Goal: Task Accomplishment & Management: Use online tool/utility

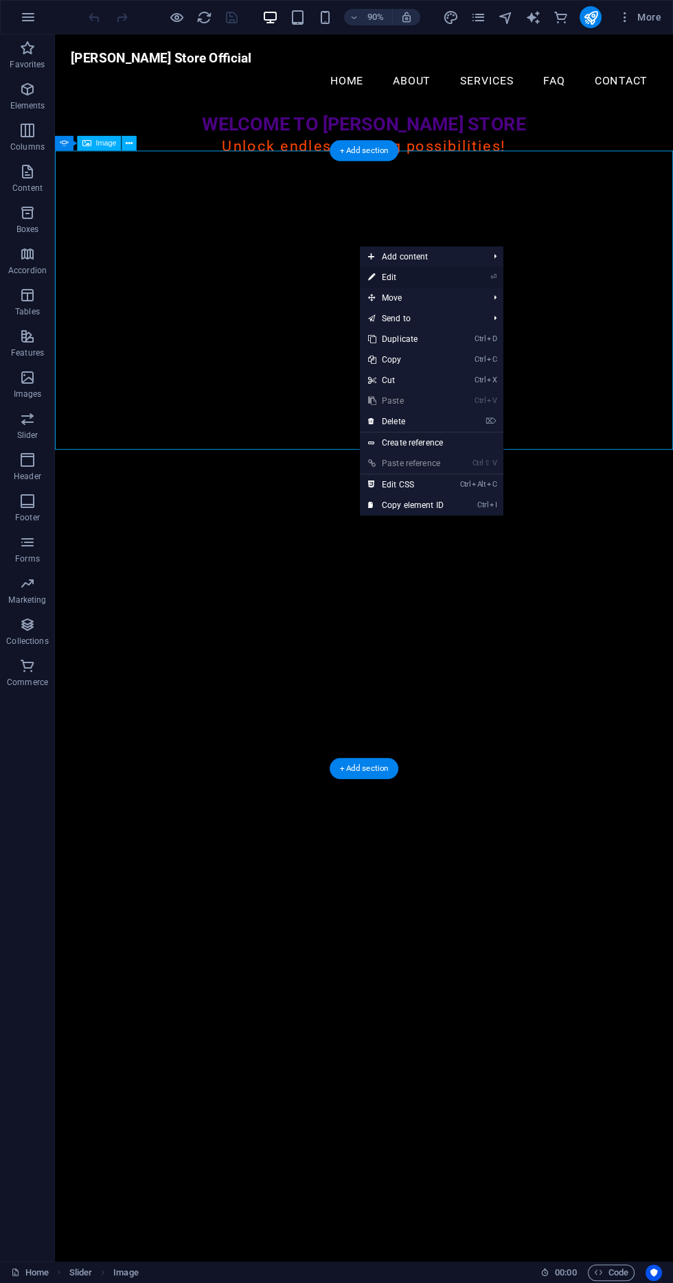
click at [448, 280] on link "⏎ Edit" at bounding box center [406, 277] width 92 height 21
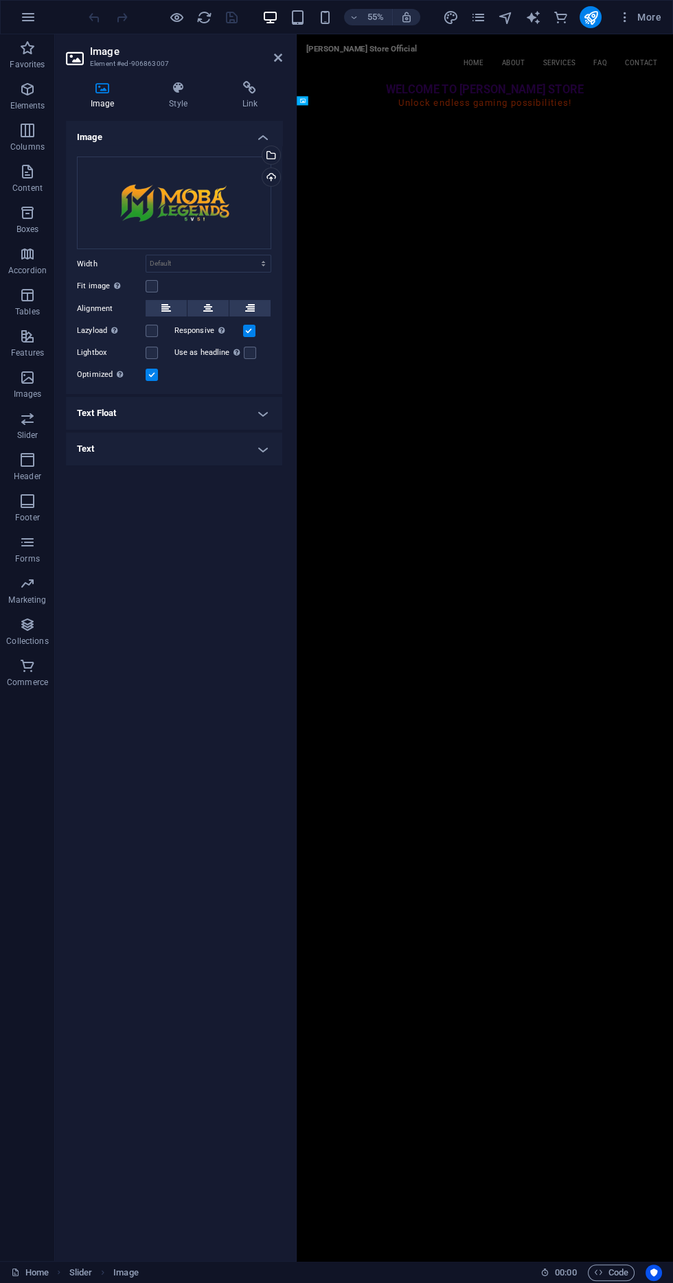
click at [251, 459] on h4 "Text" at bounding box center [174, 449] width 216 height 33
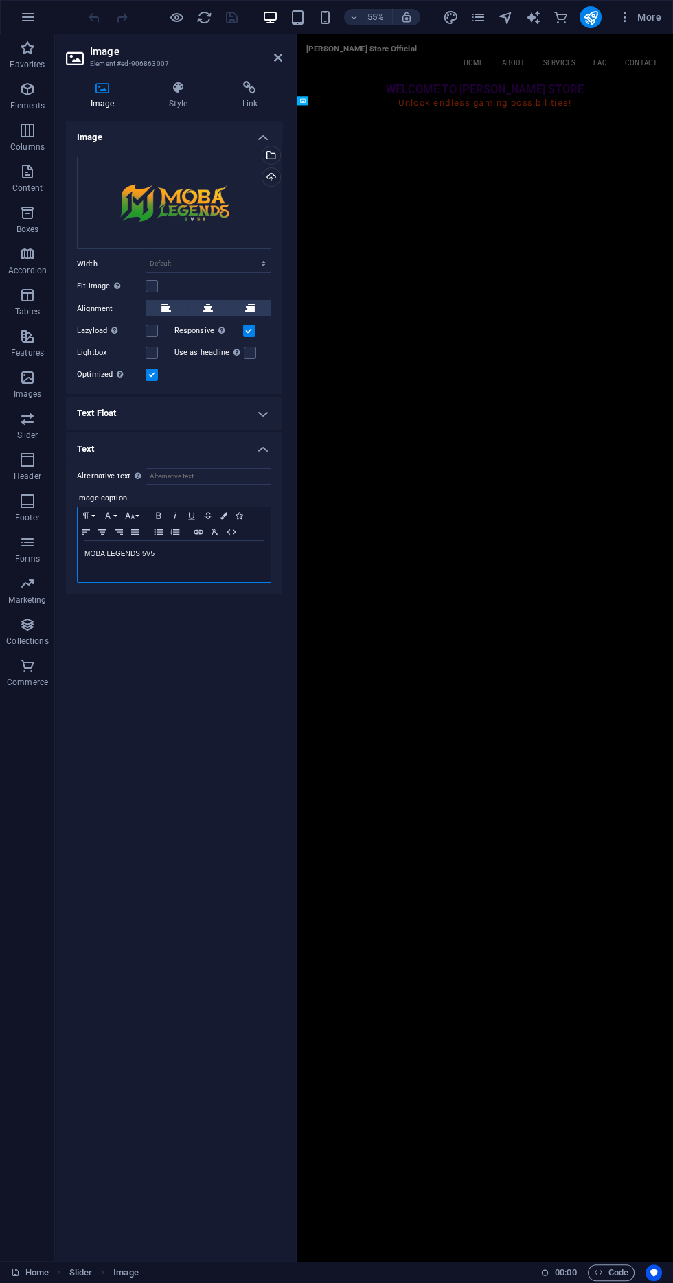
click at [225, 558] on p "MOBA LEGENDS 5V5" at bounding box center [173, 554] width 179 height 12
click at [433, 148] on div "Unlock endless gaming possibilities!" at bounding box center [639, 159] width 684 height 23
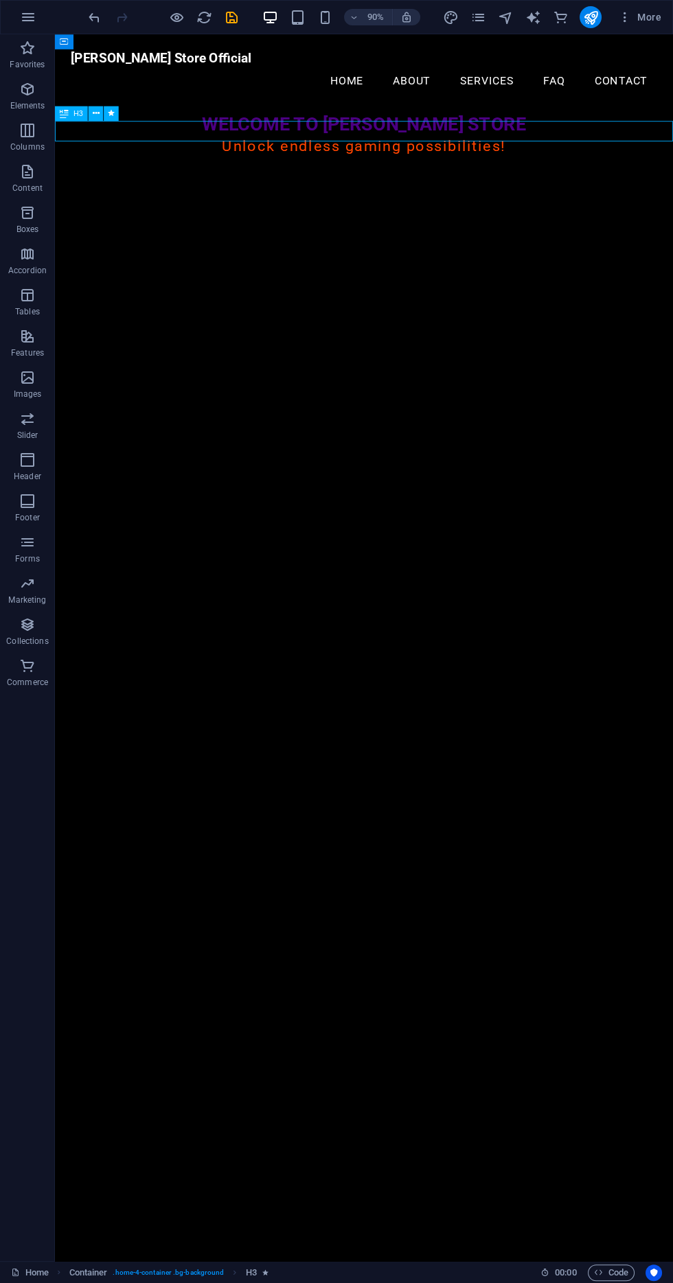
click at [515, 148] on div "Unlock endless gaming possibilities!" at bounding box center [398, 159] width 687 height 23
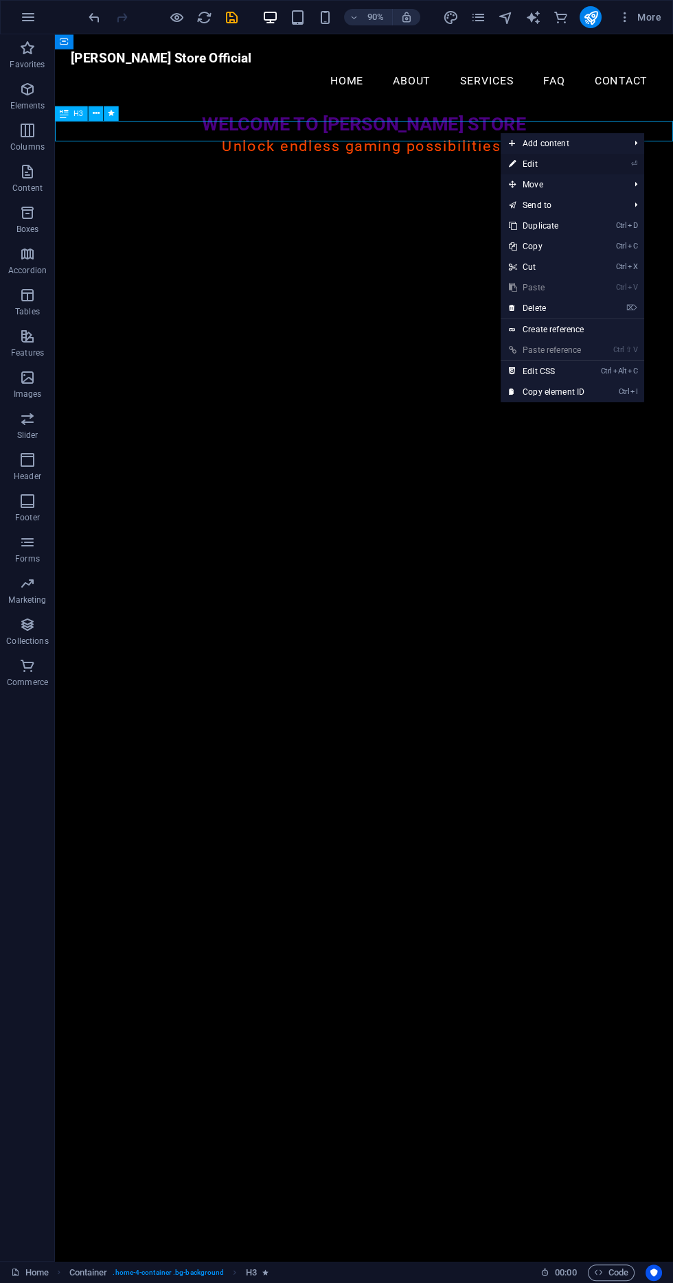
click at [579, 167] on link "⏎ Edit" at bounding box center [547, 164] width 92 height 21
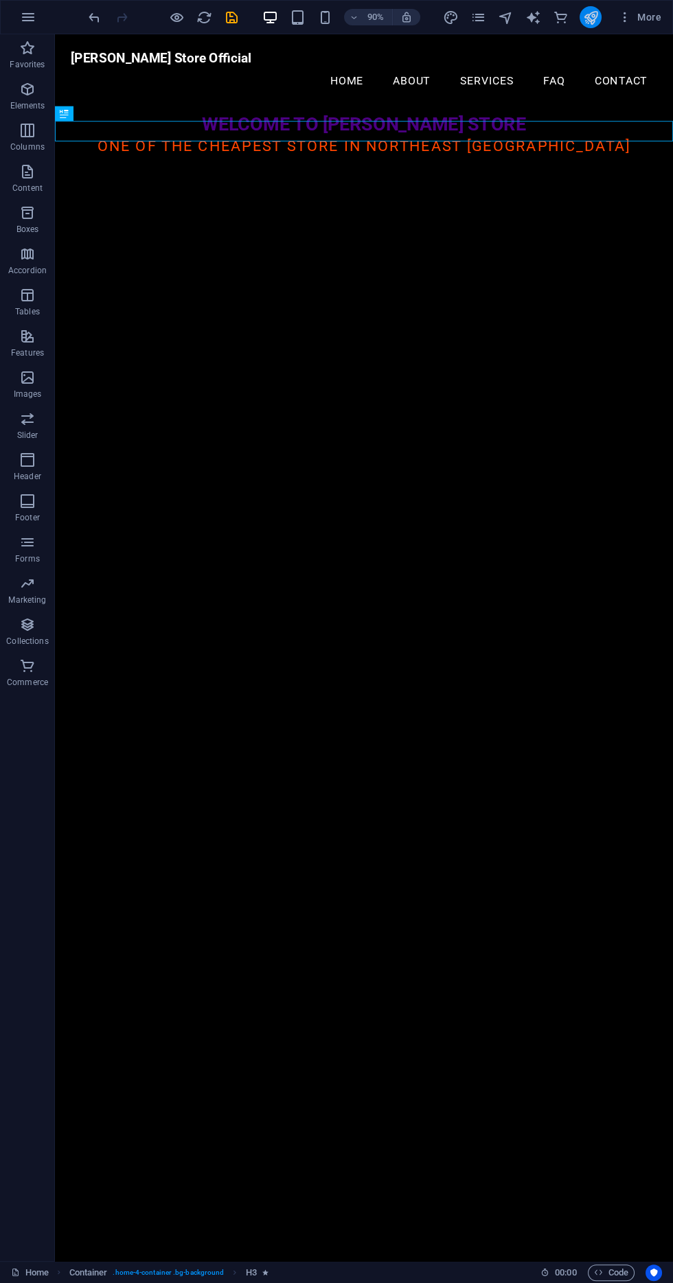
click at [593, 18] on icon "publish" at bounding box center [590, 18] width 16 height 16
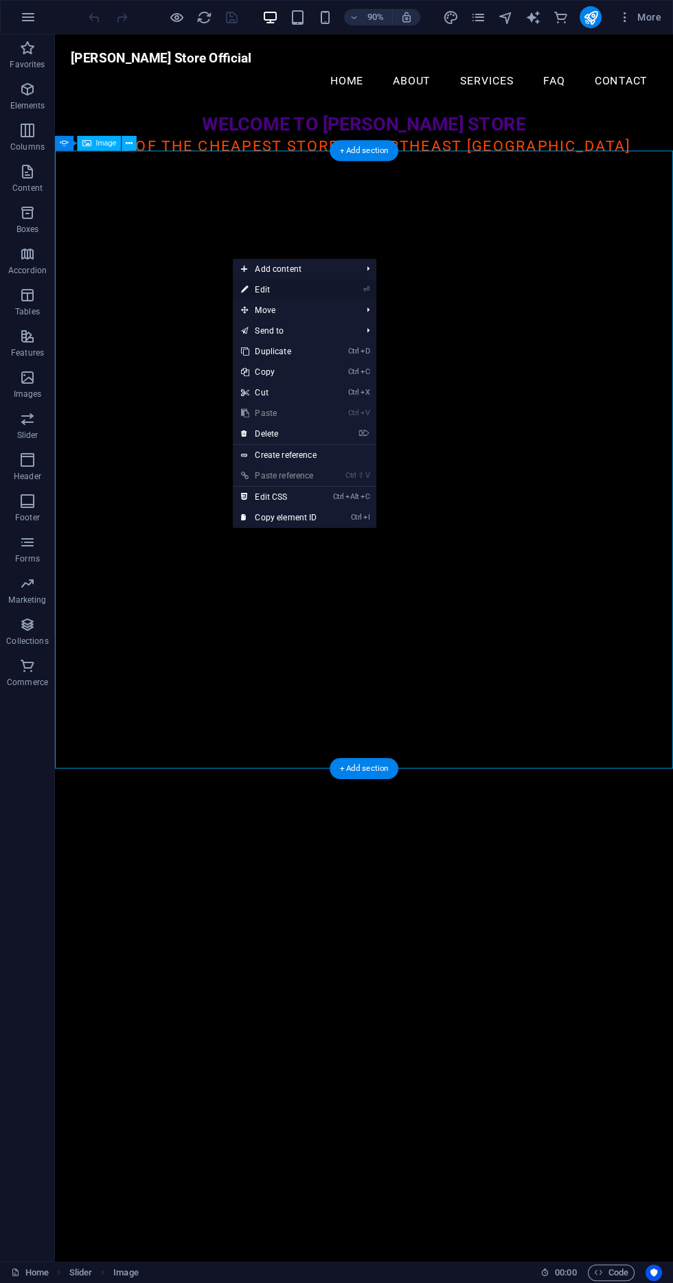
click at [315, 292] on link "⏎ Edit" at bounding box center [279, 289] width 92 height 21
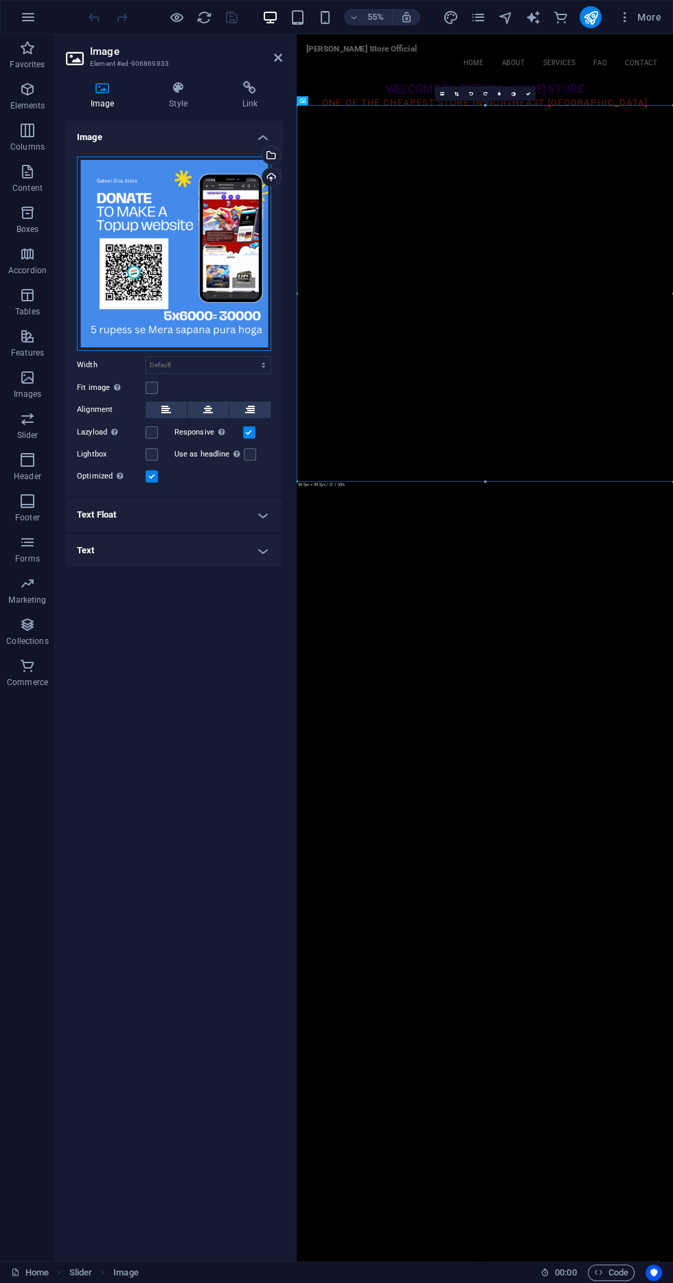
click at [207, 269] on div "Drag files here, click to choose files or select files from Files or our free s…" at bounding box center [174, 254] width 194 height 194
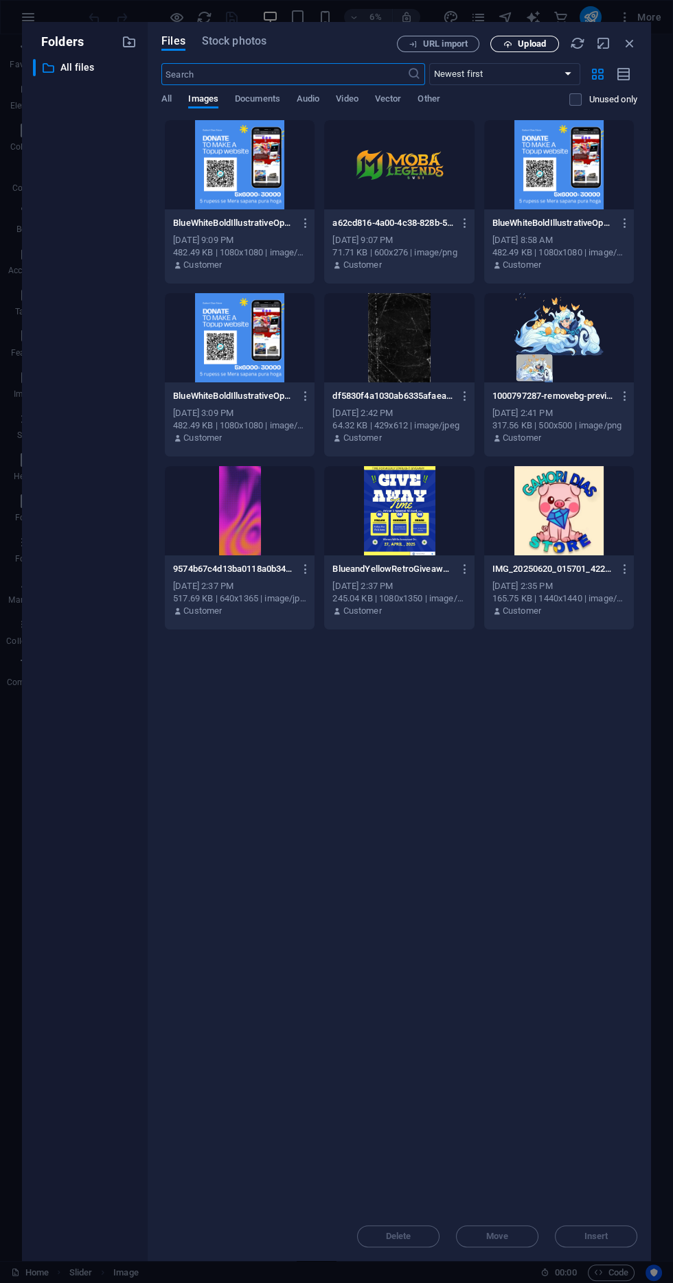
click at [556, 38] on button "Upload" at bounding box center [524, 44] width 69 height 16
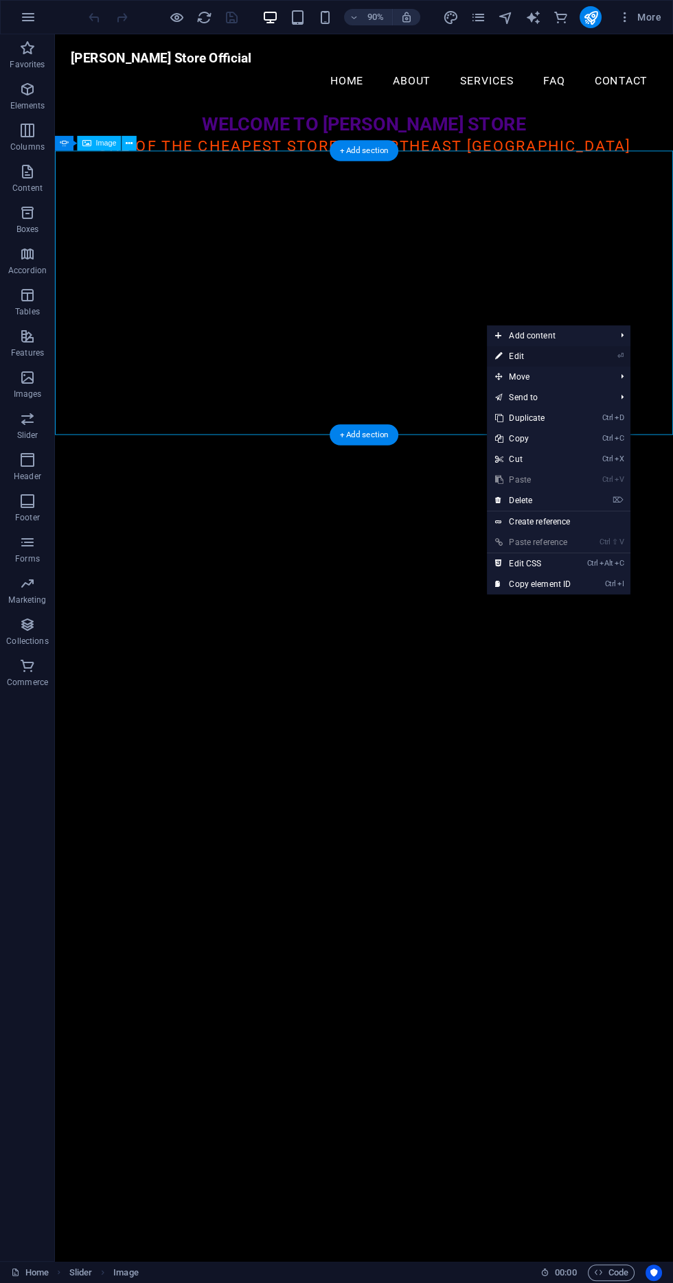
click at [568, 364] on link "⏎ Edit" at bounding box center [533, 356] width 92 height 21
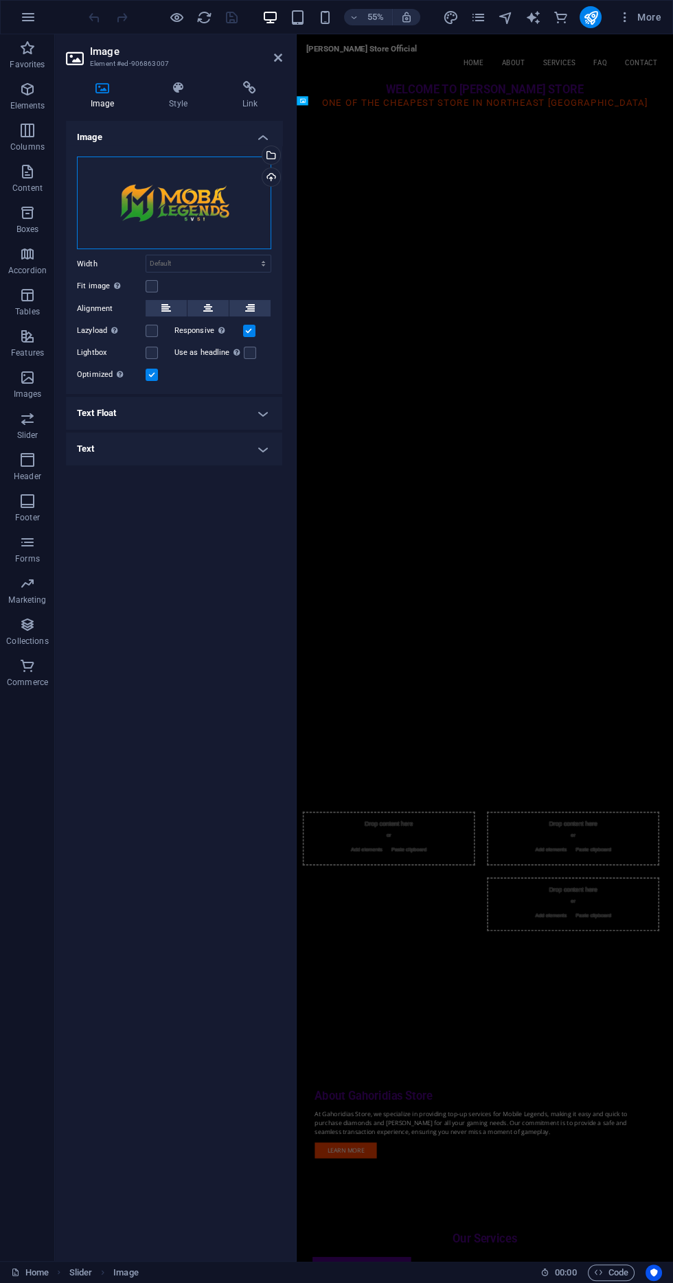
click at [211, 207] on div "Drag files here, click to choose files or select files from Files or our free s…" at bounding box center [174, 203] width 194 height 93
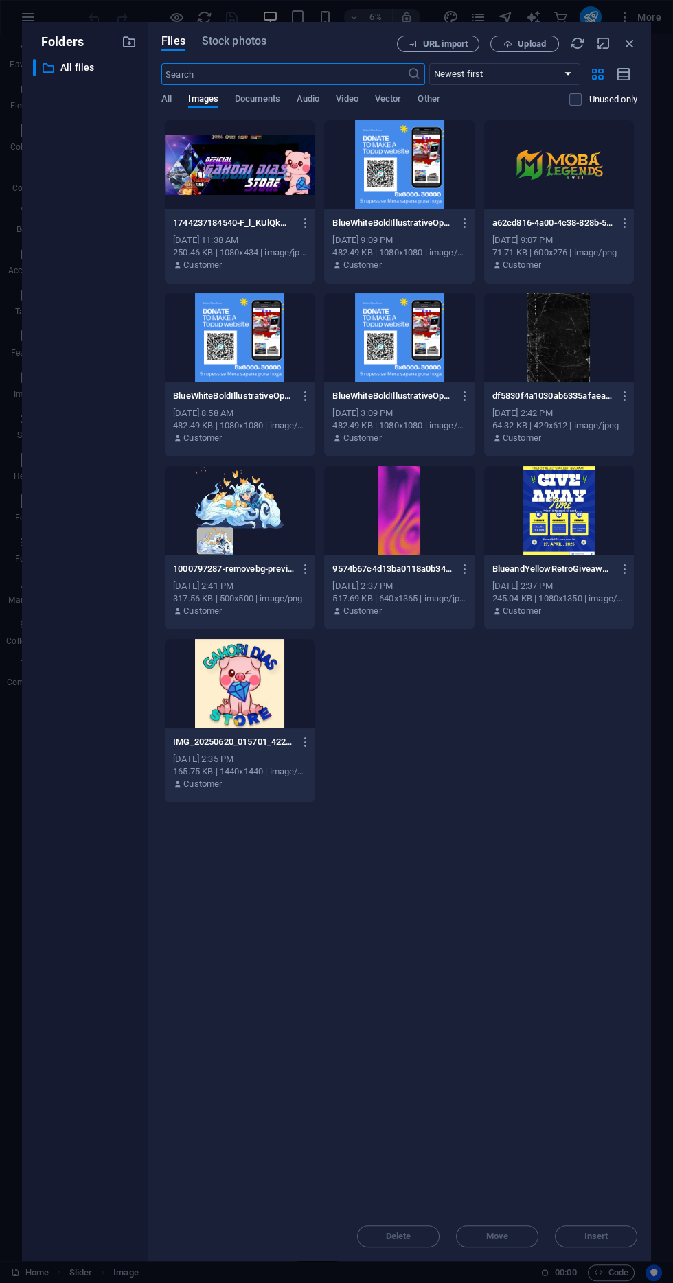
click at [264, 192] on div at bounding box center [240, 164] width 150 height 89
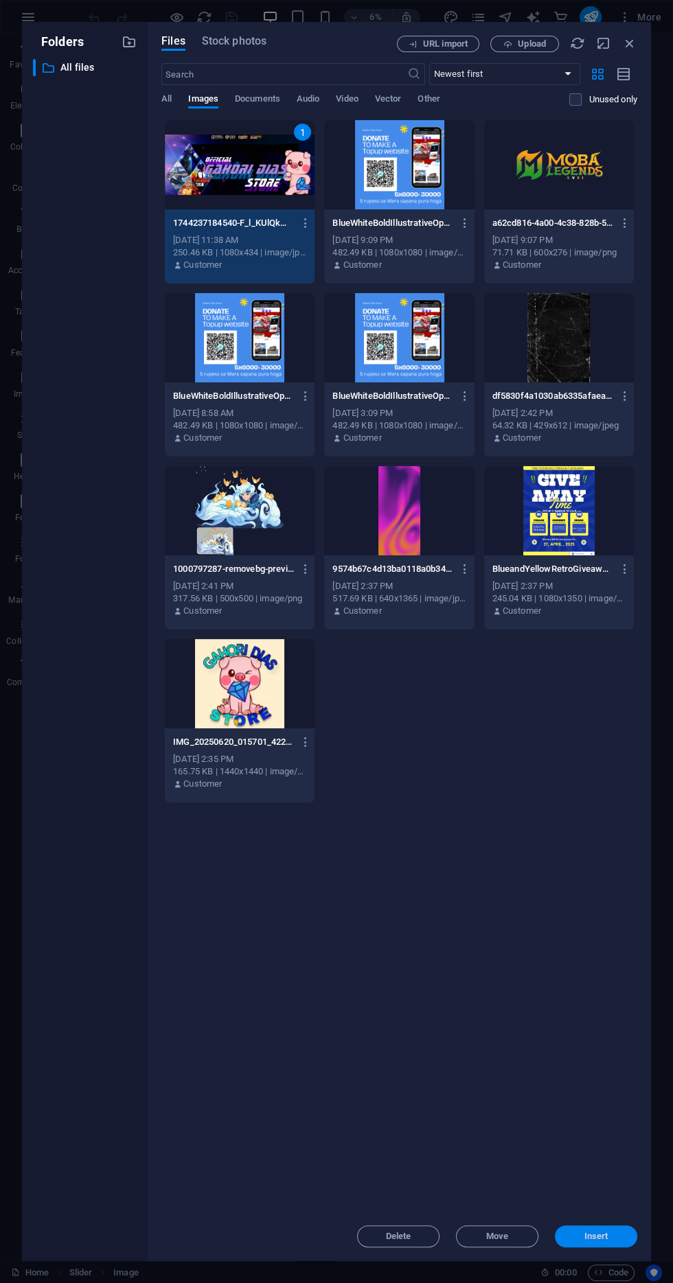
click at [621, 1240] on span "Insert" at bounding box center [595, 1236] width 71 height 8
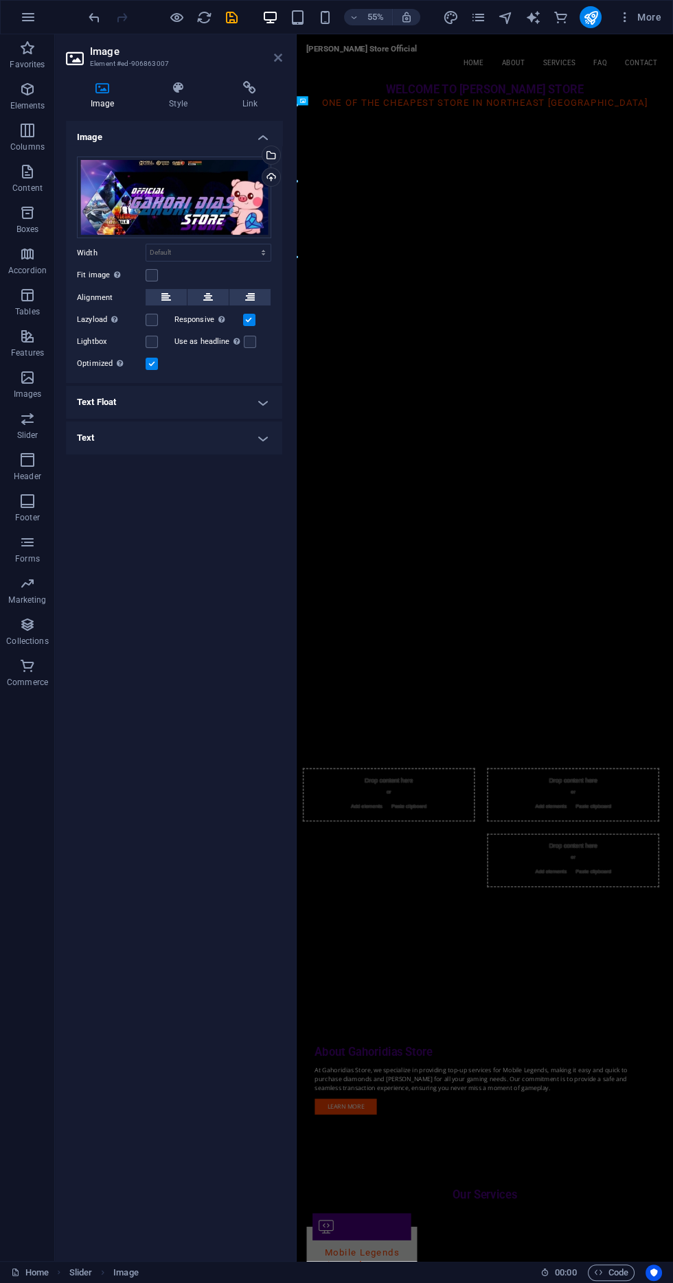
click at [276, 55] on icon at bounding box center [278, 57] width 8 height 11
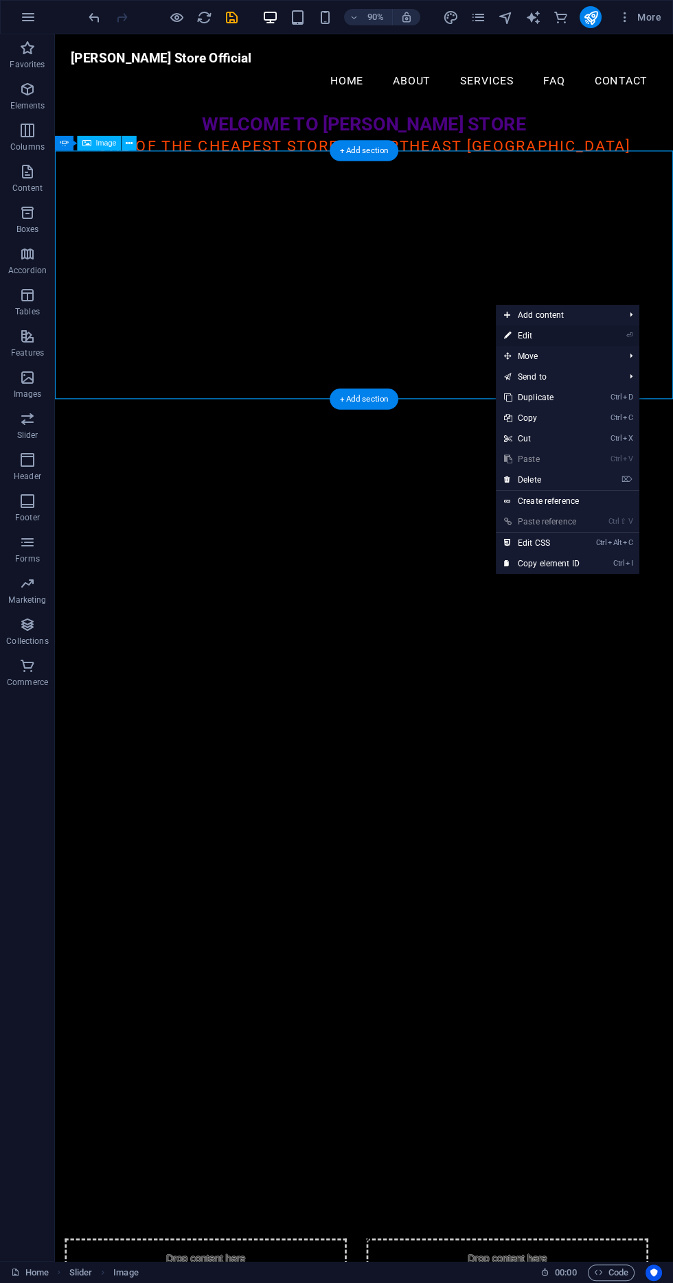
click at [585, 337] on link "⏎ Edit" at bounding box center [542, 335] width 92 height 21
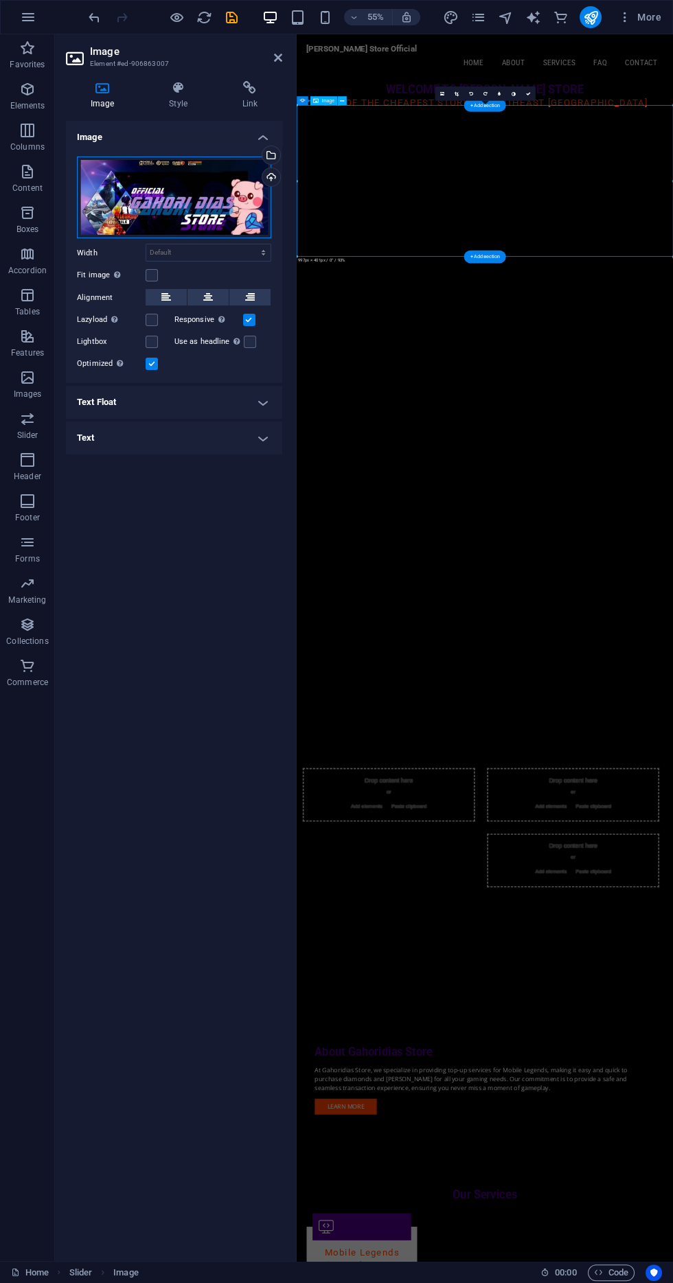
click at [202, 196] on div "Drag files here, click to choose files or select files from Files or our free s…" at bounding box center [174, 198] width 194 height 82
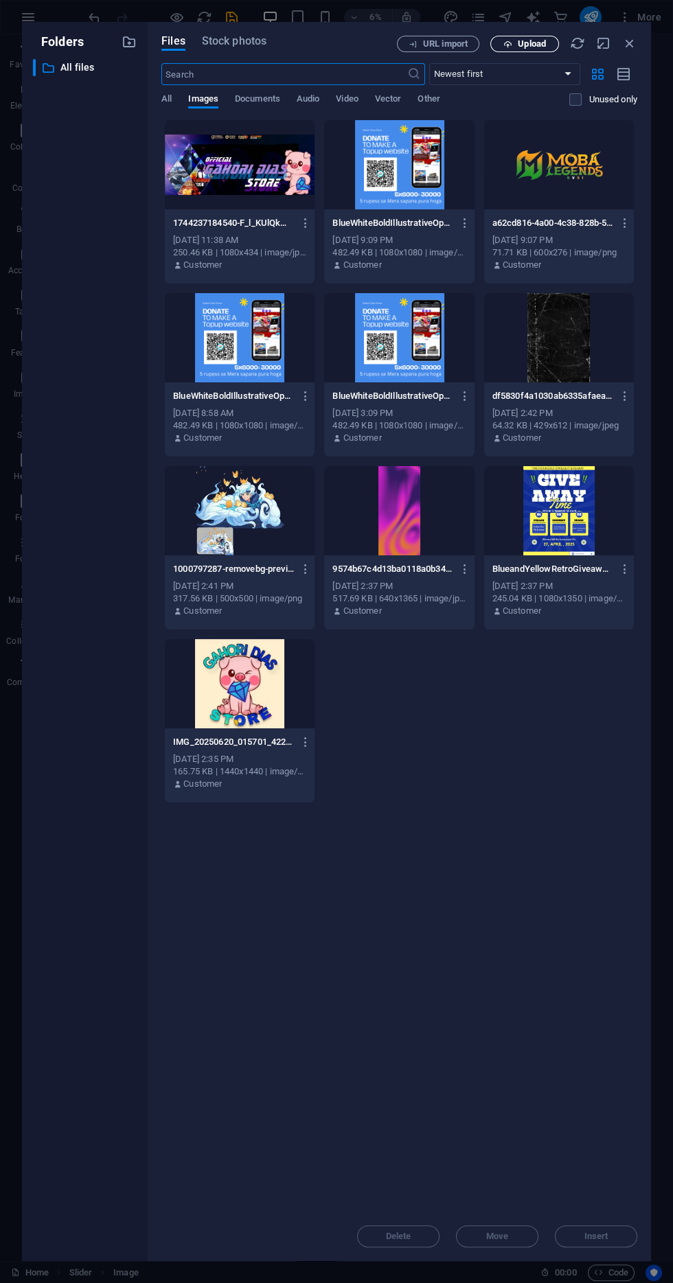
click at [537, 42] on span "Upload" at bounding box center [532, 44] width 28 height 8
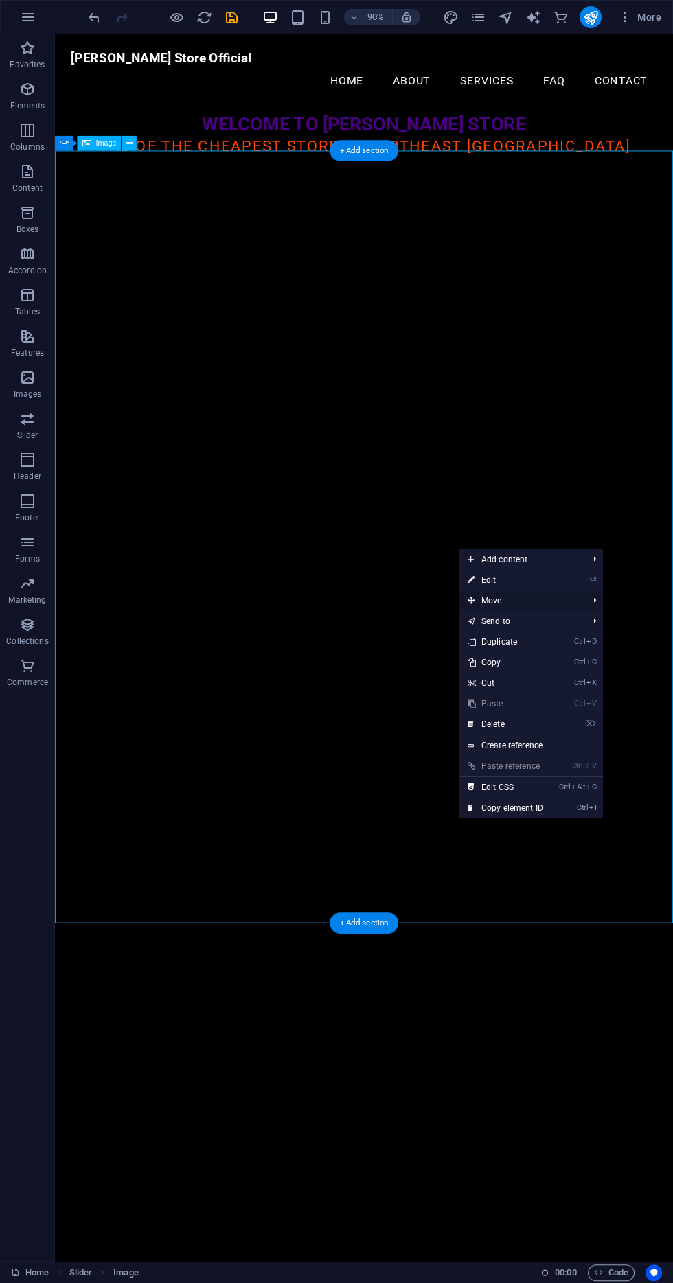
click at [542, 594] on span "Move" at bounding box center [520, 600] width 123 height 21
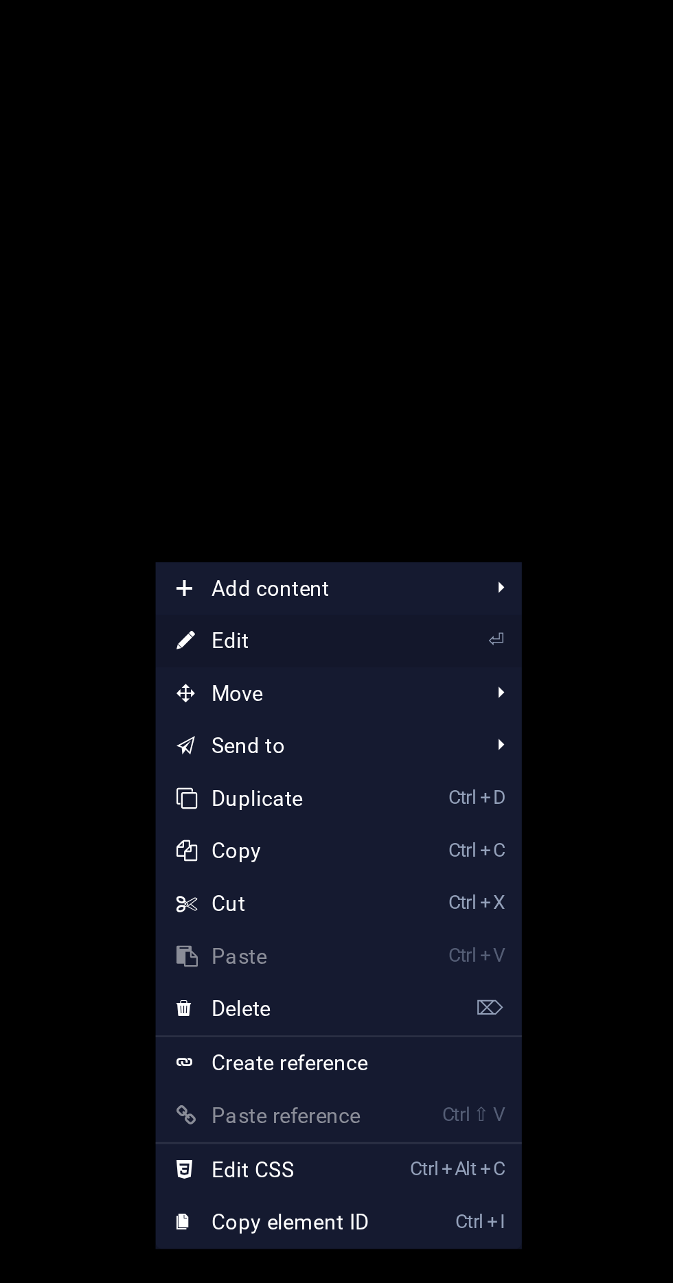
click at [478, 598] on link "⏎ Edit" at bounding box center [446, 596] width 92 height 21
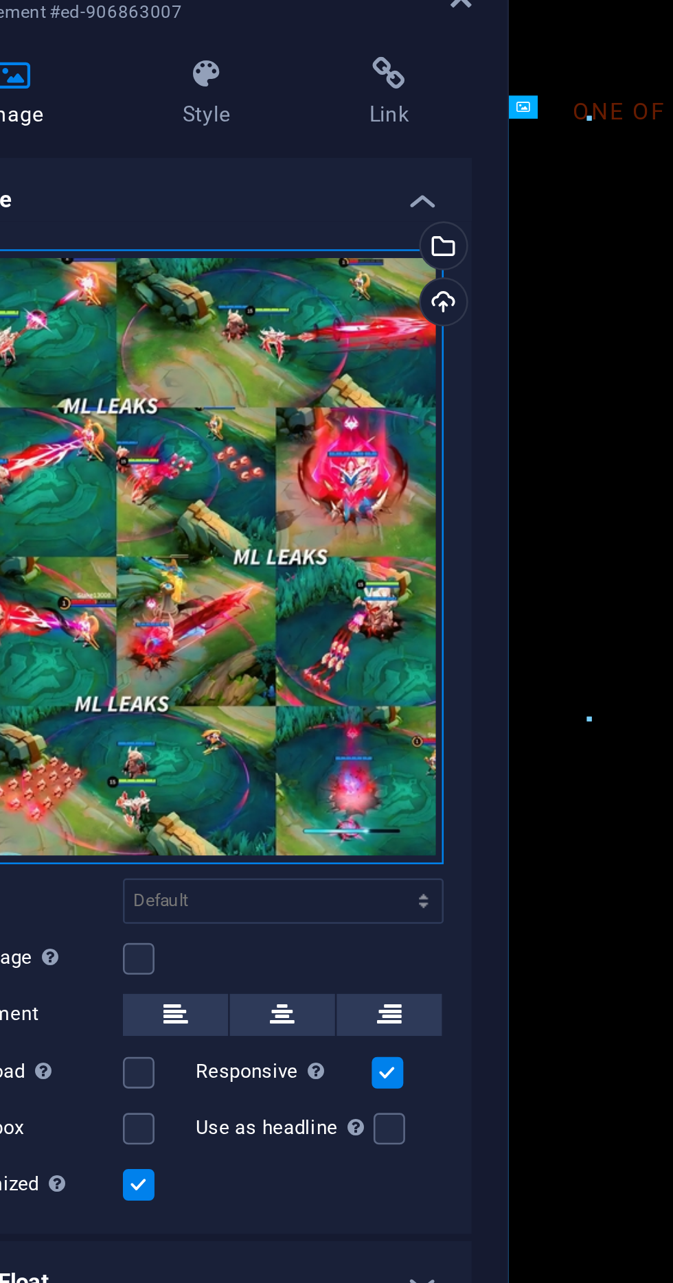
click at [207, 324] on div "Drag files here, click to choose files or select files from Files or our free s…" at bounding box center [174, 277] width 194 height 241
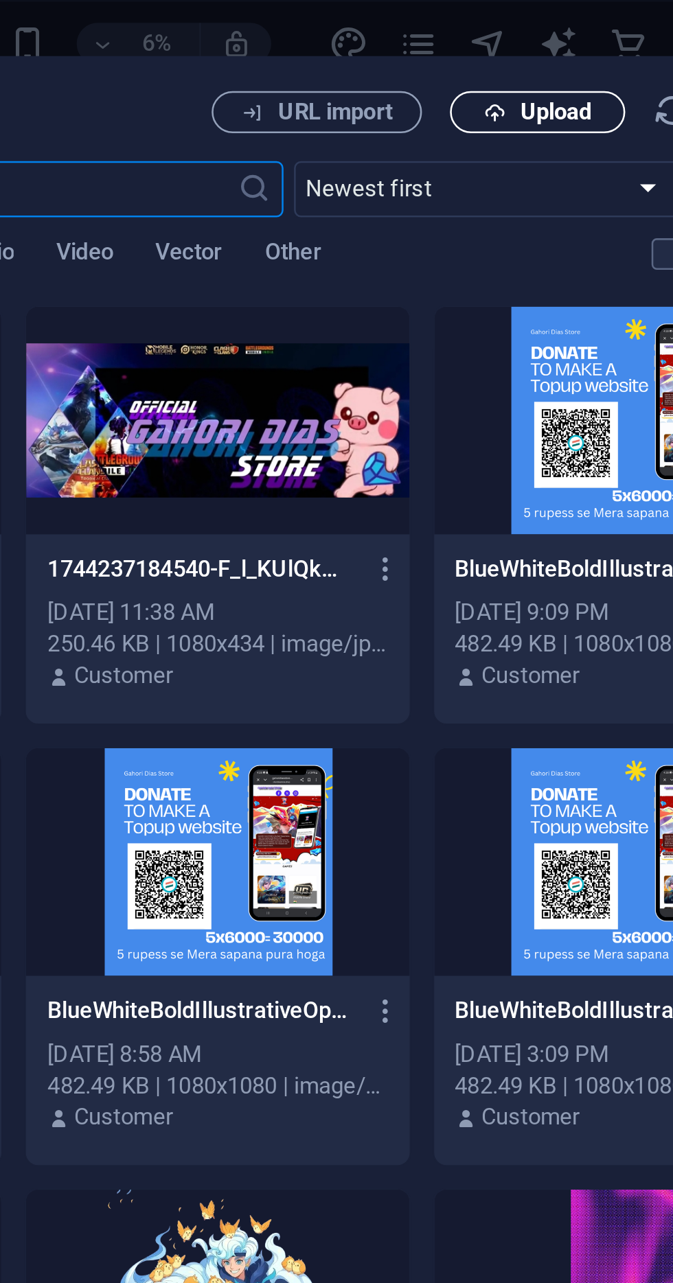
click at [534, 44] on span "Upload" at bounding box center [532, 44] width 28 height 8
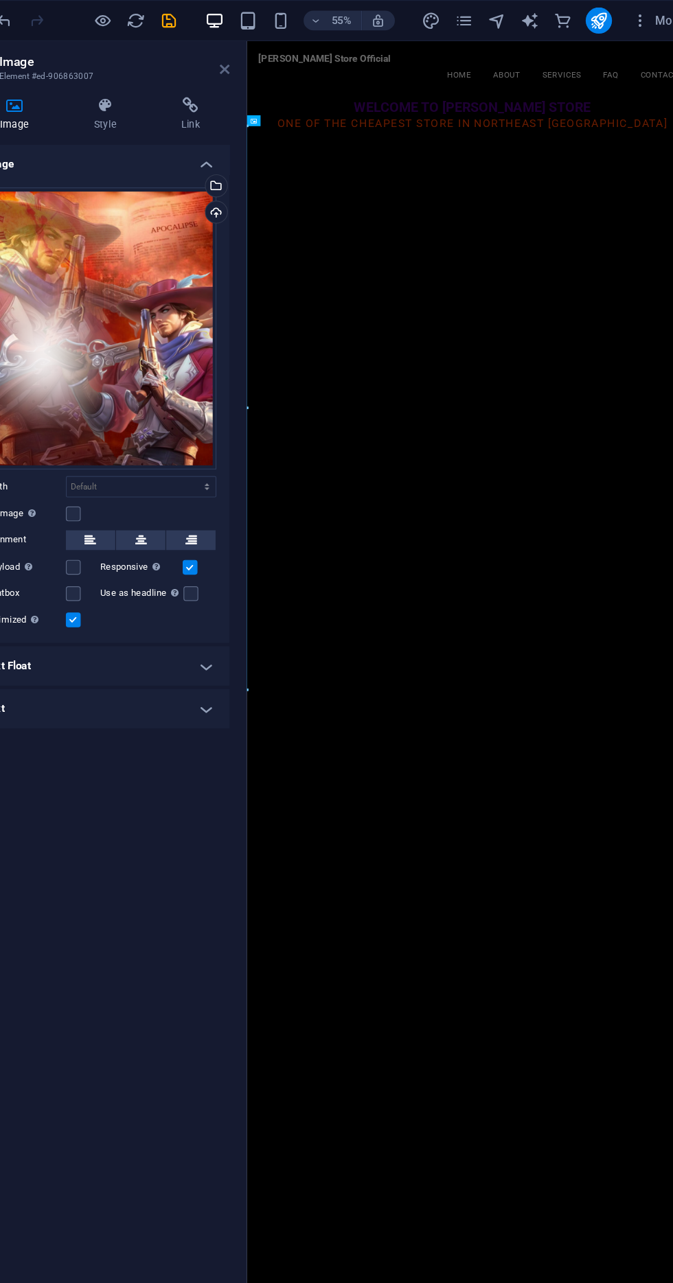
click at [277, 56] on icon at bounding box center [278, 57] width 8 height 11
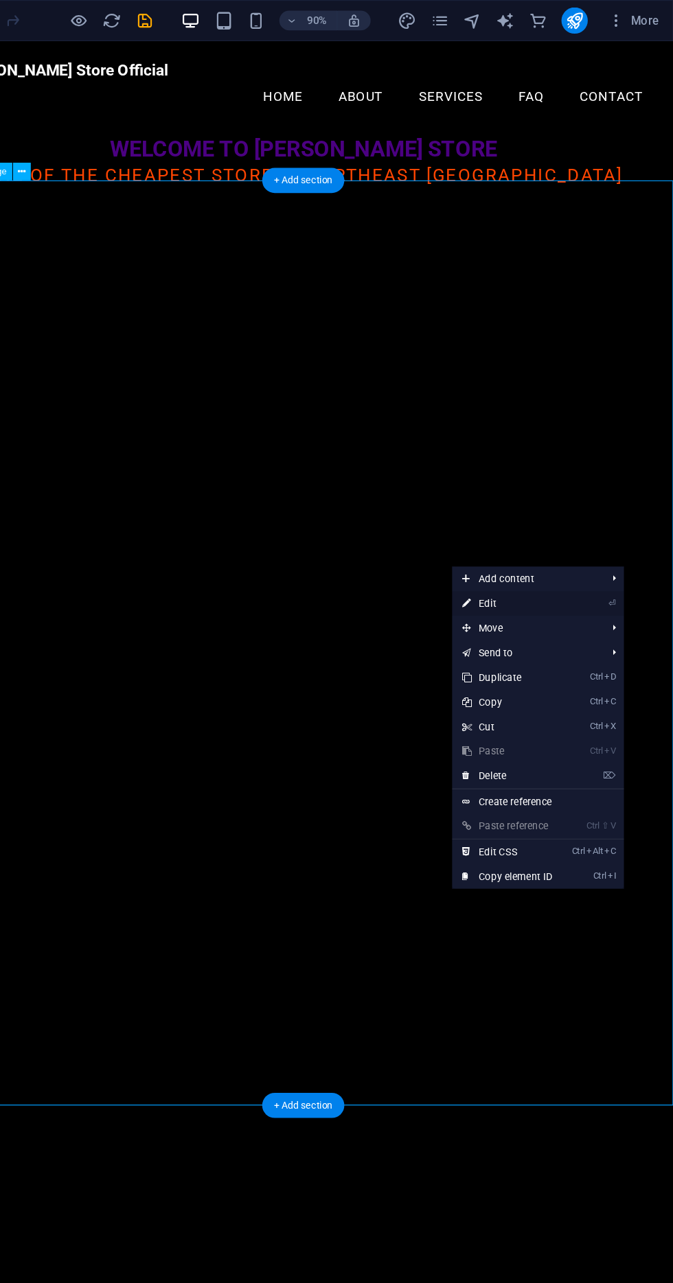
click at [552, 501] on link "⏎ Edit" at bounding box center [534, 504] width 92 height 21
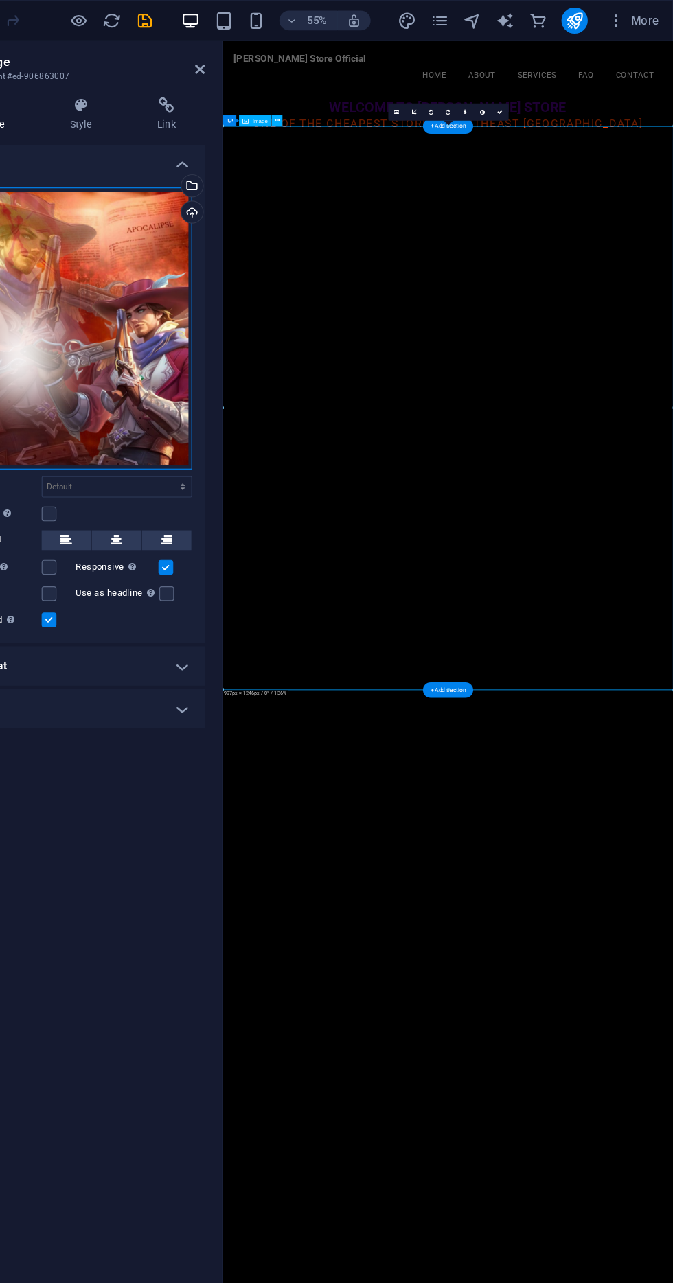
click at [218, 234] on div "Drag files here, click to choose files or select files from Files or our free s…" at bounding box center [174, 275] width 194 height 236
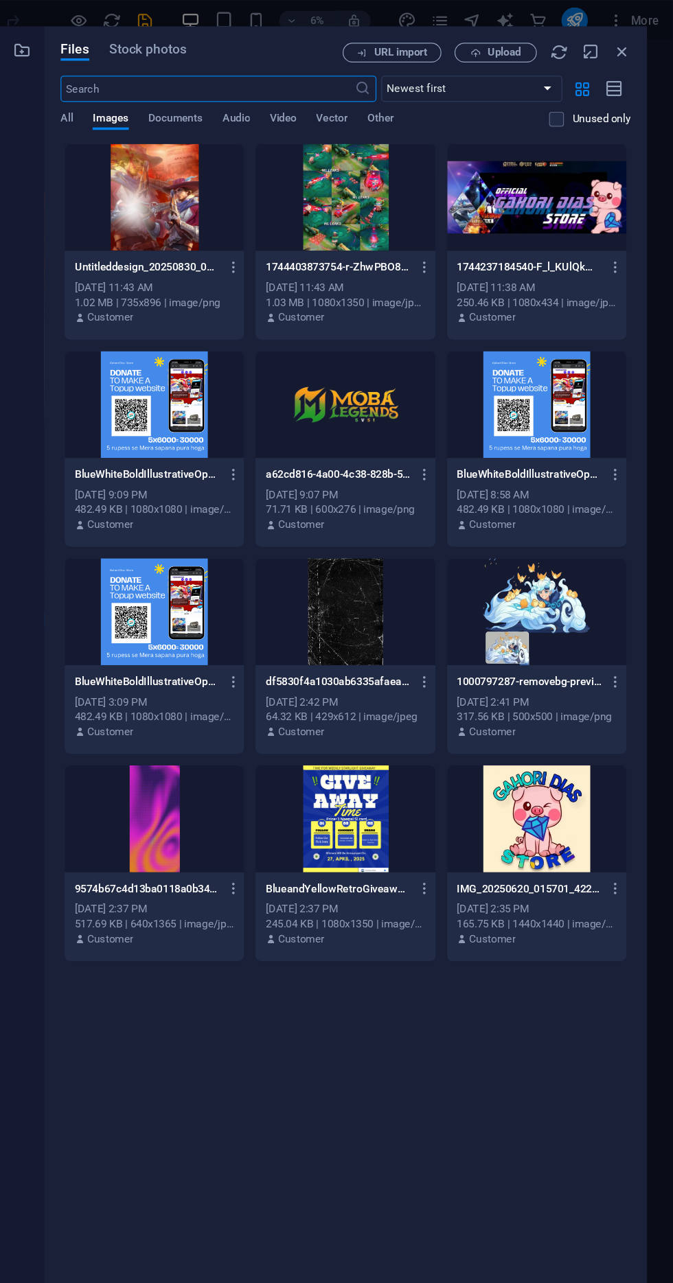
click at [393, 356] on div at bounding box center [399, 337] width 150 height 89
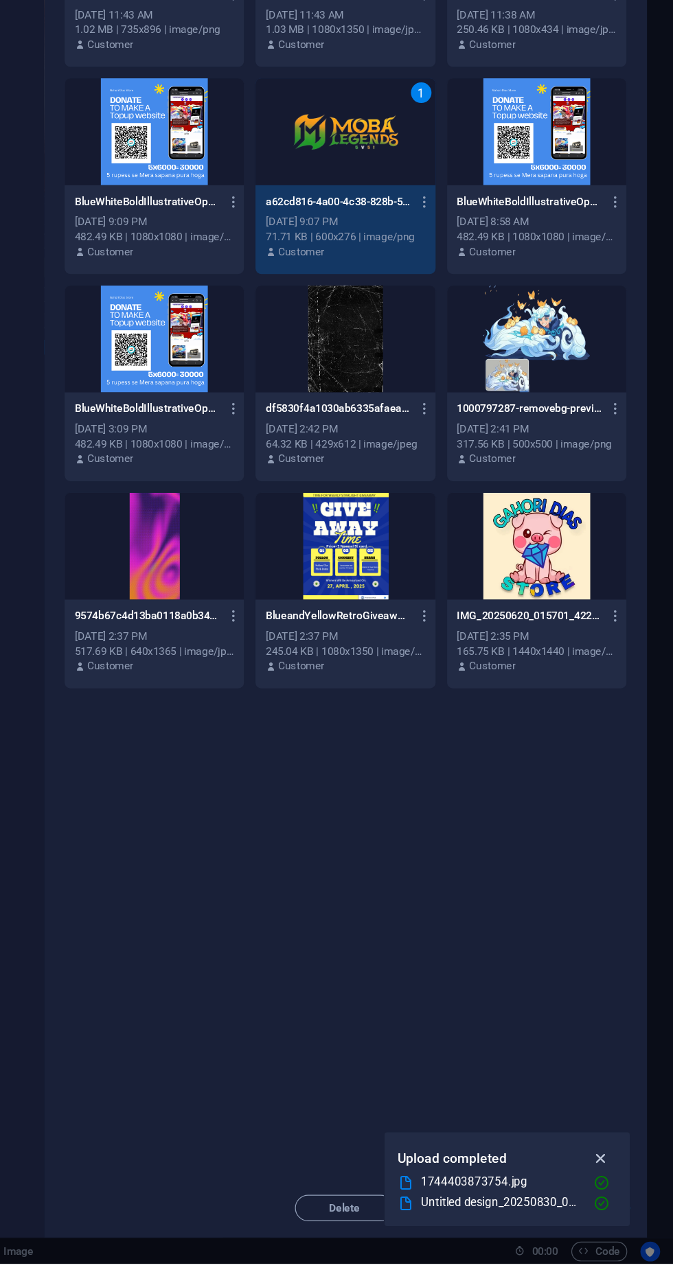
click at [619, 1203] on icon "button" at bounding box center [612, 1195] width 16 height 15
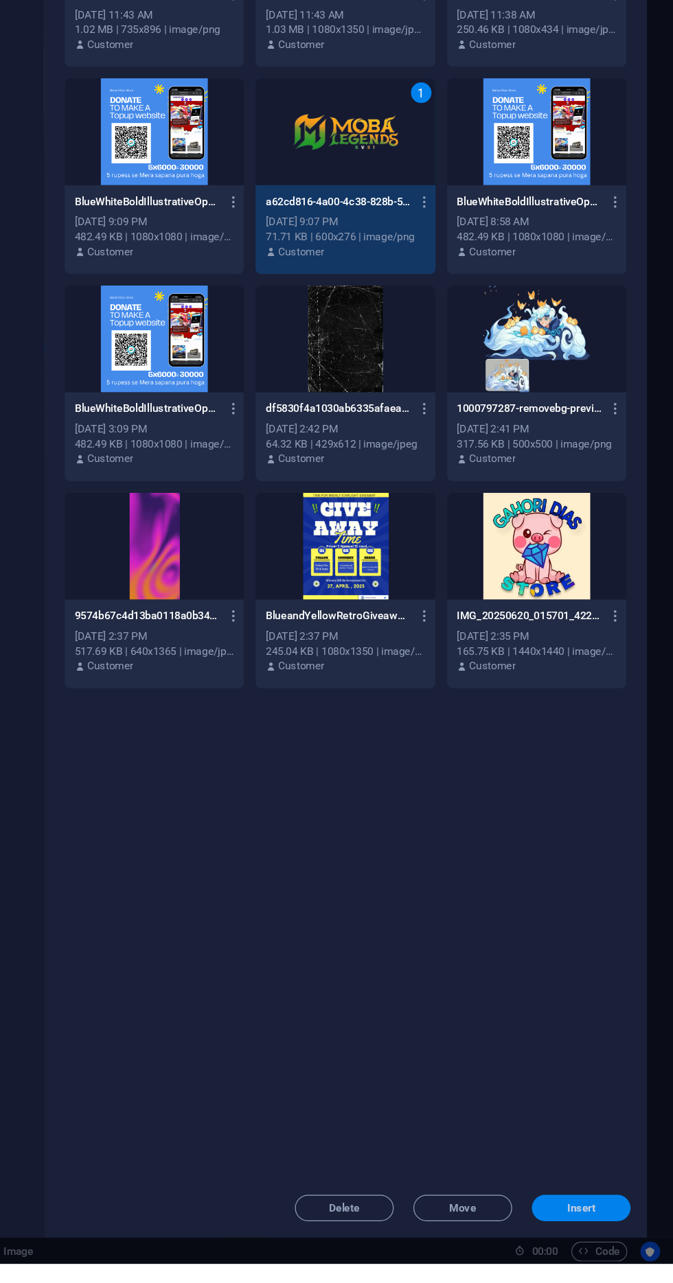
click at [614, 1241] on span "Insert" at bounding box center [595, 1236] width 71 height 8
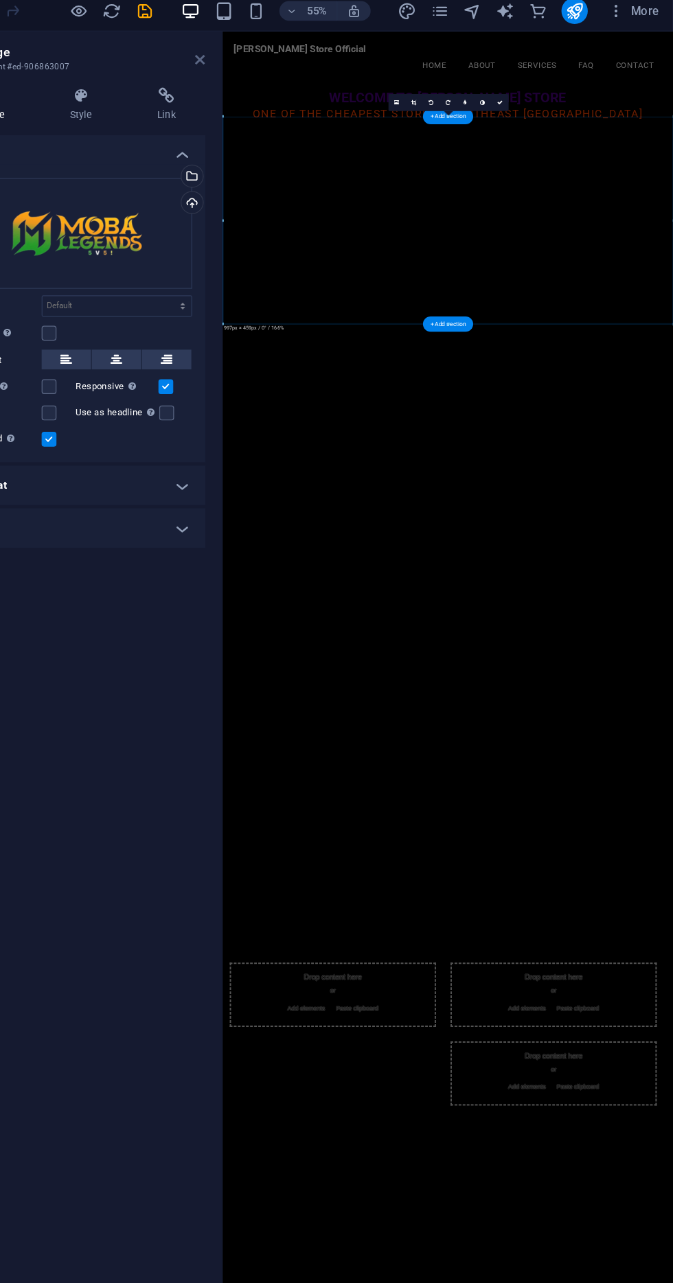
click at [277, 57] on icon at bounding box center [278, 57] width 8 height 11
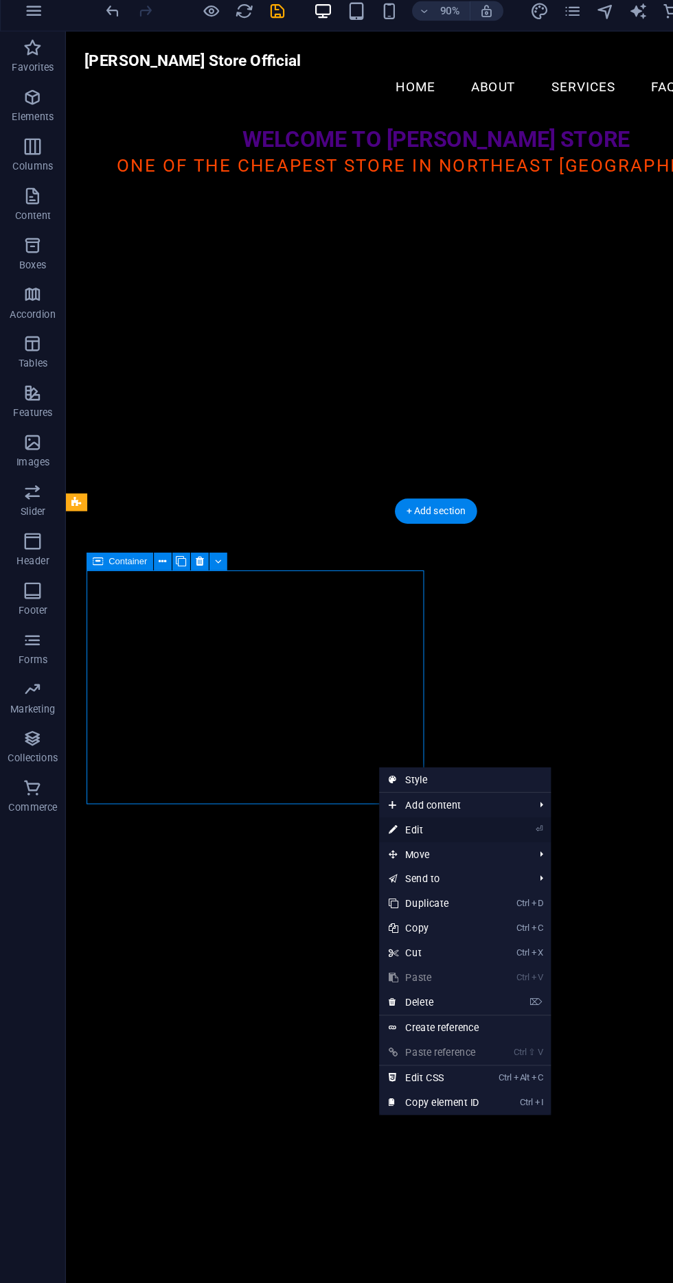
click at [402, 700] on link "⏎ Edit" at bounding box center [363, 701] width 92 height 21
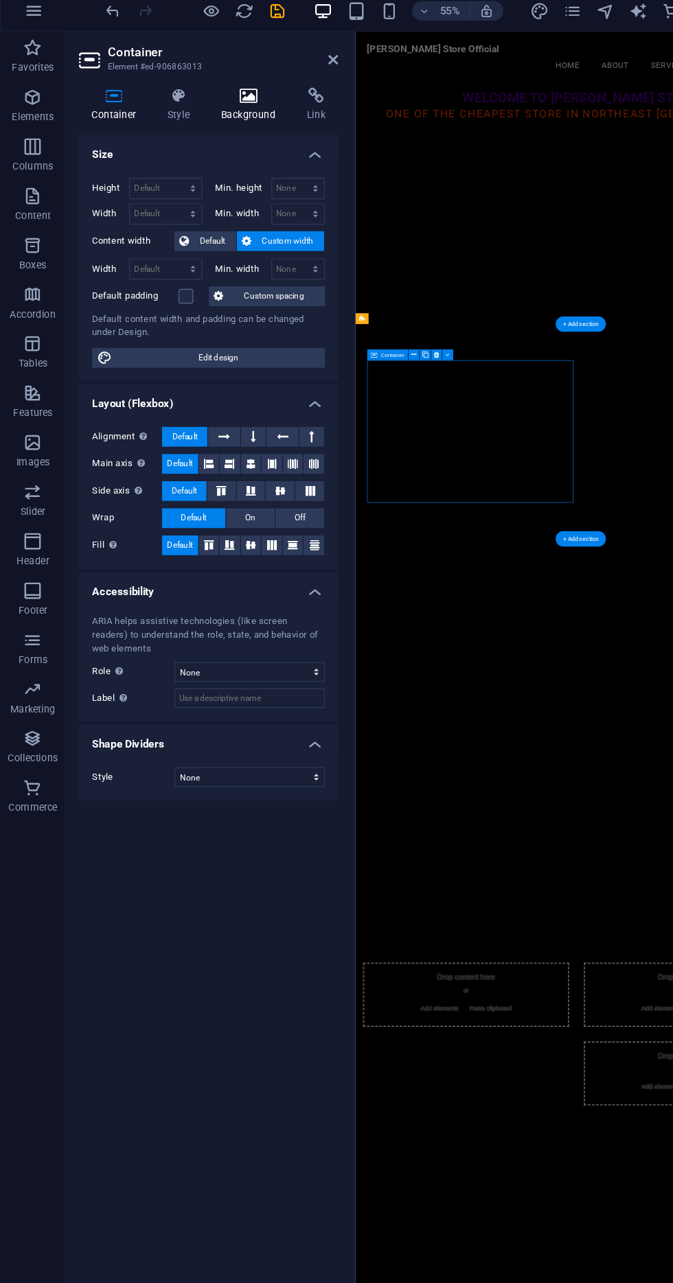
click at [194, 91] on icon at bounding box center [207, 88] width 67 height 14
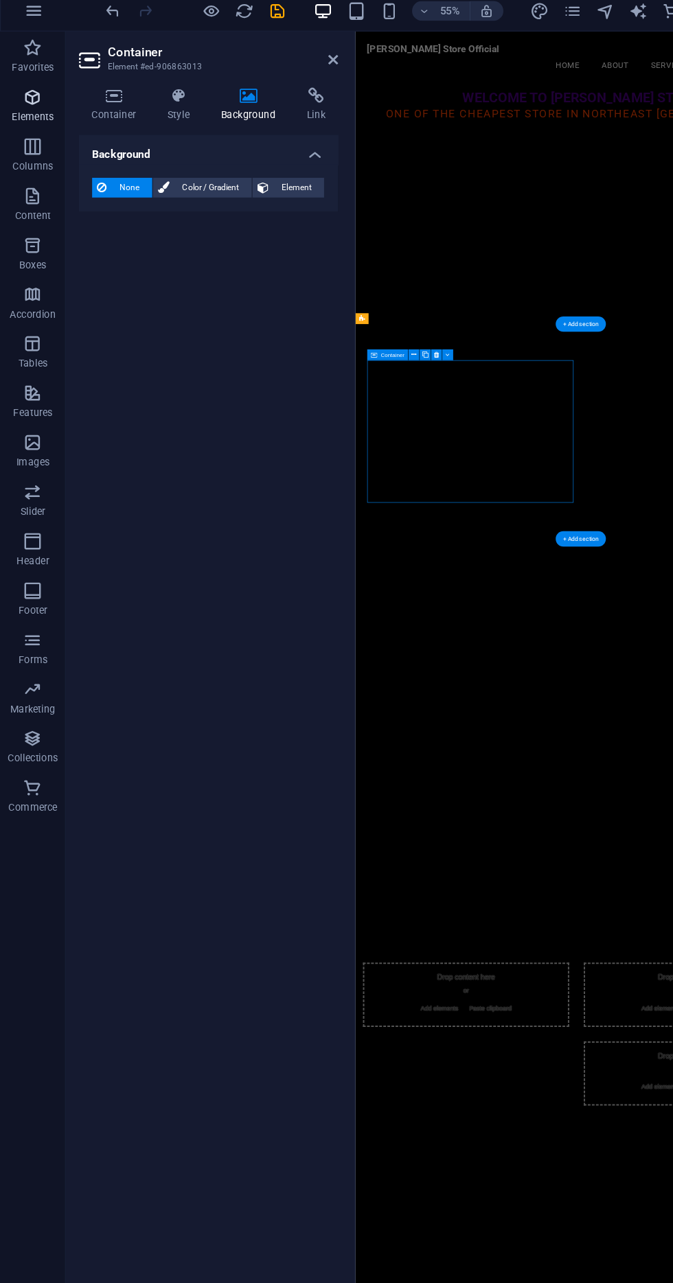
click at [49, 91] on span "Elements" at bounding box center [27, 97] width 55 height 33
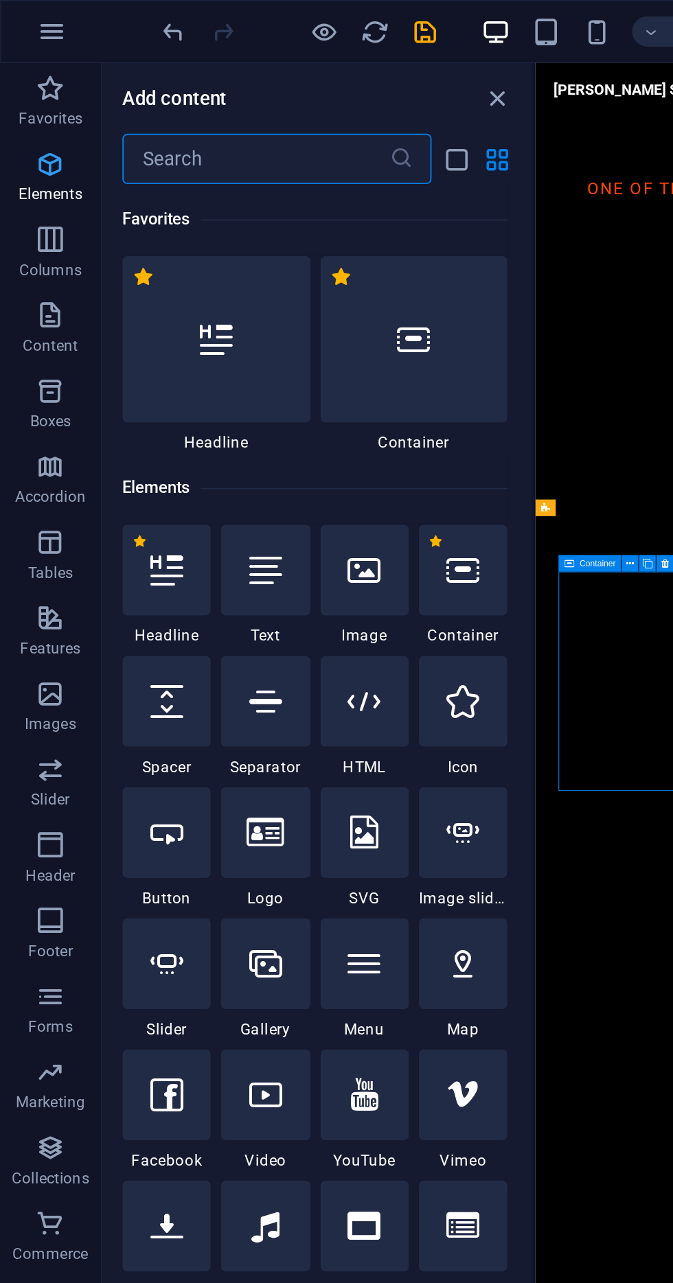
scroll to position [146, 0]
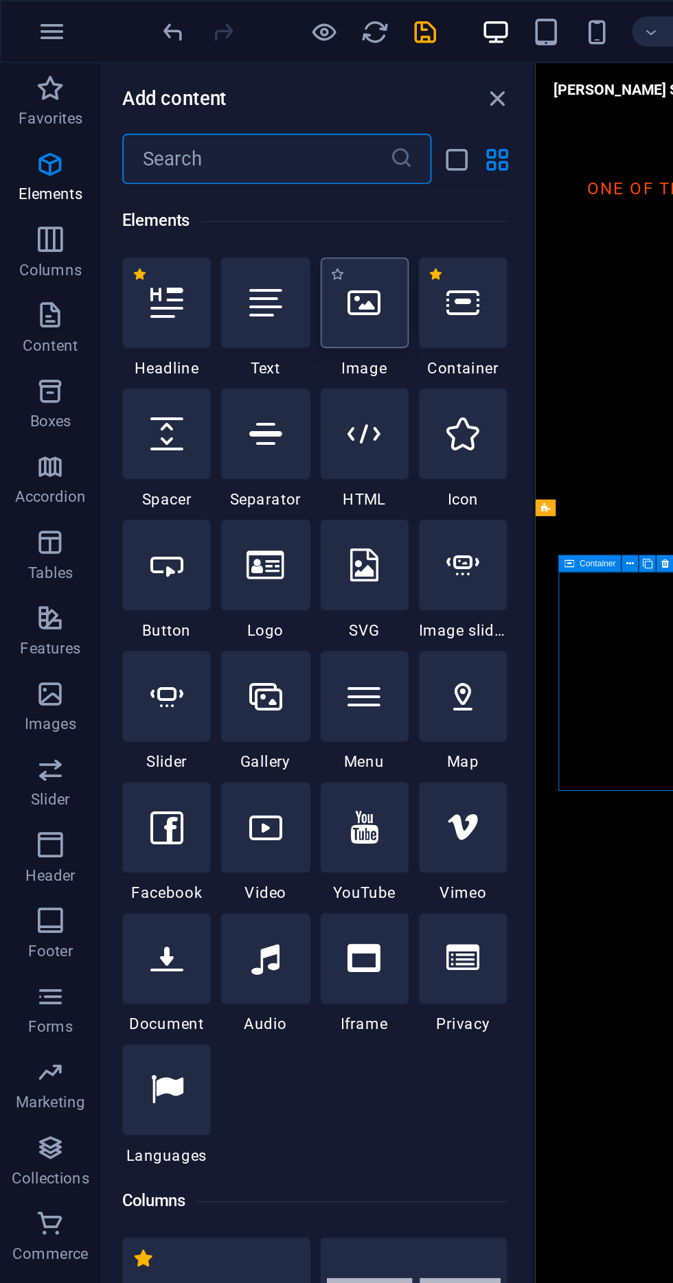
click at [192, 177] on div at bounding box center [198, 164] width 48 height 49
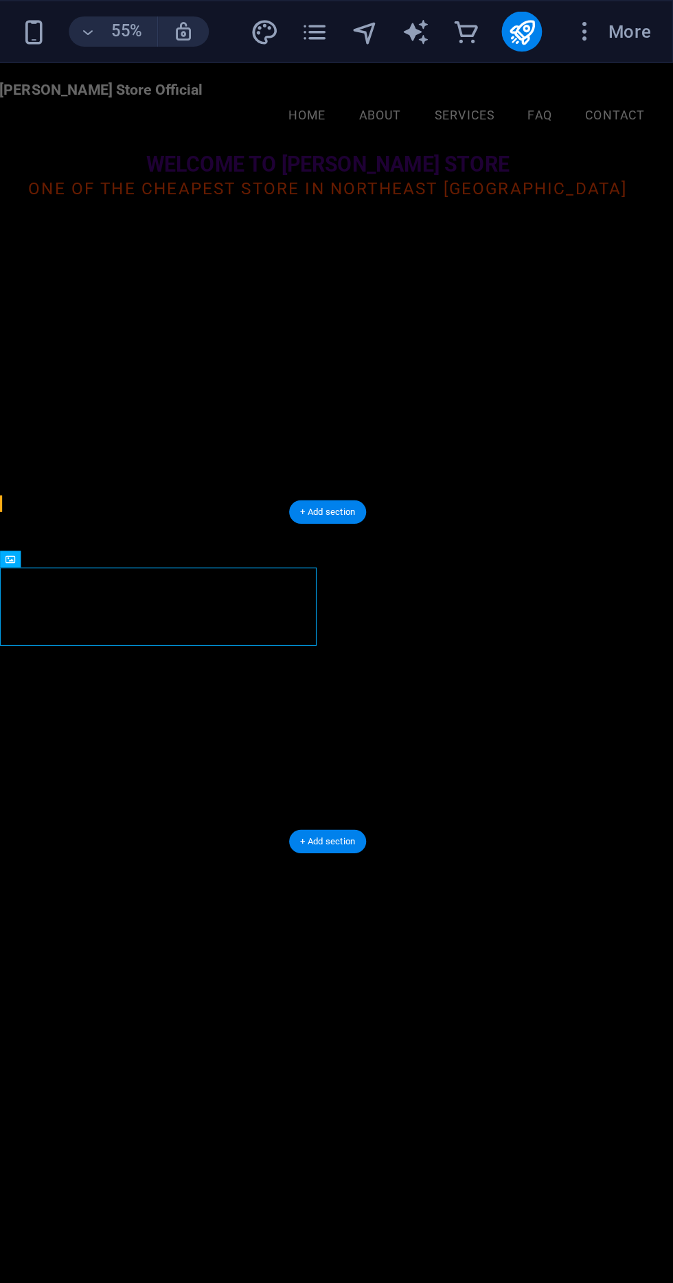
scroll to position [0, 0]
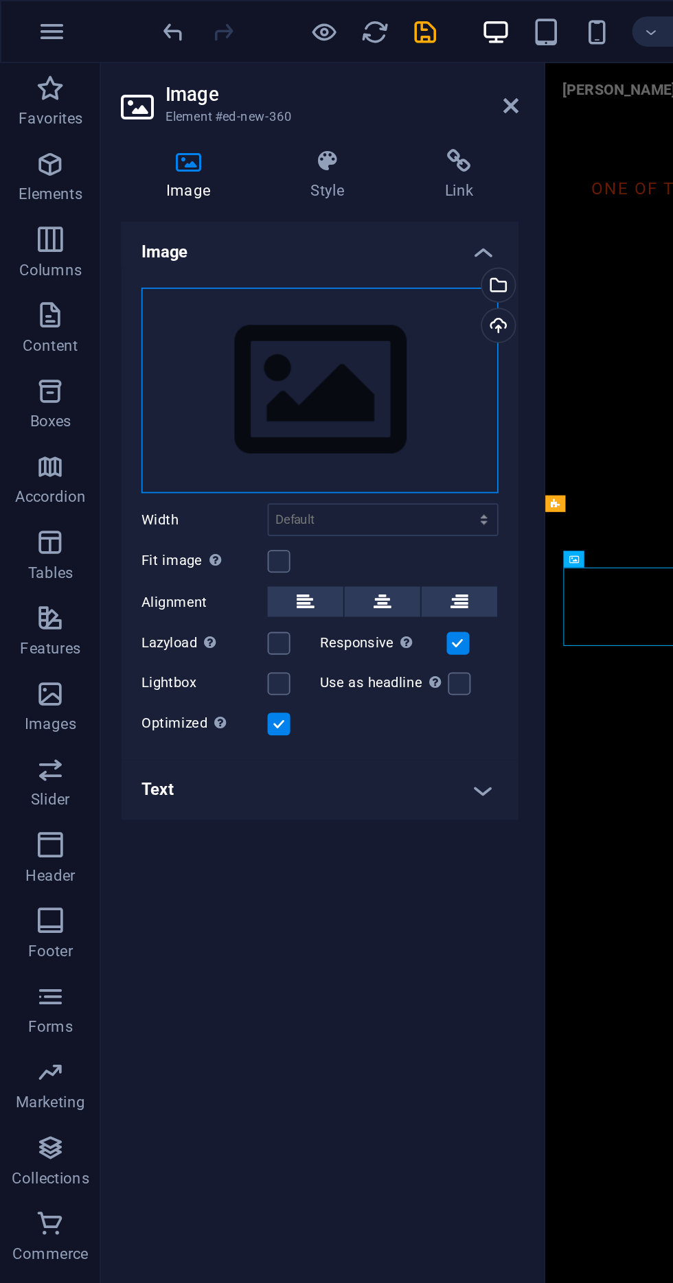
click at [156, 209] on div "Drag files here, click to choose files or select files from Files or our free s…" at bounding box center [174, 213] width 194 height 113
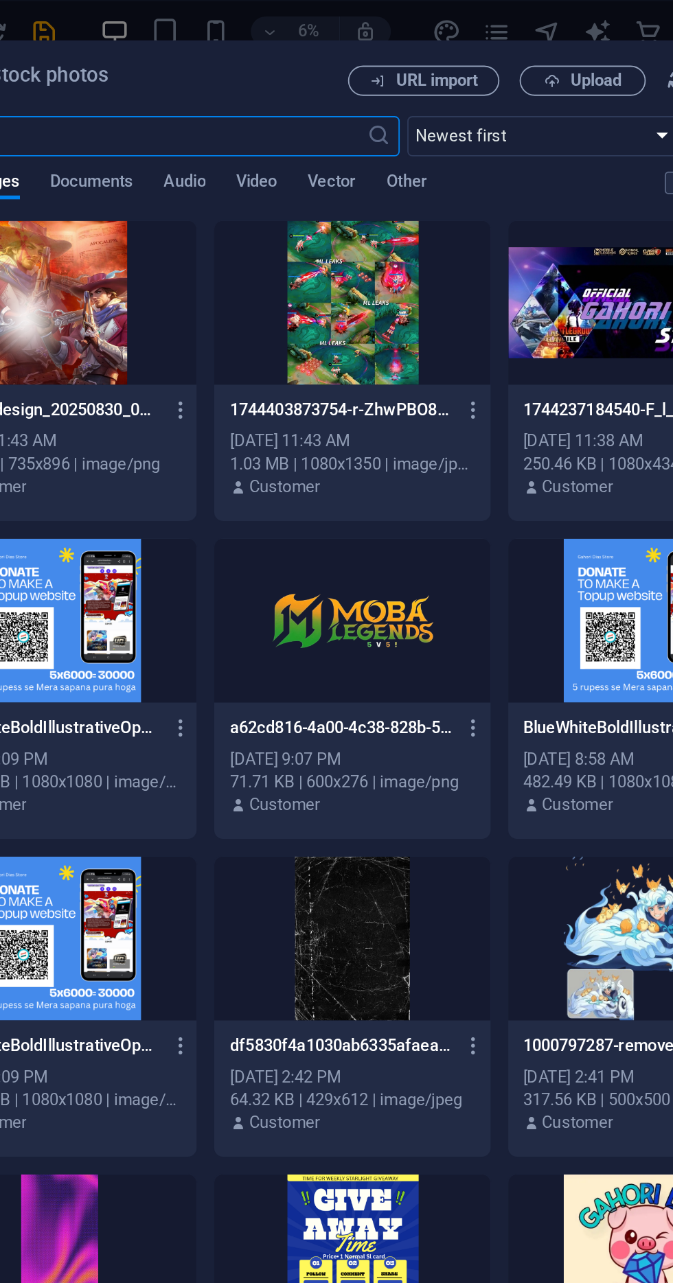
click at [415, 331] on div at bounding box center [399, 337] width 150 height 89
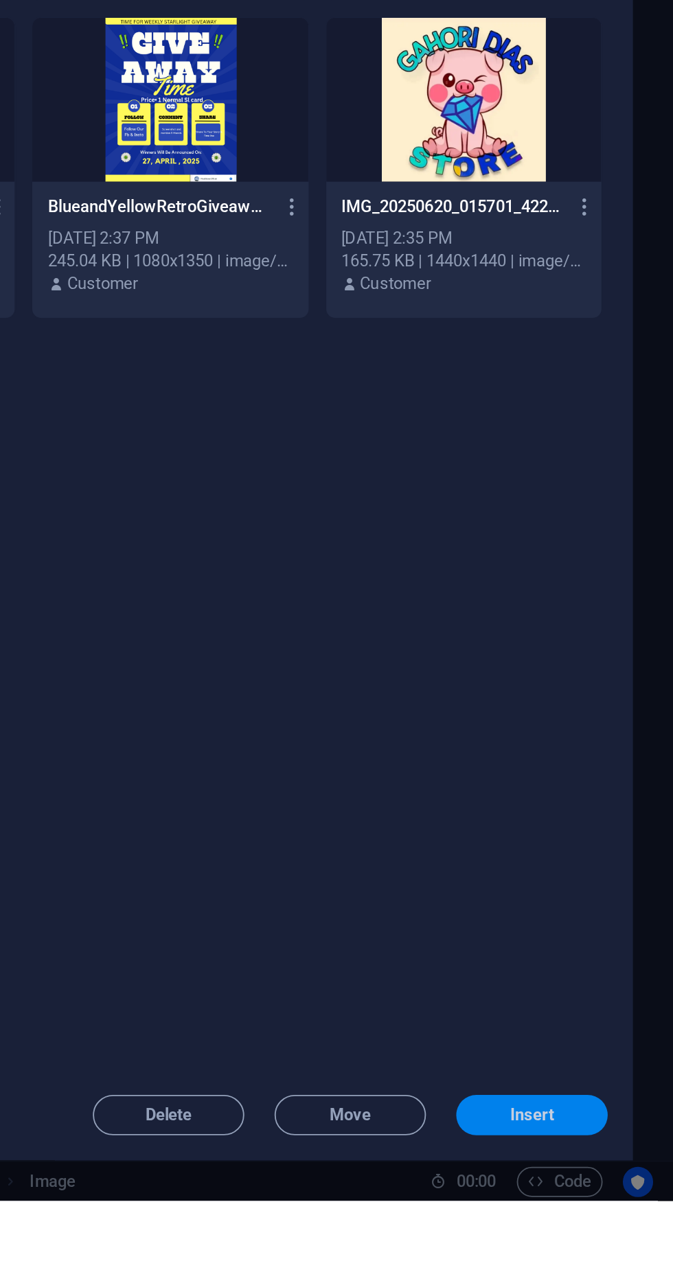
click at [612, 1241] on span "Insert" at bounding box center [595, 1236] width 71 height 8
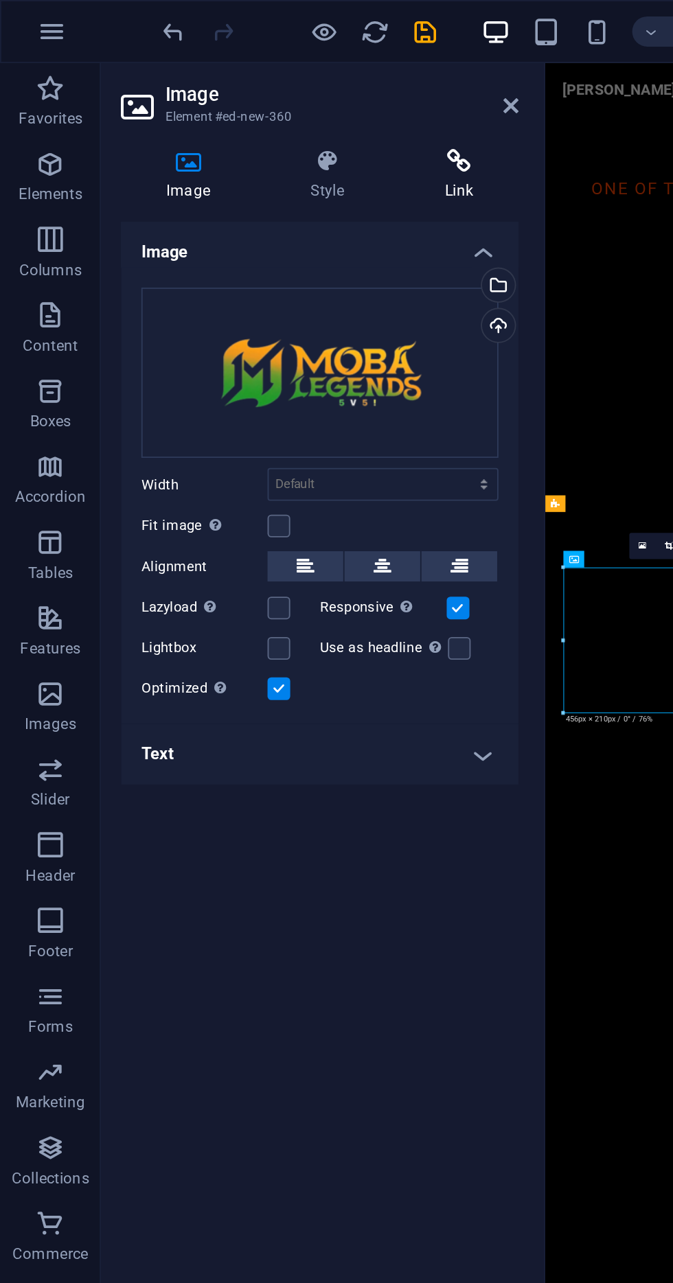
click at [251, 89] on icon at bounding box center [250, 88] width 65 height 14
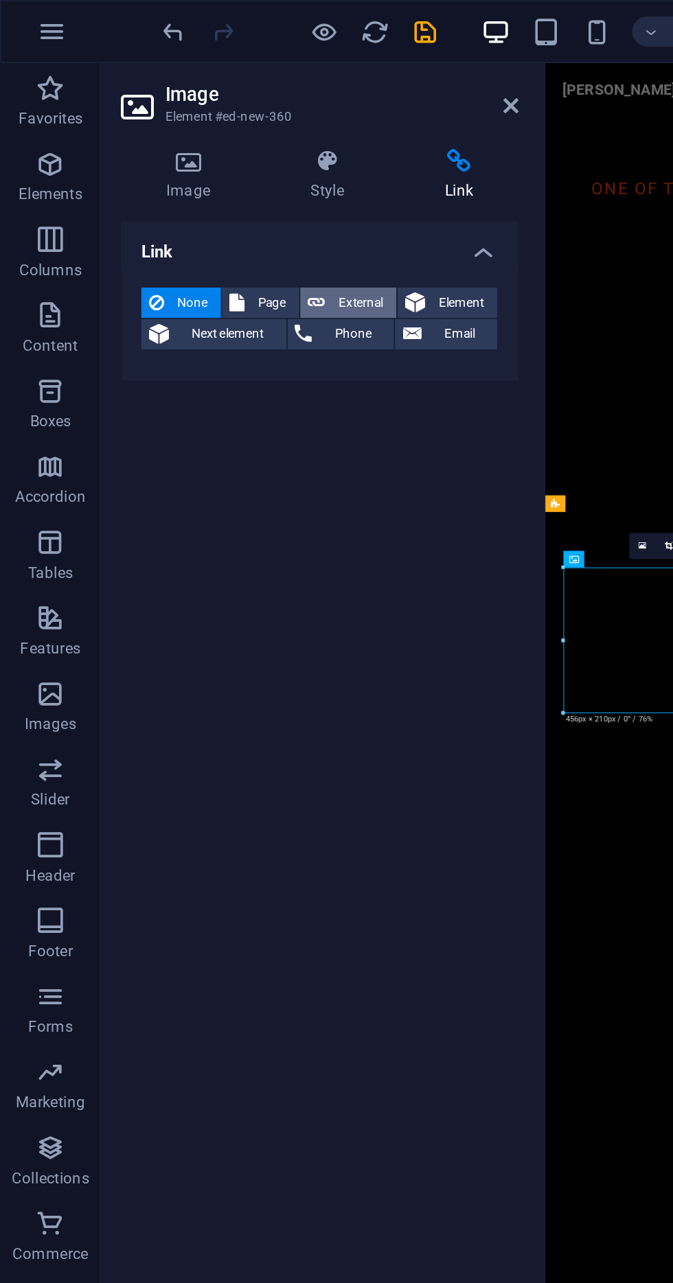
click at [201, 167] on span "External" at bounding box center [196, 165] width 30 height 16
select select "blank"
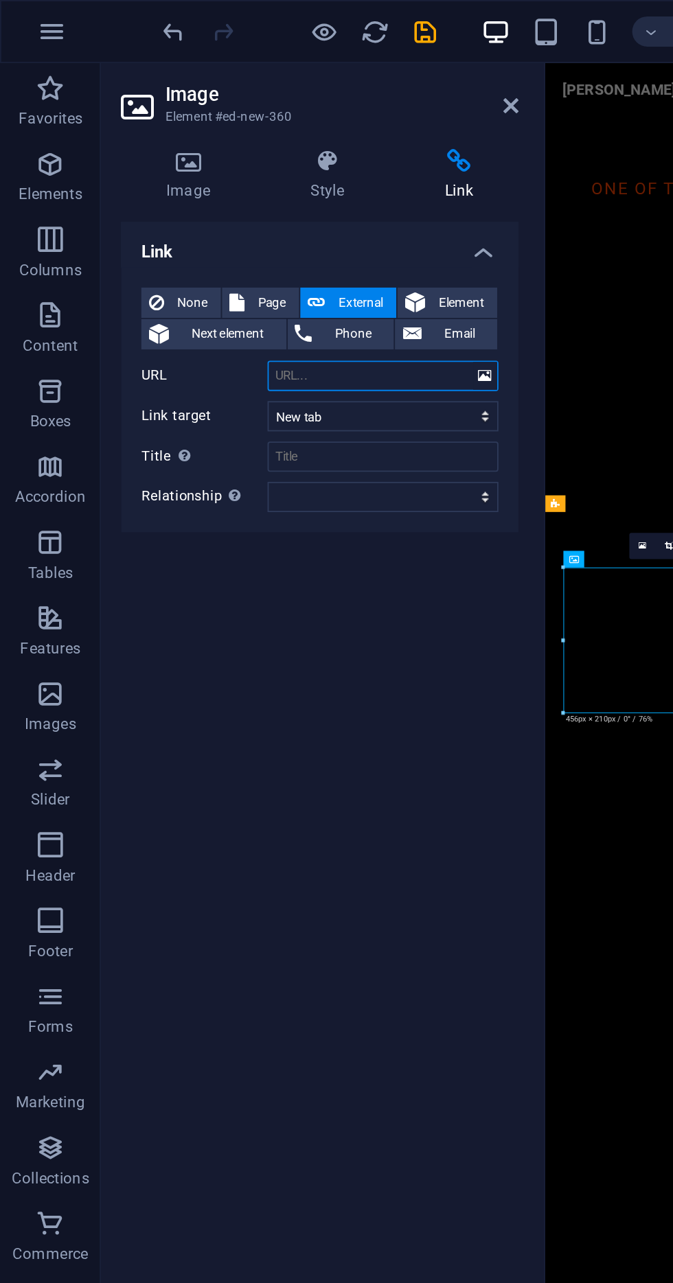
type input "[URL][DOMAIN_NAME]"
click at [278, 57] on icon at bounding box center [278, 57] width 8 height 11
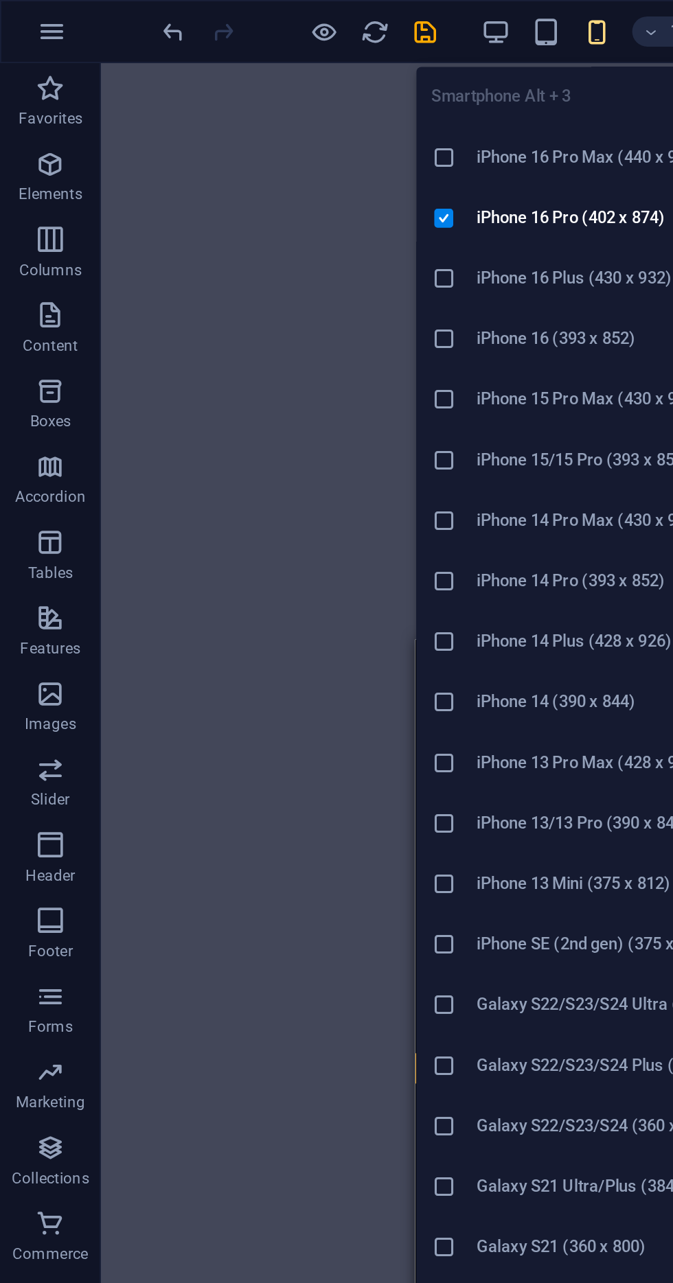
click at [325, 87] on h6 "iPhone 16 Pro Max (440 x 956)" at bounding box center [342, 86] width 165 height 16
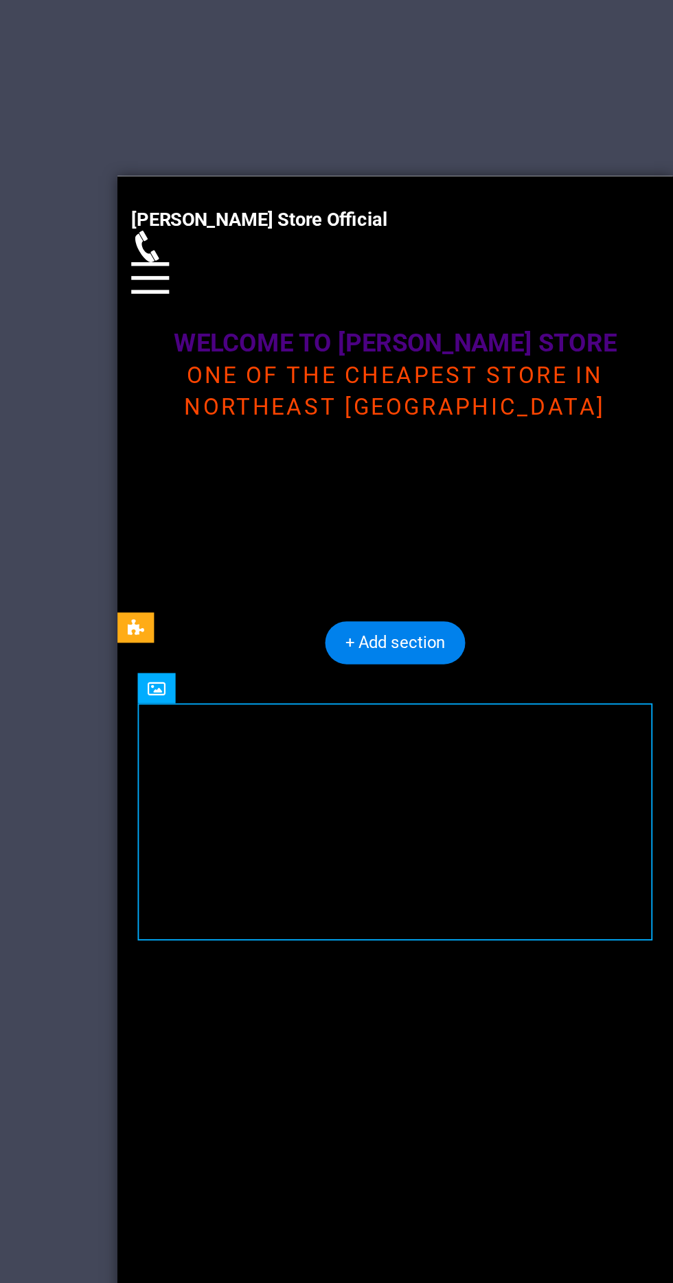
click at [187, 428] on div at bounding box center [268, 595] width 302 height 553
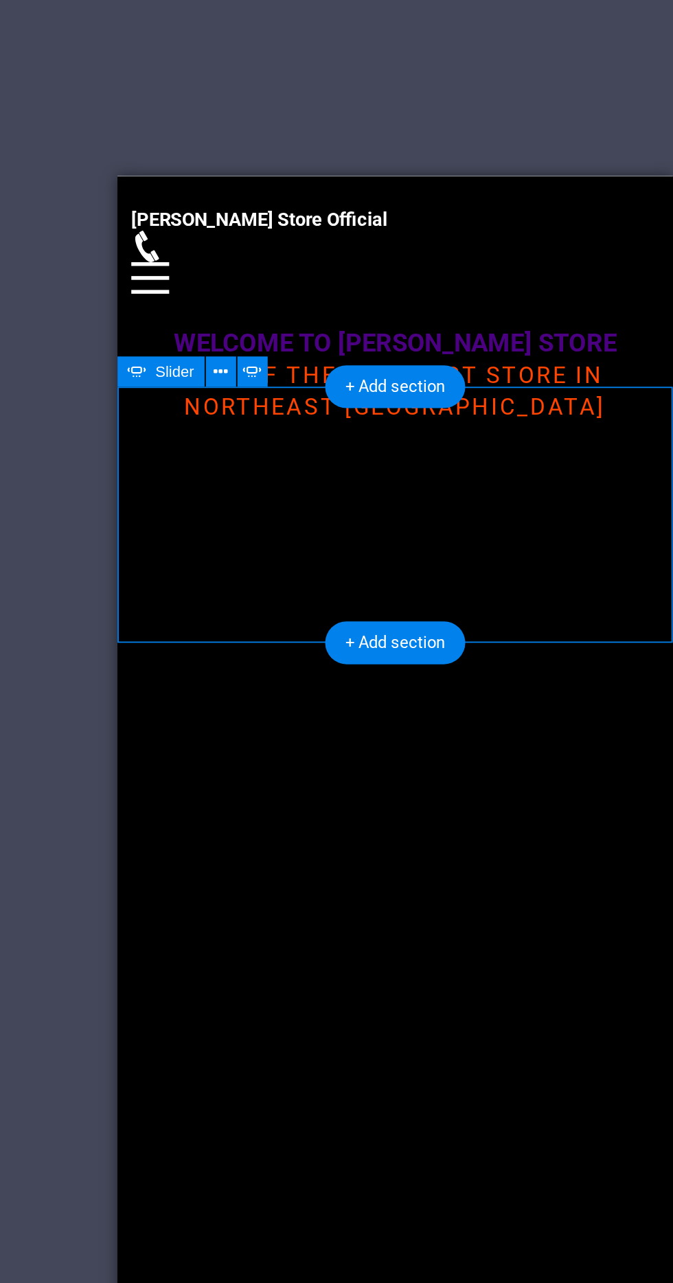
click at [144, 906] on figure at bounding box center [185, 975] width 137 height 139
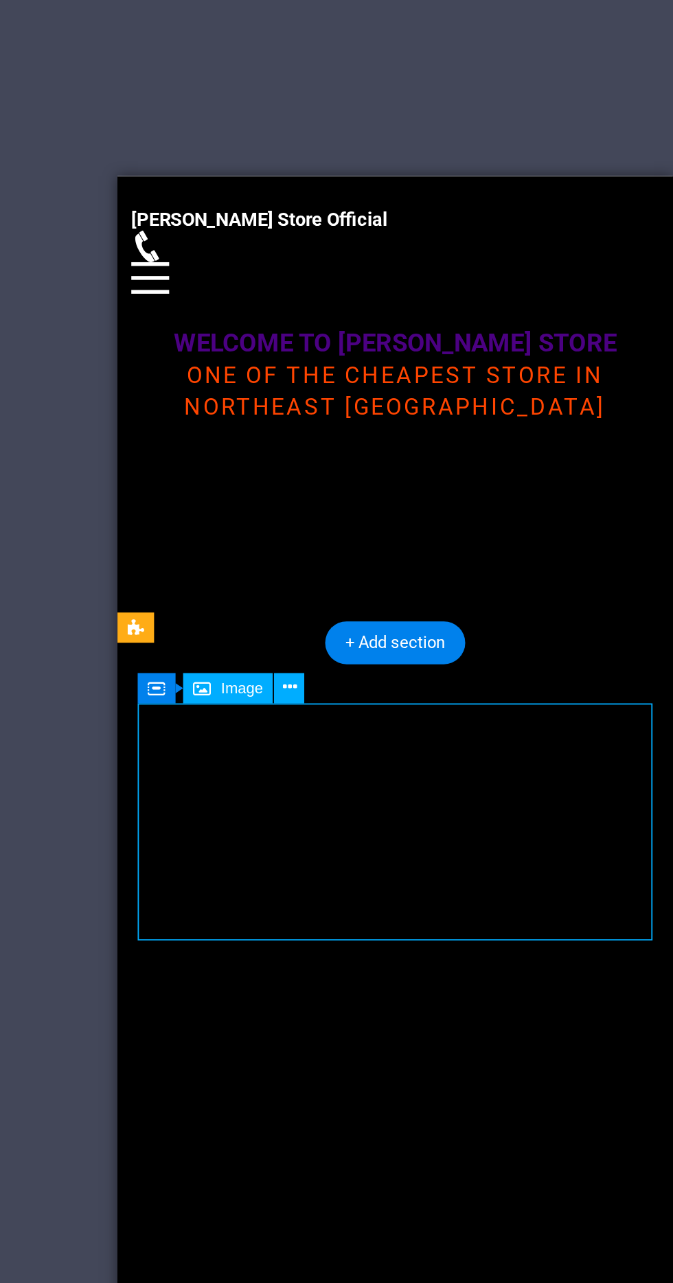
click at [121, 873] on div "Drop content here or Add elements Paste clipboard Drop content here or Add elem…" at bounding box center [268, 1000] width 302 height 254
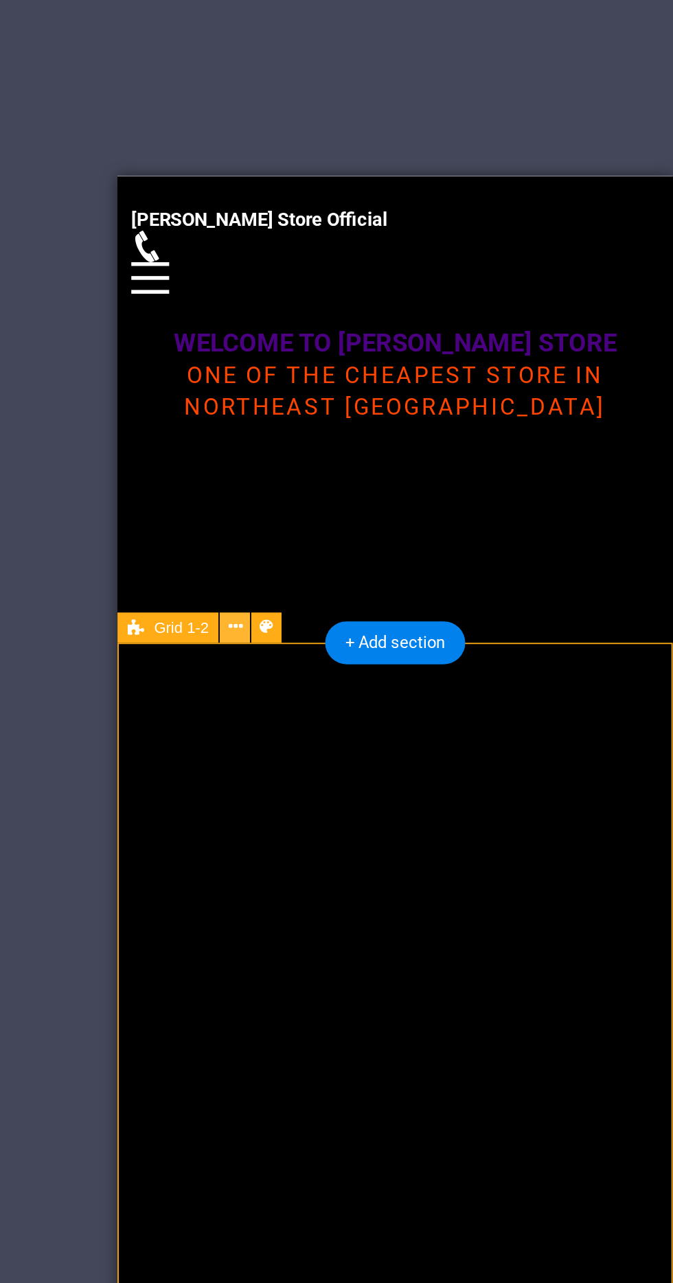
click at [277, 569] on icon at bounding box center [277, 565] width 8 height 14
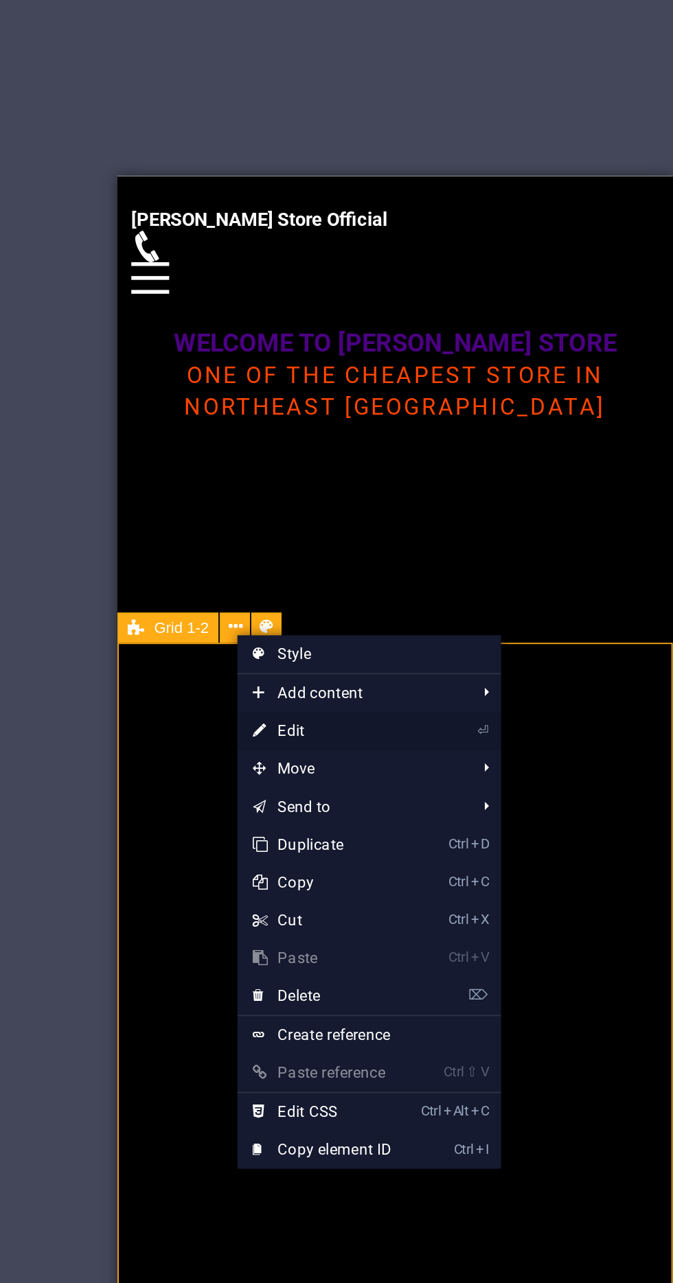
click at [367, 623] on link "⏎ Edit" at bounding box center [324, 622] width 92 height 21
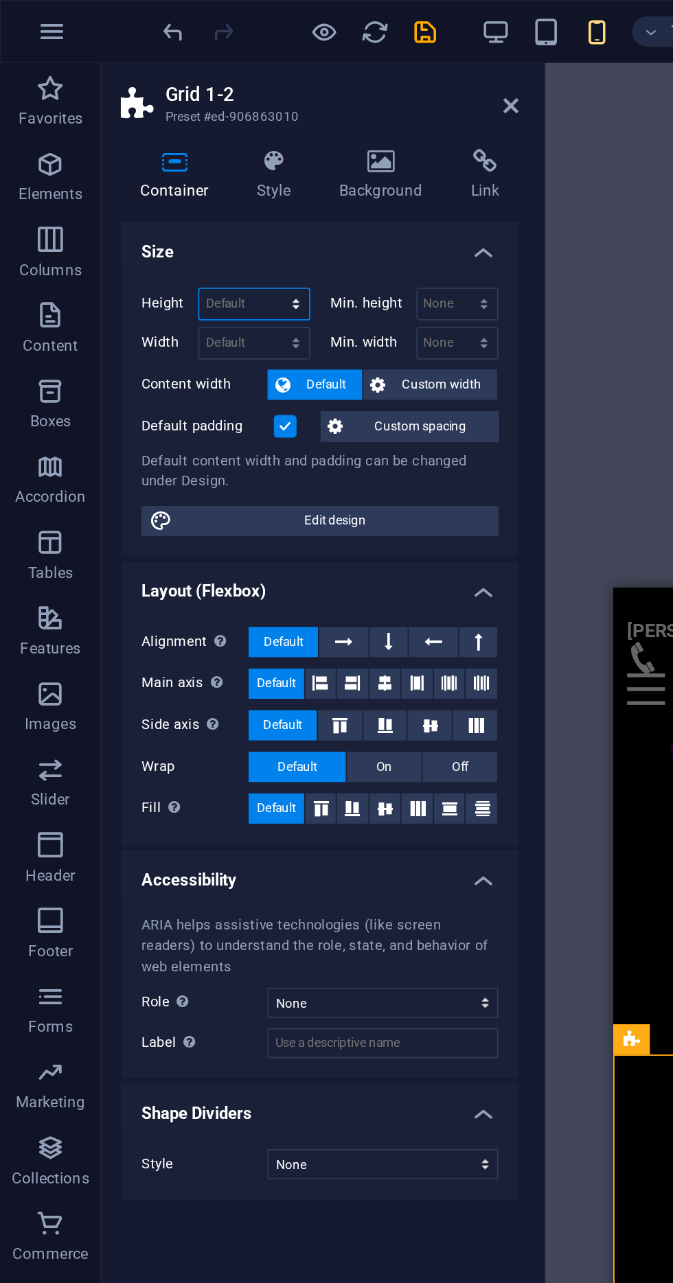
click at [144, 161] on select "Default px rem % vh vw" at bounding box center [138, 165] width 60 height 16
select select "rem"
click at [148, 157] on select "Default px rem % vh vw" at bounding box center [138, 165] width 60 height 16
type input "40.4462"
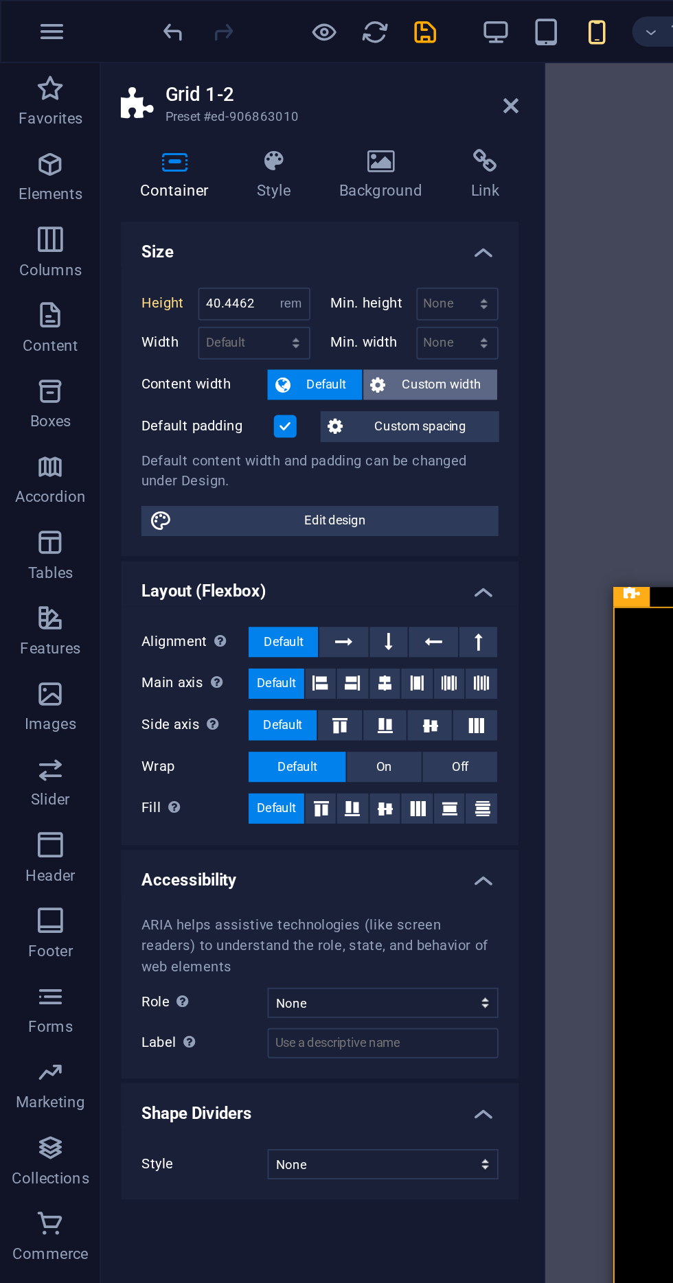
click at [240, 208] on span "Custom width" at bounding box center [240, 209] width 53 height 16
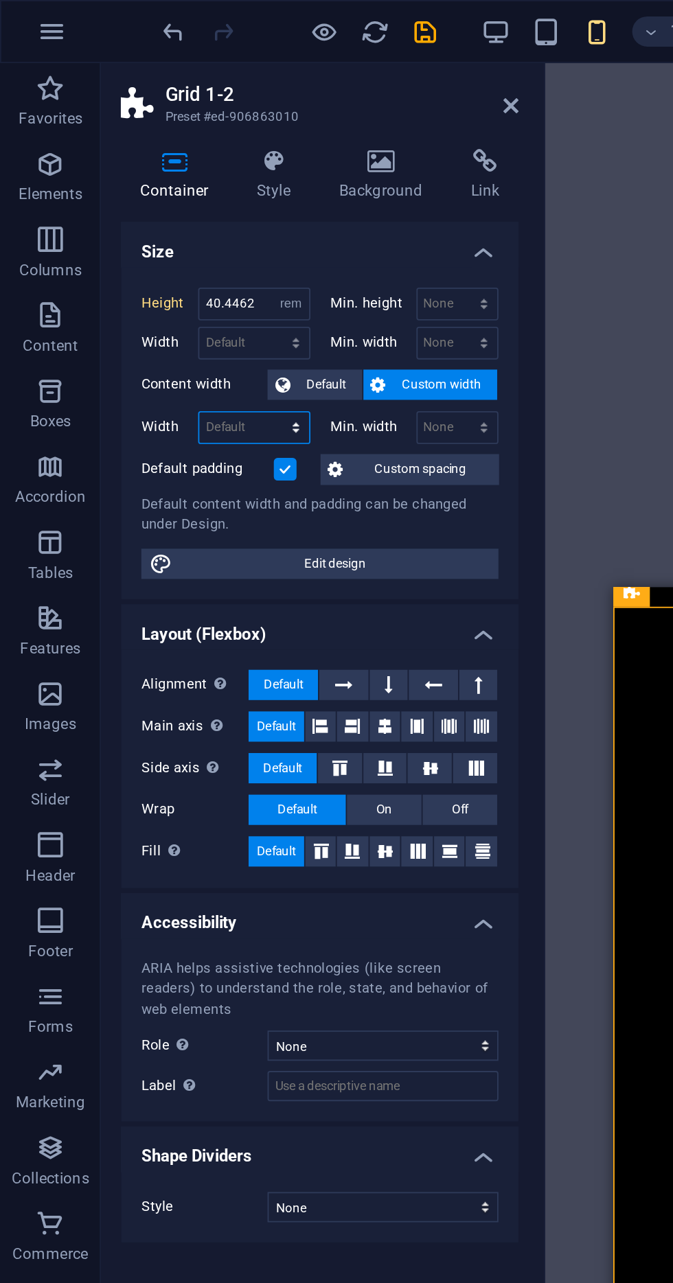
click at [137, 227] on select "Default px rem % em vh vw" at bounding box center [138, 233] width 60 height 16
select select "%"
click at [148, 225] on select "Default px rem % em vh vw" at bounding box center [138, 233] width 60 height 16
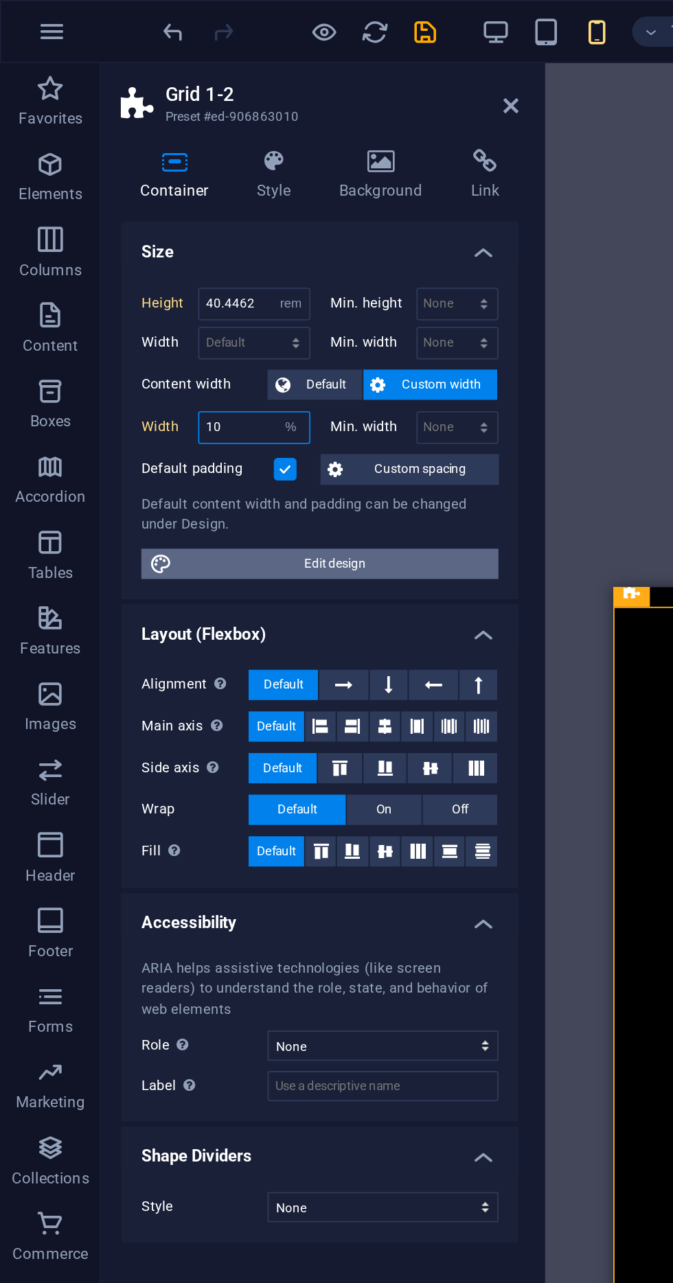
type input "10"
click at [224, 305] on span "Edit design" at bounding box center [183, 307] width 170 height 16
select select "rem"
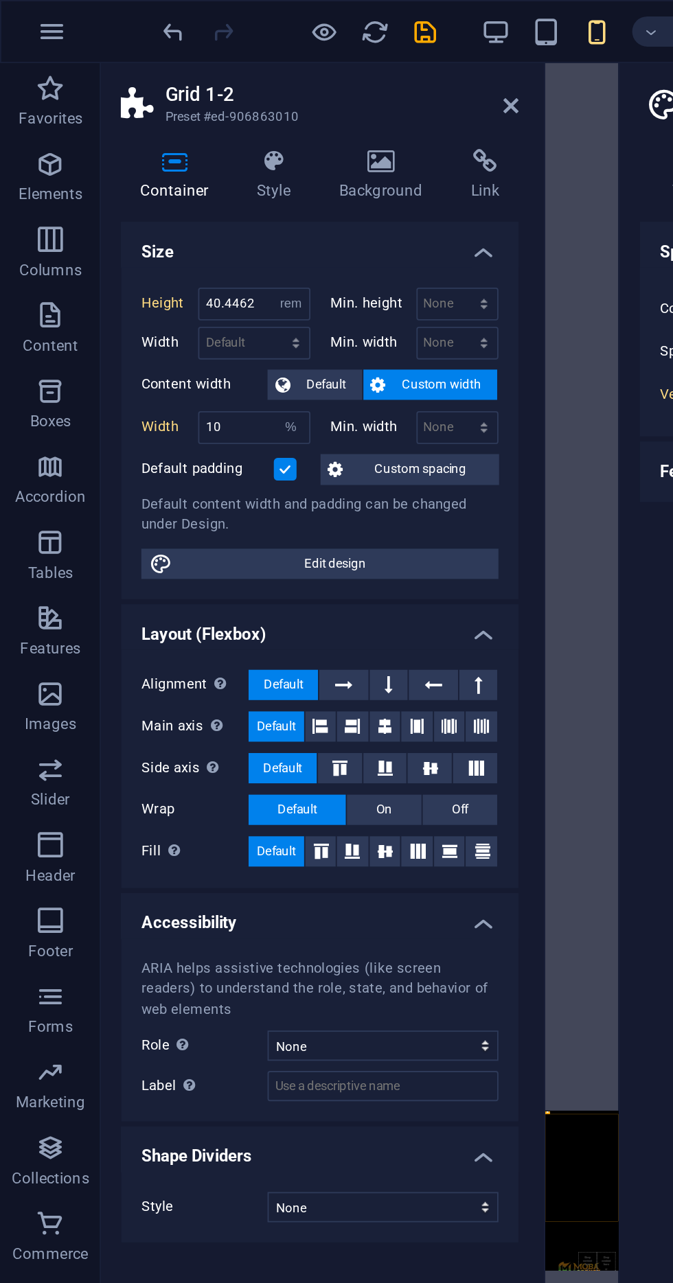
click at [658, 57] on icon at bounding box center [658, 57] width 8 height 11
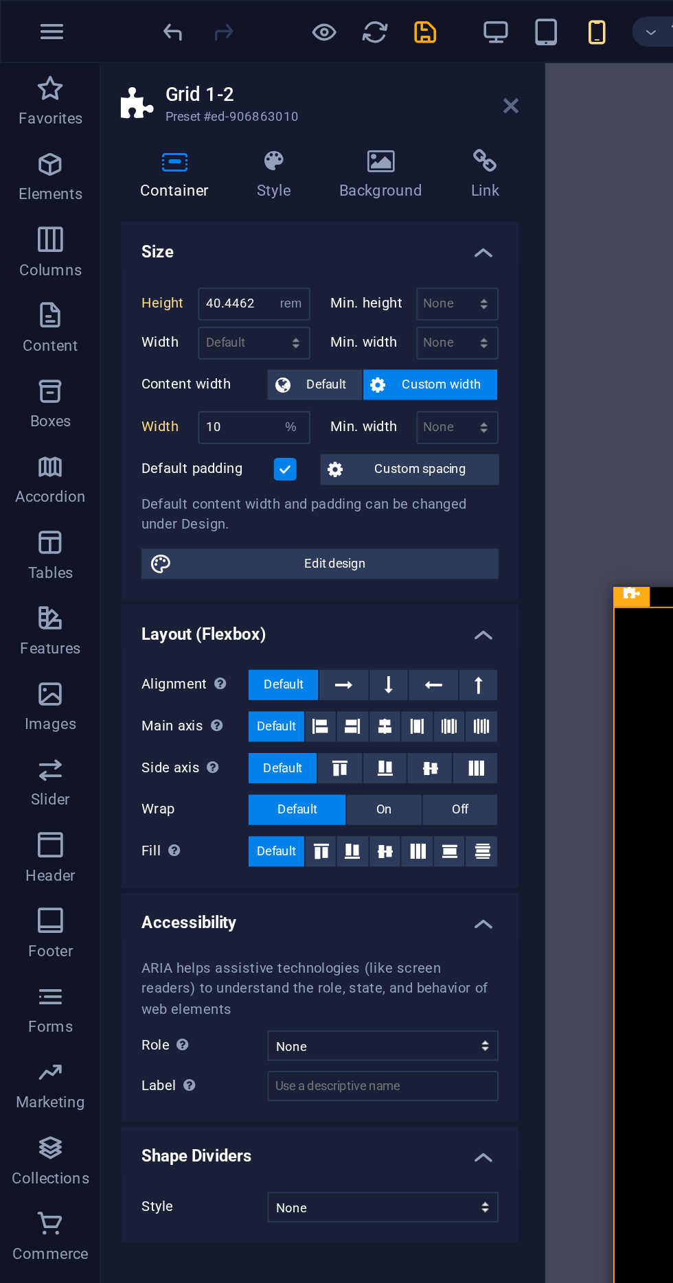
click at [277, 60] on icon at bounding box center [278, 57] width 8 height 11
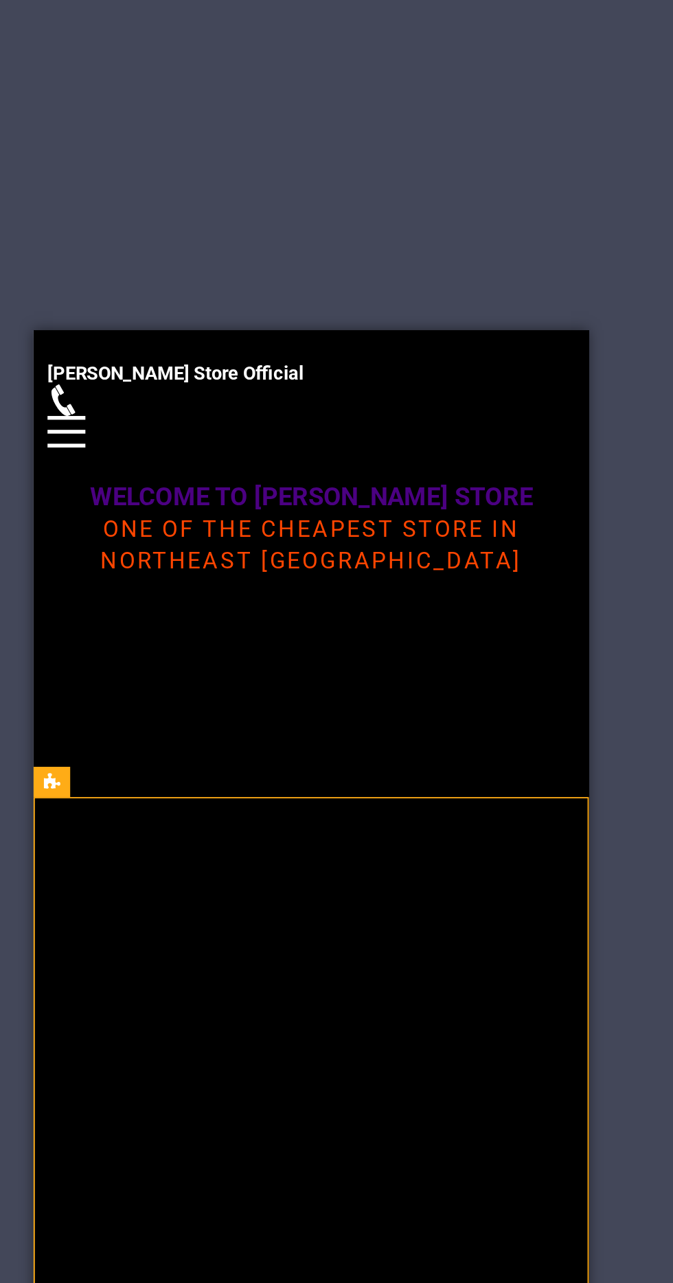
click at [170, 1156] on figure at bounding box center [96, 1225] width 148 height 139
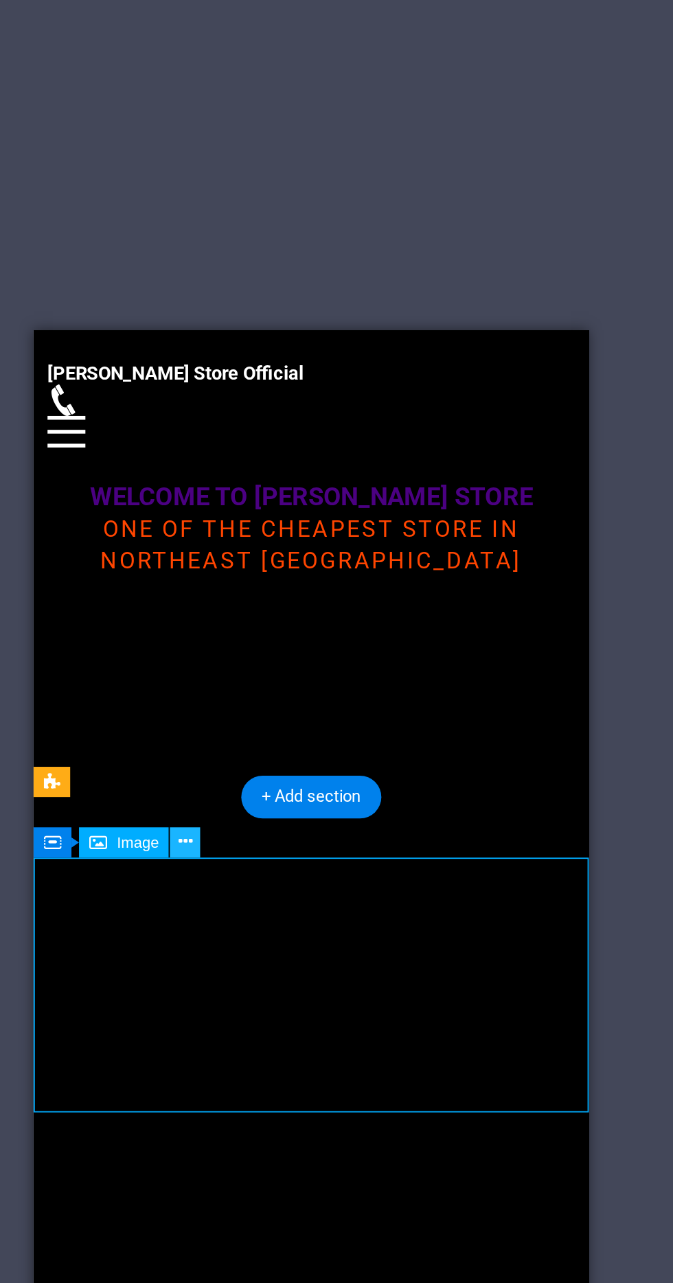
click at [289, 601] on button at bounding box center [295, 598] width 16 height 16
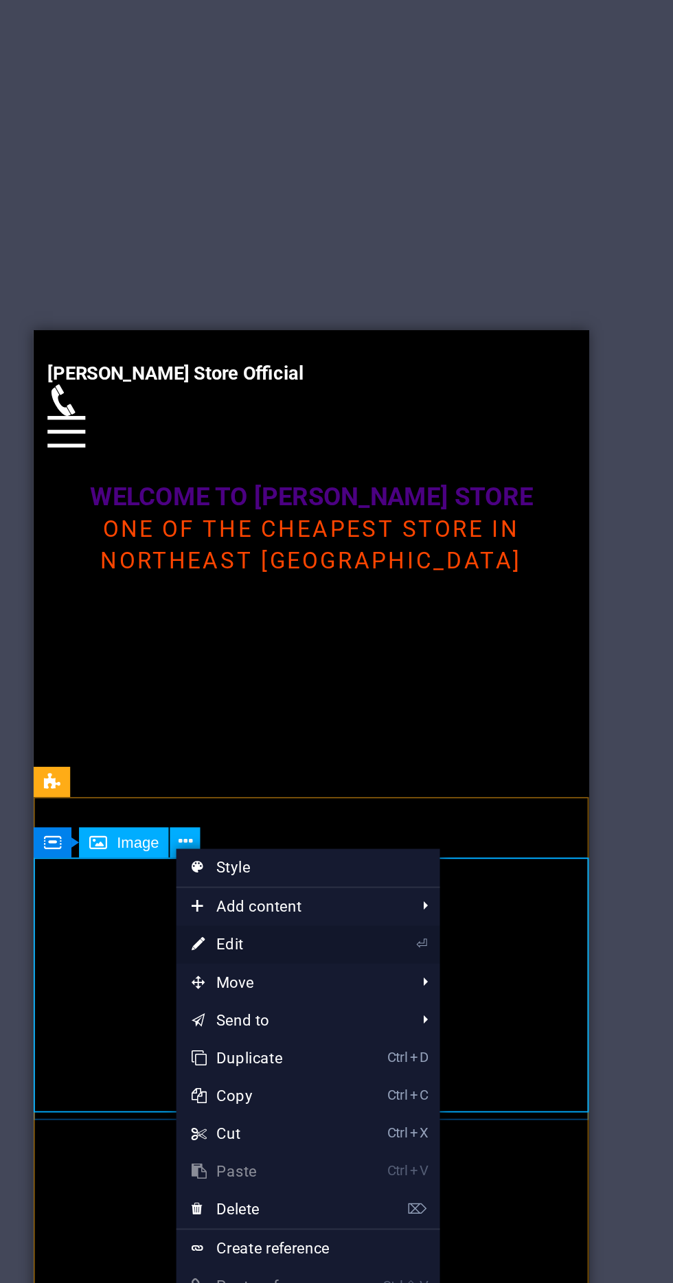
click at [368, 656] on link "⏎ Edit" at bounding box center [336, 654] width 92 height 21
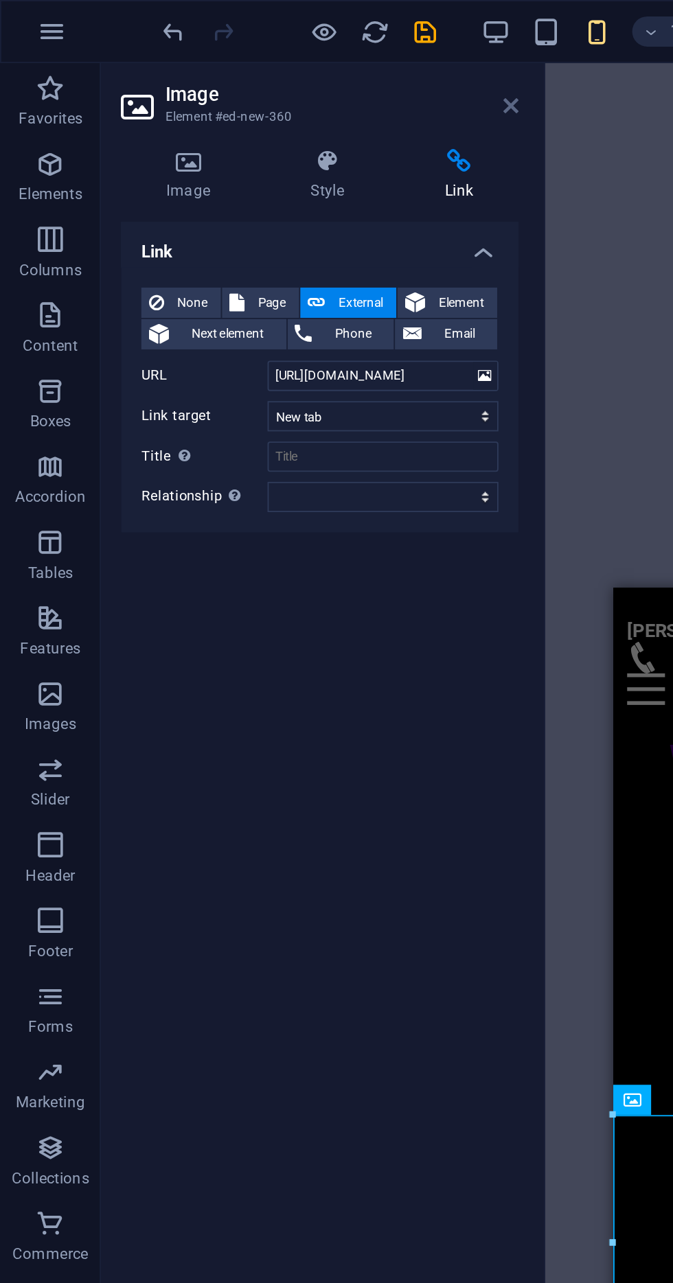
click at [277, 60] on icon at bounding box center [278, 57] width 8 height 11
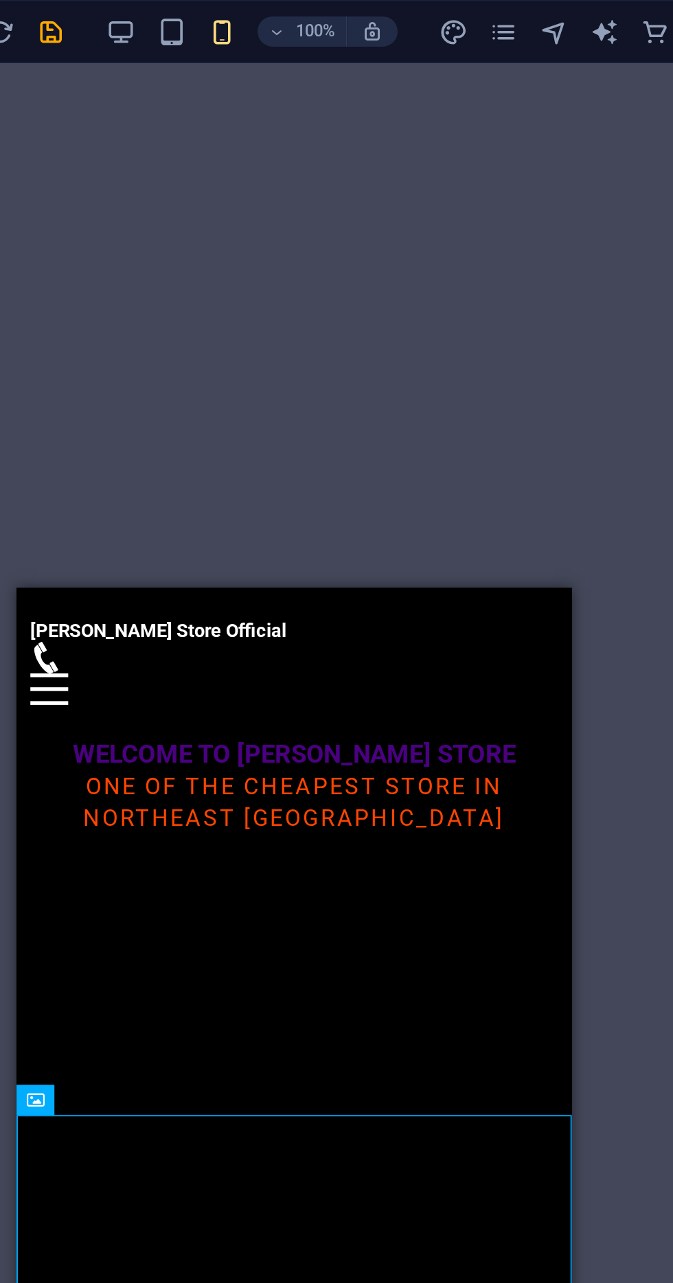
click at [308, 634] on div "Menu" at bounding box center [167, 642] width 287 height 17
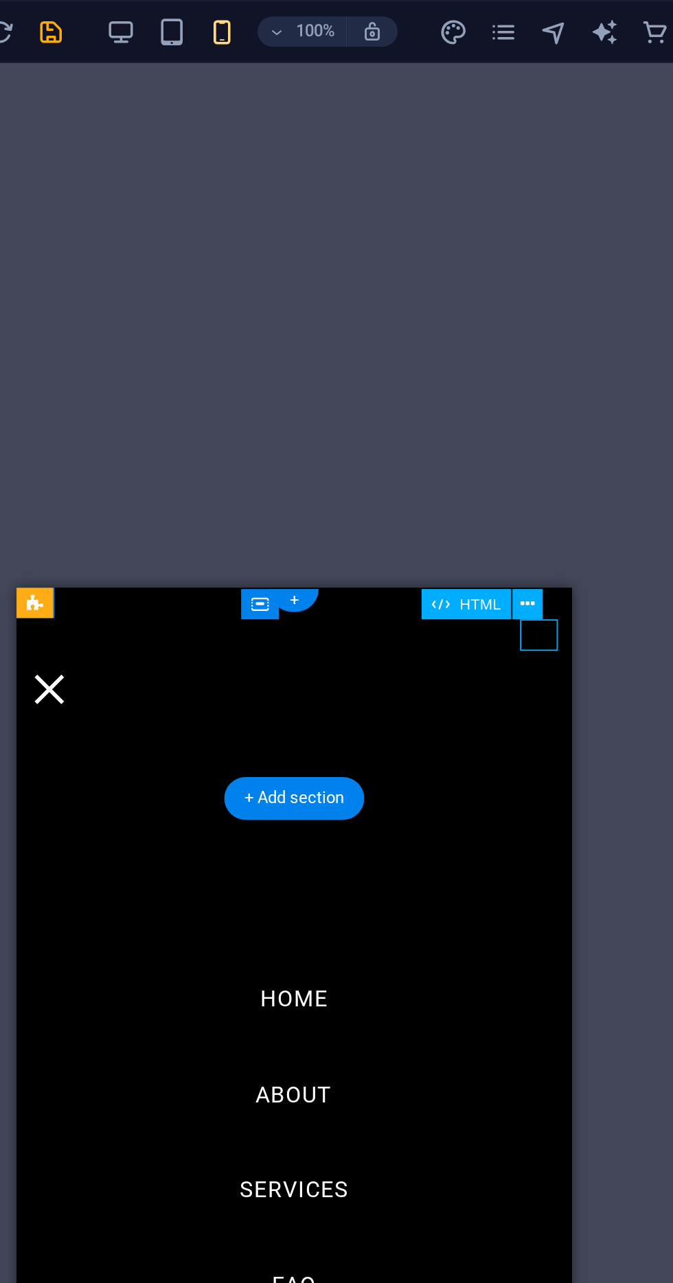
click at [45, 634] on div "Menu" at bounding box center [34, 642] width 21 height 17
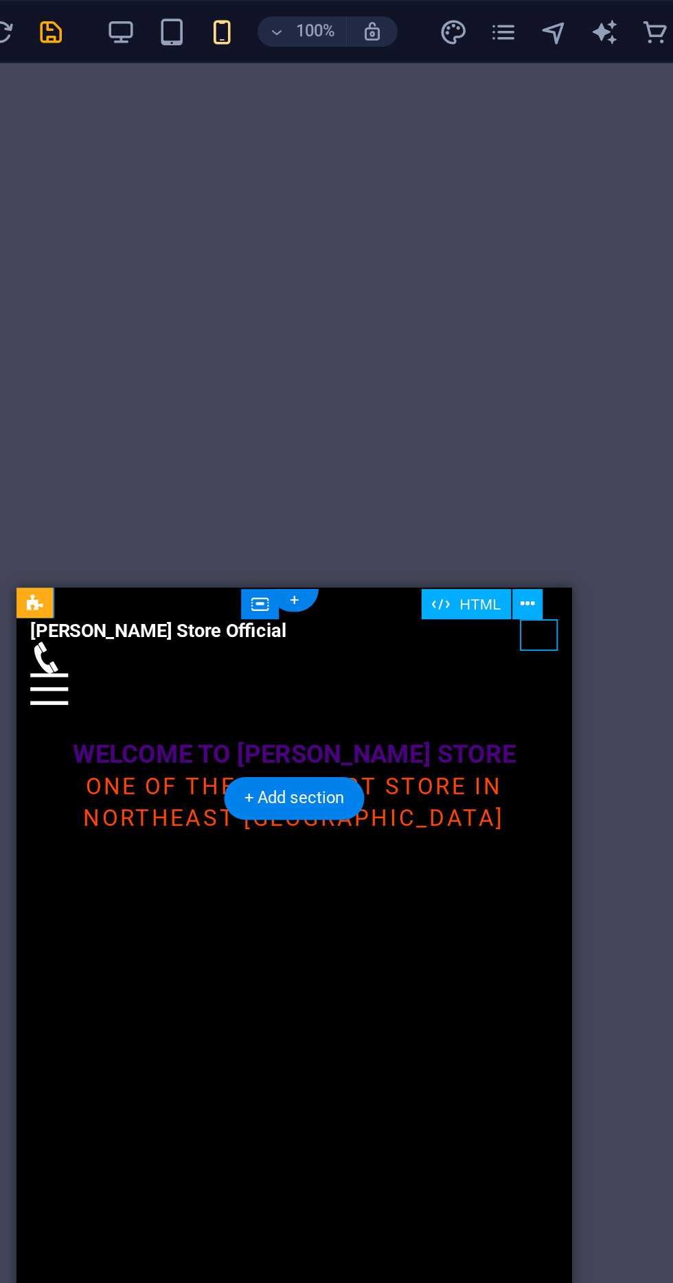
click at [173, 1208] on figure at bounding box center [167, 1220] width 21 height 25
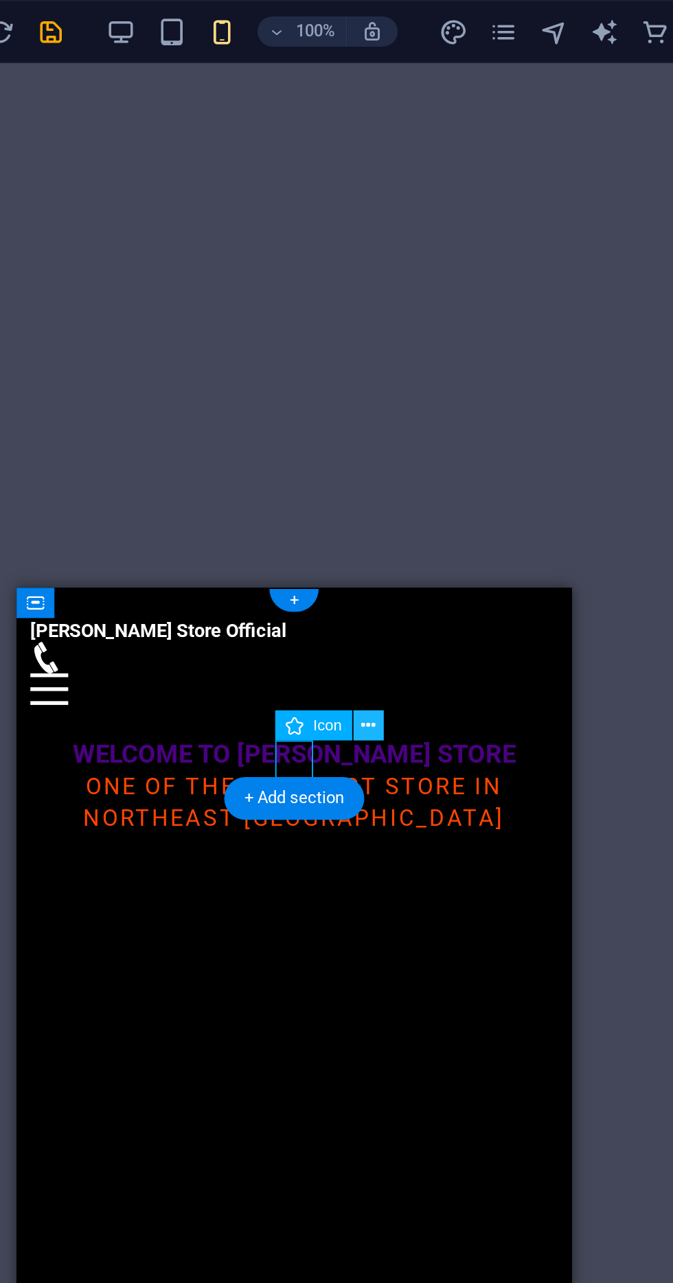
click at [402, 399] on icon at bounding box center [404, 395] width 8 height 14
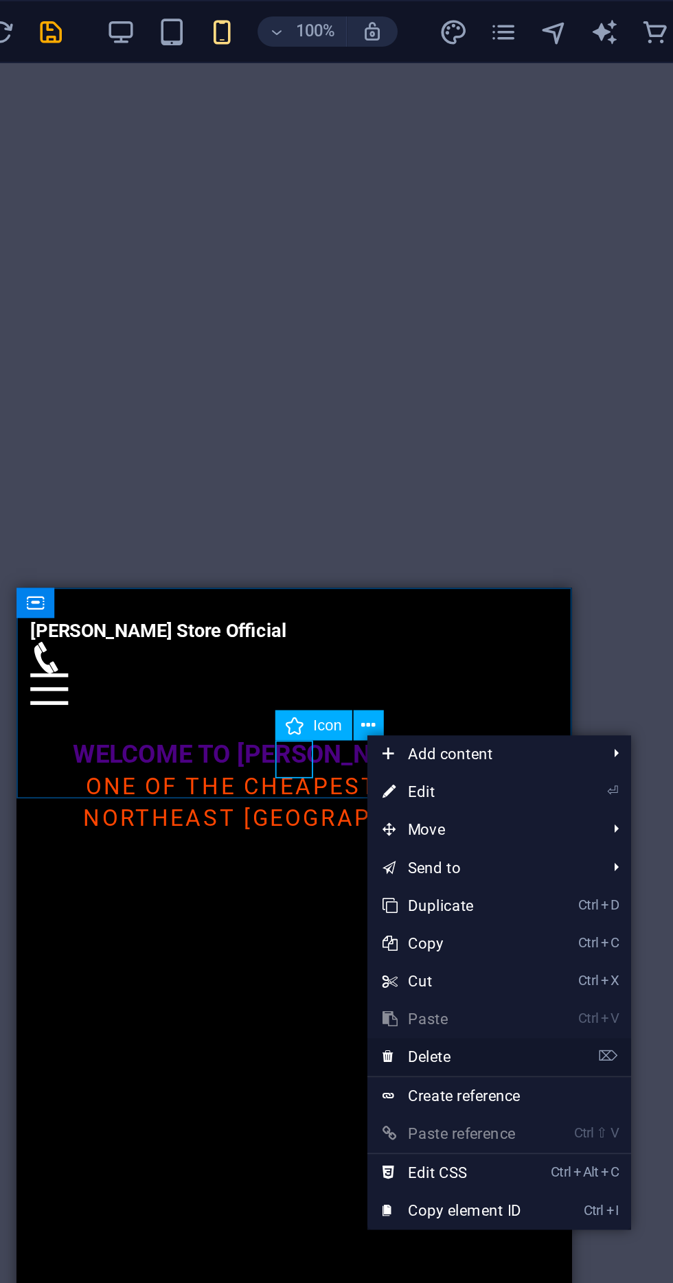
click at [487, 573] on link "⌦ Delete" at bounding box center [450, 575] width 92 height 21
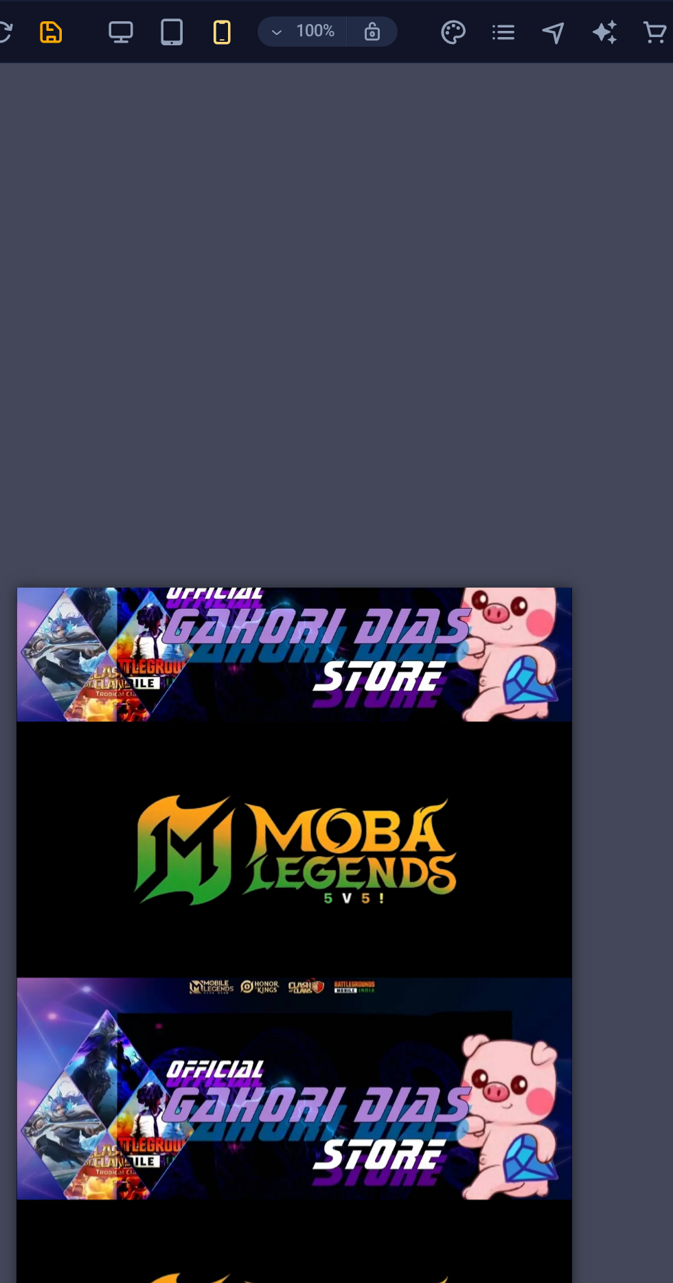
scroll to position [220, 0]
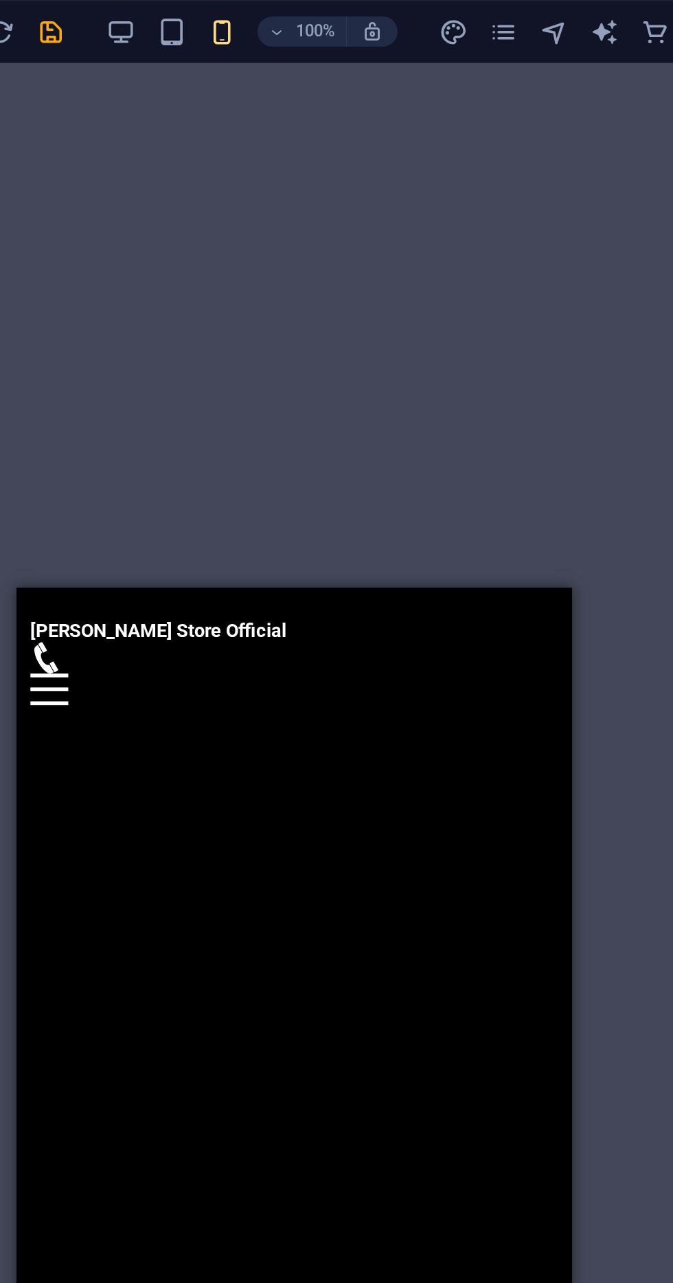
click at [248, 1035] on div "Drop content here or Add elements Paste clipboard Drop content here or Add elem…" at bounding box center [167, 1257] width 302 height 444
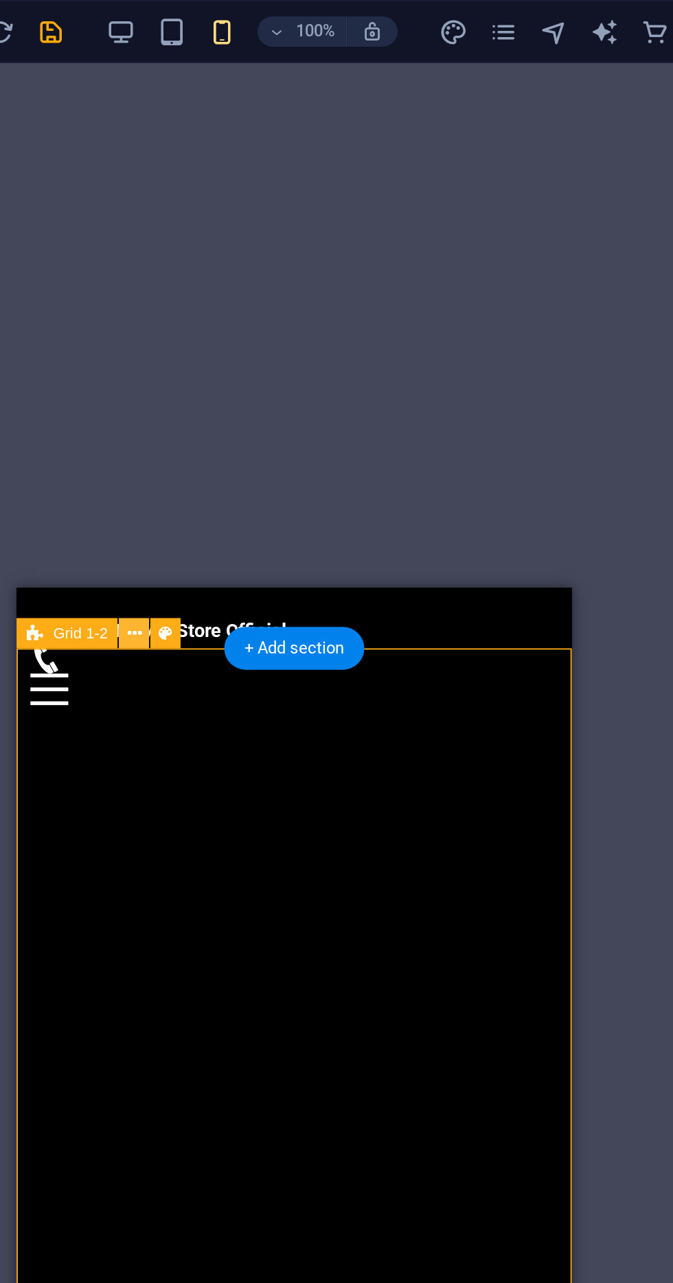
click at [279, 346] on icon at bounding box center [277, 345] width 8 height 14
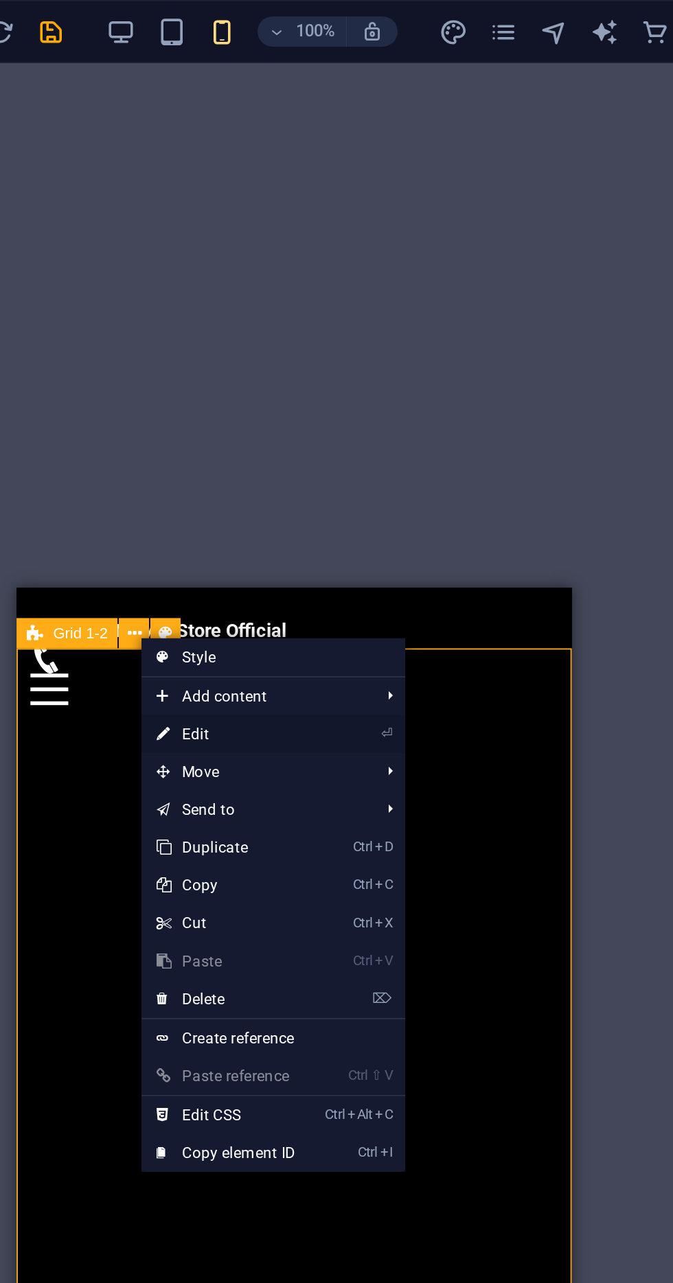
click at [354, 398] on link "⏎ Edit" at bounding box center [327, 399] width 92 height 21
select select "rem"
select select "%"
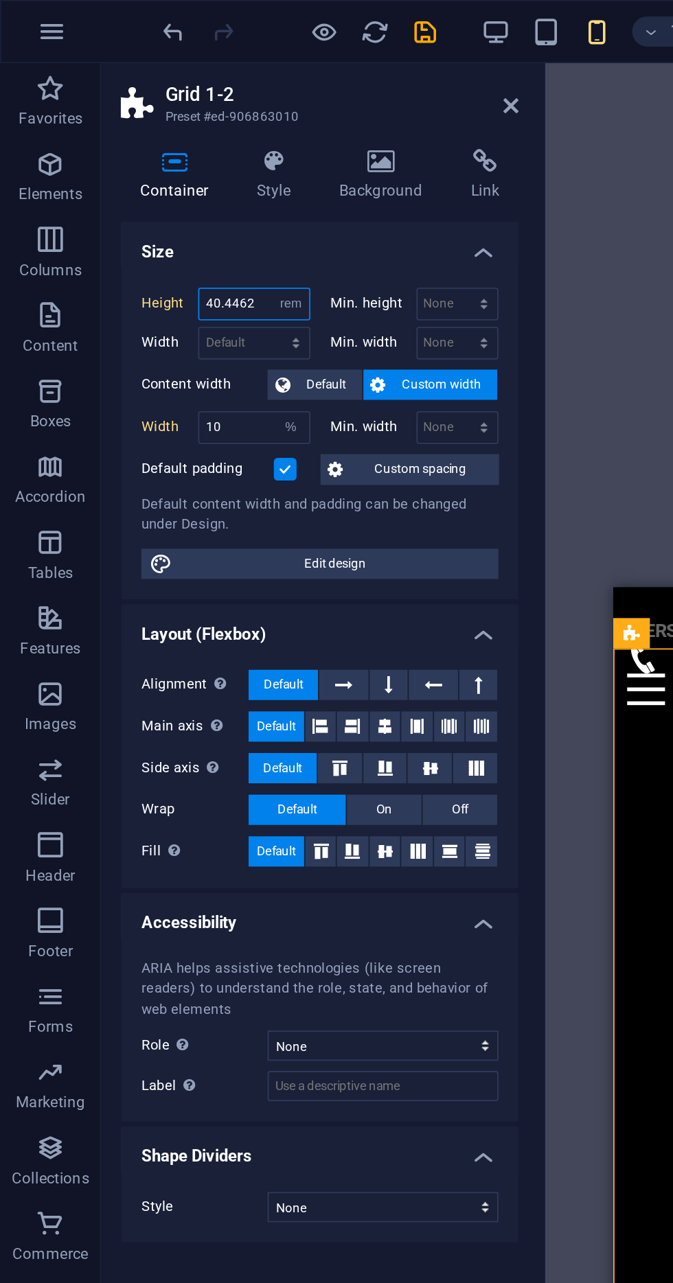
click at [141, 160] on input "40.4462" at bounding box center [138, 165] width 60 height 16
click at [158, 165] on select "Default px rem % vh vw" at bounding box center [158, 165] width 19 height 16
select select "default"
click at [149, 157] on select "Default px rem % vh vw" at bounding box center [158, 165] width 19 height 16
type input "40.4462"
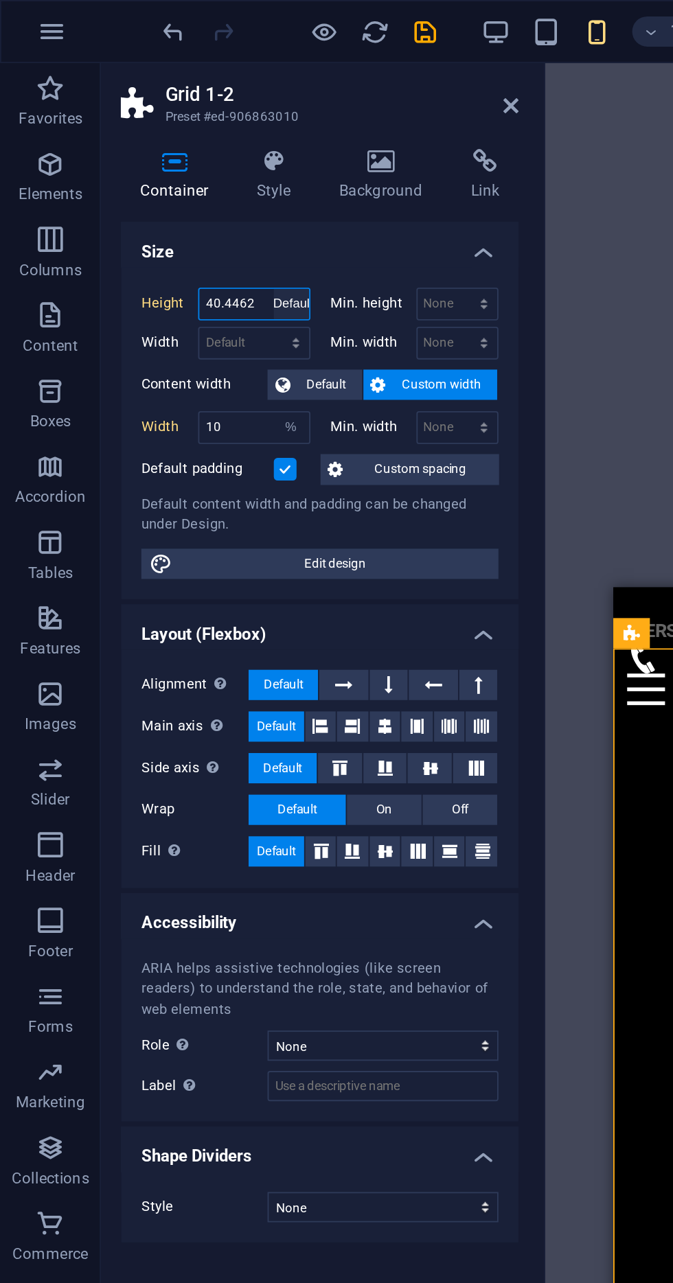
select select "rem"
type input "10"
click at [122, 191] on select "Default px rem % em vh vw" at bounding box center [138, 187] width 60 height 16
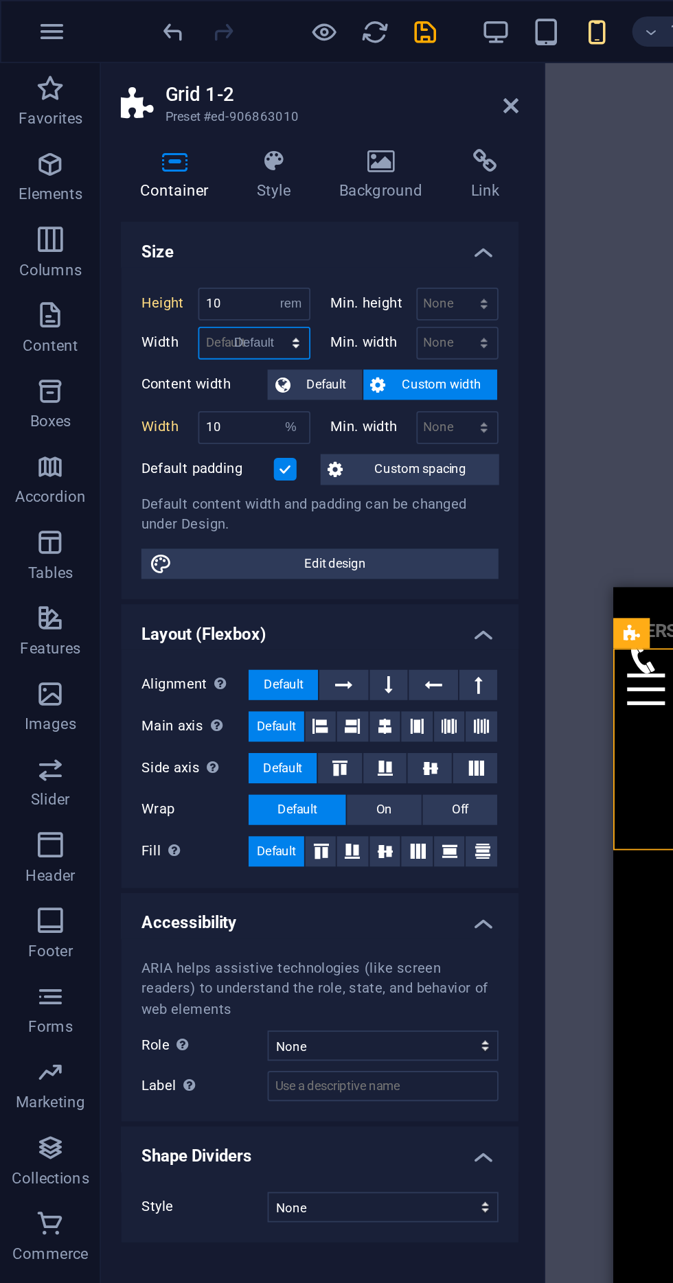
click at [108, 179] on select "Default px rem % em vh vw" at bounding box center [138, 187] width 60 height 16
click at [119, 185] on select "Default px rem % em vh vw" at bounding box center [138, 187] width 60 height 16
select select "px"
click at [148, 179] on select "Default px rem % em vh vw" at bounding box center [138, 187] width 60 height 16
type input "440"
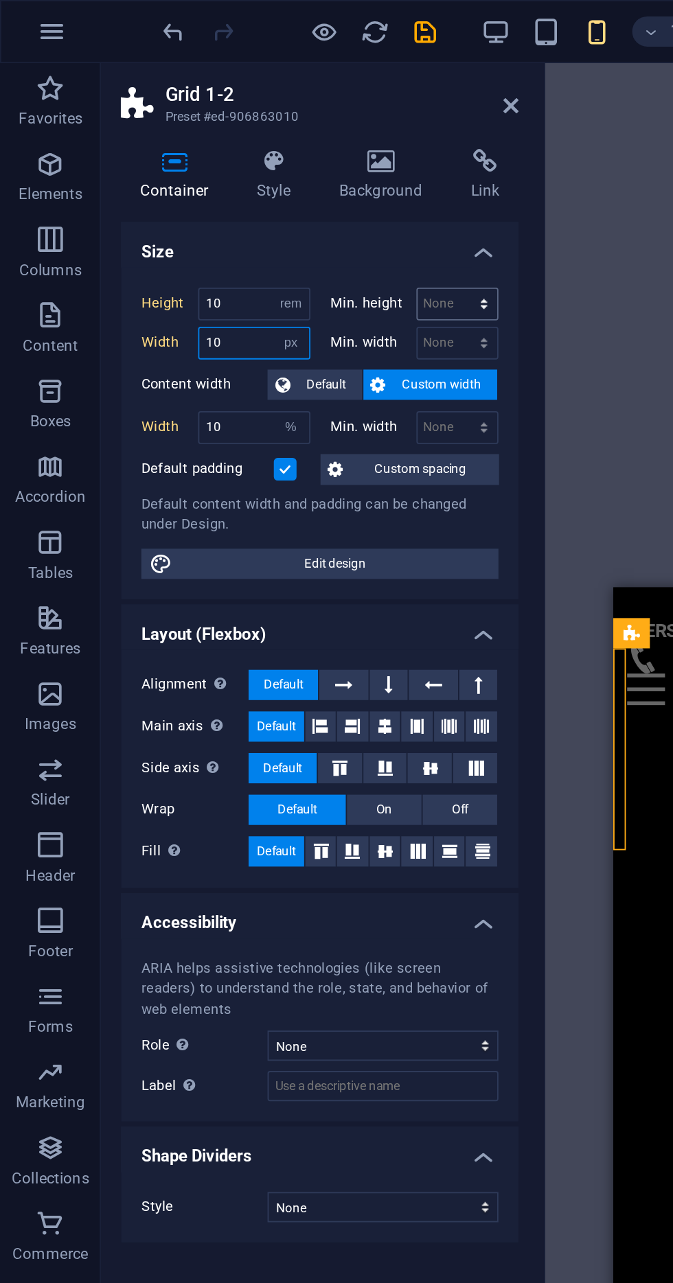
type input "10"
click at [240, 163] on select "None px rem % vh vw" at bounding box center [249, 165] width 44 height 16
click at [227, 157] on select "None px rem % vh vw" at bounding box center [249, 165] width 44 height 16
click at [248, 165] on select "None px rem % vh vw" at bounding box center [249, 165] width 44 height 16
select select "px"
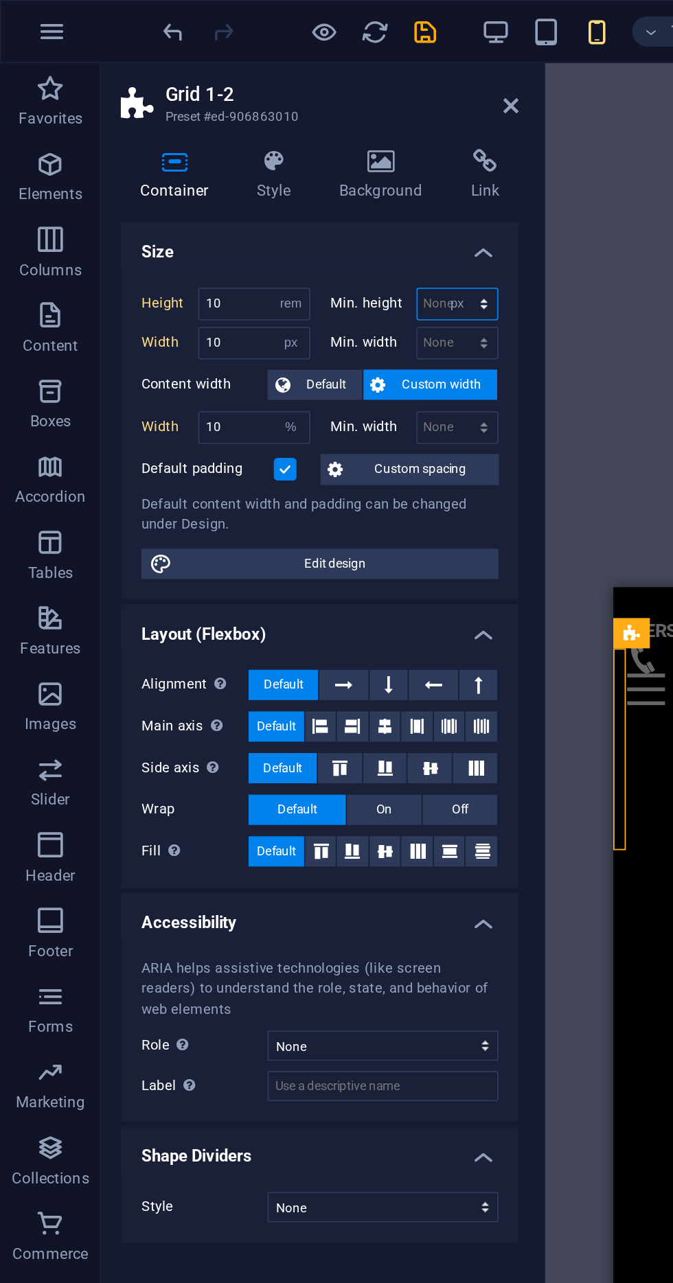
click at [251, 157] on select "None px rem % vh vw" at bounding box center [249, 165] width 44 height 16
type input "5"
click at [244, 185] on select "None px rem % vh vw" at bounding box center [249, 187] width 44 height 16
select select "px"
click at [251, 179] on select "None px rem % vh vw" at bounding box center [249, 187] width 44 height 16
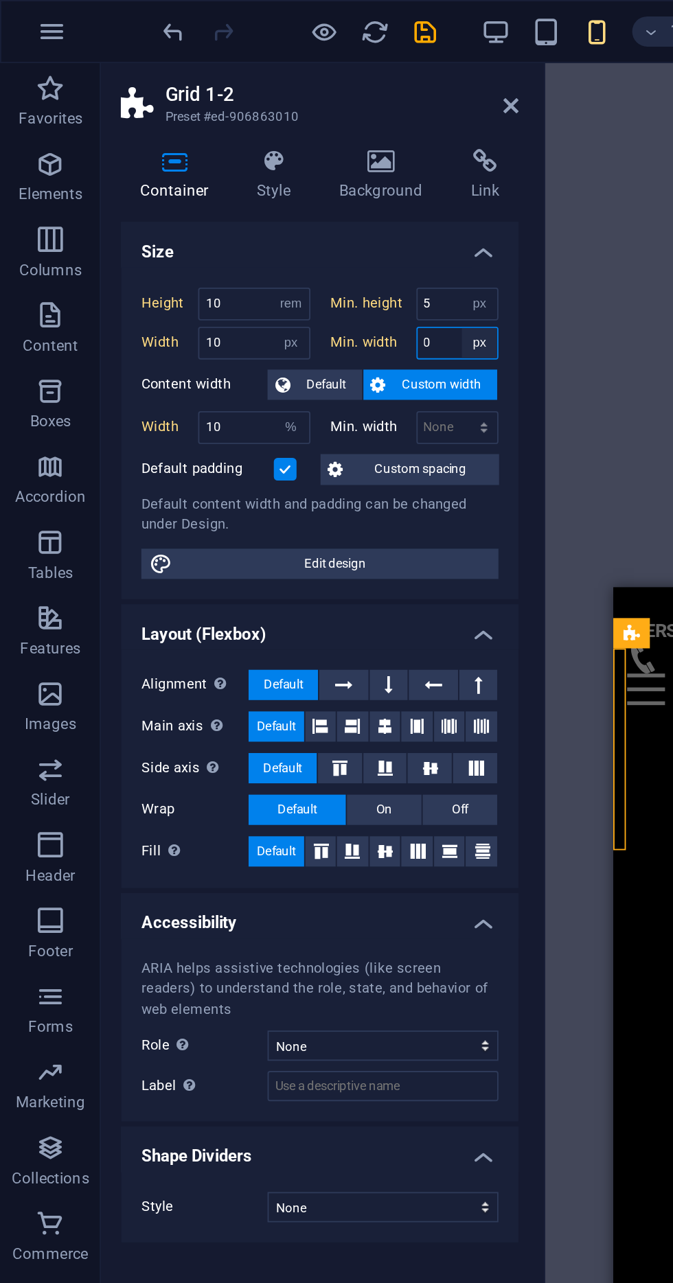
type input "6"
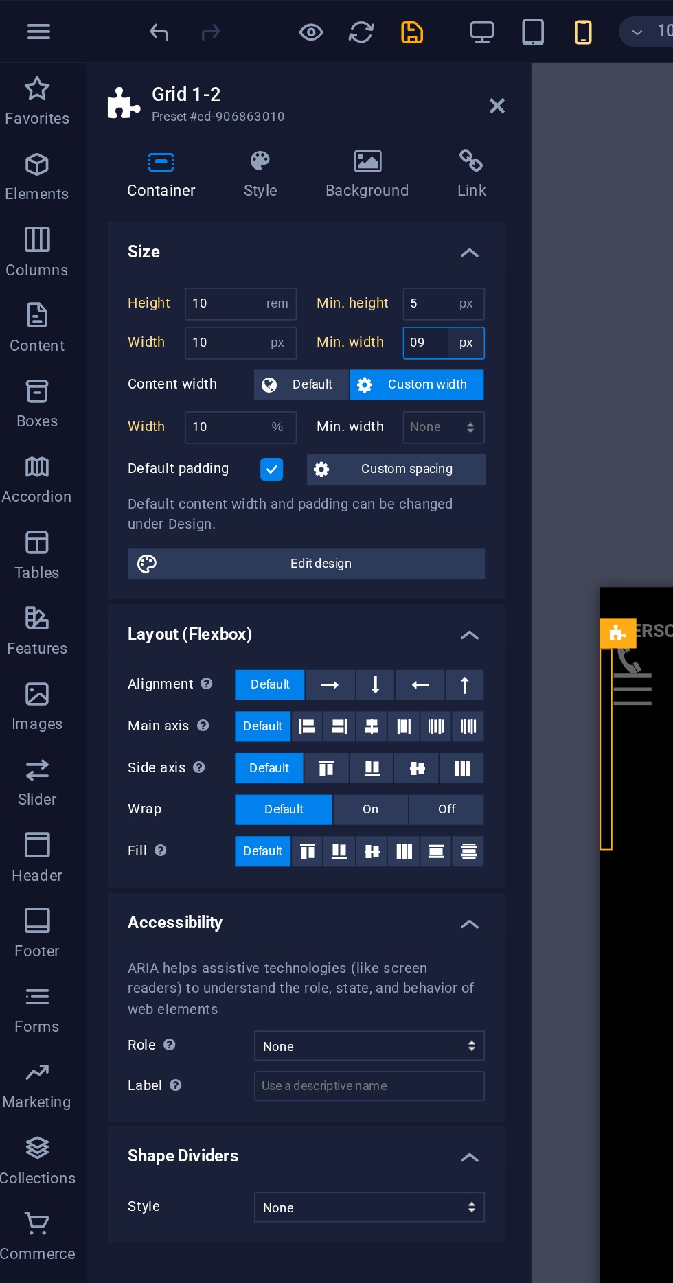
type input "9"
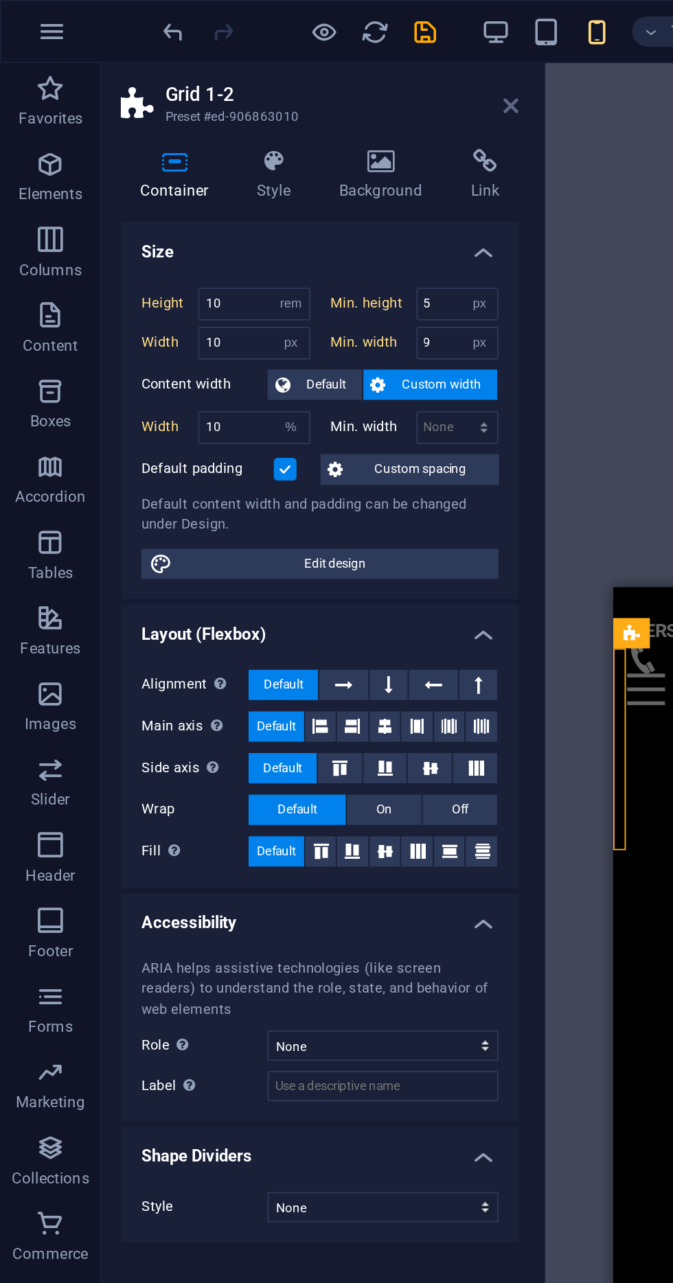
click at [277, 62] on icon at bounding box center [278, 57] width 8 height 11
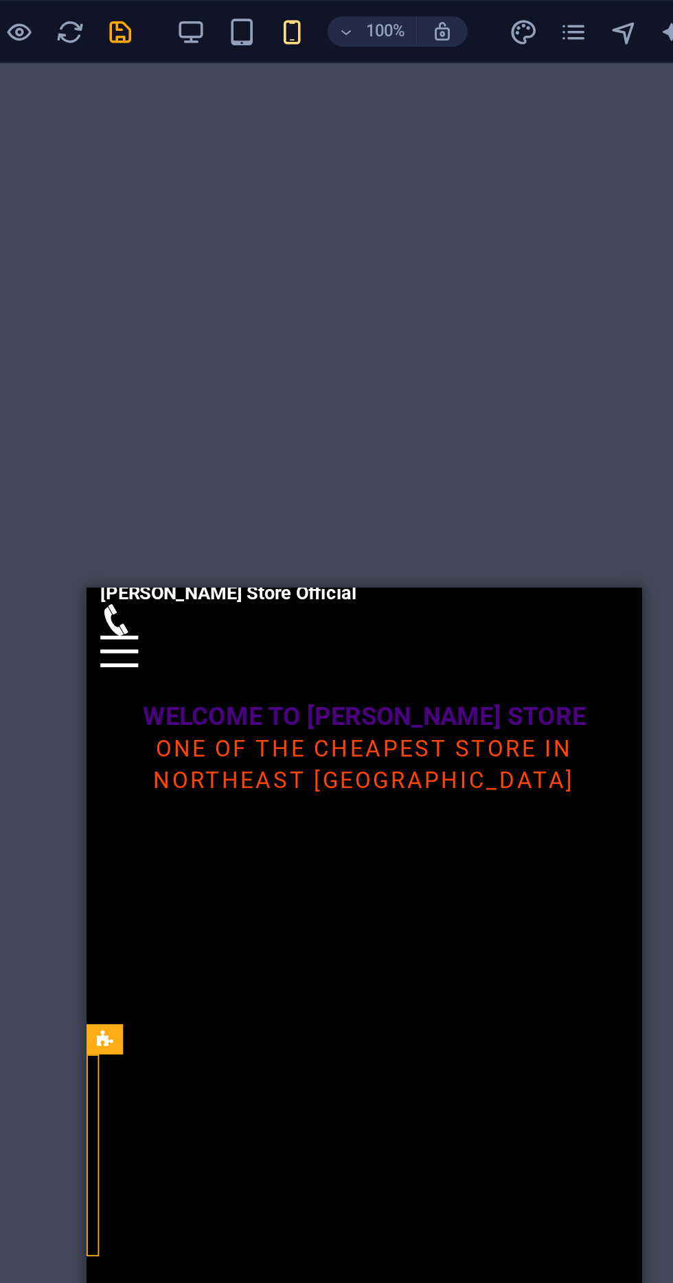
scroll to position [98, 0]
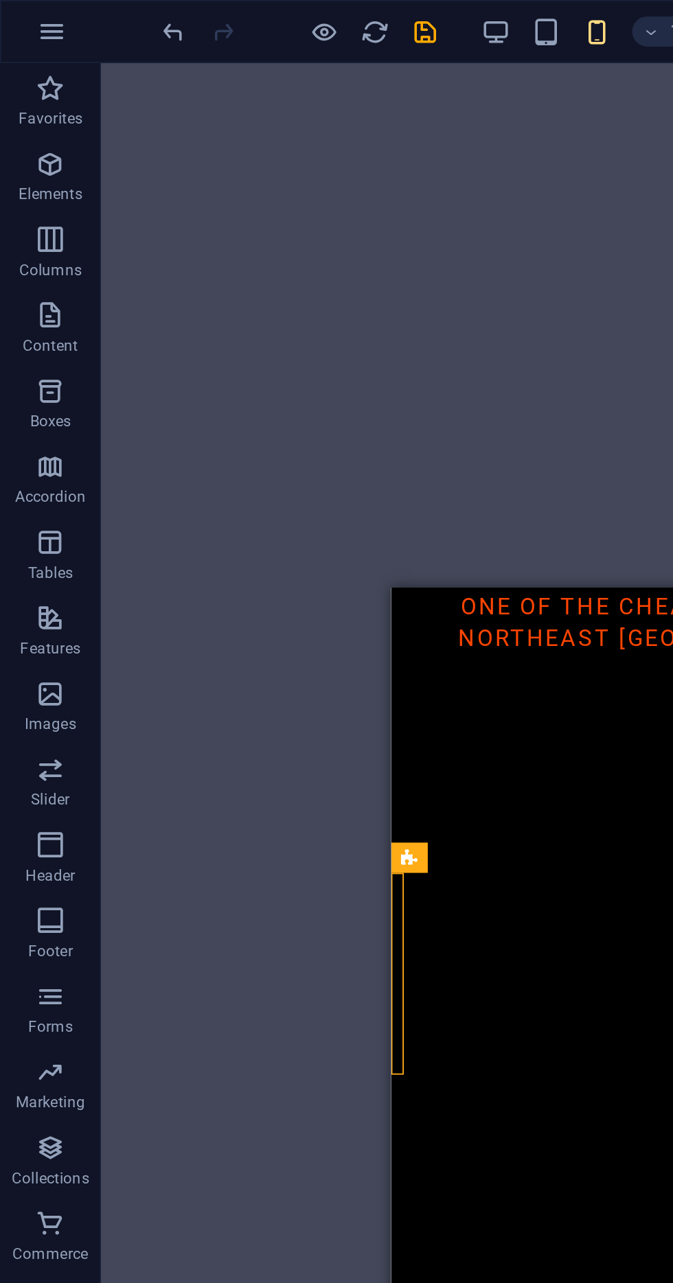
click at [229, 466] on div "Grid 1-2" at bounding box center [223, 467] width 20 height 16
click at [269, 468] on button at bounding box center [276, 467] width 16 height 16
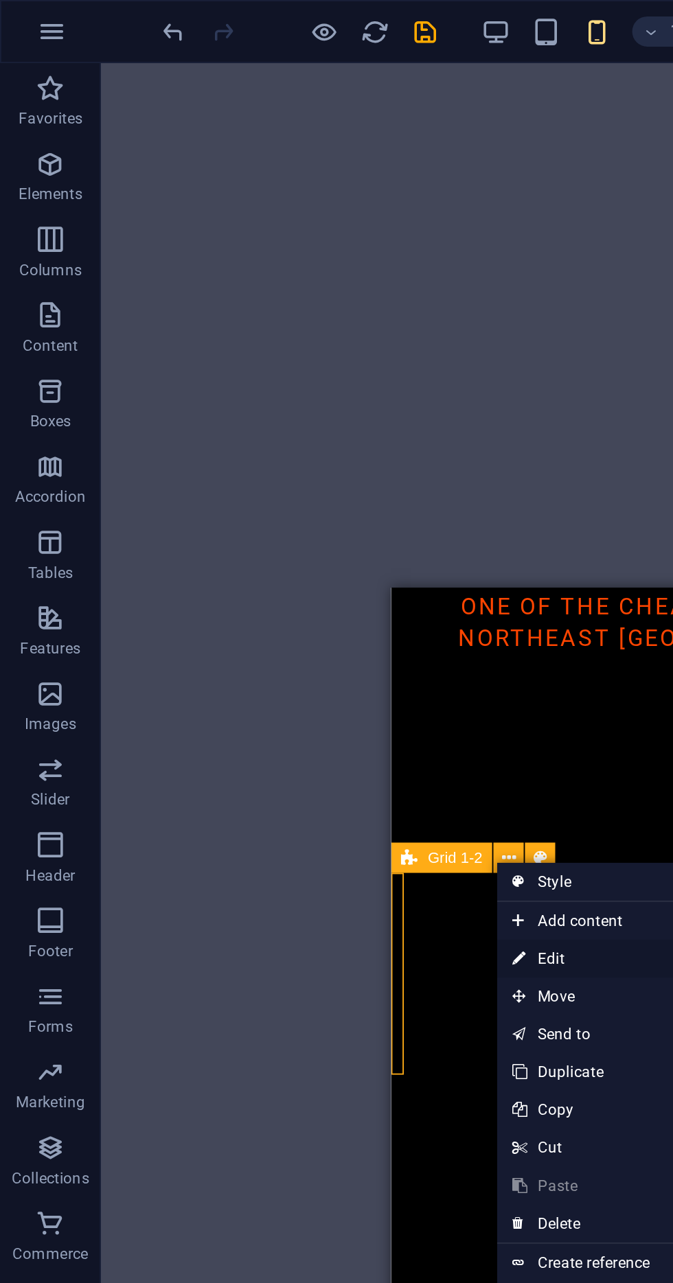
click at [319, 519] on link "⏎ Edit" at bounding box center [317, 522] width 92 height 21
select select "rem"
select select "px"
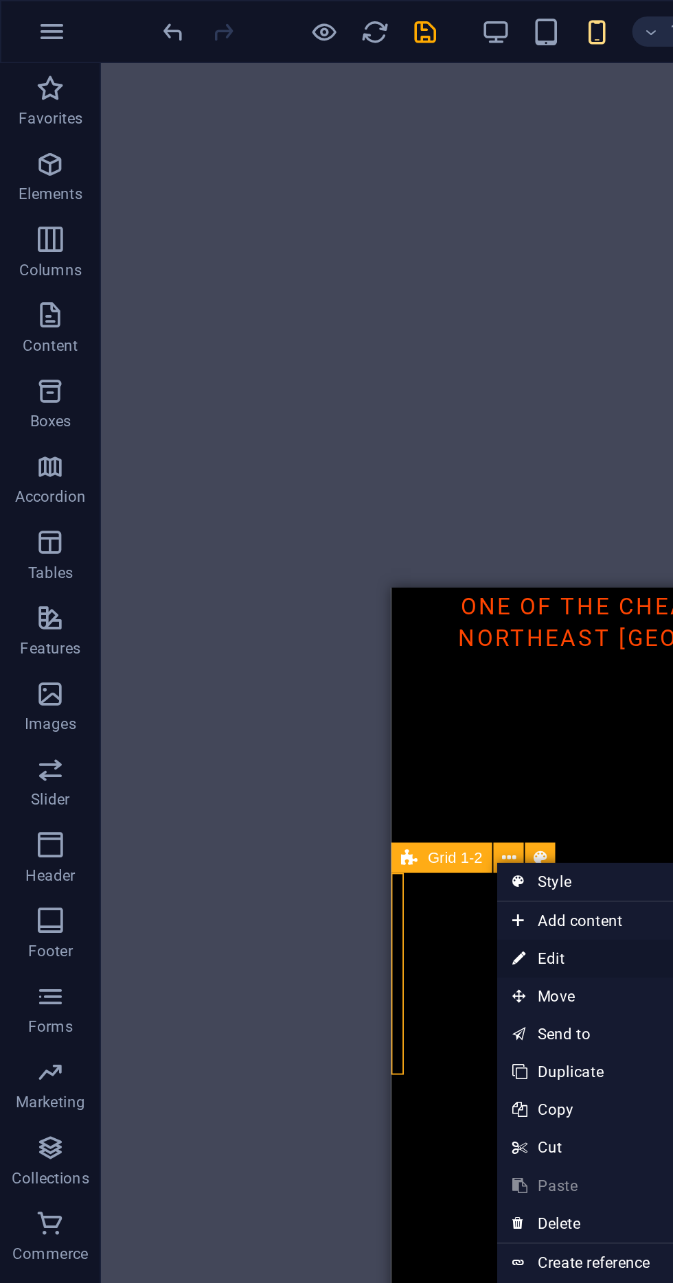
select select "%"
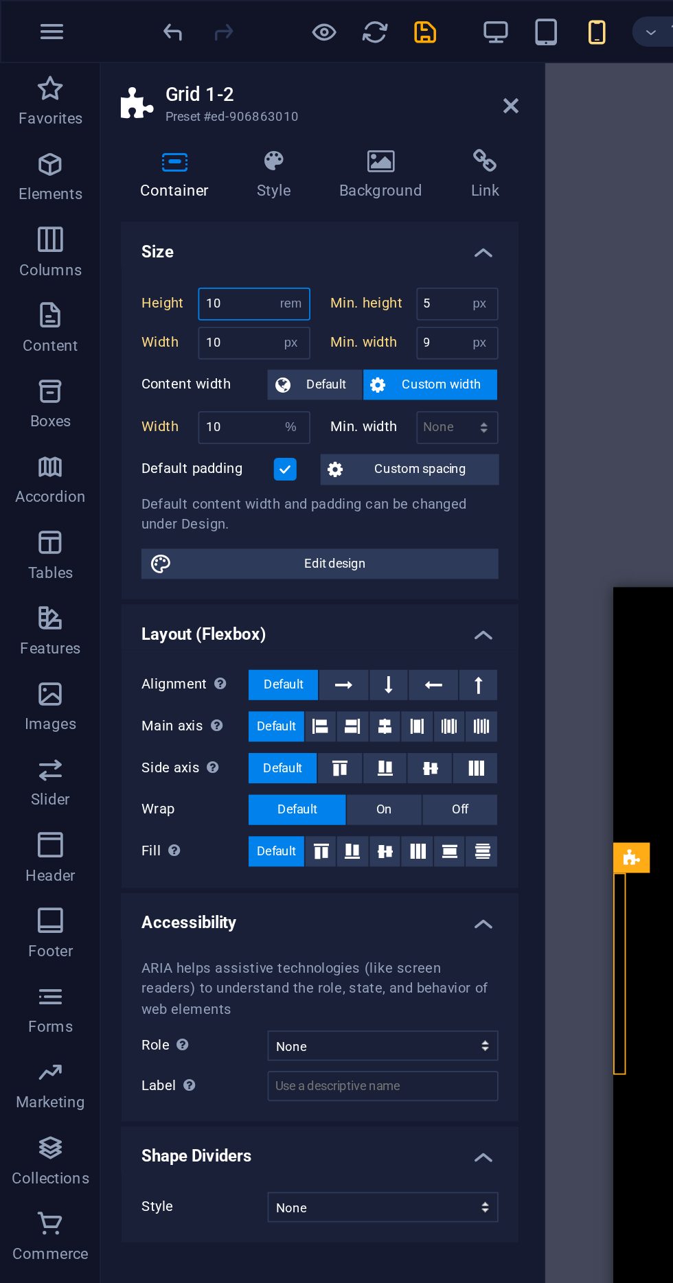
click at [126, 164] on input "10" at bounding box center [138, 165] width 60 height 16
type input "1"
type input "5"
click at [122, 183] on input "10" at bounding box center [138, 187] width 60 height 16
type input "1"
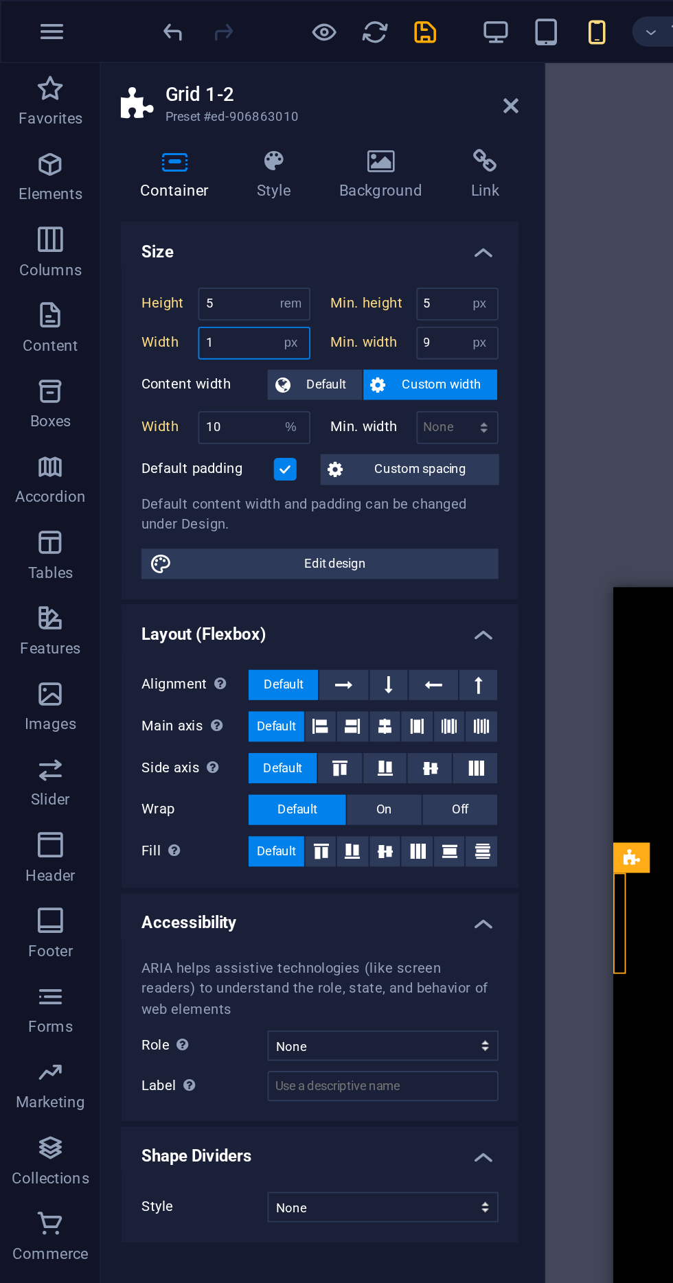
type input "10"
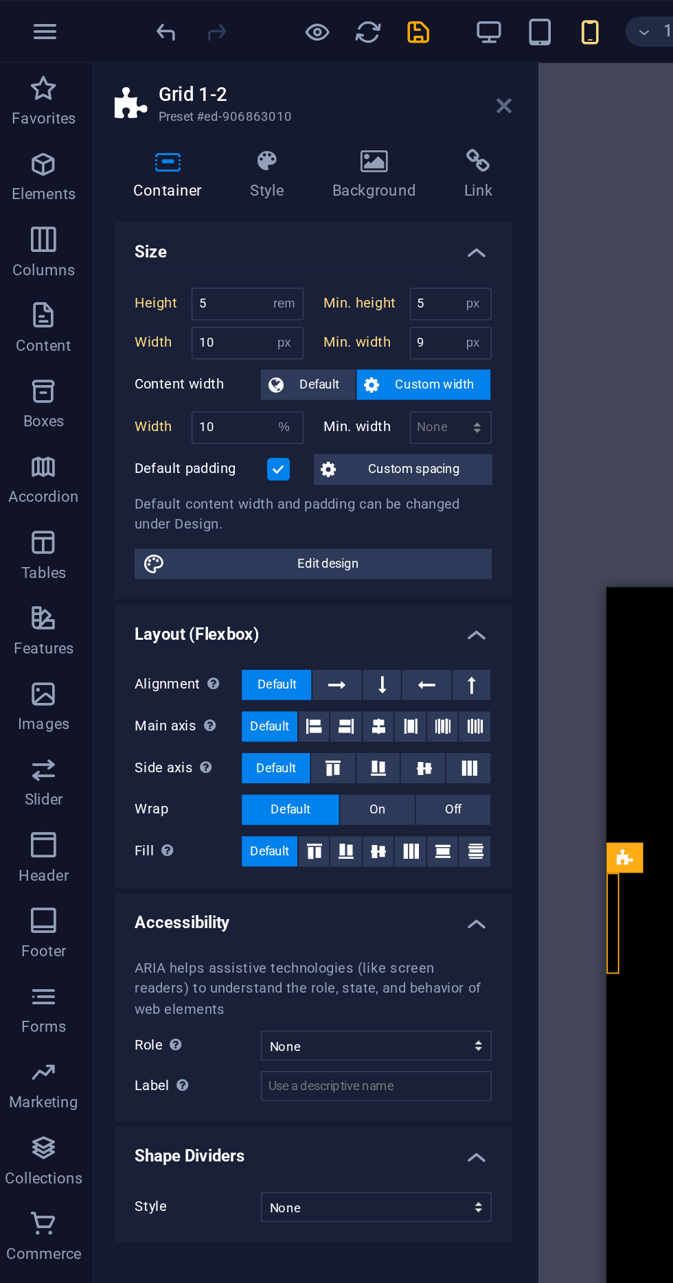
click at [282, 54] on icon at bounding box center [278, 57] width 8 height 11
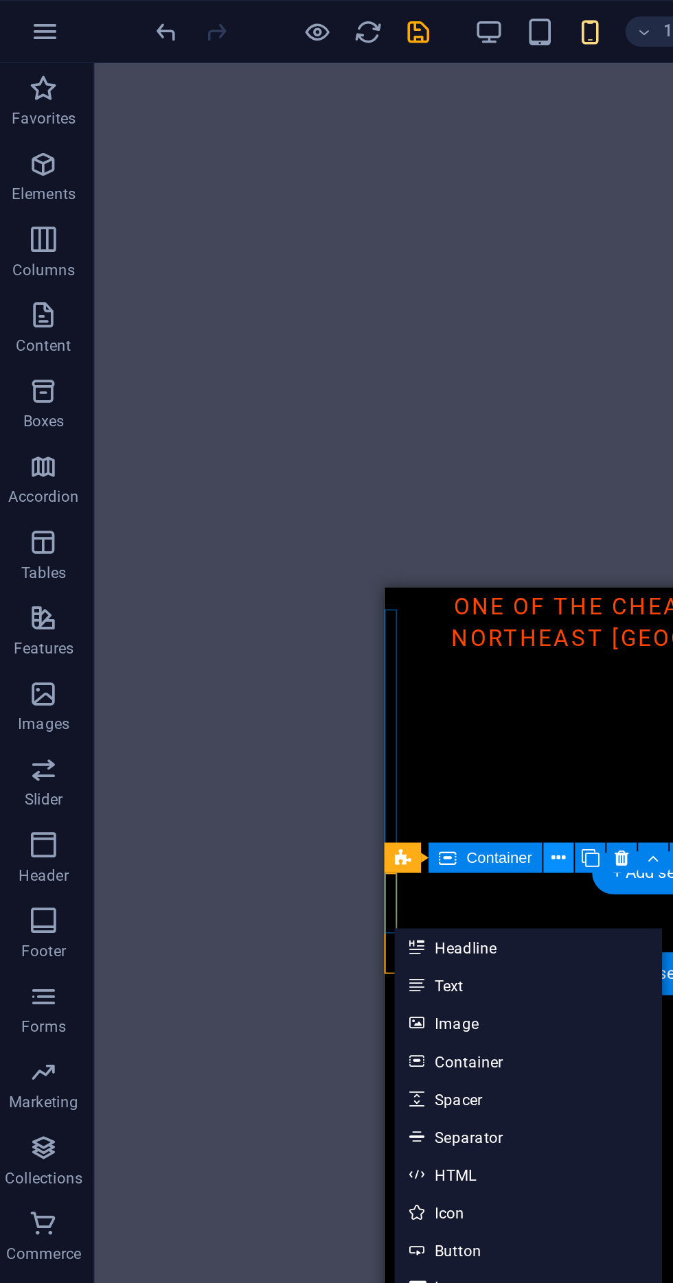
click at [310, 470] on icon at bounding box center [308, 467] width 8 height 14
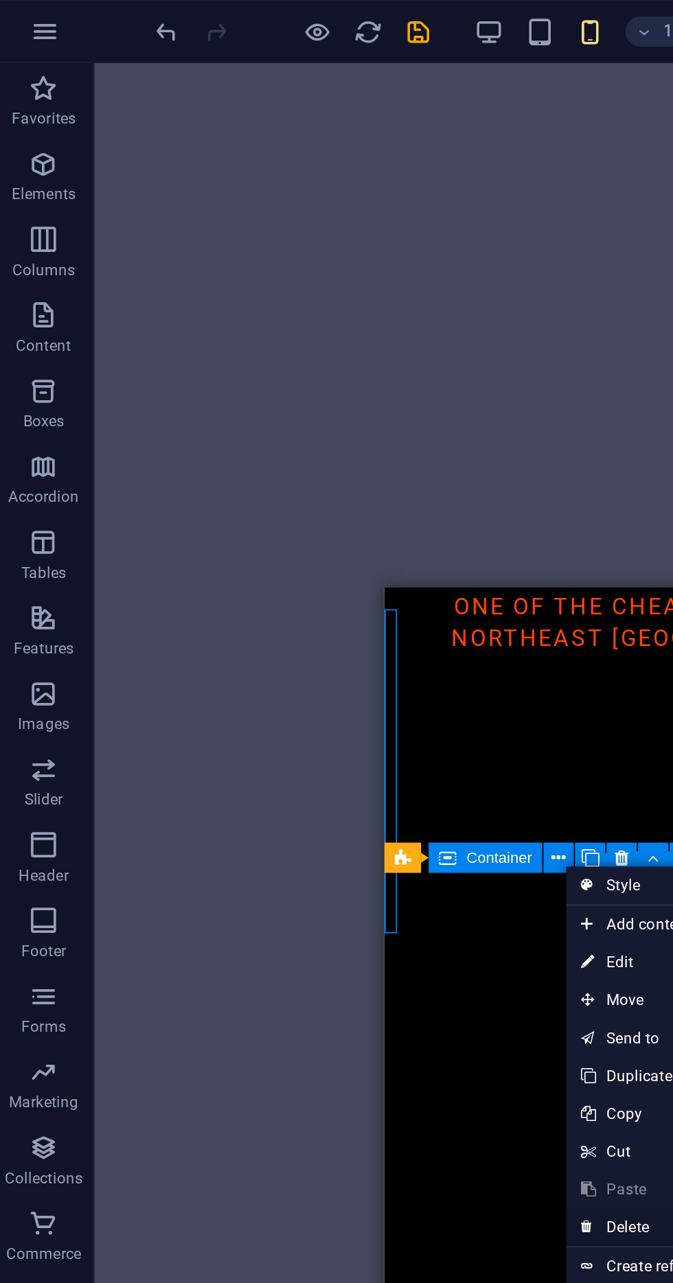
click at [356, 669] on link "⌦ Delete" at bounding box center [358, 668] width 92 height 21
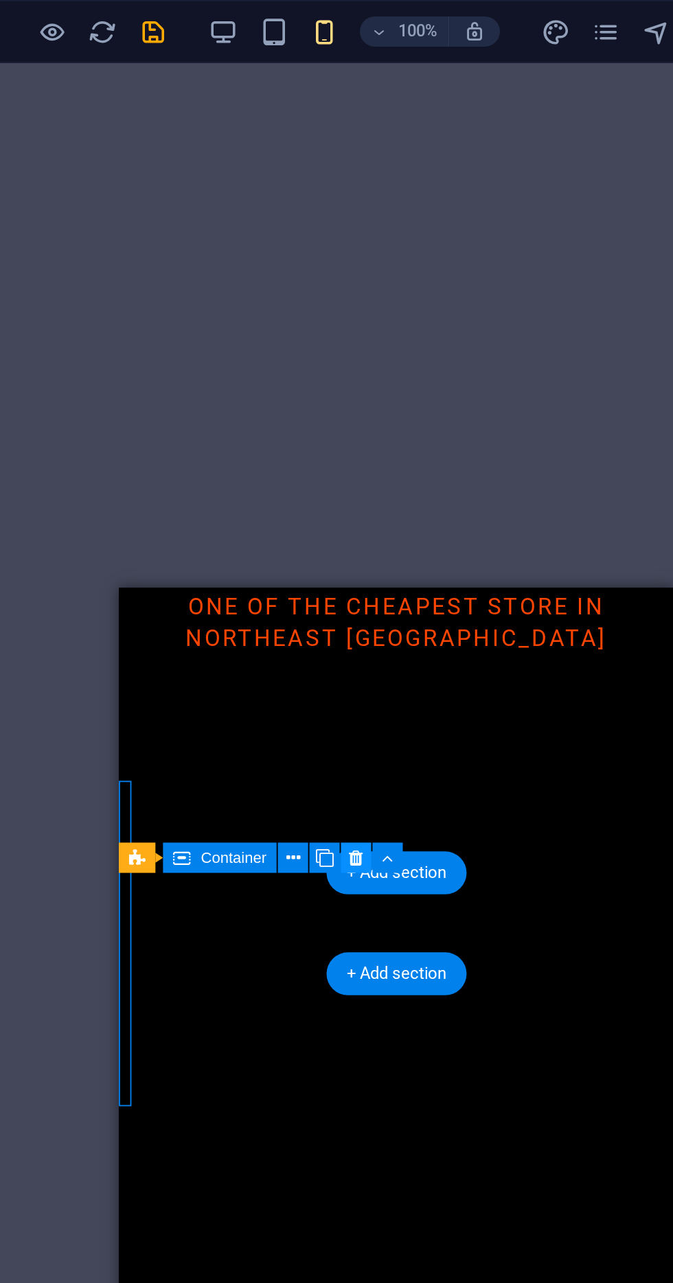
click at [349, 475] on button at bounding box center [342, 467] width 16 height 16
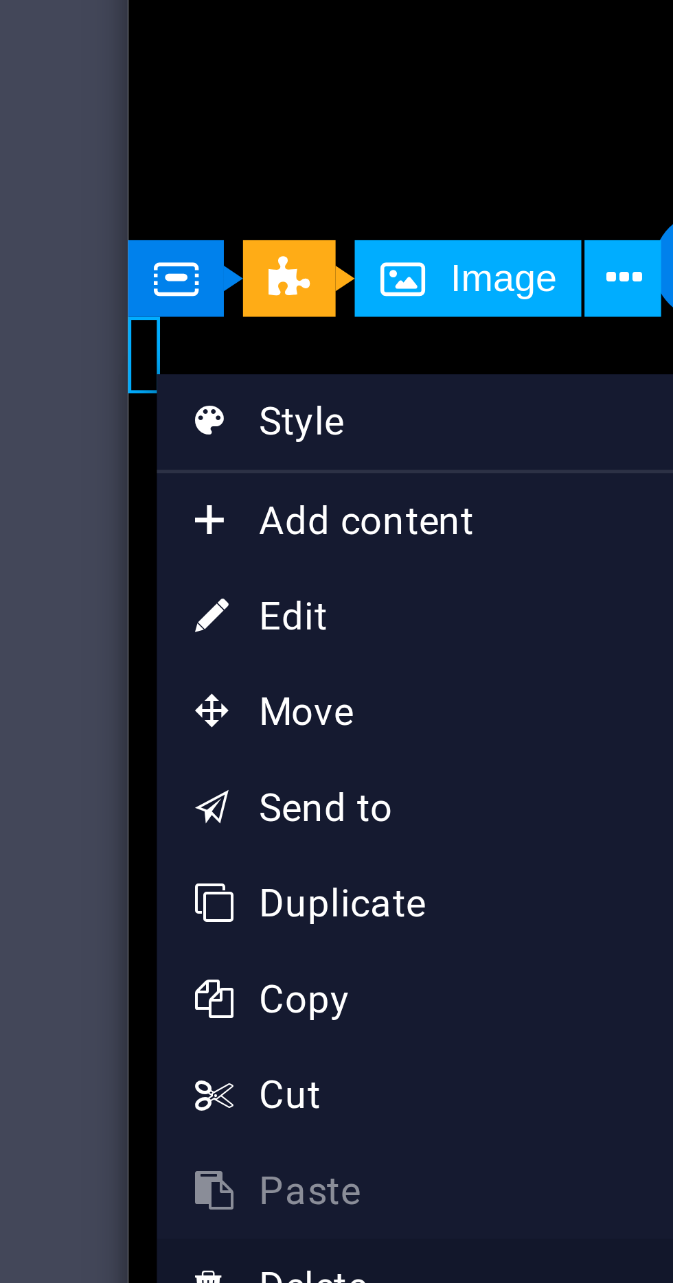
click at [273, 690] on link "⌦ Delete" at bounding box center [265, 695] width 92 height 21
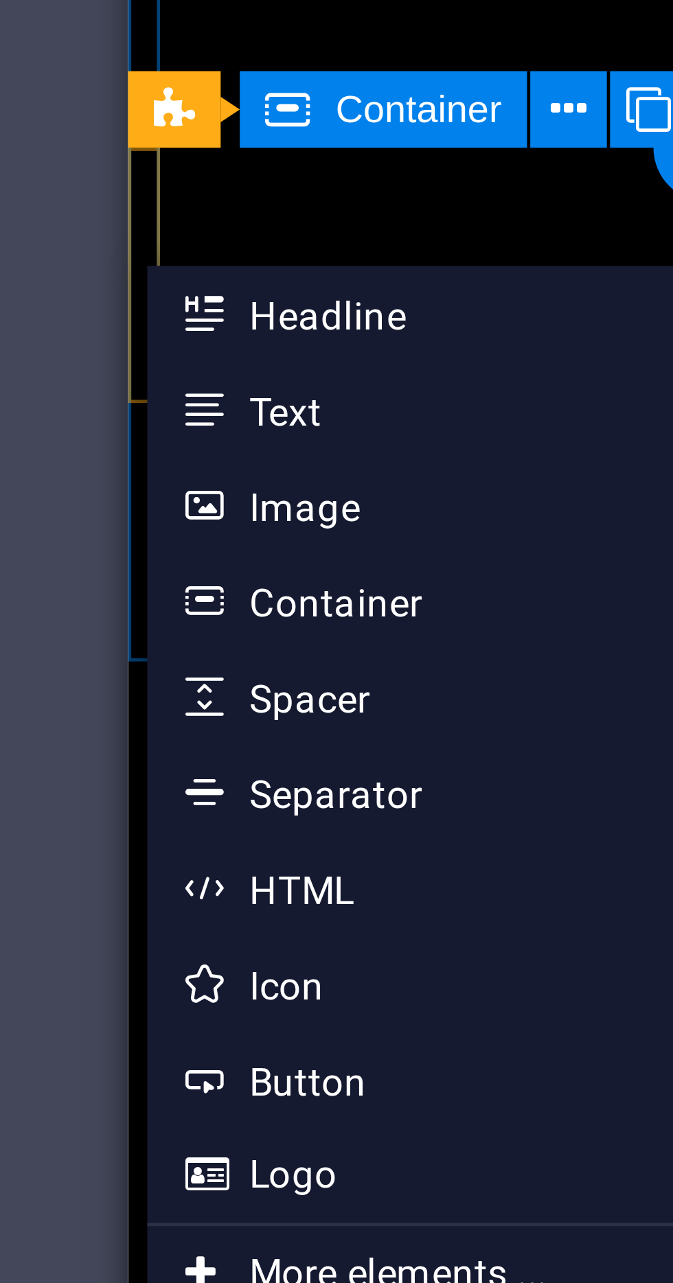
click at [195, 548] on div "H2 Container Image Slider Container Text Container Accordion Container Grid 1-2…" at bounding box center [364, 647] width 618 height 1227
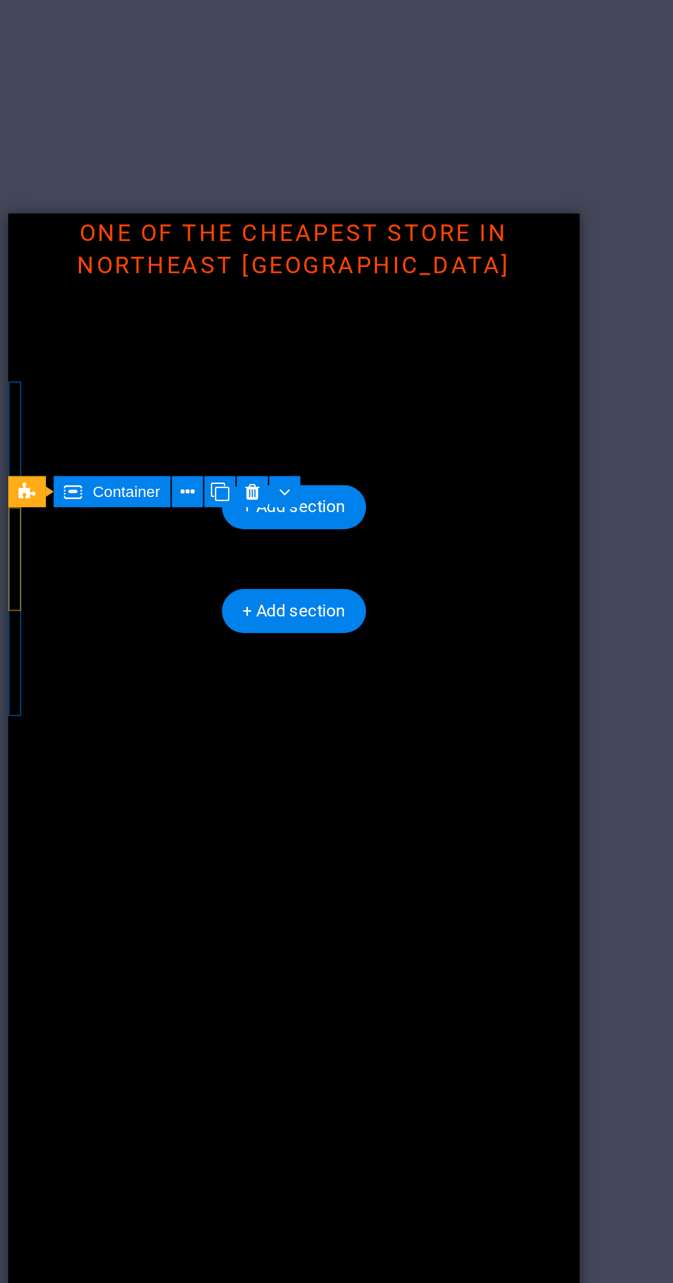
click at [214, 1022] on div "About Gahoridias Store At Gahoridias Store, we specialize in providing top-up s…" at bounding box center [159, 1188] width 302 height 332
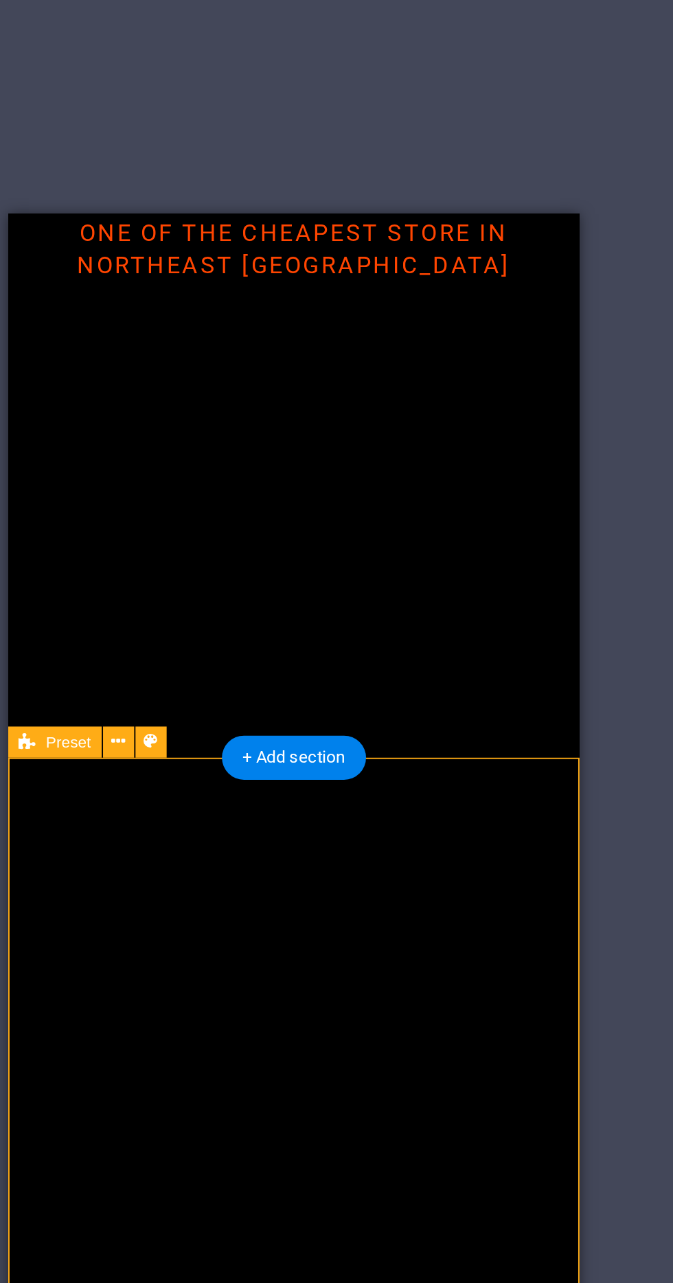
click at [239, 868] on figure at bounding box center [159, 945] width 302 height 154
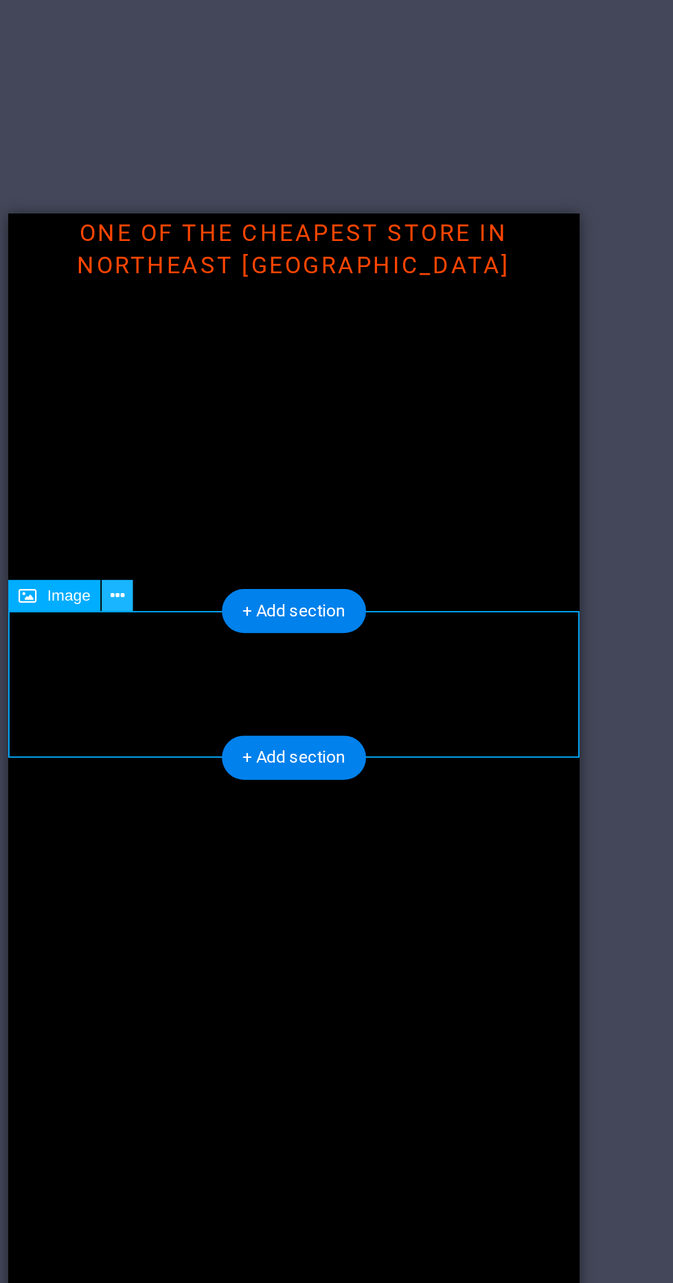
click at [267, 523] on icon at bounding box center [271, 522] width 8 height 14
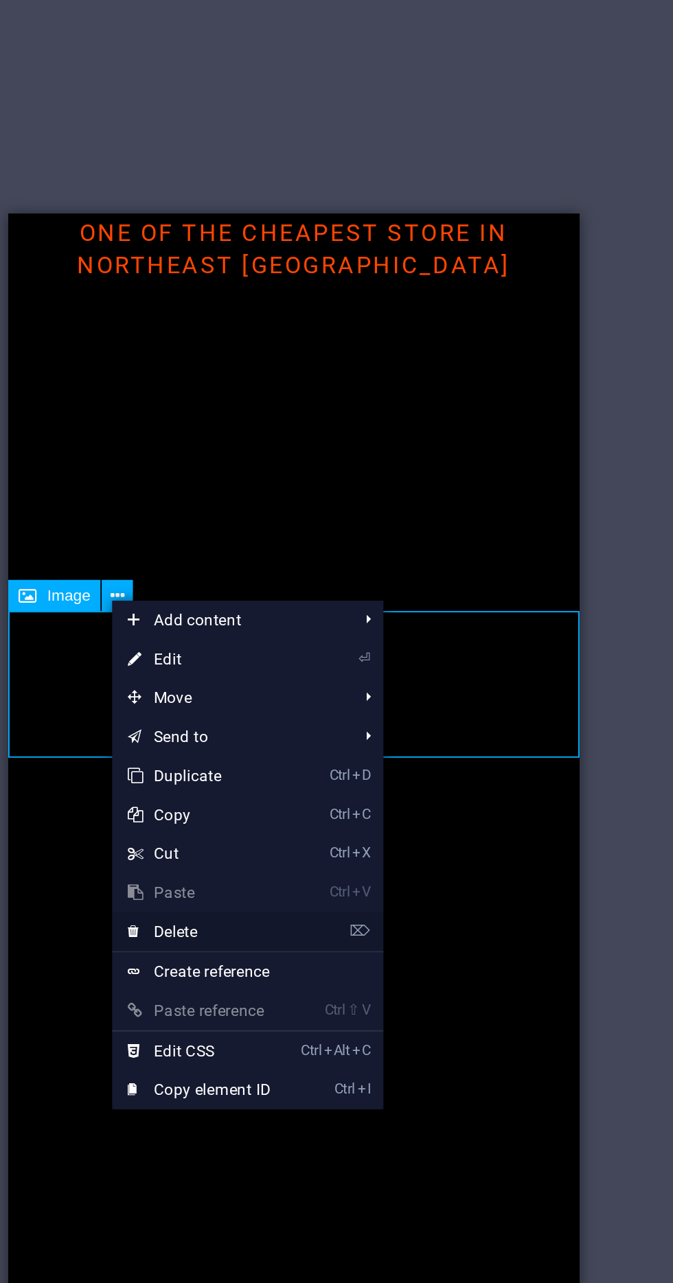
click at [351, 695] on link "⌦ Delete" at bounding box center [314, 699] width 92 height 21
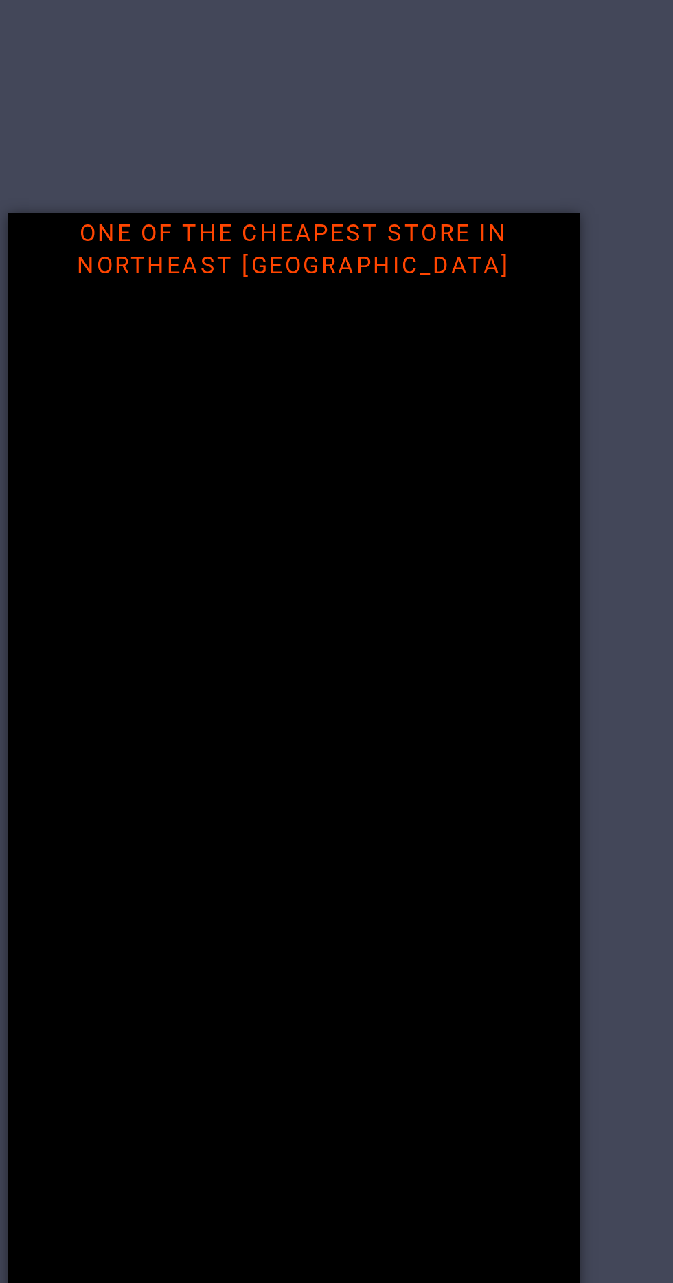
click at [183, 365] on div at bounding box center [159, 535] width 302 height 553
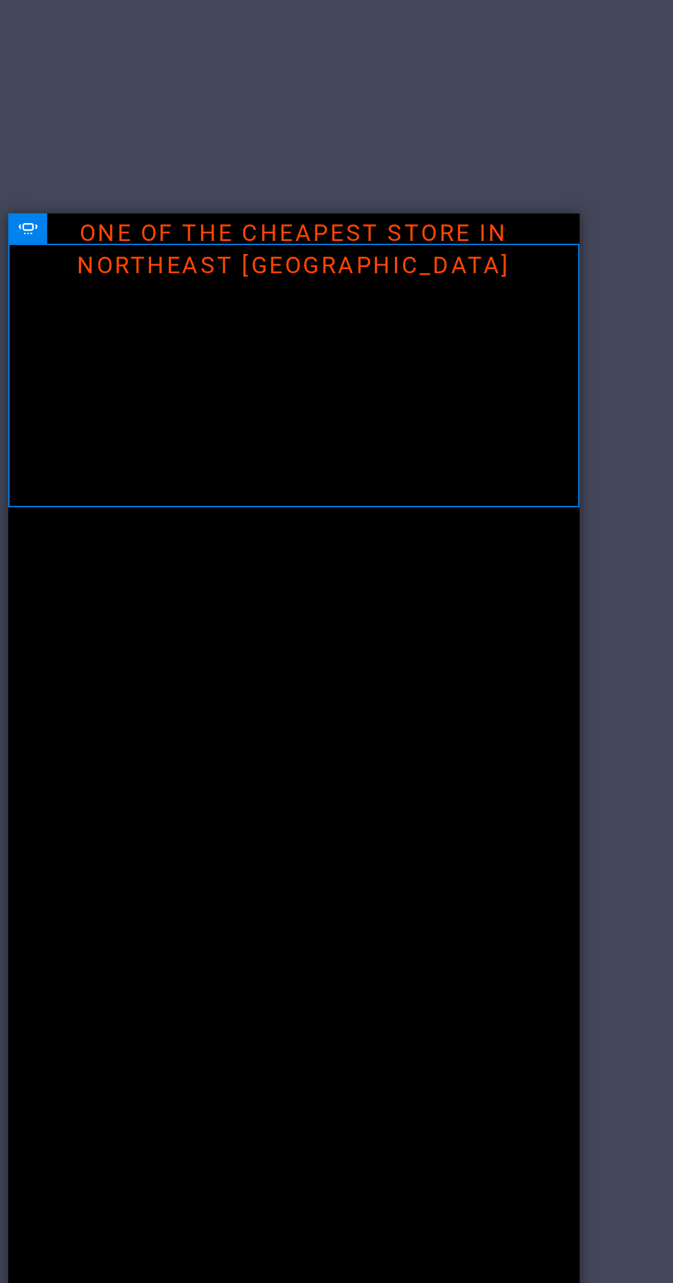
click at [213, 868] on div "About Gahoridias Store At Gahoridias Store, we specialize in providing top-up s…" at bounding box center [159, 1034] width 302 height 332
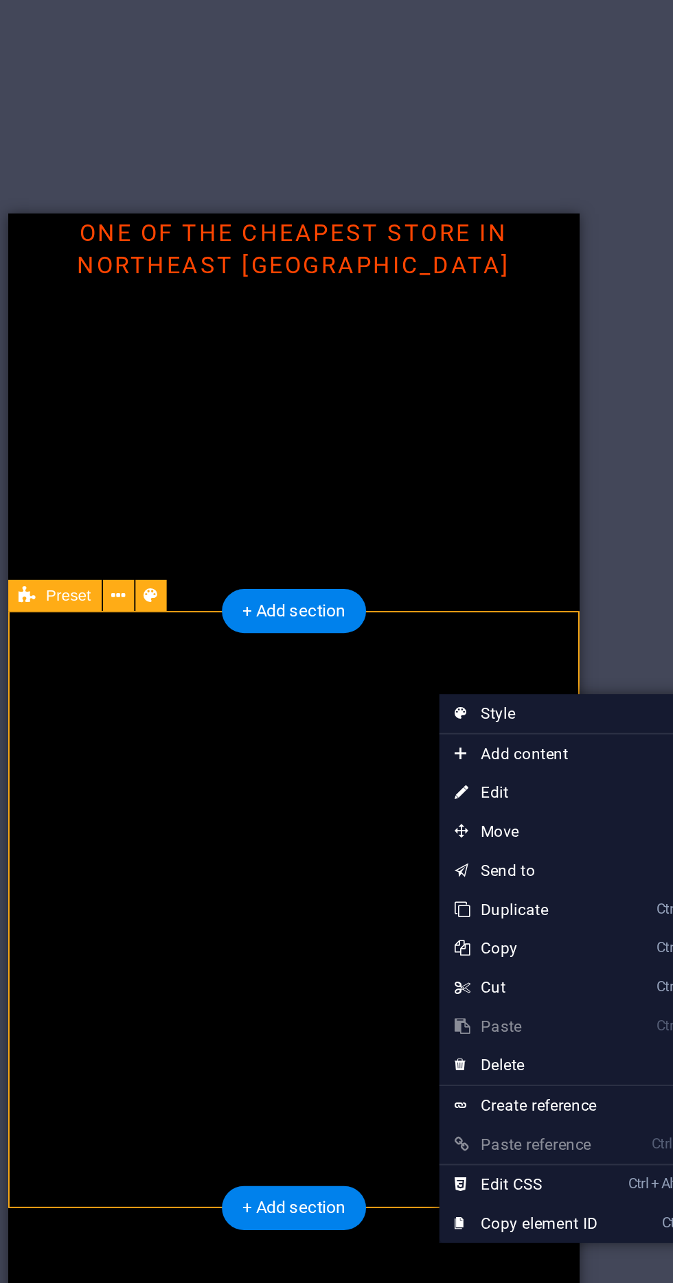
click at [295, 868] on div "About Gahoridias Store At Gahoridias Store, we specialize in providing top-up s…" at bounding box center [159, 1034] width 302 height 332
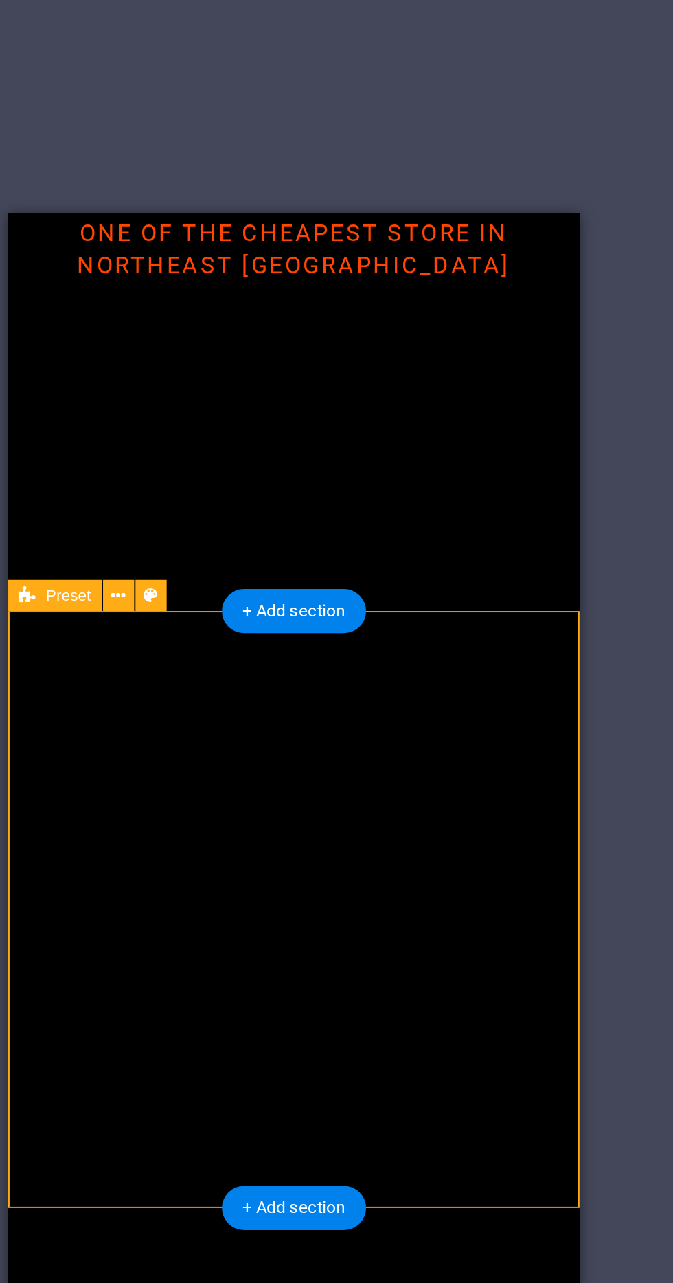
click at [172, 963] on div "At Gahoridias Store, we specialize in providing top-up services for Mobile Lege…" at bounding box center [159, 1029] width 236 height 132
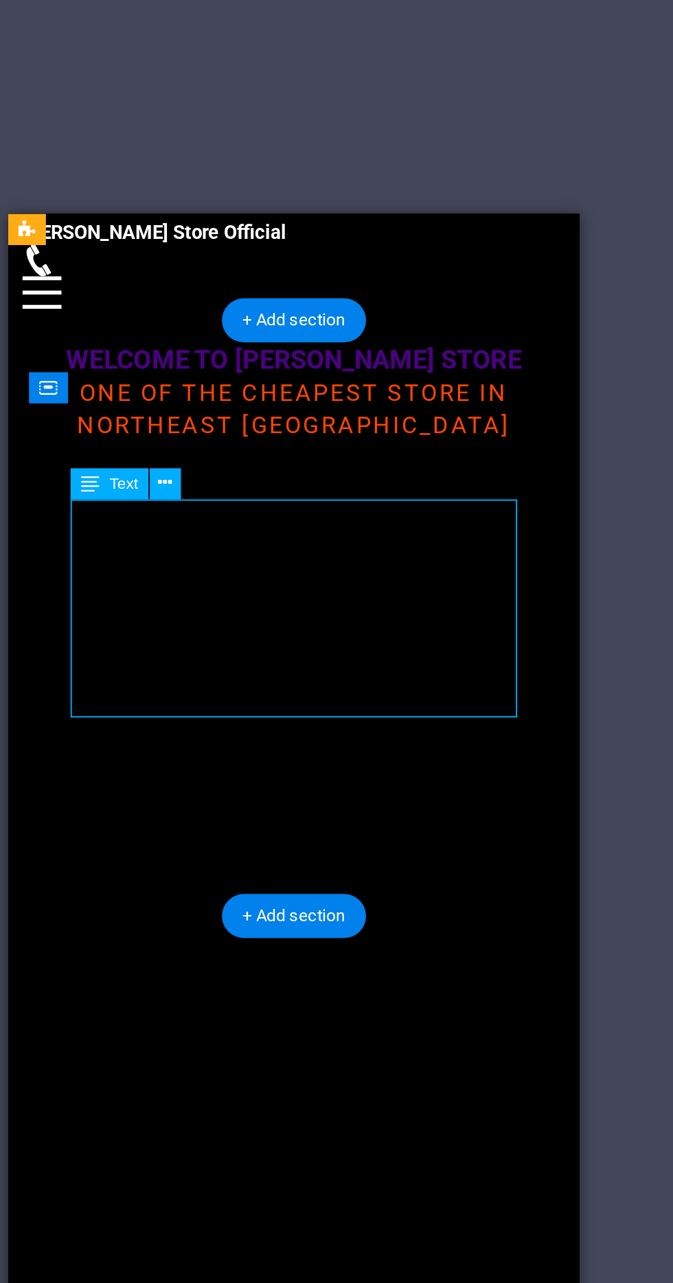
scroll to position [0, 0]
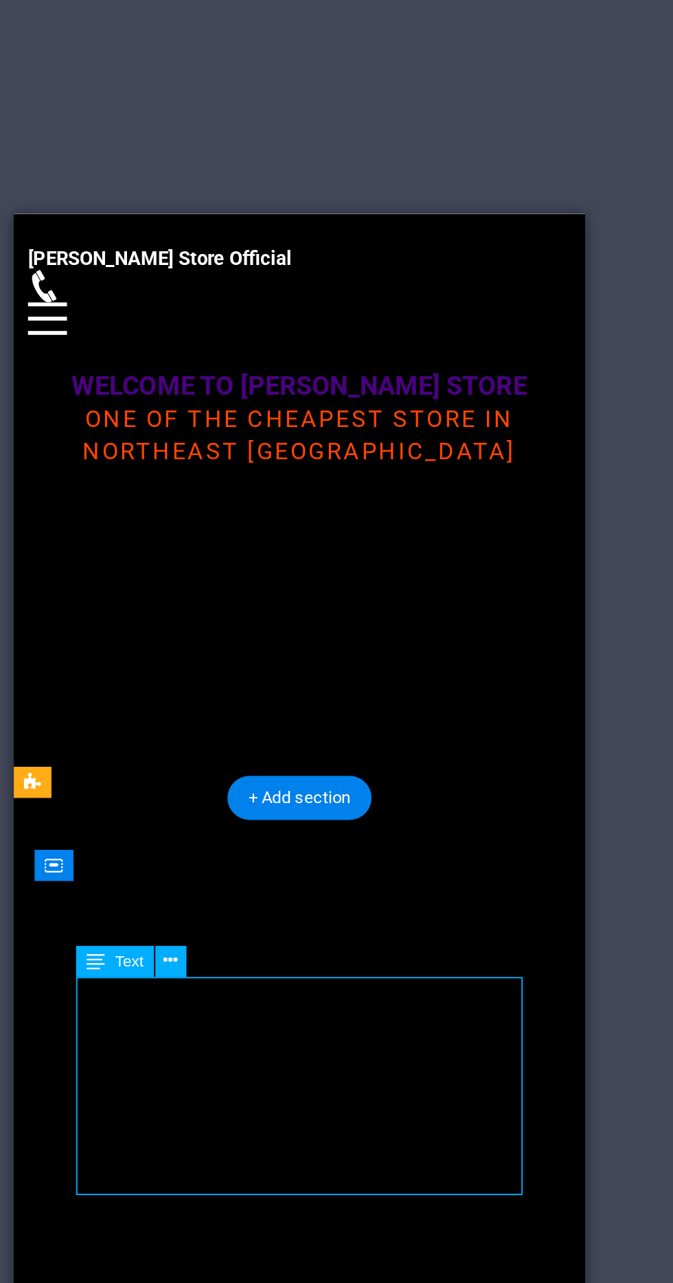
click at [270, 244] on figure at bounding box center [159, 250] width 276 height 17
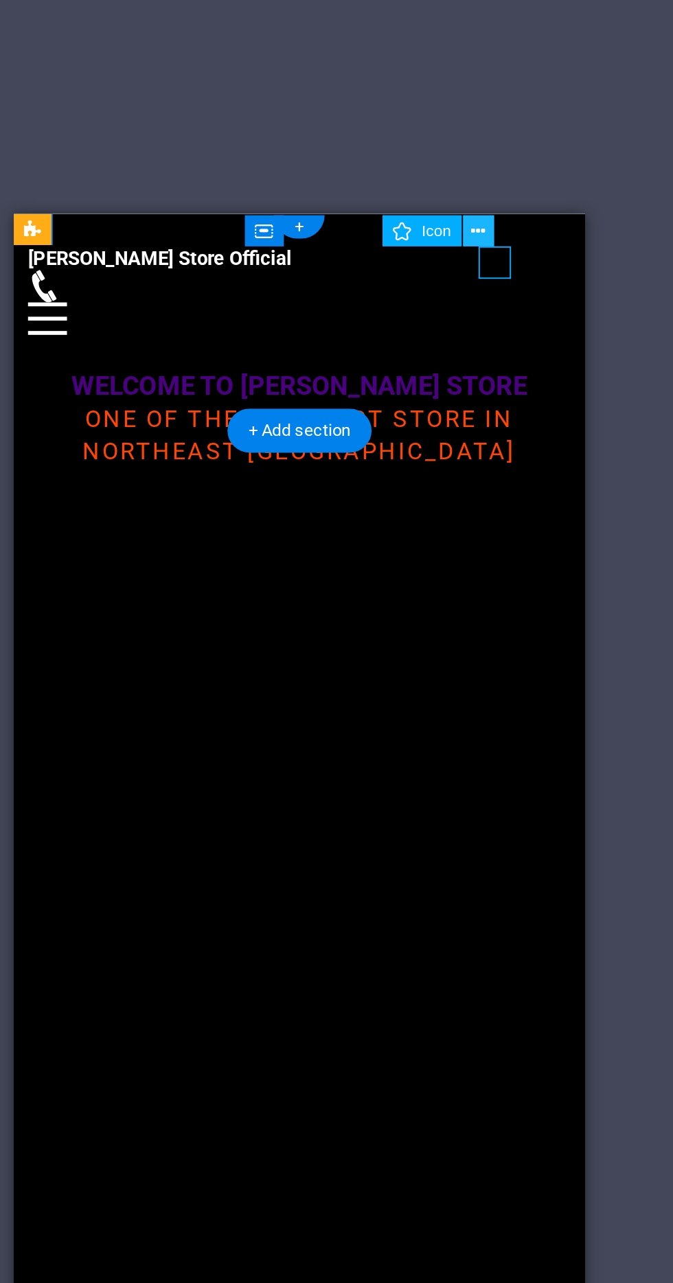
click at [459, 328] on icon at bounding box center [459, 329] width 8 height 14
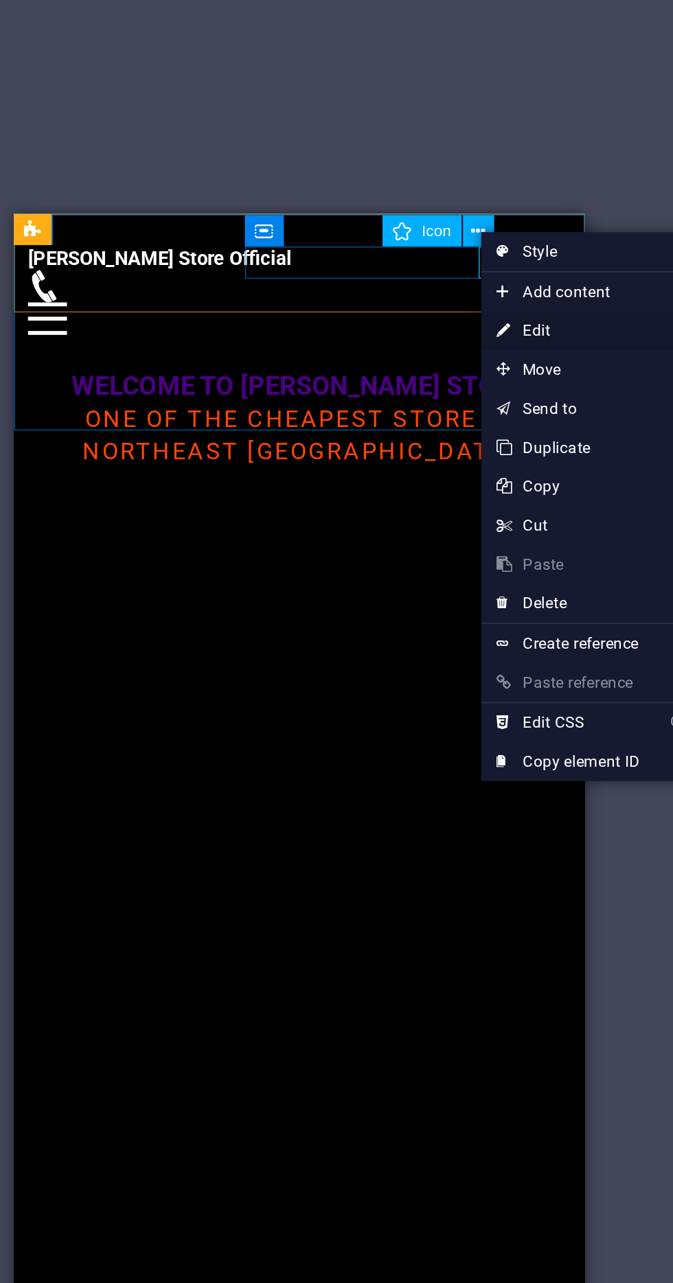
click at [526, 385] on link "⏎ Edit" at bounding box center [506, 381] width 92 height 21
select select "xMidYMid"
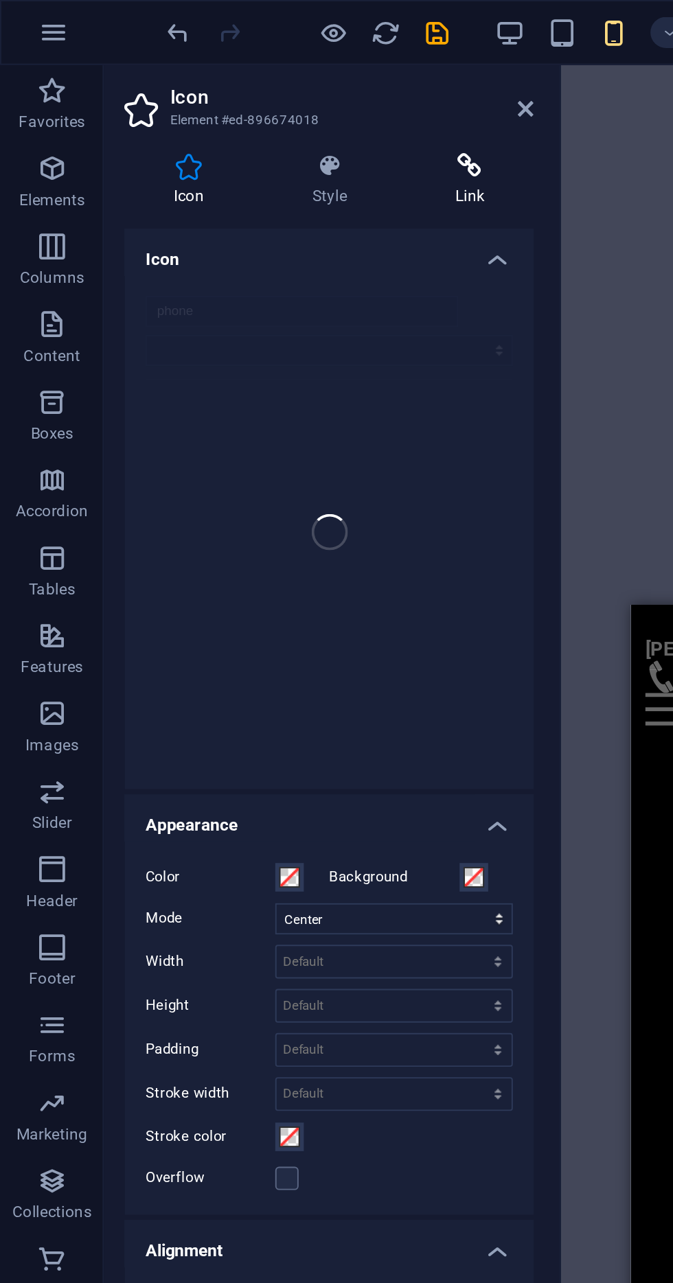
click at [248, 98] on h4 "Link" at bounding box center [248, 95] width 67 height 29
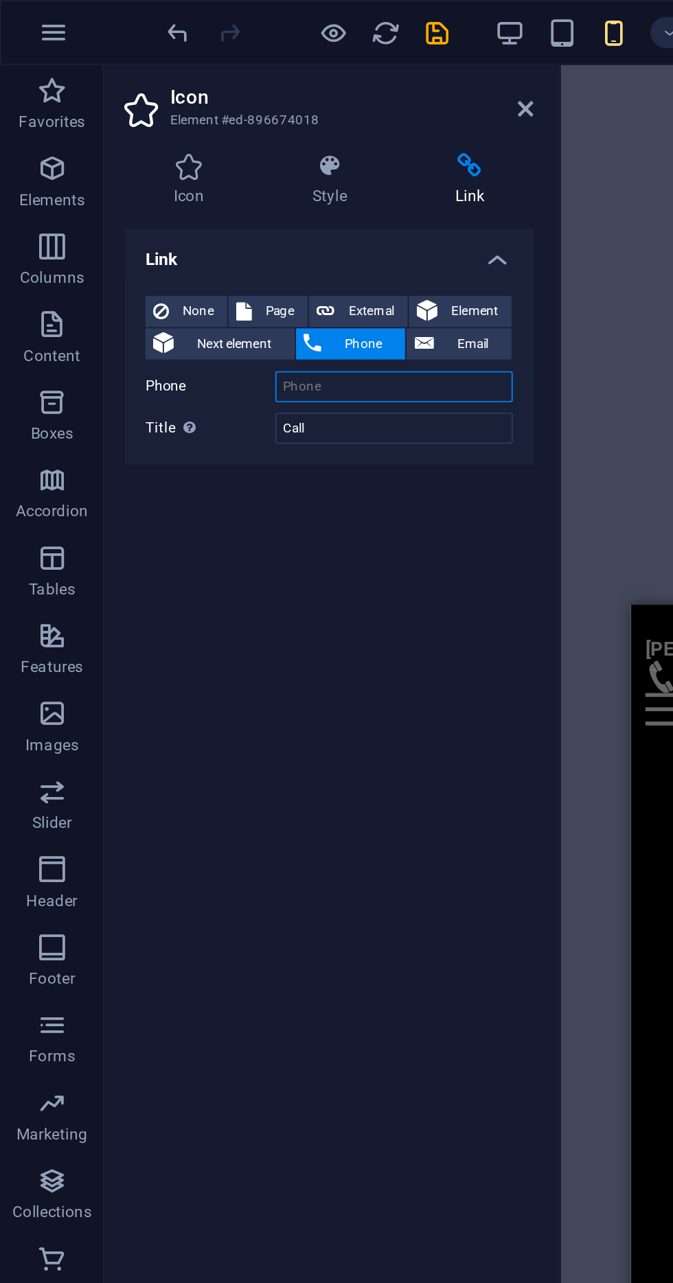
click at [227, 205] on input "Phone" at bounding box center [209, 204] width 126 height 16
type input "6003983747"
click at [277, 60] on icon at bounding box center [278, 57] width 8 height 11
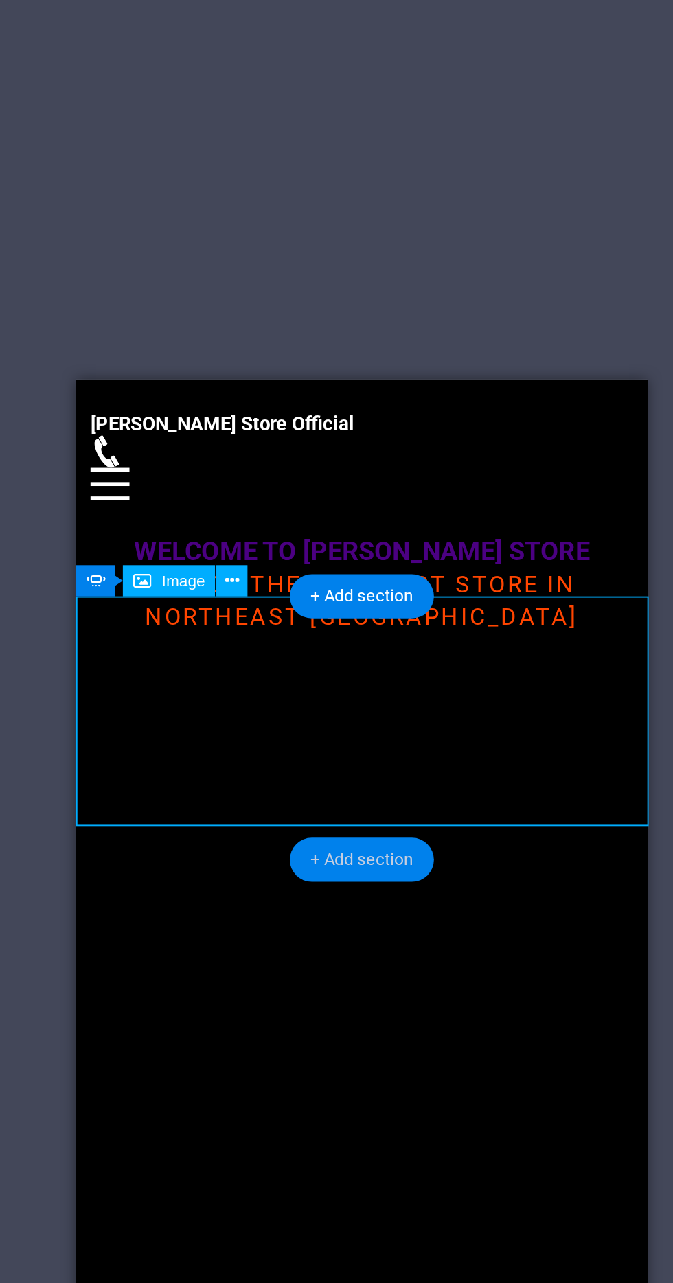
click at [377, 575] on div "+ Add section" at bounding box center [364, 573] width 76 height 23
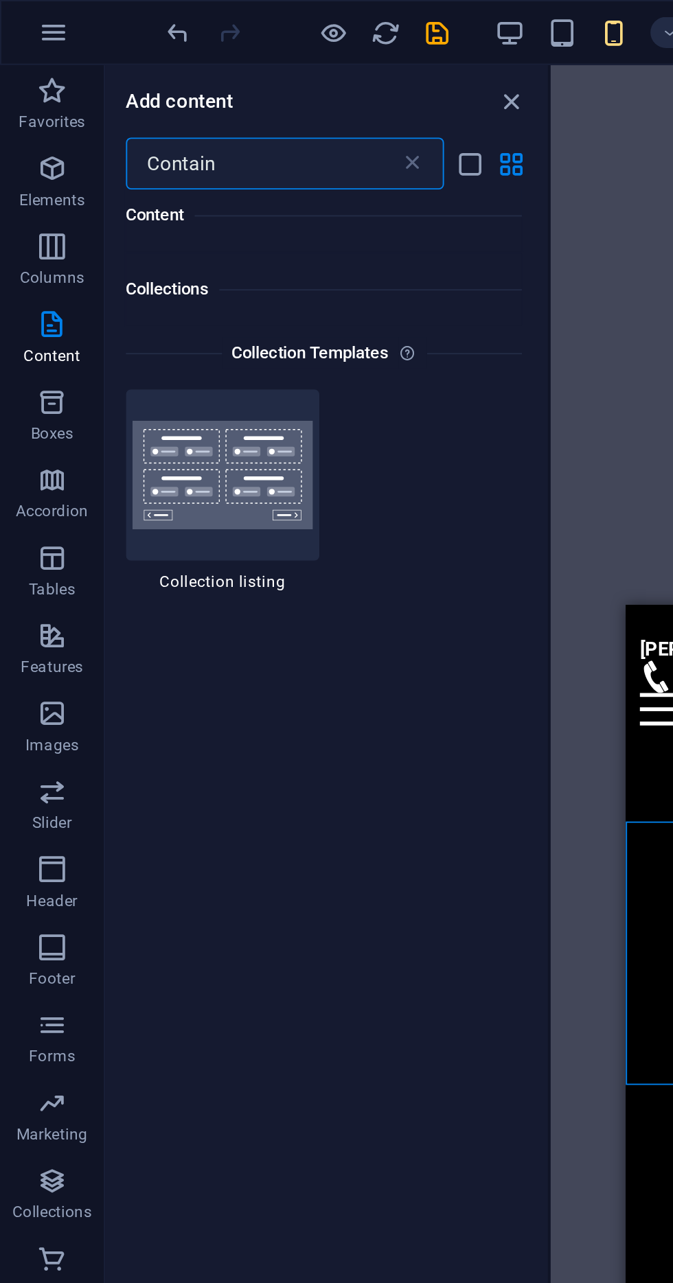
scroll to position [398, 0]
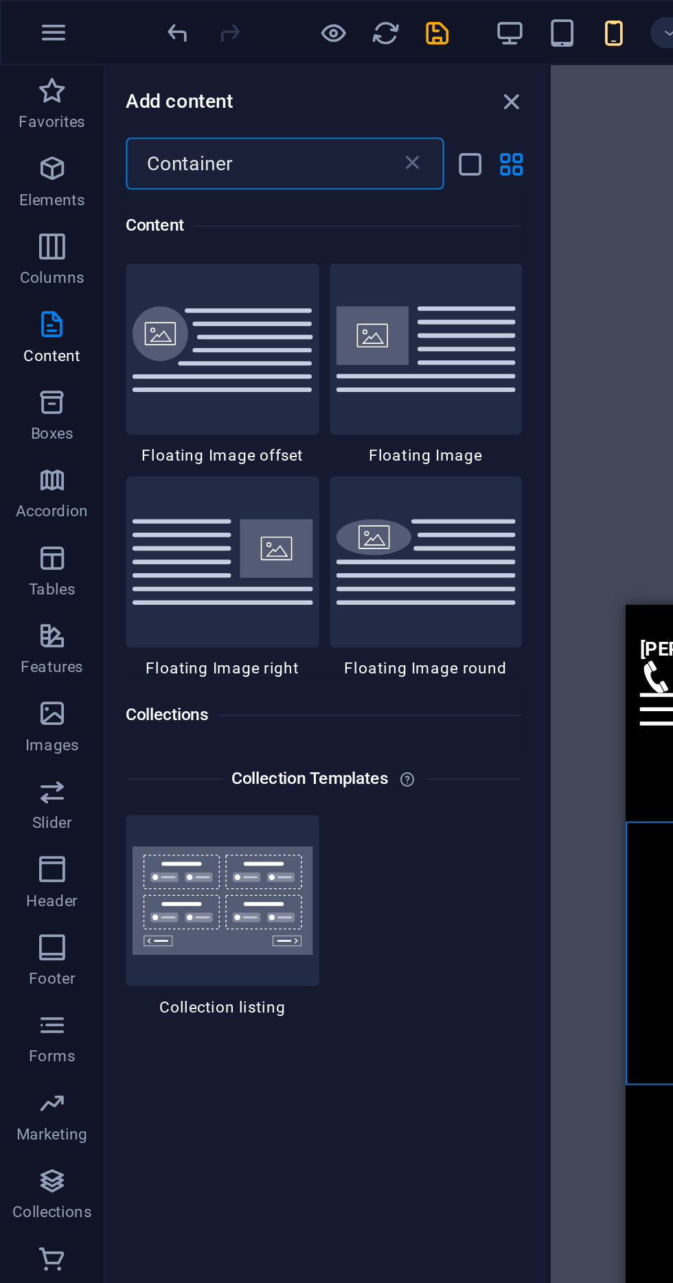
type input "Container"
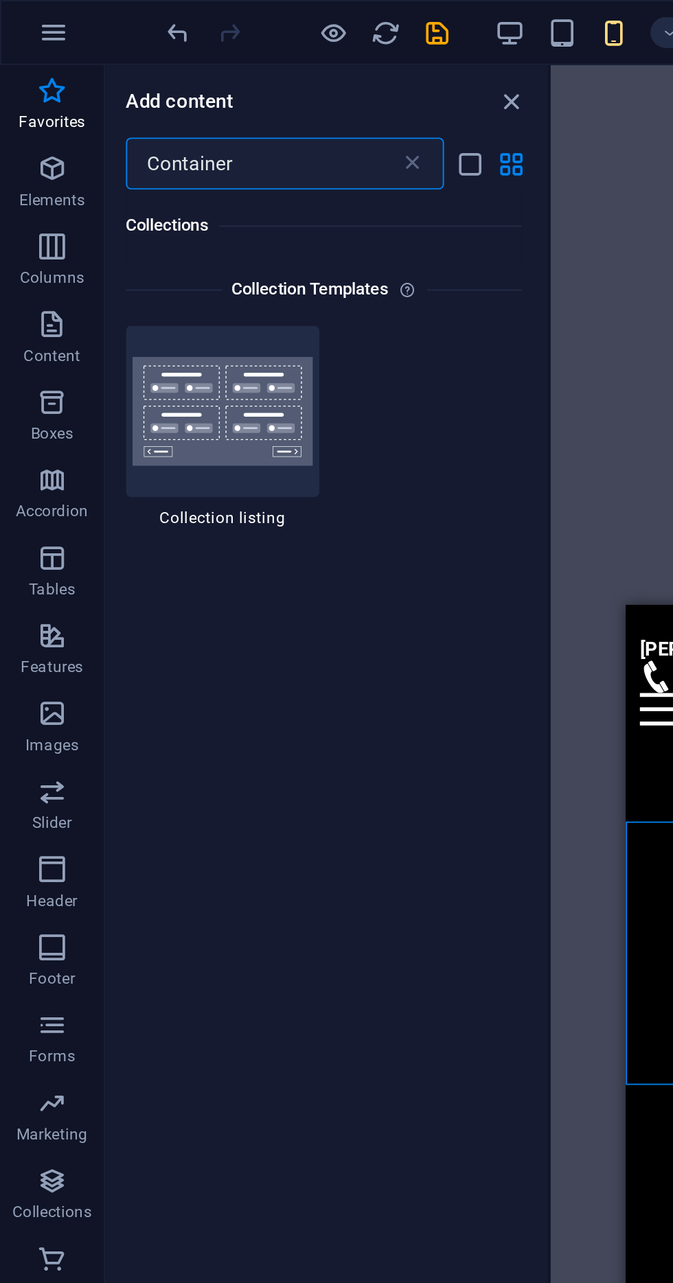
scroll to position [138, 0]
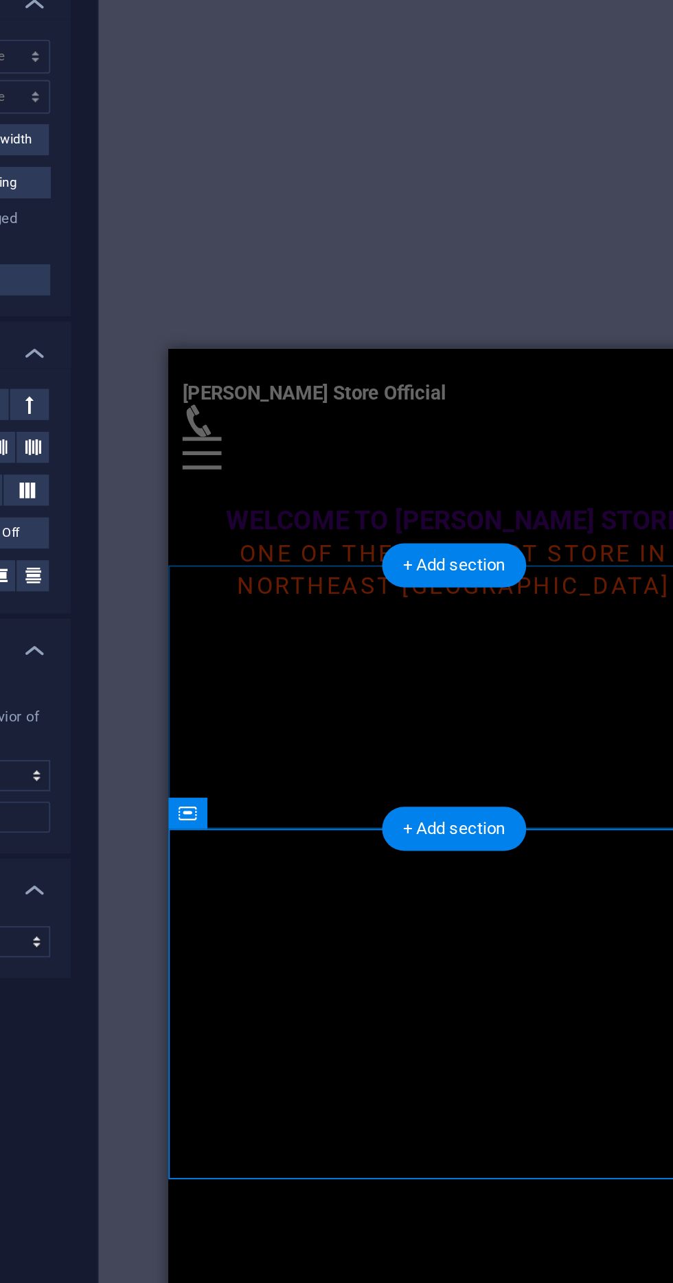
click at [284, 1149] on span "Add elements" at bounding box center [279, 1158] width 68 height 19
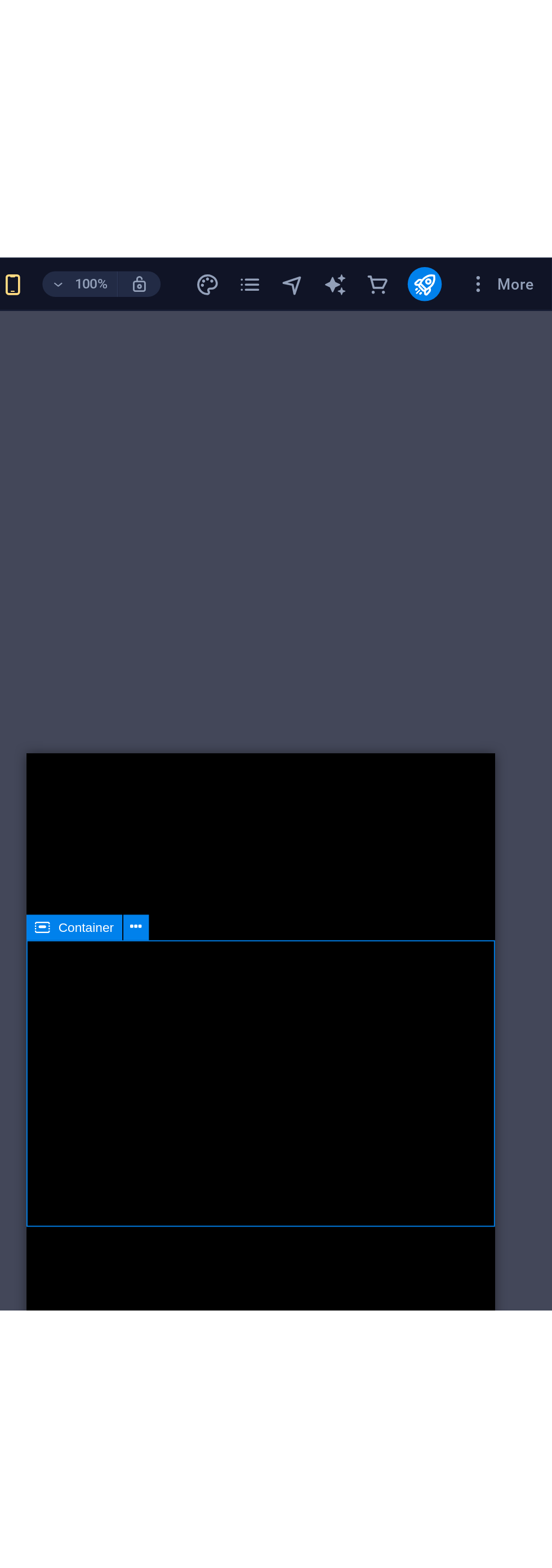
scroll to position [150, 0]
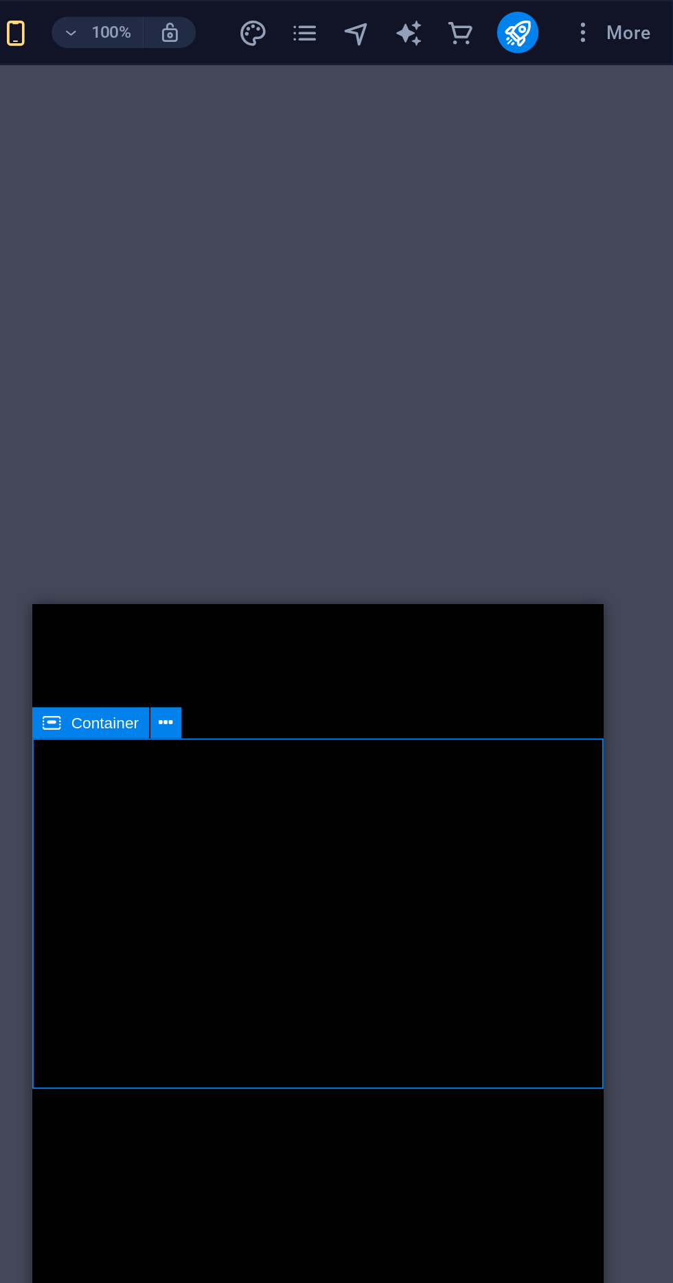
click at [139, 1224] on span "Add elements" at bounding box center [142, 1233] width 68 height 19
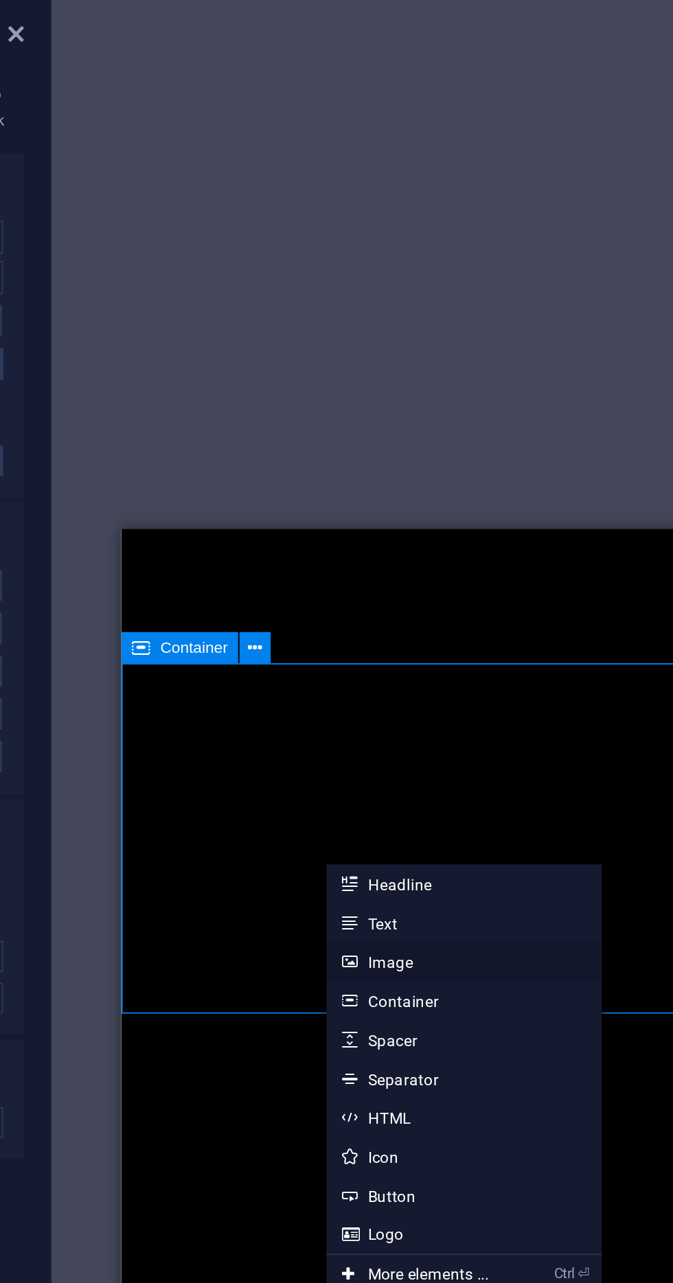
click at [506, 551] on link "Image" at bounding box center [515, 548] width 146 height 21
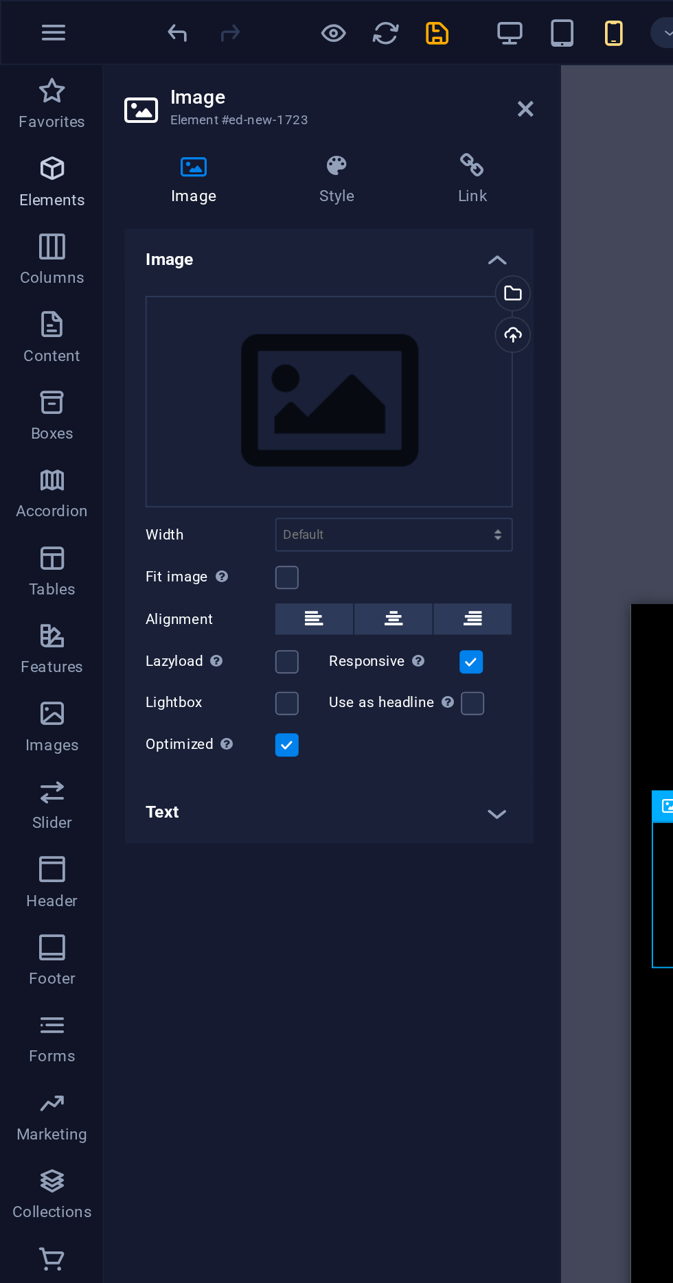
click at [25, 94] on icon "button" at bounding box center [27, 89] width 16 height 16
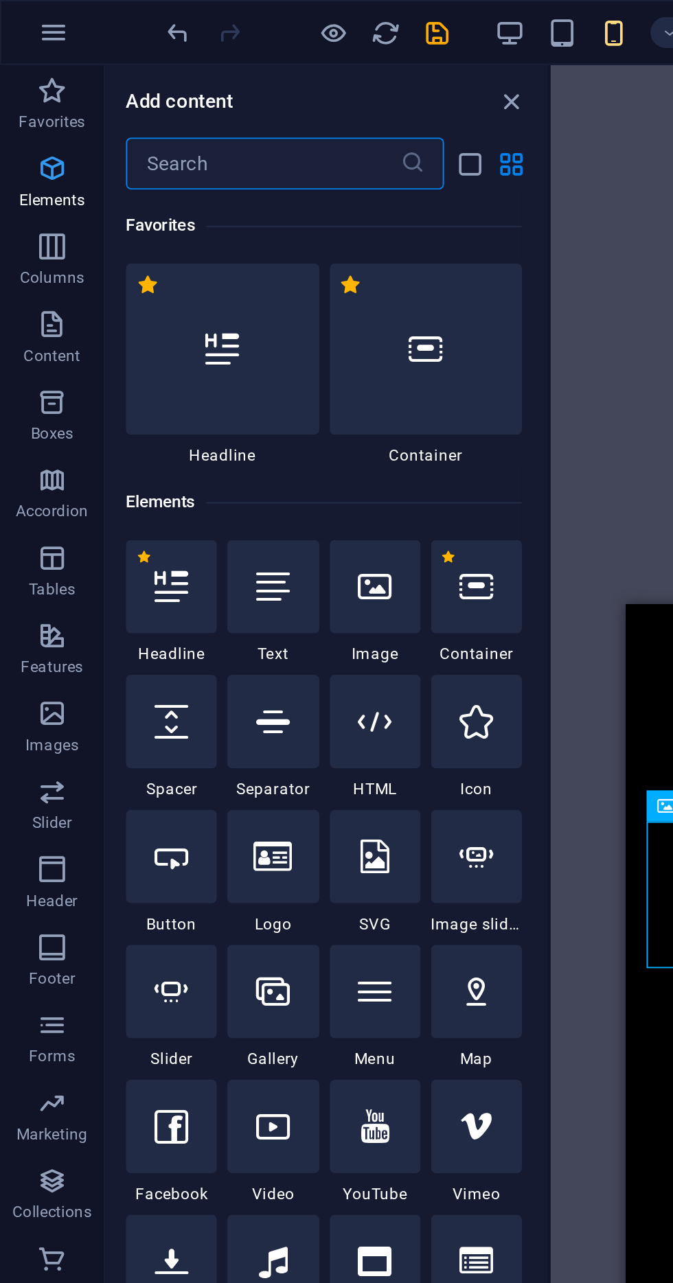
click at [26, 91] on icon "button" at bounding box center [27, 89] width 16 height 16
click at [91, 82] on input "text" at bounding box center [139, 86] width 145 height 27
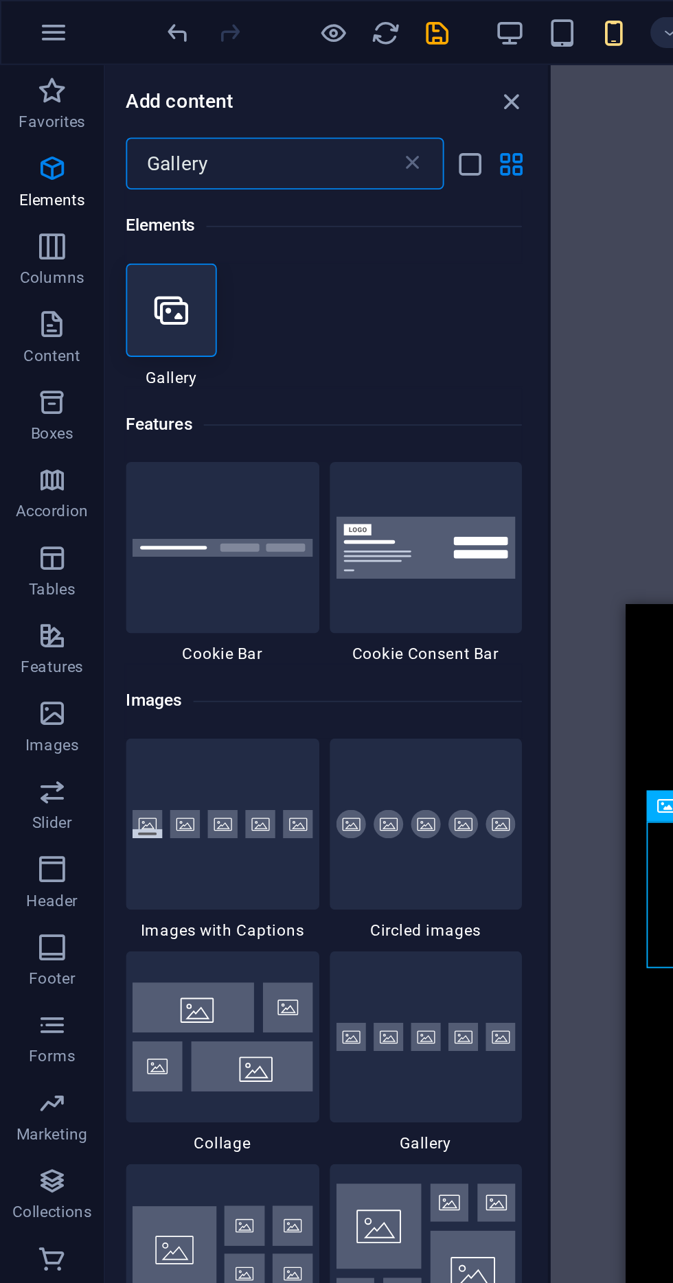
type input "Gallery"
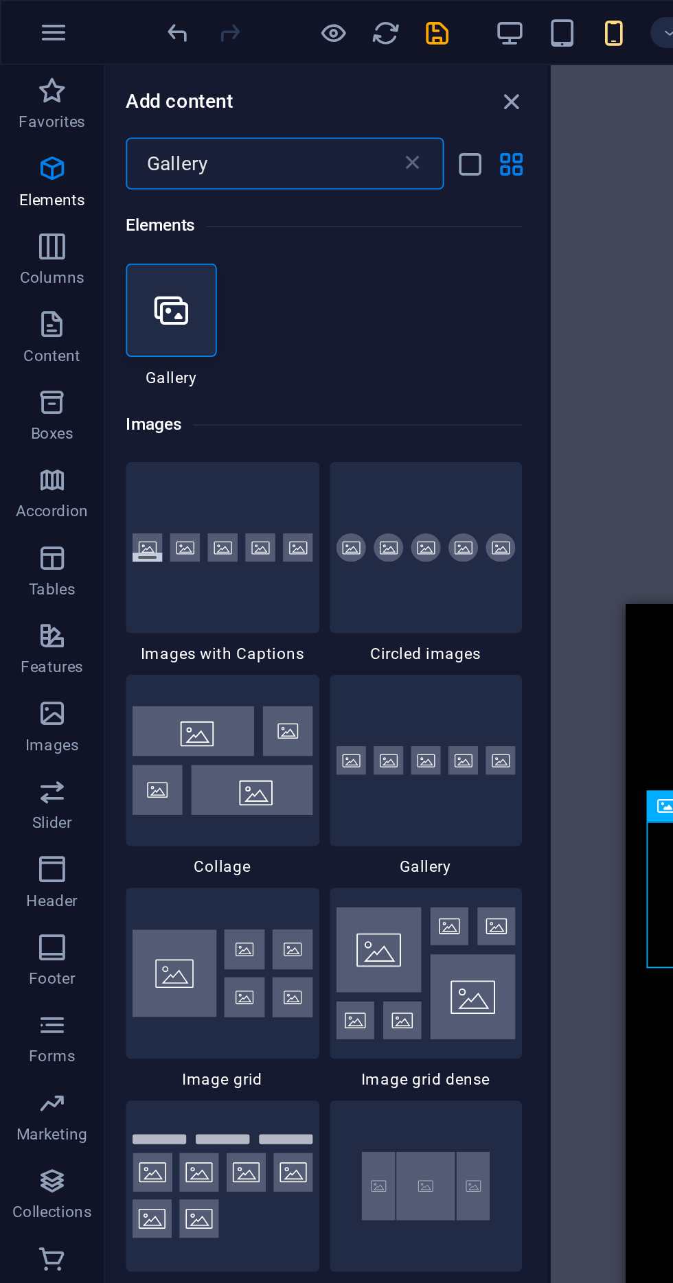
select select "4"
select select "%"
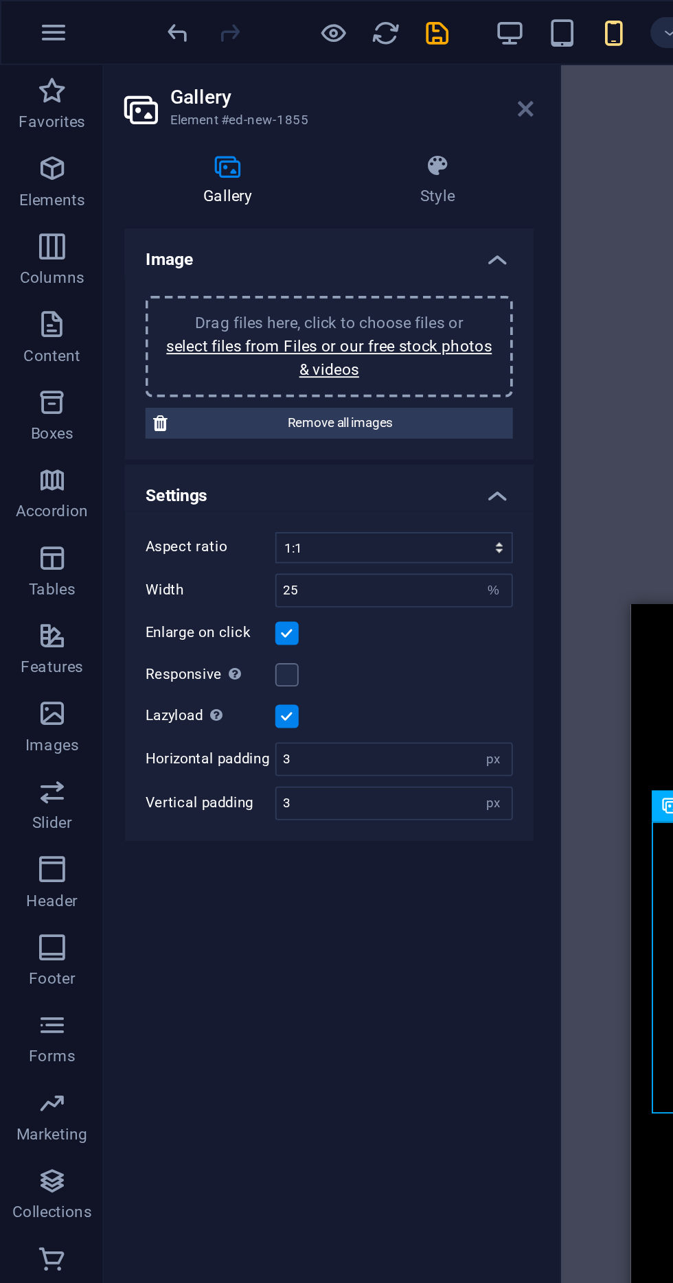
click at [277, 56] on icon at bounding box center [278, 57] width 8 height 11
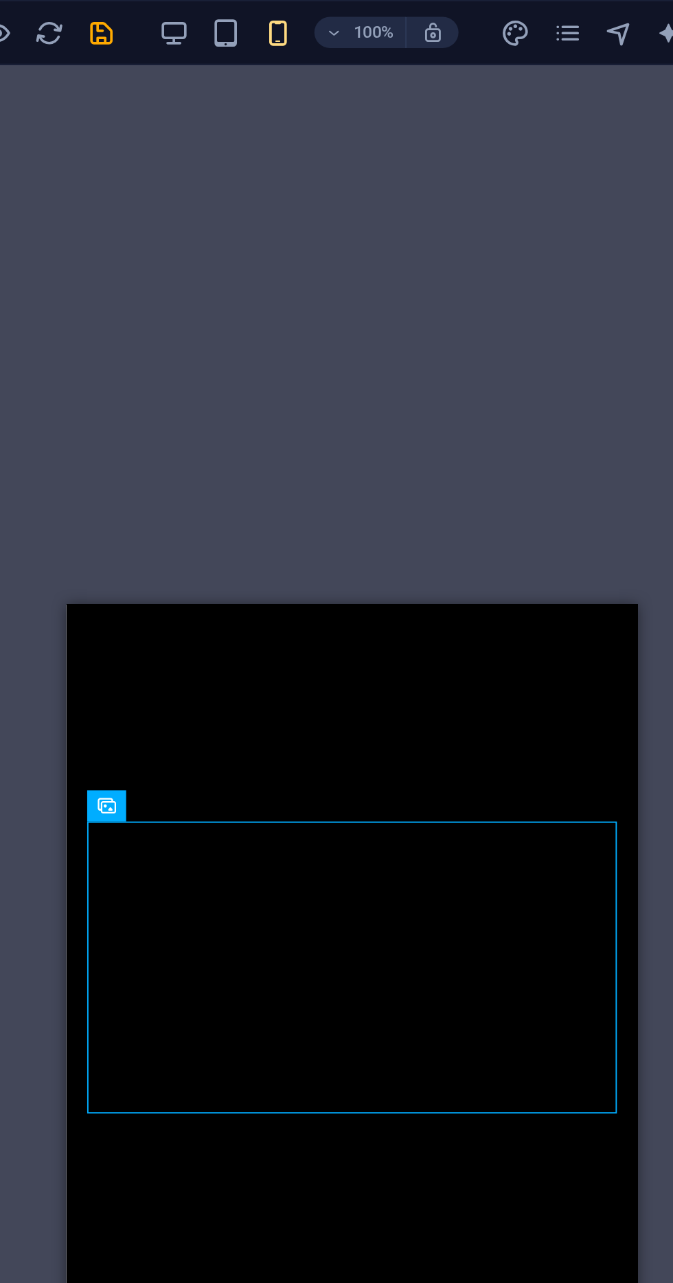
click at [296, 1164] on img at bounding box center [214, 1241] width 275 height 154
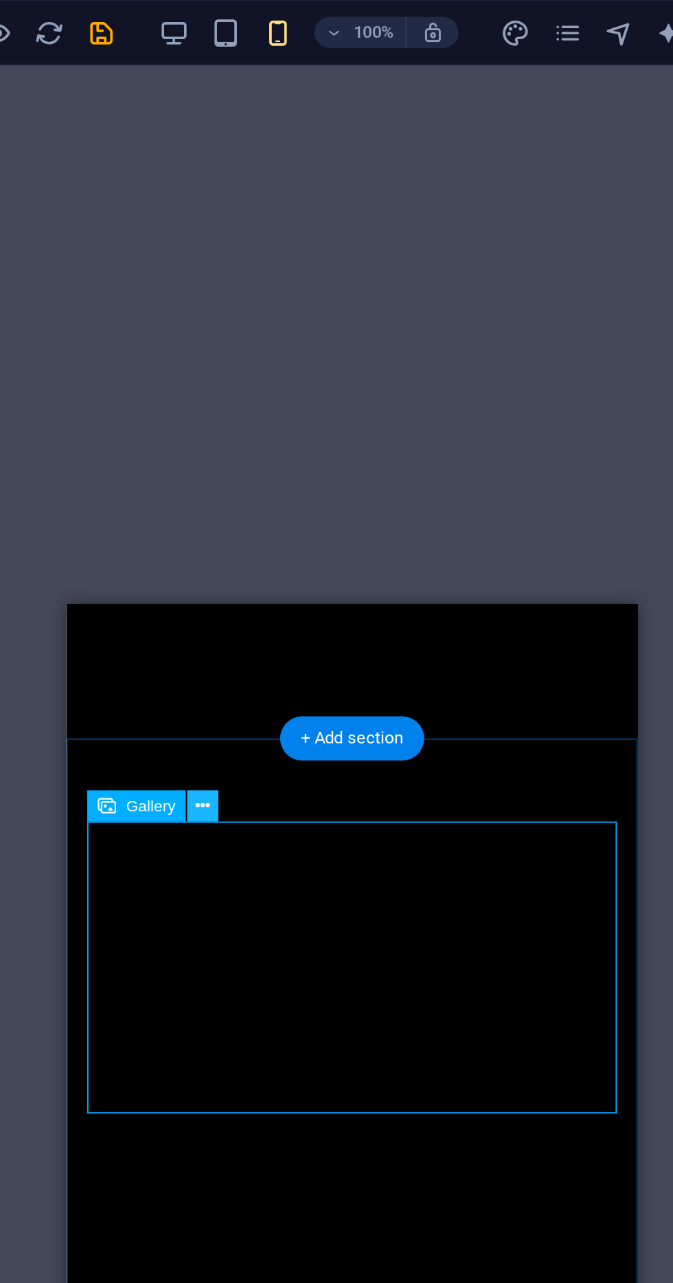
click at [284, 427] on icon at bounding box center [286, 427] width 8 height 14
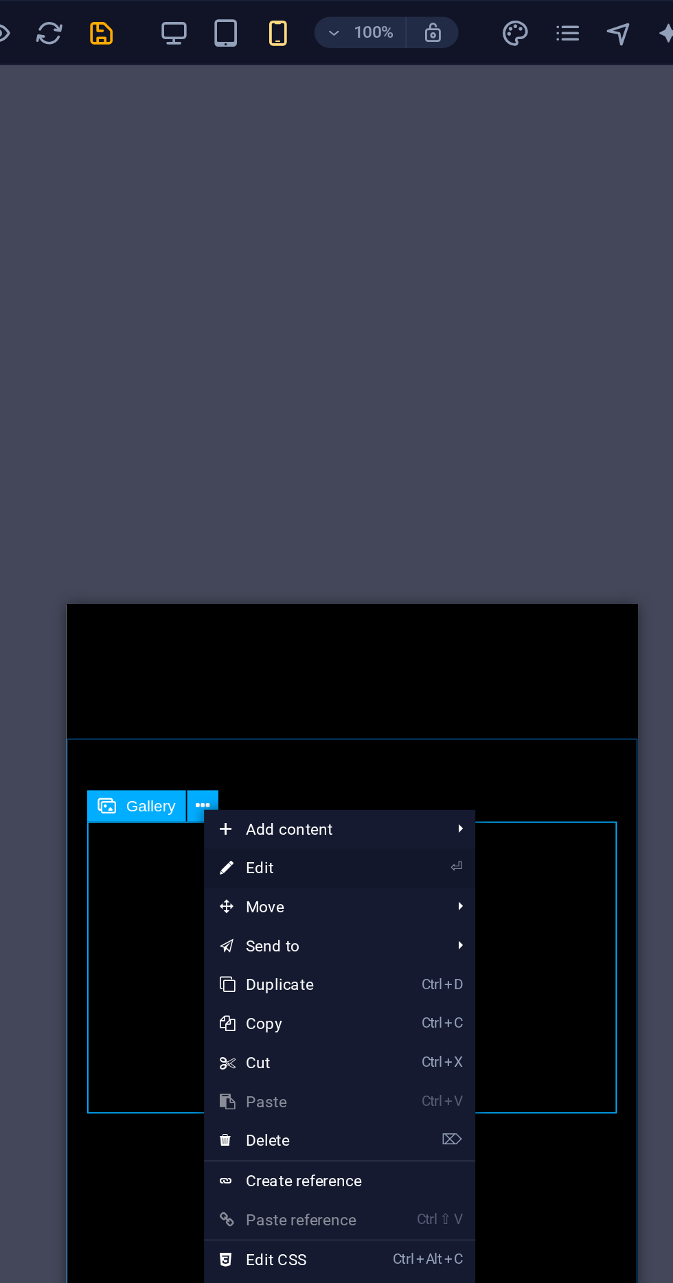
click at [354, 462] on link "⏎ Edit" at bounding box center [332, 459] width 92 height 21
select select "4"
select select "%"
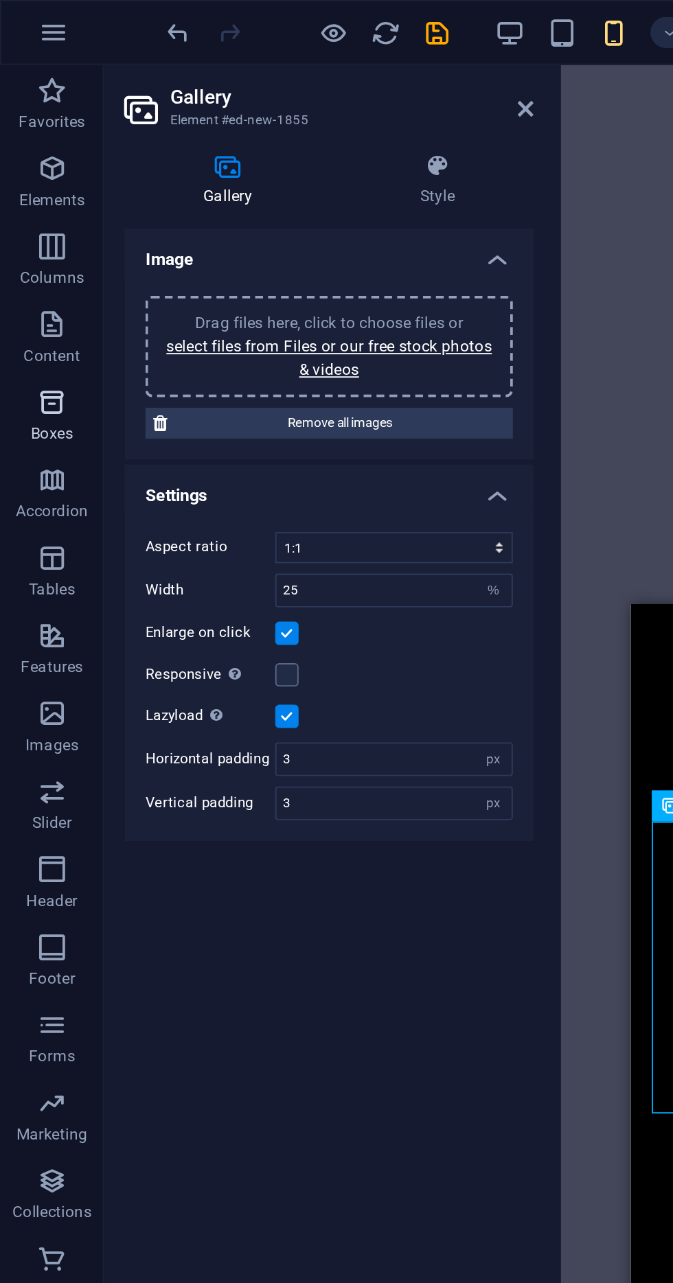
click at [23, 219] on icon "button" at bounding box center [27, 213] width 16 height 16
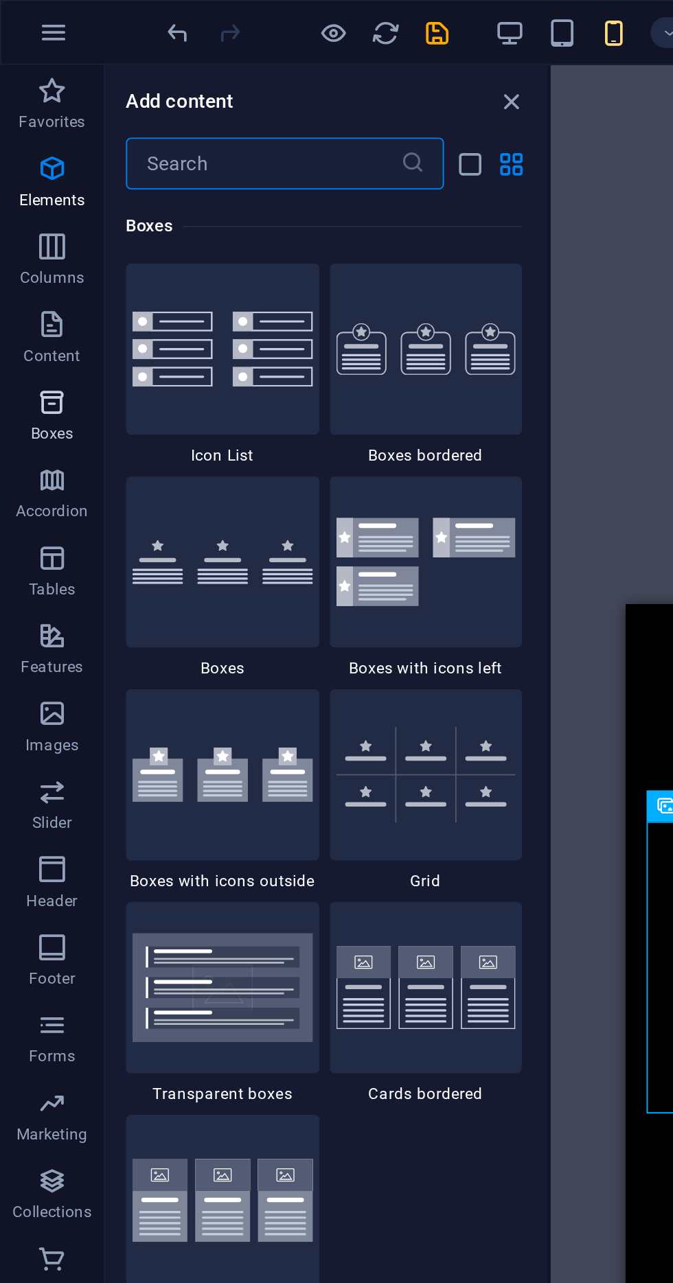
scroll to position [3787, 0]
click at [111, 191] on img at bounding box center [117, 185] width 95 height 40
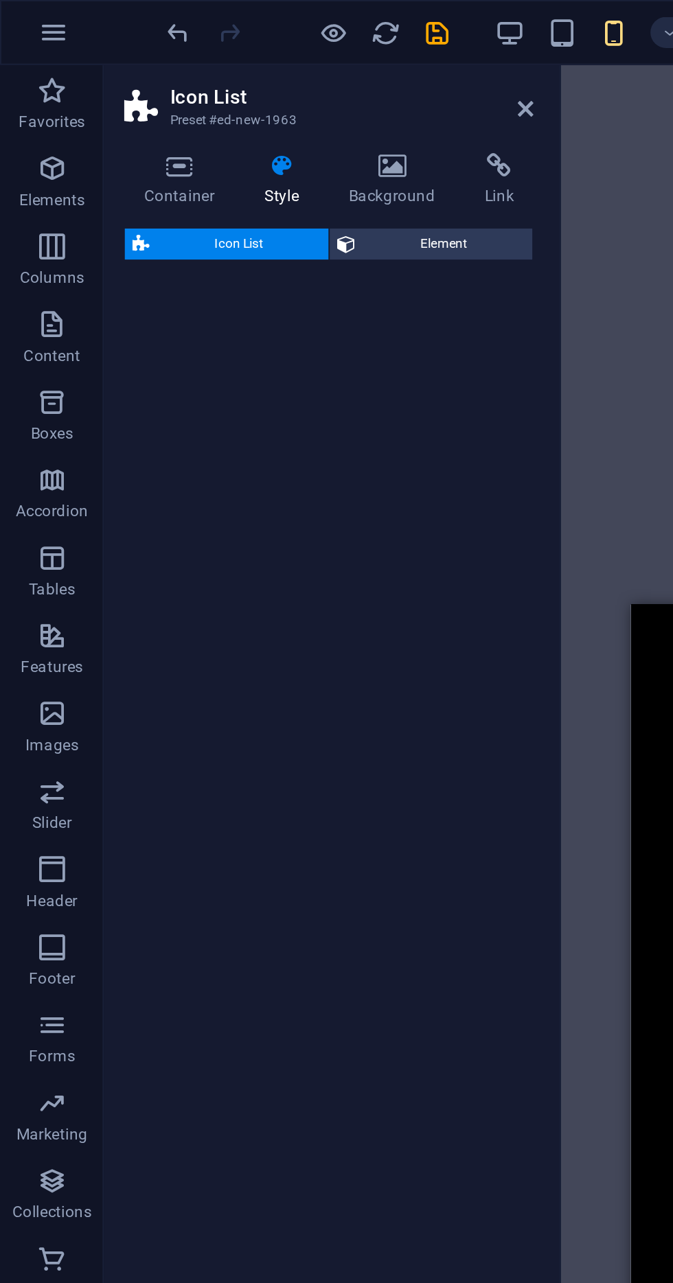
select select "rem"
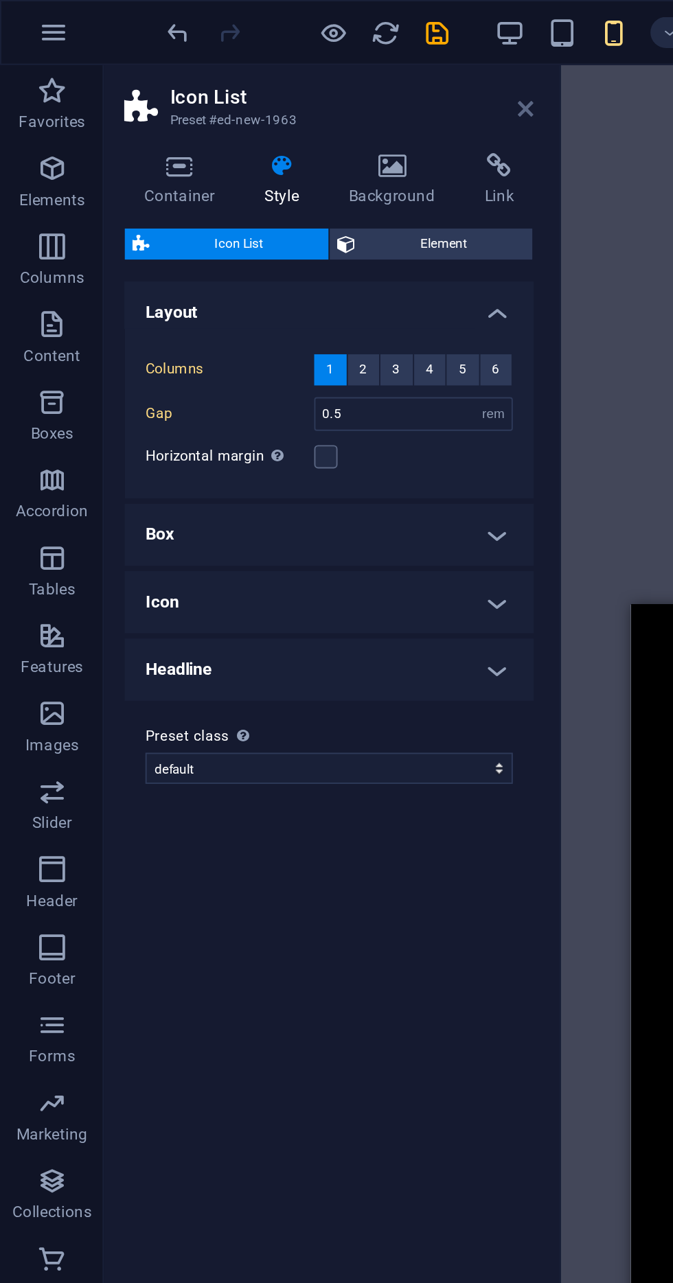
click at [279, 57] on icon at bounding box center [278, 57] width 8 height 11
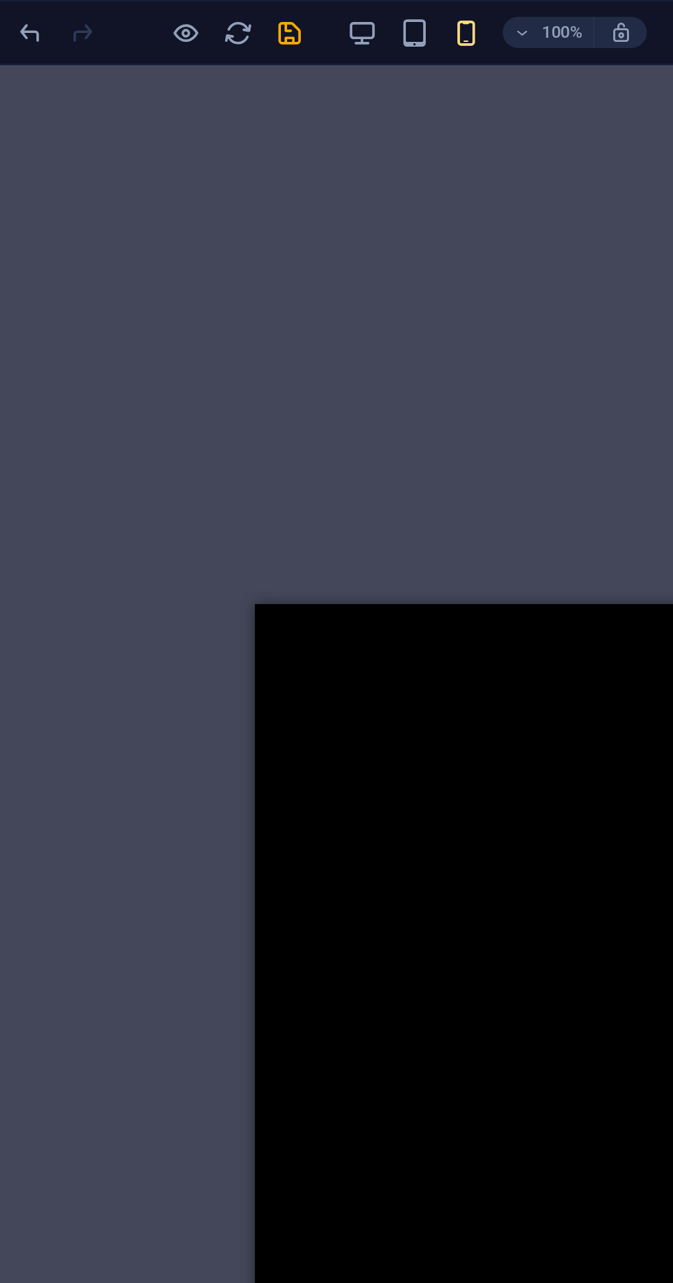
click at [366, 1164] on img at bounding box center [402, 1241] width 275 height 154
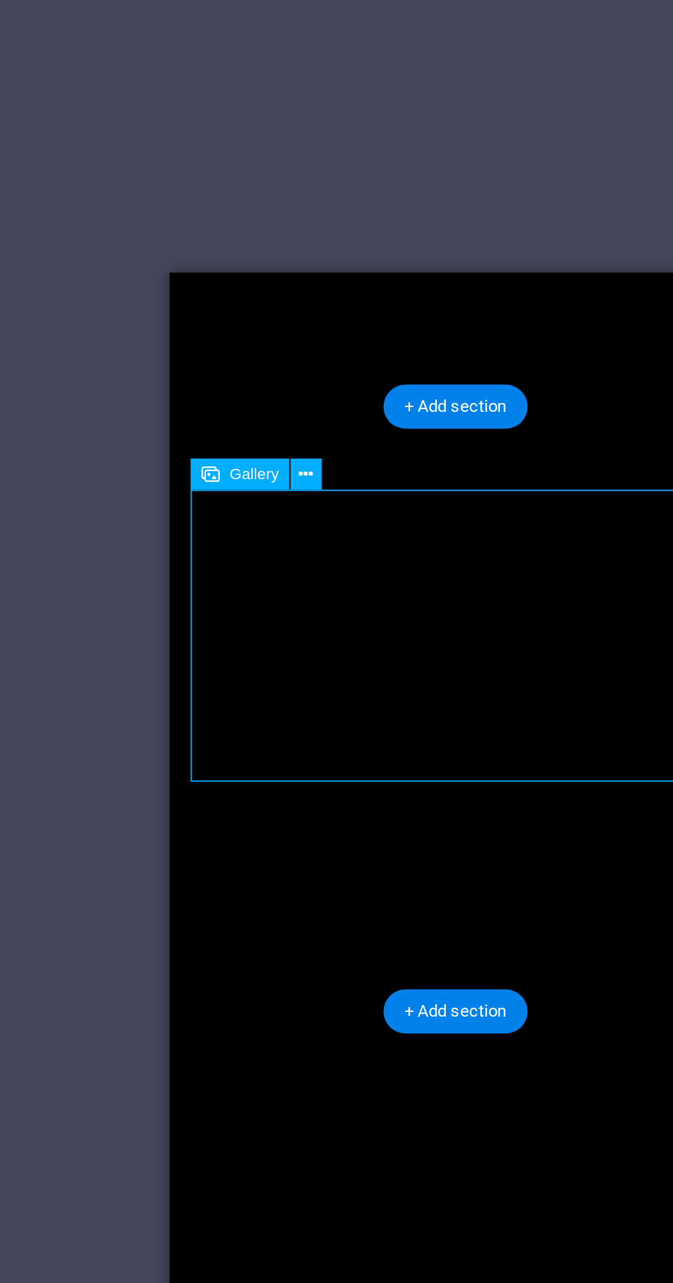
click at [346, 986] on figure at bounding box center [321, 1025] width 280 height 78
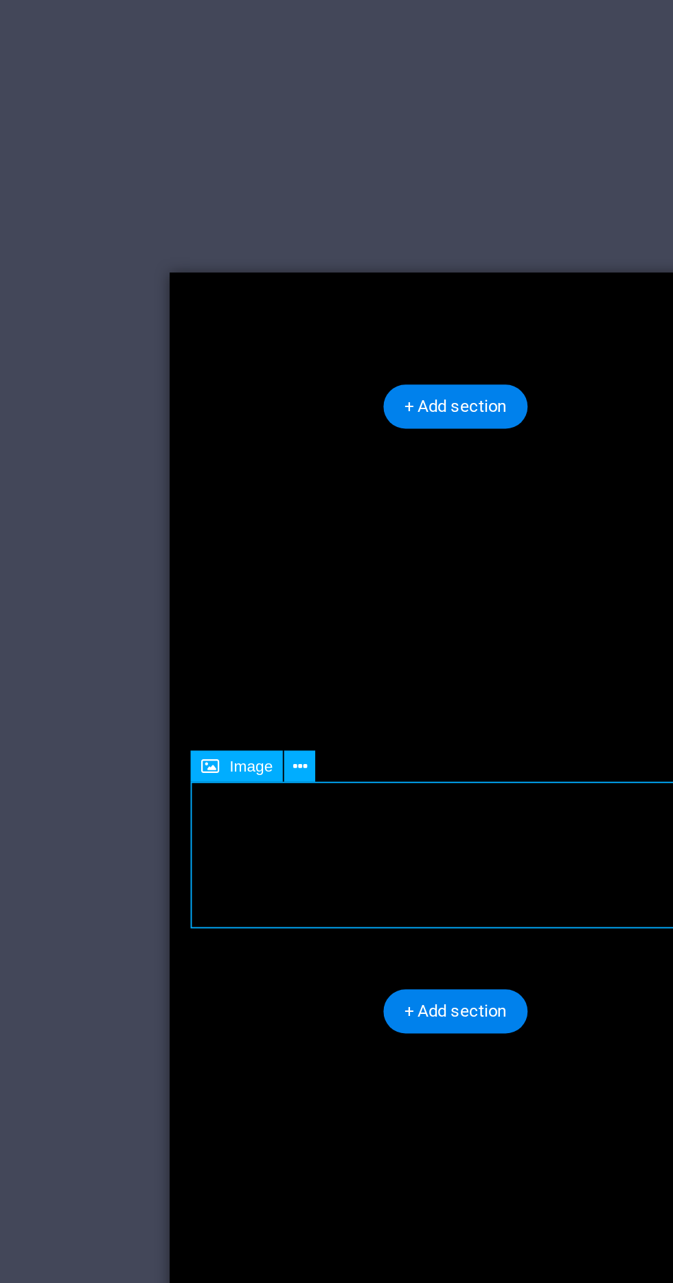
click at [333, 832] on img at bounding box center [318, 909] width 275 height 154
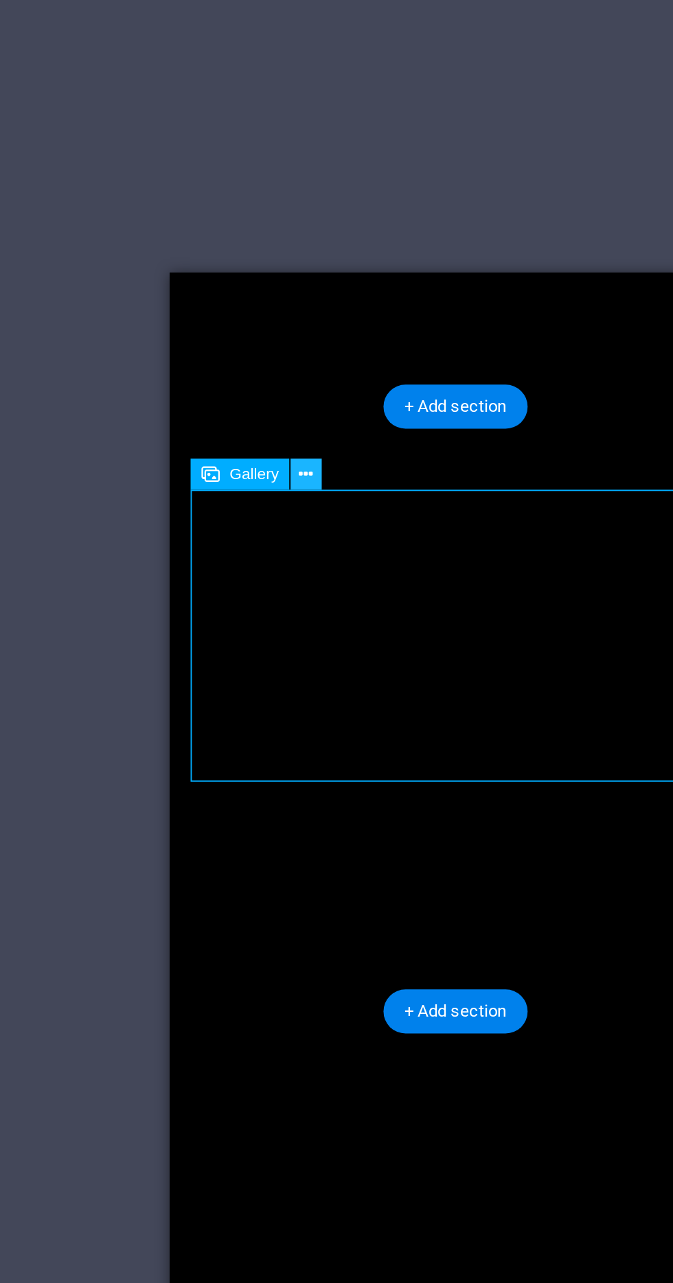
click at [284, 427] on icon at bounding box center [286, 427] width 8 height 14
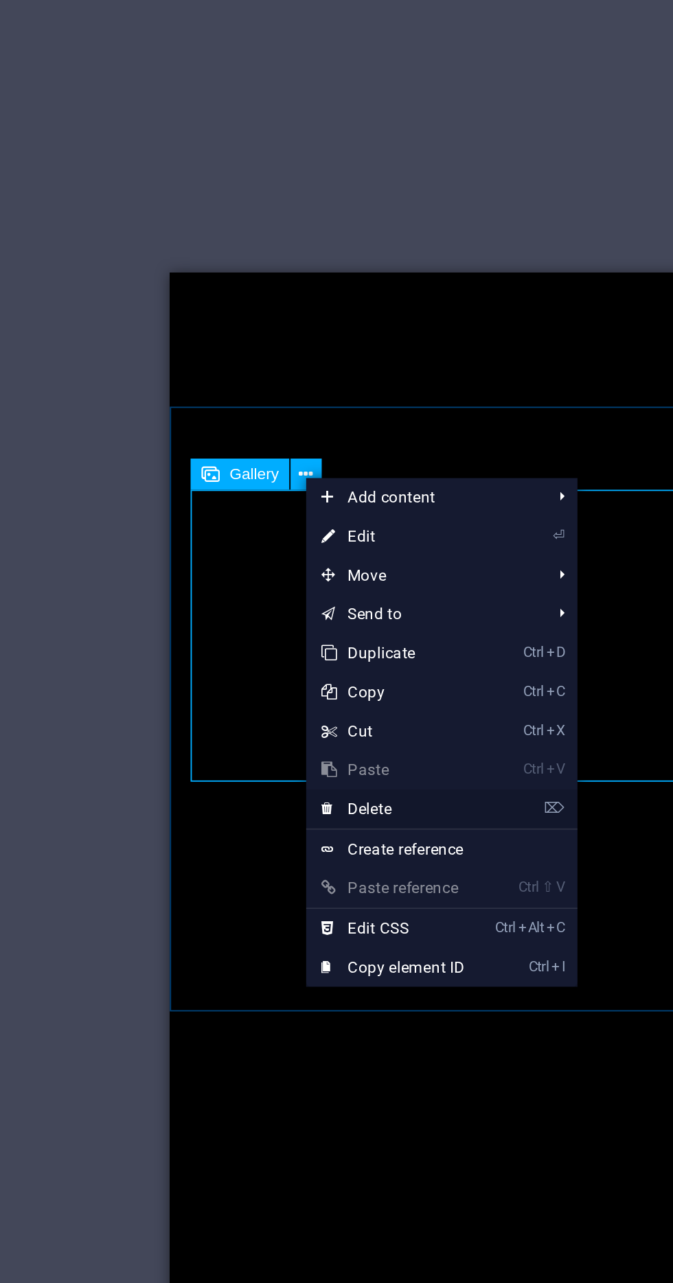
click at [359, 603] on link "⌦ Delete" at bounding box center [331, 603] width 92 height 21
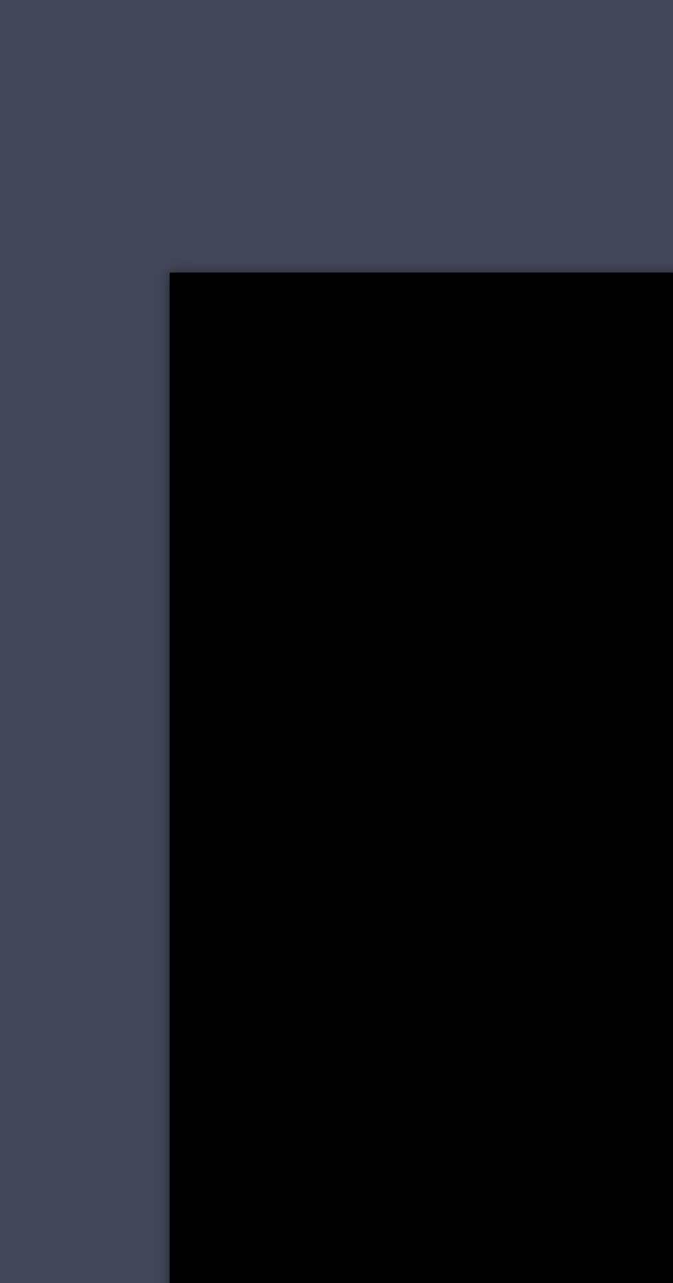
click at [354, 788] on div at bounding box center [321, 870] width 302 height 165
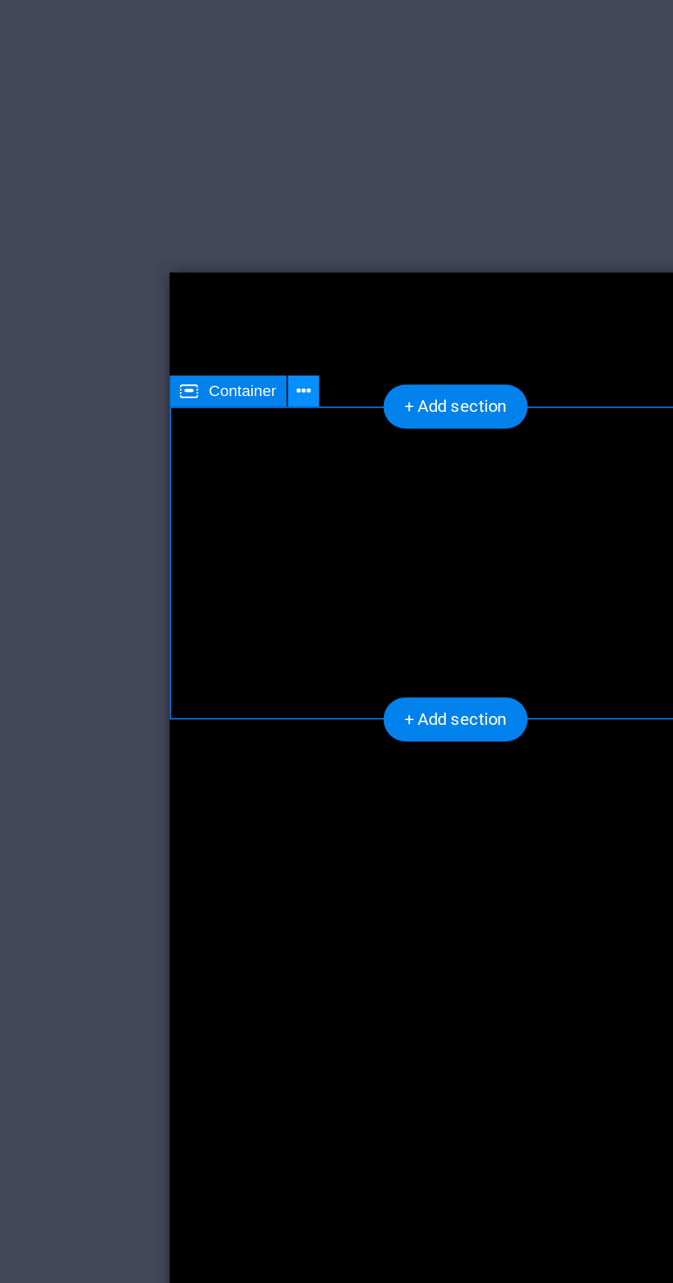
click at [286, 387] on icon at bounding box center [284, 383] width 8 height 14
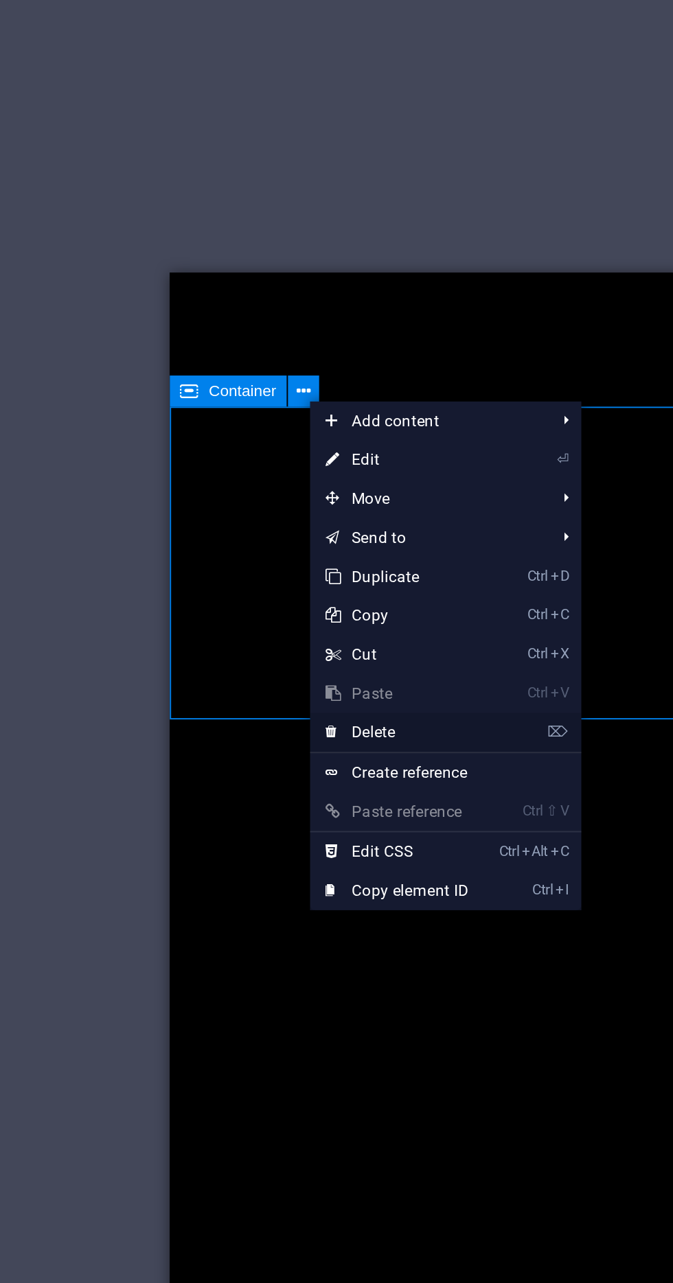
click at [372, 562] on link "⌦ Delete" at bounding box center [333, 563] width 92 height 21
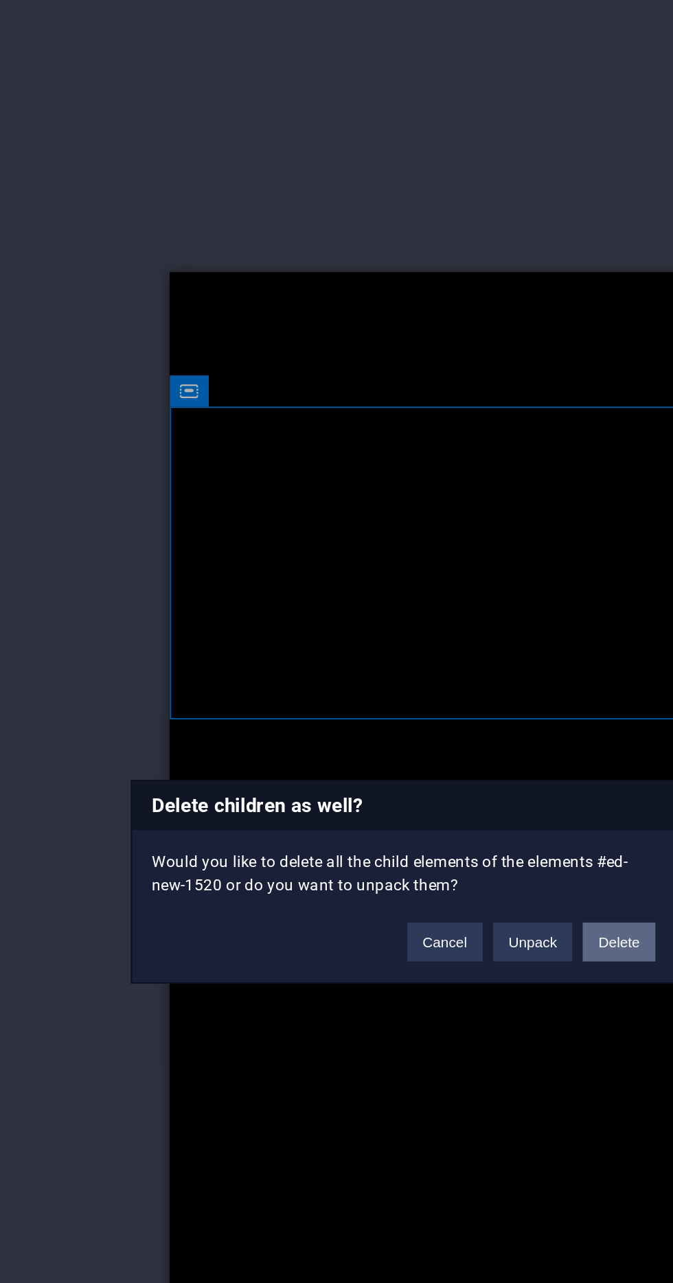
click at [453, 684] on button "Delete" at bounding box center [450, 673] width 38 height 21
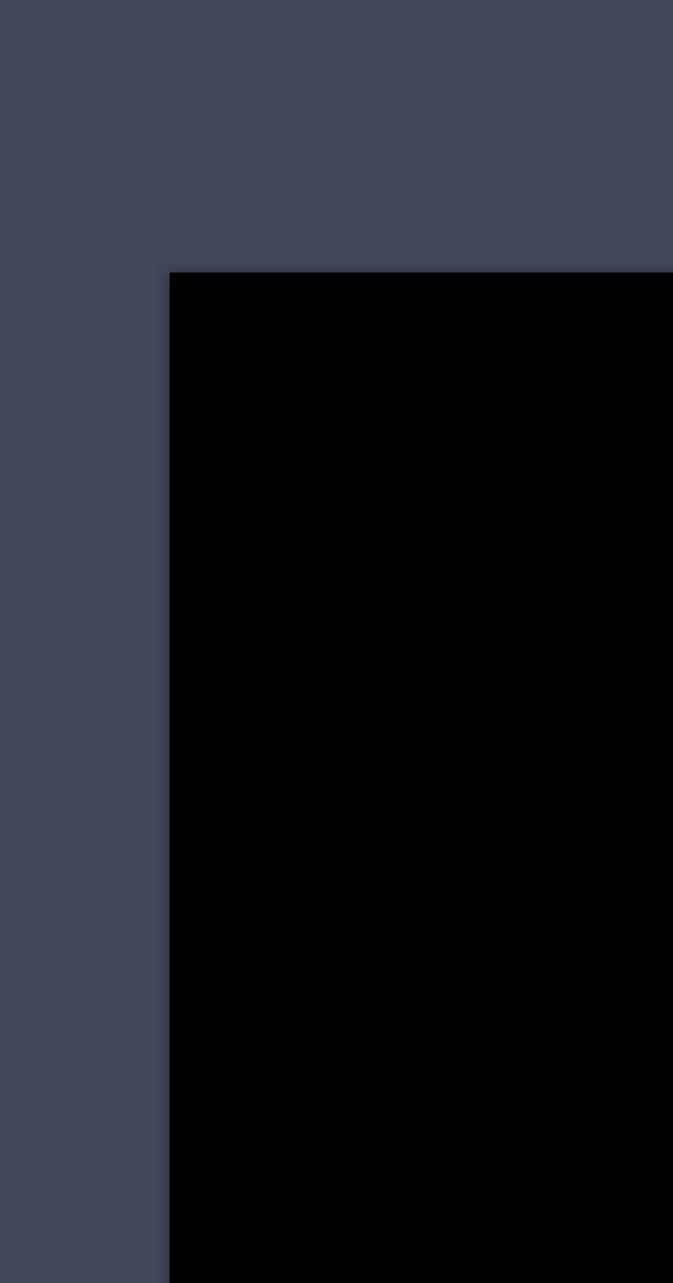
click at [359, 865] on div "Headline" at bounding box center [303, 883] width 244 height 37
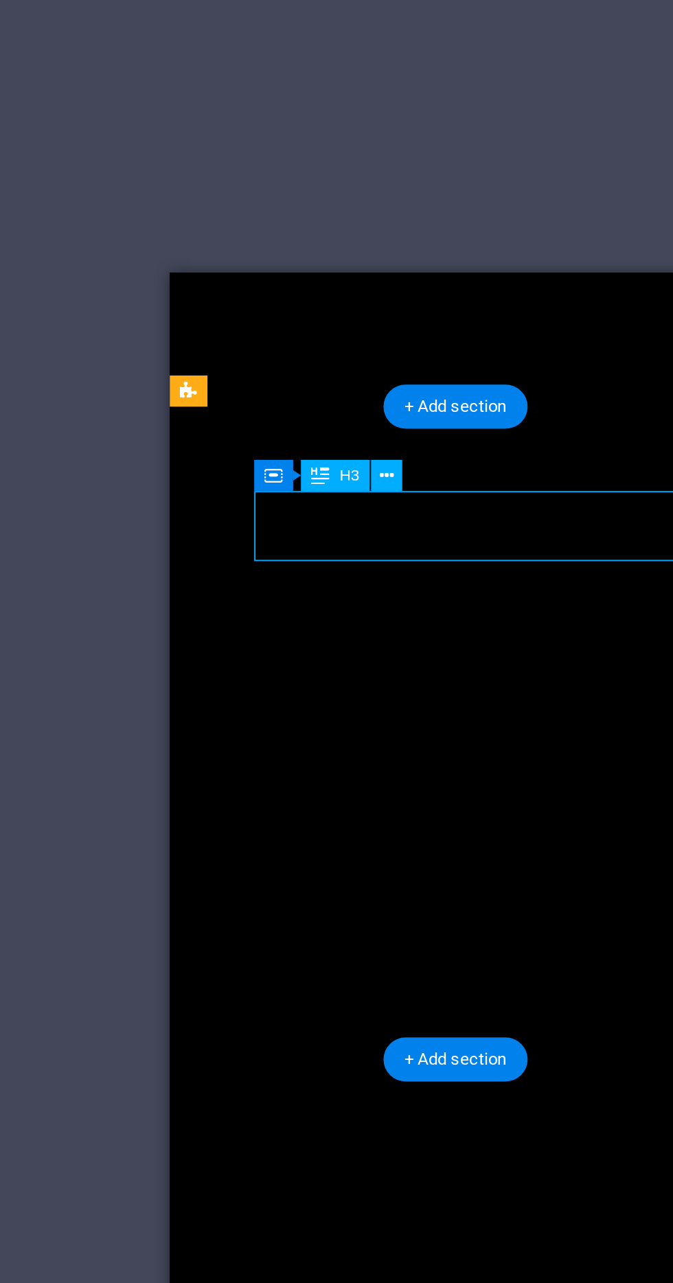
click at [199, 832] on figure at bounding box center [320, 848] width 279 height 33
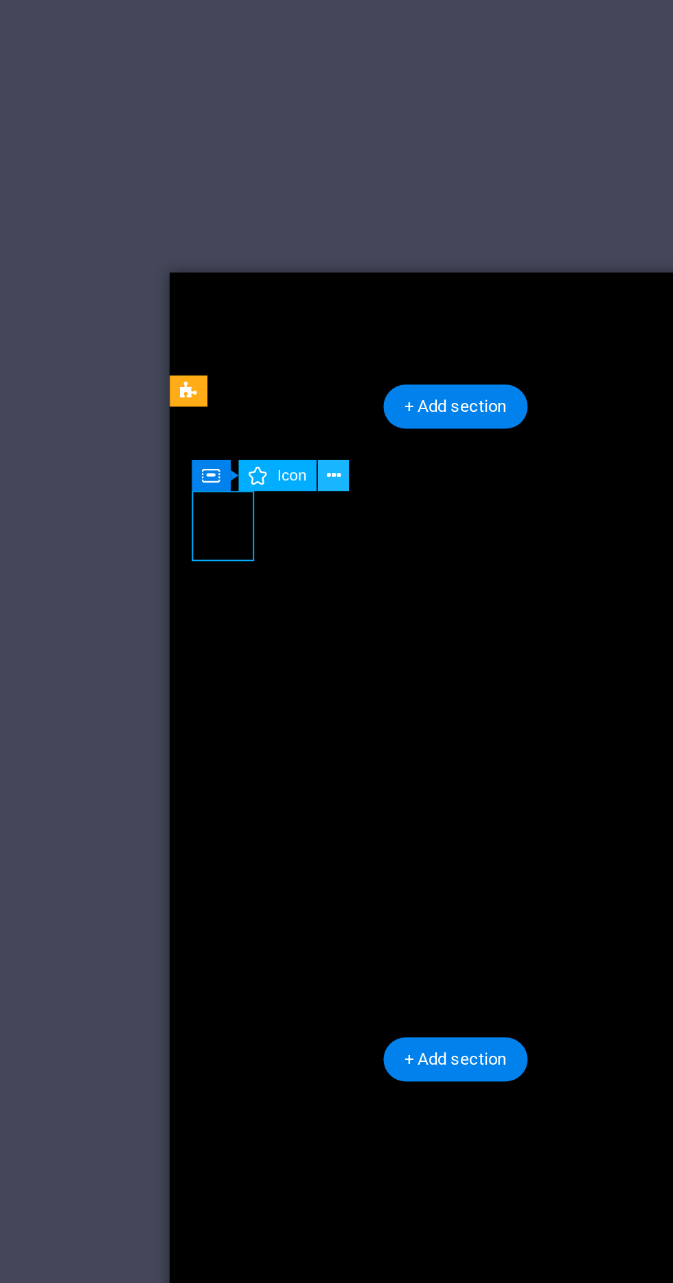
click at [301, 428] on icon at bounding box center [300, 427] width 8 height 14
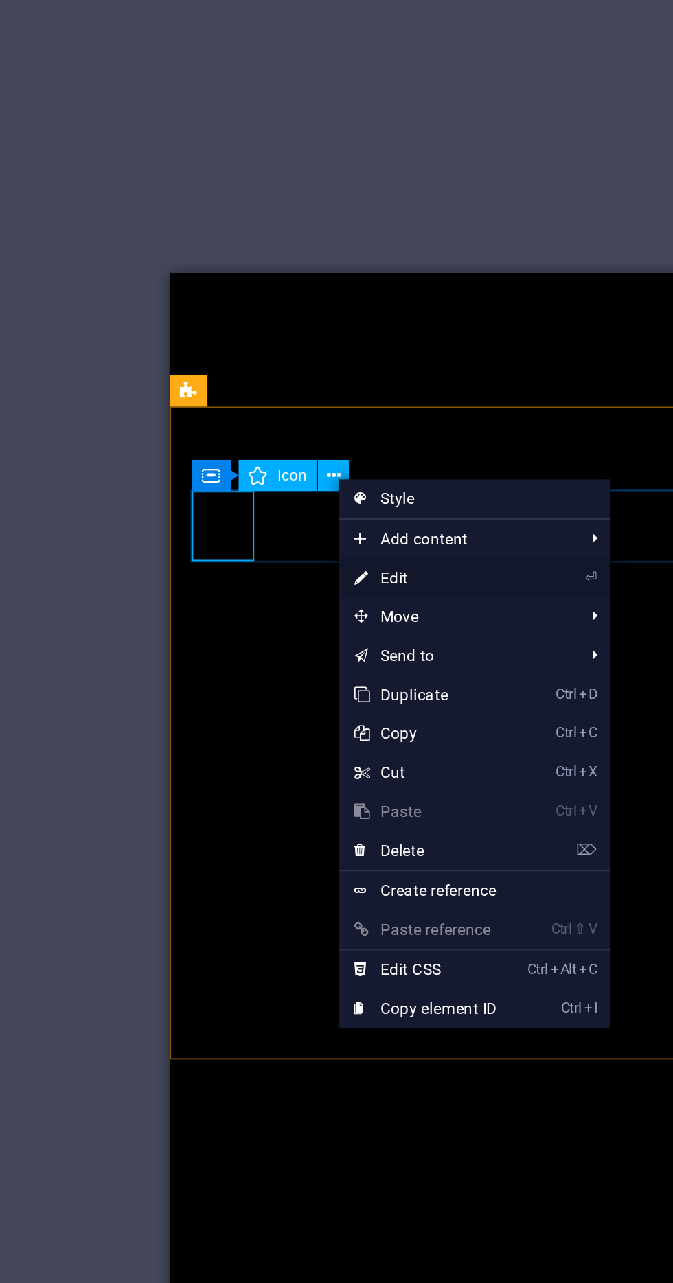
click at [392, 483] on link "⏎ Edit" at bounding box center [348, 481] width 92 height 21
select select "xMidYMid"
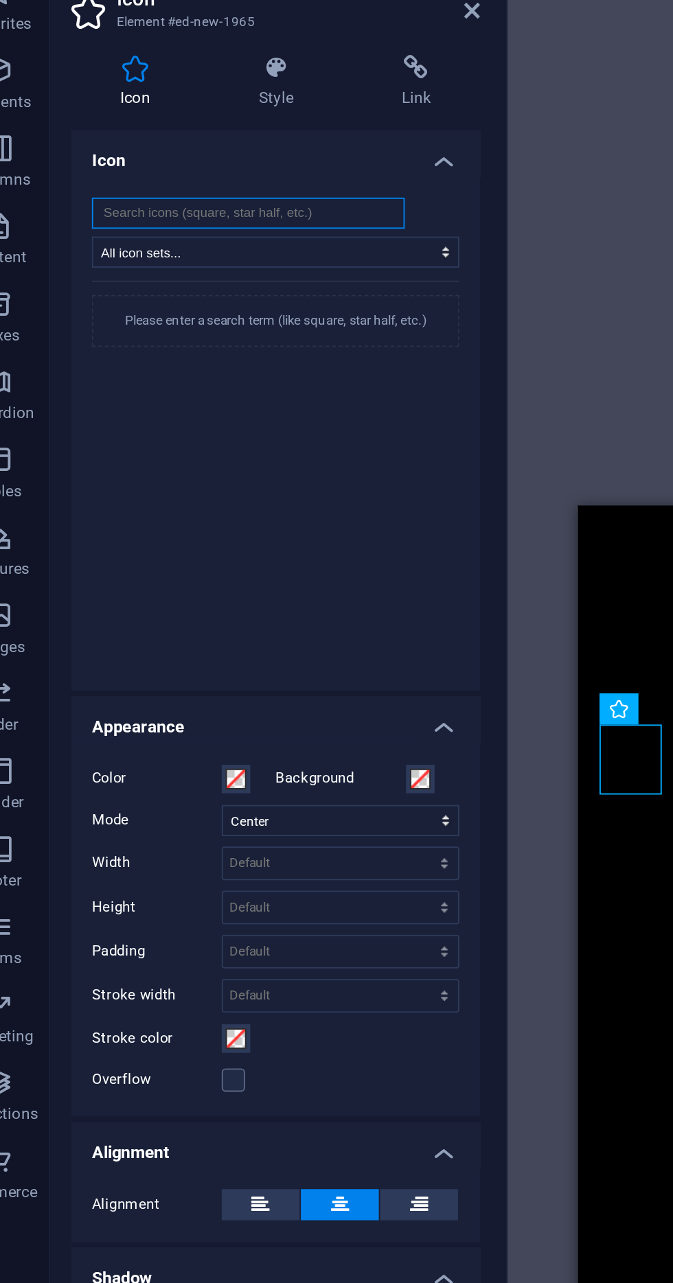
scroll to position [0, 0]
click at [123, 163] on input "Gamin" at bounding box center [159, 165] width 165 height 16
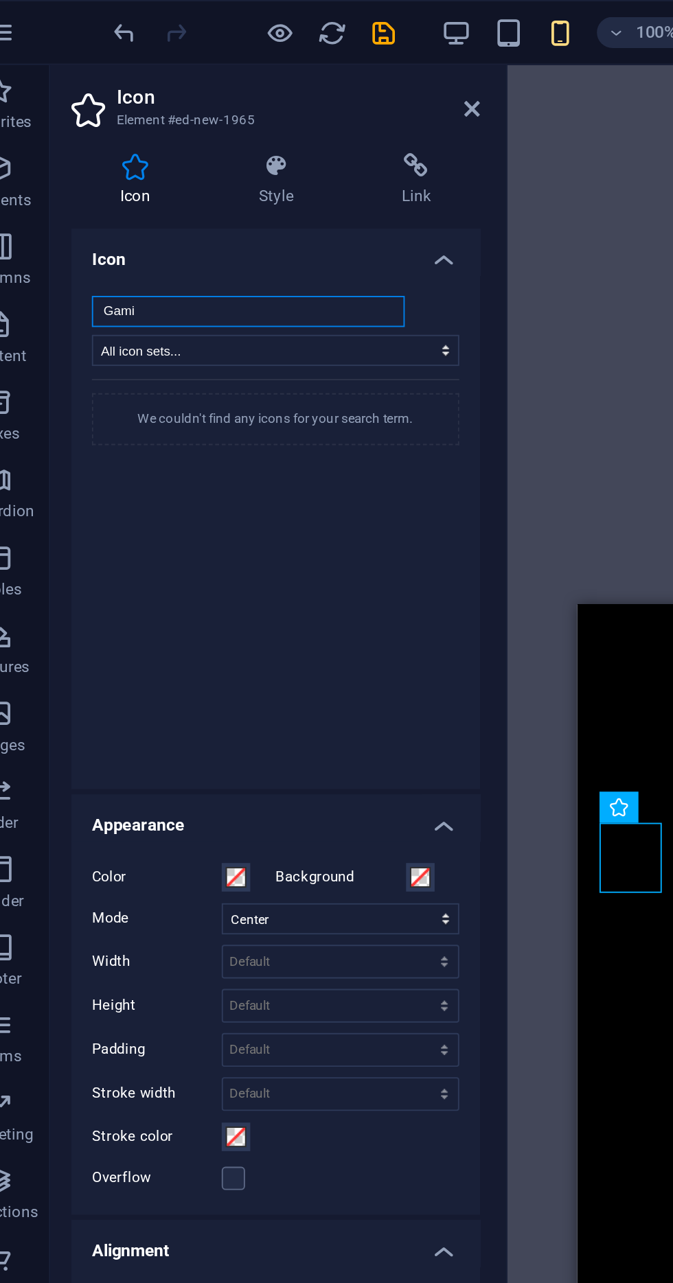
click at [104, 164] on input "Gami" at bounding box center [159, 165] width 165 height 16
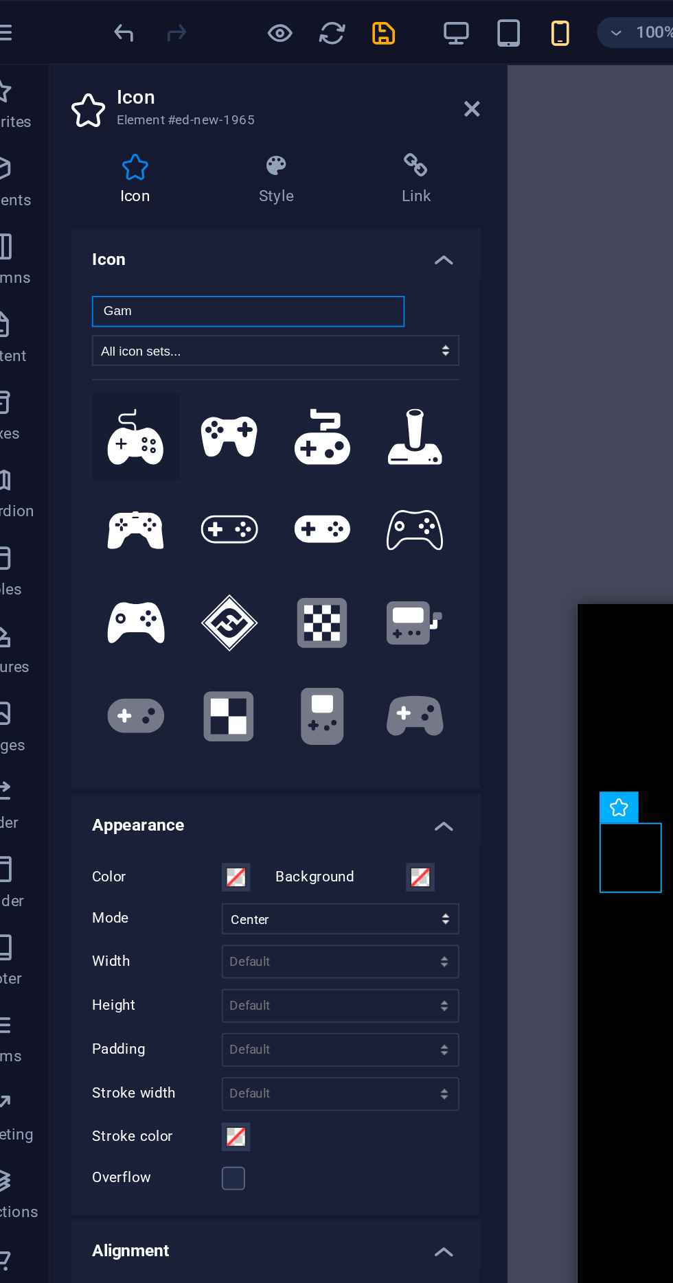
type input "Gam"
click at [100, 229] on icon at bounding box center [100, 231] width 30 height 30
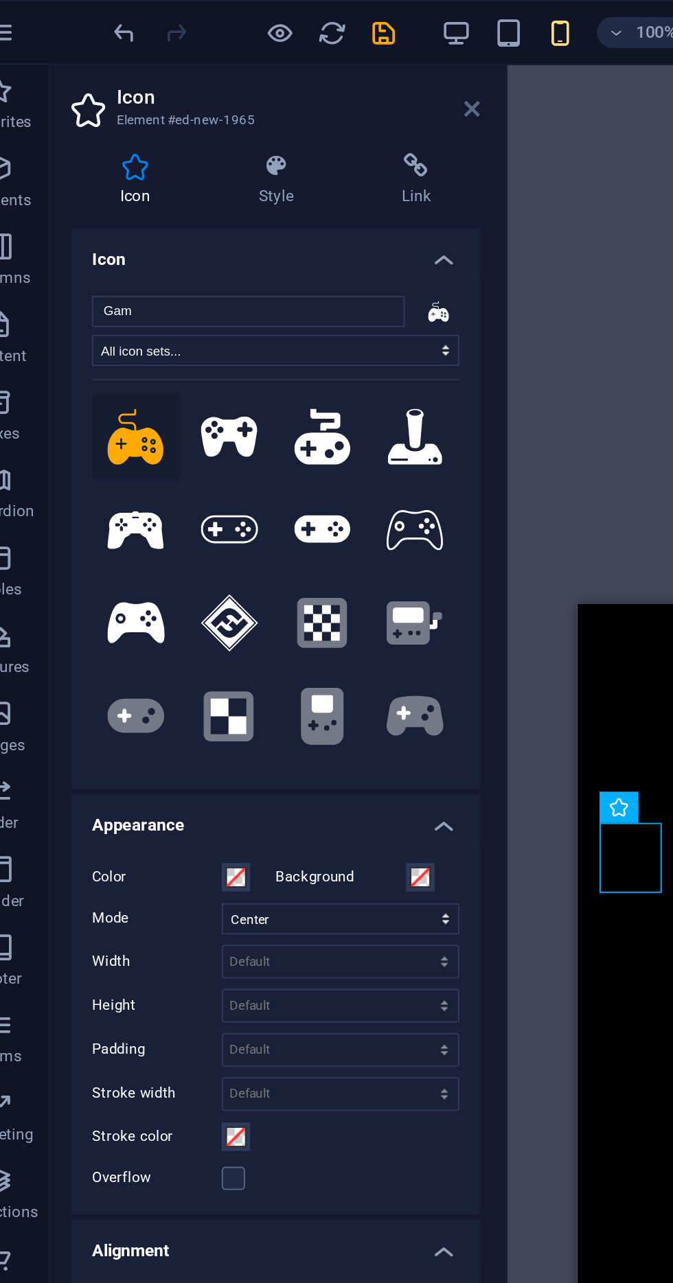
click at [277, 57] on icon at bounding box center [278, 57] width 8 height 11
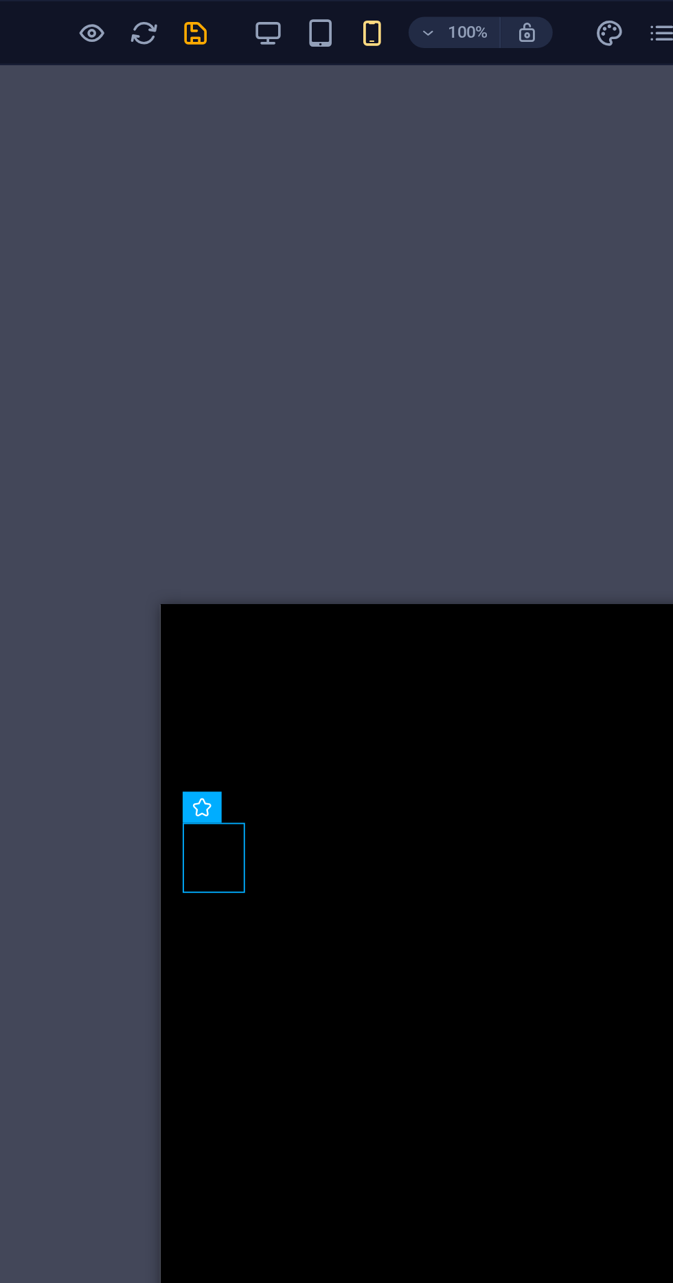
click at [295, 1197] on div "Headline" at bounding box center [294, 1215] width 244 height 37
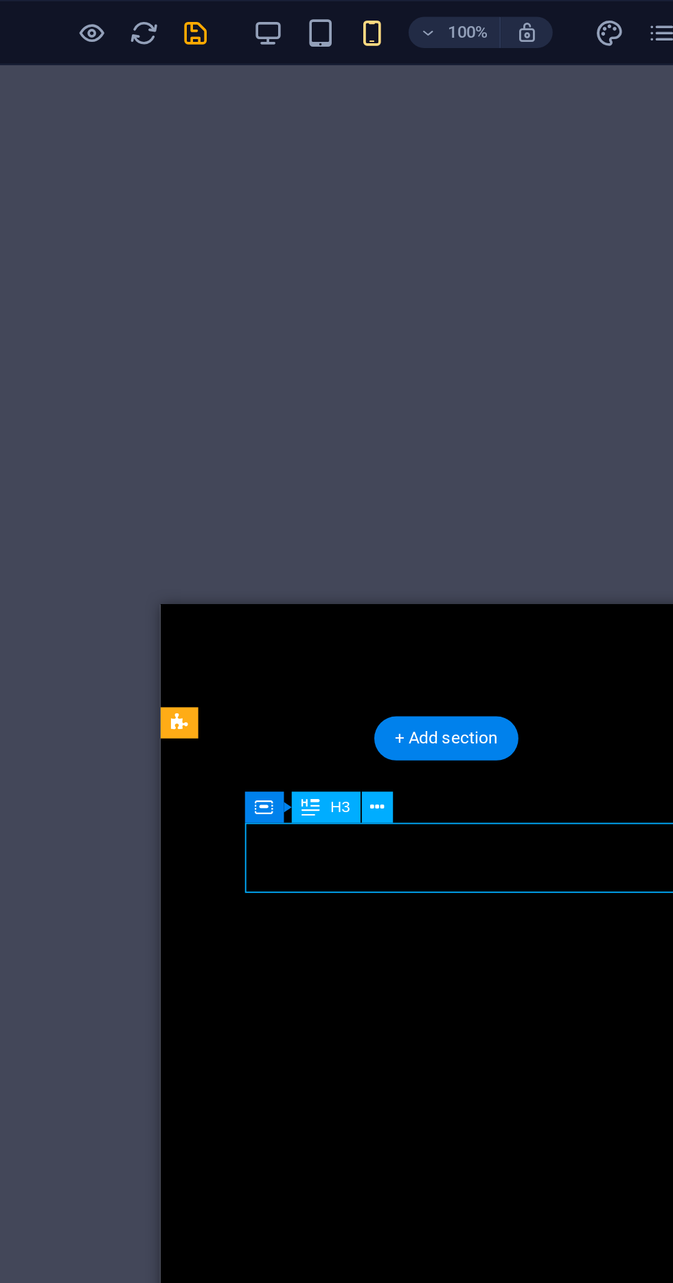
click at [286, 1197] on div "Headline" at bounding box center [294, 1215] width 244 height 37
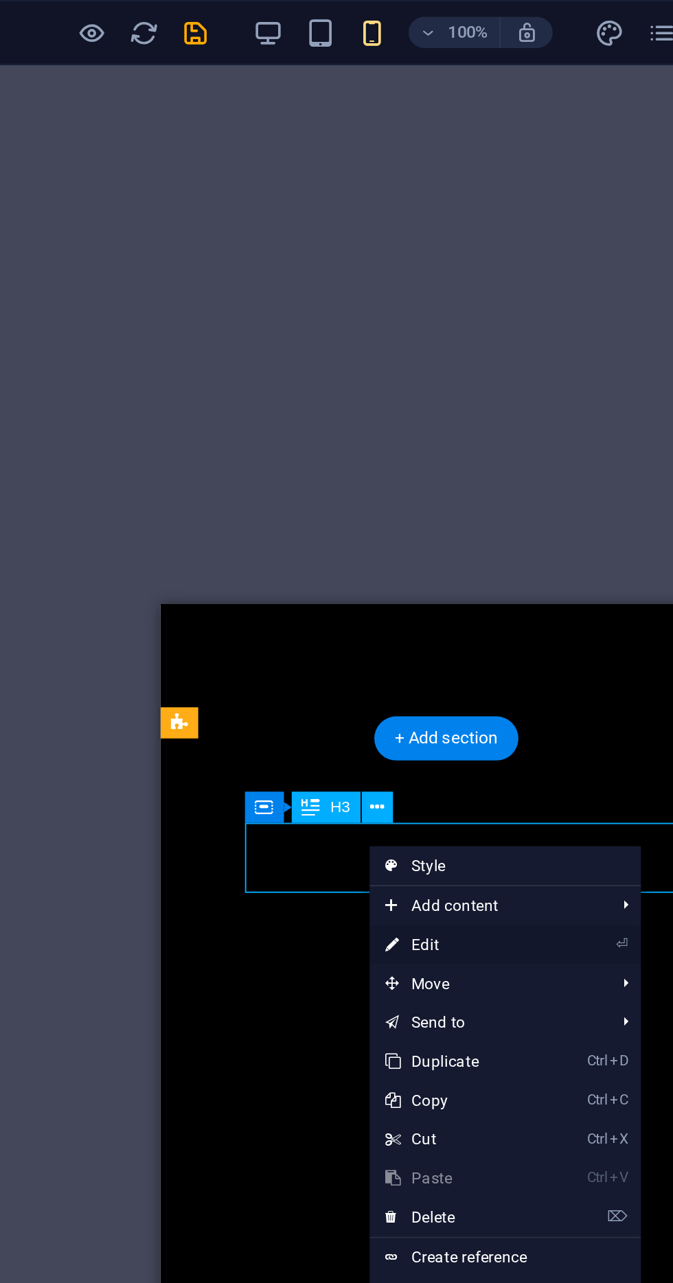
click at [395, 497] on link "⏎ Edit" at bounding box center [369, 500] width 92 height 21
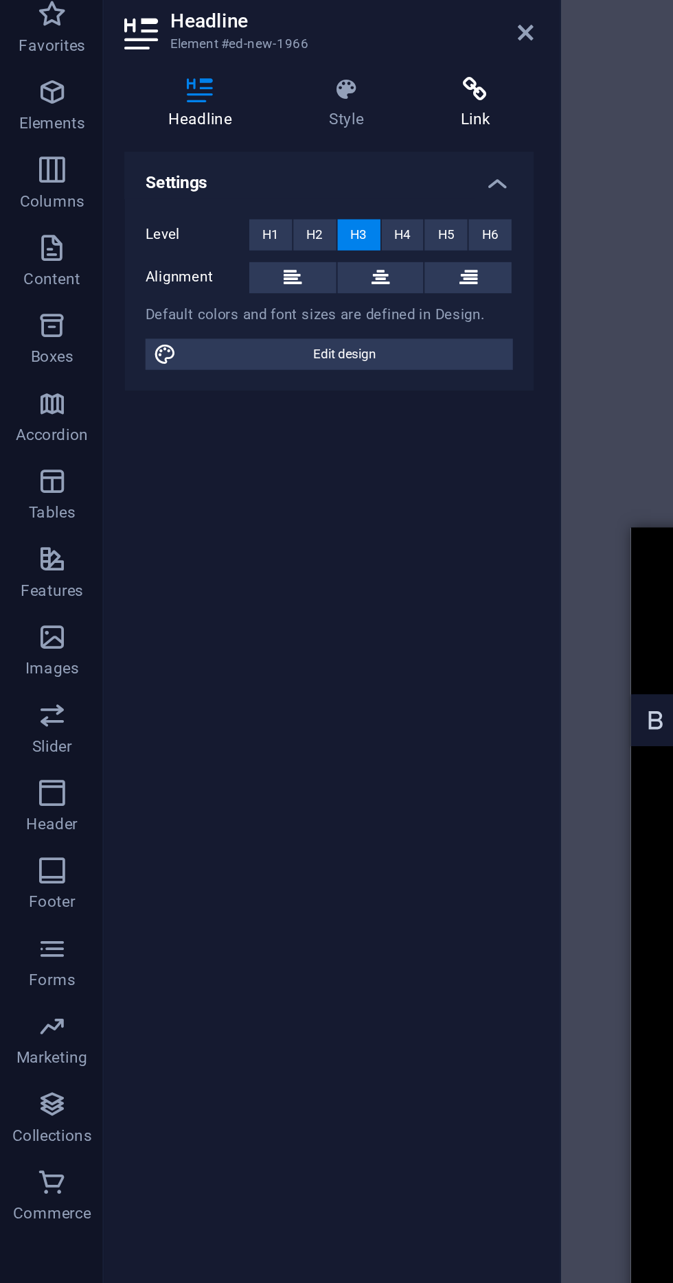
click at [251, 89] on icon at bounding box center [251, 88] width 61 height 14
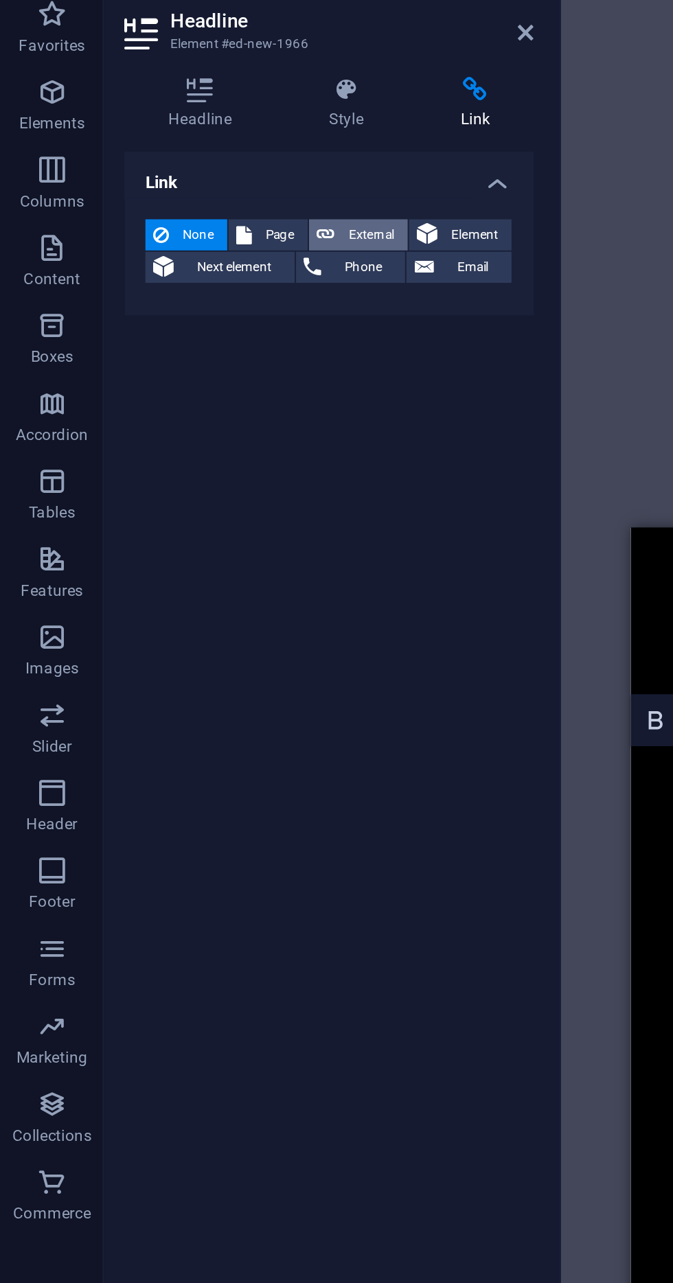
click at [202, 163] on span "External" at bounding box center [196, 165] width 30 height 16
select select "blank"
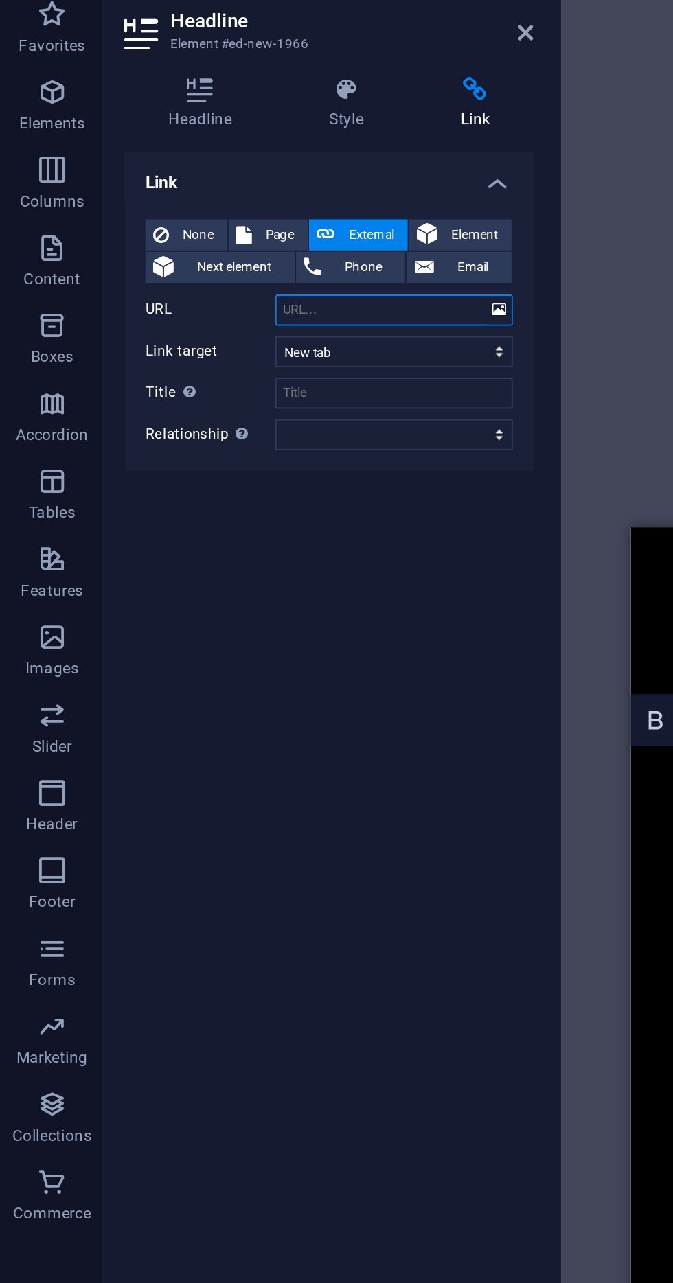
type input "[URL][DOMAIN_NAME]"
click at [282, 60] on icon at bounding box center [278, 57] width 8 height 11
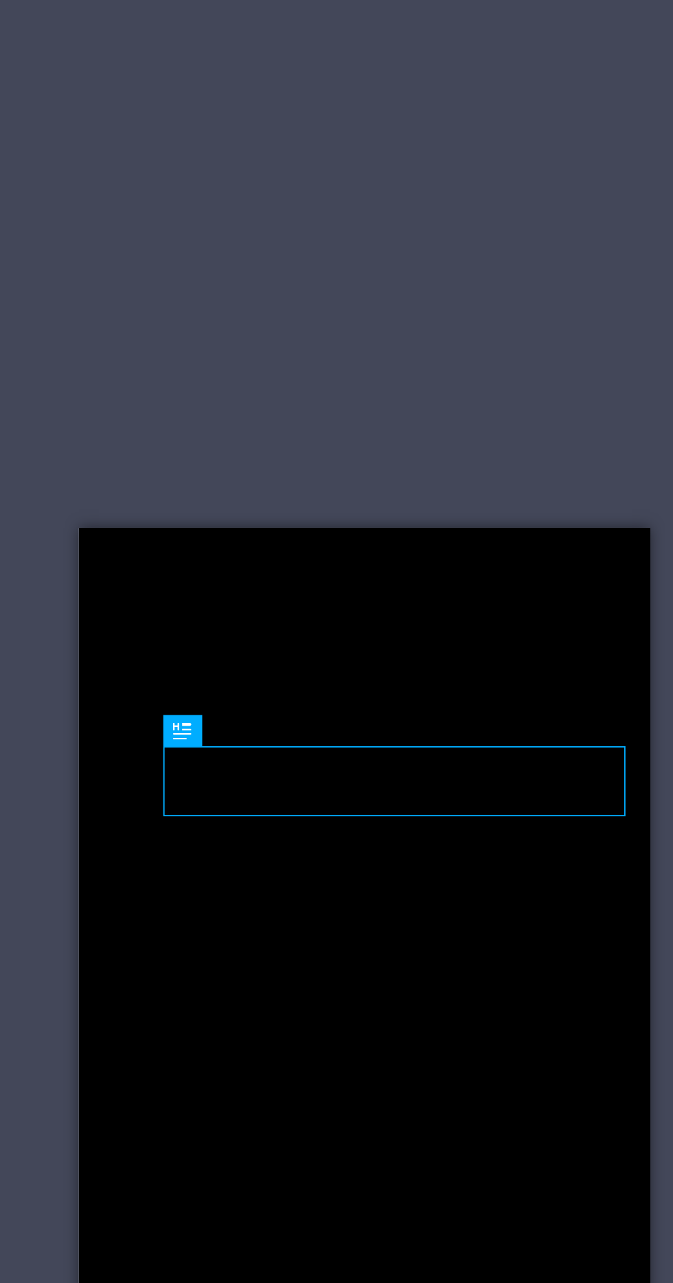
click at [240, 1121] on div "MMoa Legends 5v5" at bounding box center [212, 1139] width 244 height 37
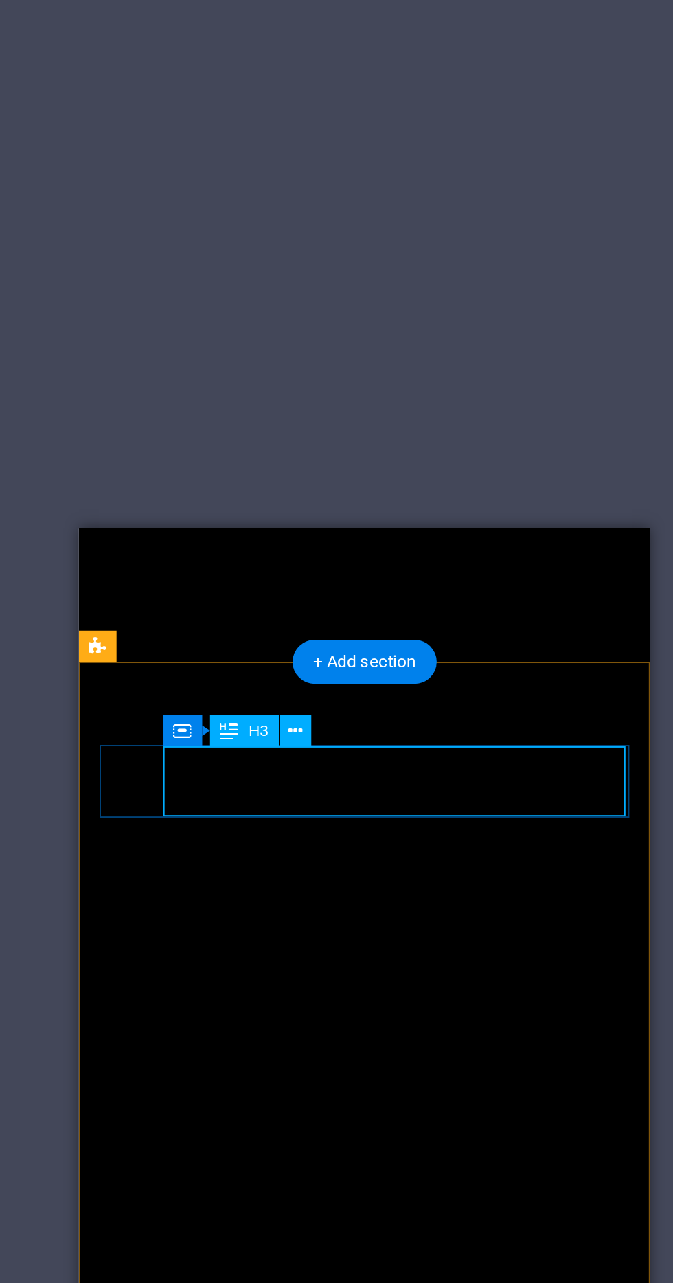
click at [255, 1195] on div "Headline" at bounding box center [212, 1213] width 244 height 37
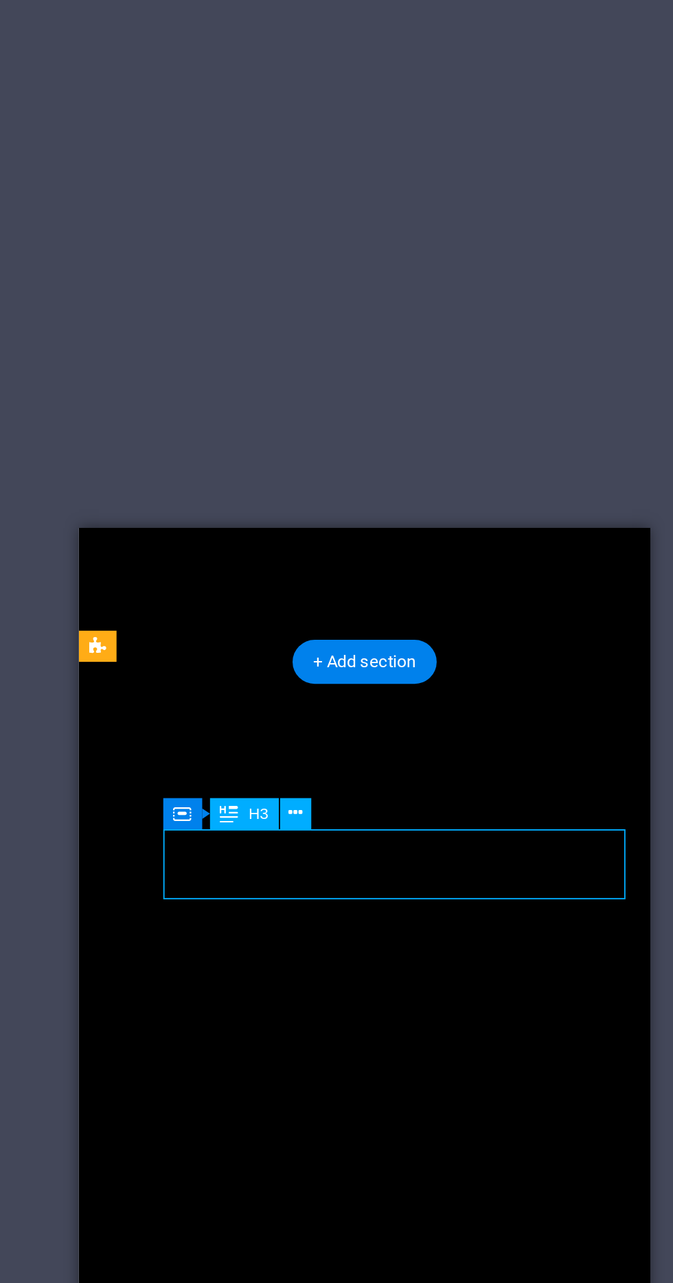
click at [252, 1195] on div "Headline" at bounding box center [212, 1213] width 244 height 37
click at [259, 1121] on div "MMoa Legends 5v5" at bounding box center [212, 1139] width 244 height 37
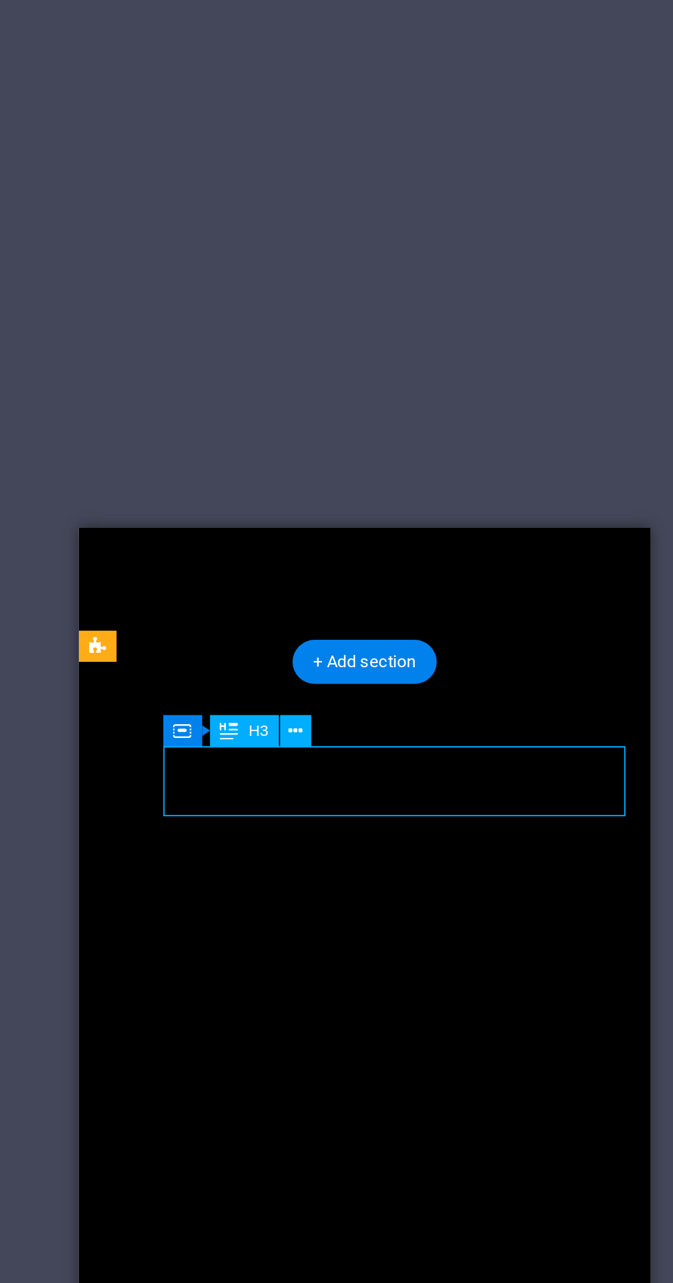
click at [253, 1121] on div "MMoa Legends 5v5" at bounding box center [212, 1139] width 244 height 37
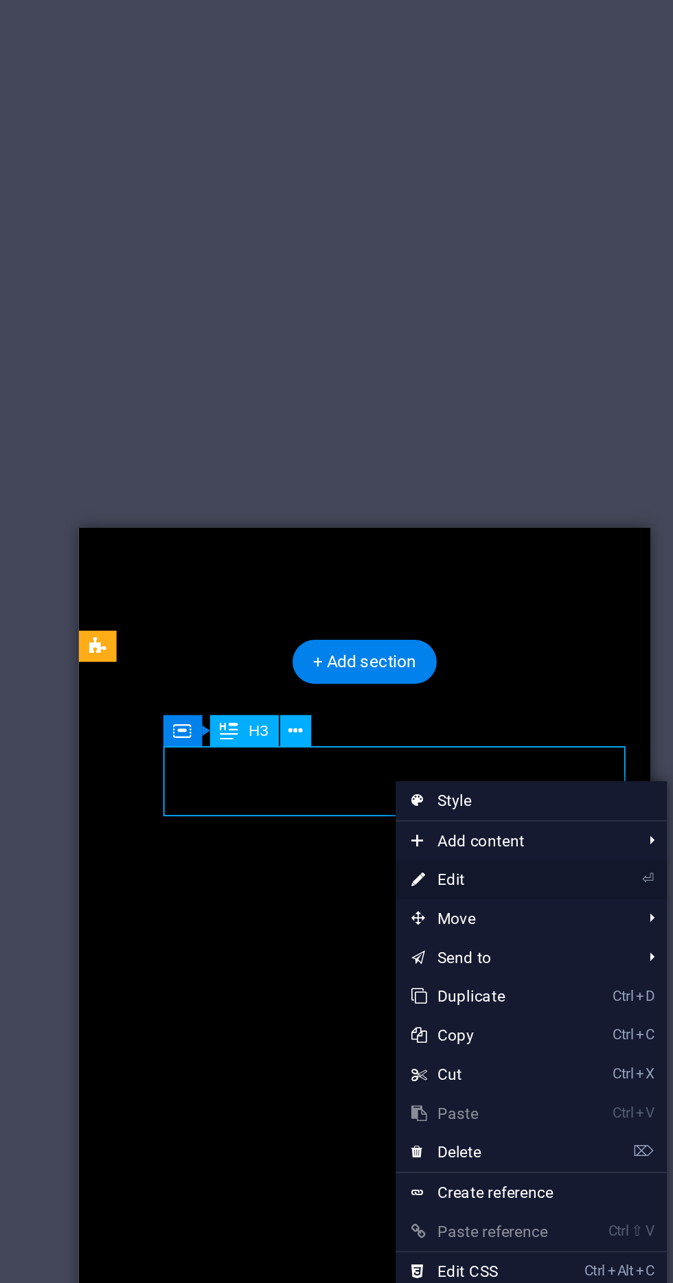
click at [439, 503] on link "⏎ Edit" at bounding box center [426, 506] width 92 height 21
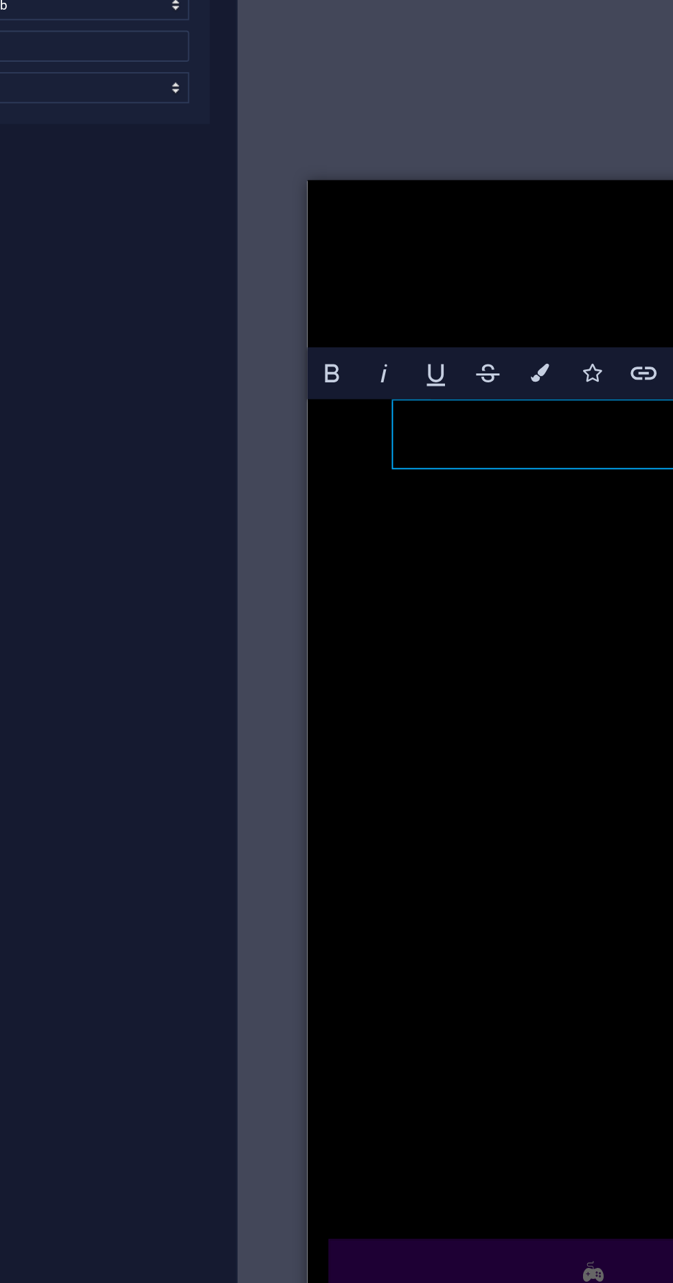
click at [387, 784] on link "MMoa Legends 5v5" at bounding box center [390, 791] width 121 height 15
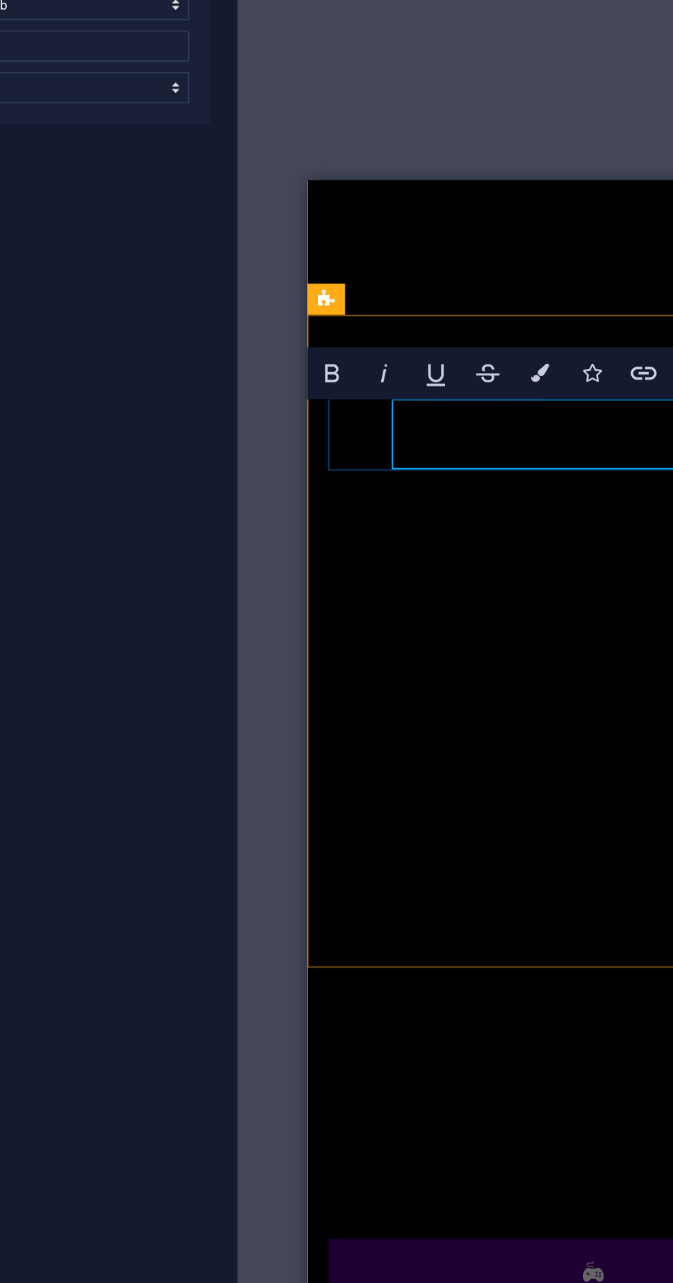
click at [391, 784] on link "MMoa Legends 5v5" at bounding box center [390, 791] width 121 height 15
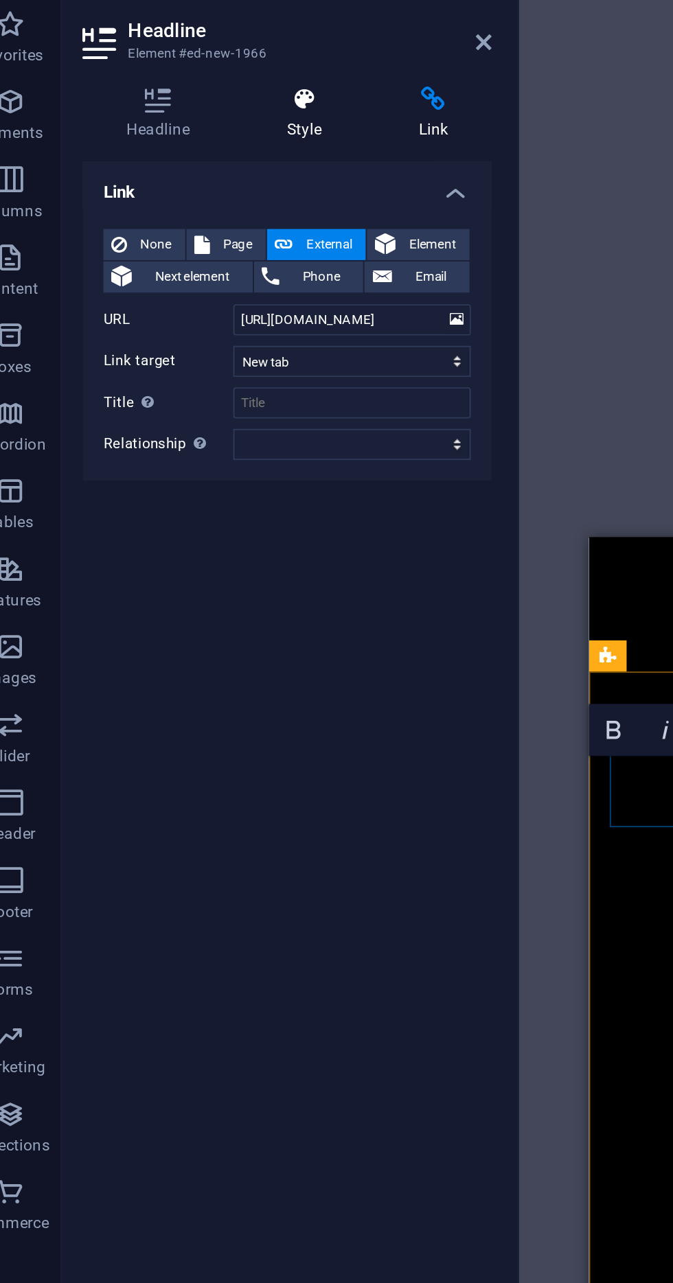
click at [185, 91] on icon at bounding box center [183, 88] width 65 height 14
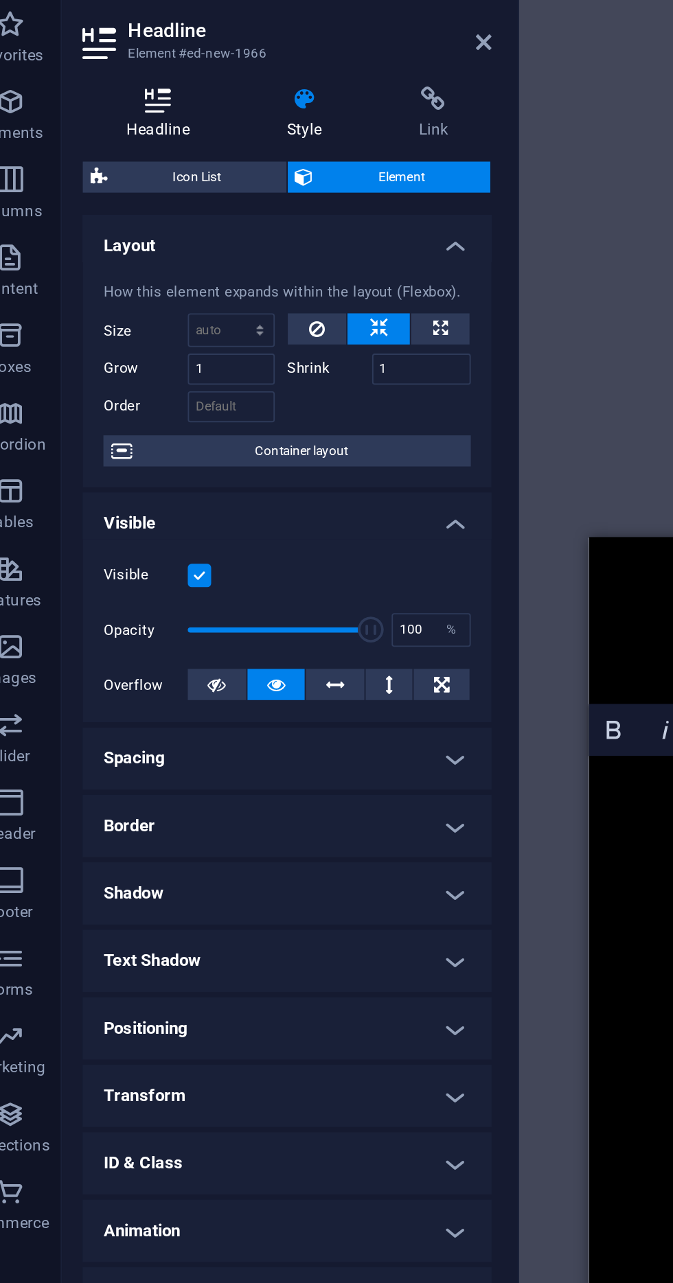
click at [119, 93] on icon at bounding box center [106, 88] width 80 height 14
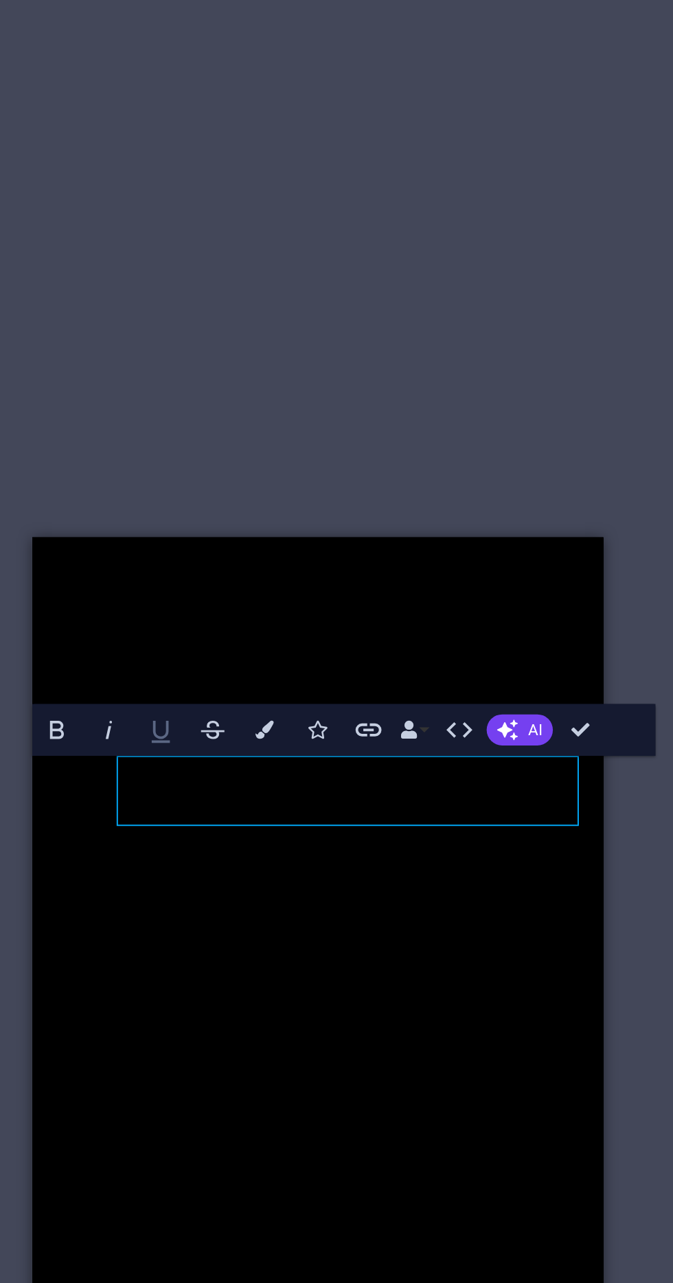
click at [401, 422] on icon "button" at bounding box center [401, 421] width 16 height 16
click at [433, 420] on icon "button" at bounding box center [429, 421] width 16 height 16
click at [399, 425] on icon "button" at bounding box center [402, 423] width 10 height 12
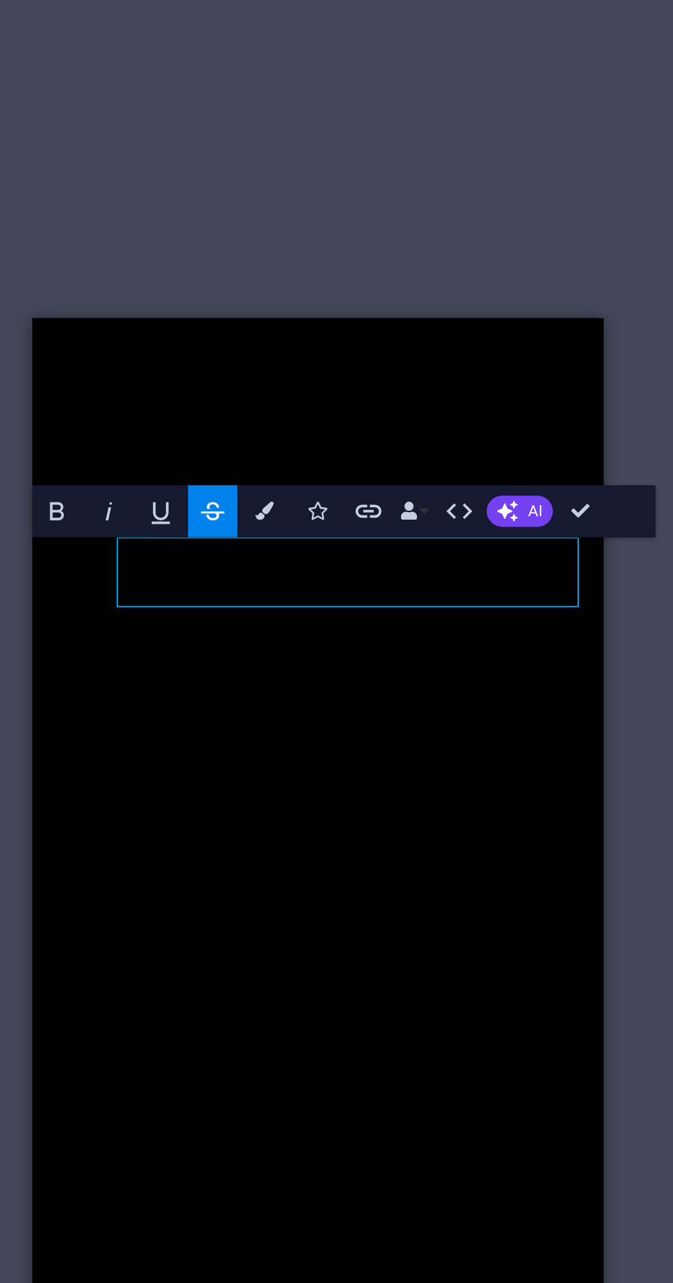
click at [427, 429] on icon "button" at bounding box center [429, 421] width 16 height 16
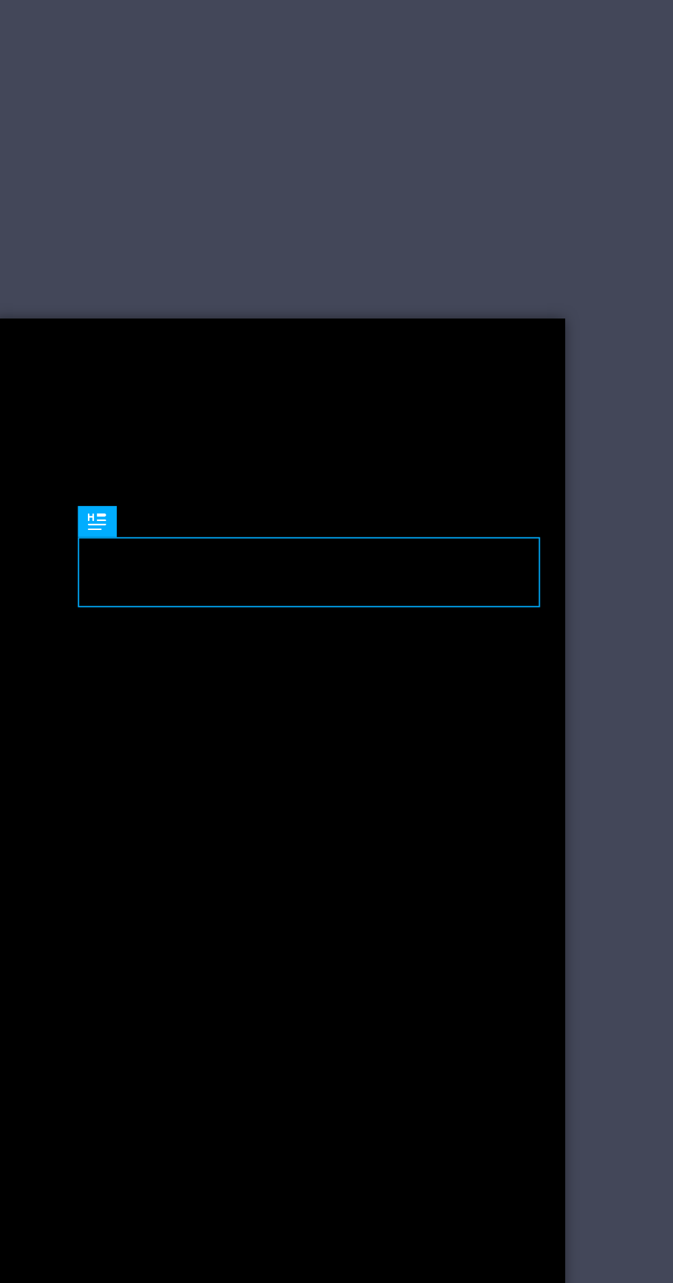
click at [228, 985] on div "Headline" at bounding box center [127, 1003] width 244 height 37
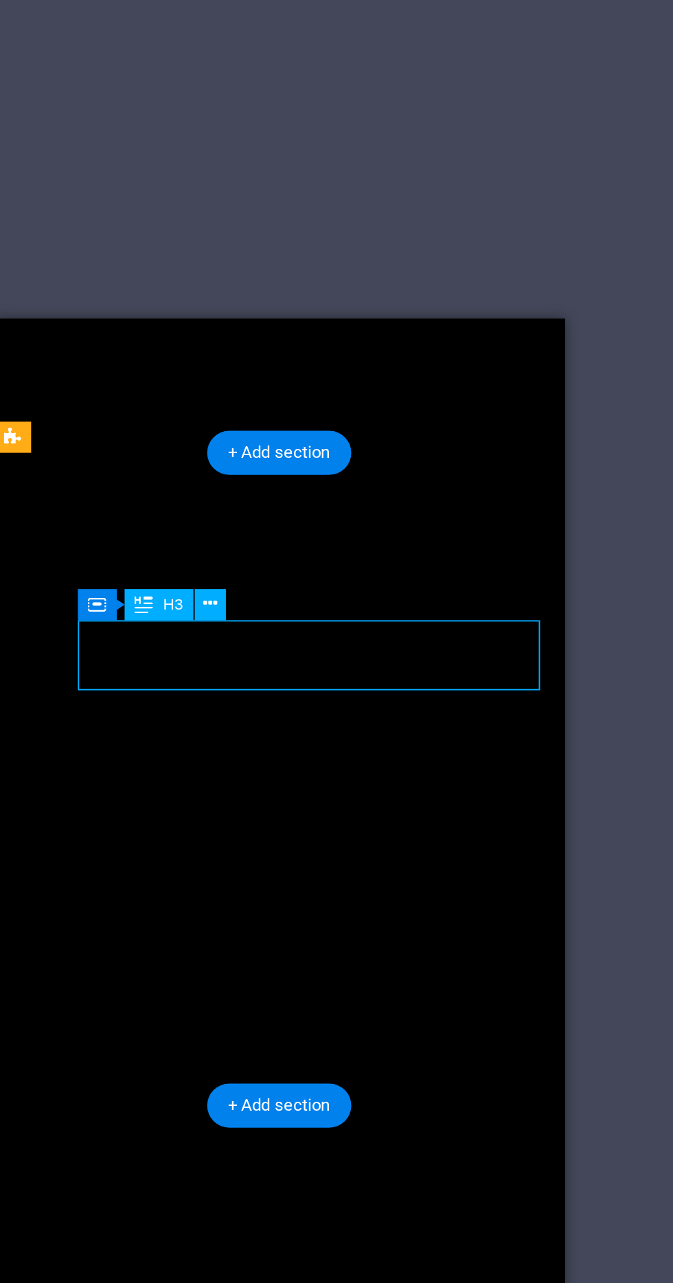
click at [185, 985] on div "Headline" at bounding box center [127, 1003] width 244 height 37
click at [70, 985] on div "Headline" at bounding box center [127, 1003] width 244 height 37
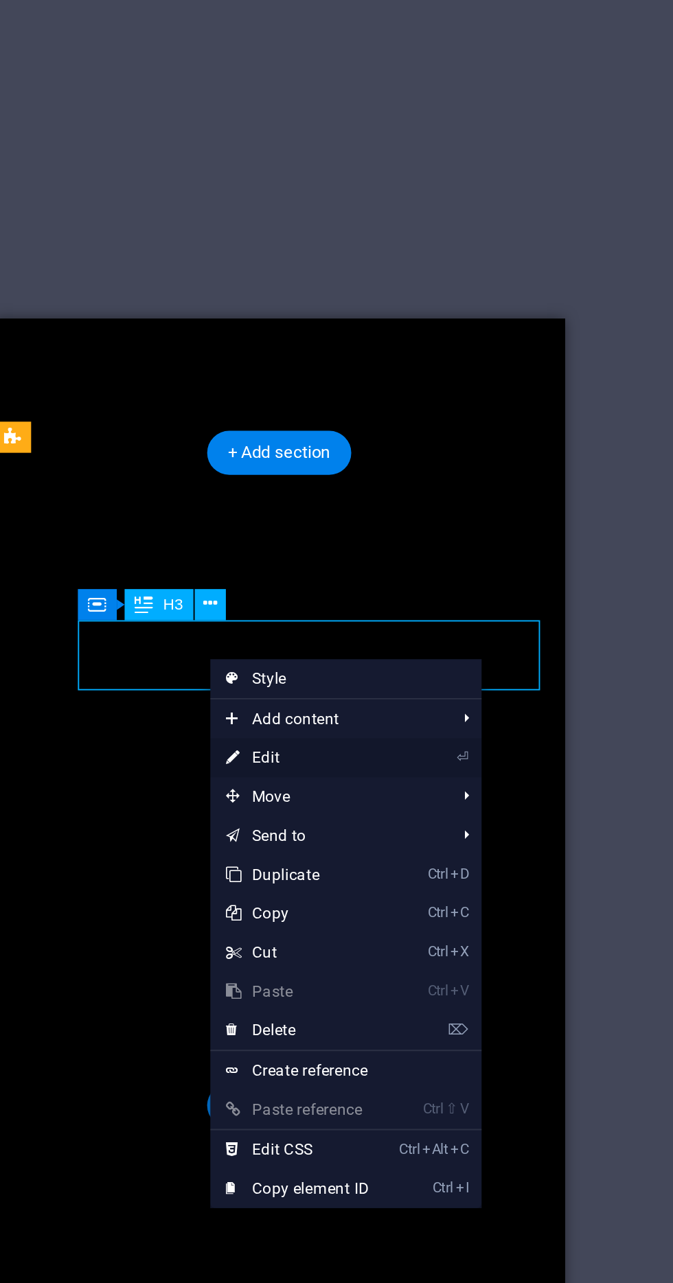
click at [420, 551] on link "⏎ Edit" at bounding box center [374, 552] width 92 height 21
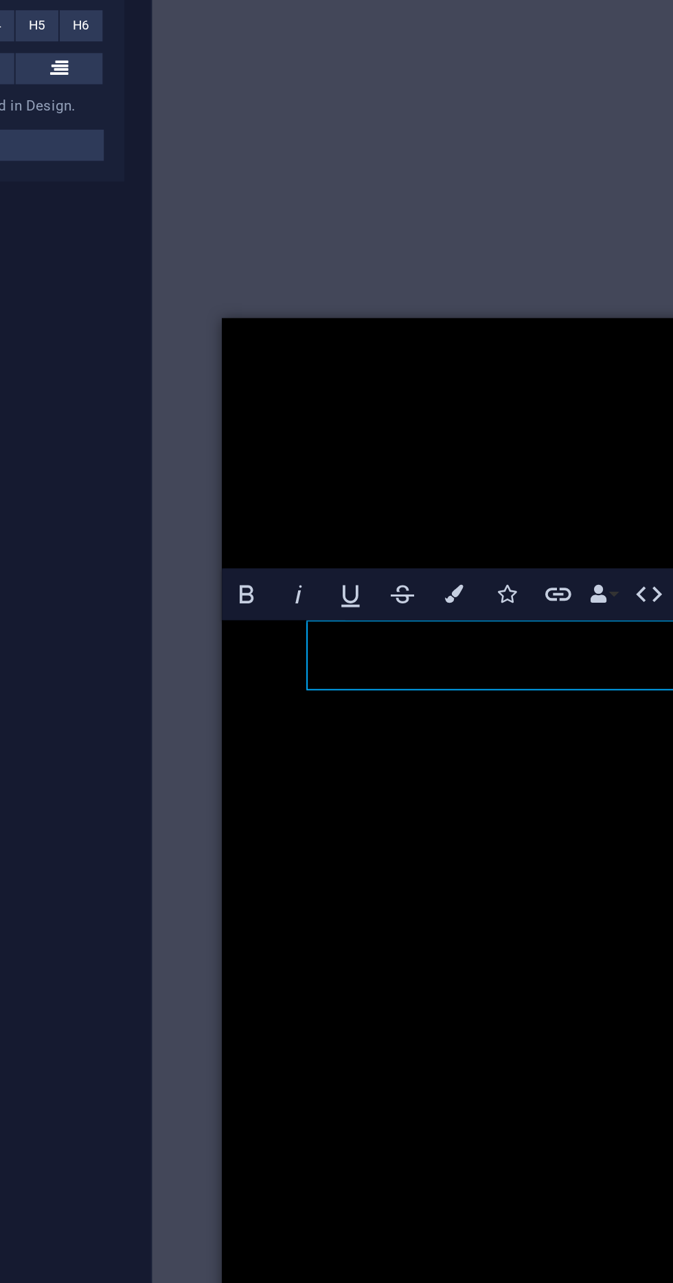
click at [251, 952] on figure at bounding box center [372, 968] width 279 height 33
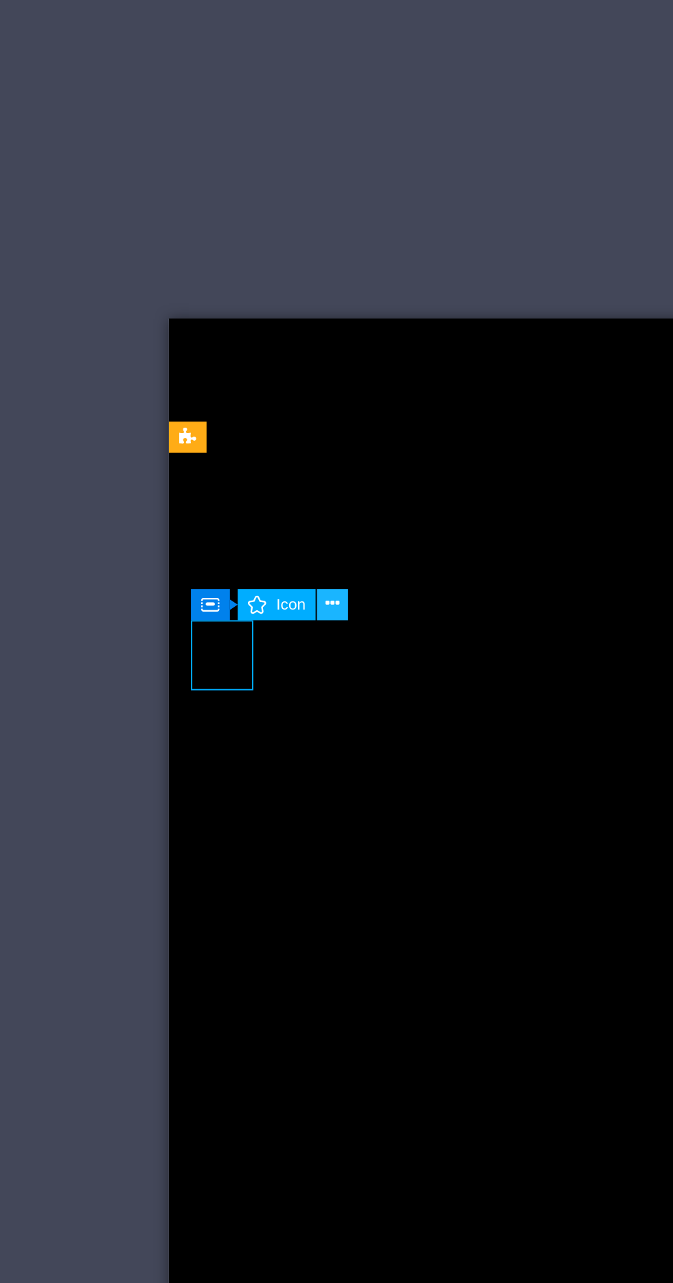
click at [301, 473] on icon at bounding box center [300, 470] width 8 height 14
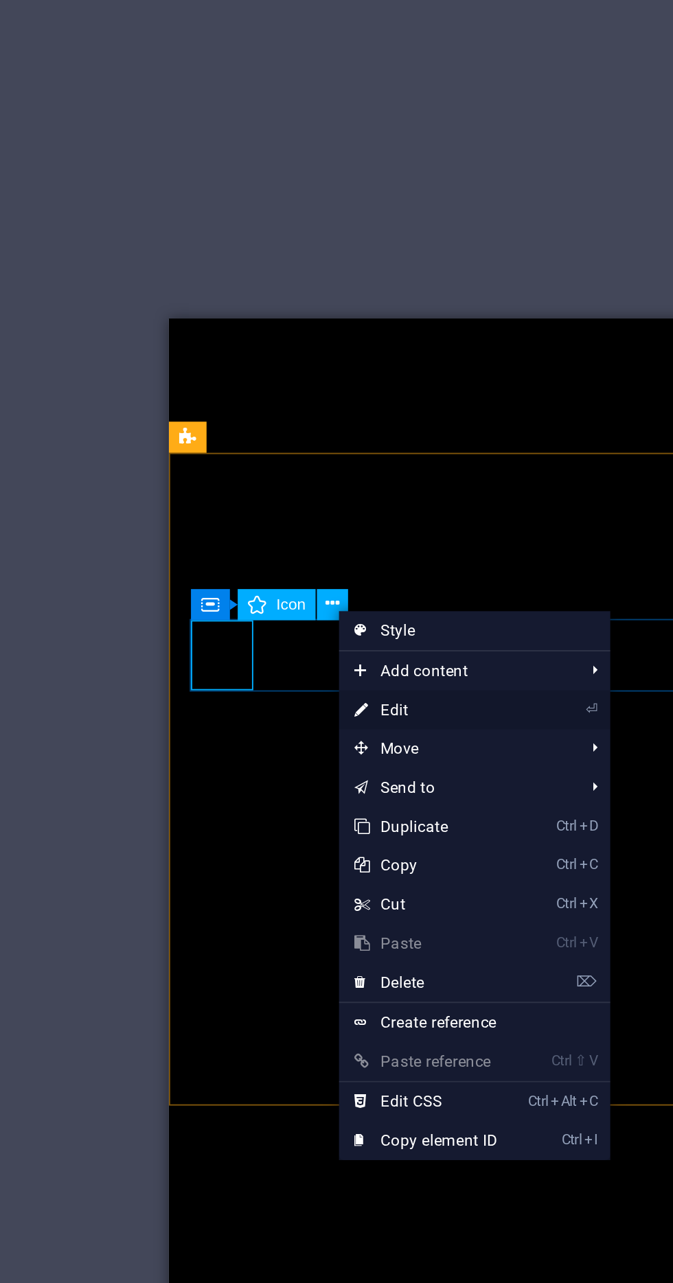
click at [358, 525] on link "⏎ Edit" at bounding box center [349, 526] width 92 height 21
select select "xMidYMid"
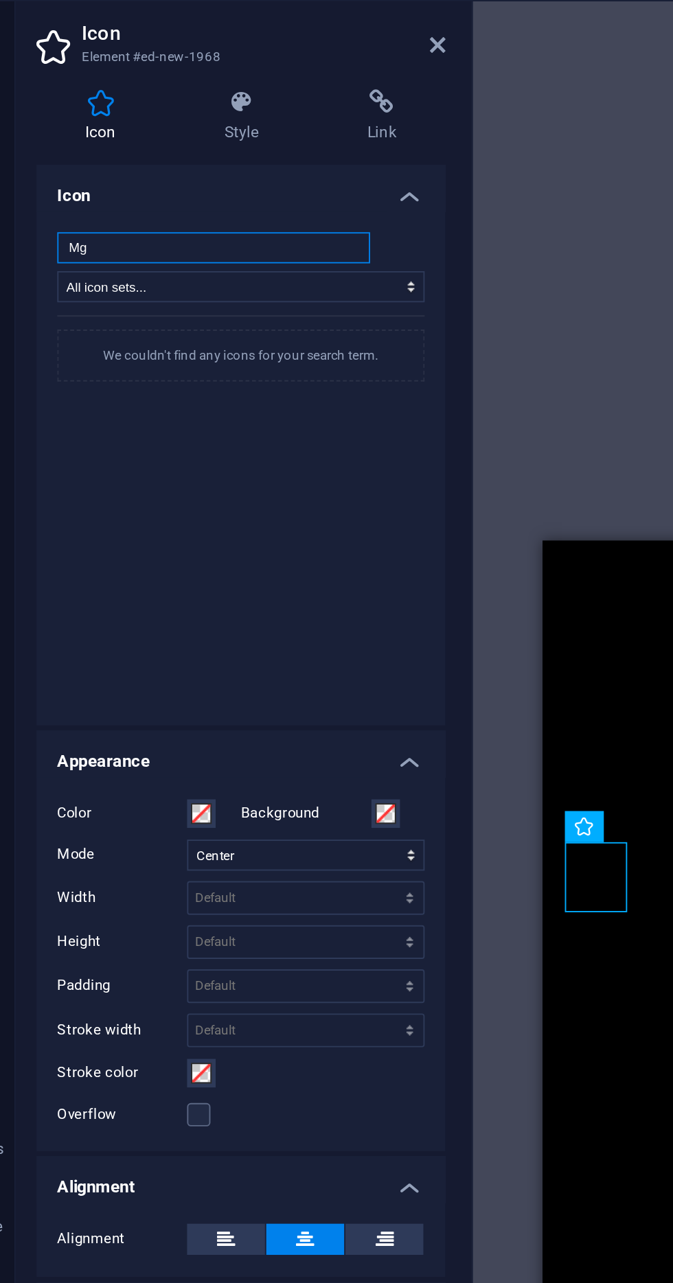
type input "M"
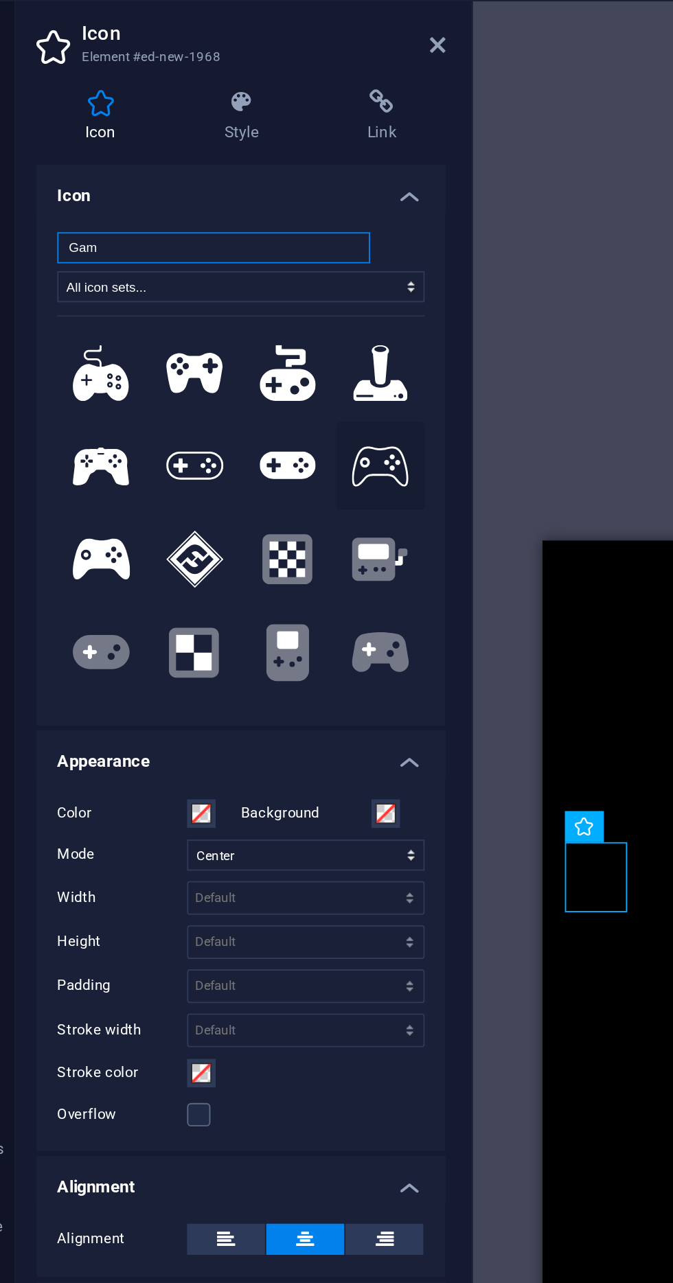
type input "Gam"
click at [244, 287] on icon at bounding box center [248, 280] width 30 height 21
click at [97, 244] on icon at bounding box center [100, 231] width 30 height 30
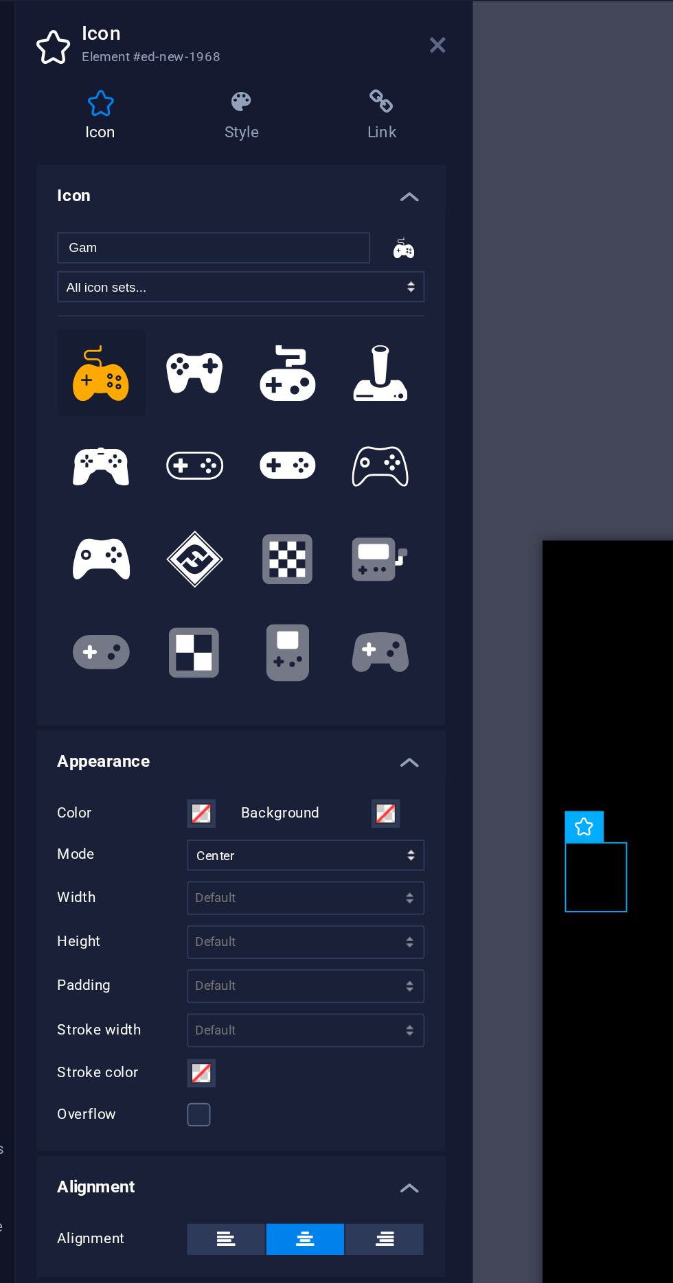
click at [278, 60] on icon at bounding box center [278, 57] width 8 height 11
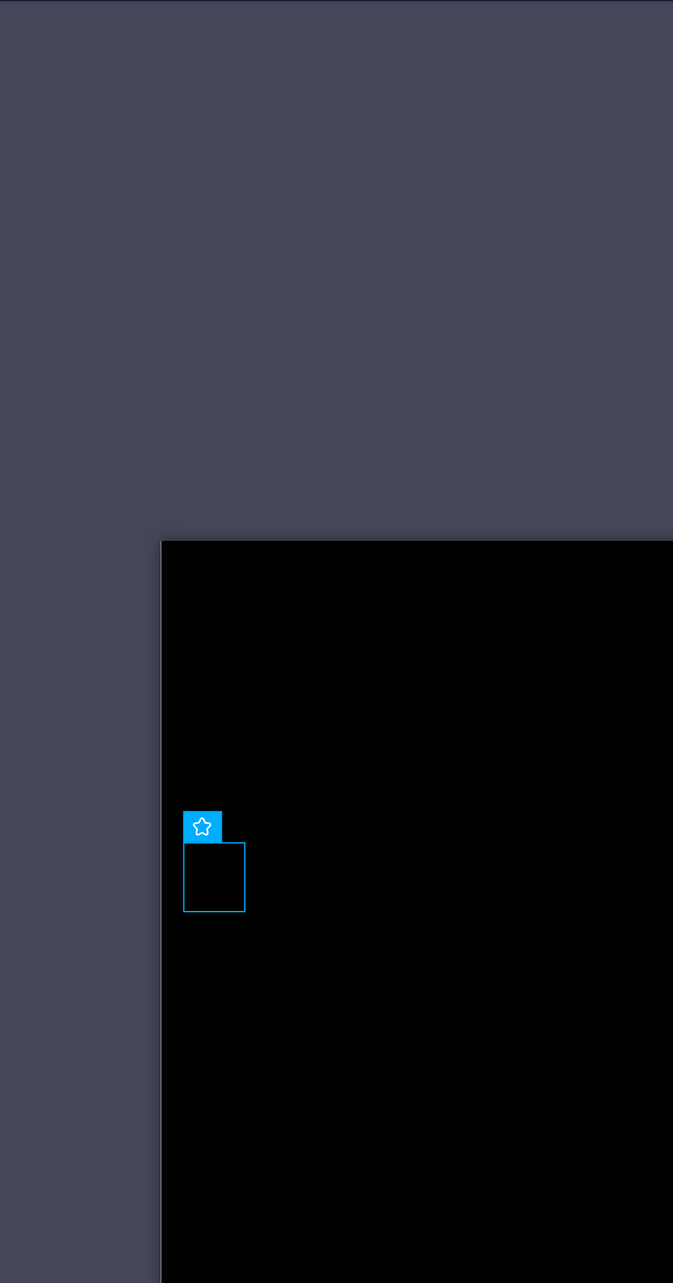
click at [330, 1134] on div "Moba Legends 5v5" at bounding box center [294, 1152] width 244 height 37
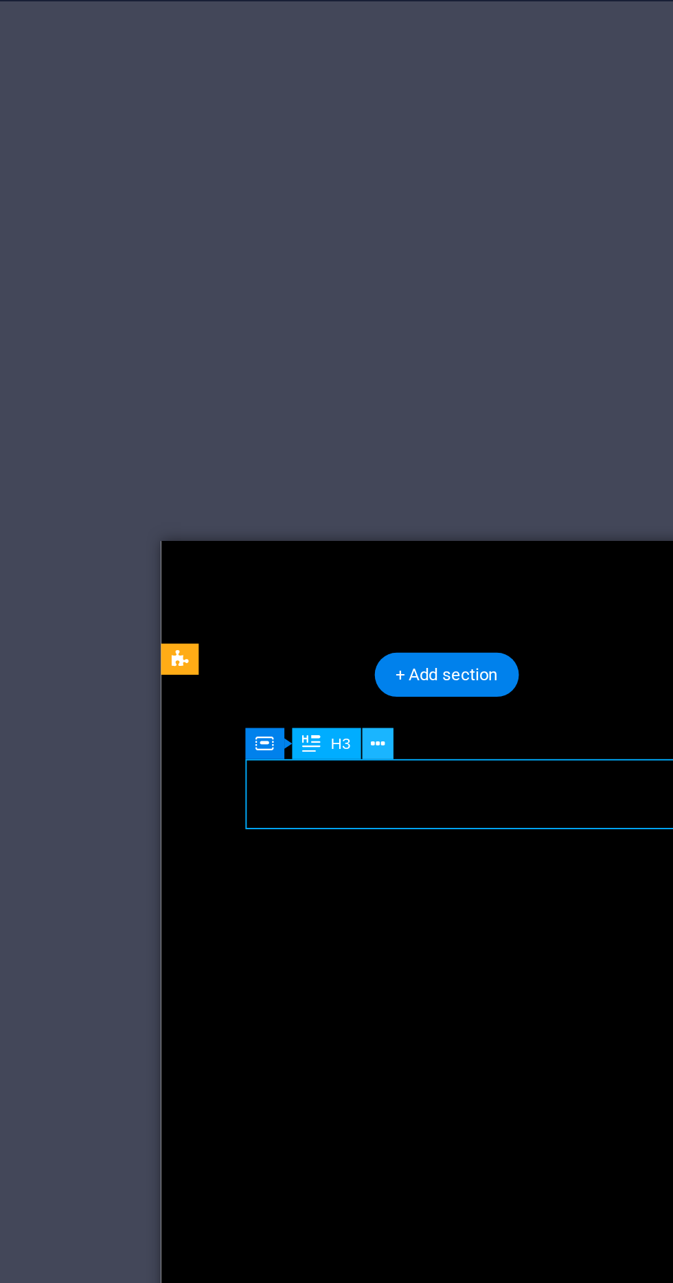
click at [327, 428] on icon at bounding box center [328, 427] width 8 height 14
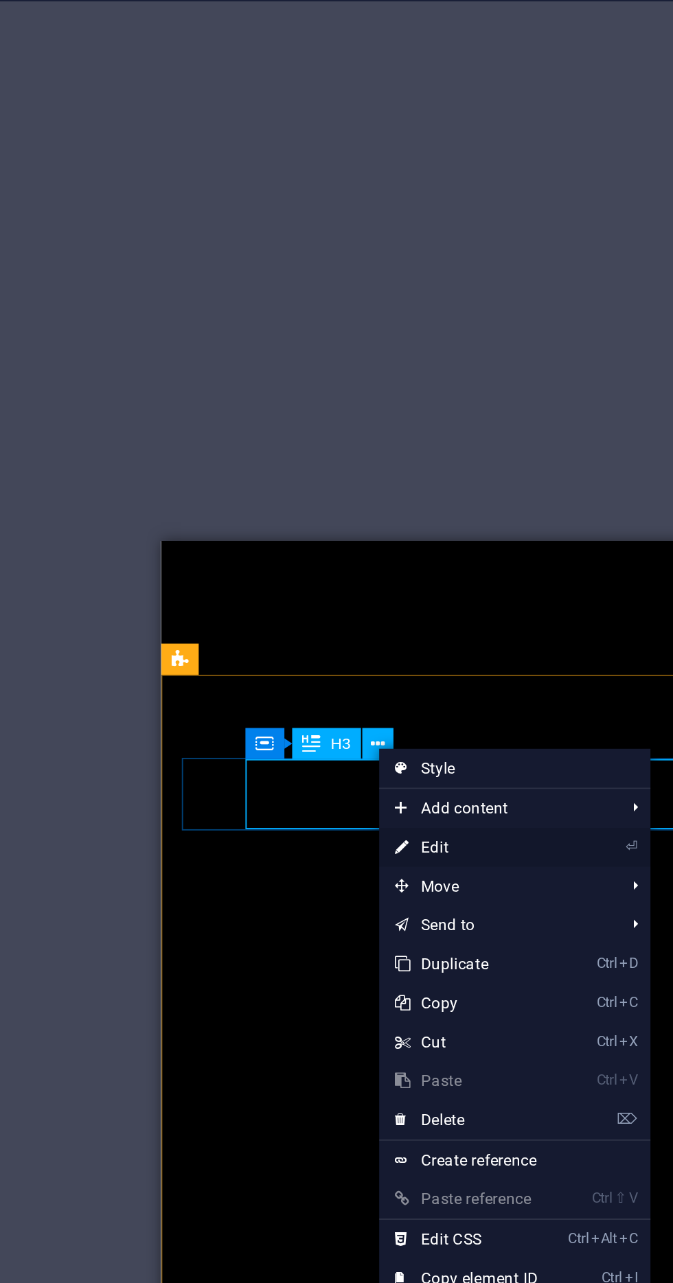
click at [392, 485] on link "⏎ Edit" at bounding box center [374, 482] width 92 height 21
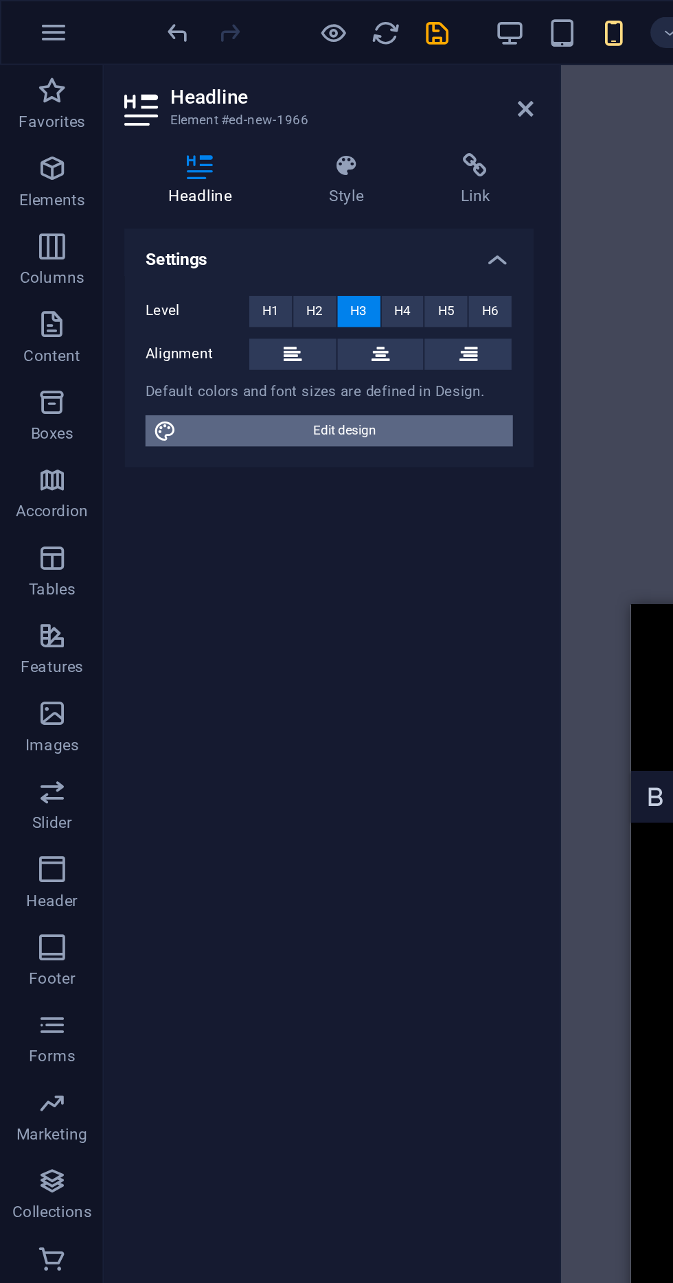
click at [205, 233] on span "Edit design" at bounding box center [183, 228] width 170 height 16
select select "px"
select select "200"
select select "px"
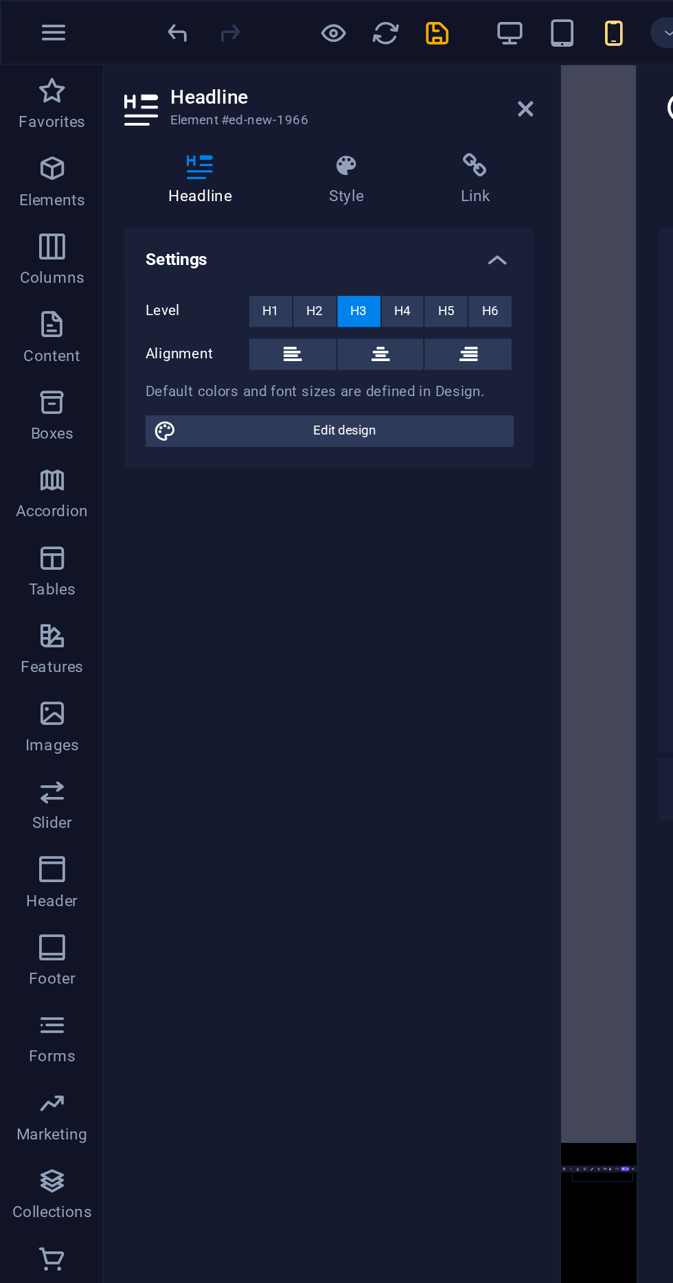
click at [91, 126] on h4 "Settings" at bounding box center [174, 133] width 216 height 25
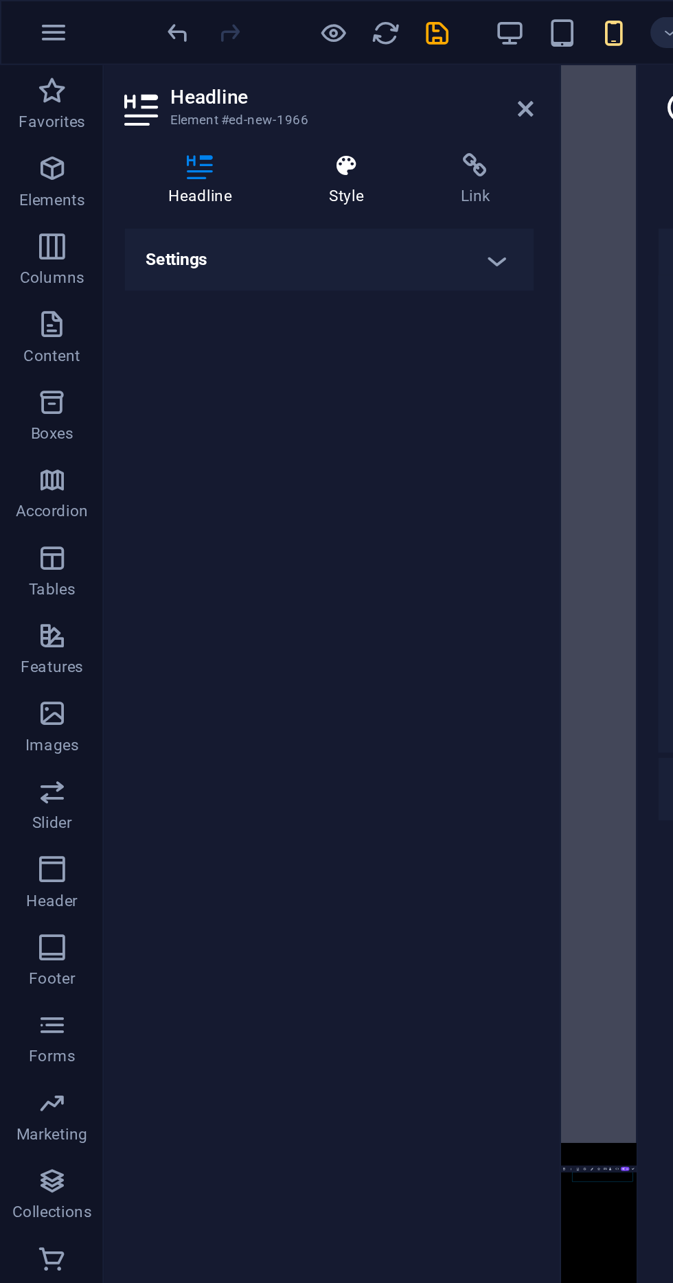
click at [183, 87] on icon at bounding box center [183, 88] width 65 height 14
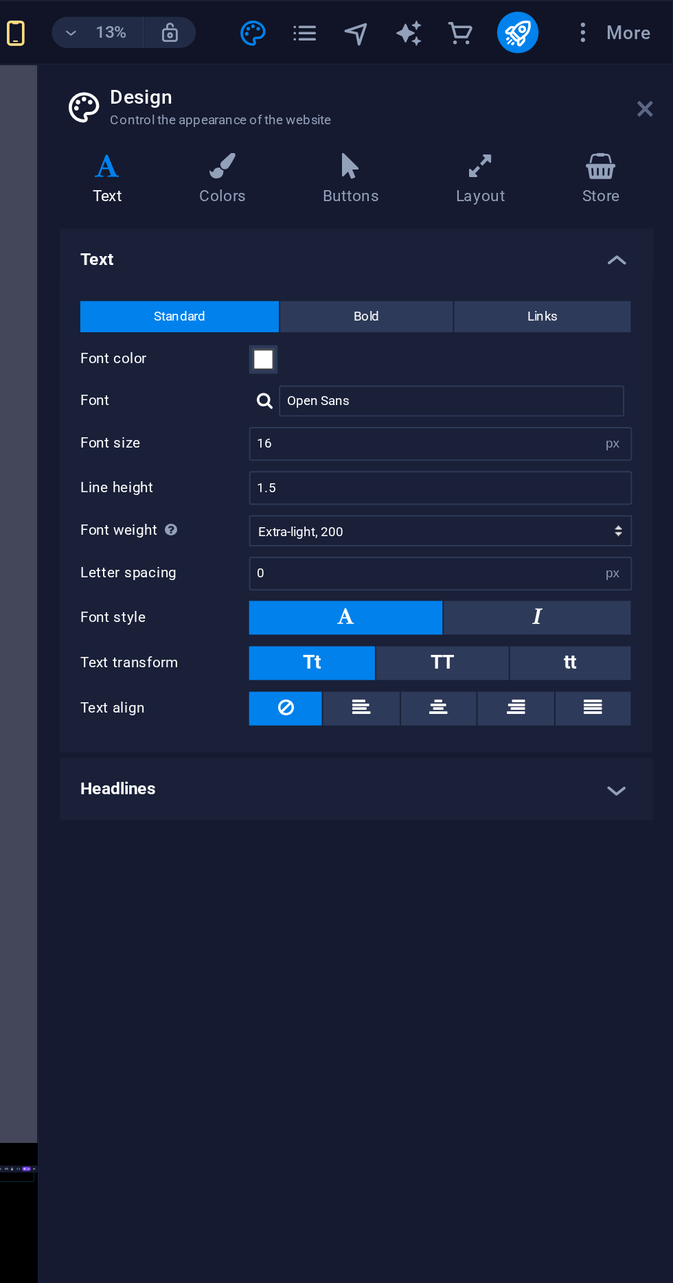
click at [654, 56] on icon at bounding box center [658, 57] width 8 height 11
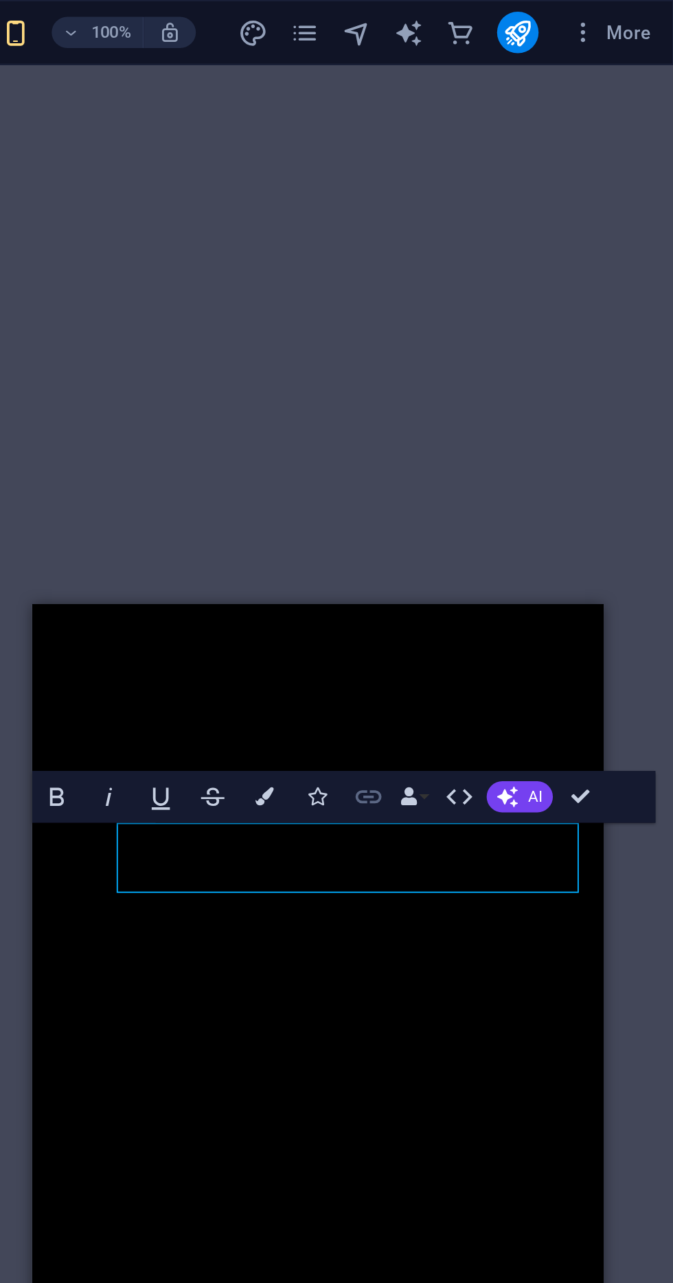
click at [513, 424] on icon "button" at bounding box center [512, 421] width 14 height 7
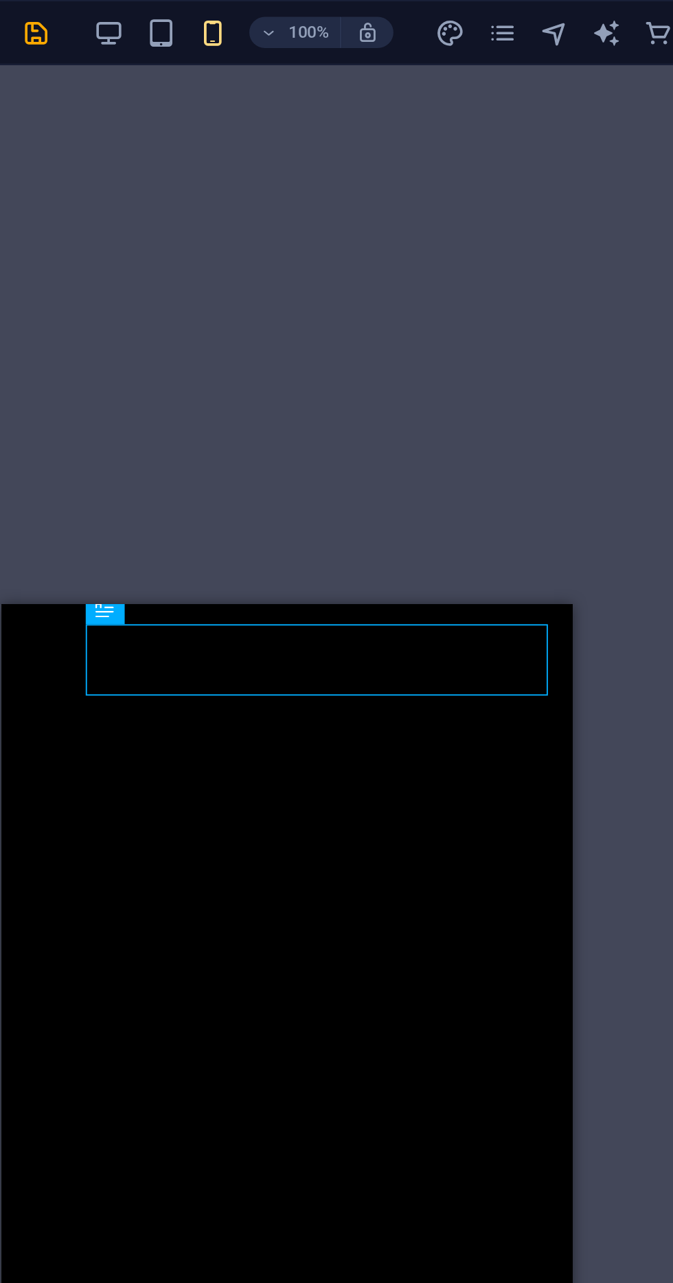
scroll to position [299, 0]
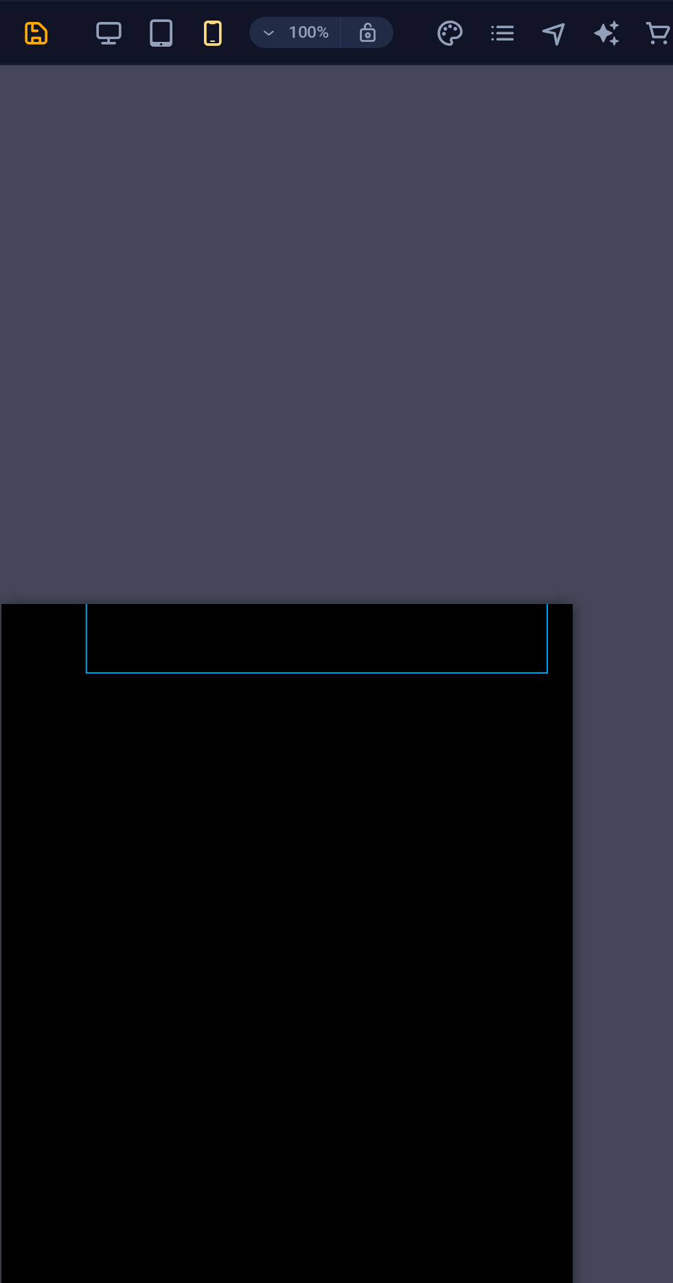
click at [202, 1230] on div "Headline" at bounding box center [134, 1248] width 244 height 37
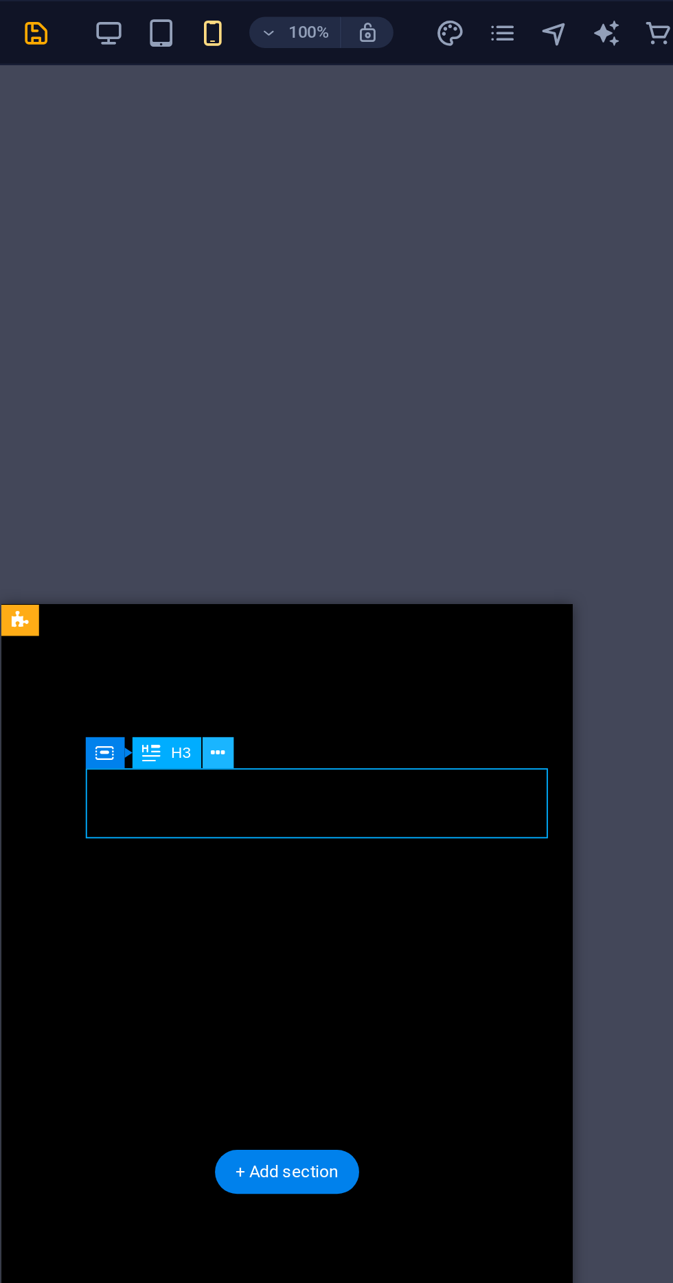
click at [327, 402] on icon at bounding box center [328, 398] width 8 height 14
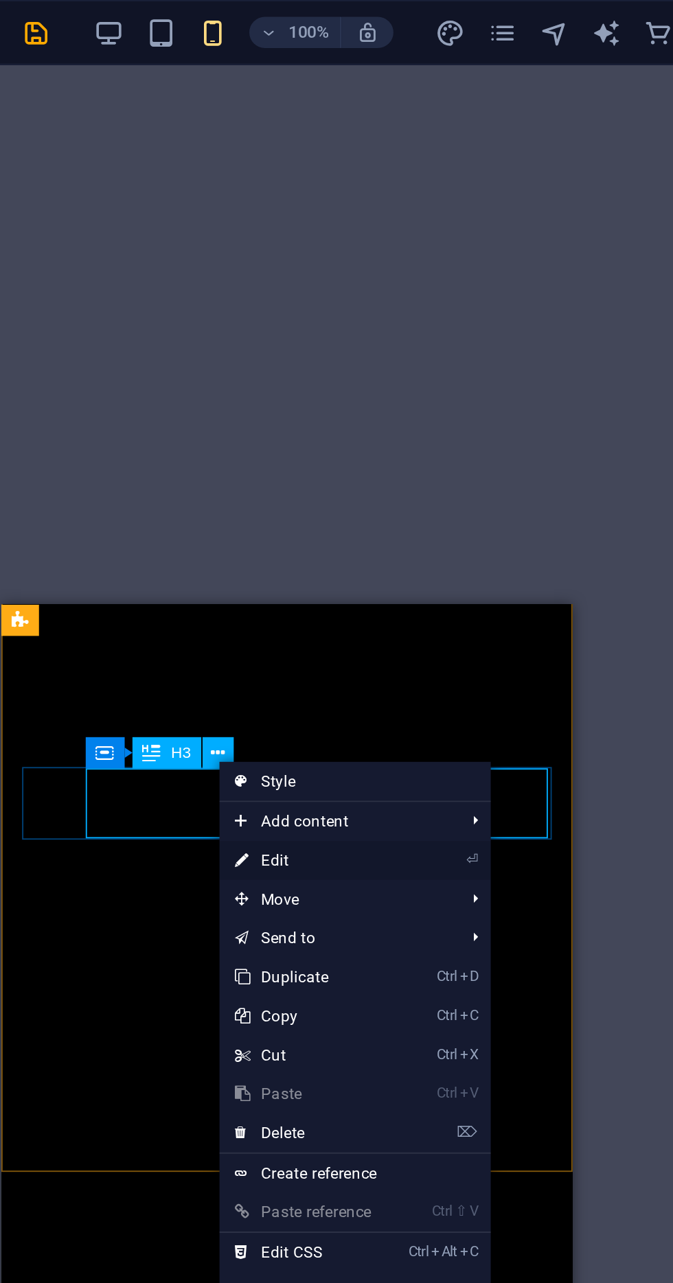
click at [415, 450] on link "⏎ Edit" at bounding box center [374, 455] width 92 height 21
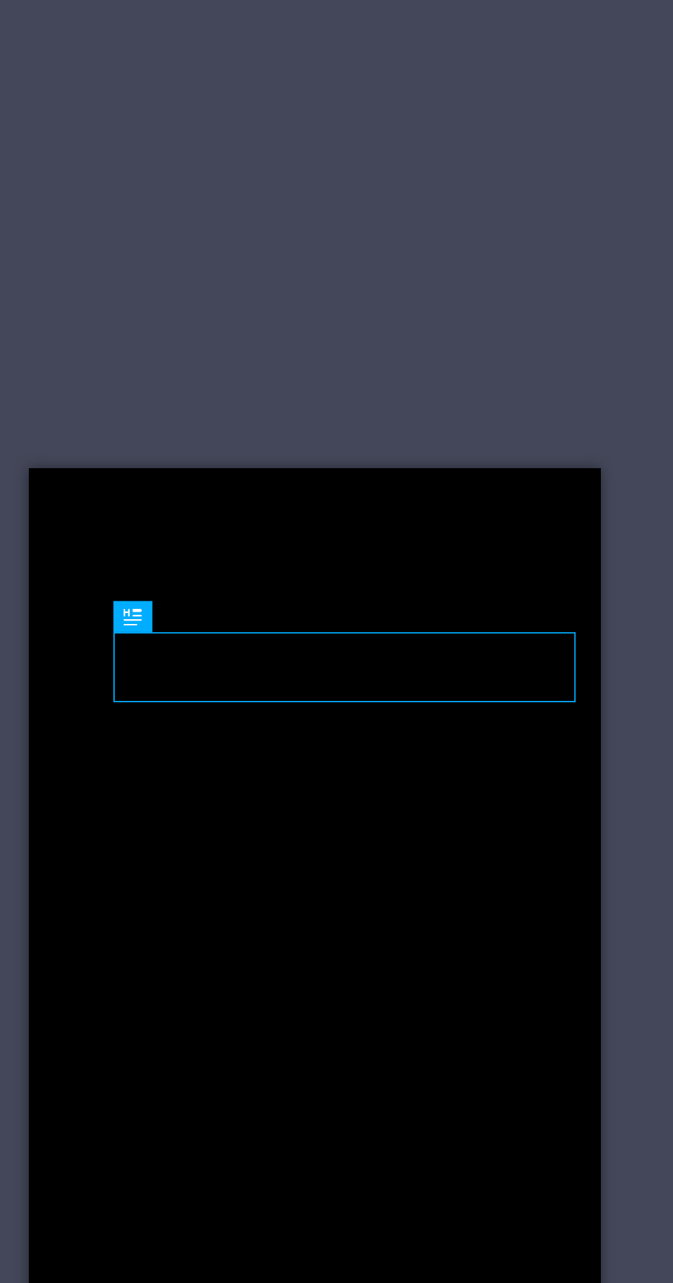
click at [248, 1167] on div "Headline" at bounding box center [163, 1185] width 244 height 37
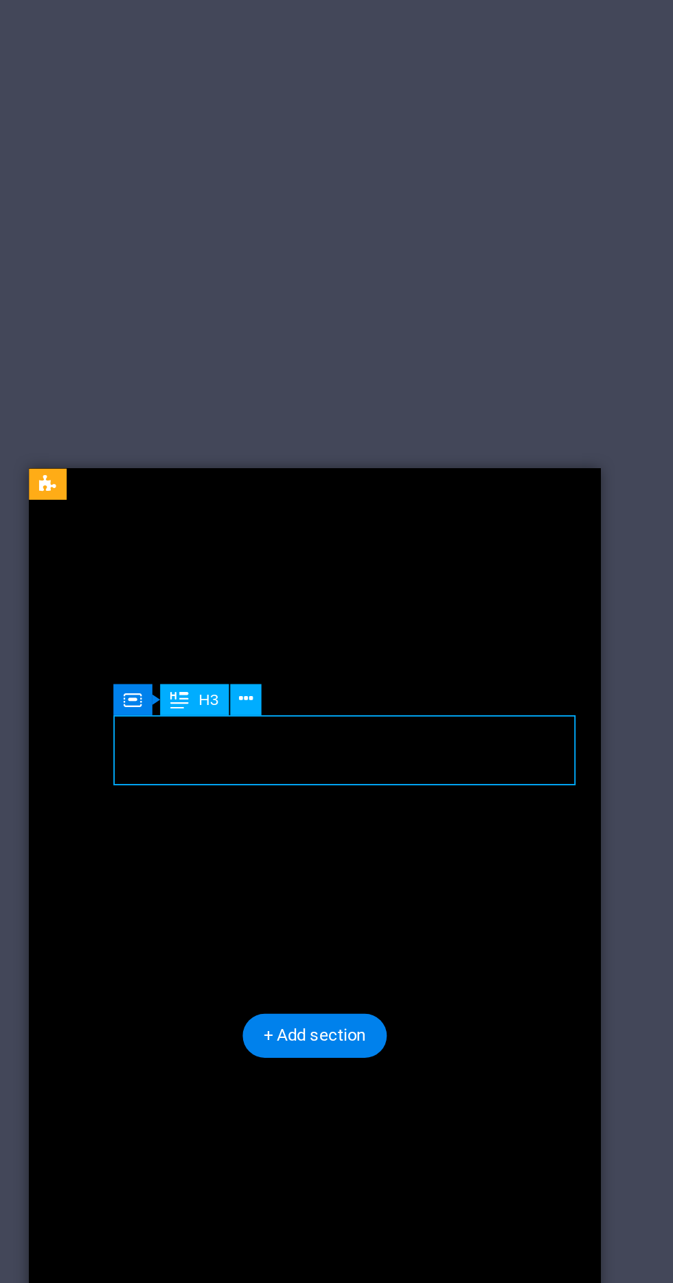
click at [187, 1018] on div "Bgmi" at bounding box center [163, 1036] width 244 height 37
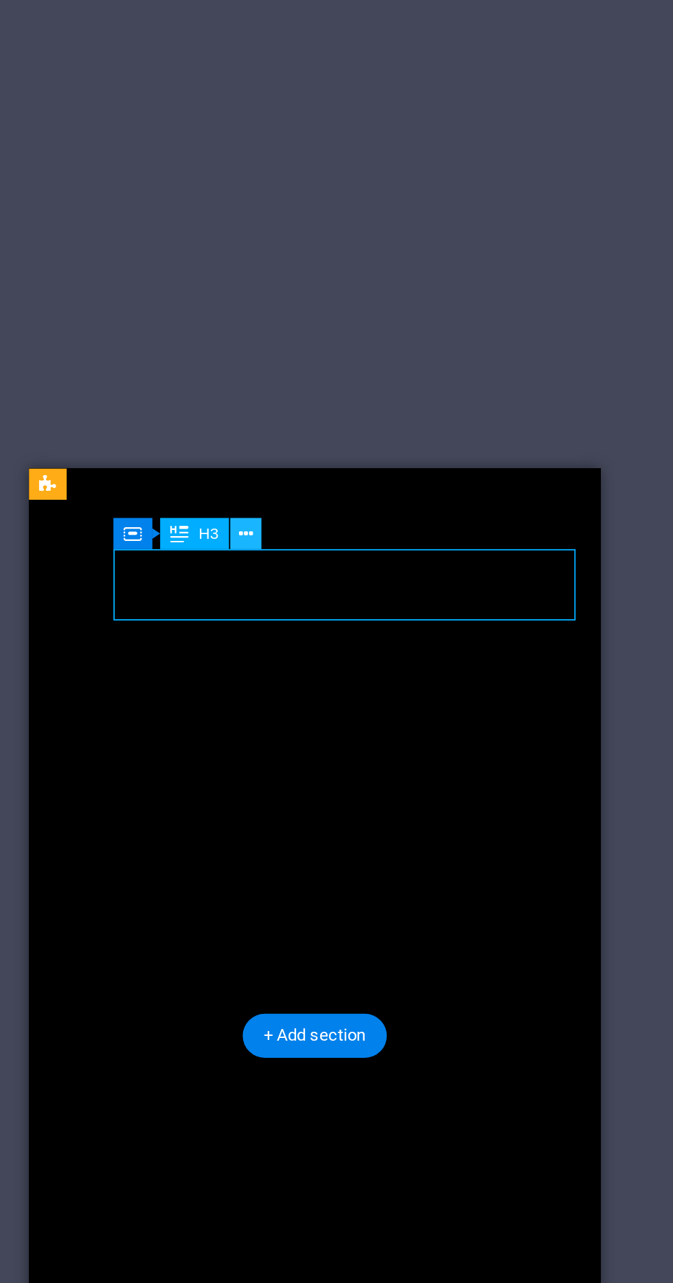
click at [331, 353] on icon at bounding box center [328, 354] width 8 height 14
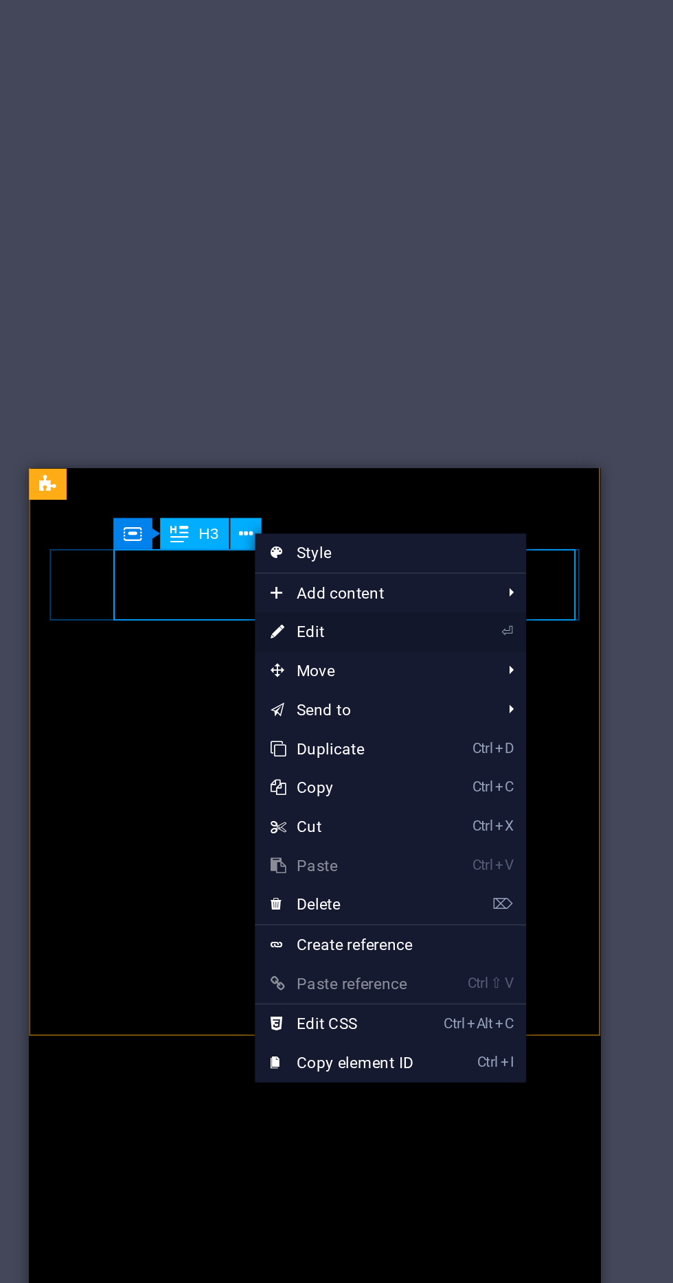
click at [398, 402] on link "⏎ Edit" at bounding box center [378, 406] width 92 height 21
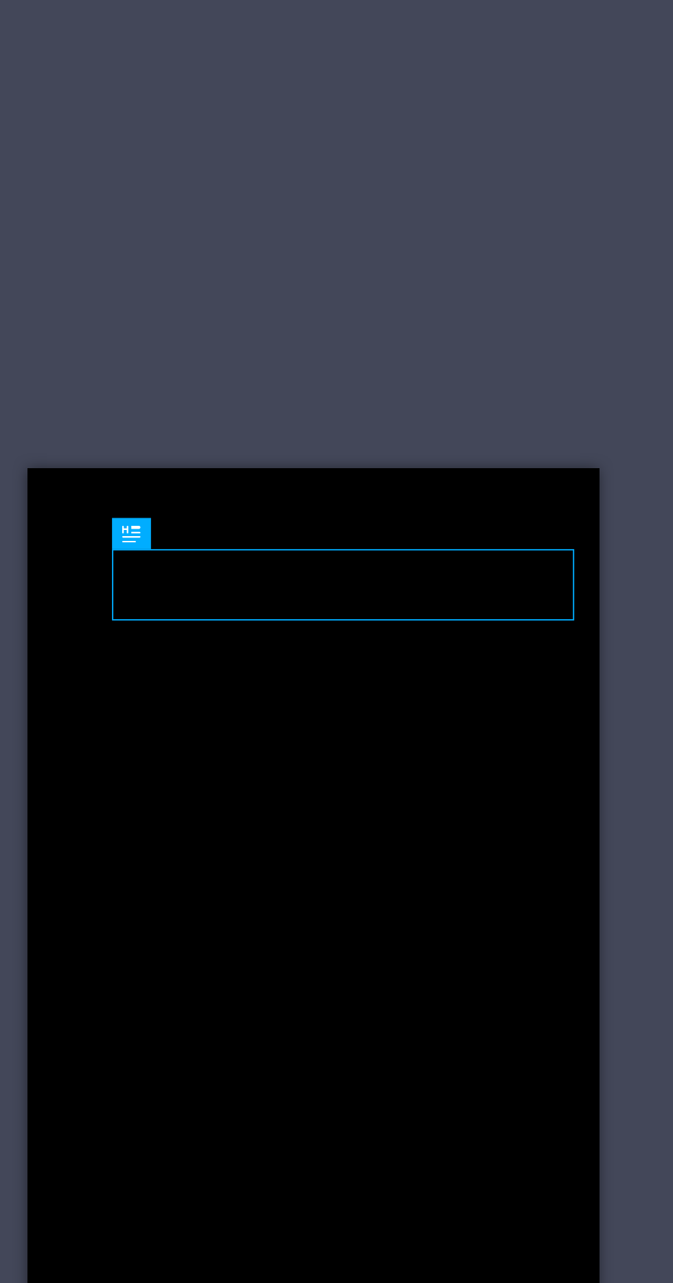
click at [245, 944] on div "Mo" at bounding box center [161, 962] width 244 height 37
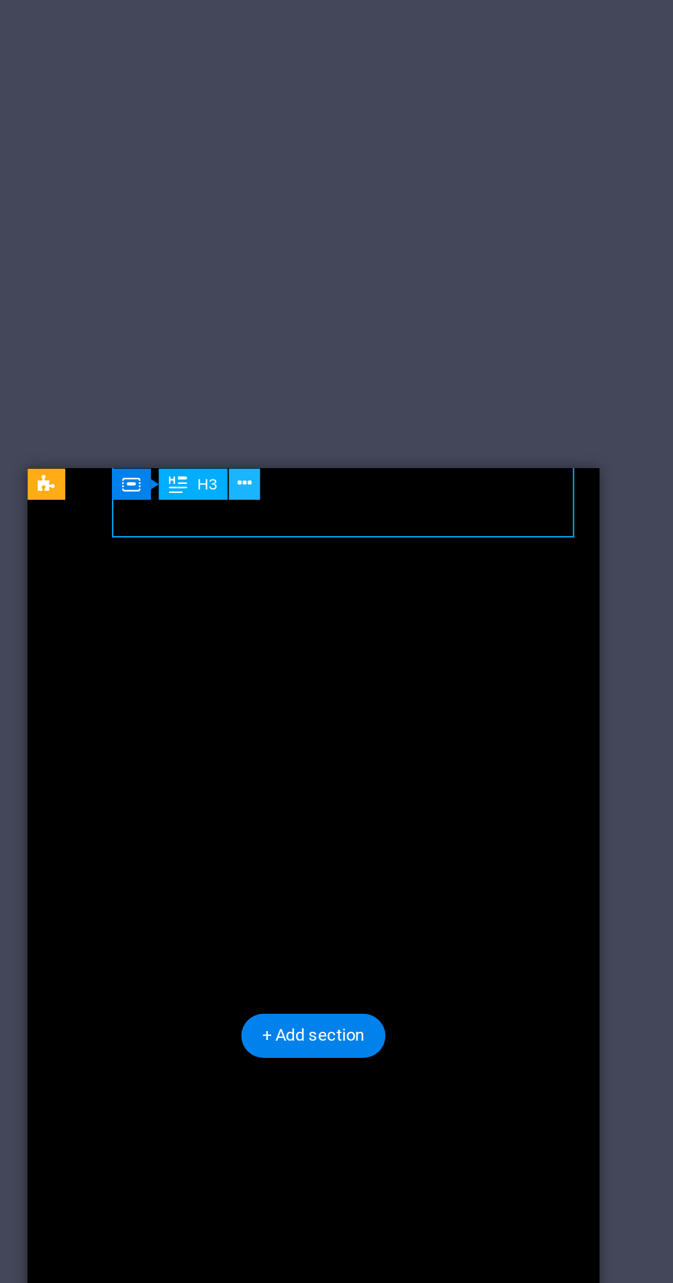
click at [321, 327] on button at bounding box center [327, 328] width 16 height 16
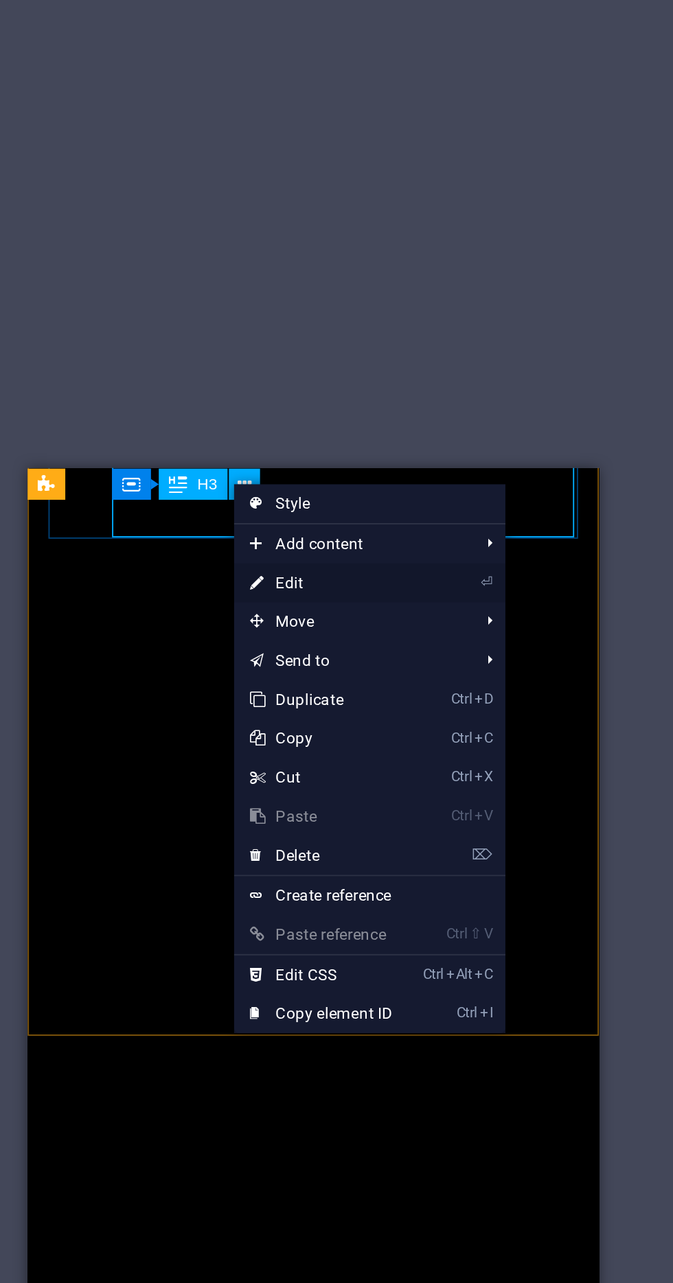
click at [397, 380] on link "⏎ Edit" at bounding box center [368, 380] width 92 height 21
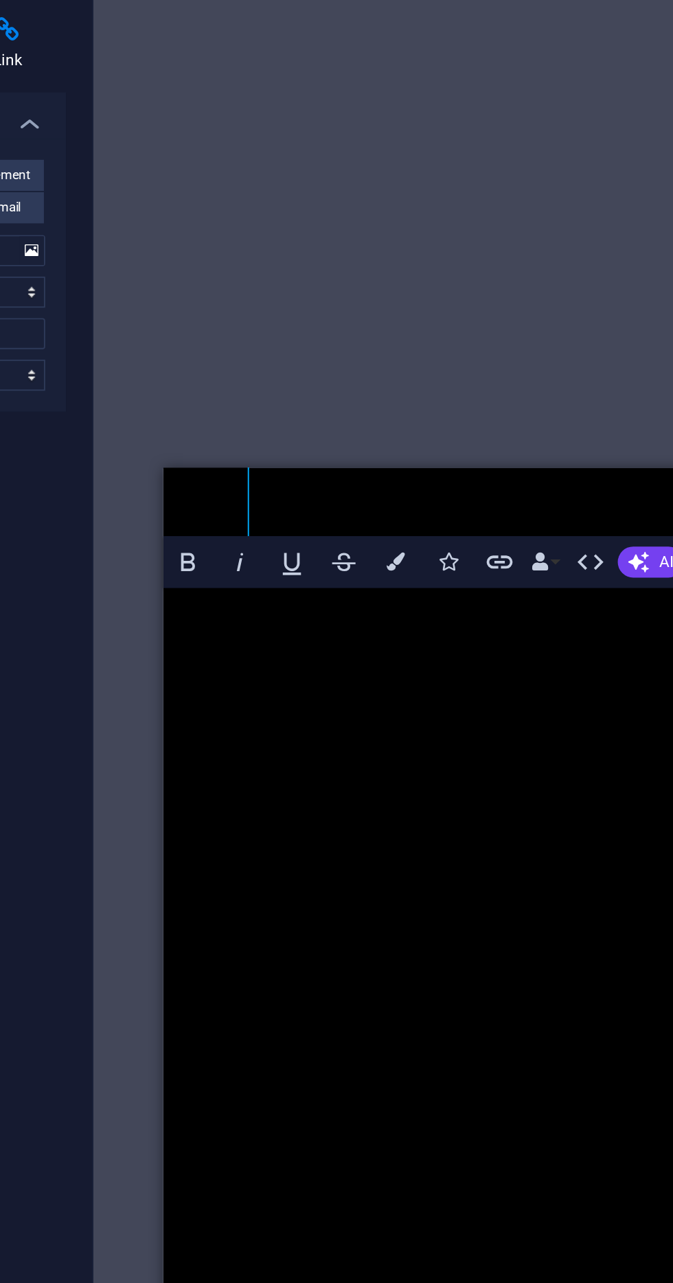
click at [332, 944] on div "​MOBA" at bounding box center [296, 962] width 244 height 37
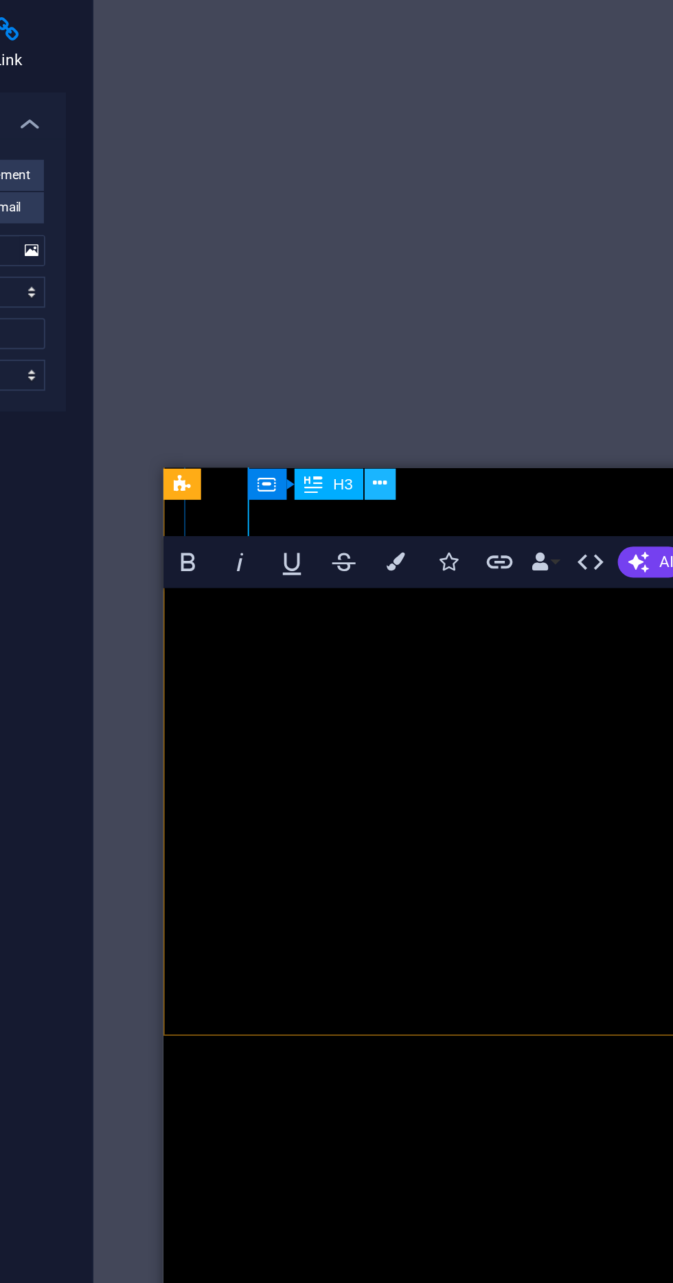
click at [448, 328] on icon at bounding box center [449, 328] width 8 height 14
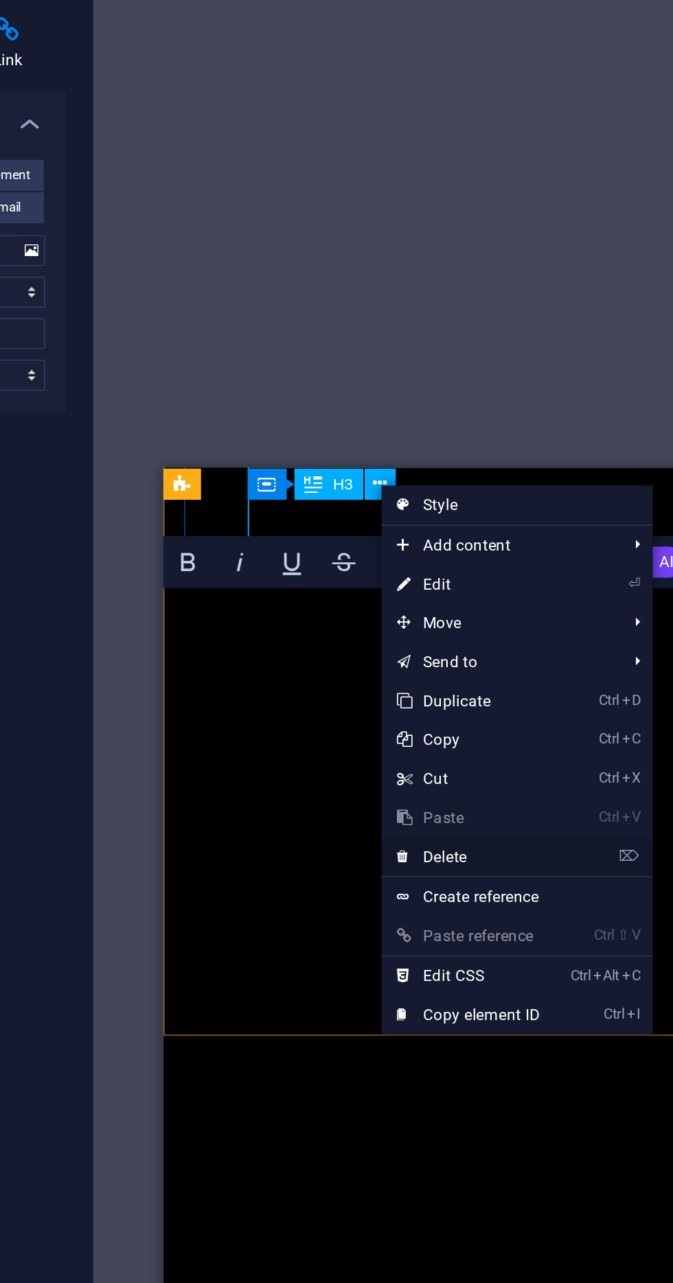
click at [527, 519] on link "⌦ Delete" at bounding box center [495, 525] width 92 height 21
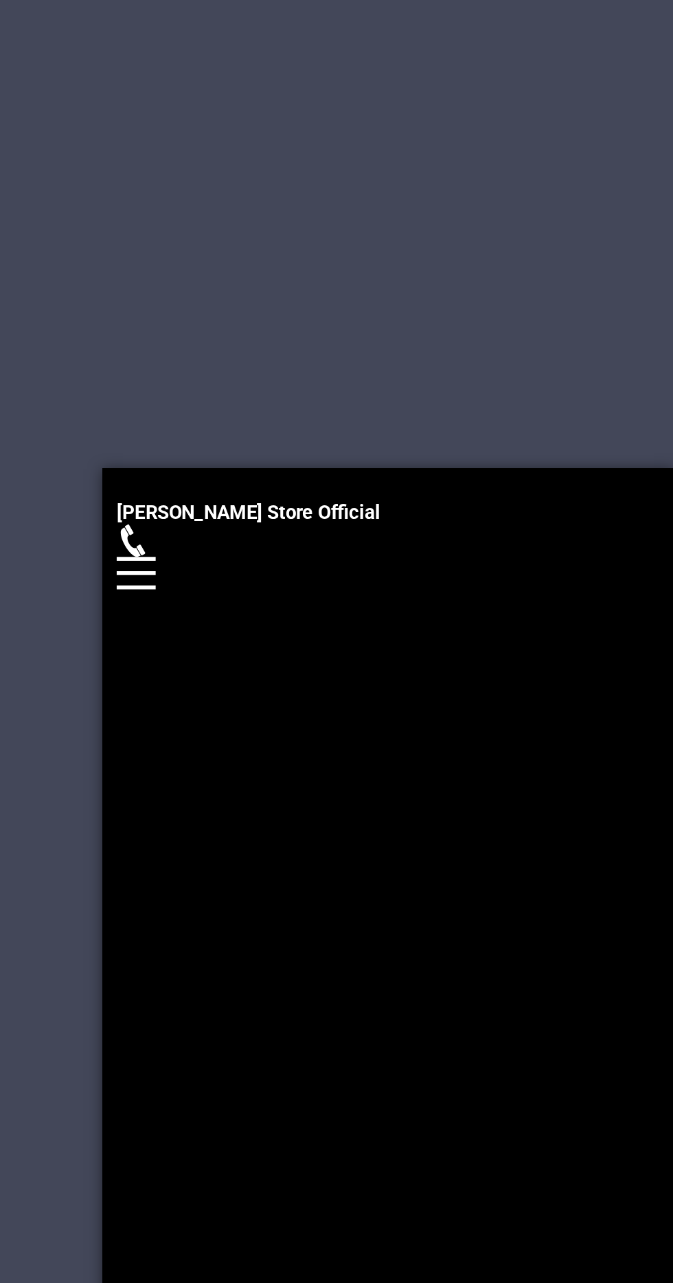
scroll to position [128, 0]
click at [253, 1052] on div at bounding box center [253, 1069] width 280 height 34
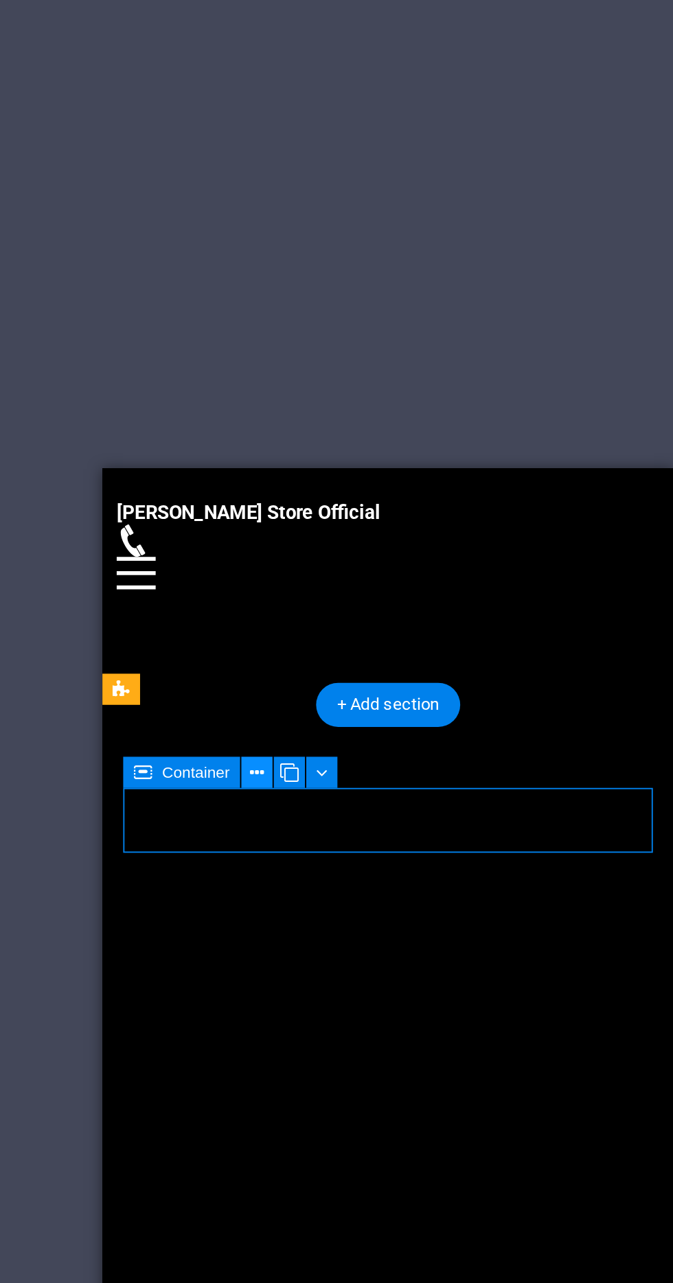
click at [297, 477] on icon at bounding box center [295, 481] width 8 height 14
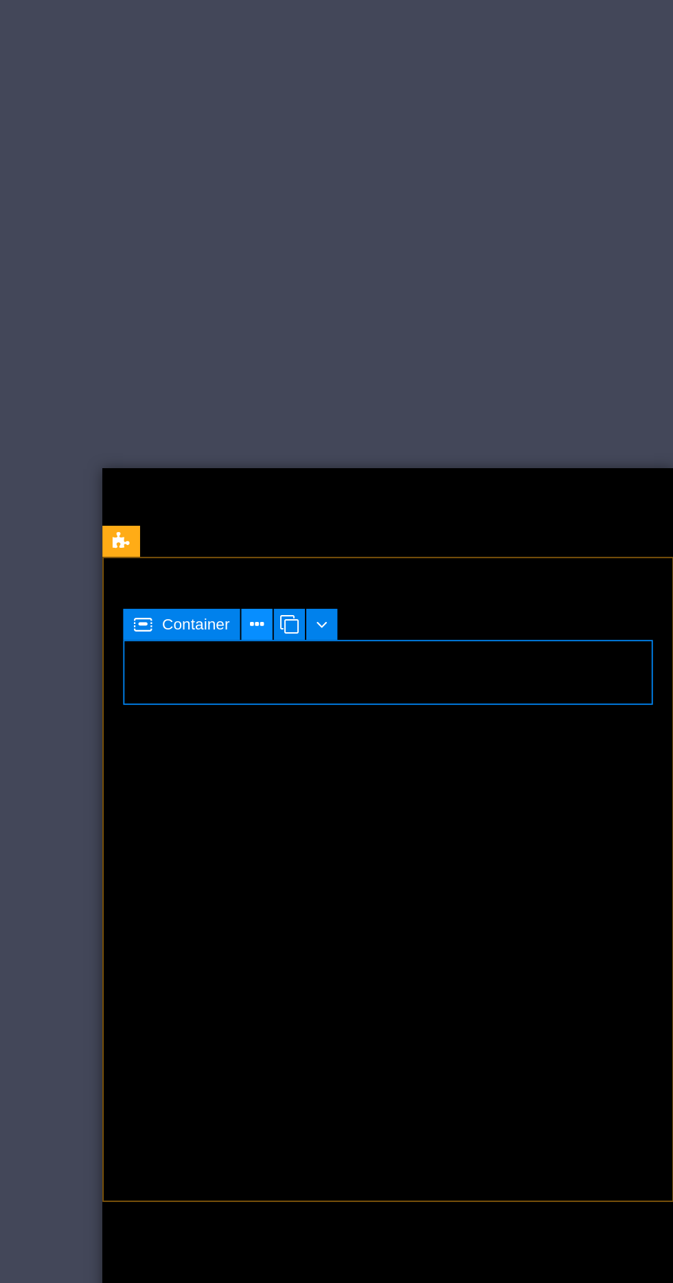
scroll to position [222, 0]
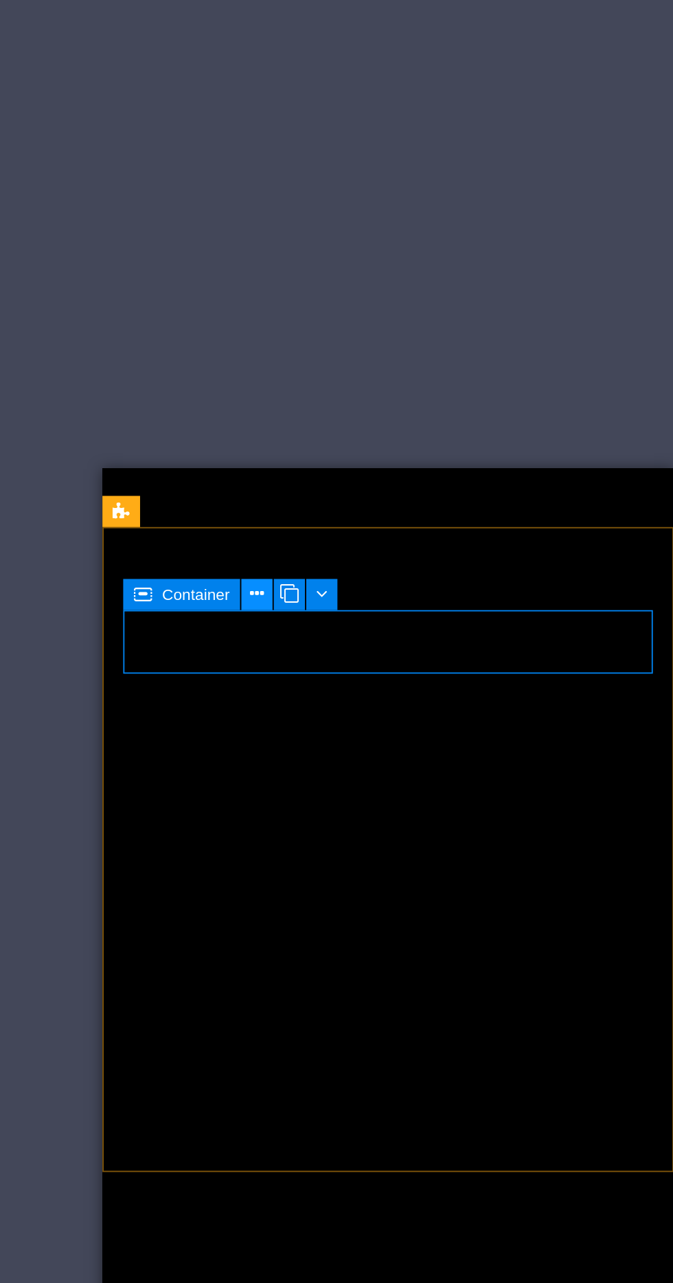
click at [288, 390] on button at bounding box center [294, 386] width 16 height 16
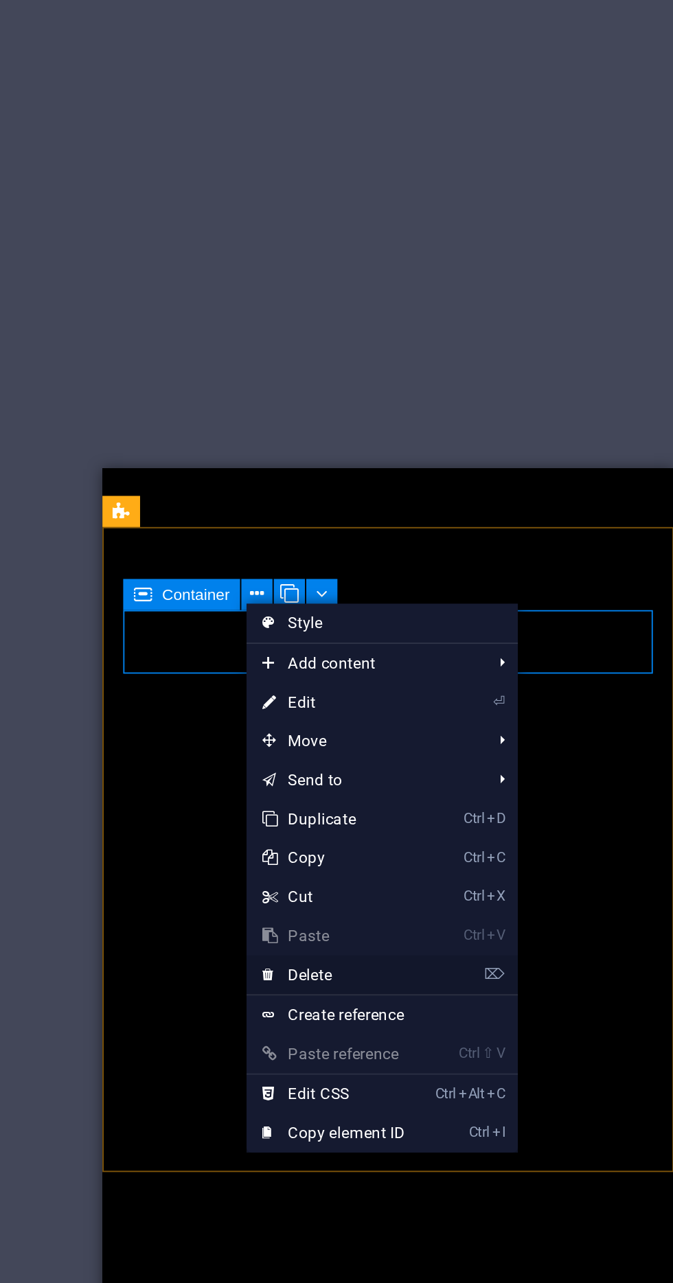
click at [365, 586] on link "⌦ Delete" at bounding box center [335, 587] width 92 height 21
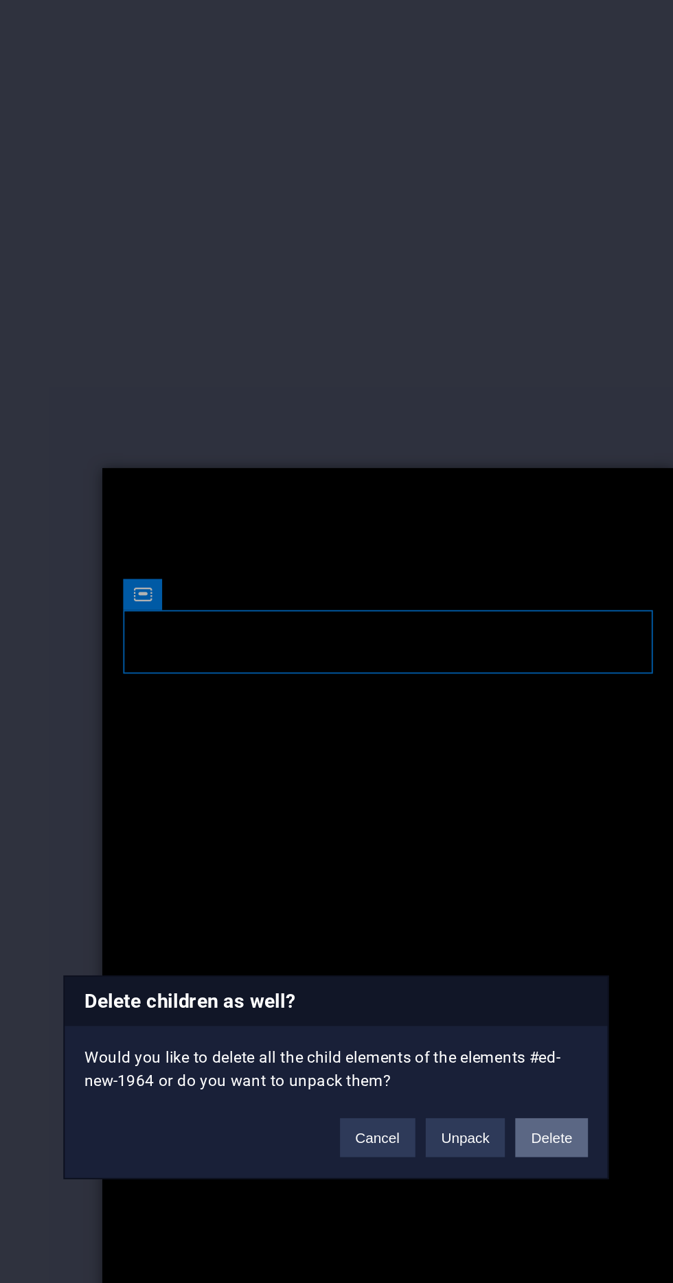
click at [459, 678] on button "Delete" at bounding box center [450, 673] width 38 height 21
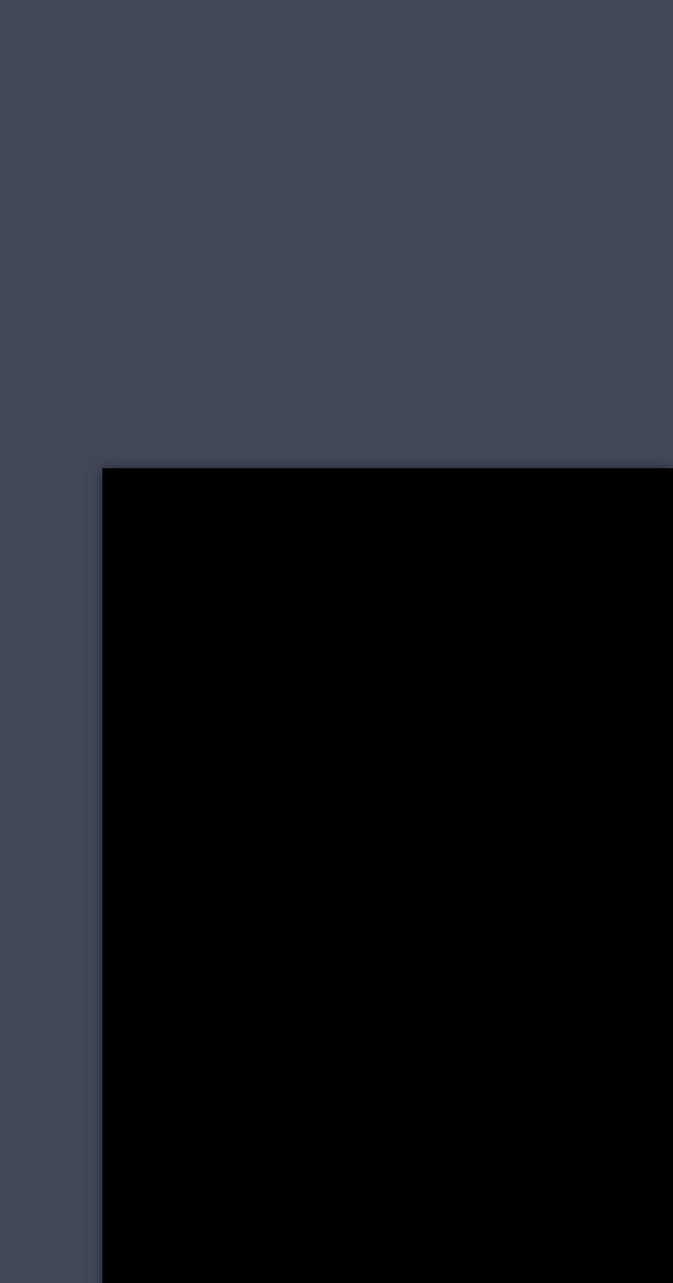
click at [278, 1170] on div "Headline" at bounding box center [236, 1188] width 244 height 37
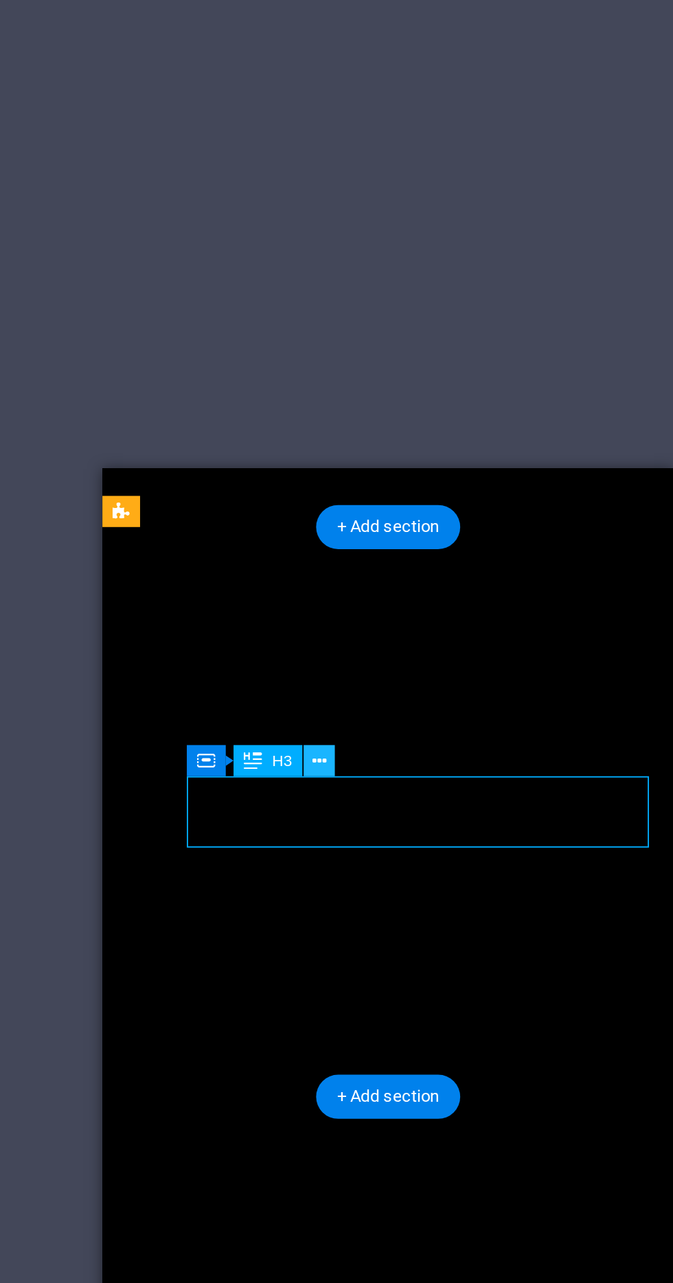
click at [327, 470] on icon at bounding box center [328, 475] width 8 height 14
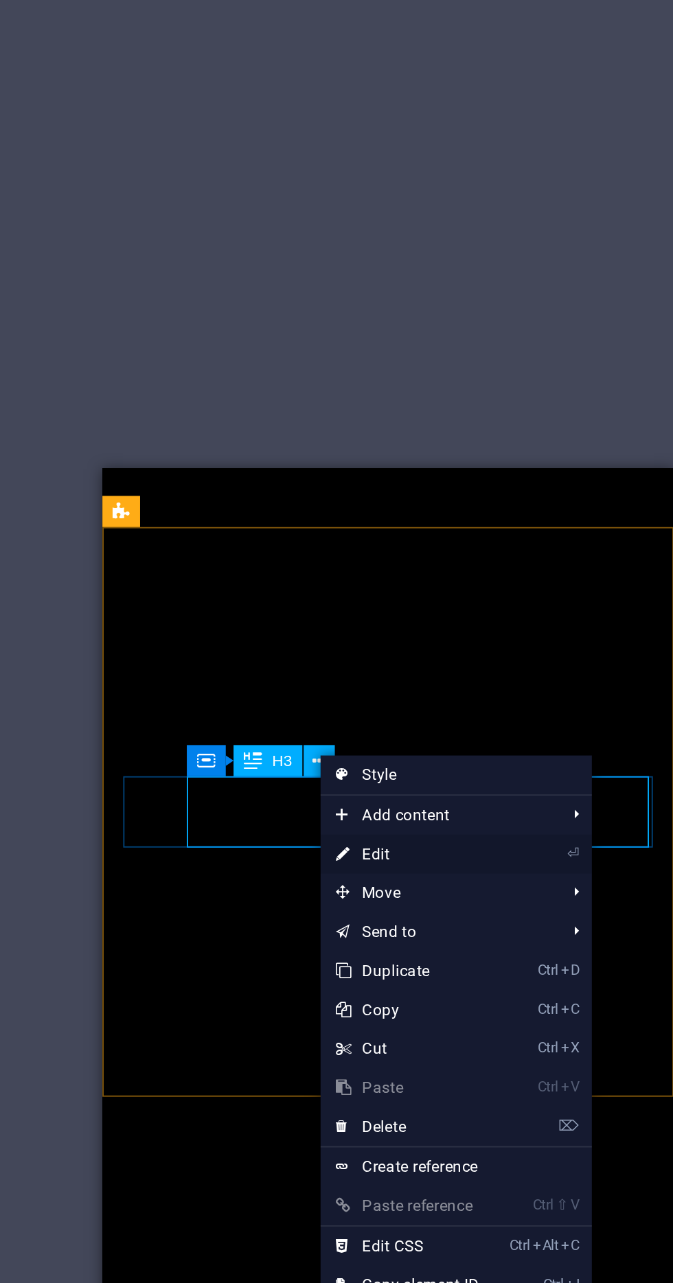
click at [396, 522] on link "⏎ Edit" at bounding box center [374, 524] width 92 height 21
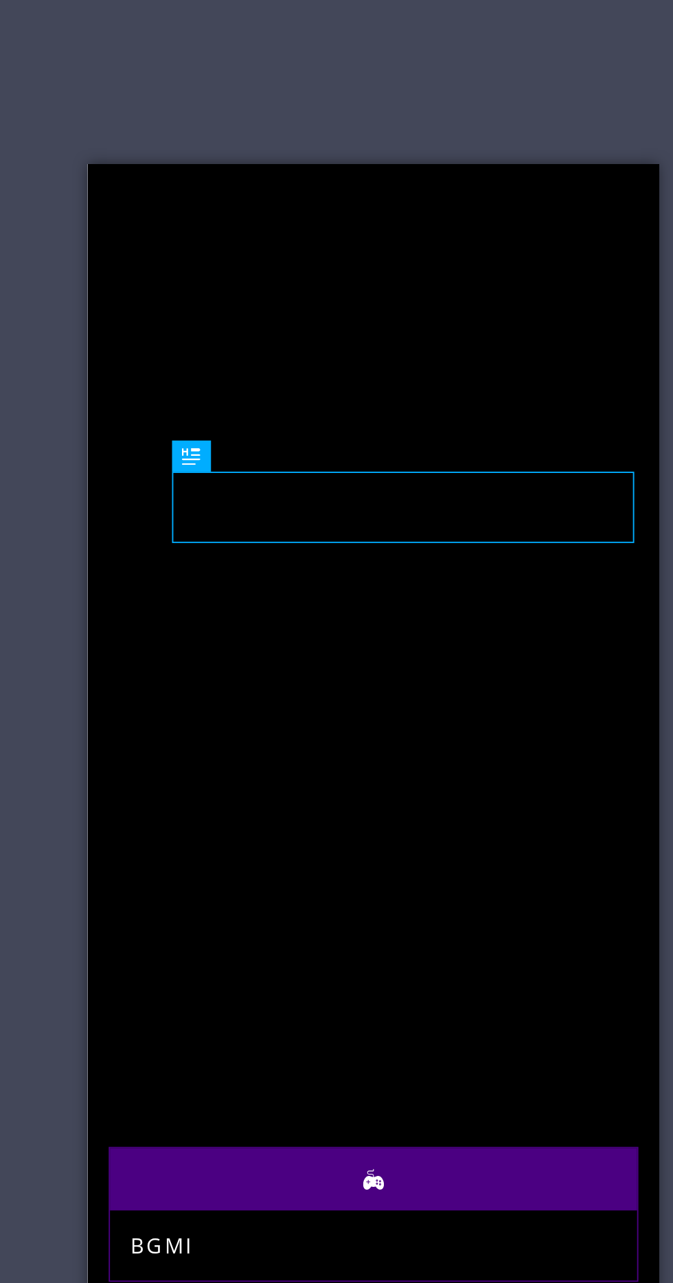
click at [113, 833] on figure at bounding box center [238, 849] width 279 height 33
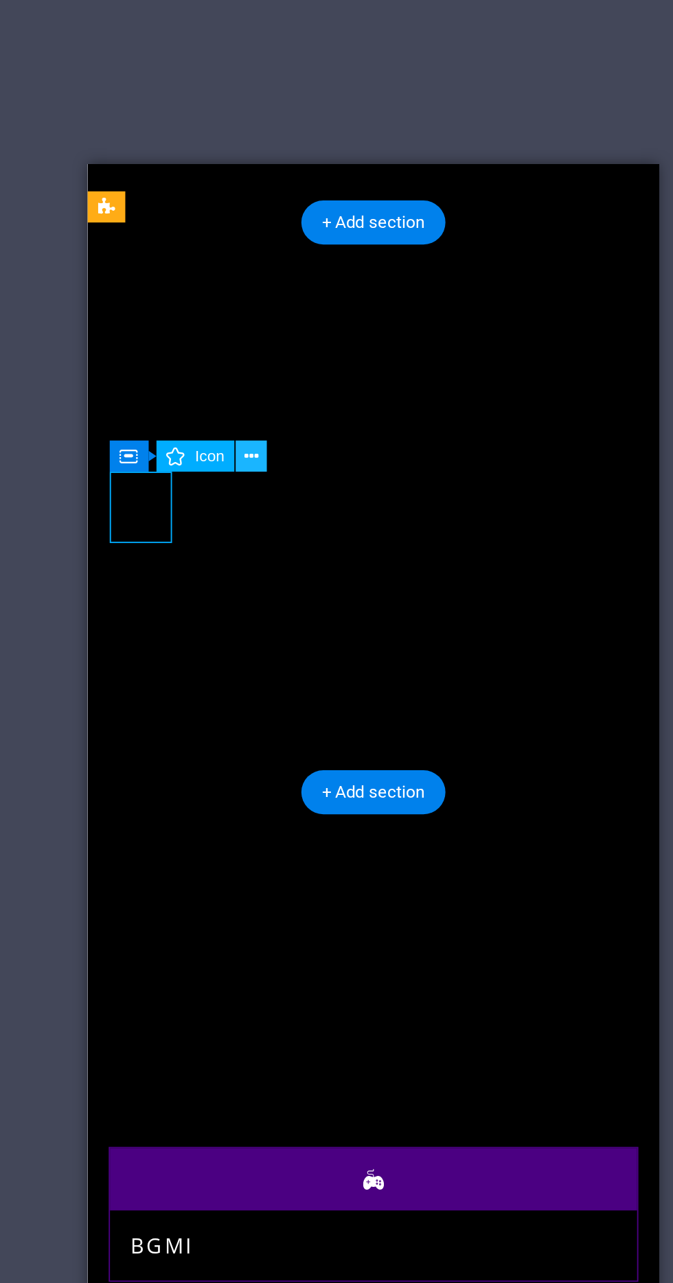
click at [299, 474] on icon at bounding box center [300, 475] width 8 height 14
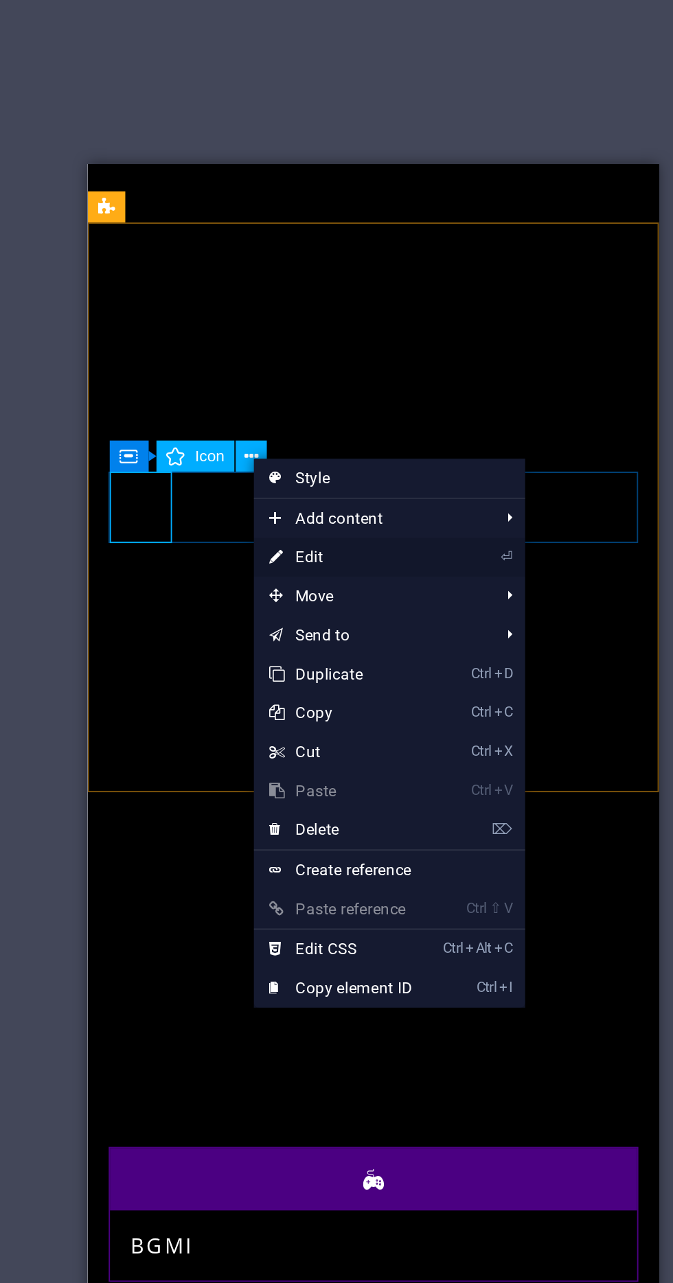
click at [376, 529] on link "⏎ Edit" at bounding box center [347, 528] width 92 height 21
select select "xMidYMid"
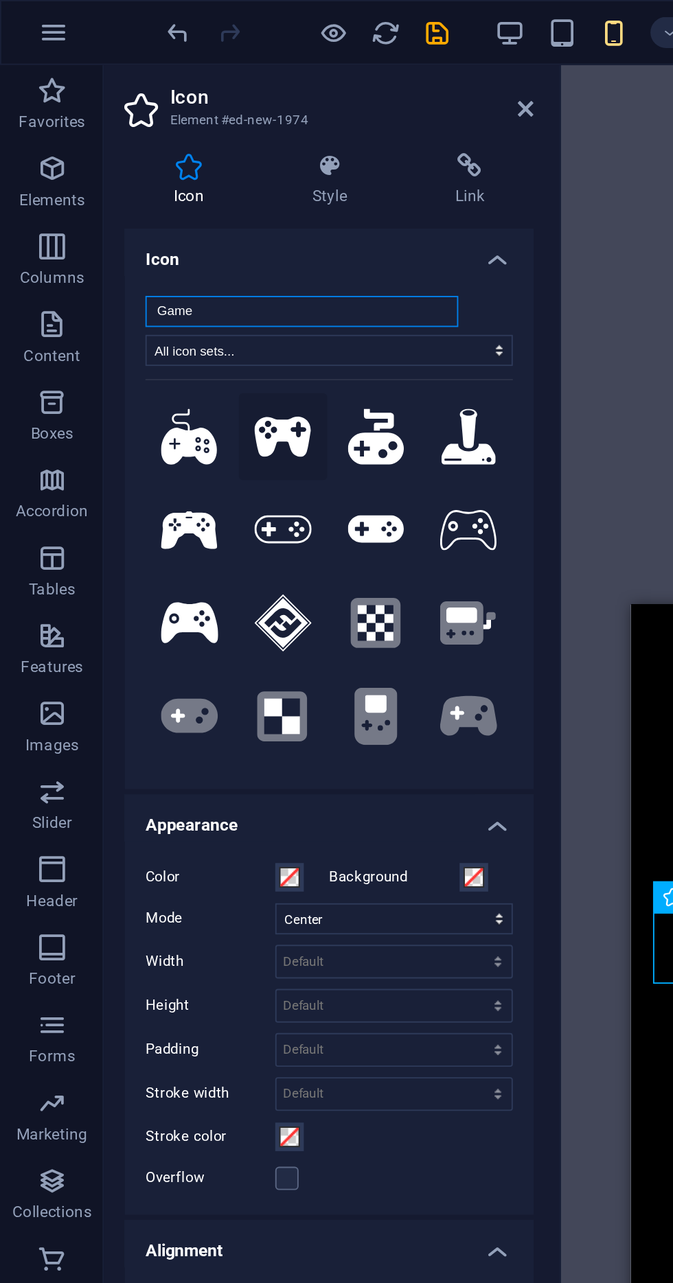
type input "Game"
click at [142, 233] on icon at bounding box center [150, 230] width 30 height 21
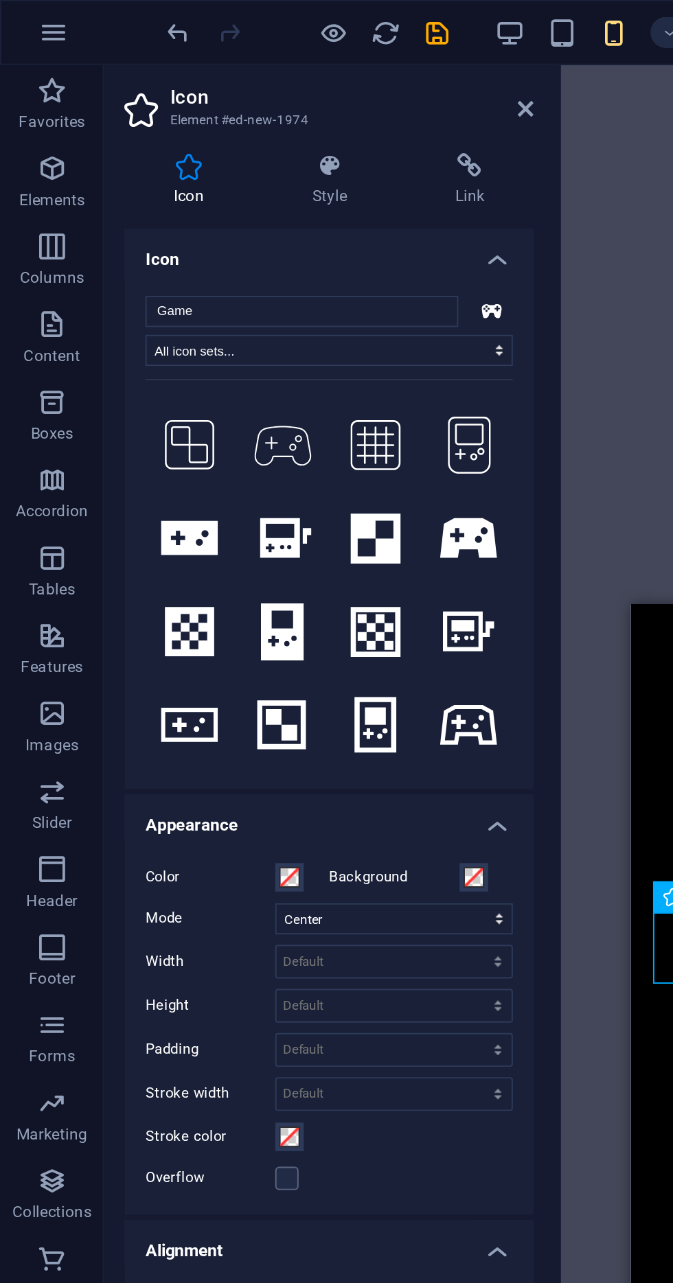
scroll to position [439, 0]
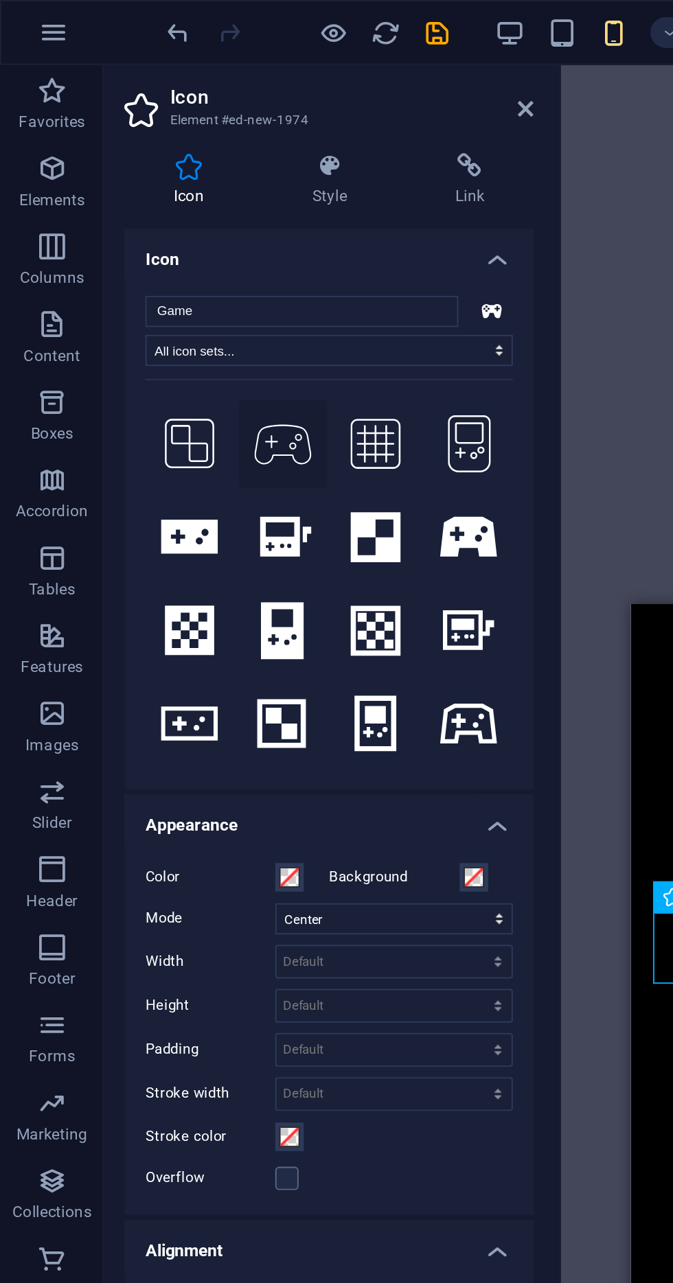
click at [153, 233] on icon at bounding box center [150, 235] width 30 height 21
click at [279, 57] on icon at bounding box center [278, 57] width 8 height 11
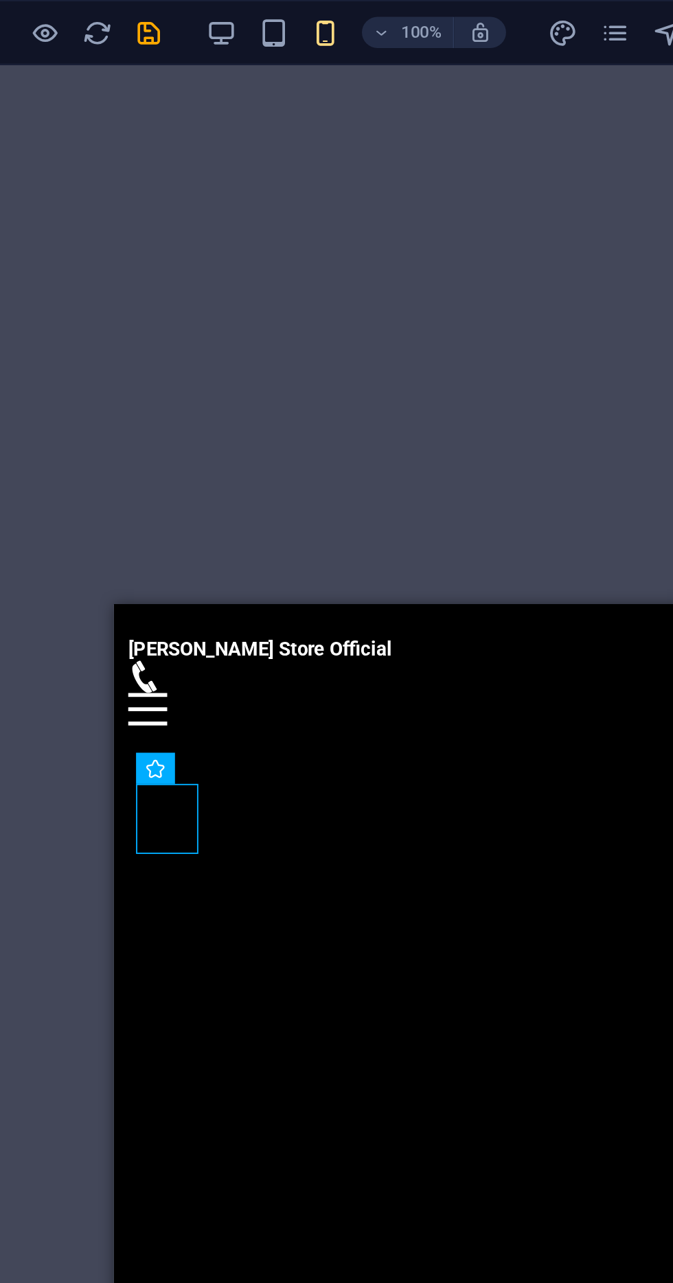
scroll to position [283, 0]
click at [141, 1109] on figure at bounding box center [264, 1125] width 279 height 33
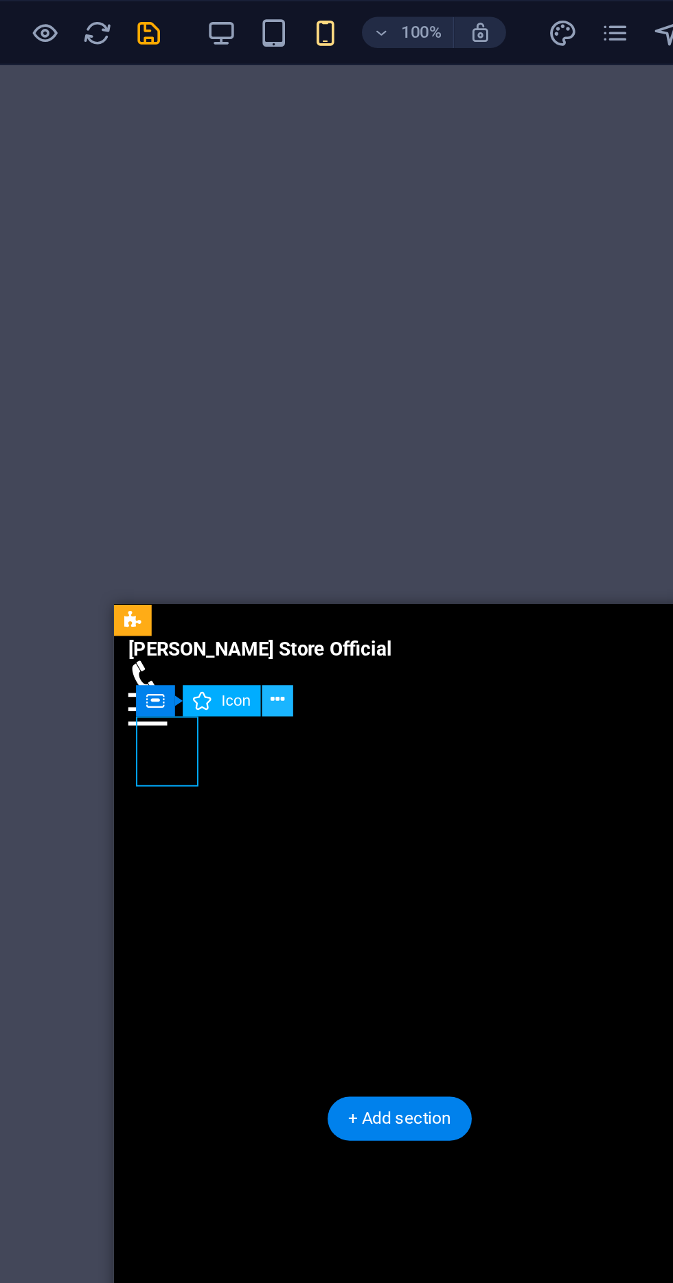
click at [300, 374] on icon at bounding box center [300, 370] width 8 height 14
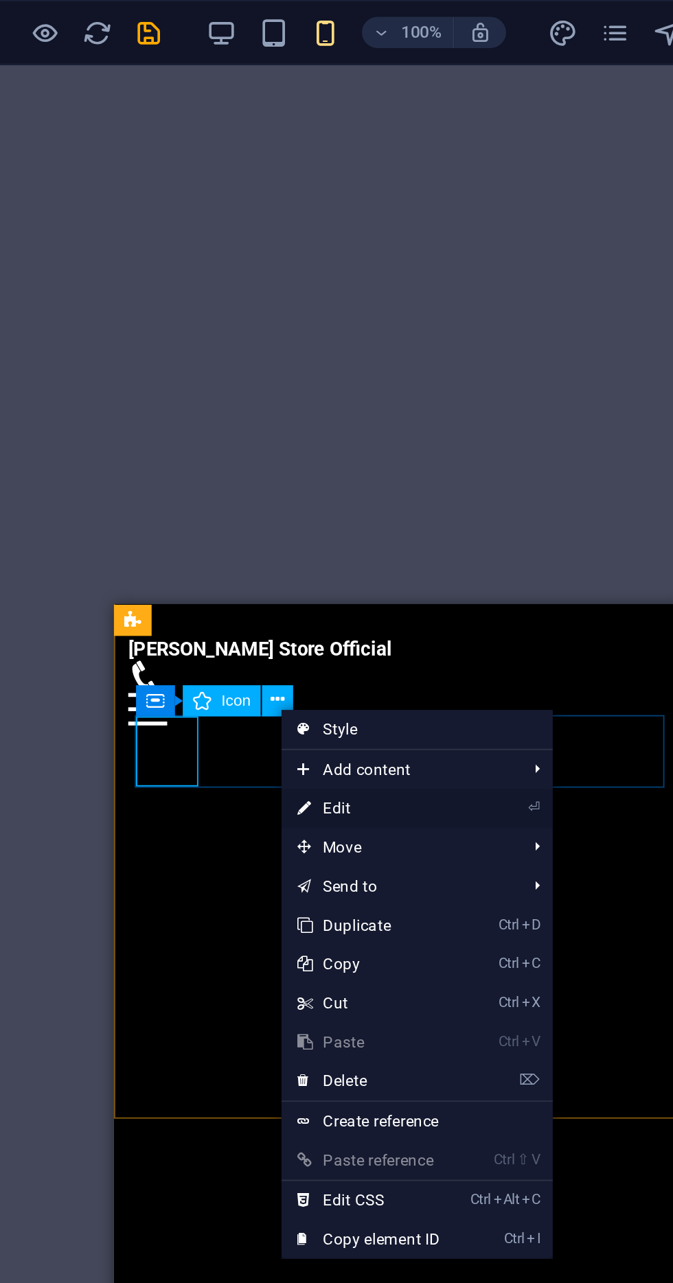
click at [356, 422] on link "⏎ Edit" at bounding box center [347, 427] width 92 height 21
select select "xMidYMid"
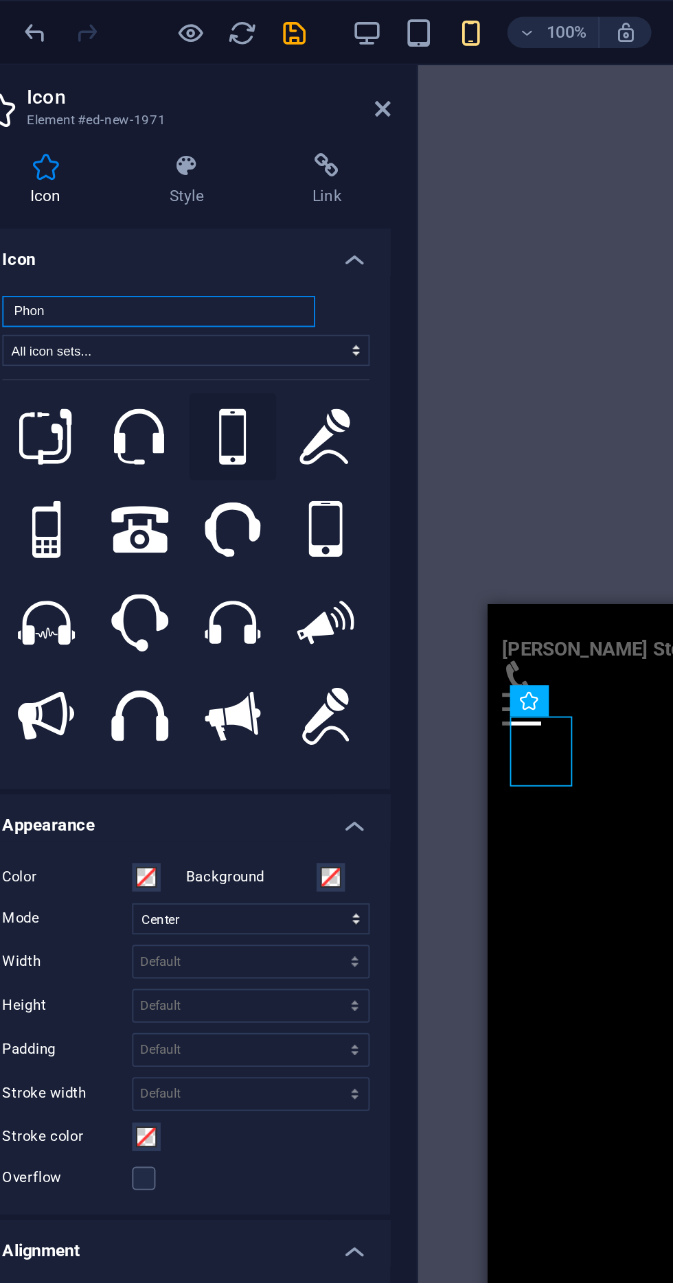
type input "Phon"
click at [192, 223] on icon at bounding box center [199, 231] width 14 height 30
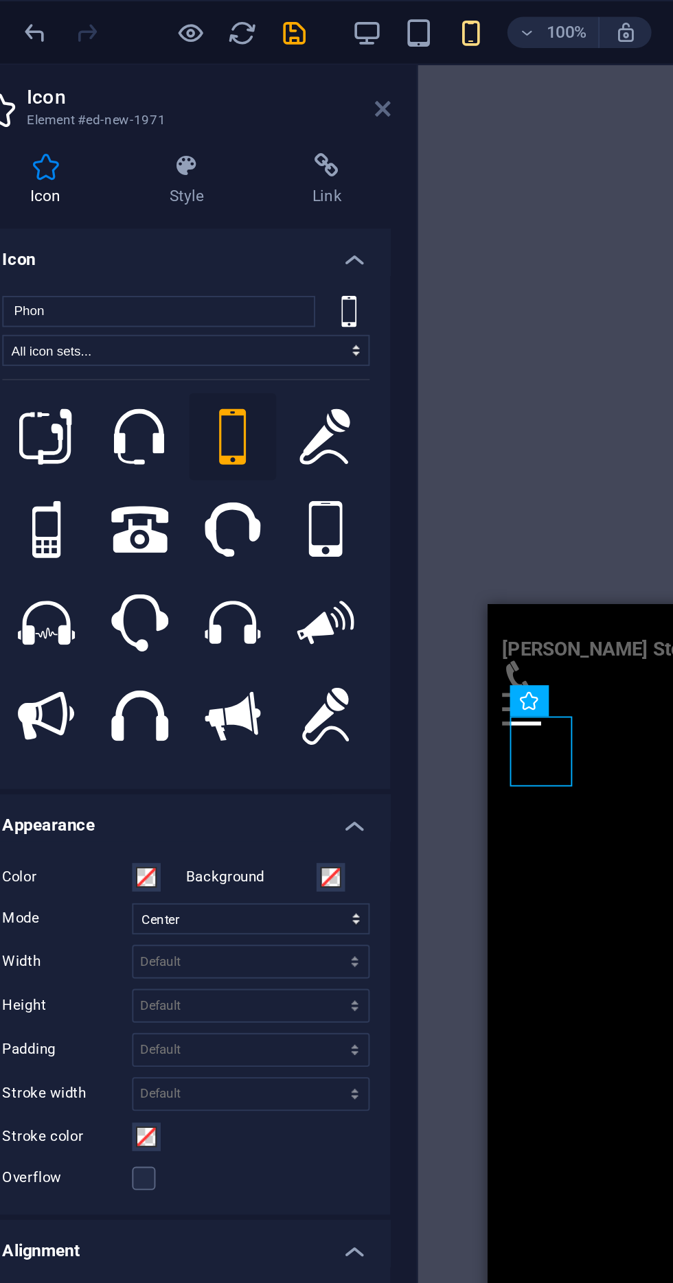
click at [277, 60] on icon at bounding box center [278, 57] width 8 height 11
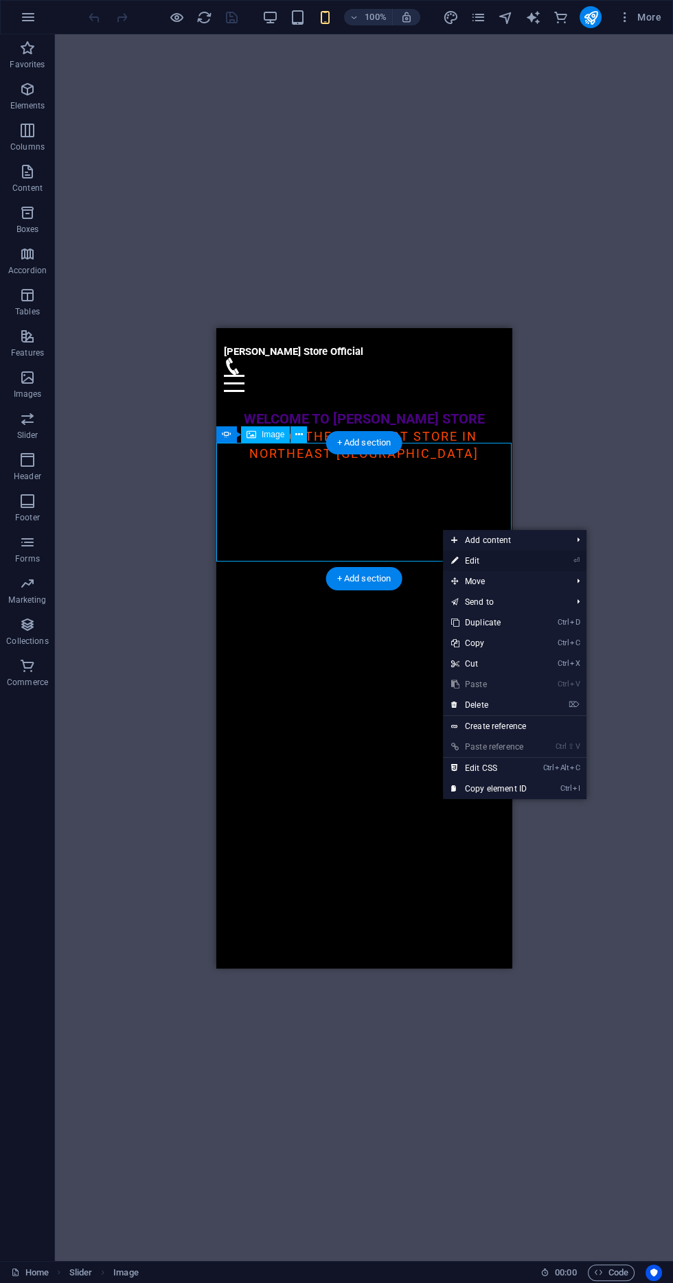
click at [535, 564] on link "⏎ Edit" at bounding box center [489, 561] width 92 height 21
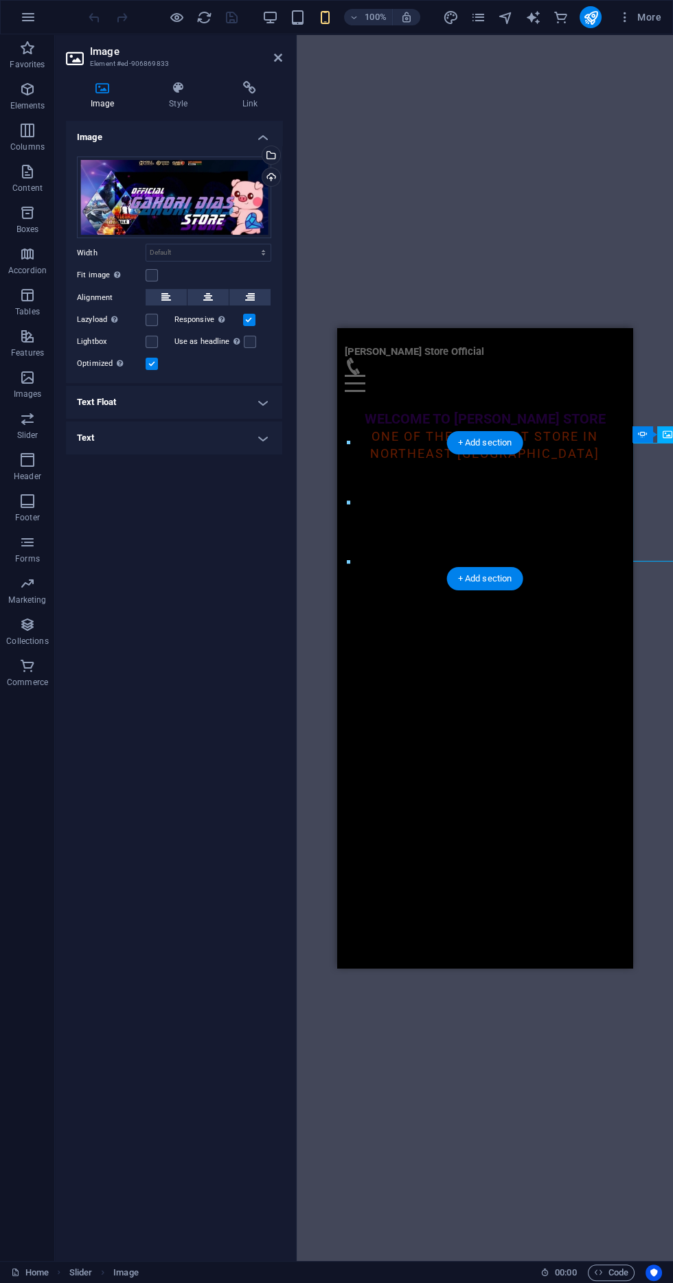
click at [500, 211] on div "Drag here to replace the existing content. Press “Ctrl” if you want to create a…" at bounding box center [485, 647] width 376 height 1227
click at [279, 62] on icon at bounding box center [278, 57] width 8 height 11
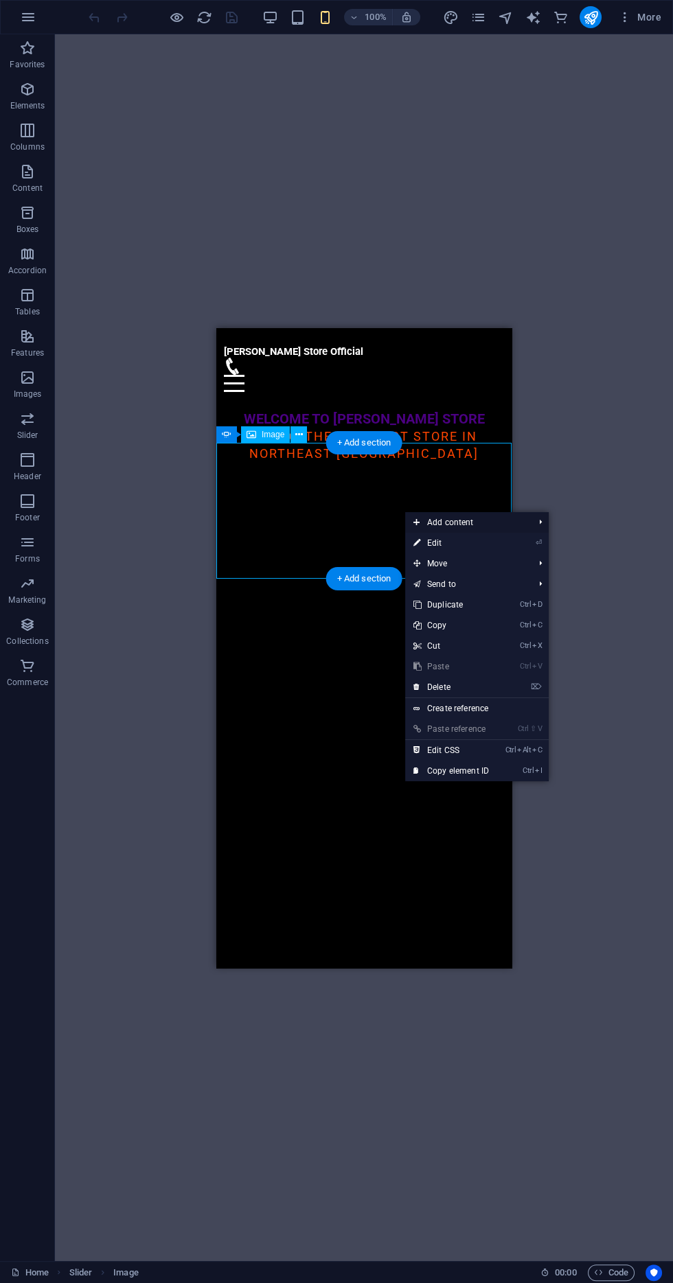
click at [489, 524] on span "Add content" at bounding box center [466, 522] width 123 height 21
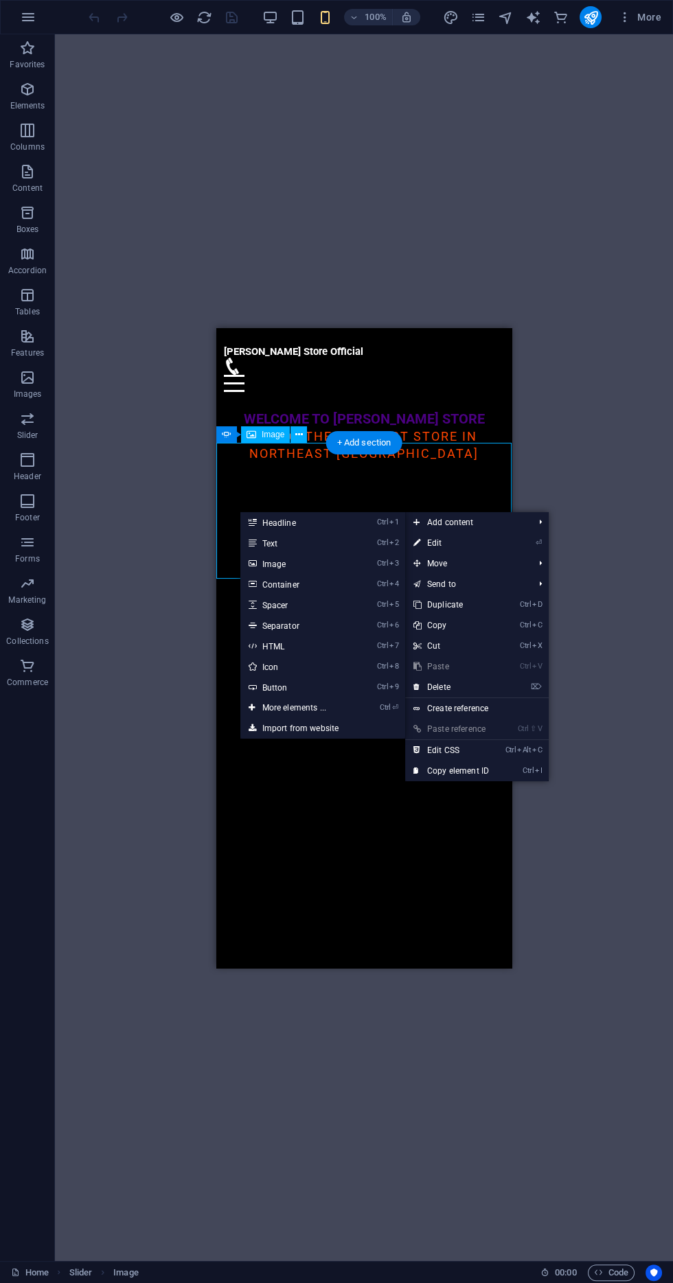
click at [612, 437] on div "Drag here to replace the existing content. Press “Ctrl” if you want to create a…" at bounding box center [364, 647] width 618 height 1227
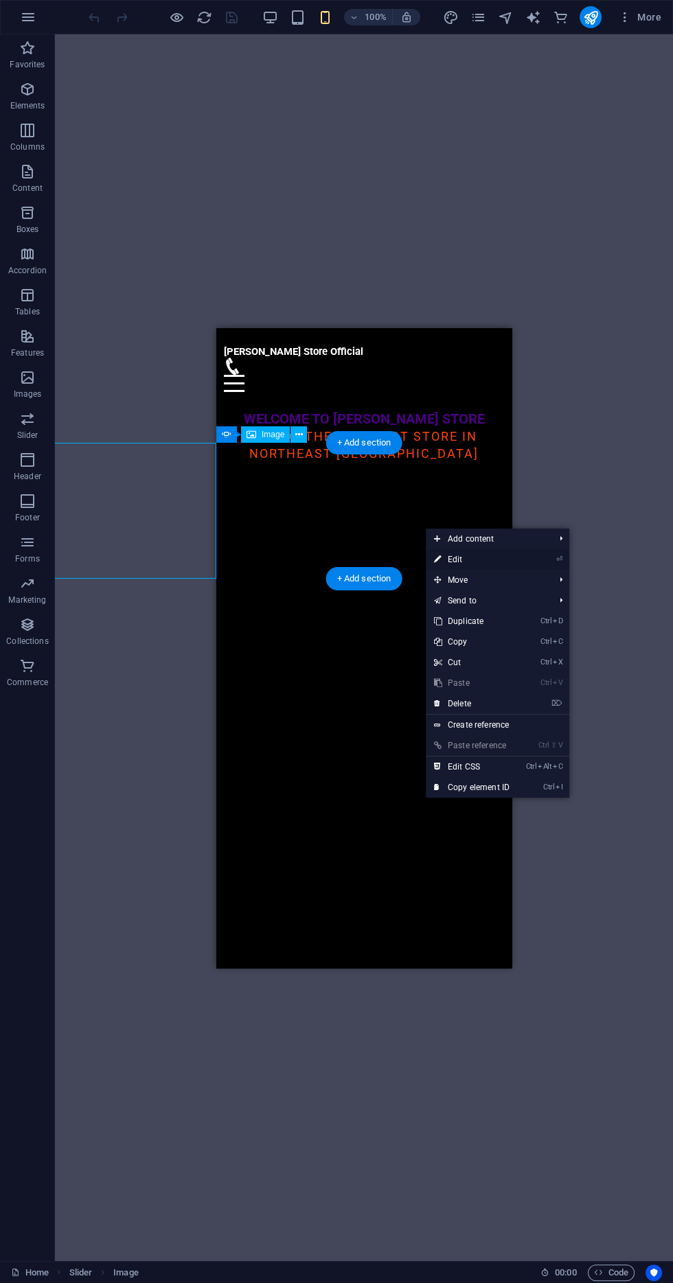
click at [517, 560] on link "⏎ Edit" at bounding box center [472, 559] width 92 height 21
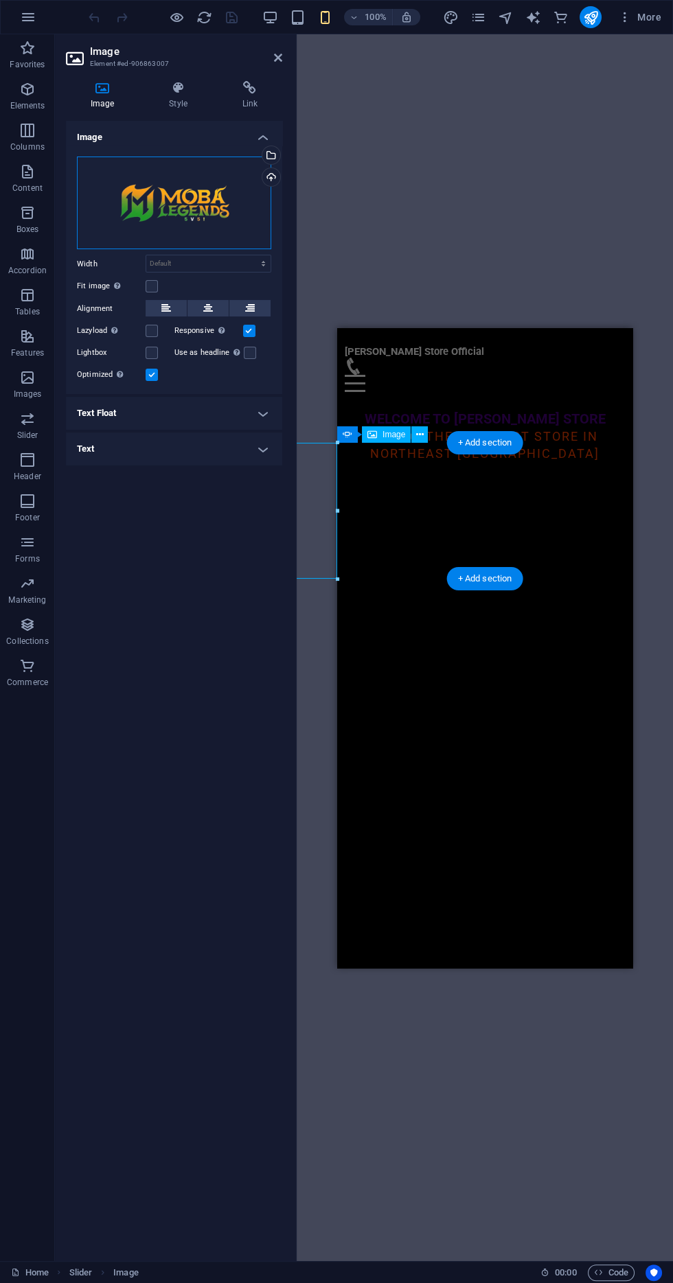
click at [200, 195] on div "Drag files here, click to choose files or select files from Files or our free s…" at bounding box center [174, 203] width 194 height 93
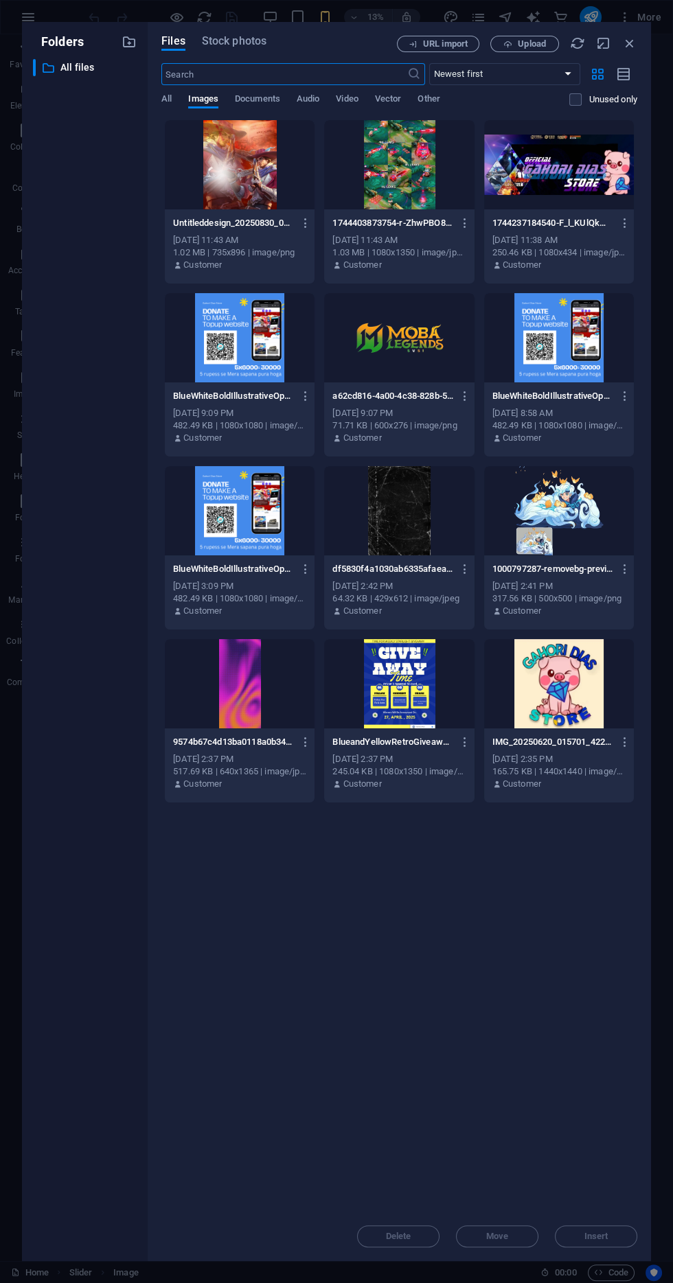
click at [571, 181] on div at bounding box center [559, 164] width 150 height 89
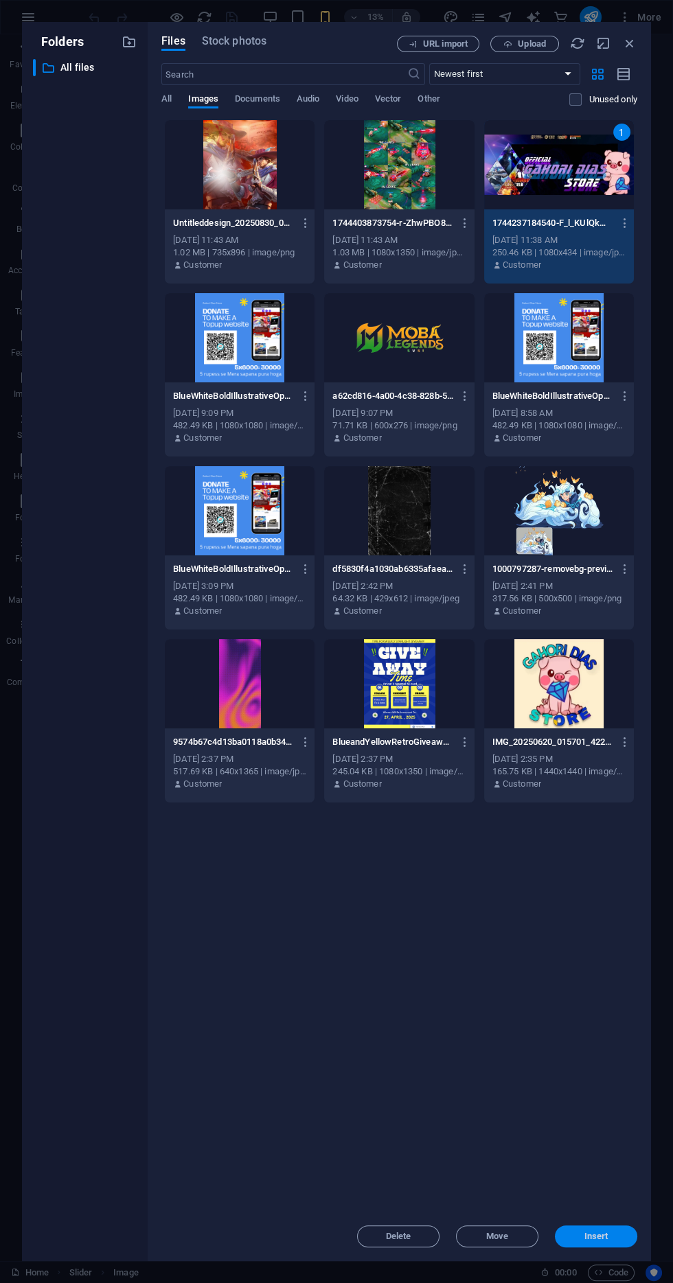
click at [620, 1238] on span "Insert" at bounding box center [595, 1236] width 71 height 8
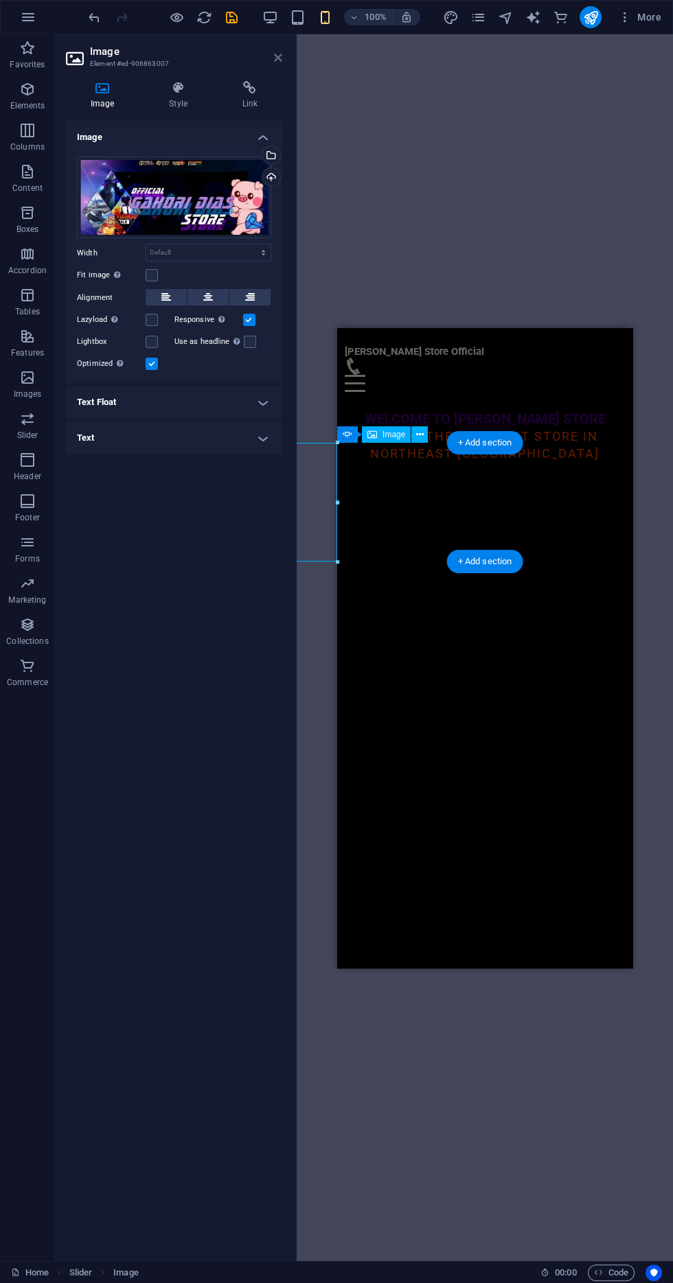
click at [277, 57] on icon at bounding box center [278, 57] width 8 height 11
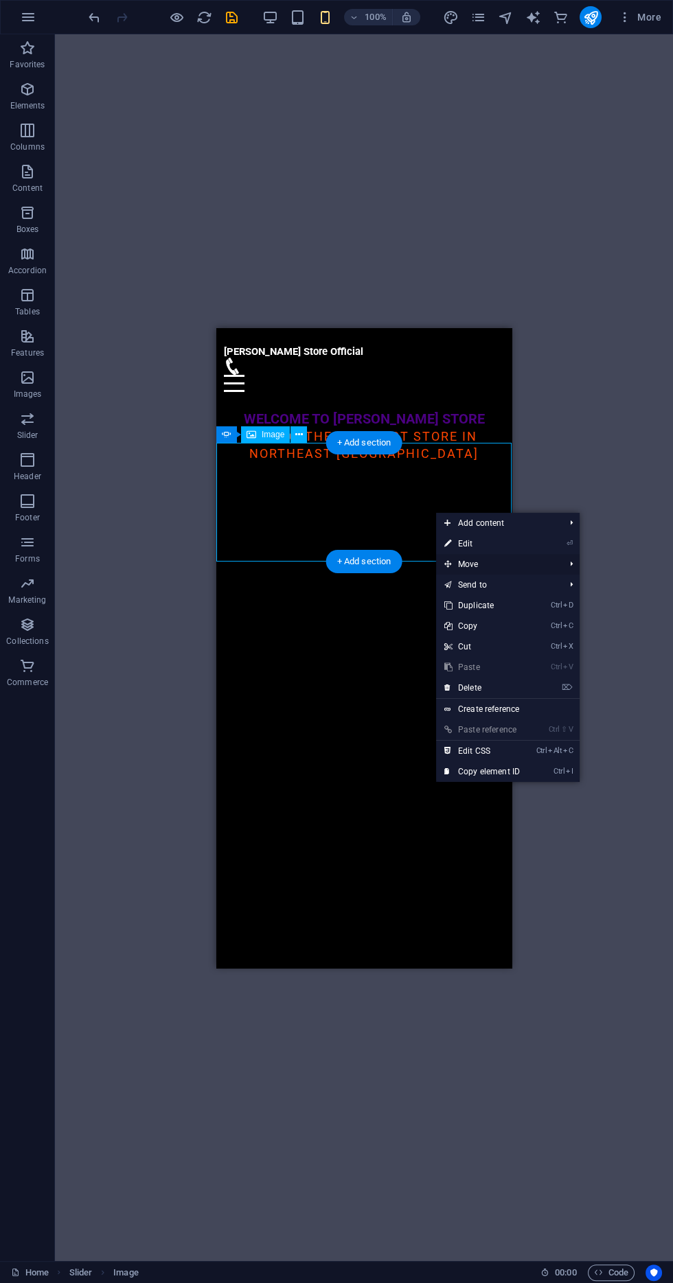
click at [539, 562] on span "Move" at bounding box center [497, 564] width 123 height 21
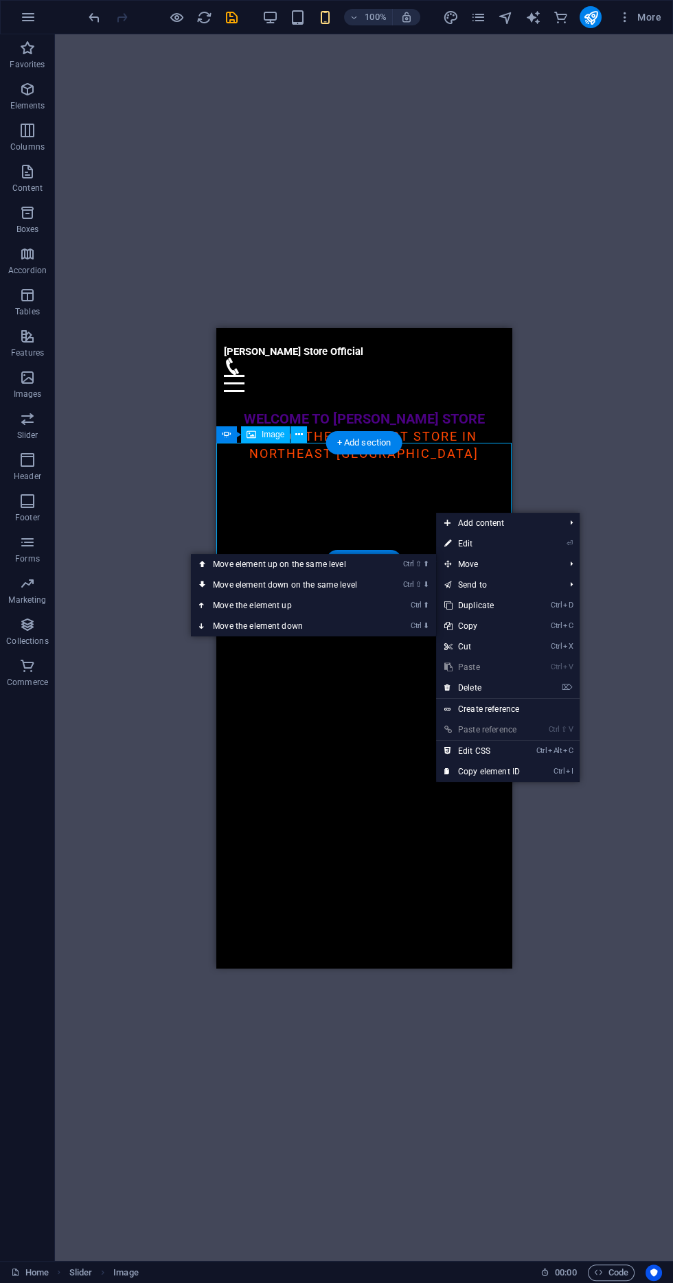
click at [618, 415] on div "Drag here to replace the existing content. Press “Ctrl” if you want to create a…" at bounding box center [364, 647] width 618 height 1227
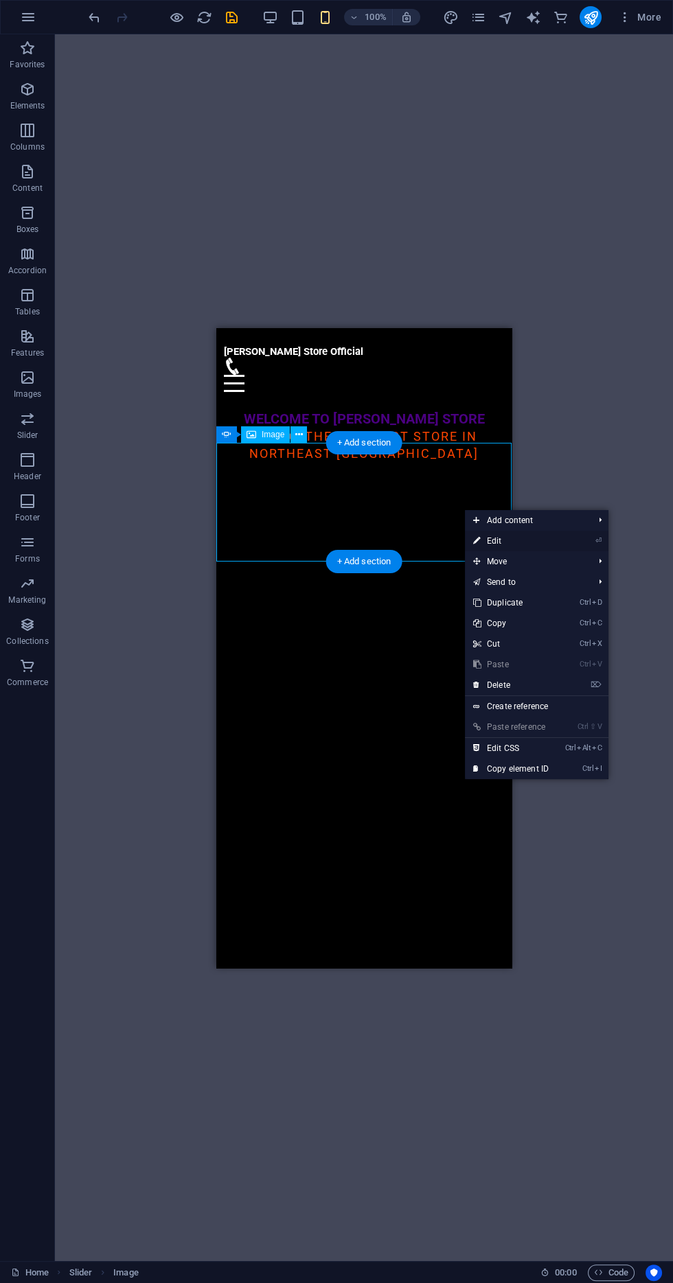
click at [538, 542] on link "⏎ Edit" at bounding box center [511, 541] width 92 height 21
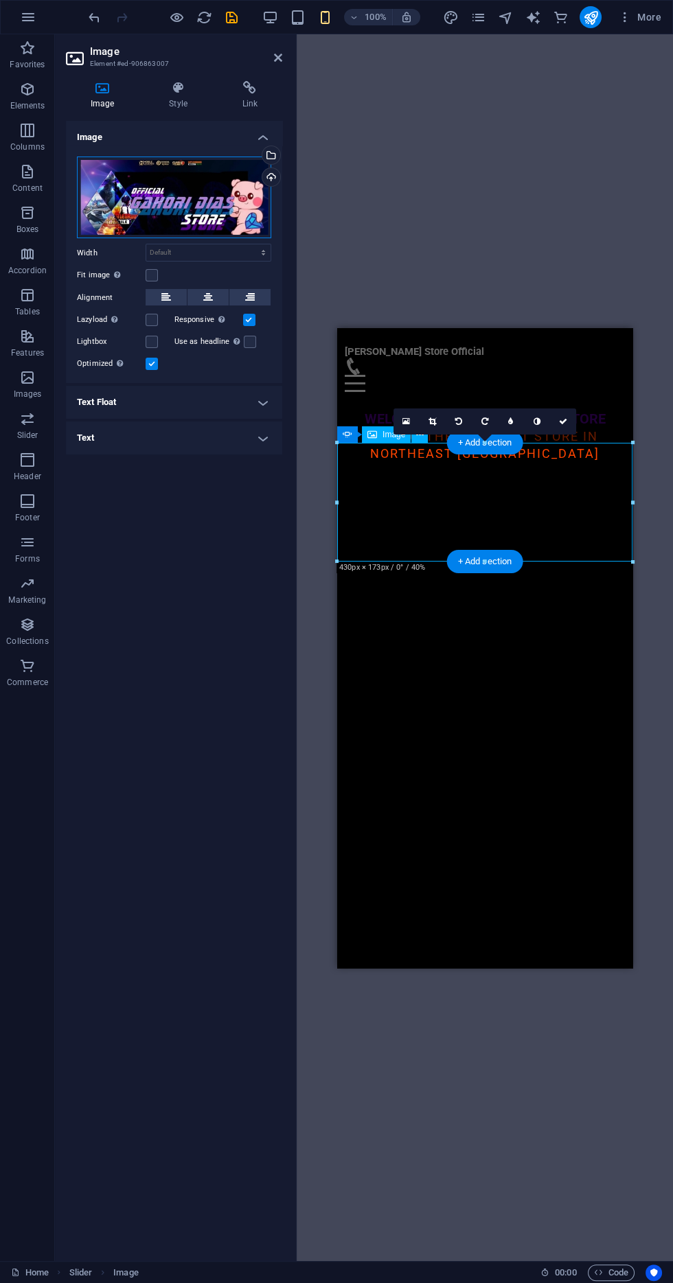
click at [170, 185] on div "Drag files here, click to choose files or select files from Files or our free s…" at bounding box center [174, 198] width 194 height 82
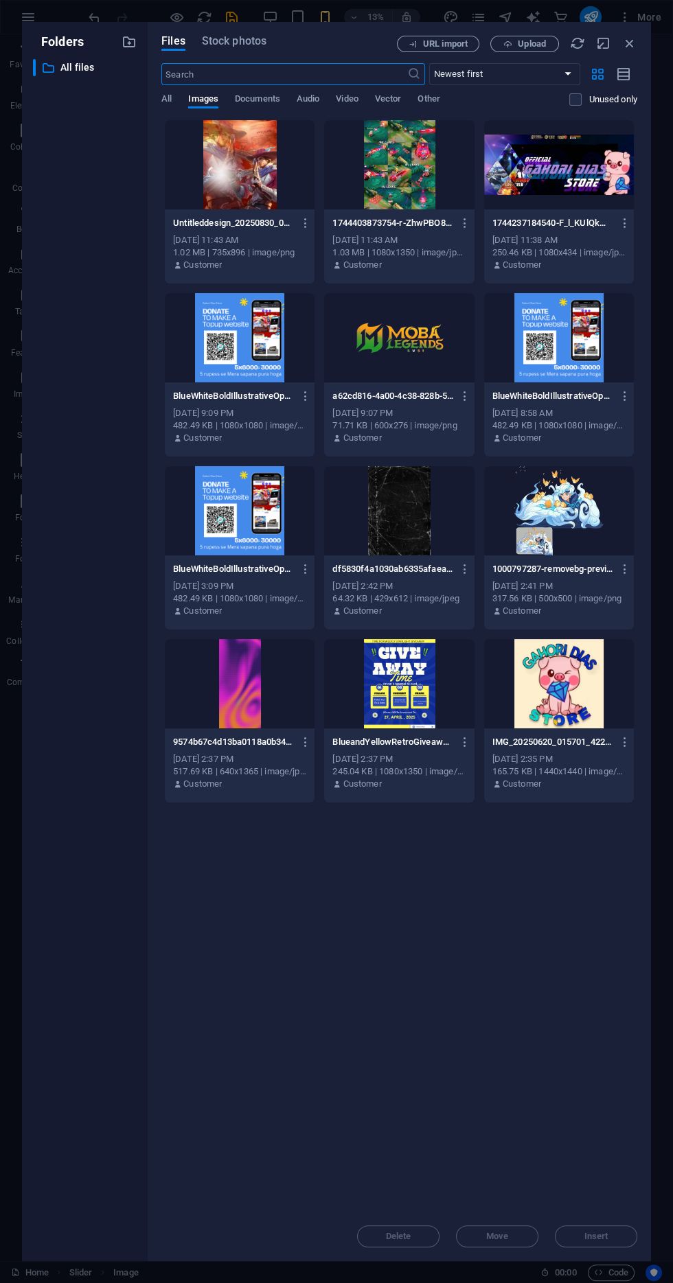
click at [415, 358] on div at bounding box center [399, 337] width 150 height 89
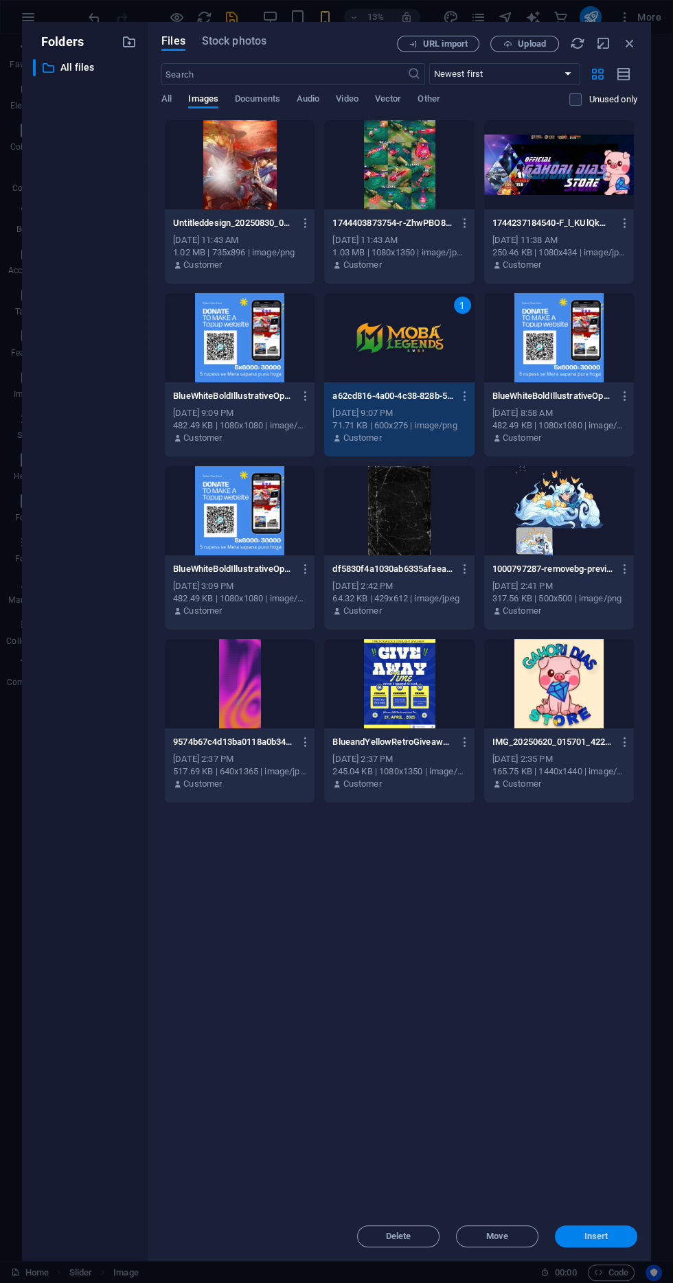
click at [626, 1243] on button "Insert" at bounding box center [596, 1237] width 82 height 22
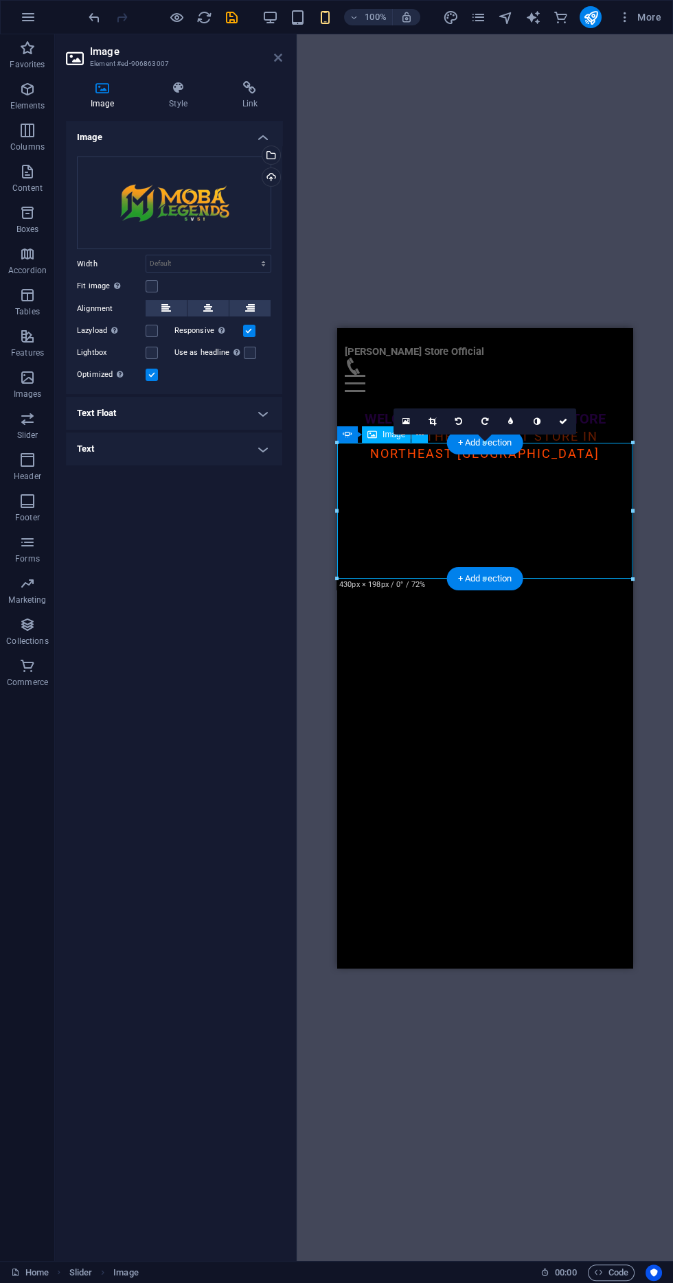
click at [277, 57] on icon at bounding box center [278, 57] width 8 height 11
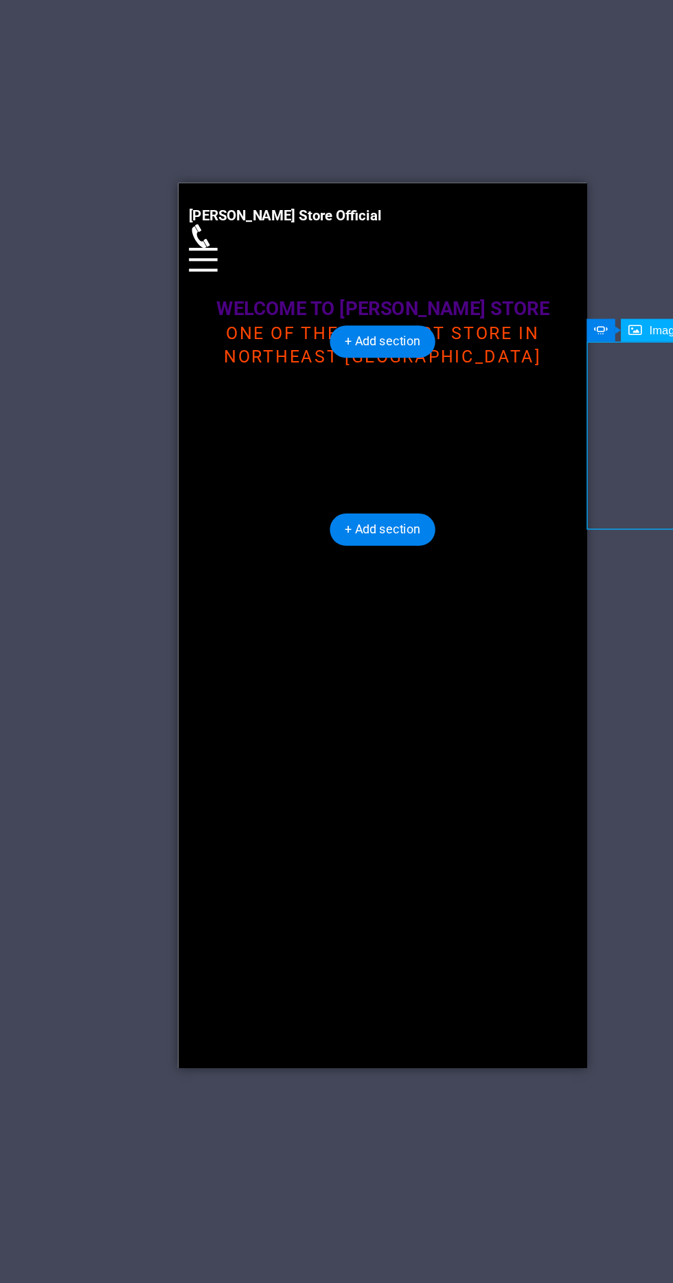
click at [395, 1095] on div "MOBILE LEGENDS" at bounding box center [309, 1113] width 238 height 37
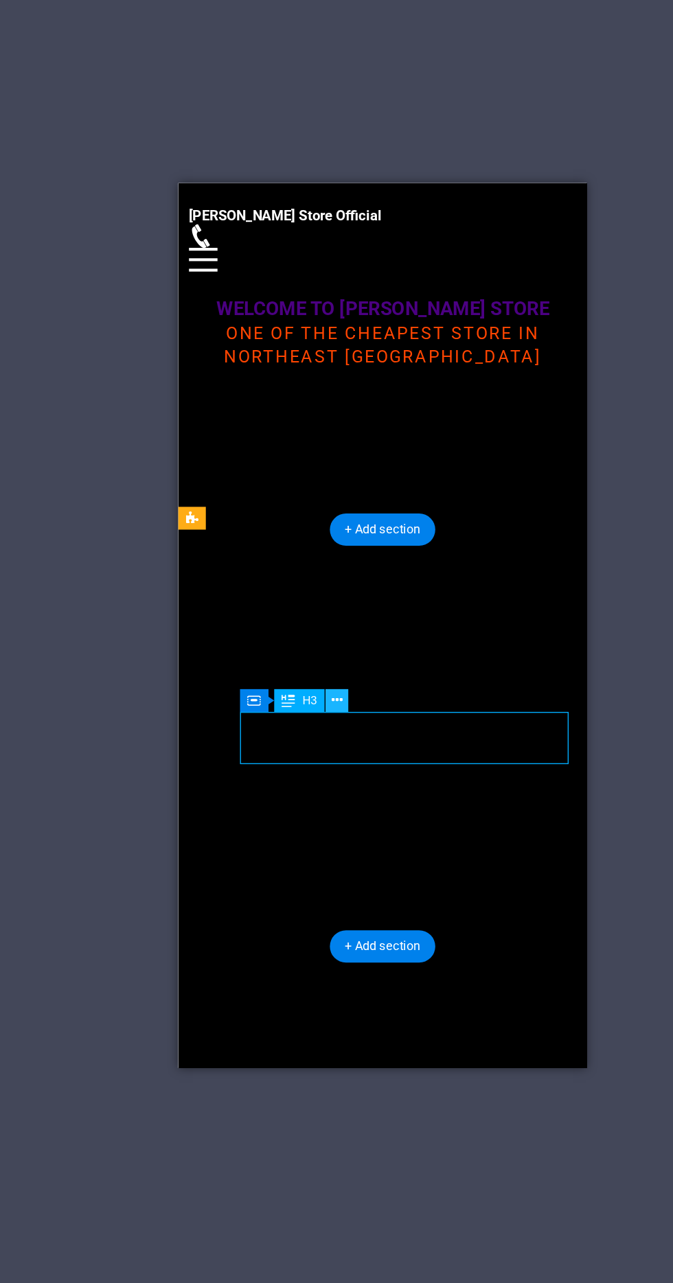
click at [336, 708] on button at bounding box center [331, 702] width 16 height 16
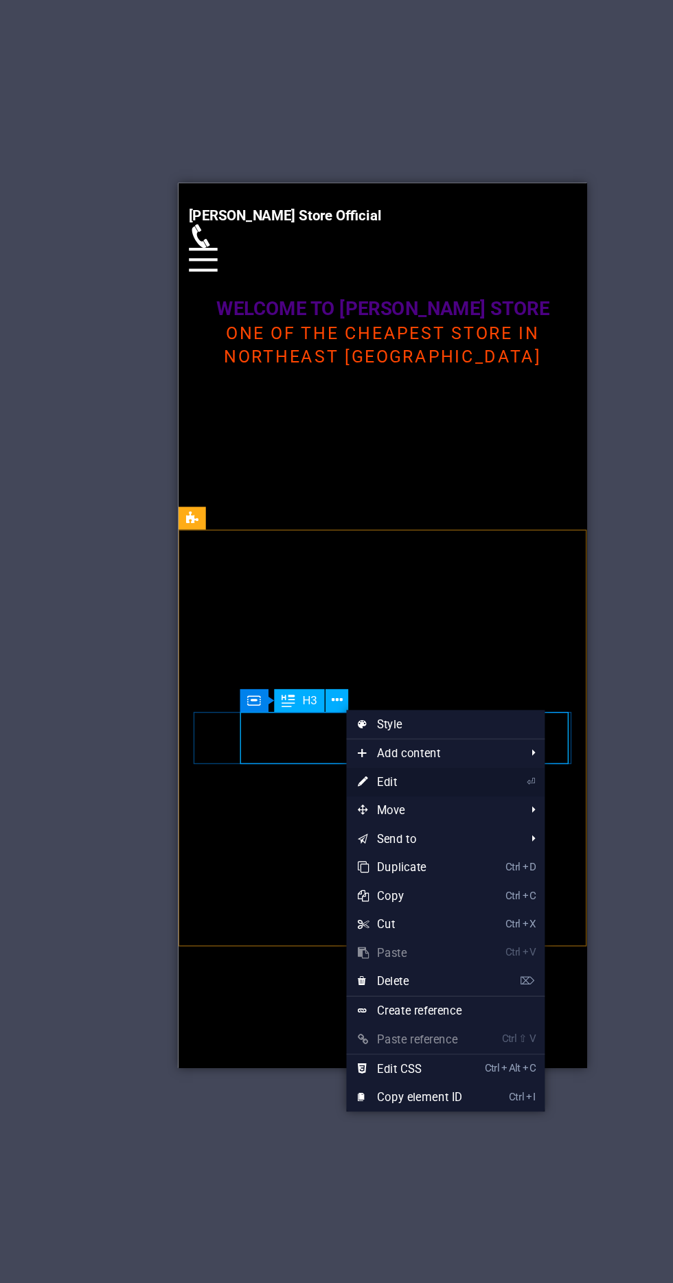
click at [430, 763] on link "⏎ Edit" at bounding box center [384, 761] width 92 height 21
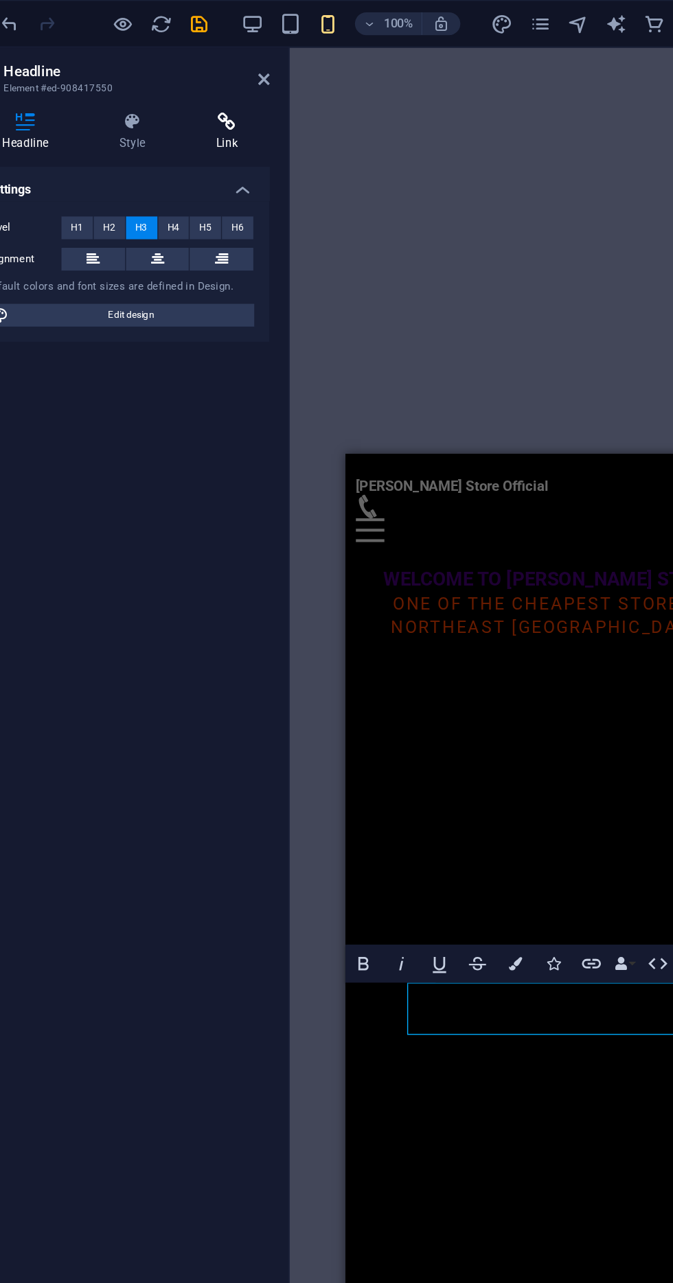
click at [266, 98] on h4 "Link" at bounding box center [251, 95] width 61 height 29
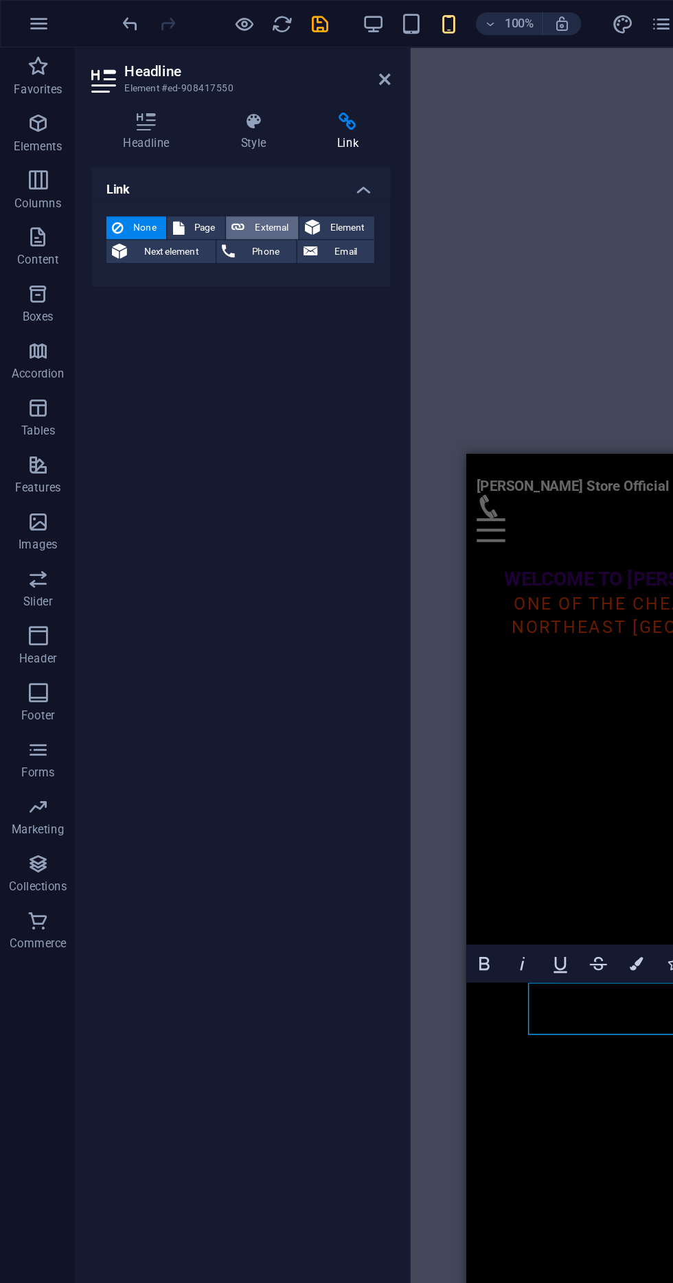
click at [207, 163] on span "External" at bounding box center [196, 165] width 30 height 16
select select "blank"
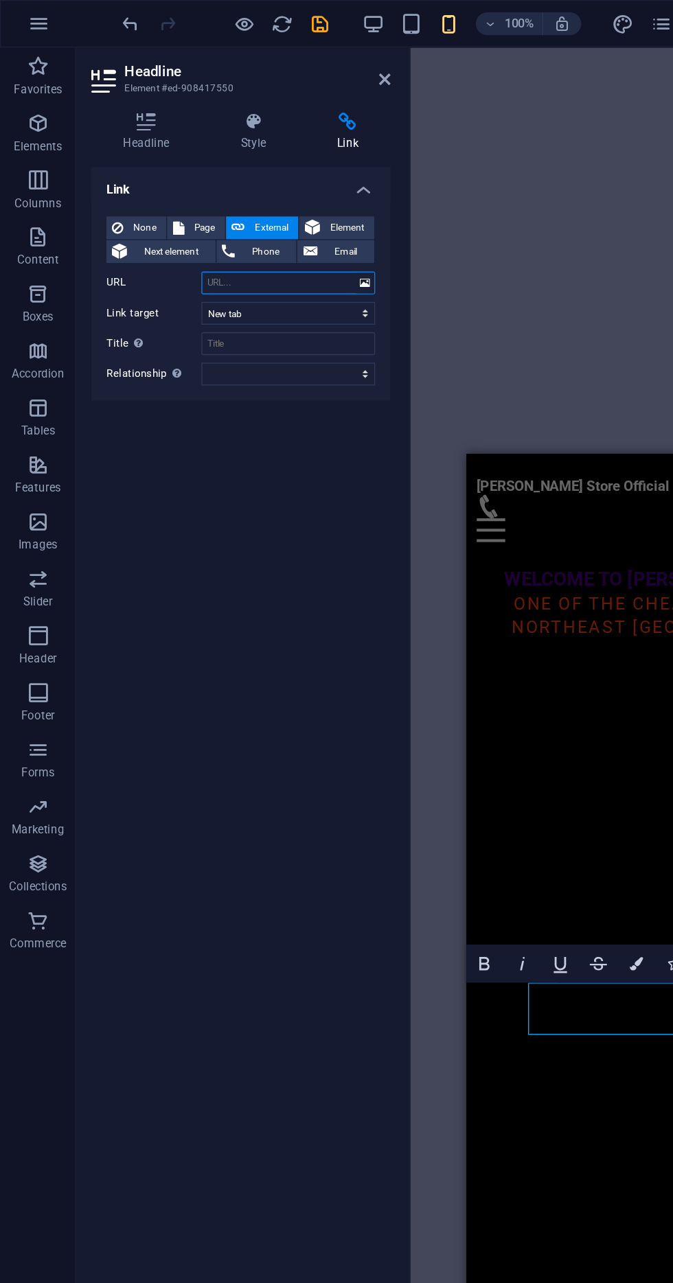
type input "[URL][DOMAIN_NAME]"
click at [277, 57] on icon at bounding box center [278, 57] width 8 height 11
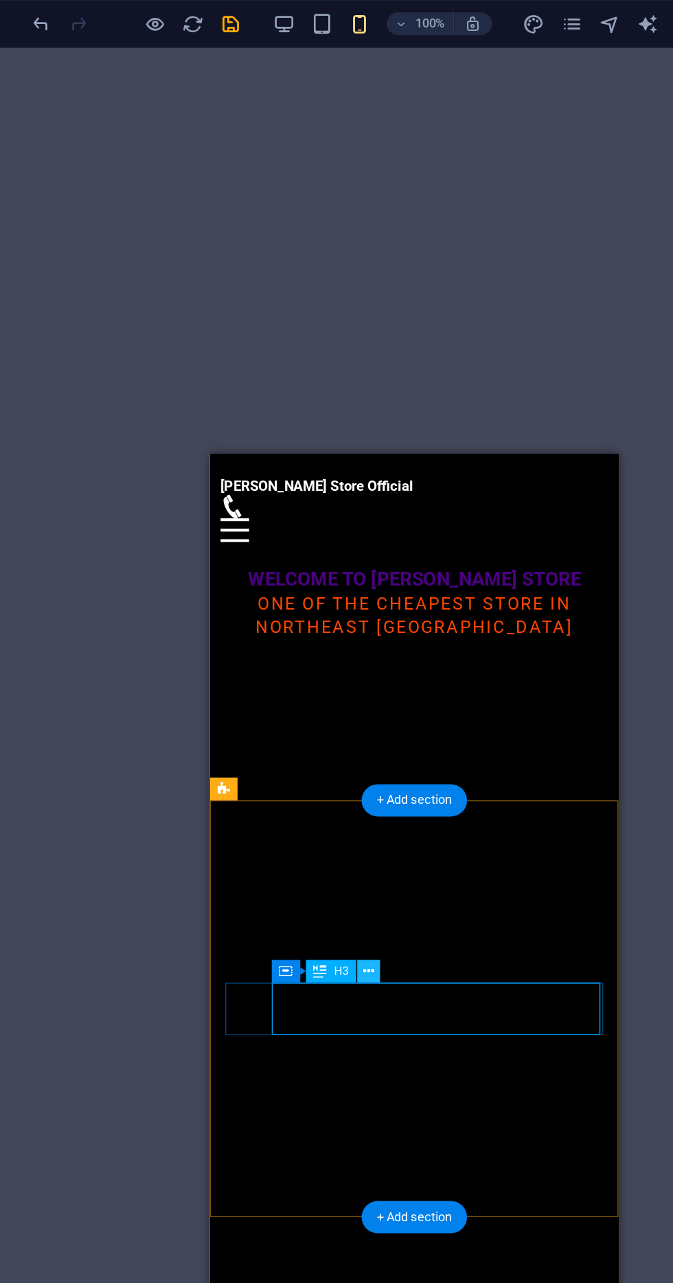
click at [330, 702] on icon at bounding box center [332, 703] width 8 height 14
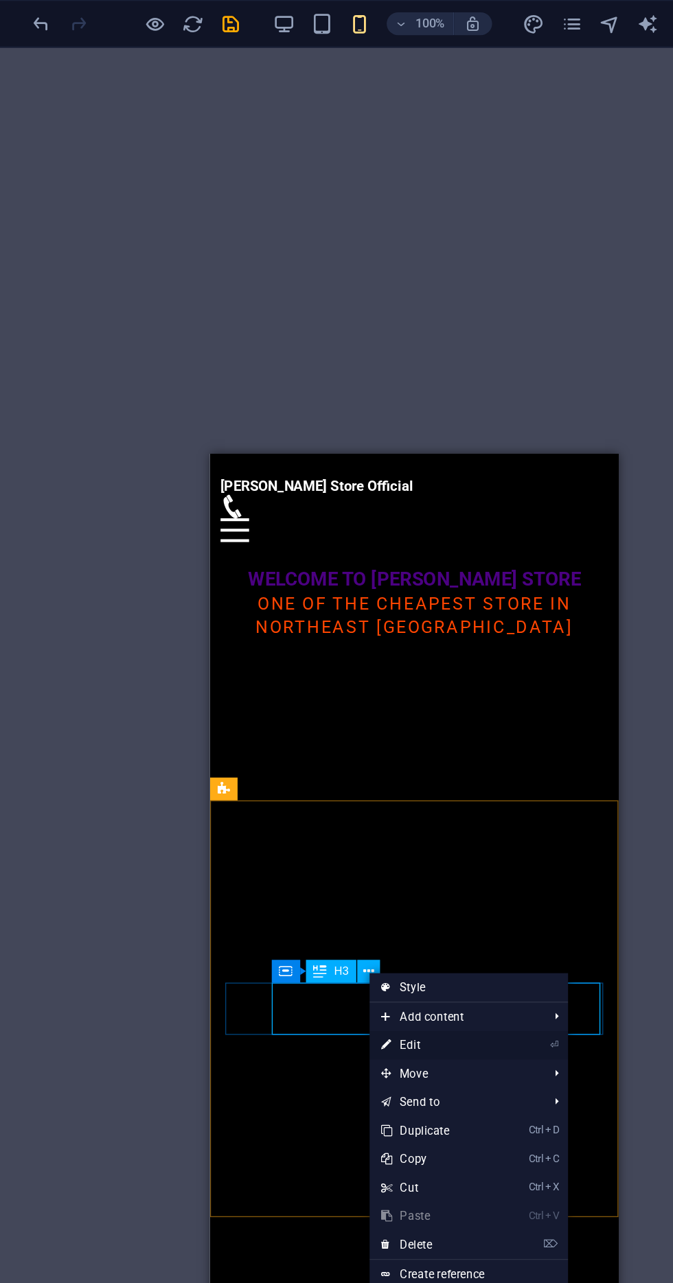
click at [407, 751] on link "⏎ Edit" at bounding box center [378, 756] width 92 height 21
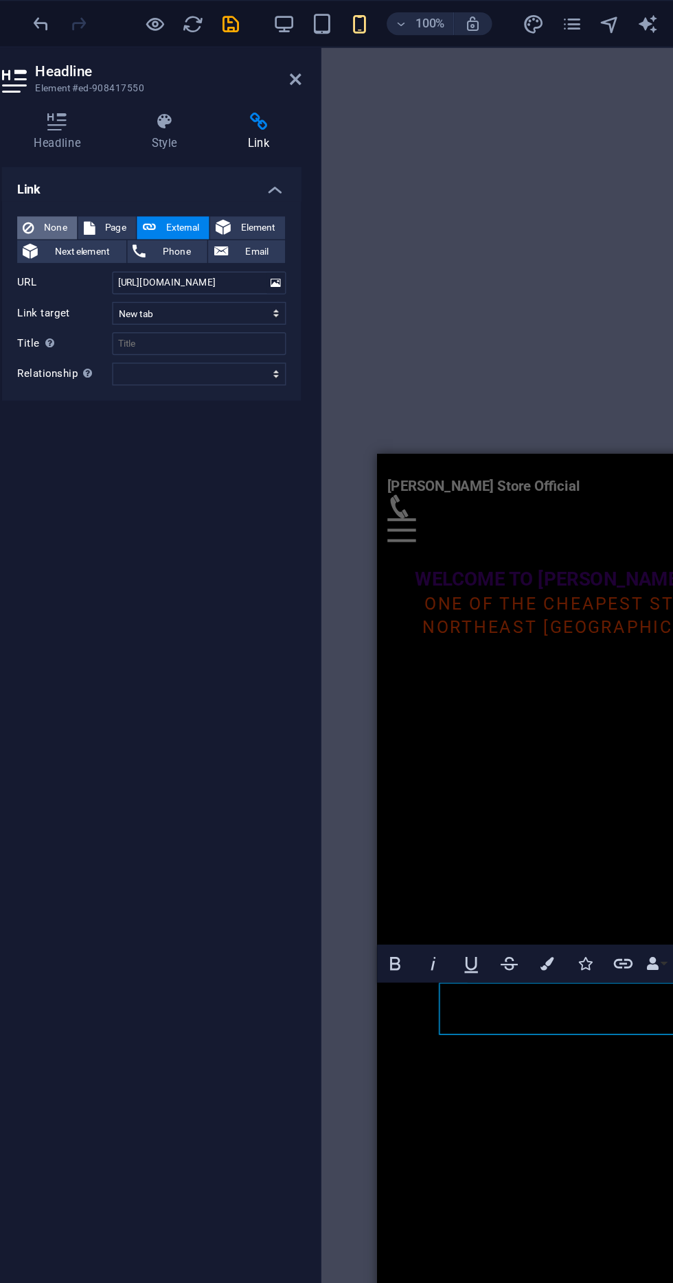
click at [92, 161] on button "None" at bounding box center [98, 165] width 43 height 16
select select
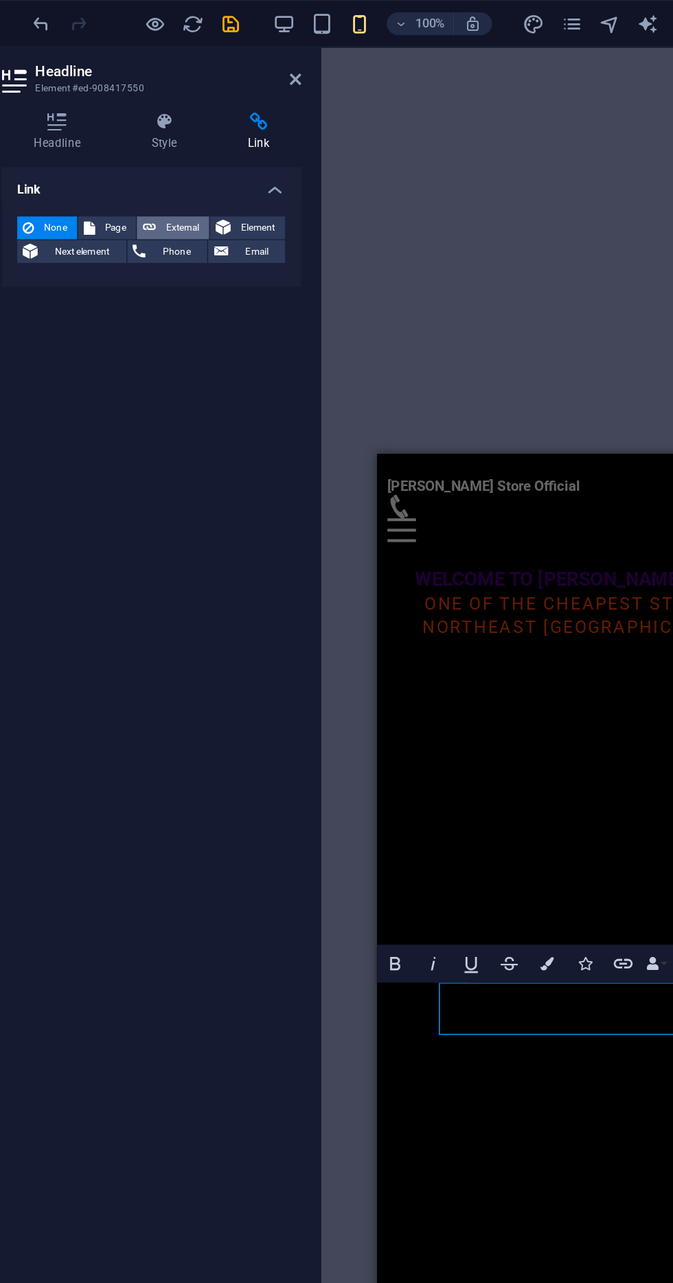
click at [182, 161] on span "External" at bounding box center [196, 165] width 30 height 16
select select
select select "blank"
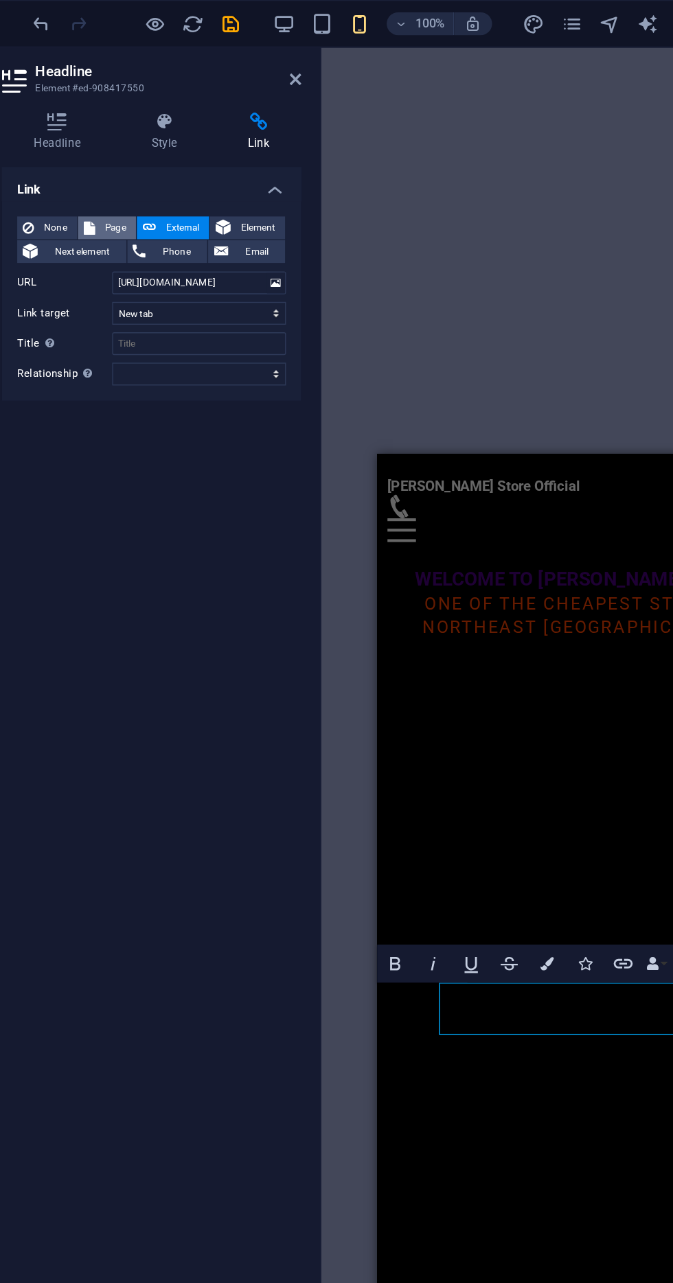
click at [141, 159] on span "Page" at bounding box center [147, 165] width 21 height 16
select select
click at [184, 164] on span "External" at bounding box center [196, 165] width 30 height 16
select select "blank"
click at [294, 70] on div at bounding box center [294, 647] width 3 height 1227
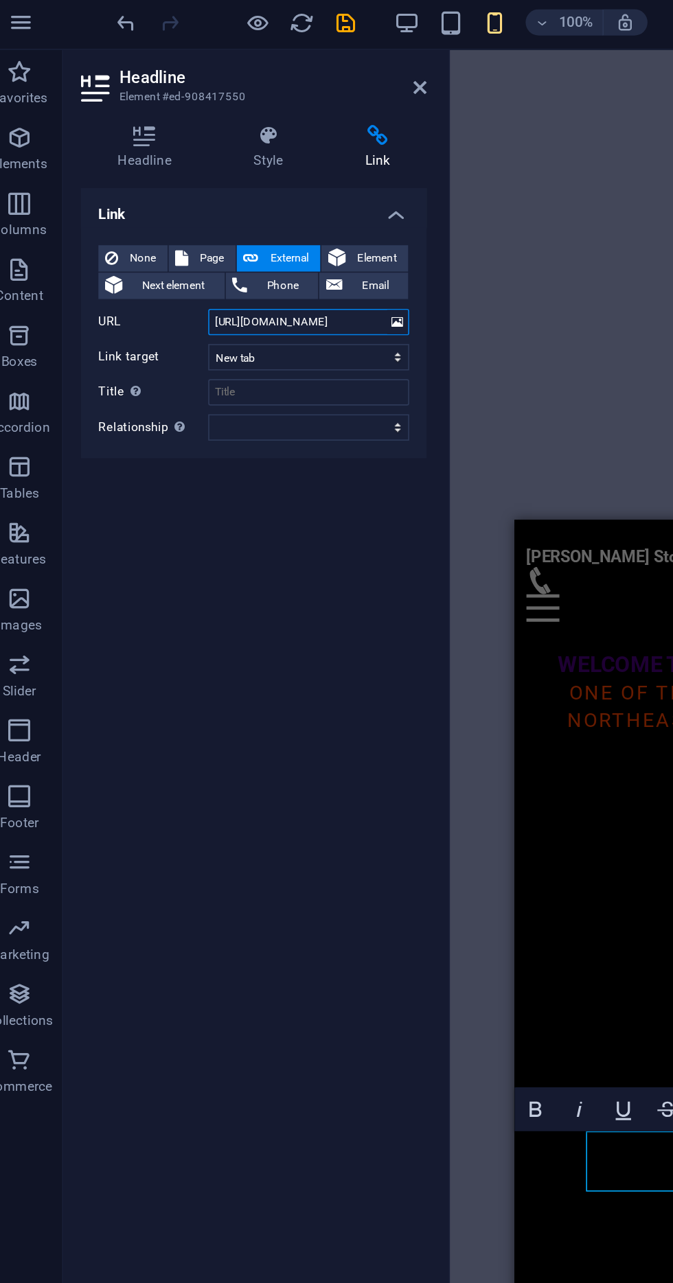
click at [295, 60] on div at bounding box center [294, 647] width 3 height 1227
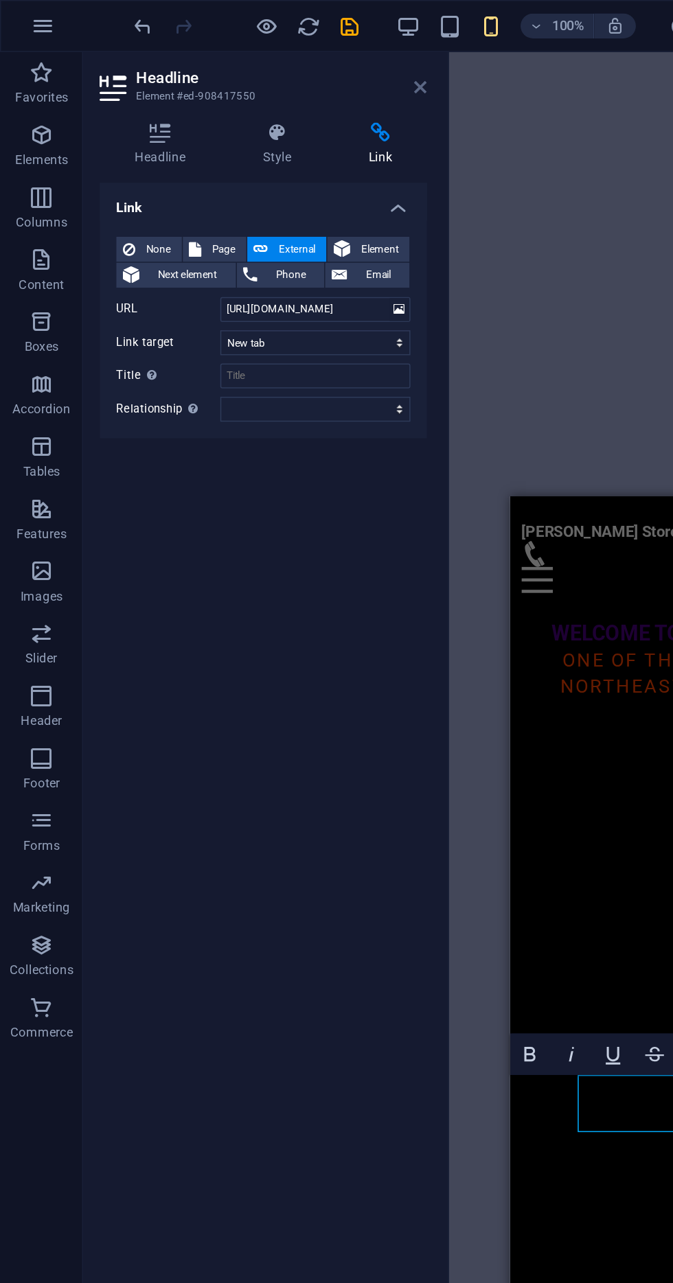
click at [277, 57] on icon at bounding box center [278, 57] width 8 height 11
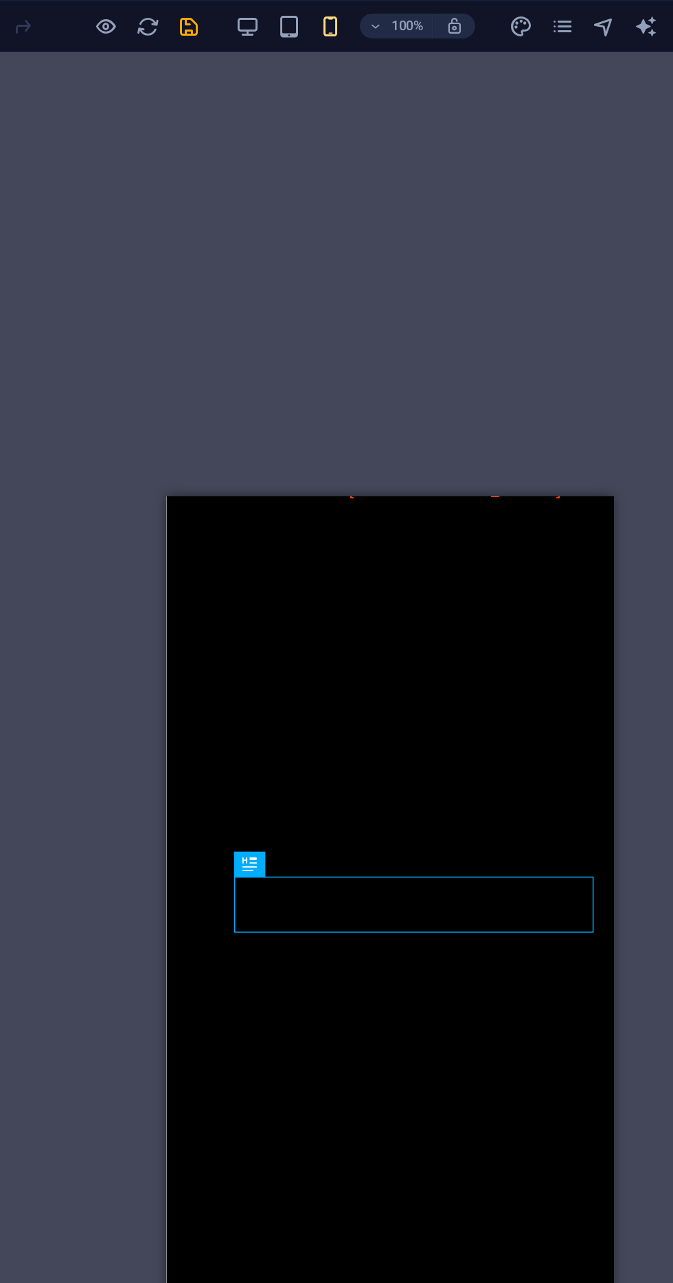
scroll to position [131, 0]
click at [402, 1203] on div "SOCIAL MEDIA BOOSTING" at bounding box center [297, 1221] width 238 height 37
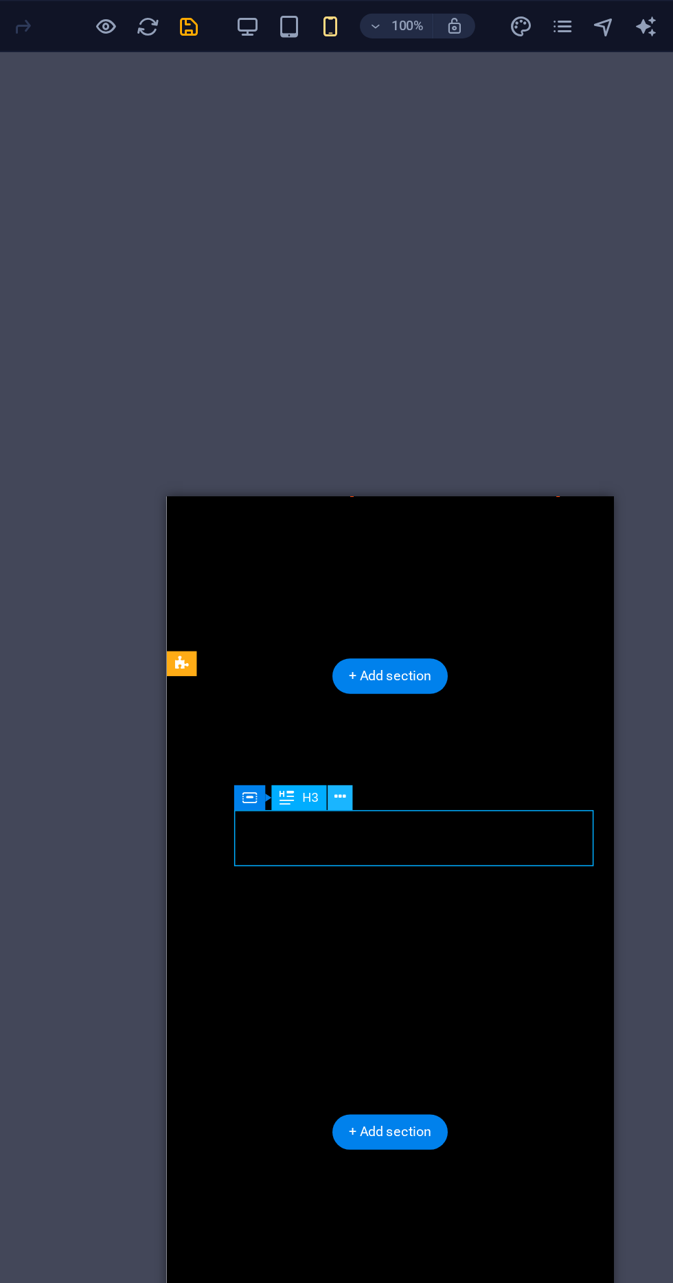
click at [332, 527] on icon at bounding box center [332, 527] width 8 height 14
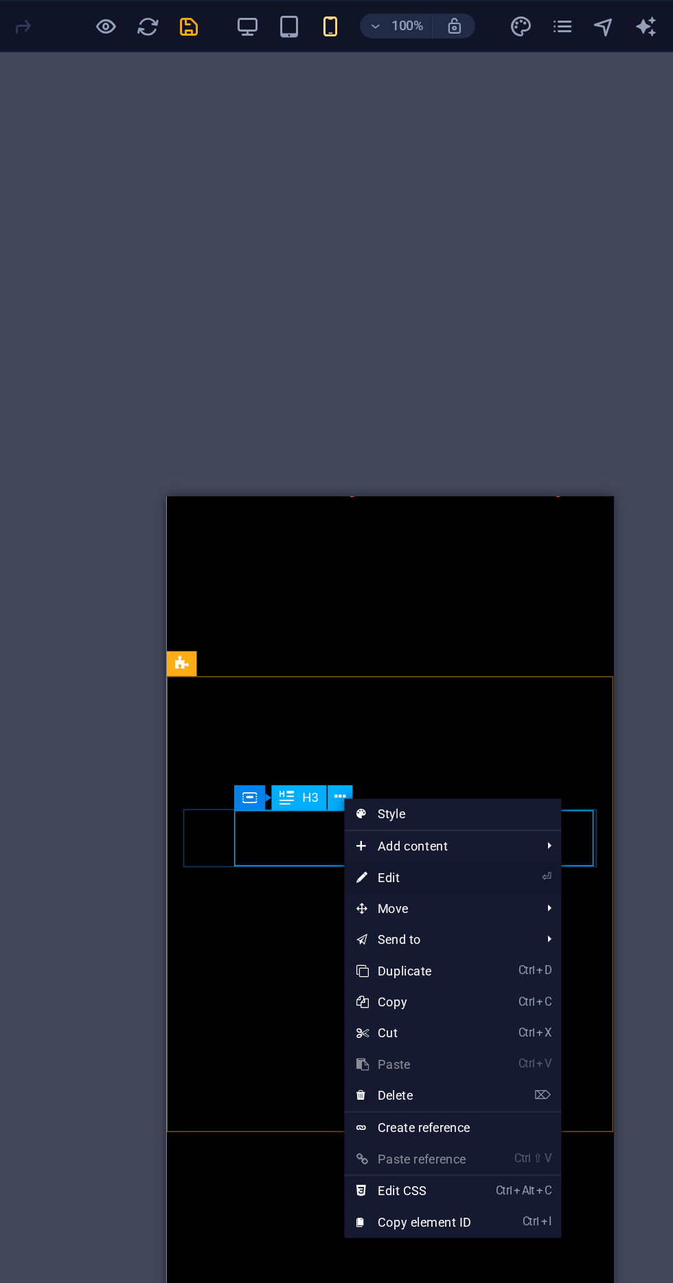
click at [404, 579] on link "⏎ Edit" at bounding box center [380, 580] width 92 height 21
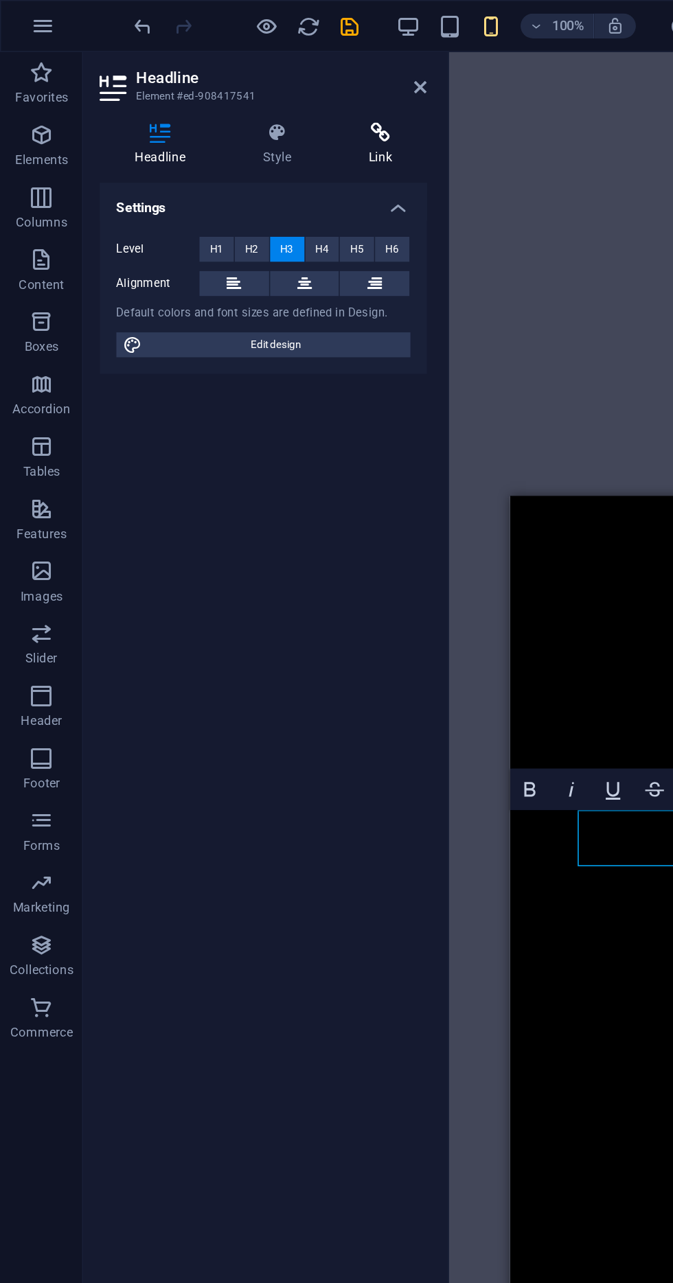
click at [244, 91] on icon at bounding box center [251, 88] width 61 height 14
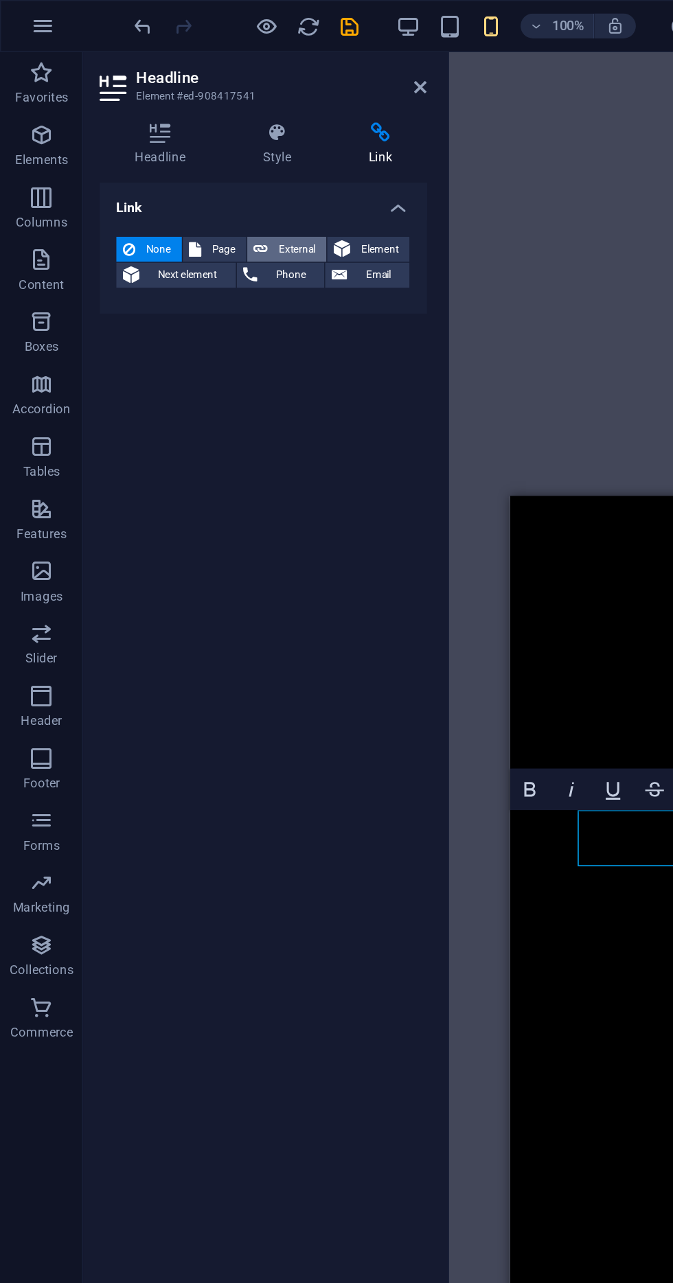
click at [186, 158] on span "External" at bounding box center [196, 165] width 30 height 16
select select "blank"
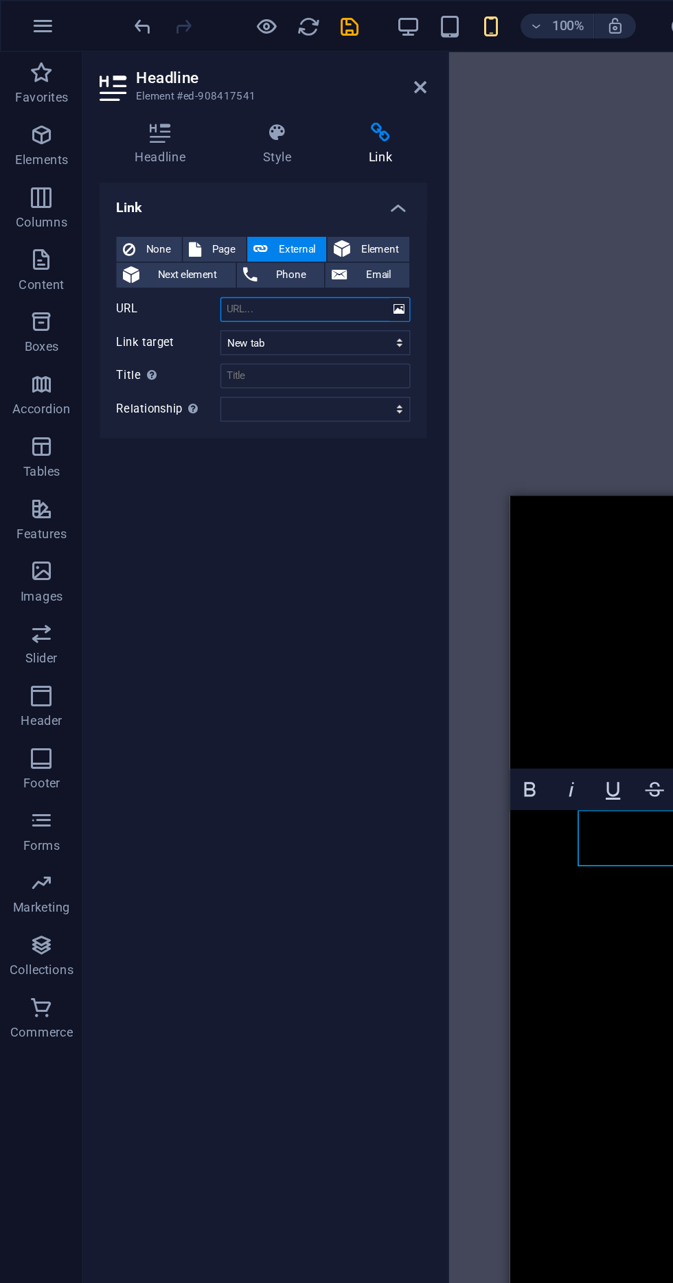
click at [218, 203] on input "URL" at bounding box center [209, 204] width 126 height 16
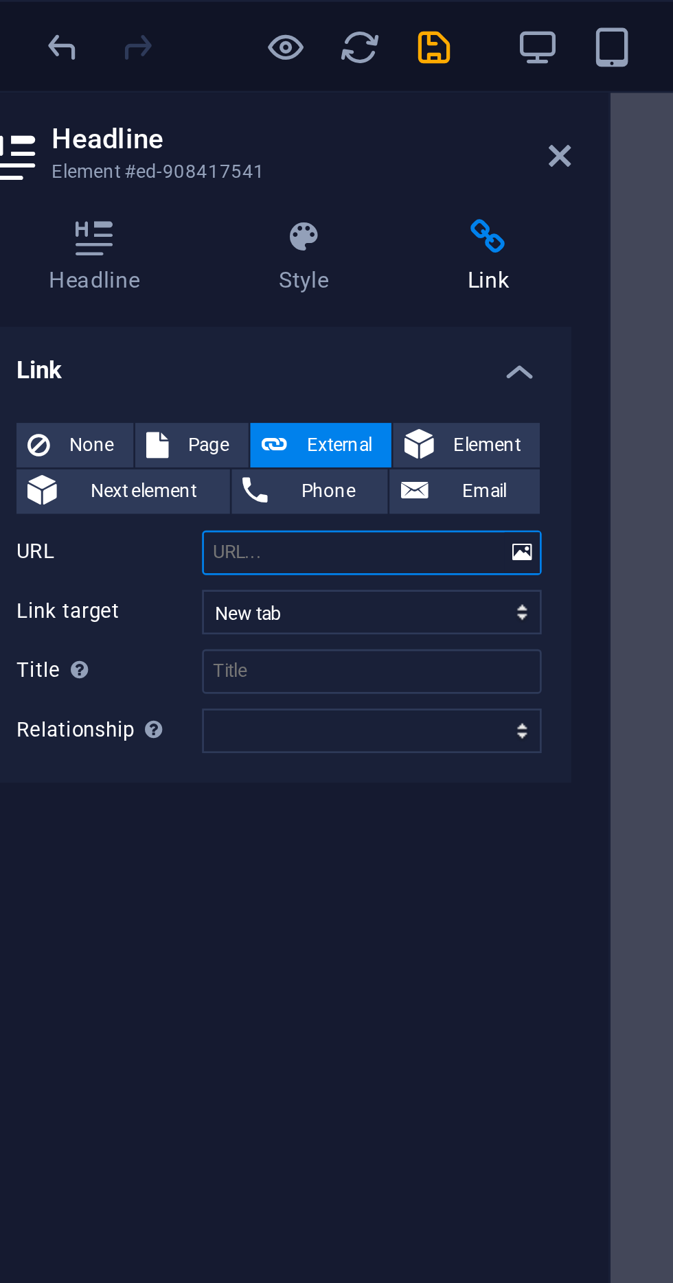
type input "[URL][DOMAIN_NAME]"
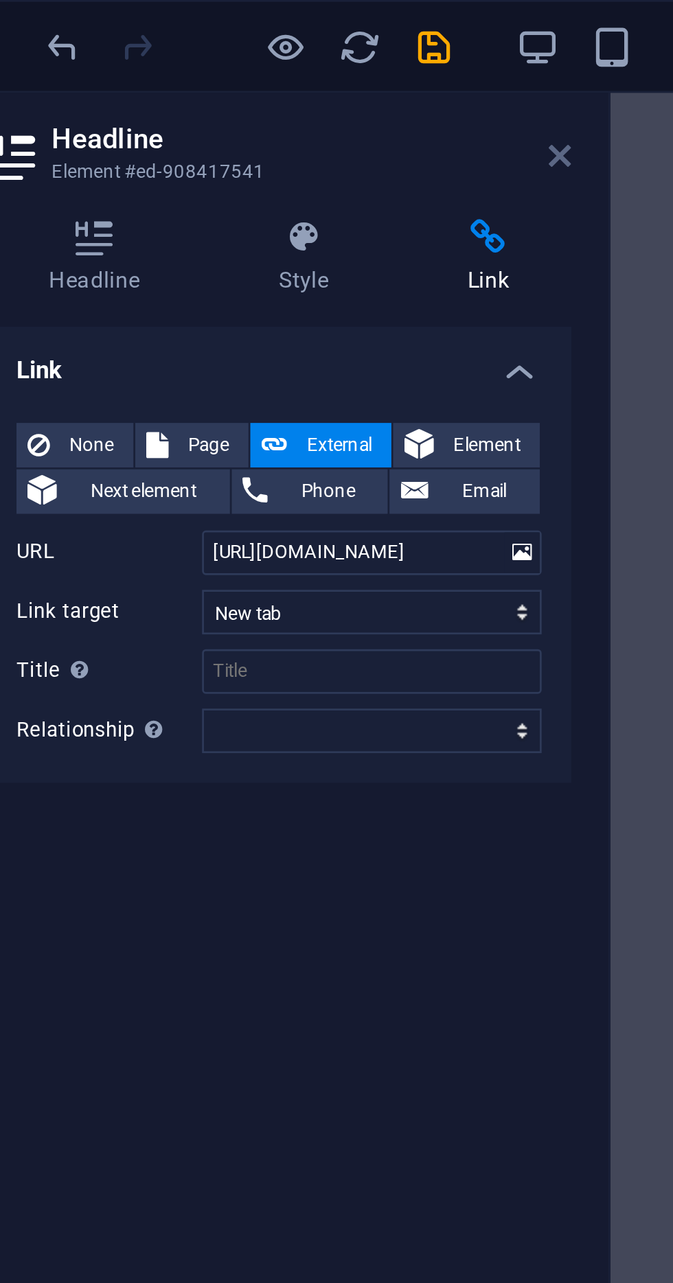
click at [280, 56] on icon at bounding box center [278, 57] width 8 height 11
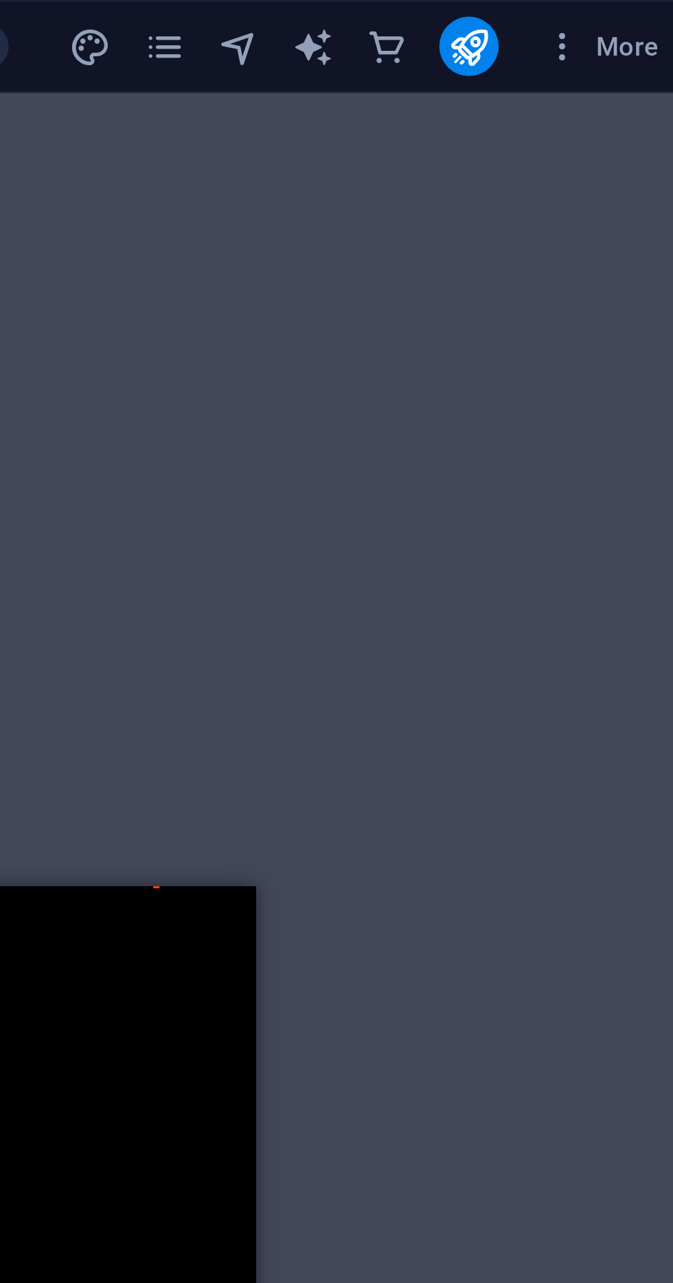
scroll to position [0, 0]
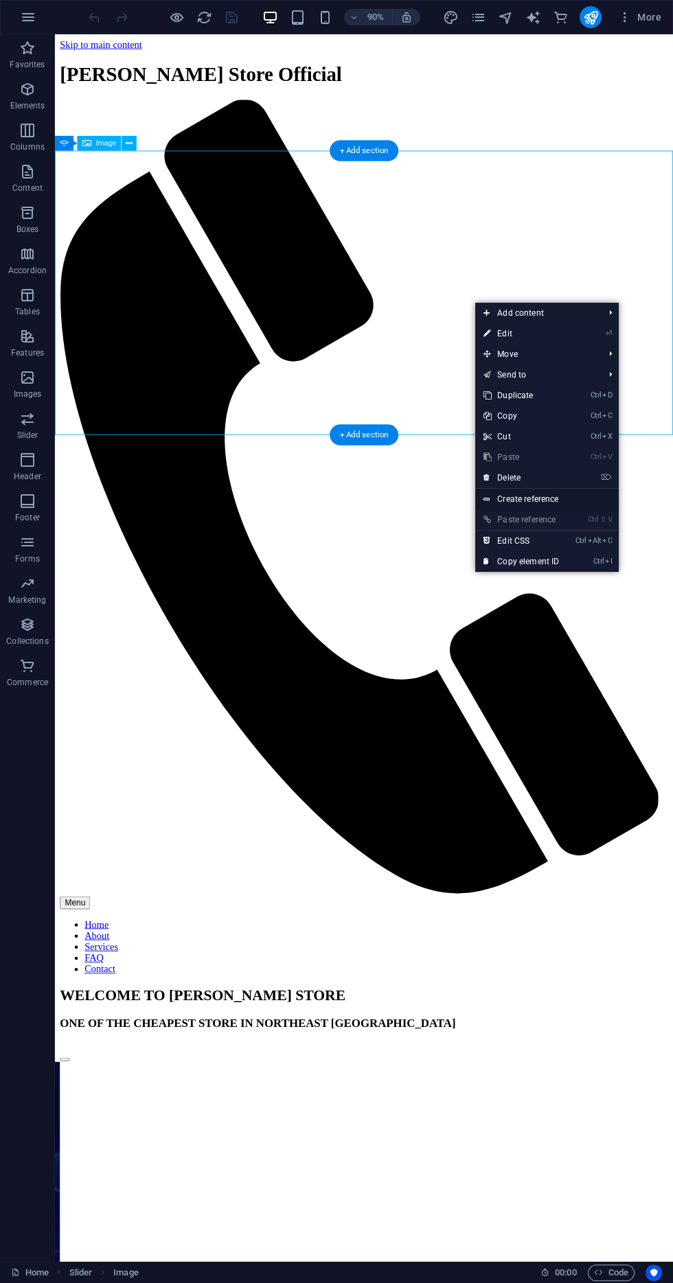
click at [571, 494] on link "Create reference" at bounding box center [547, 499] width 144 height 21
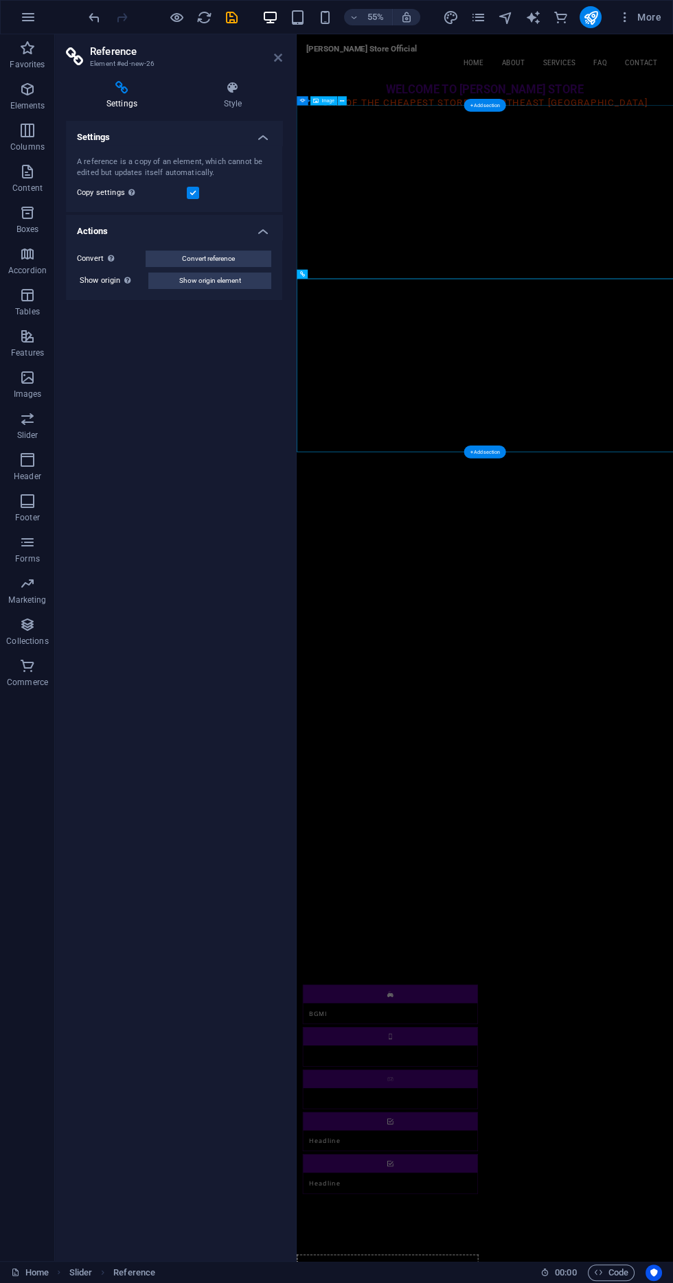
click at [277, 57] on icon at bounding box center [278, 57] width 8 height 11
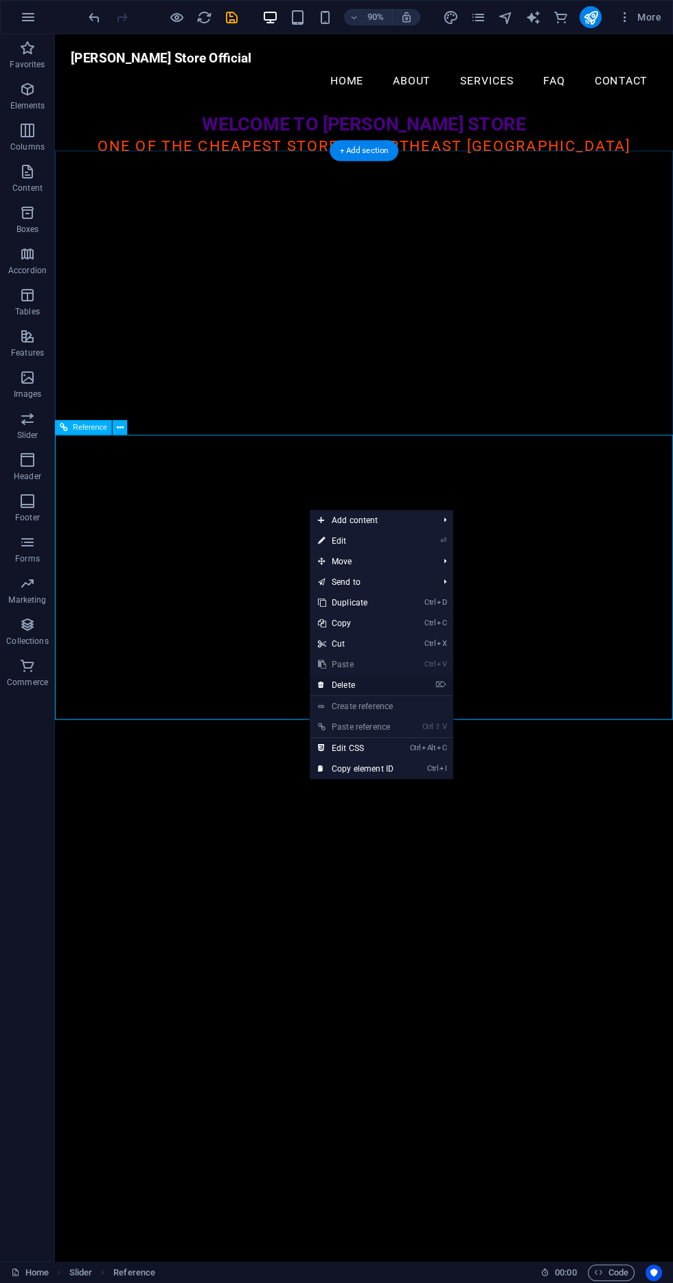
click at [394, 685] on link "⌦ Delete" at bounding box center [356, 685] width 92 height 21
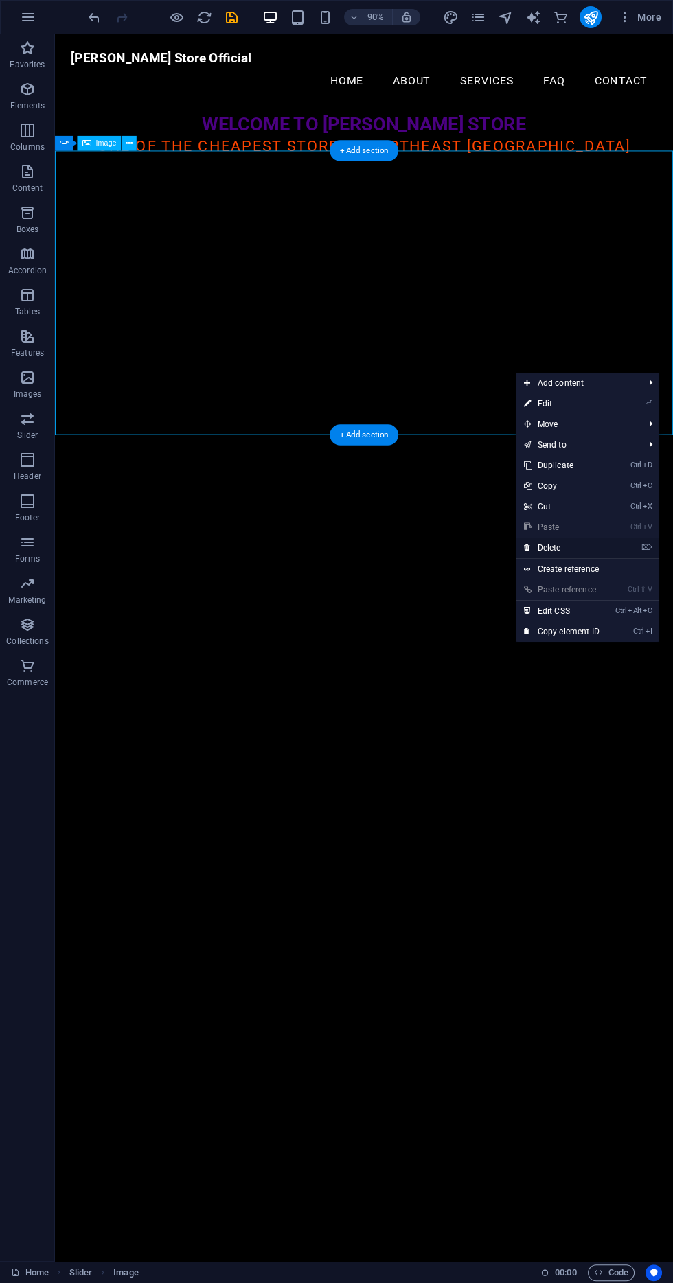
click at [605, 551] on link "⌦ Delete" at bounding box center [562, 548] width 92 height 21
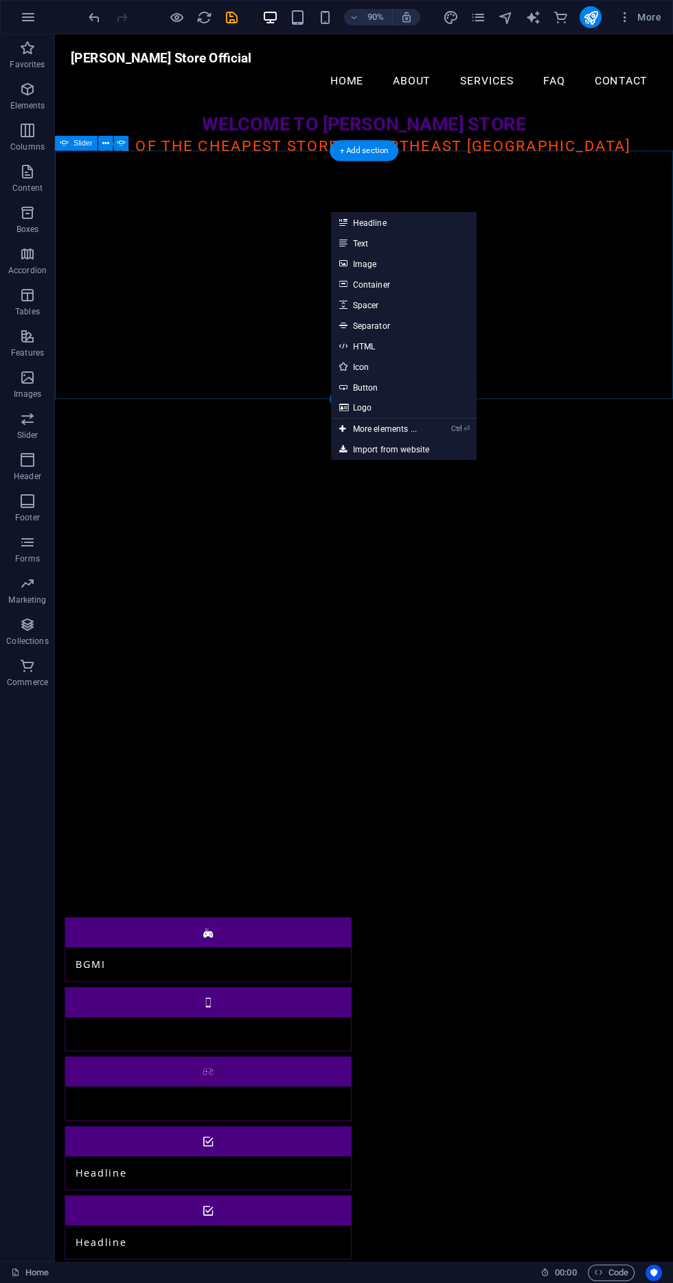
click at [268, 335] on div "Drop content here or Add elements Paste clipboard Drop content here or Add elem…" at bounding box center [398, 571] width 687 height 780
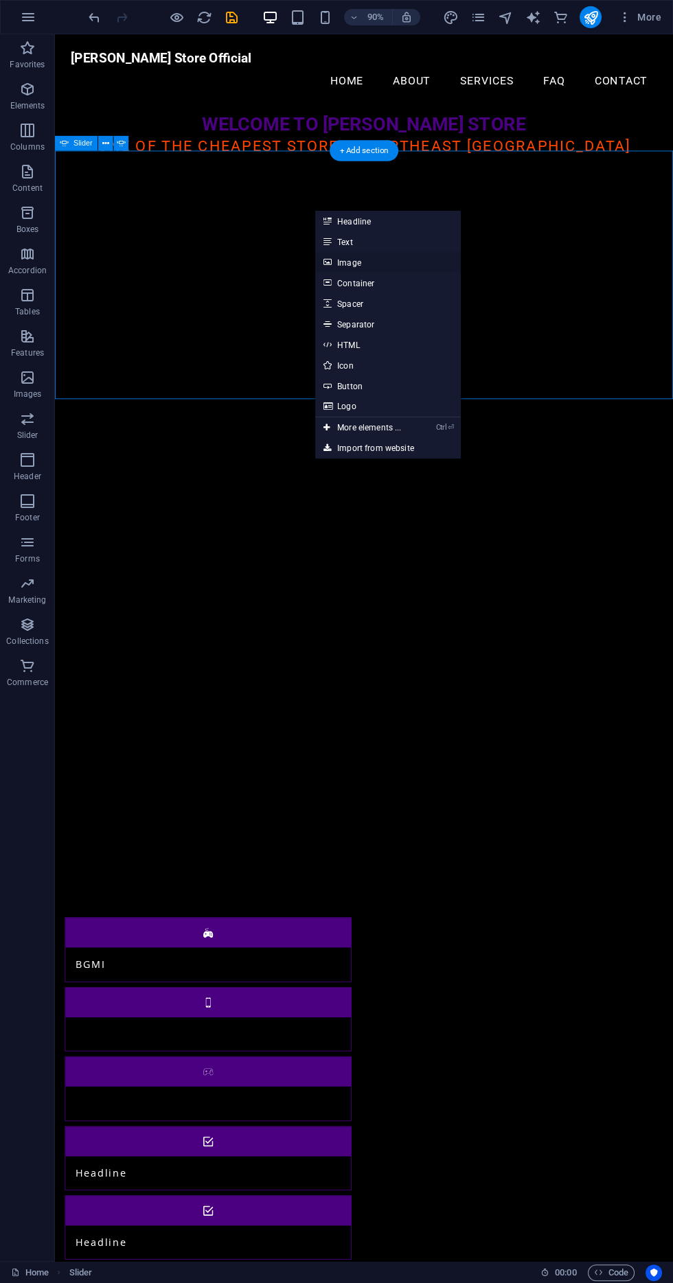
click at [402, 255] on link "Image" at bounding box center [388, 262] width 146 height 21
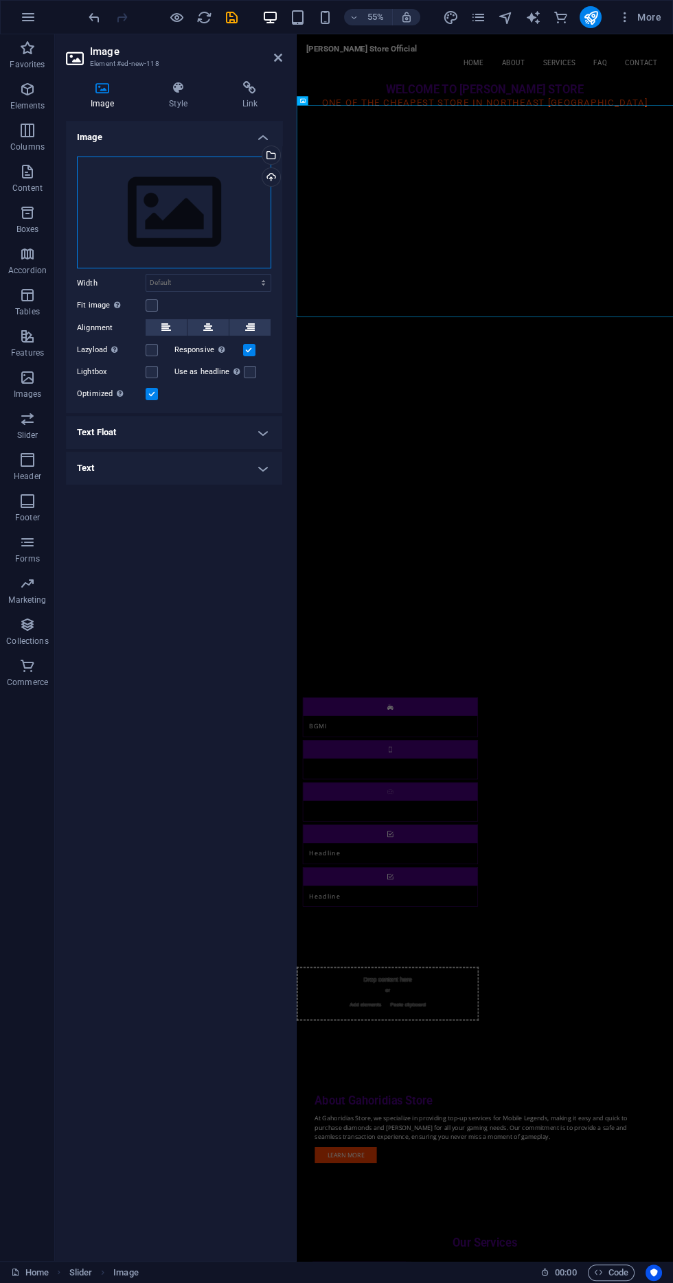
click at [230, 200] on div "Drag files here, click to choose files or select files from Files or our free s…" at bounding box center [174, 213] width 194 height 113
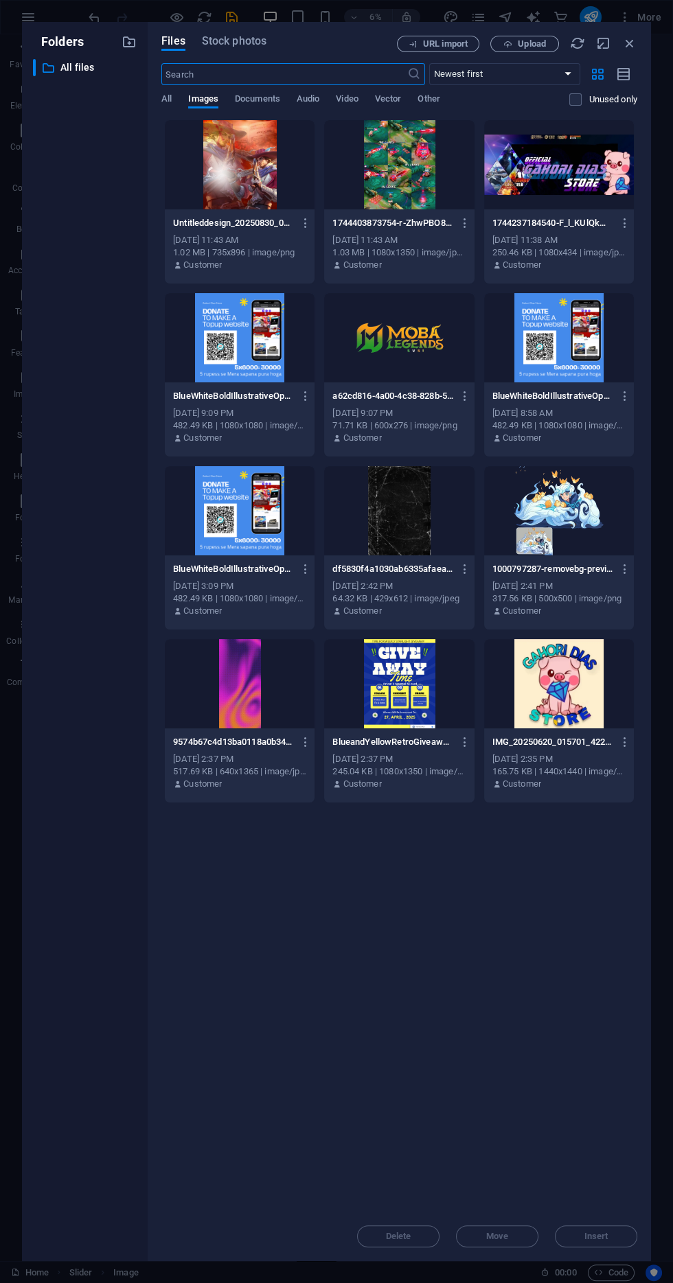
click at [565, 188] on div at bounding box center [559, 164] width 150 height 89
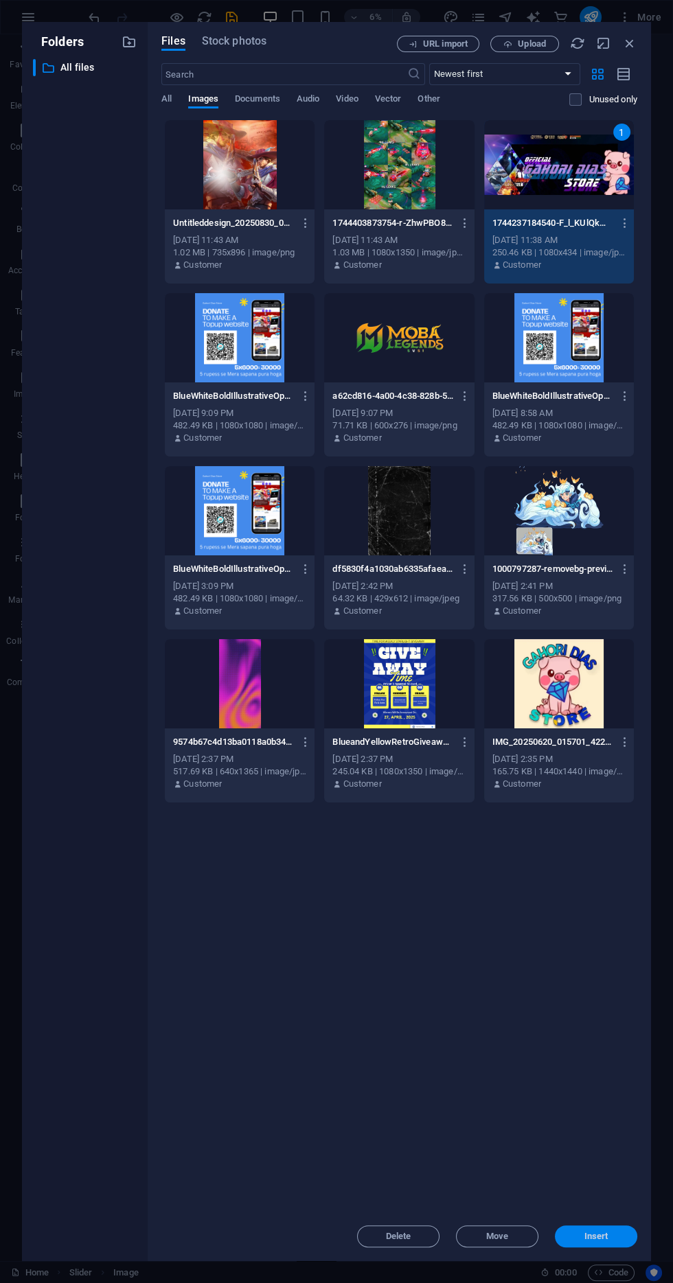
click at [621, 1244] on button "Insert" at bounding box center [596, 1237] width 82 height 22
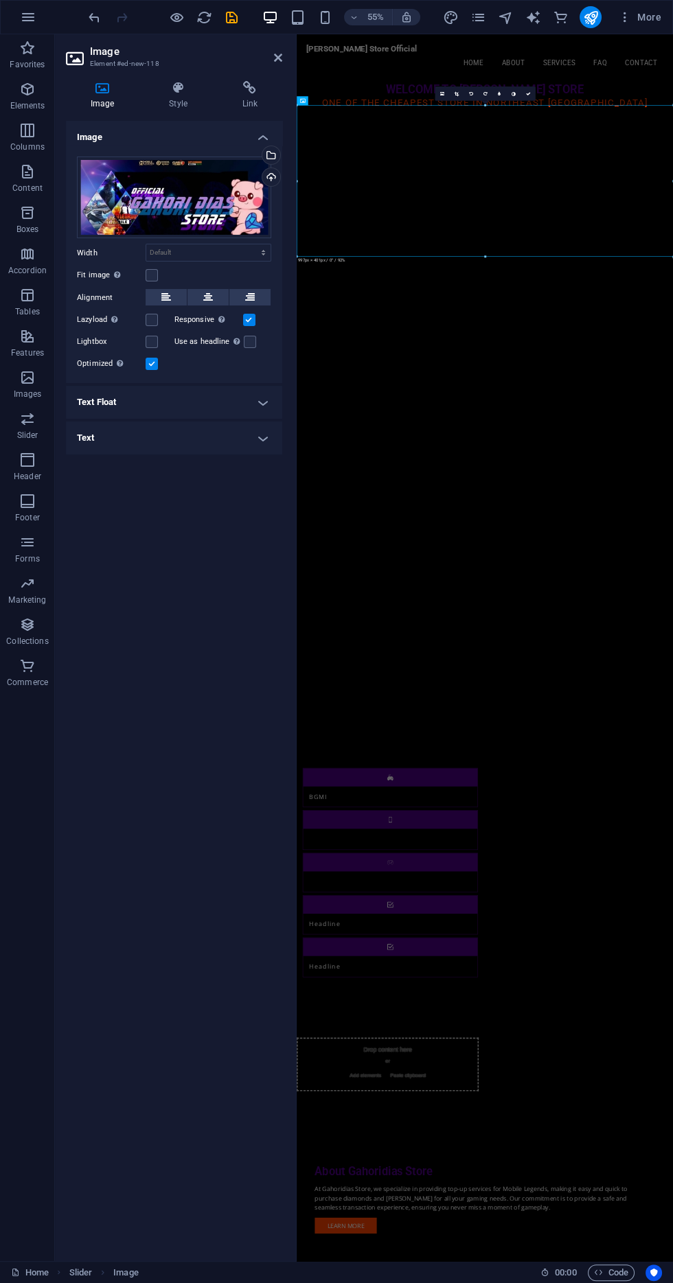
click at [295, 52] on div at bounding box center [294, 647] width 3 height 1227
click at [277, 57] on icon at bounding box center [278, 57] width 8 height 11
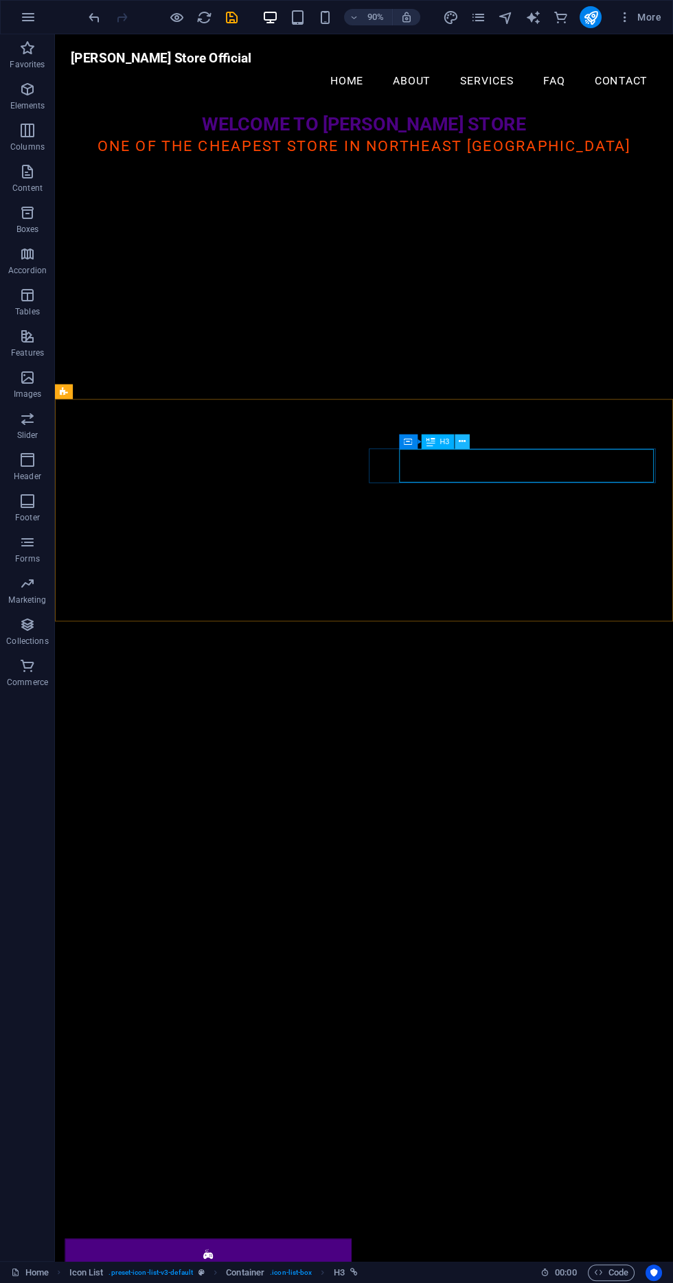
click at [455, 444] on button at bounding box center [462, 441] width 15 height 15
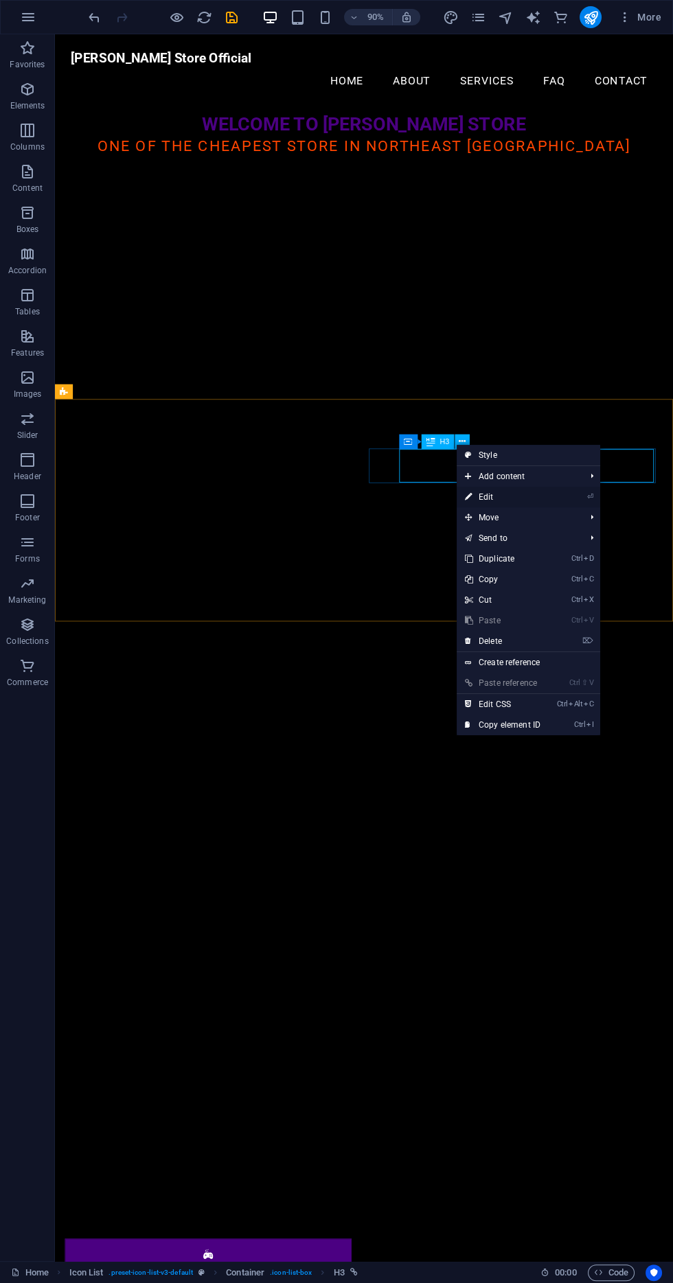
click at [542, 501] on link "⏎ Edit" at bounding box center [503, 497] width 92 height 21
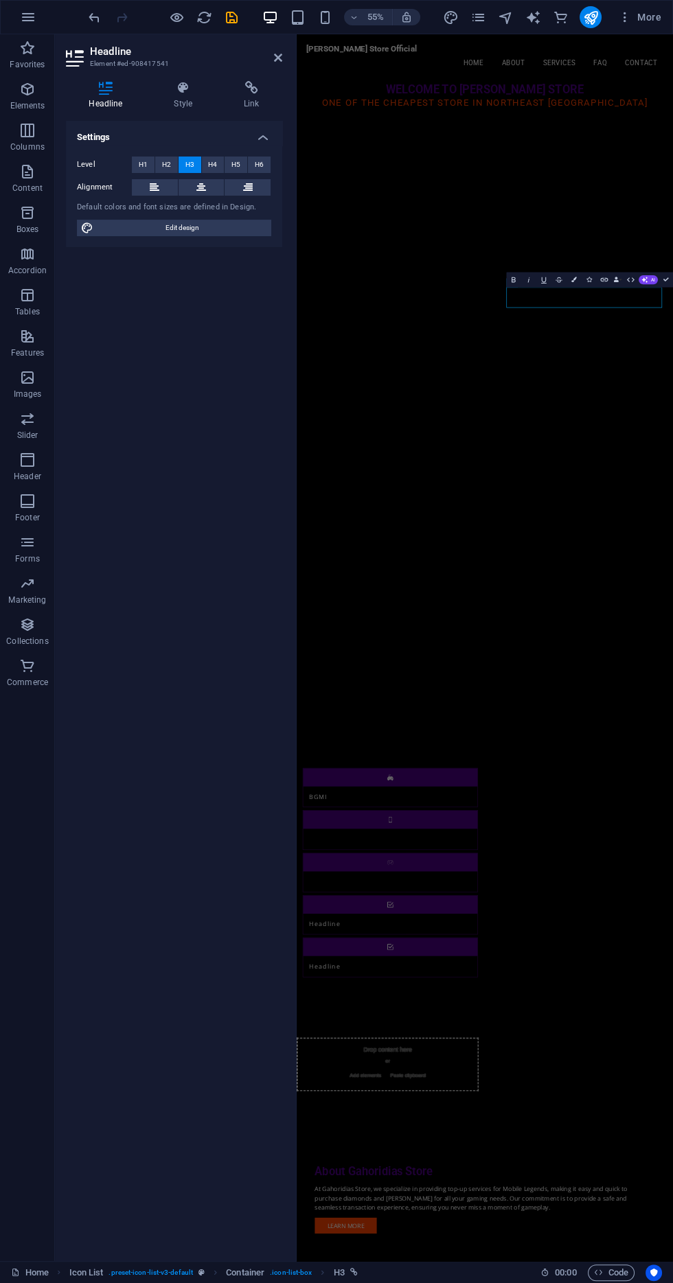
click at [210, 506] on div "Settings Level H1 H2 H3 H4 H5 H6 Alignment Default colors and font sizes are de…" at bounding box center [174, 685] width 216 height 1129
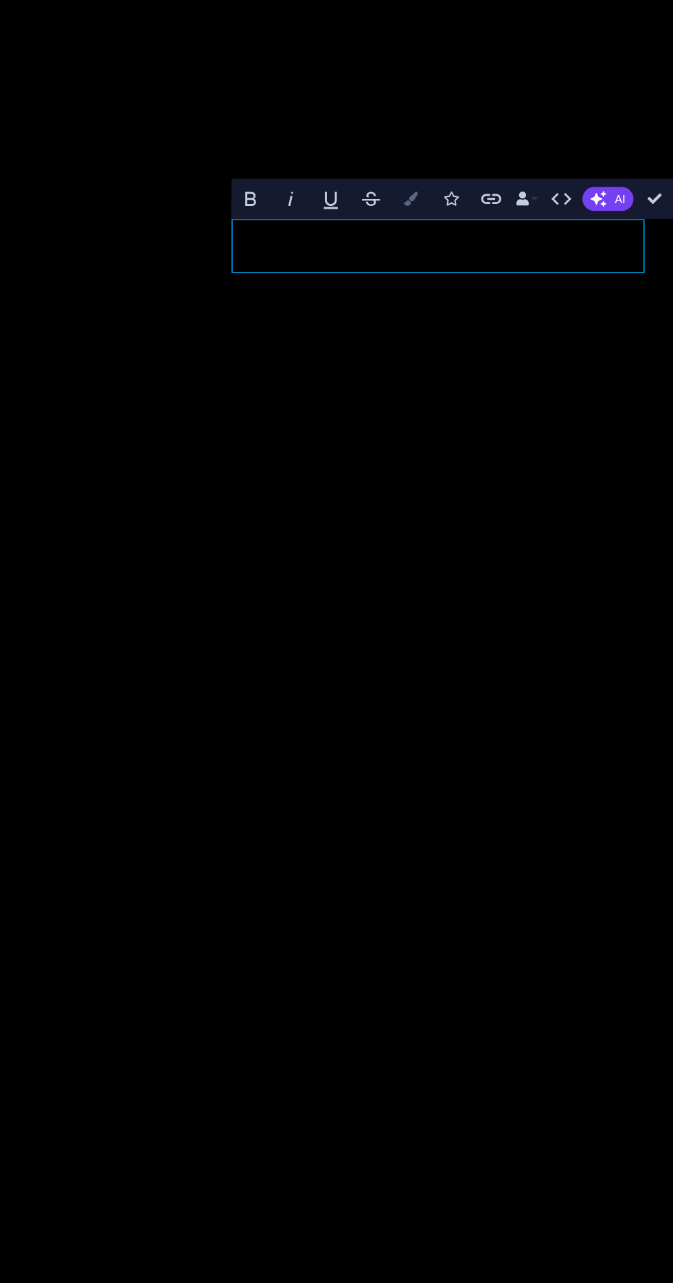
click at [573, 278] on icon "button" at bounding box center [573, 279] width 5 height 5
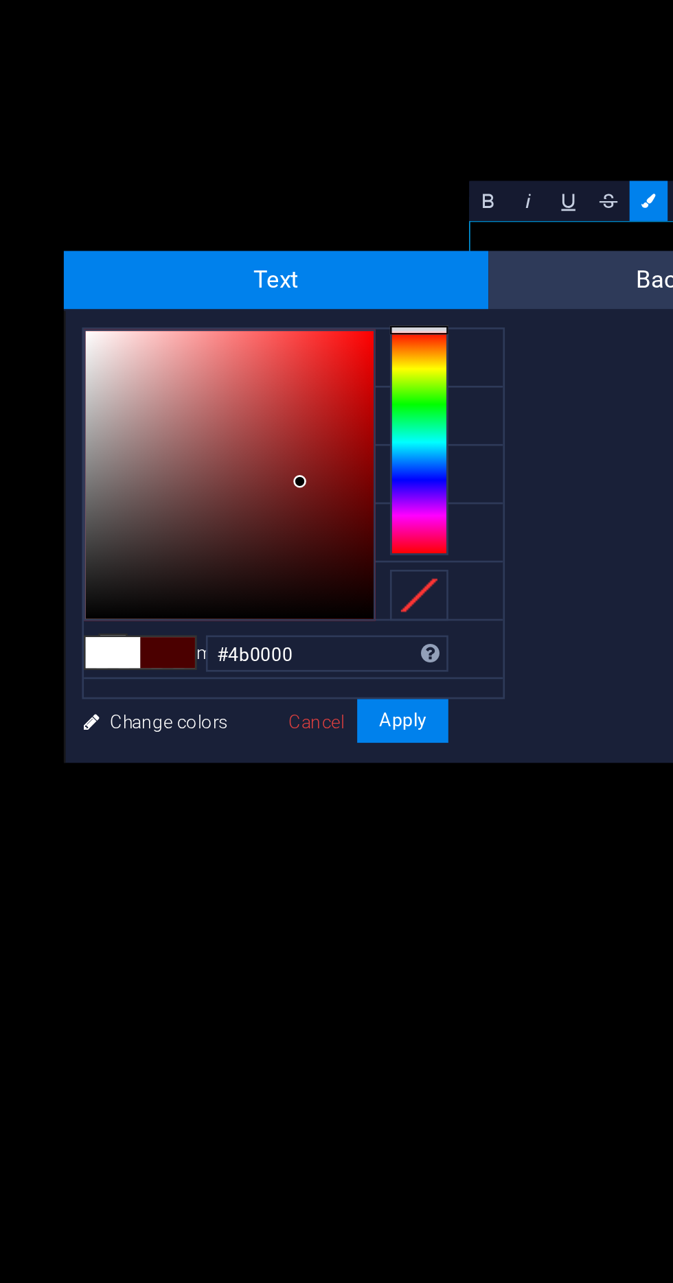
click at [356, 332] on div "#4b0000 Supported formats #0852ed rgb(8, 82, 237) rgba(8, 82, 237, 90%) hsv(221…" at bounding box center [430, 505] width 152 height 369
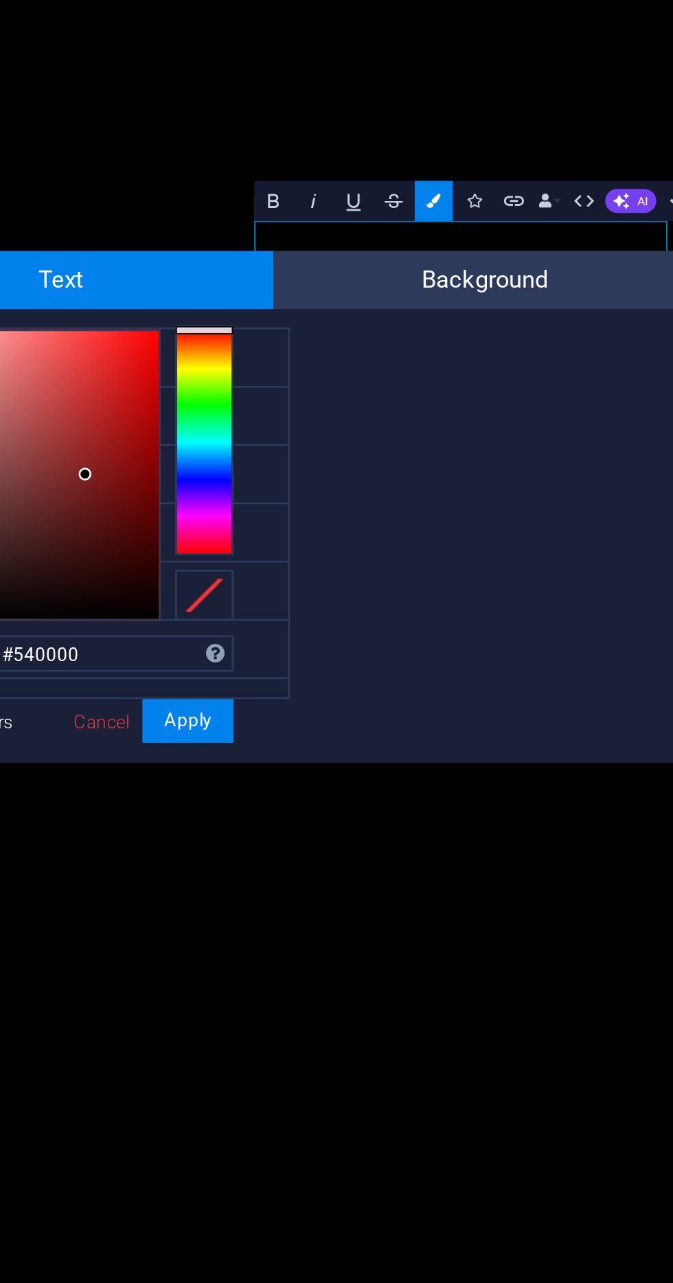
type input "#560000"
click at [484, 468] on button "Apply" at bounding box center [481, 476] width 34 height 16
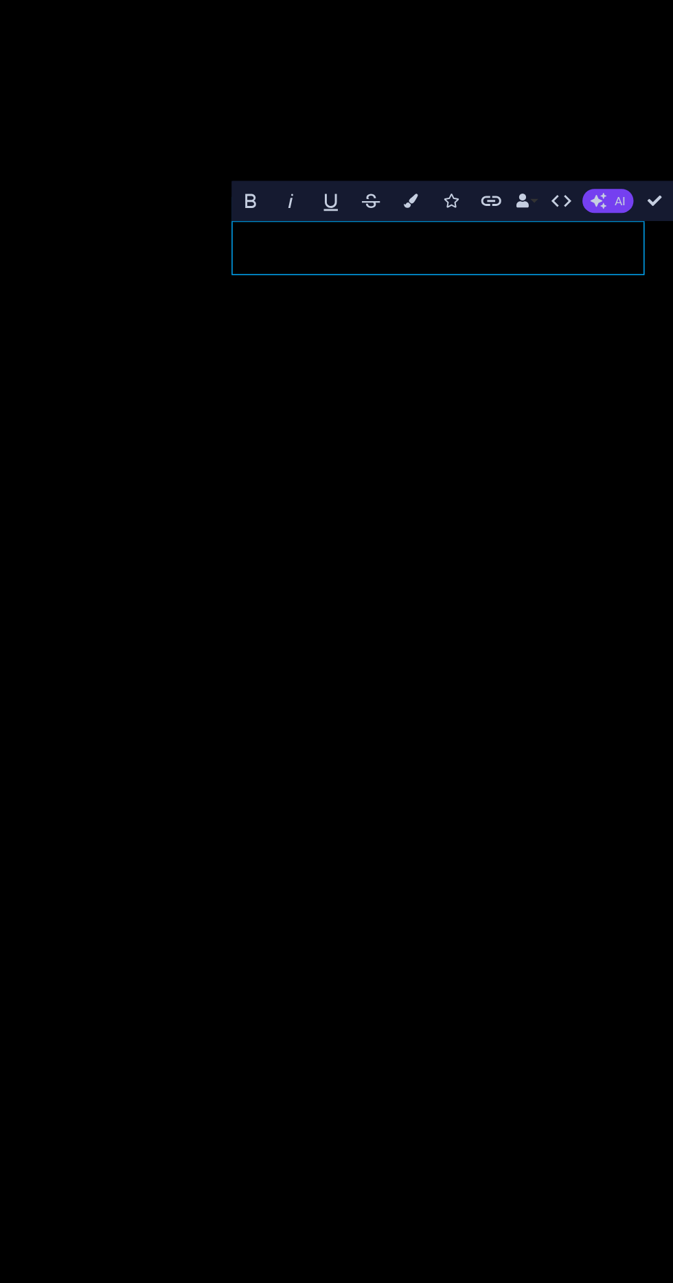
click at [653, 279] on span "AI" at bounding box center [652, 279] width 4 height 5
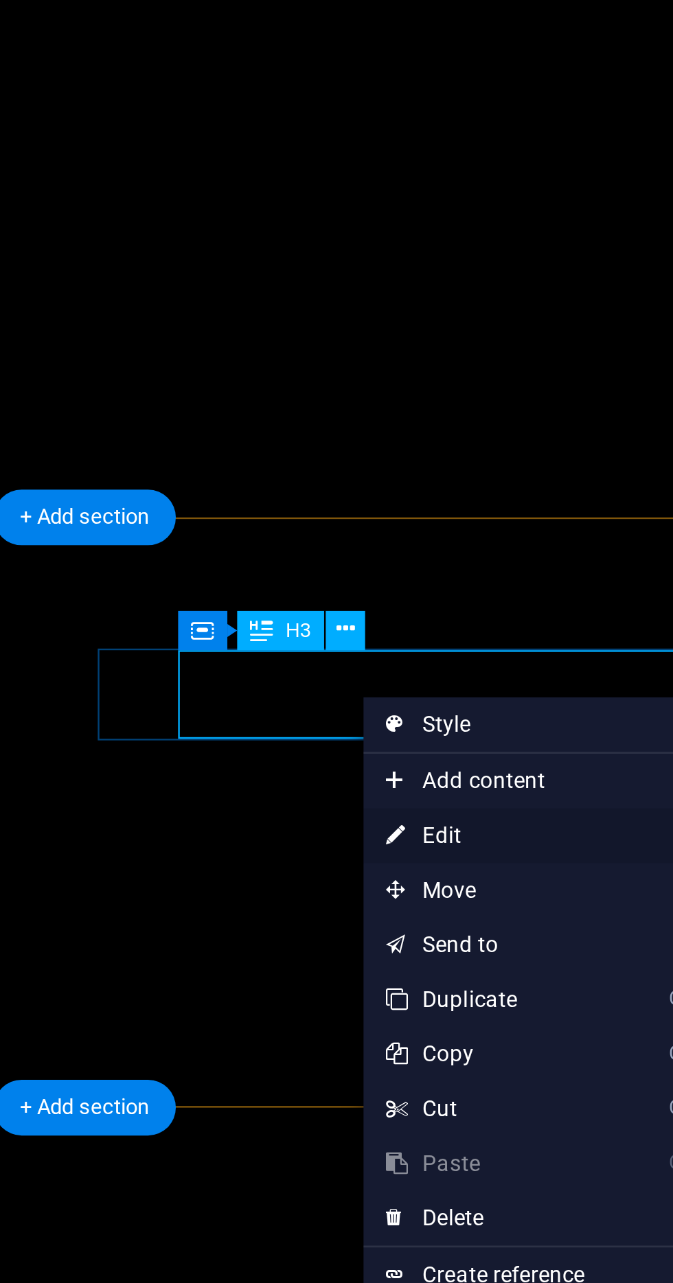
click at [528, 519] on link "⏎ Edit" at bounding box center [515, 519] width 92 height 21
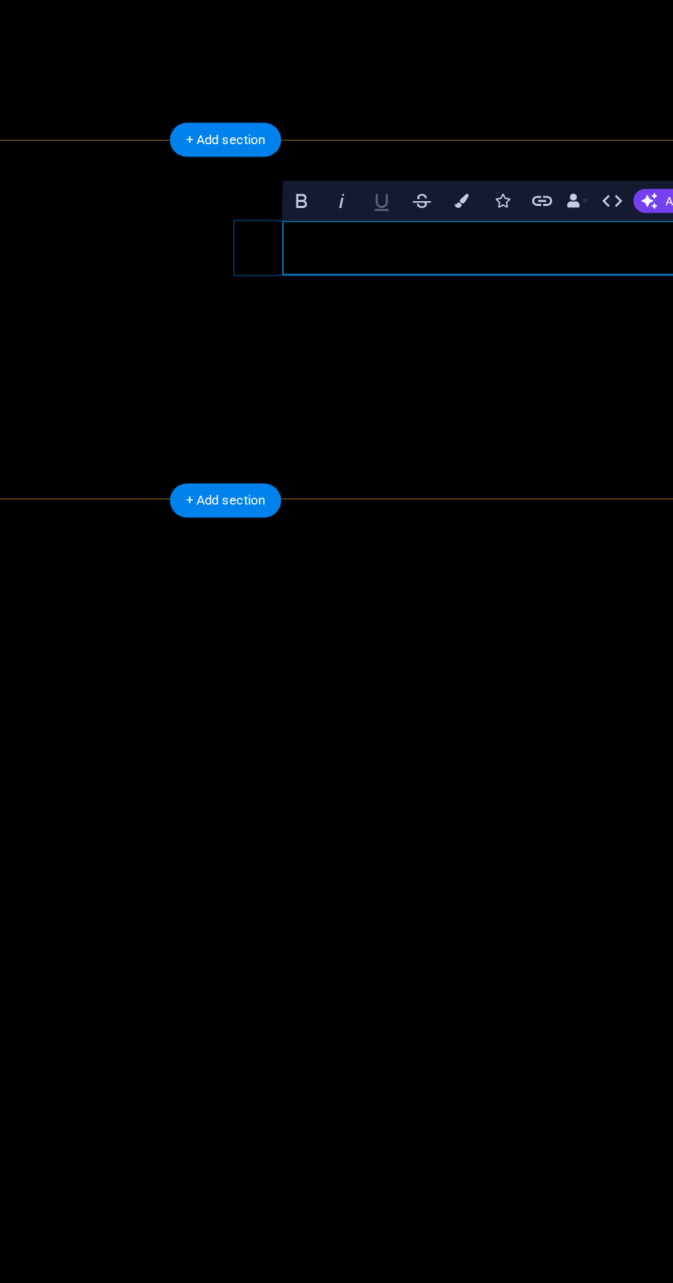
click at [544, 282] on icon "button" at bounding box center [543, 280] width 5 height 6
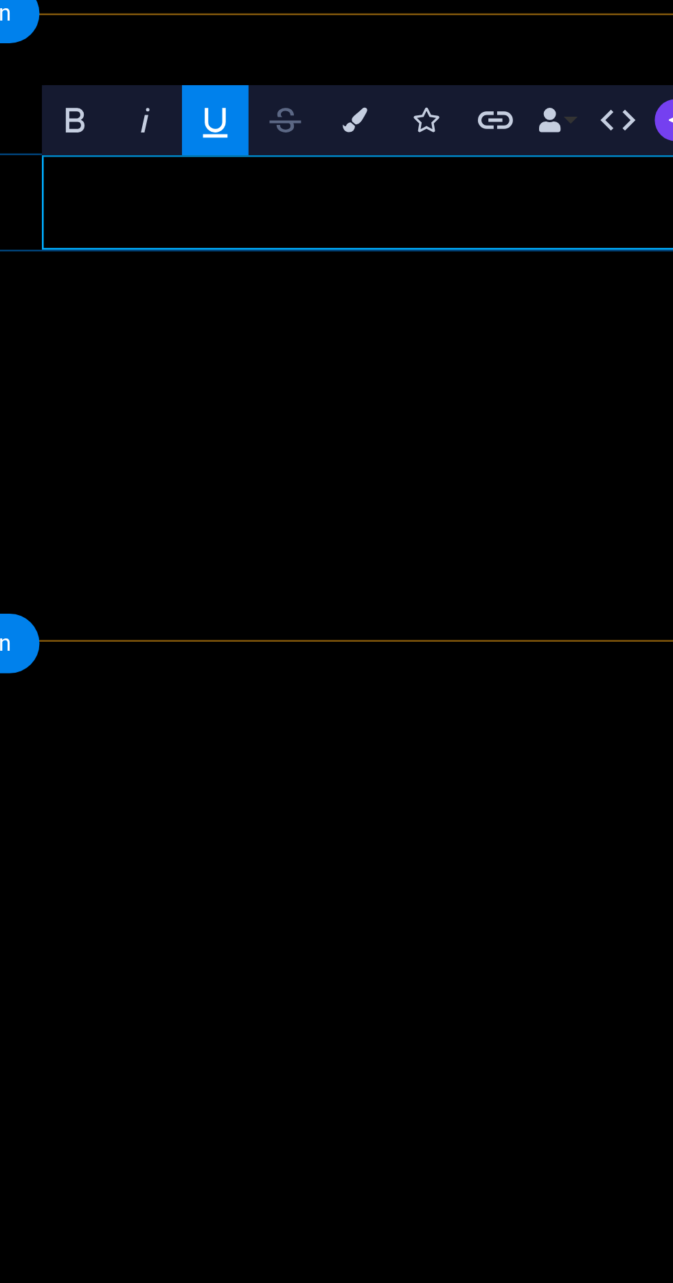
click at [560, 279] on icon "button" at bounding box center [558, 279] width 9 height 9
click at [558, 279] on icon "button" at bounding box center [558, 279] width 9 height 9
click at [543, 278] on icon "button" at bounding box center [543, 279] width 9 height 9
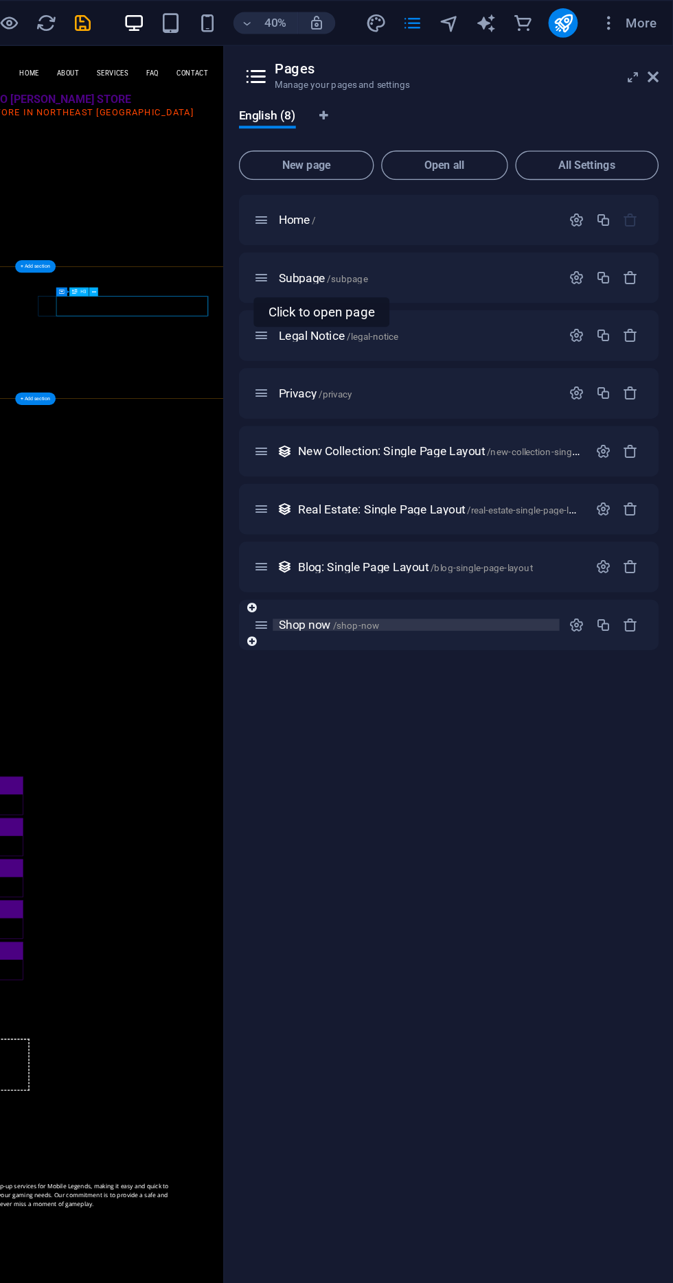
click at [515, 467] on p "Shop now /shop-now" at bounding box center [481, 467] width 206 height 9
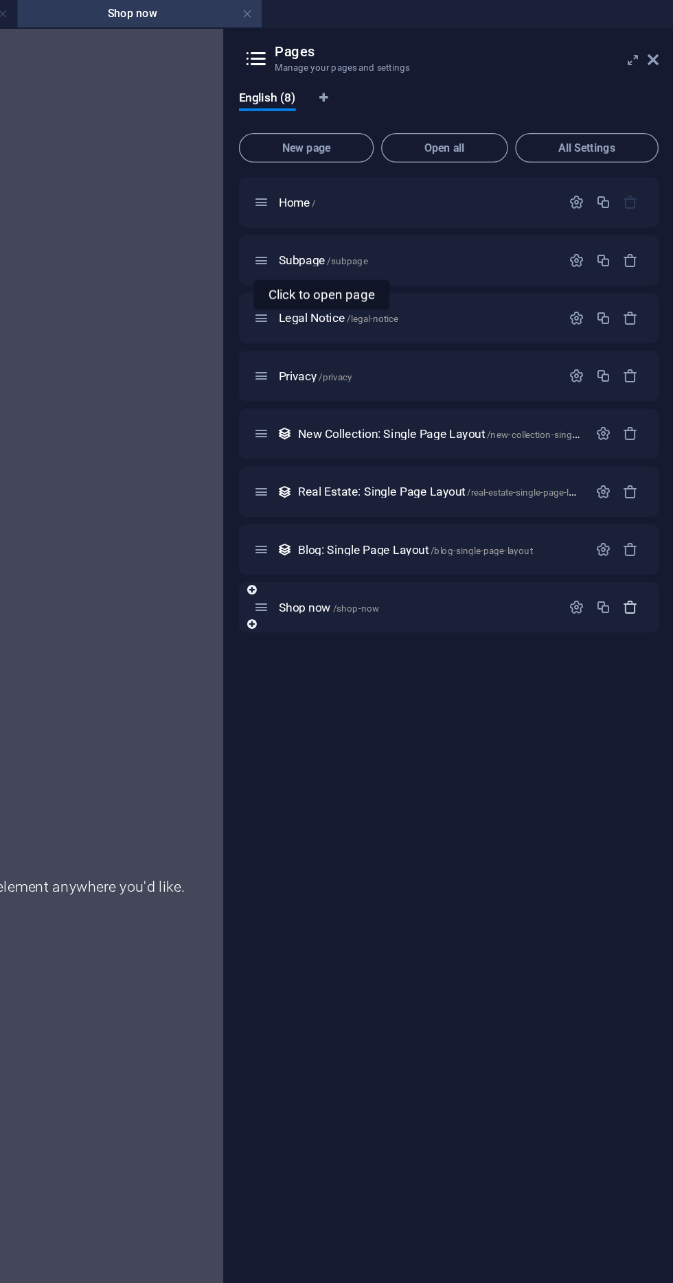
click at [641, 457] on icon "button" at bounding box center [641, 454] width 12 height 12
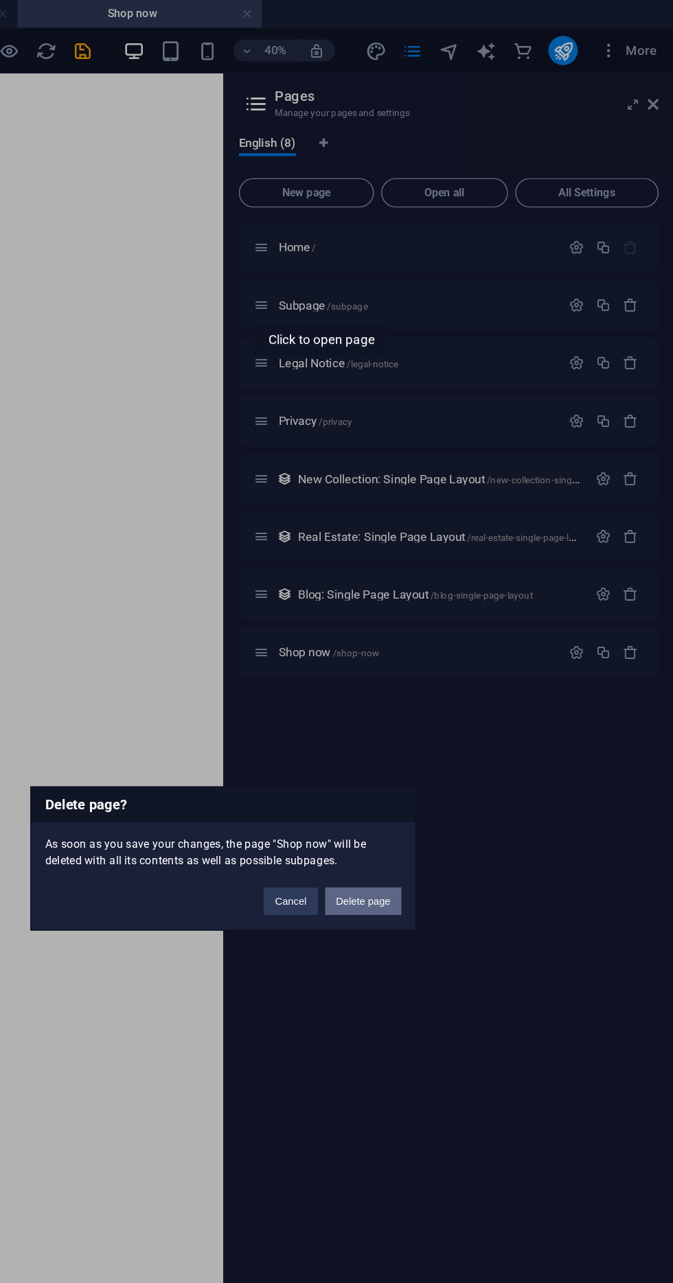
click at [465, 672] on button "Delete page" at bounding box center [441, 673] width 57 height 21
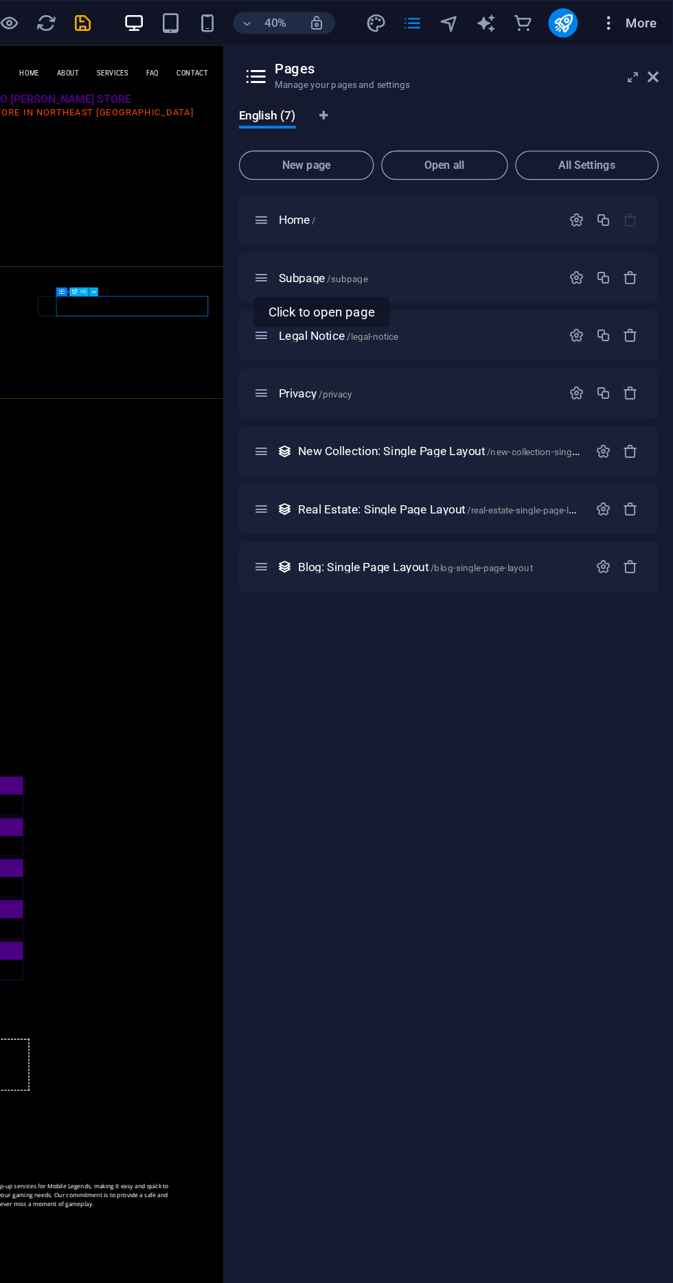
click at [0, 0] on icon "button" at bounding box center [0, 0] width 0 height 0
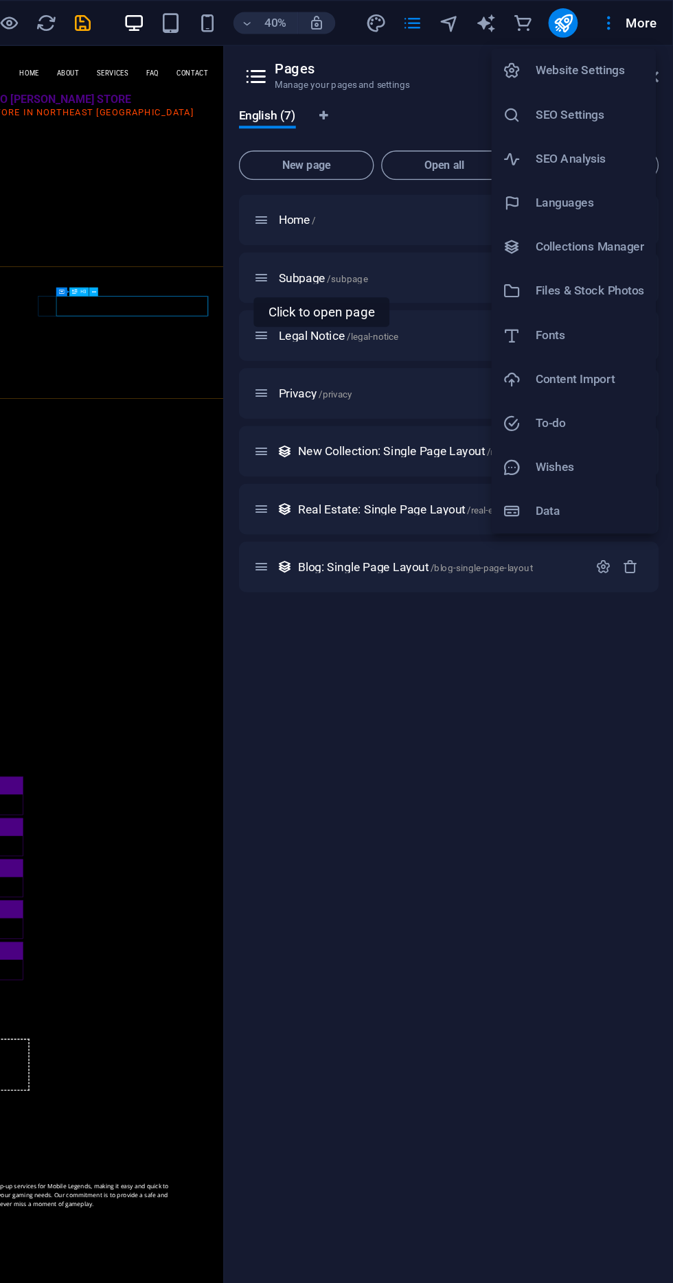
click at [643, 25] on div at bounding box center [336, 641] width 673 height 1283
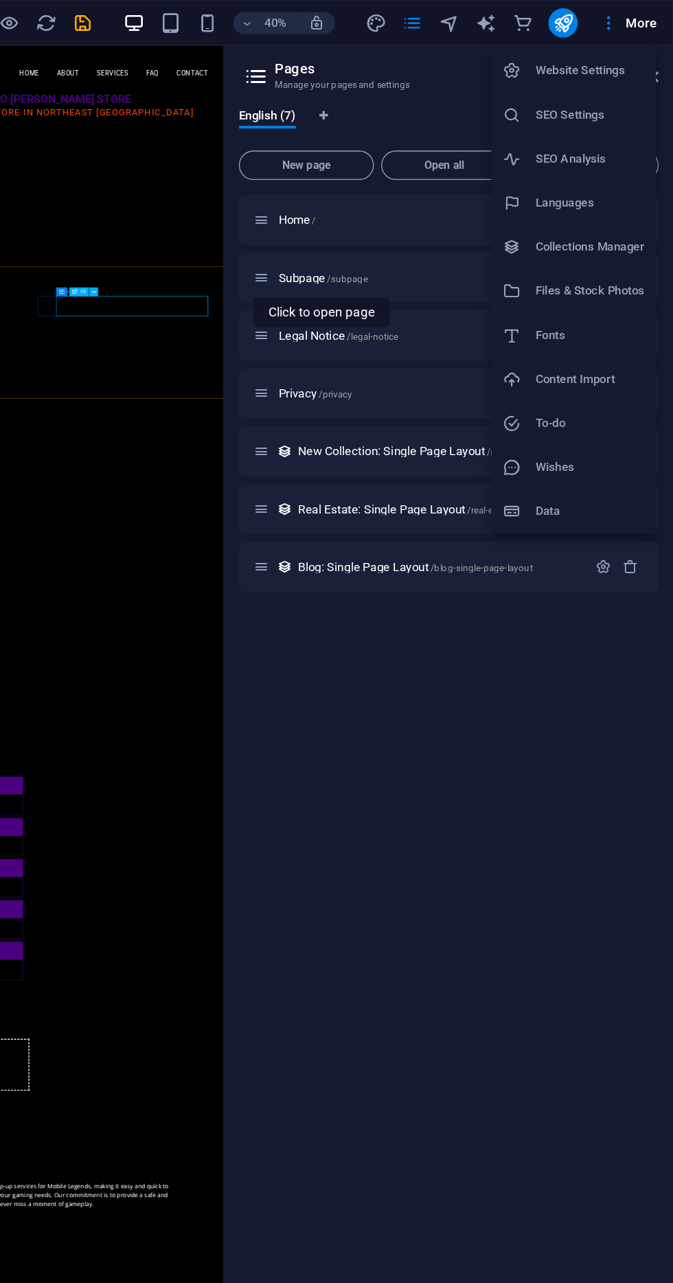
click at [612, 50] on h6 "Website Settings" at bounding box center [611, 53] width 82 height 16
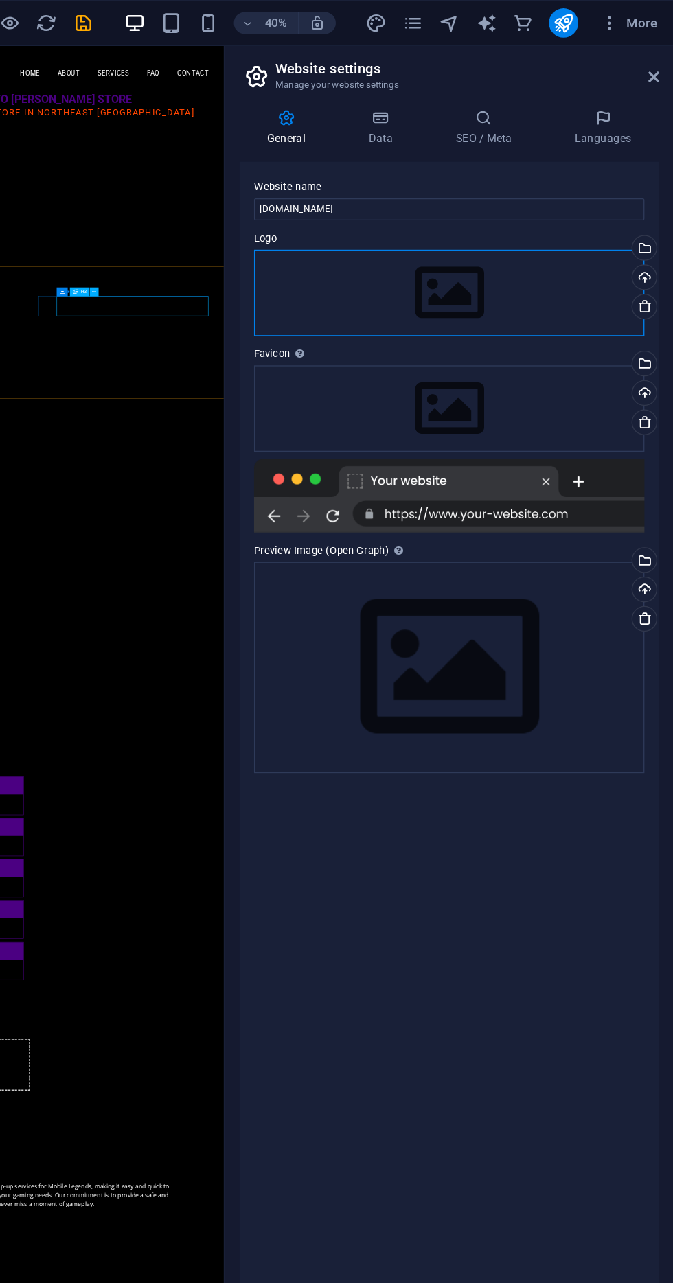
click at [564, 211] on div "Drag files here, click to choose files or select files from Files or our free s…" at bounding box center [505, 219] width 292 height 65
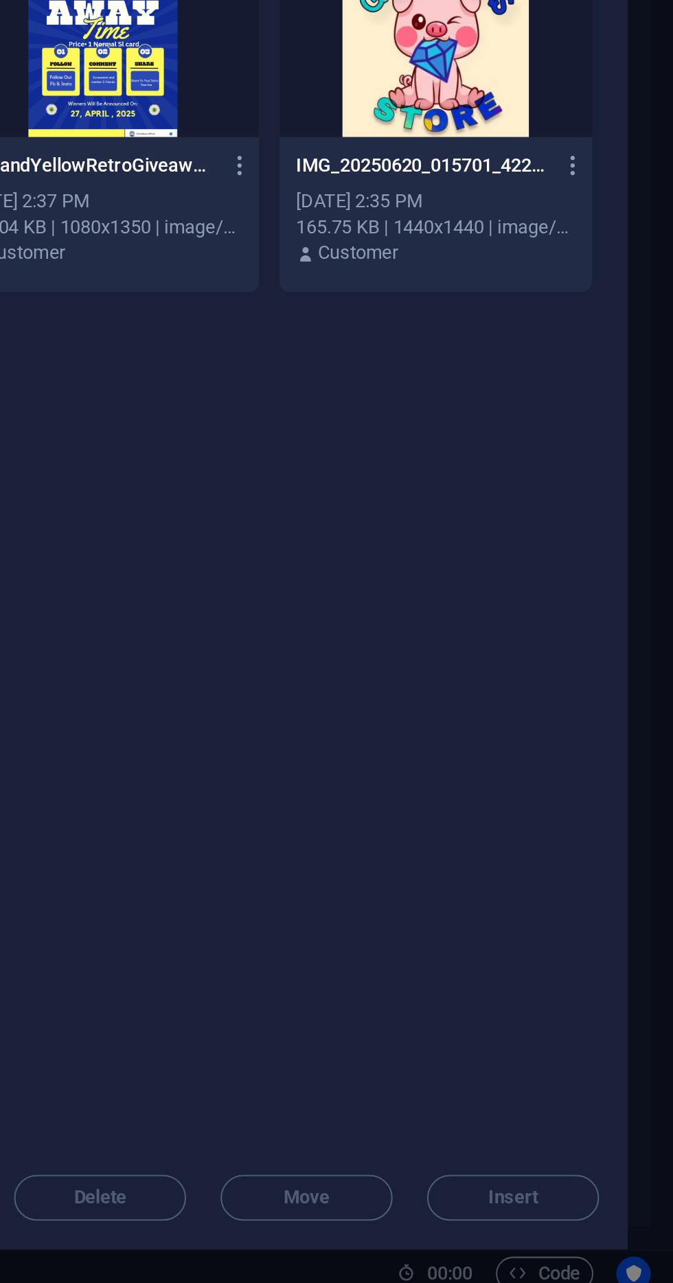
click at [577, 711] on div at bounding box center [559, 683] width 150 height 89
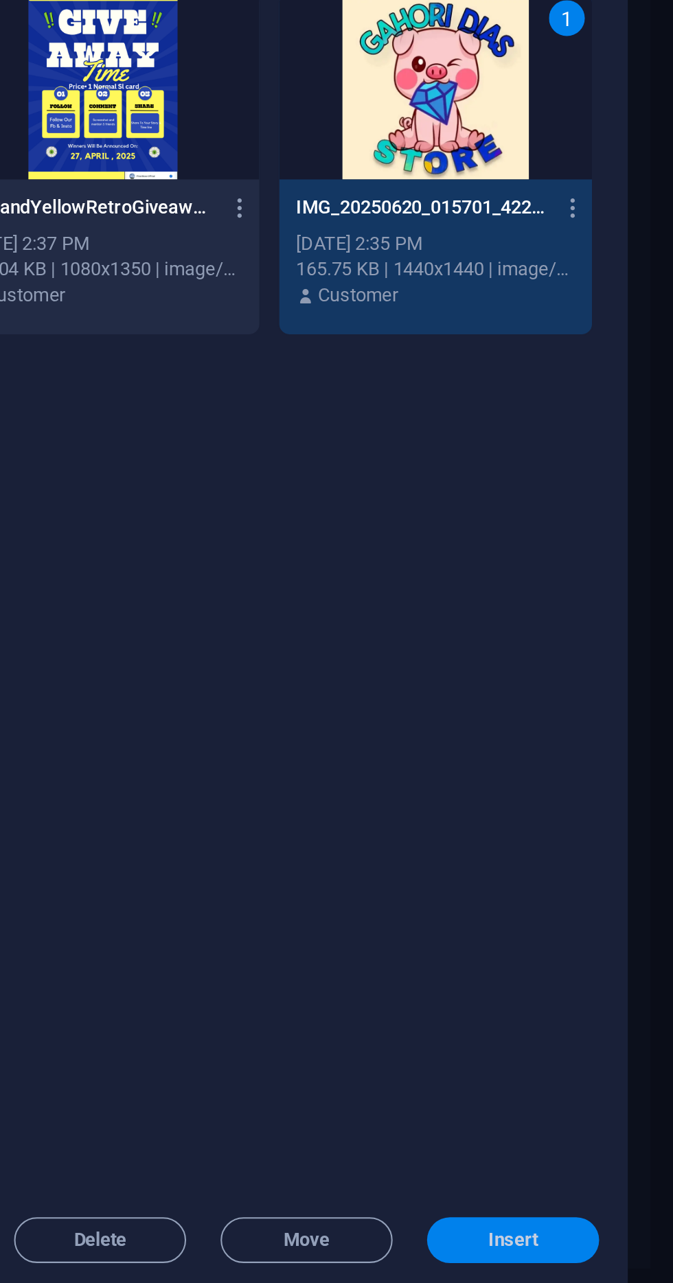
click at [618, 1233] on span "Insert" at bounding box center [595, 1236] width 71 height 8
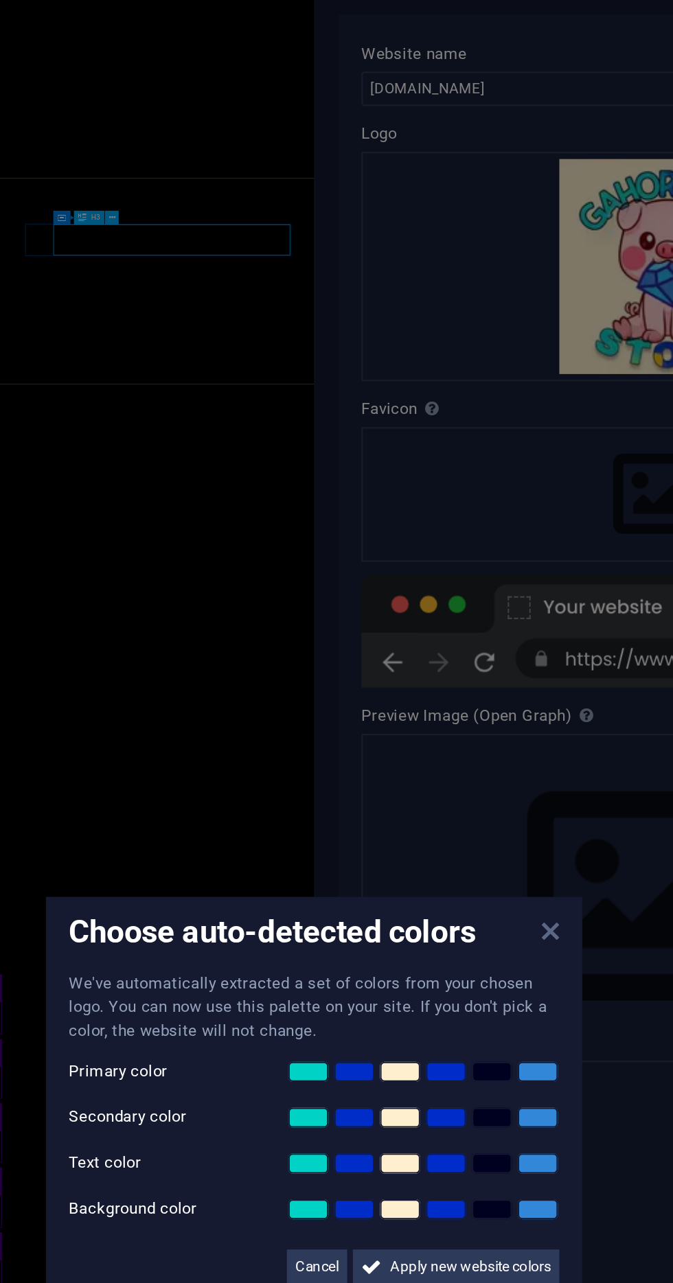
click at [448, 557] on icon at bounding box center [450, 559] width 8 height 11
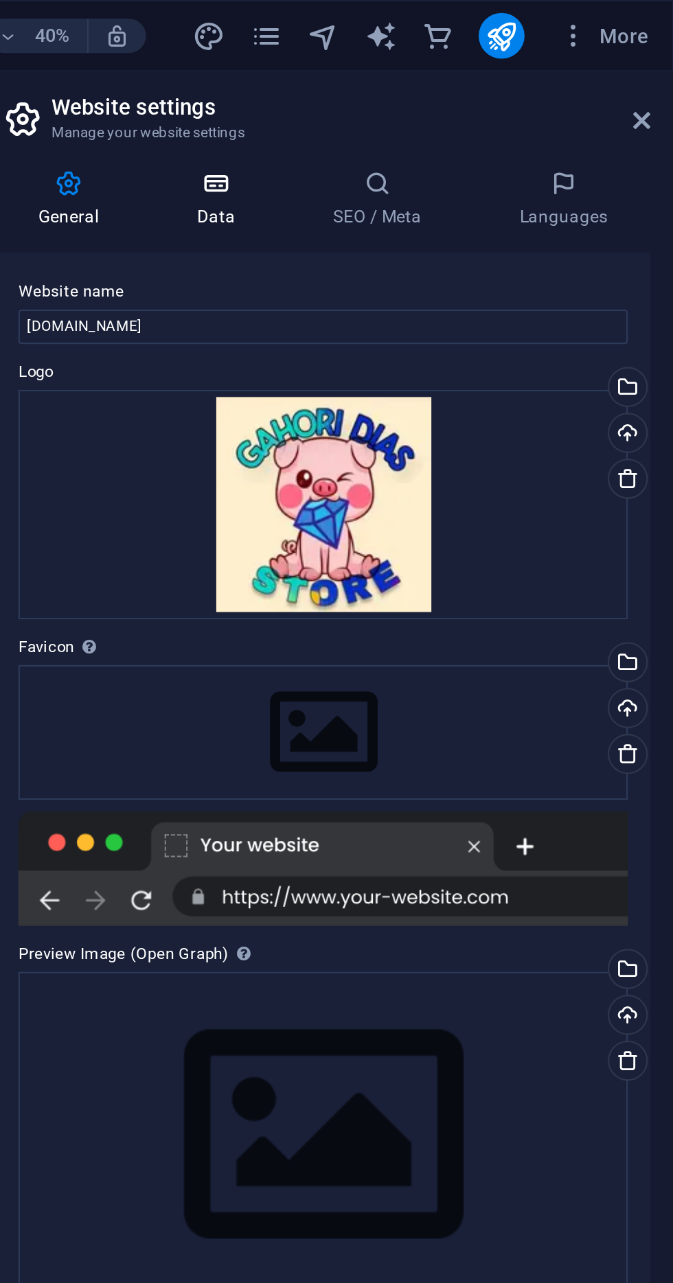
click at [478, 90] on icon at bounding box center [454, 88] width 60 height 14
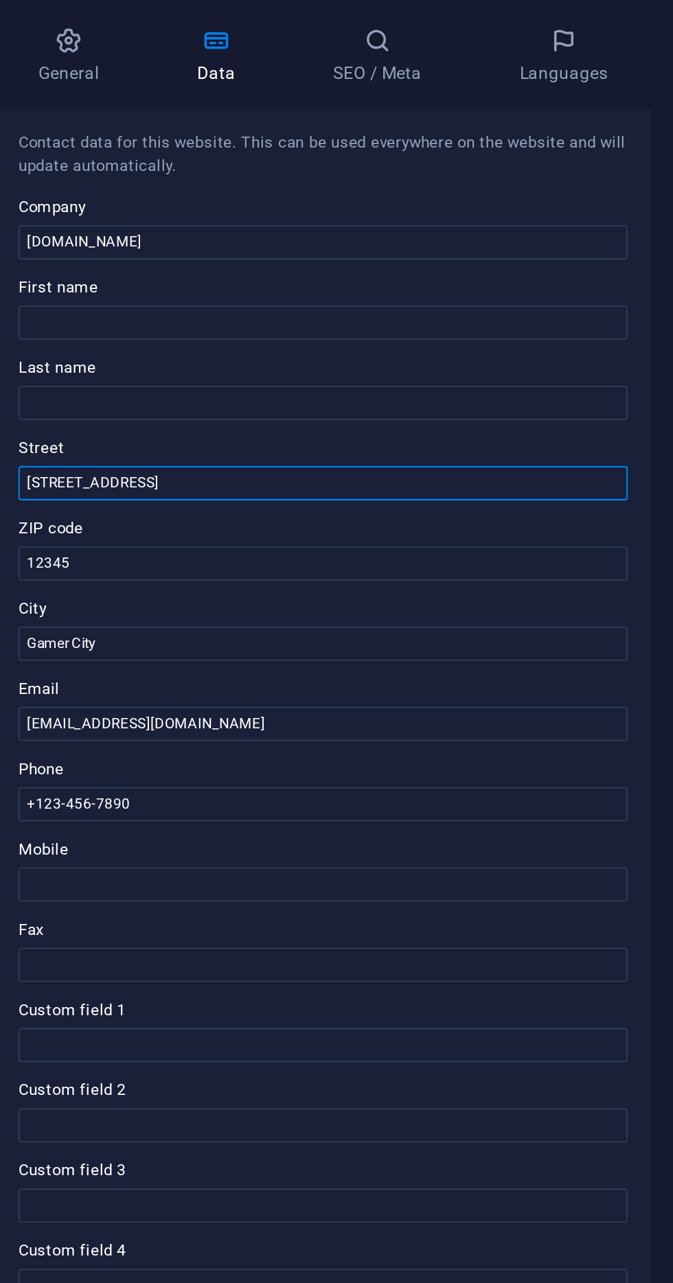
click at [542, 297] on input "[STREET_ADDRESS]" at bounding box center [505, 300] width 292 height 16
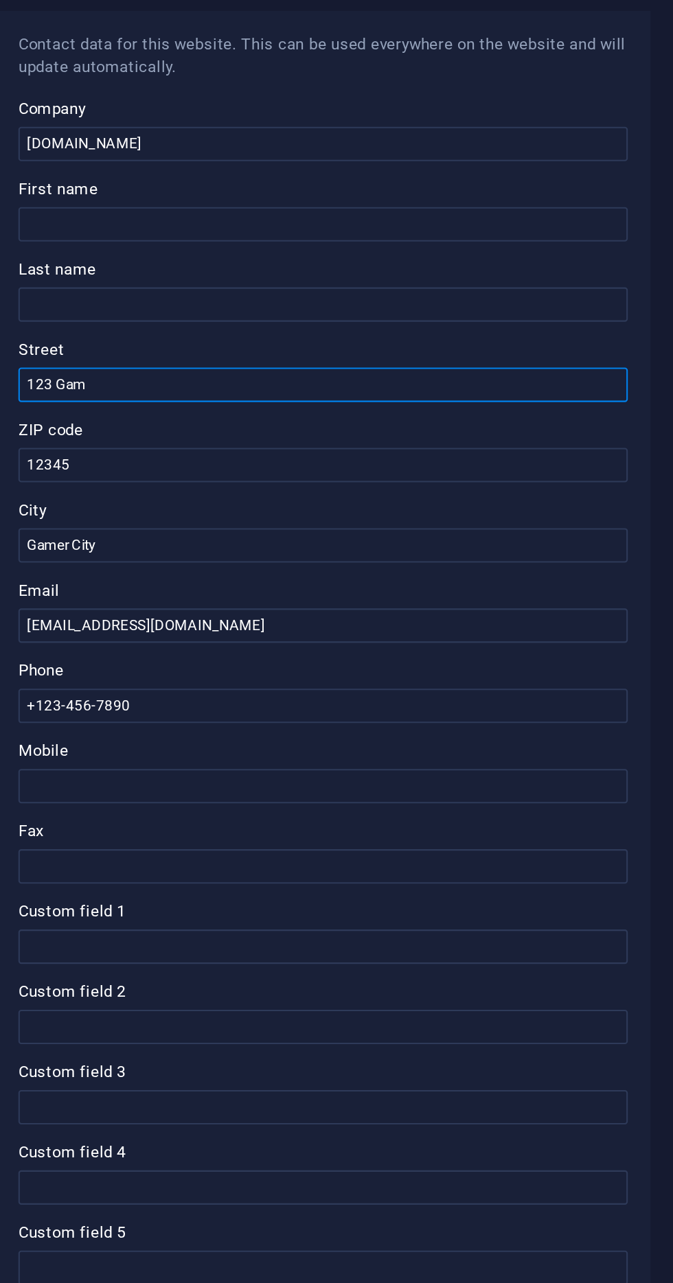
type input "123"
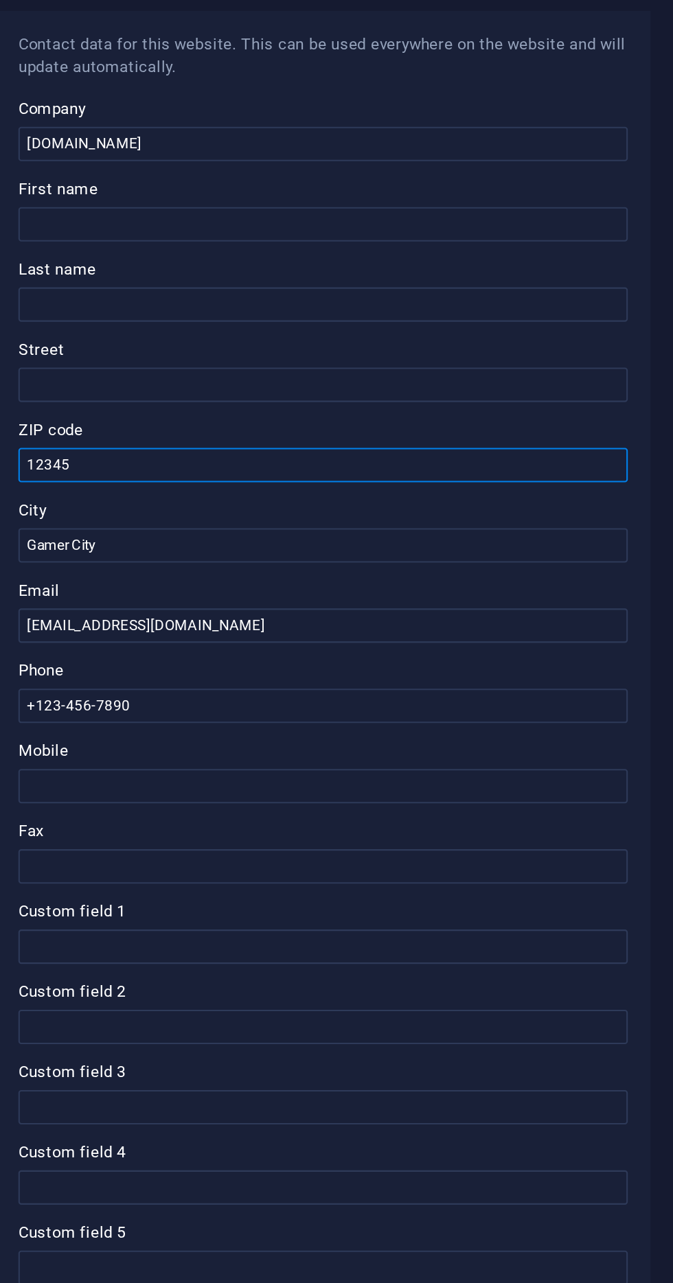
click at [389, 336] on input "12345" at bounding box center [505, 338] width 292 height 16
type input "1"
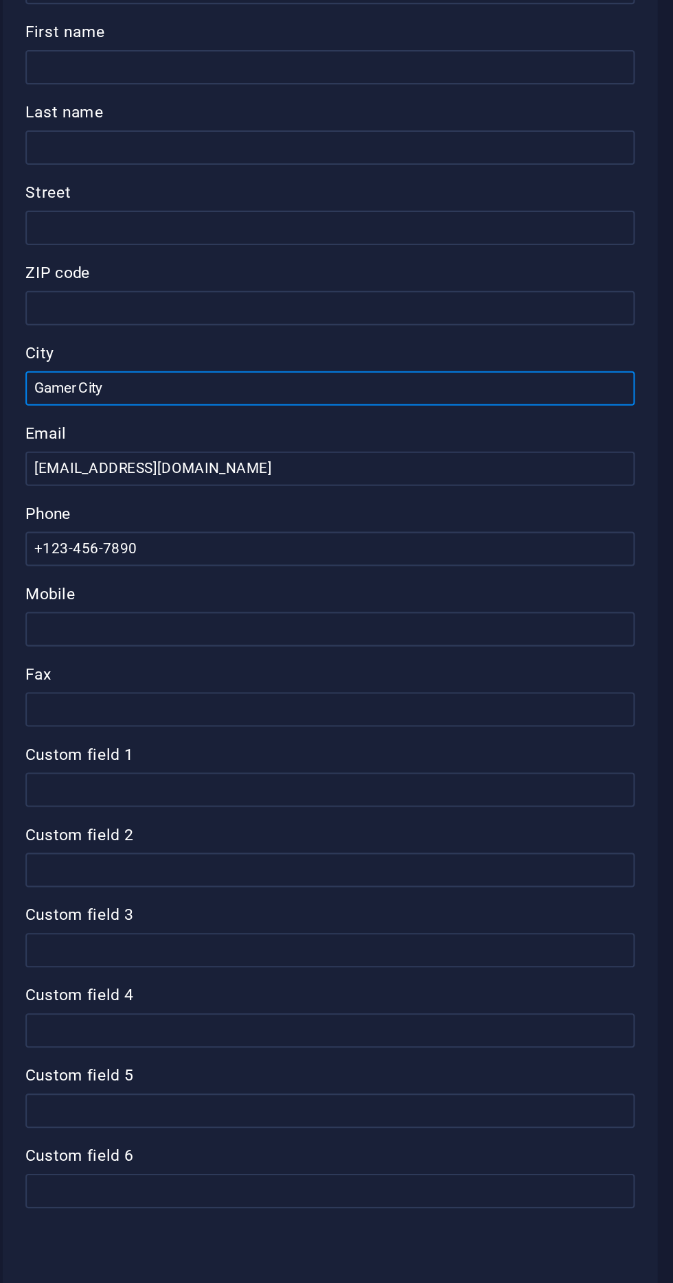
click at [413, 378] on input "Gamer City" at bounding box center [505, 377] width 292 height 16
type input "G"
click at [481, 432] on label "Phone" at bounding box center [505, 437] width 292 height 16
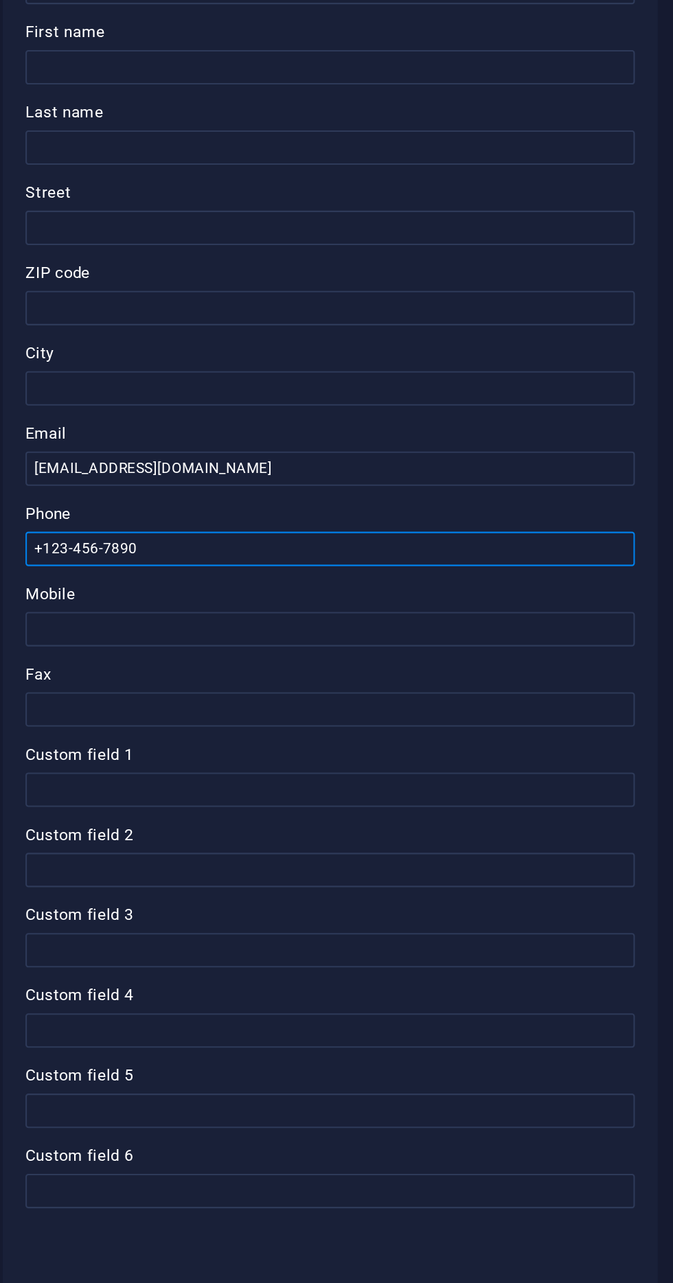
click at [481, 446] on input "+123-456-7890" at bounding box center [505, 454] width 292 height 16
type input "+1"
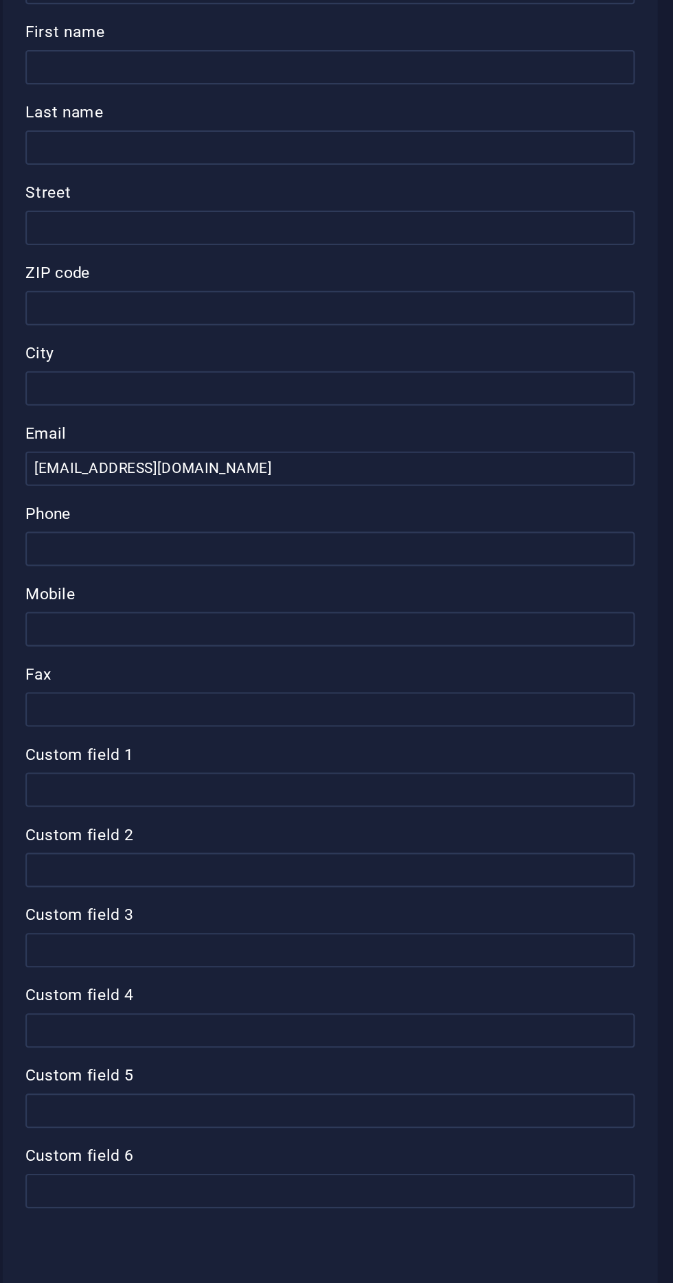
click at [460, 402] on label "Email" at bounding box center [505, 399] width 292 height 16
click at [460, 407] on input "[EMAIL_ADDRESS][DOMAIN_NAME]" at bounding box center [505, 415] width 292 height 16
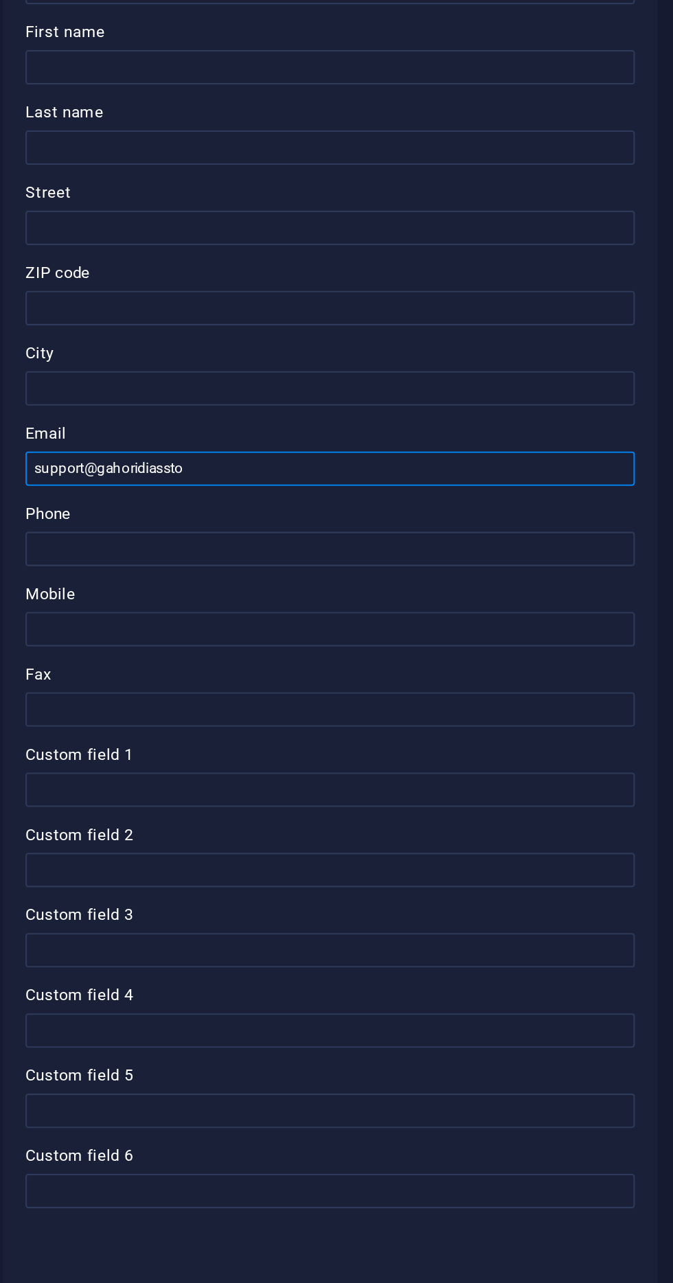
click at [464, 413] on input "support@gahoridiassto" at bounding box center [505, 415] width 292 height 16
type input "support@gahoridia"
type input "[EMAIL_ADDRESS][DOMAIN_NAME]"
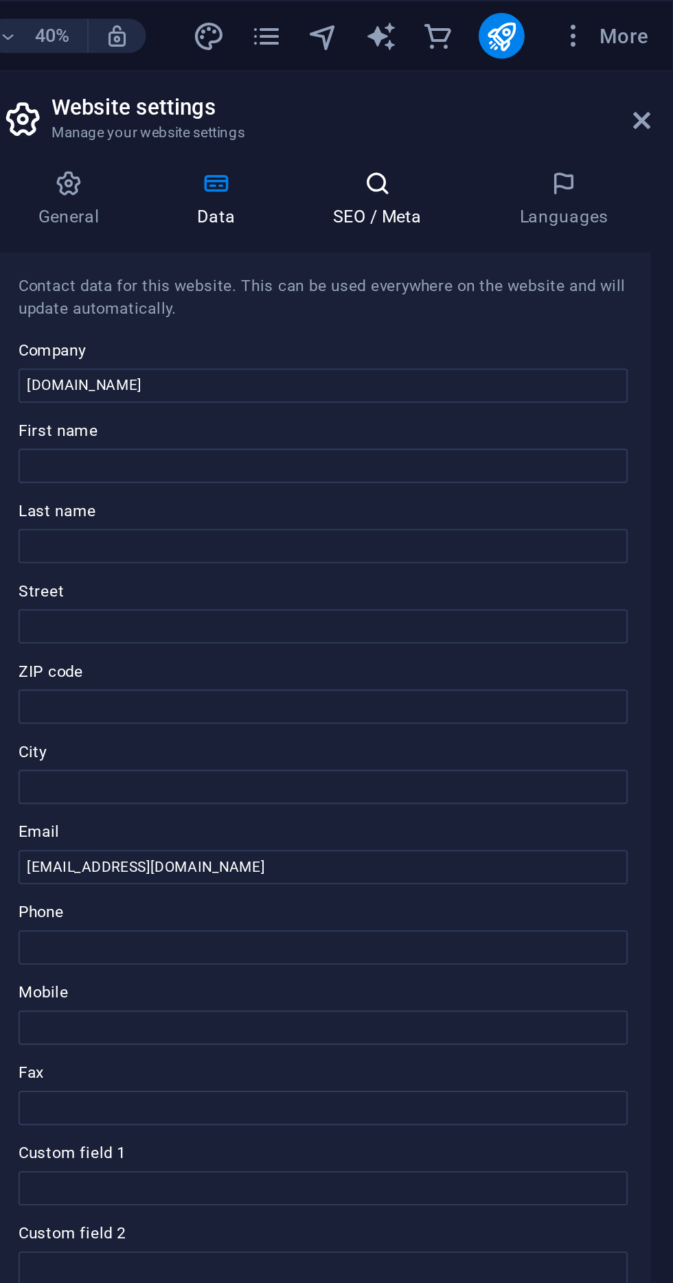
click at [532, 98] on h4 "SEO / Meta" at bounding box center [533, 95] width 89 height 29
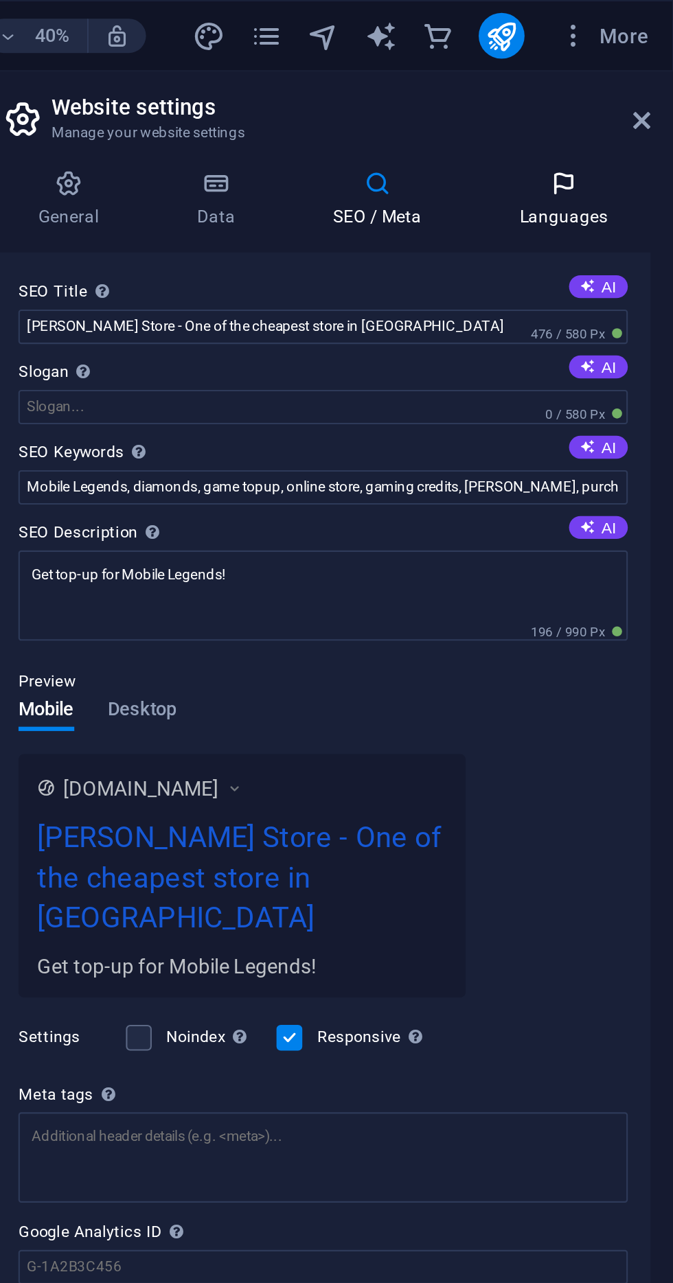
click at [617, 103] on h4 "Languages" at bounding box center [620, 95] width 84 height 29
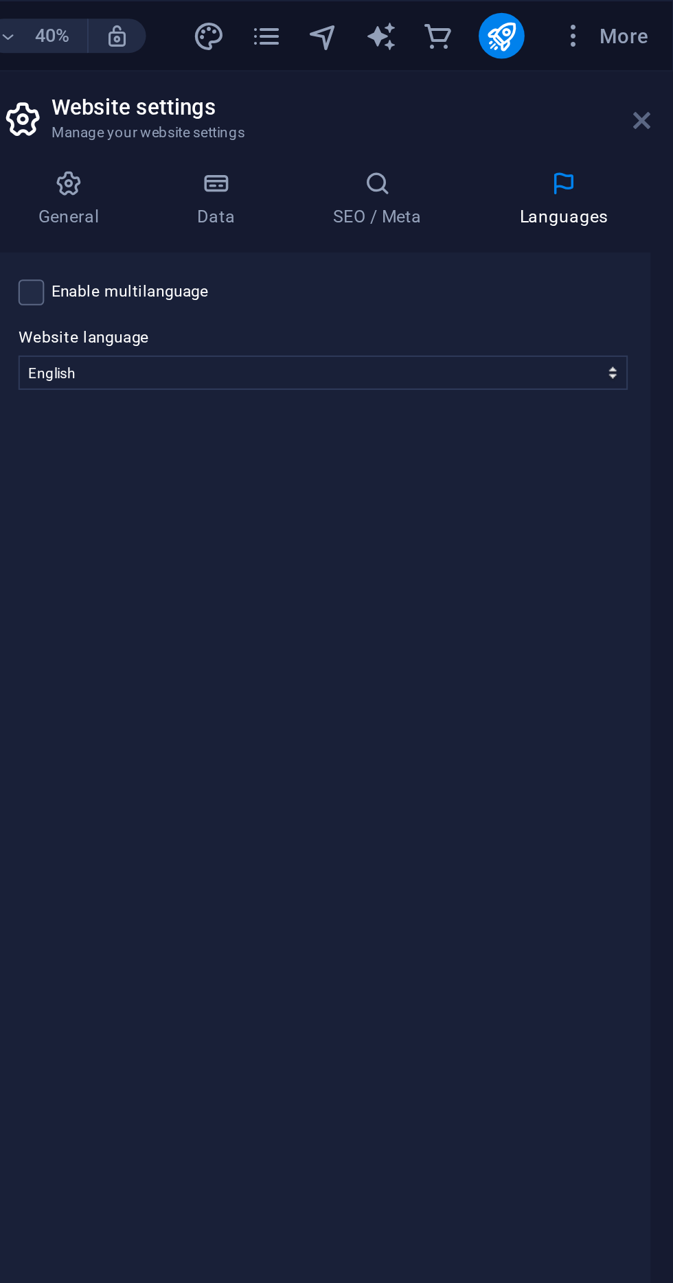
click at [656, 57] on icon at bounding box center [658, 57] width 8 height 11
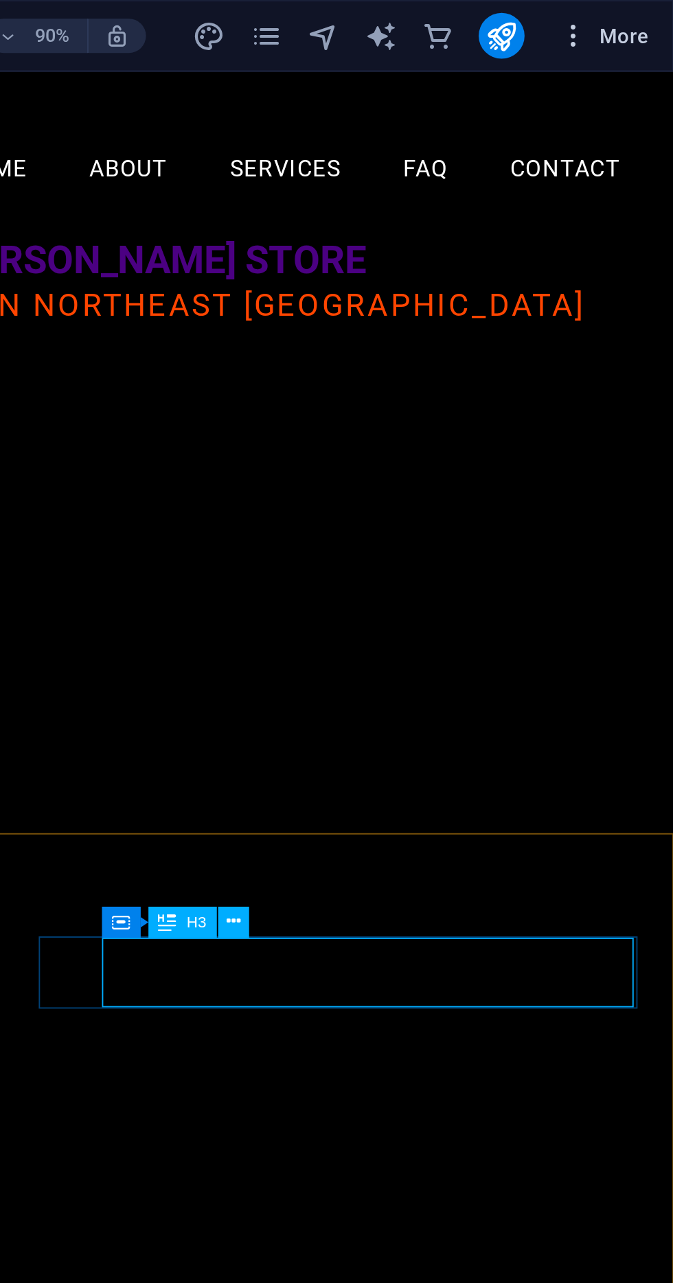
click at [0, 0] on icon "button" at bounding box center [0, 0] width 0 height 0
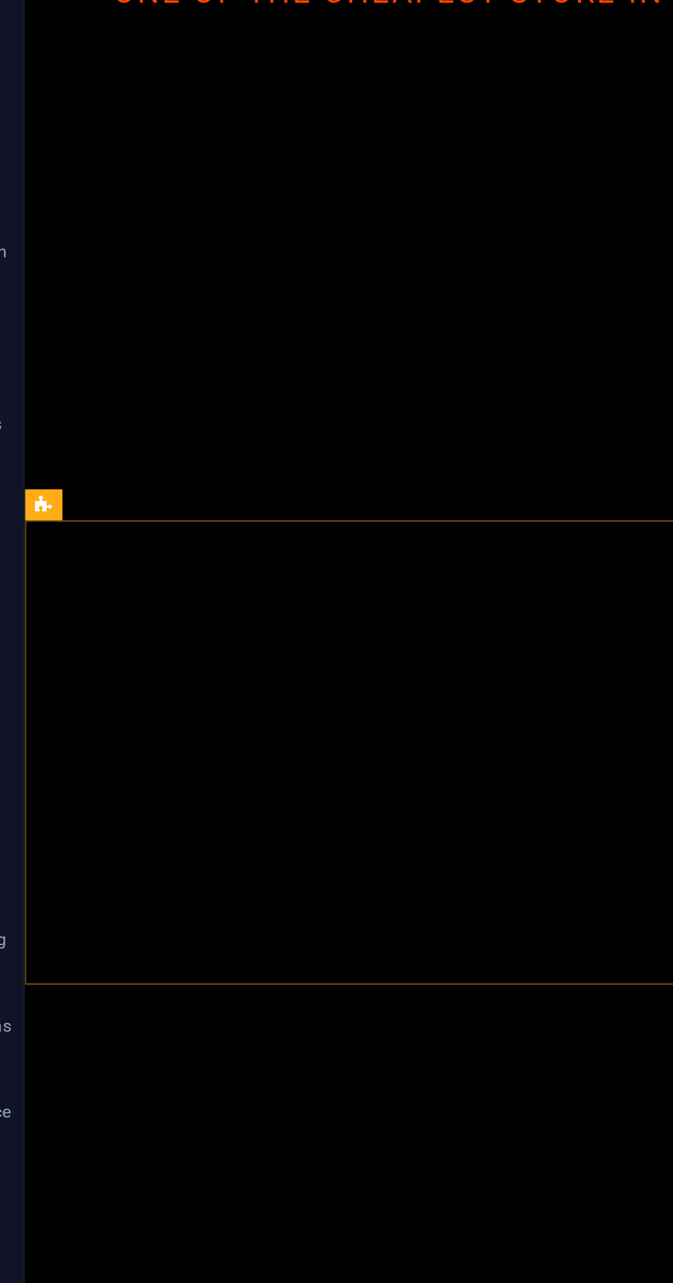
click at [233, 504] on div at bounding box center [336, 641] width 673 height 1283
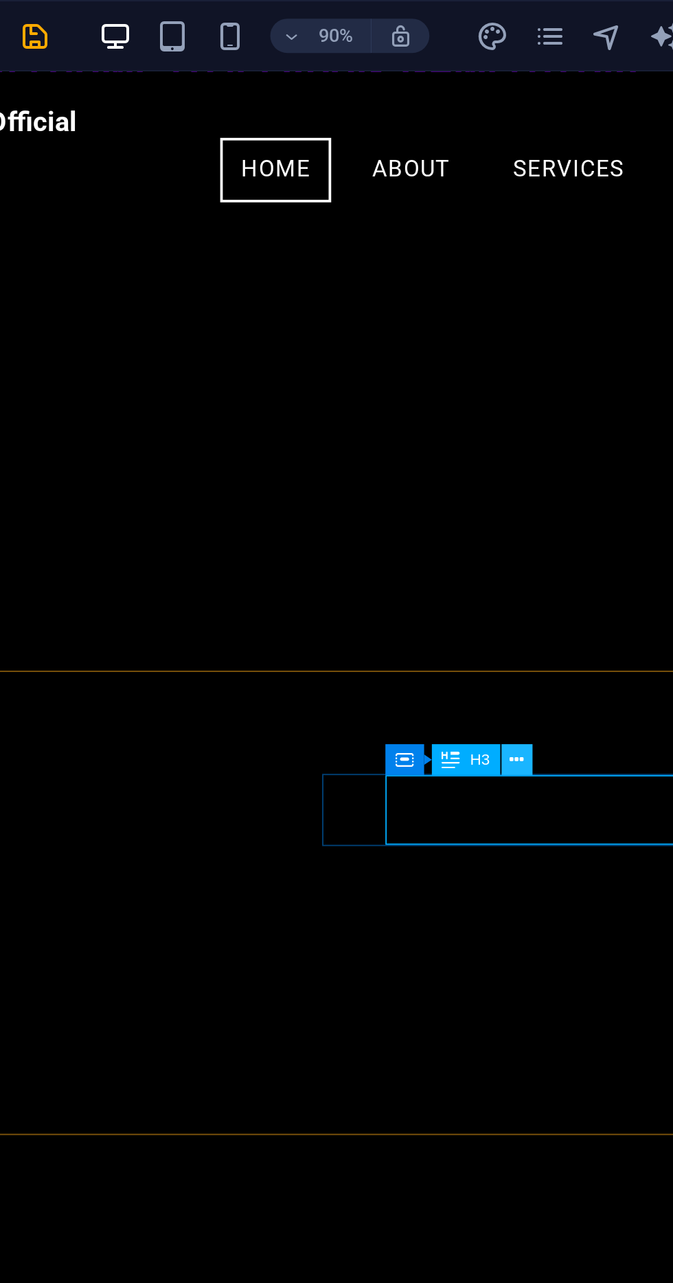
click at [463, 363] on icon at bounding box center [462, 363] width 7 height 13
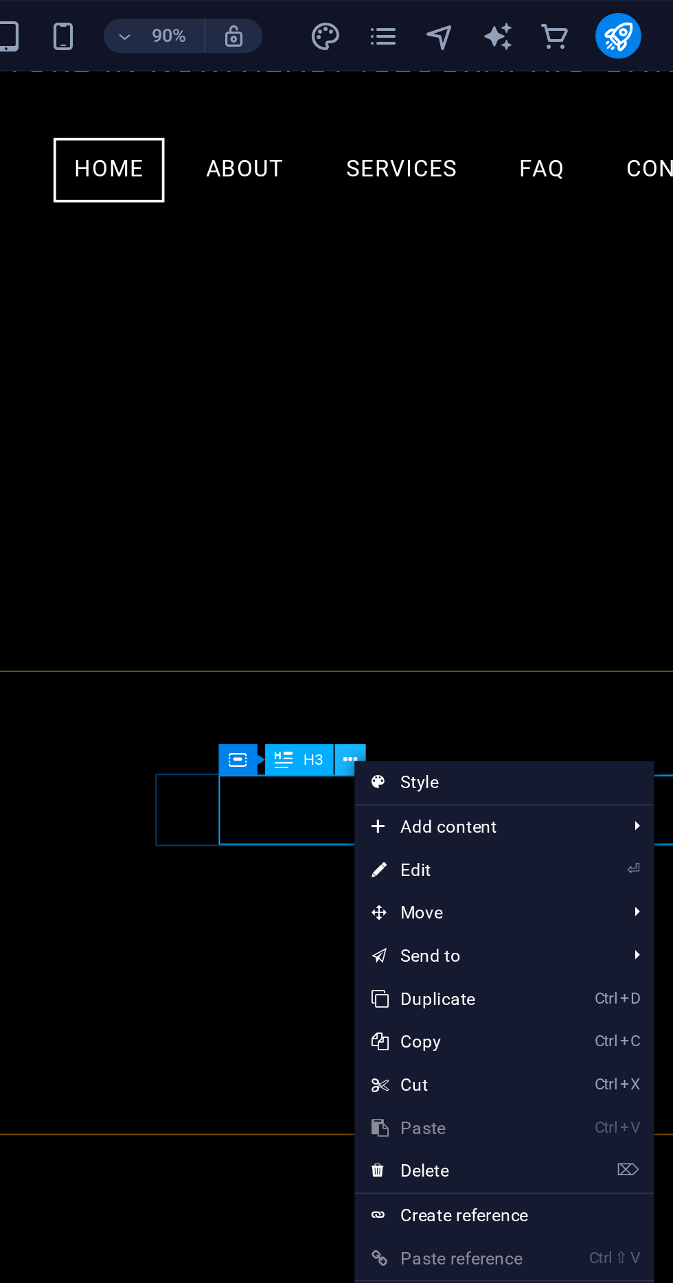
scroll to position [111, 0]
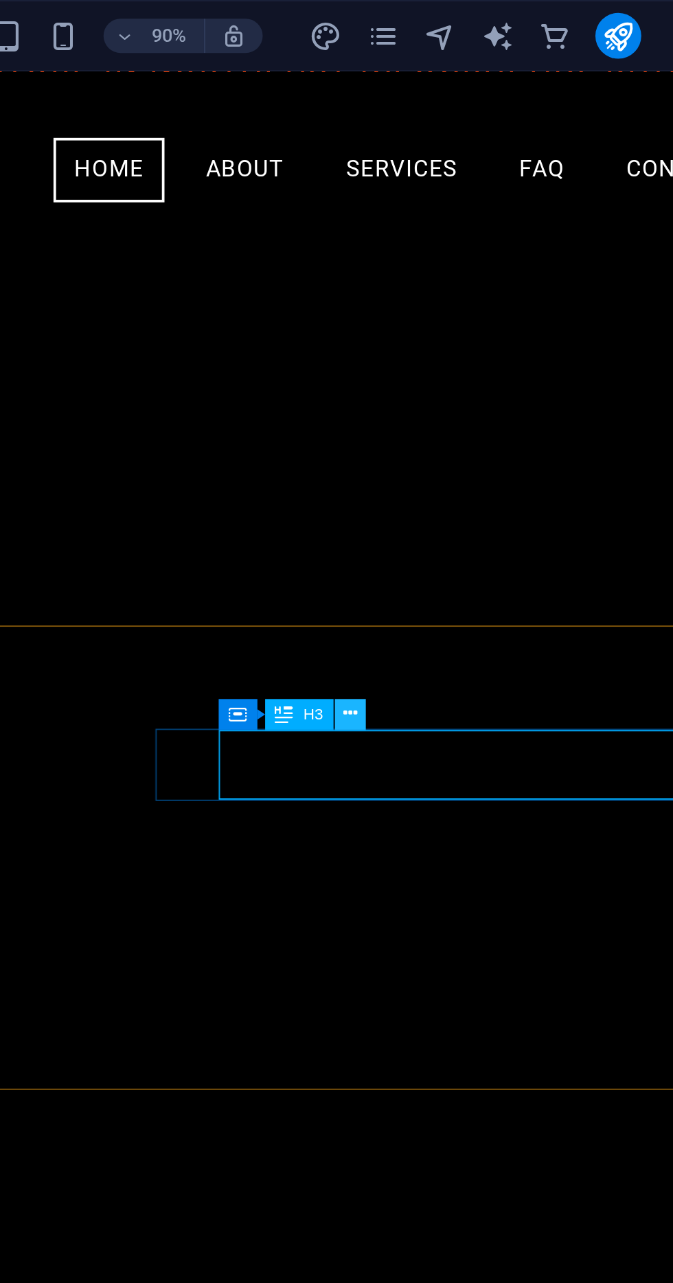
click at [462, 338] on icon at bounding box center [462, 342] width 7 height 13
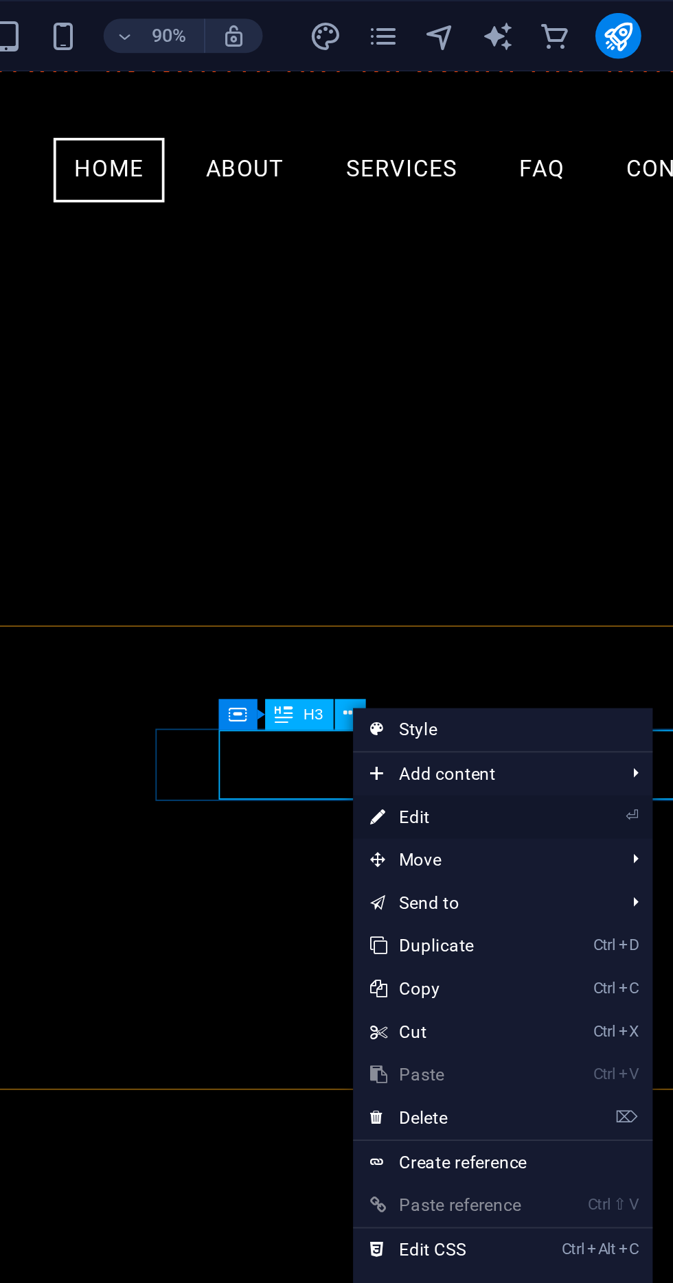
click at [517, 387] on link "⏎ Edit" at bounding box center [509, 391] width 92 height 21
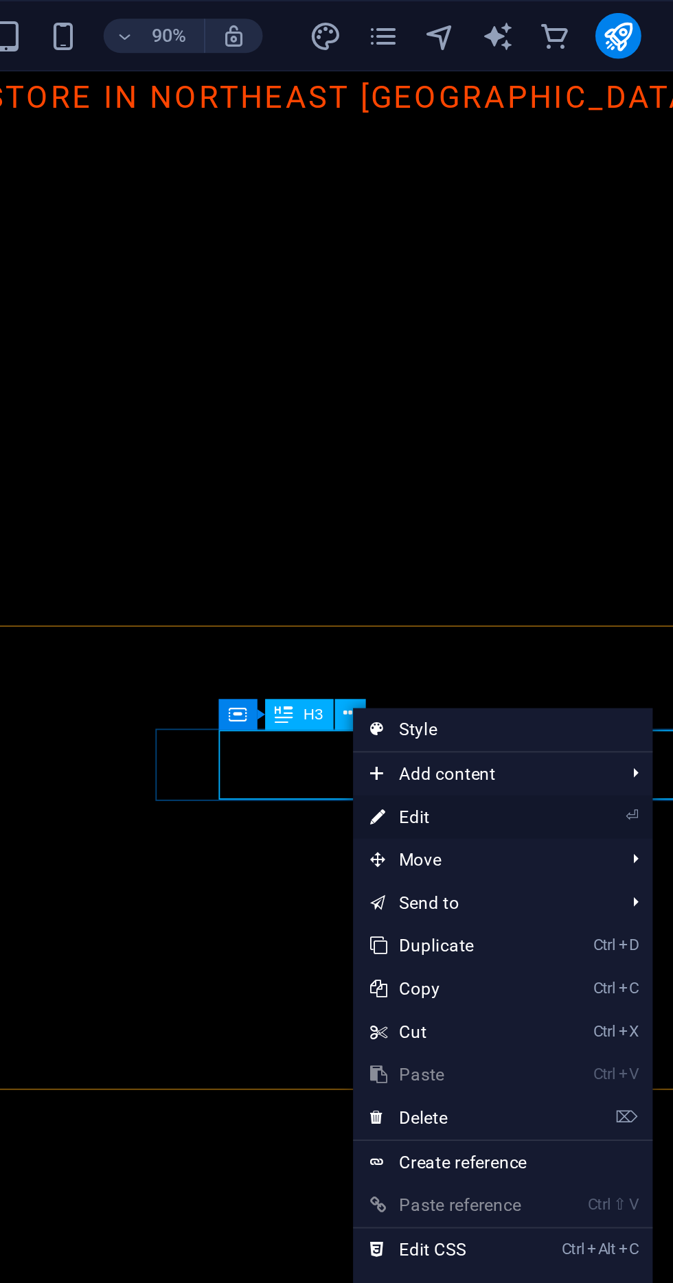
scroll to position [110, 0]
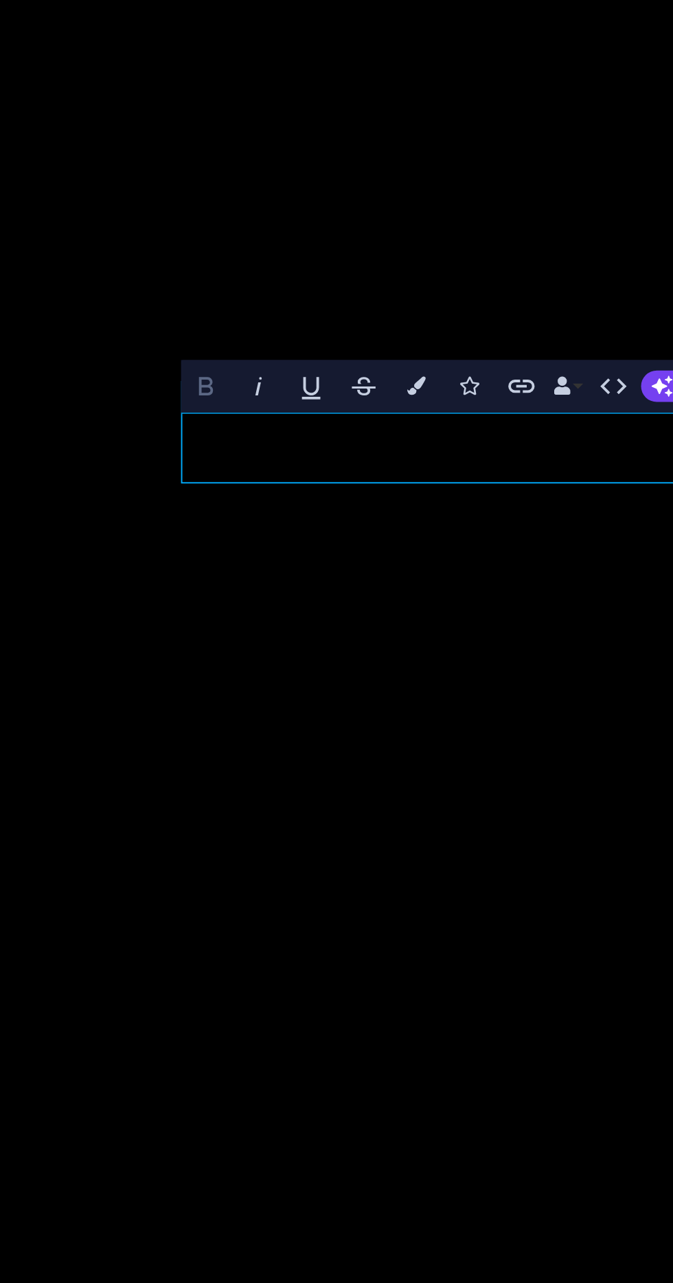
click at [513, 219] on icon "button" at bounding box center [514, 219] width 4 height 5
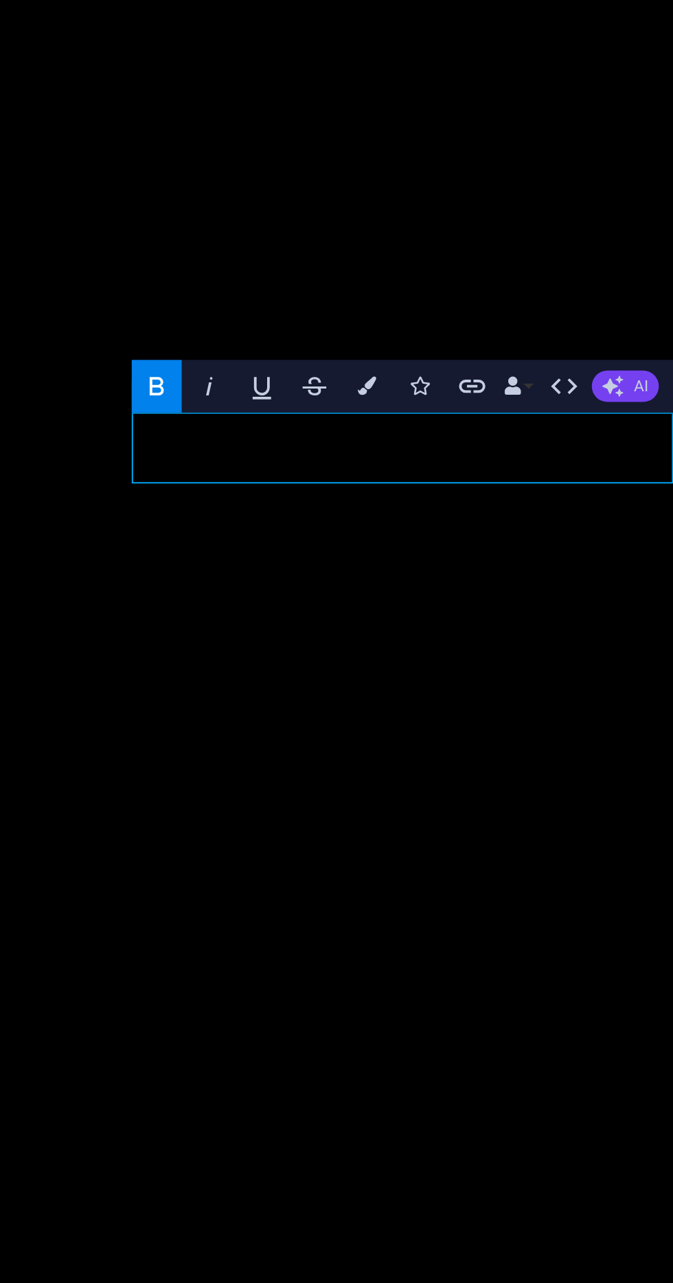
click at [652, 219] on span "AI" at bounding box center [652, 219] width 4 height 5
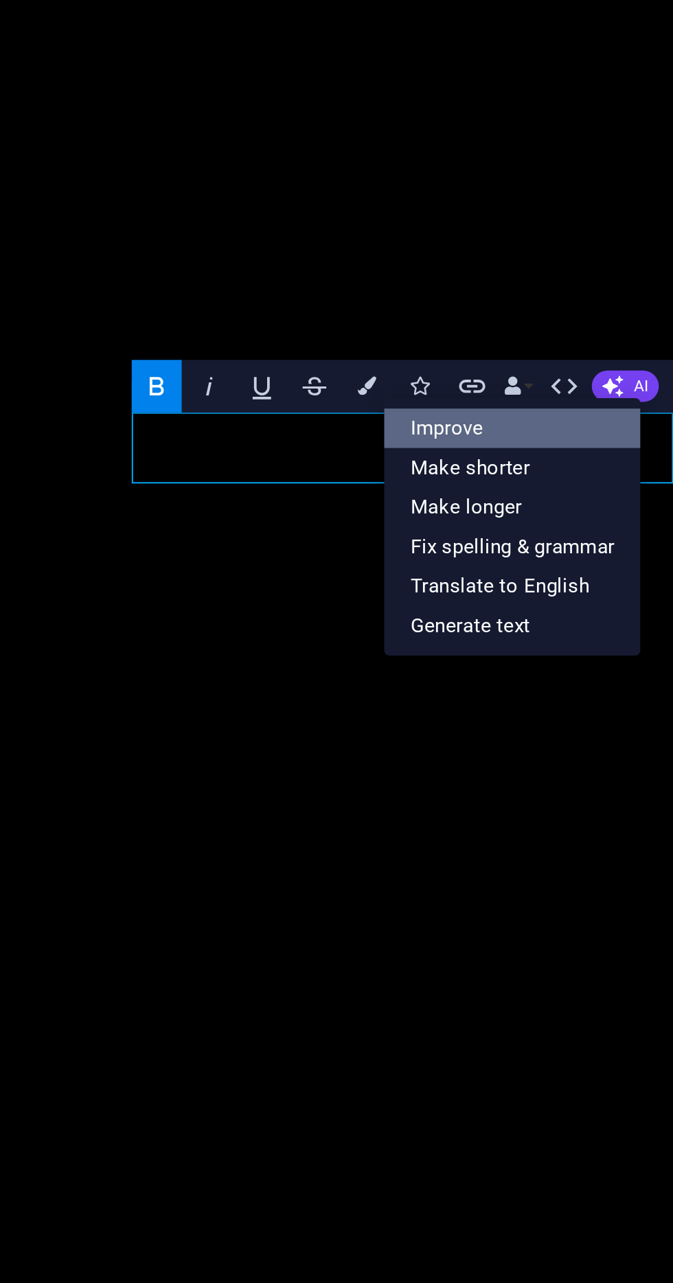
click at [619, 231] on link "Improve" at bounding box center [615, 232] width 73 height 12
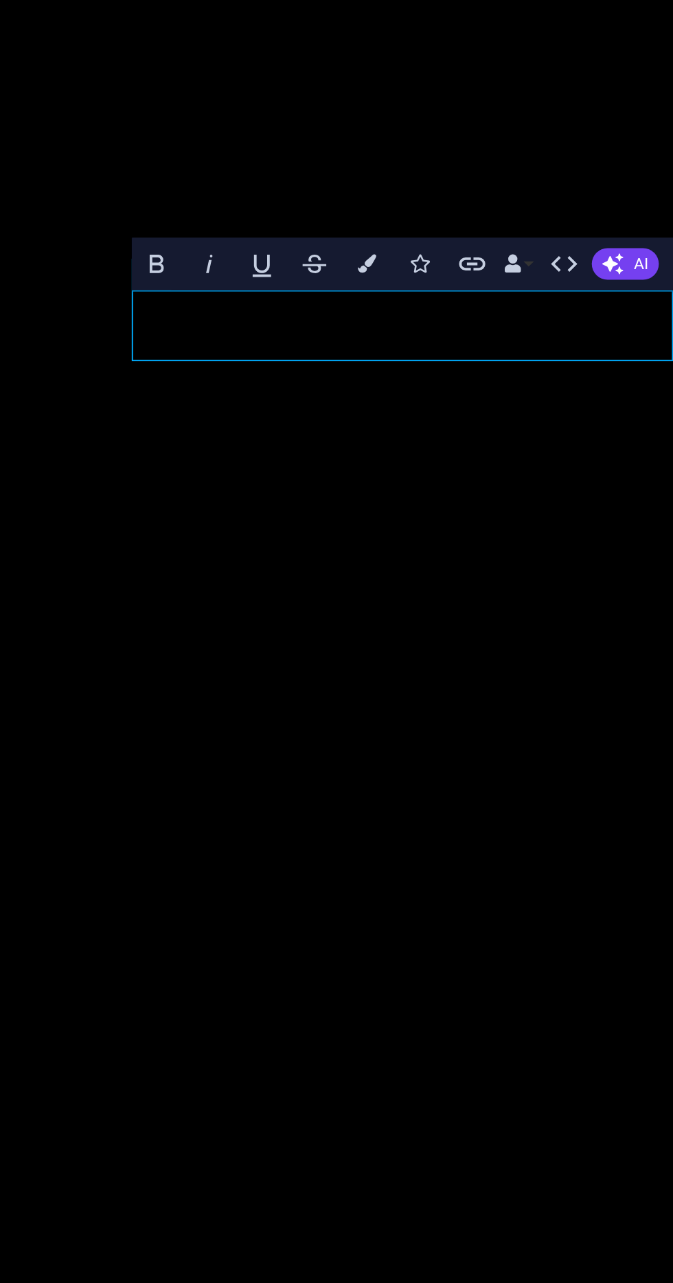
click at [576, 218] on icon "button" at bounding box center [573, 219] width 5 height 5
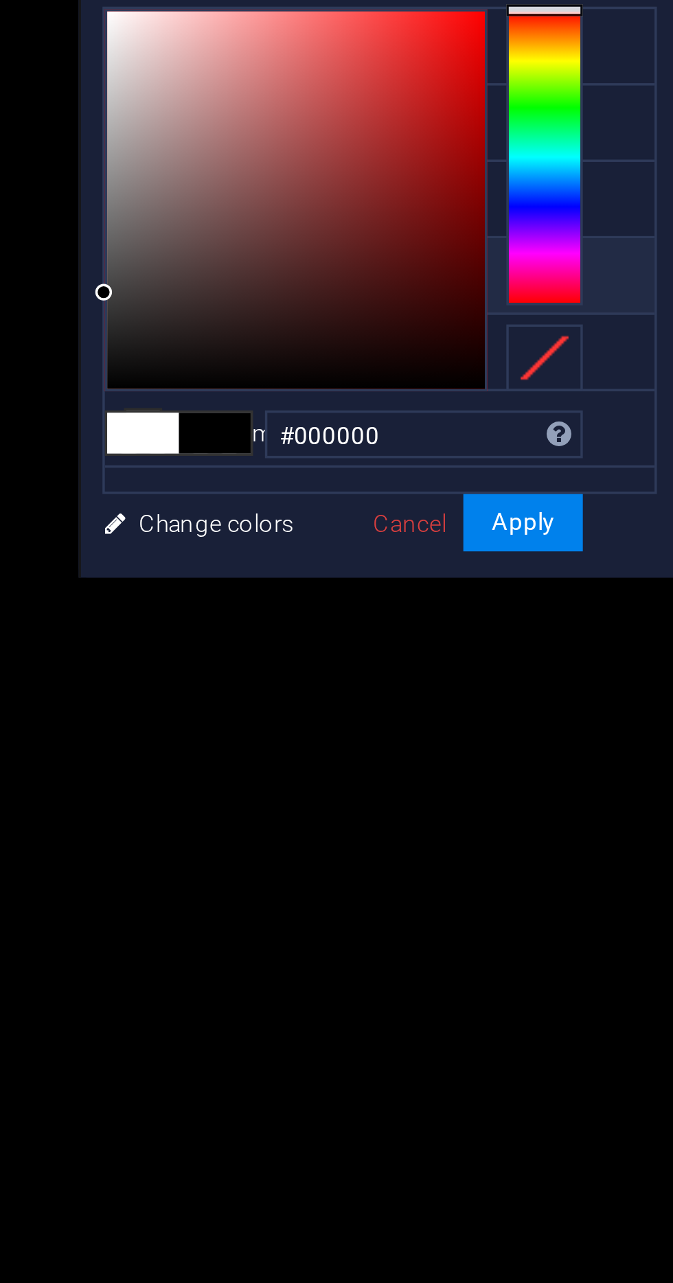
click at [391, 385] on span at bounding box center [392, 391] width 21 height 12
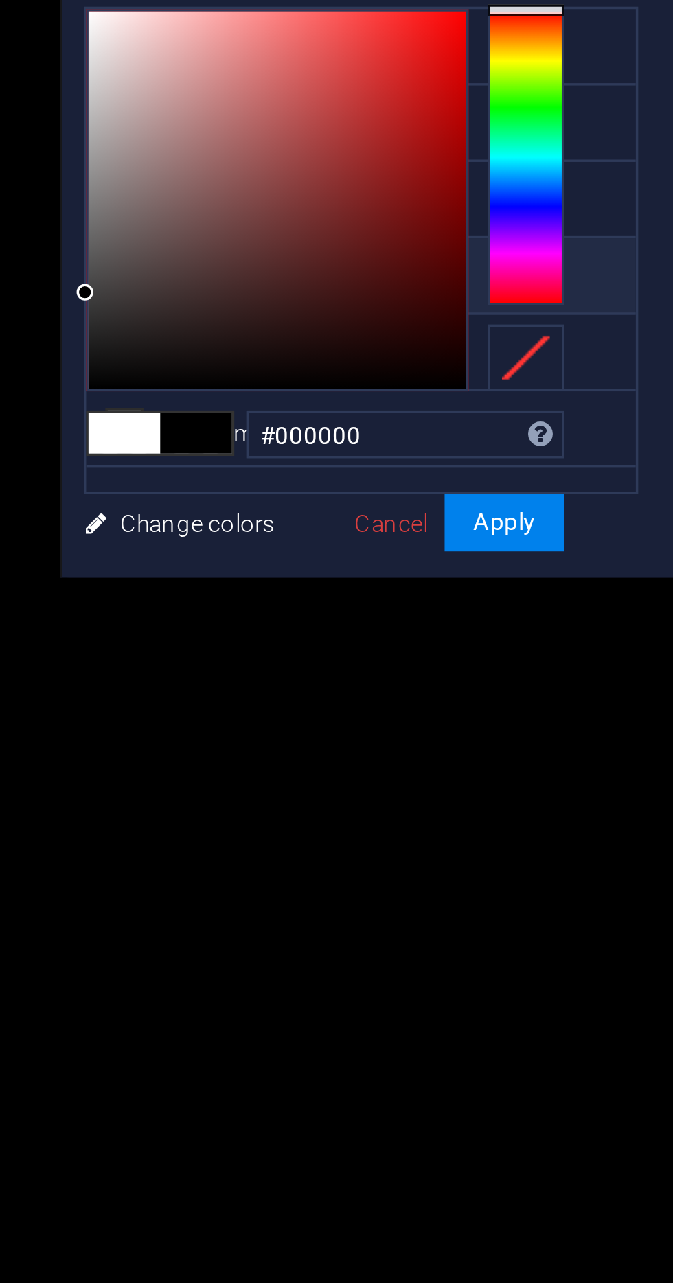
click at [390, 385] on span at bounding box center [392, 391] width 21 height 12
click at [389, 385] on span at bounding box center [392, 391] width 21 height 12
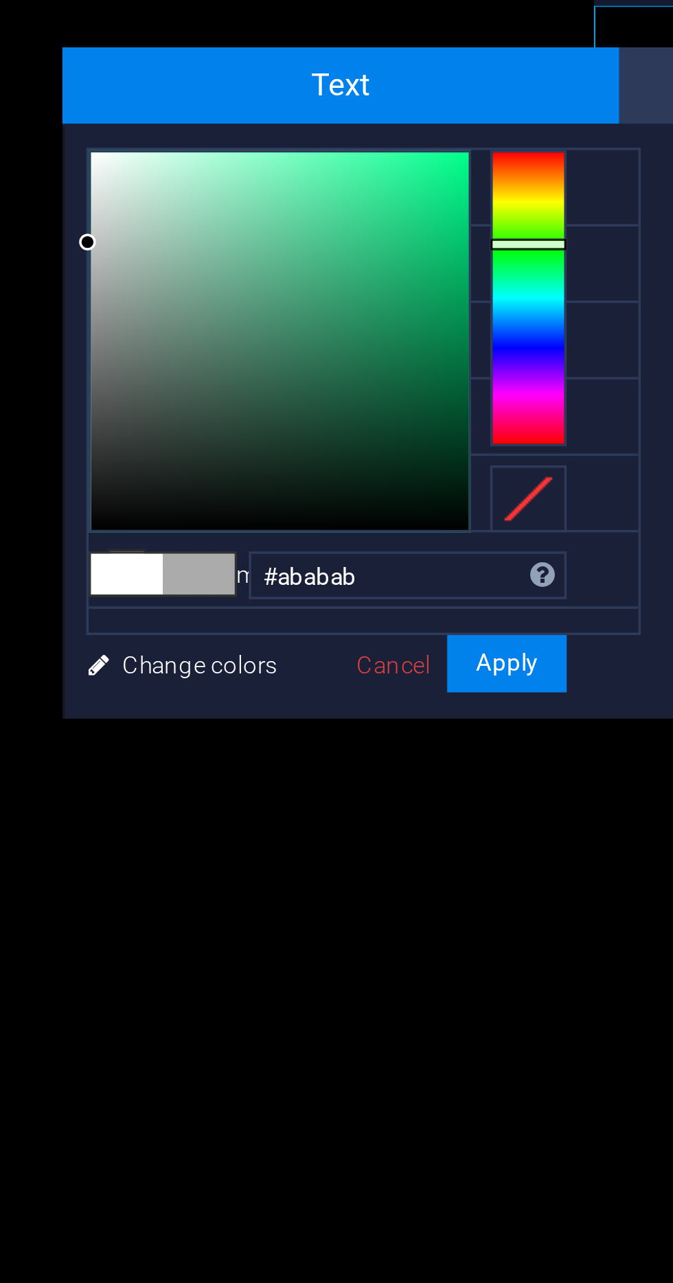
click at [363, 293] on div at bounding box center [360, 295] width 5 height 5
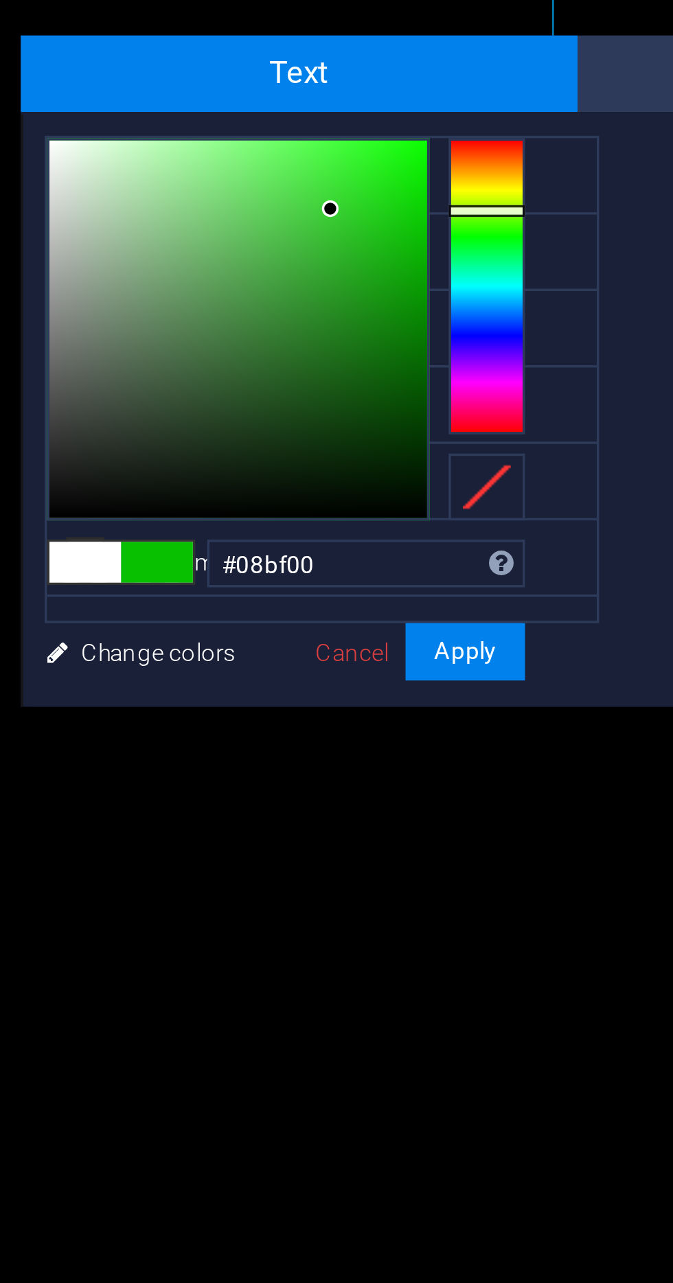
click at [440, 286] on div at bounding box center [442, 288] width 5 height 5
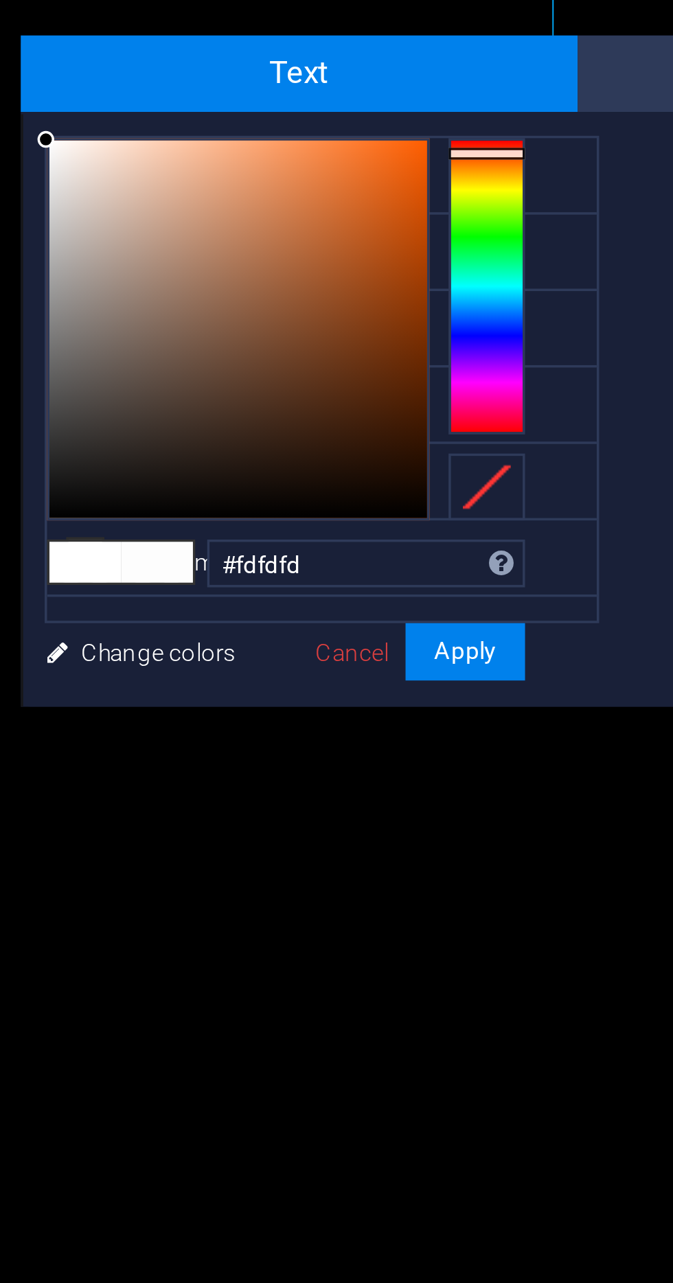
click at [361, 271] on div at bounding box center [360, 268] width 5 height 5
type input "#f7f7f7"
click at [487, 408] on button "Apply" at bounding box center [481, 416] width 34 height 16
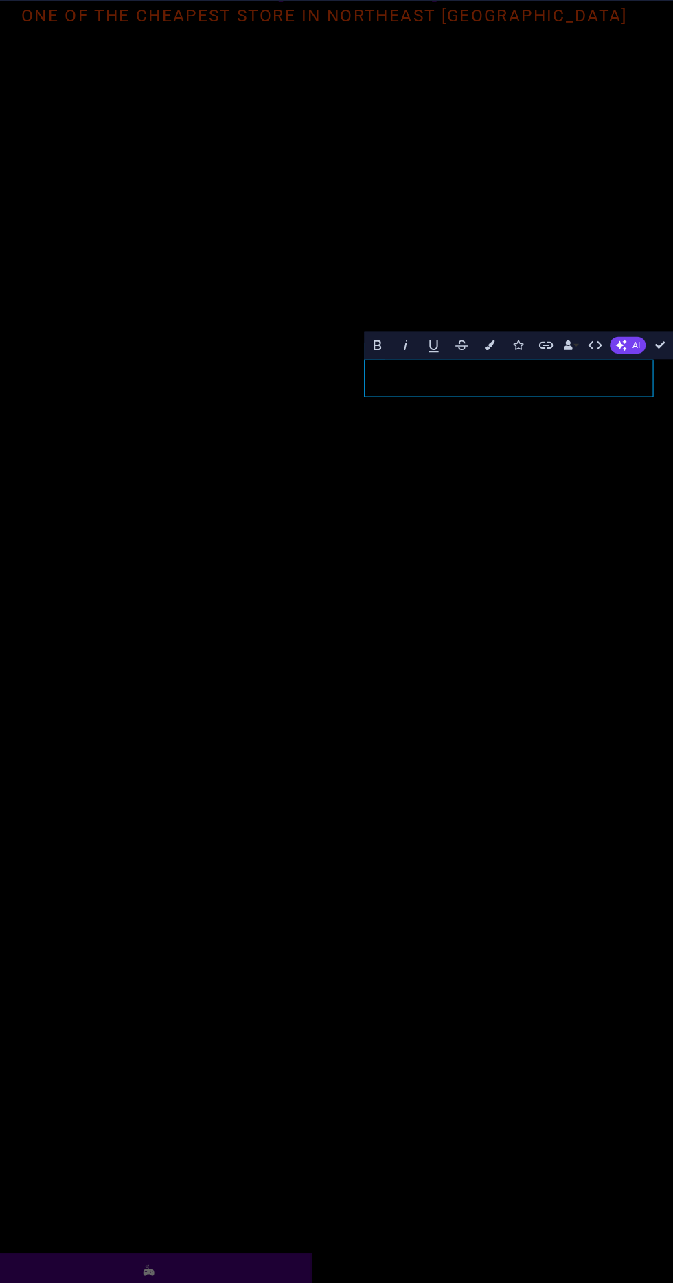
scroll to position [108, 0]
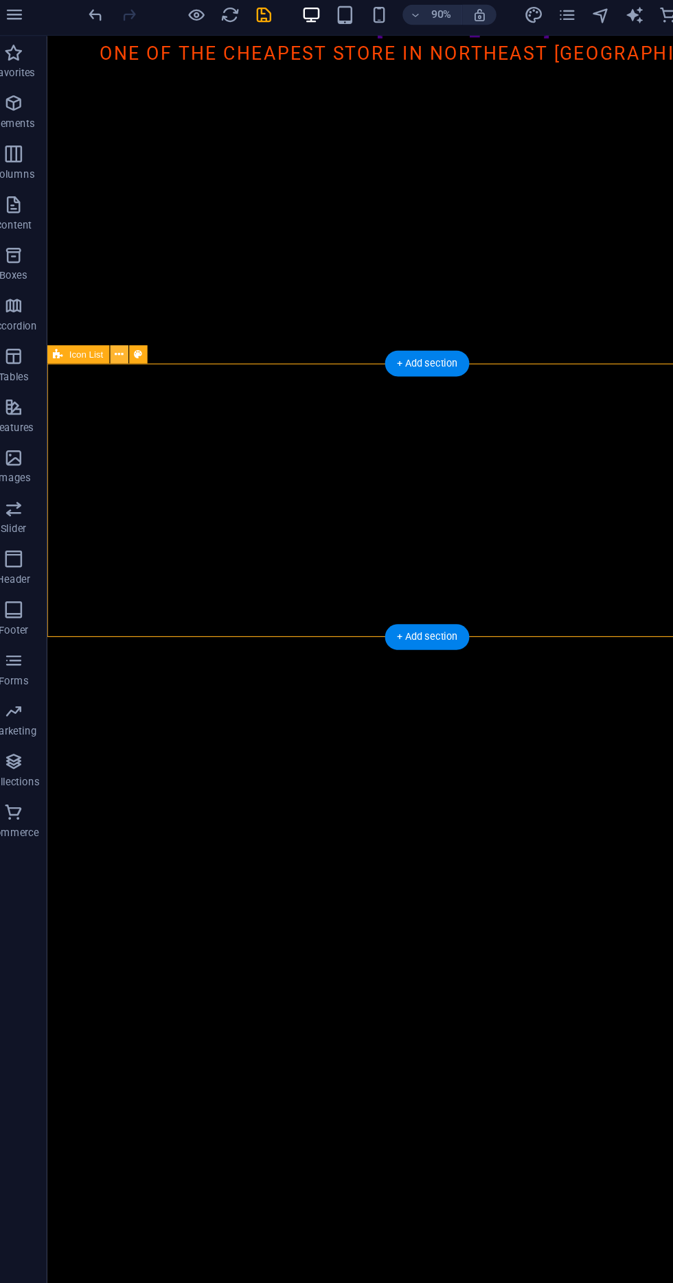
click at [108, 293] on button at bounding box center [113, 293] width 15 height 15
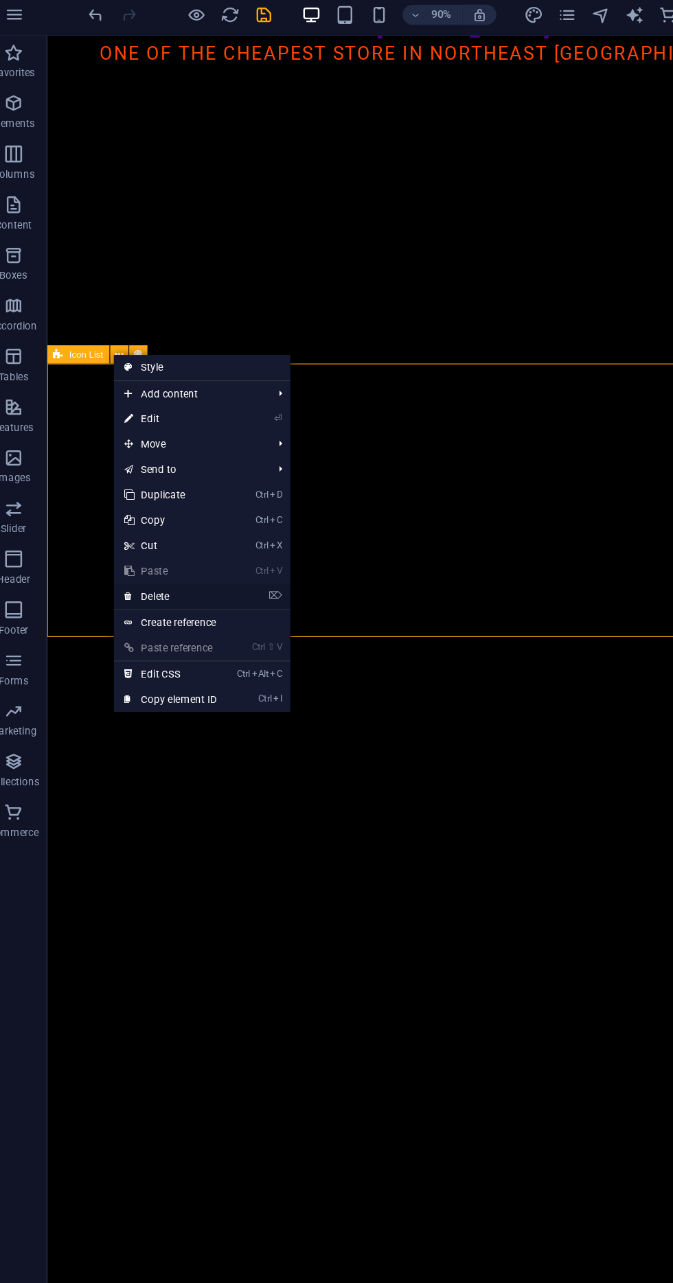
click at [199, 490] on link "⌦ Delete" at bounding box center [155, 490] width 92 height 21
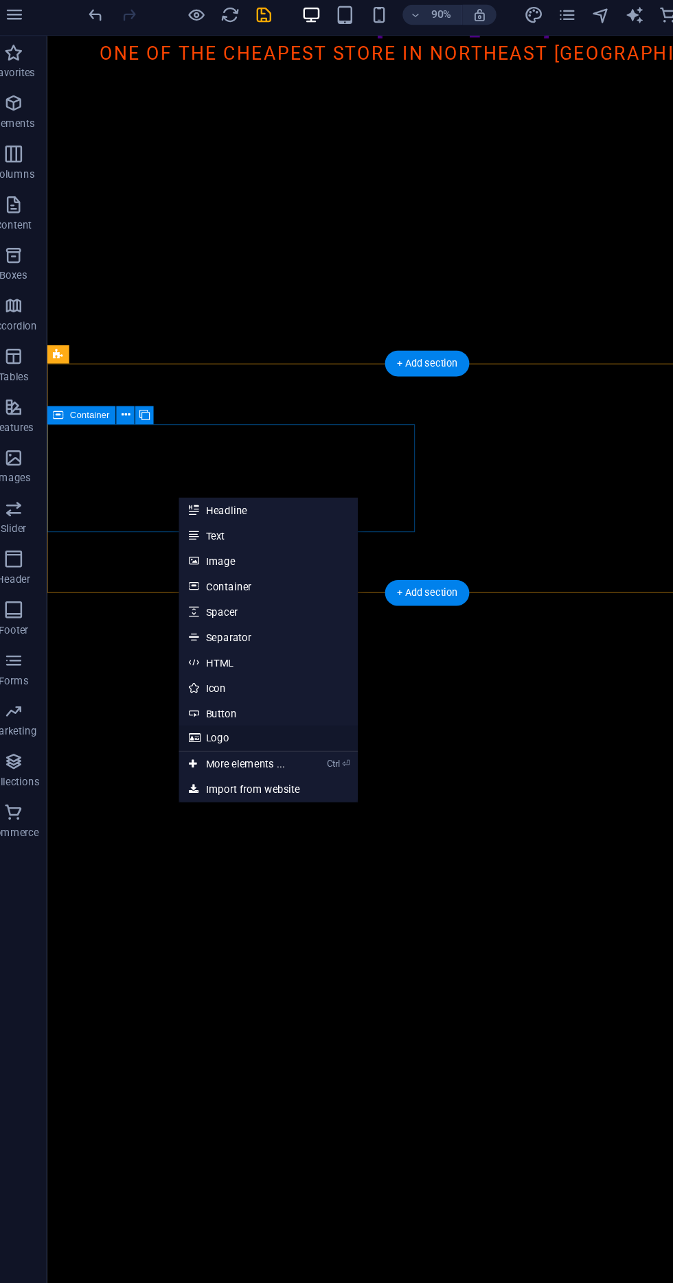
click at [272, 613] on link "Logo" at bounding box center [235, 605] width 146 height 21
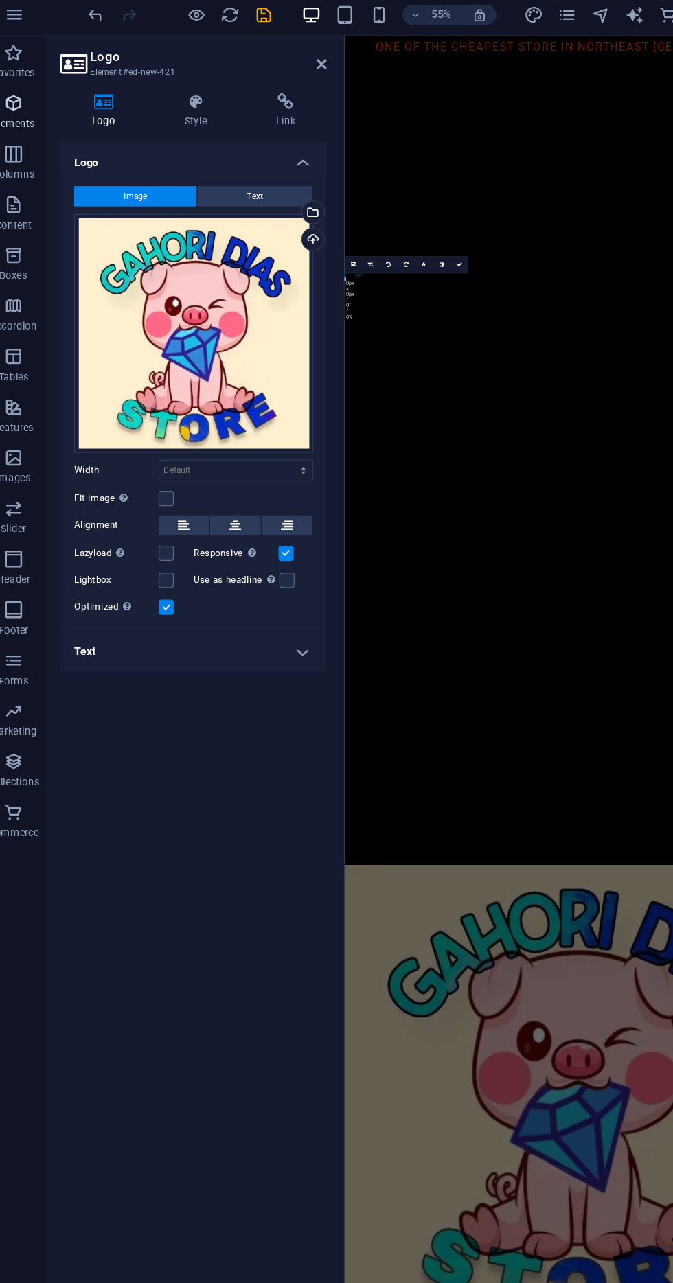
click at [36, 85] on span "Elements" at bounding box center [27, 97] width 55 height 33
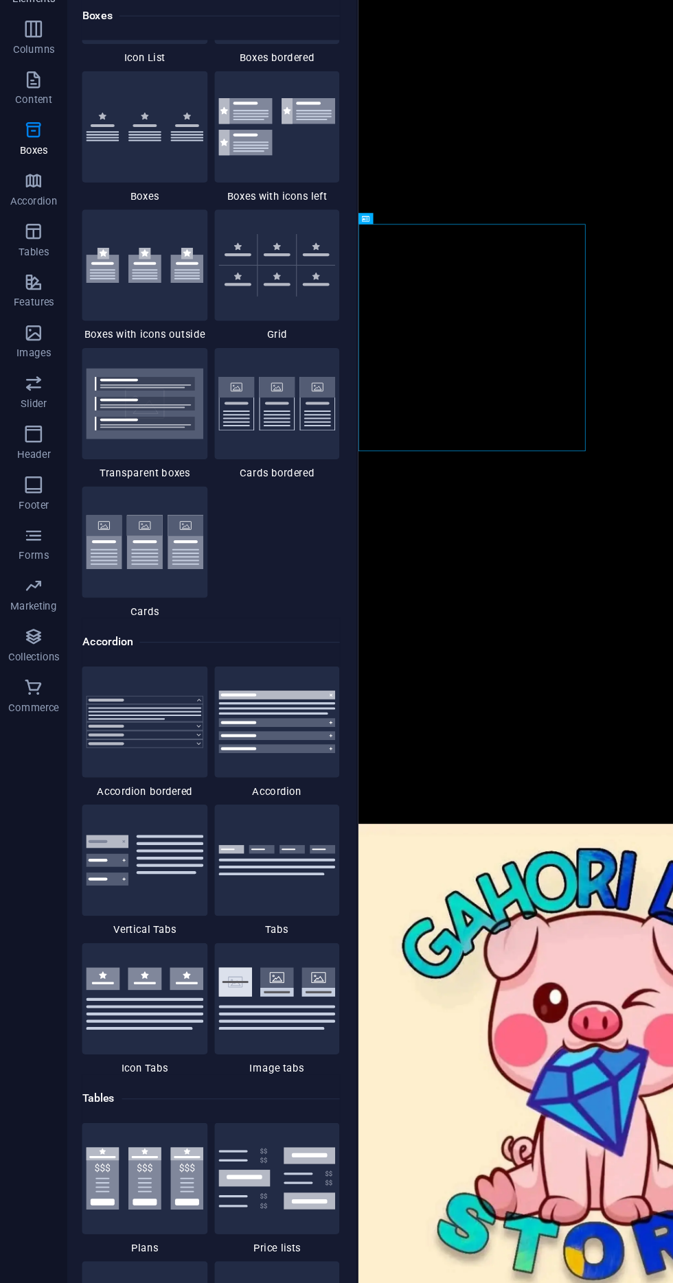
scroll to position [3826, 0]
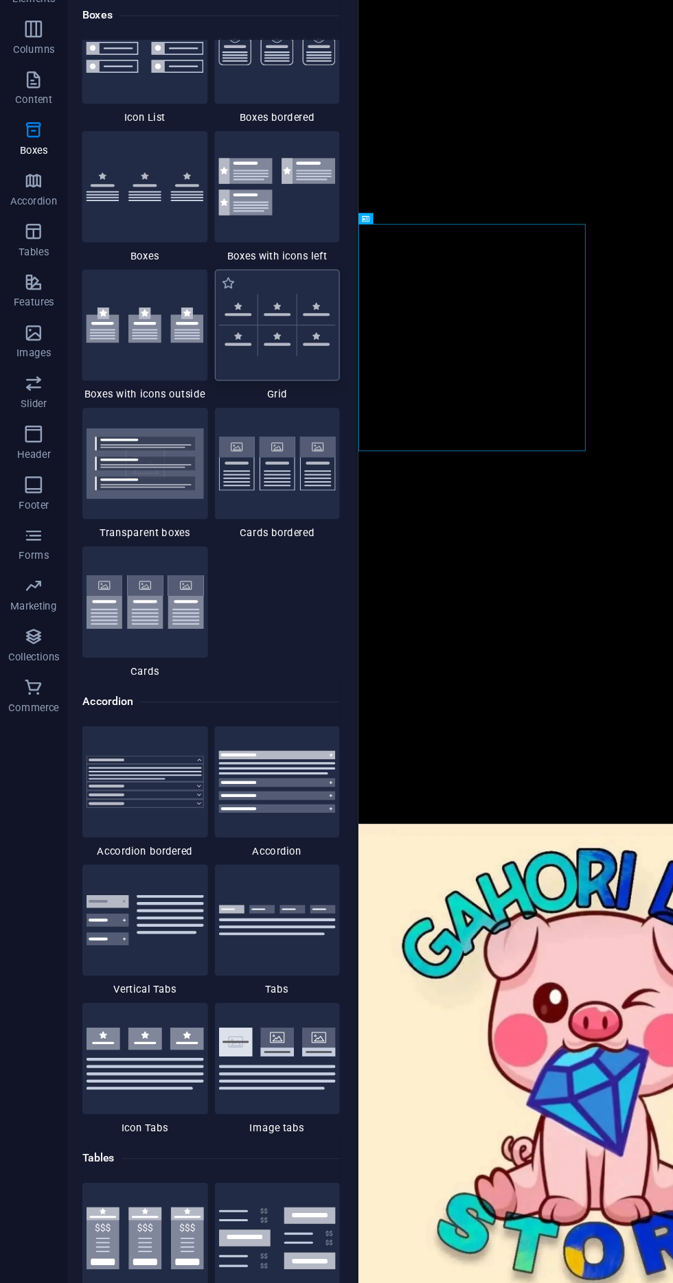
click at [237, 369] on img at bounding box center [225, 371] width 95 height 51
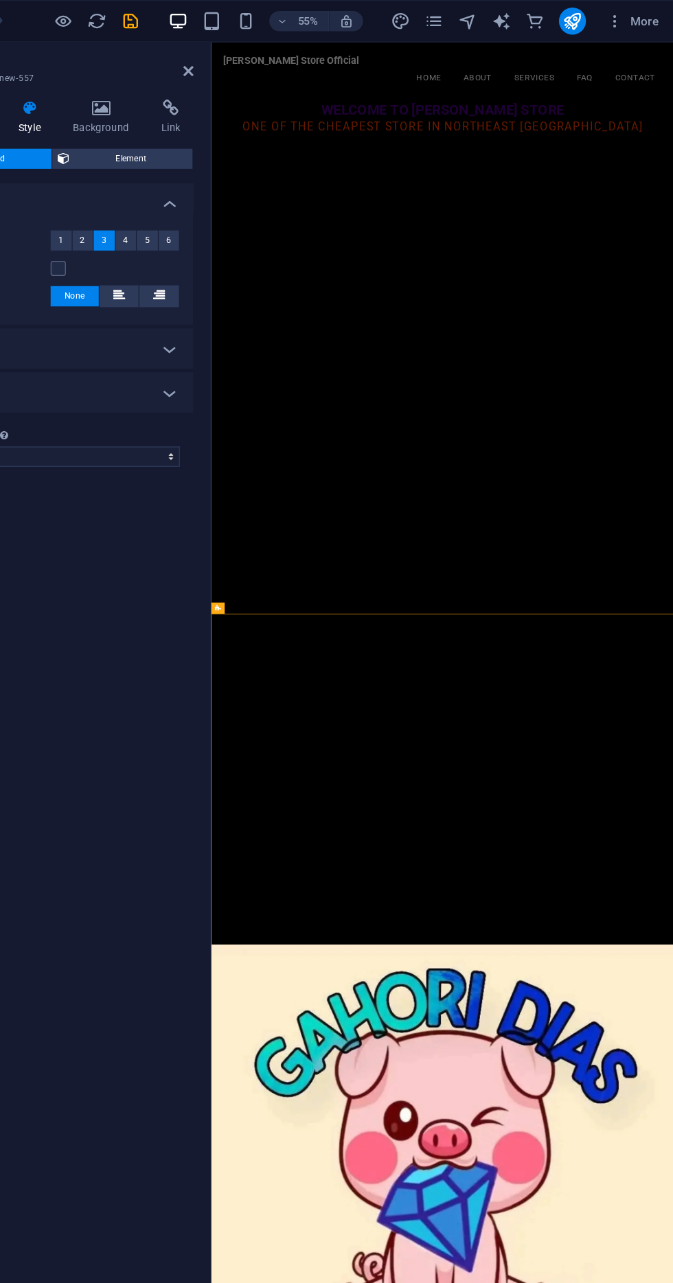
scroll to position [0, 0]
click at [277, 57] on icon at bounding box center [278, 57] width 8 height 11
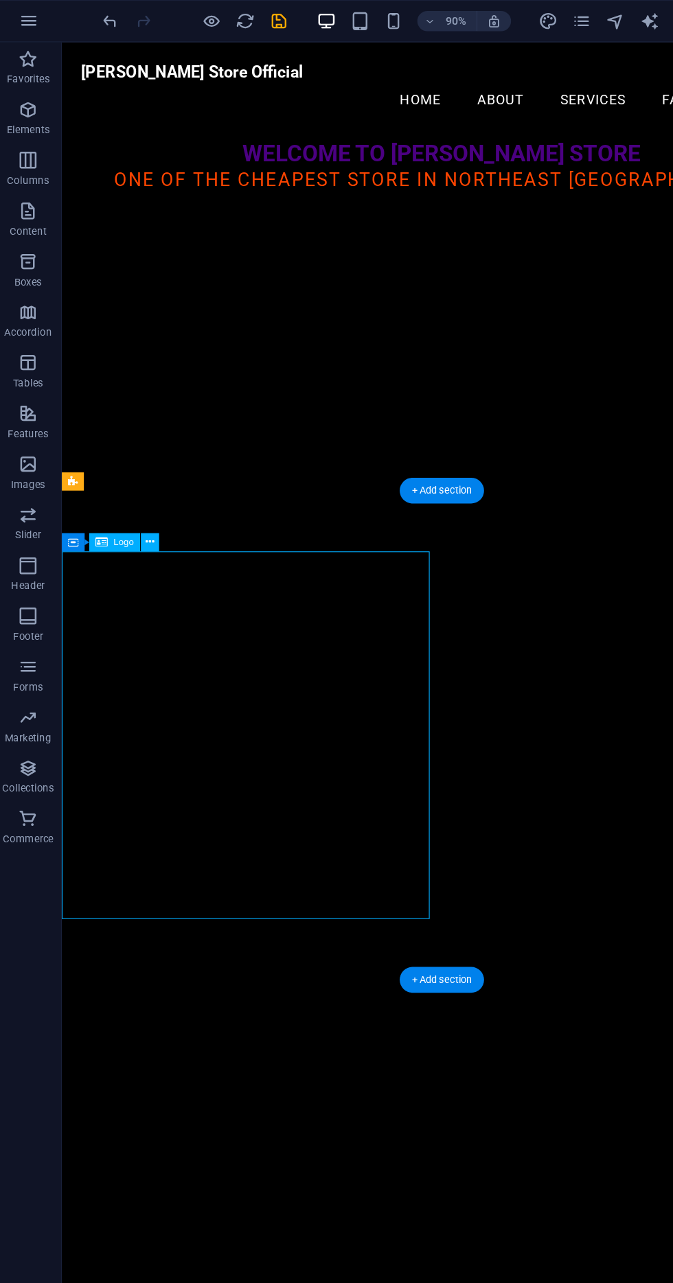
click at [134, 446] on div "Container Logo" at bounding box center [98, 442] width 87 height 16
click at [126, 441] on icon at bounding box center [126, 441] width 7 height 13
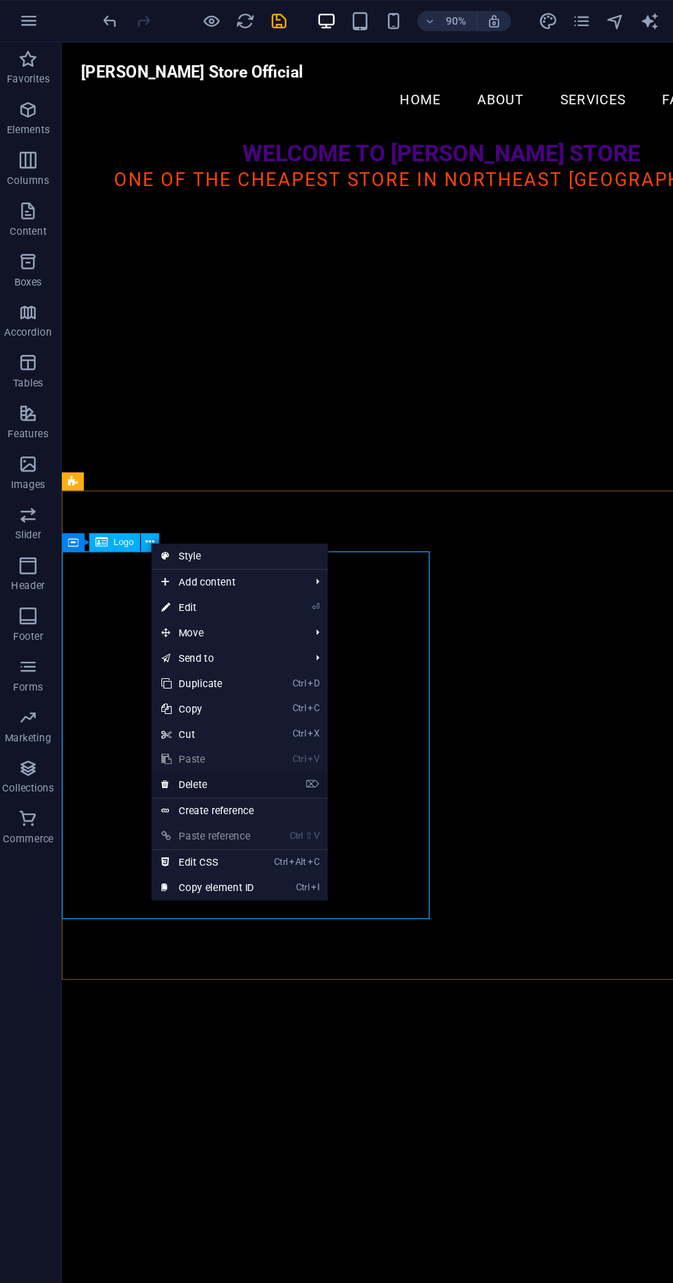
click at [217, 641] on link "⌦ Delete" at bounding box center [174, 638] width 92 height 21
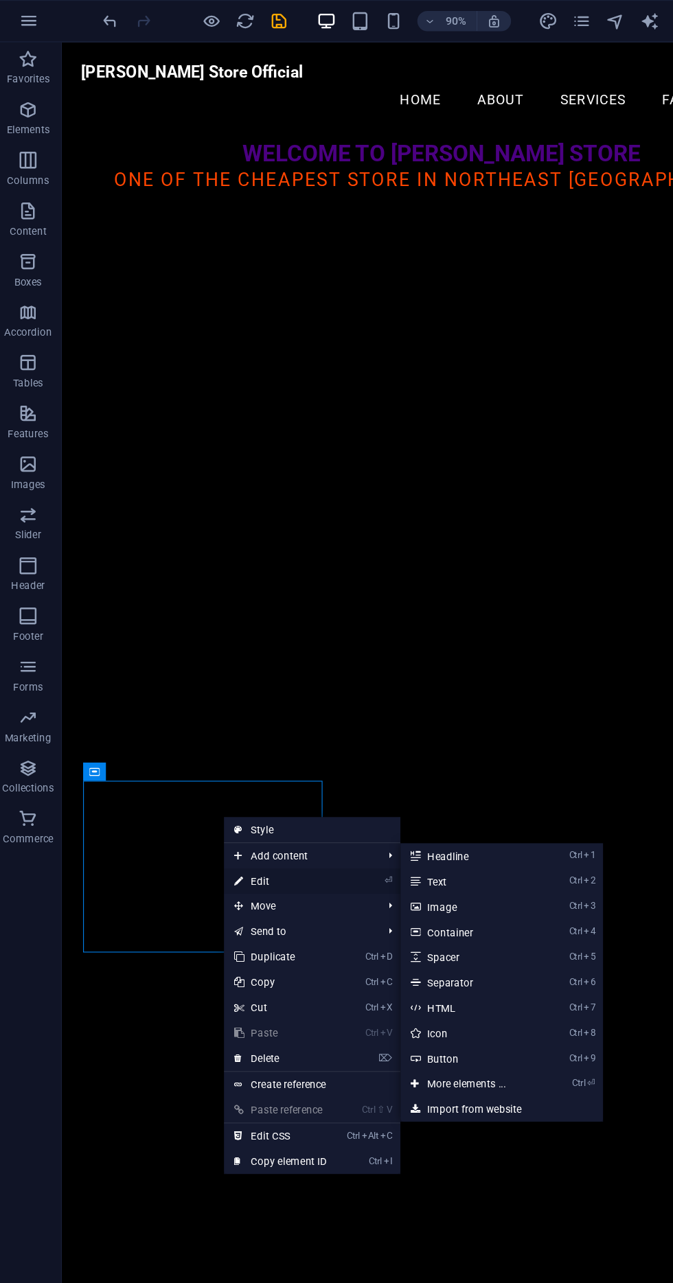
click at [262, 720] on link "⏎ Edit" at bounding box center [233, 717] width 92 height 21
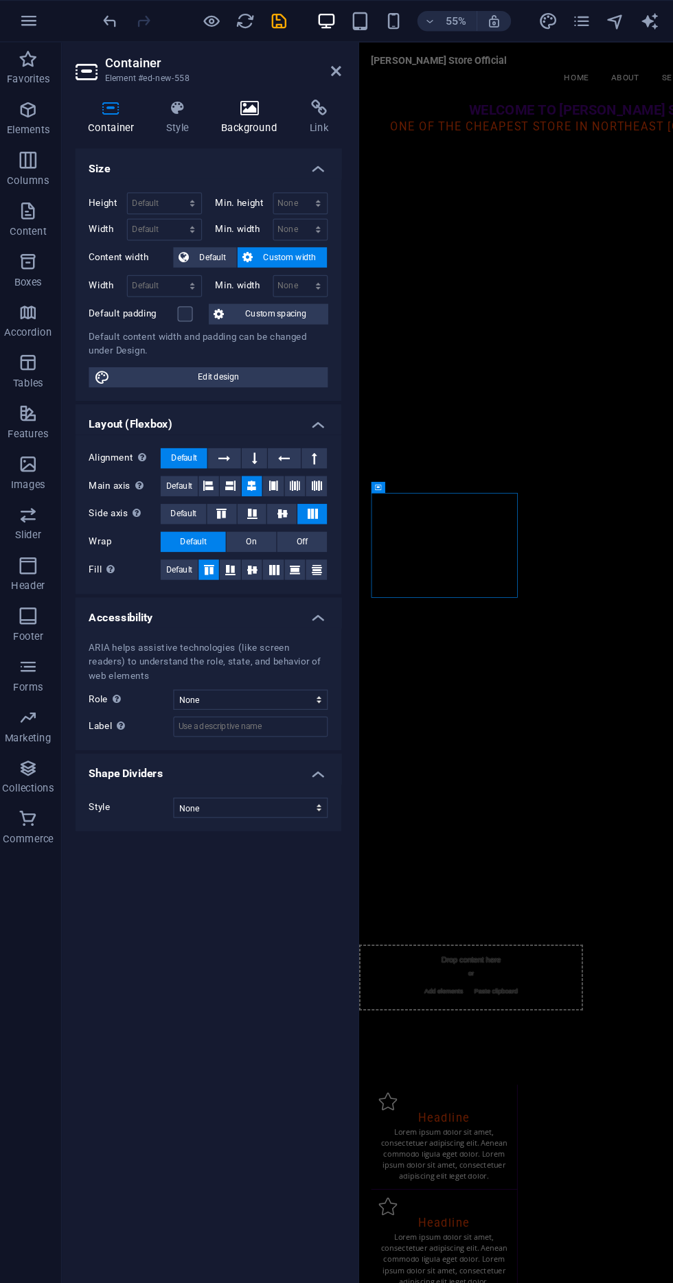
click at [200, 100] on h4 "Background" at bounding box center [210, 95] width 72 height 29
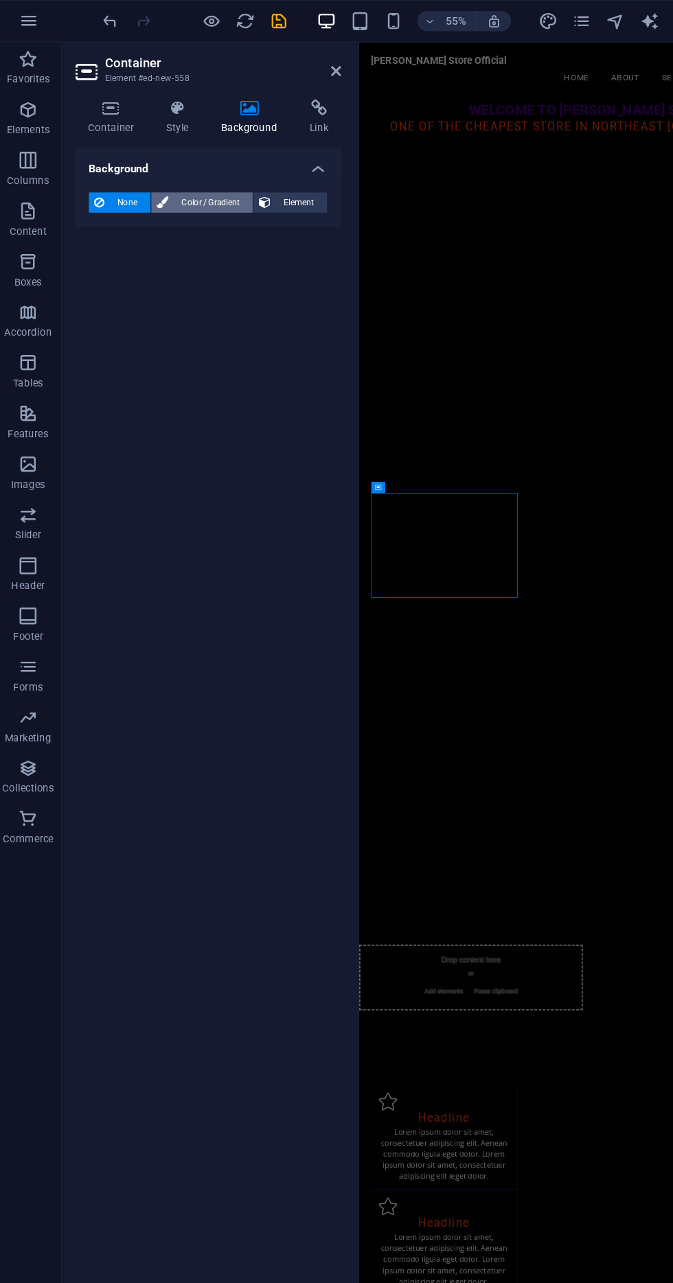
click at [159, 165] on span "Color / Gradient" at bounding box center [176, 165] width 60 height 16
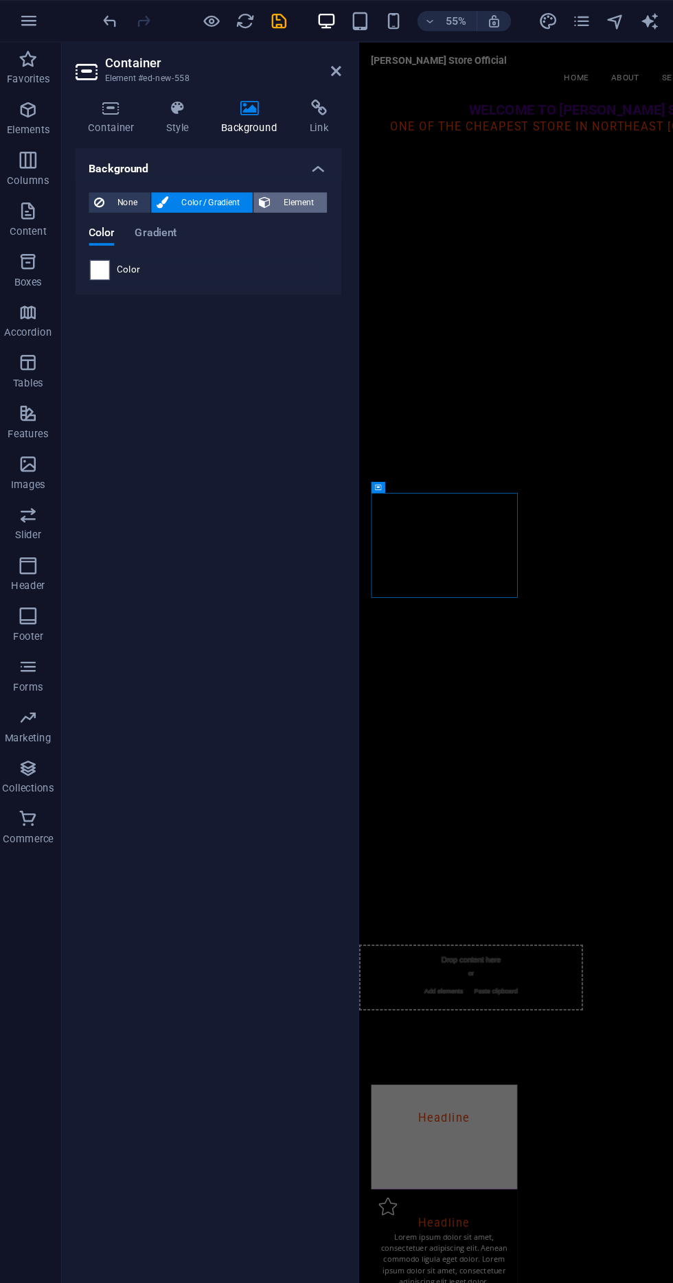
click at [240, 168] on span "Element" at bounding box center [248, 165] width 38 height 16
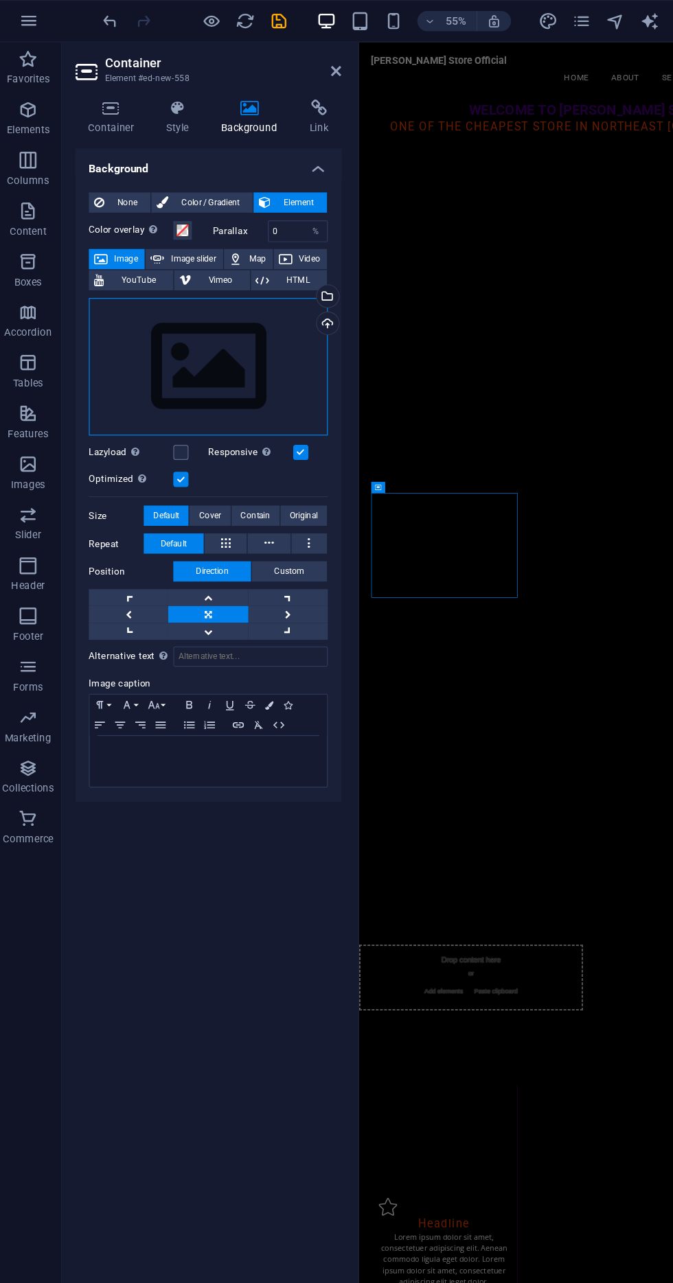
click at [226, 298] on div "Drag files here, click to choose files or select files from Files or our free s…" at bounding box center [174, 298] width 194 height 113
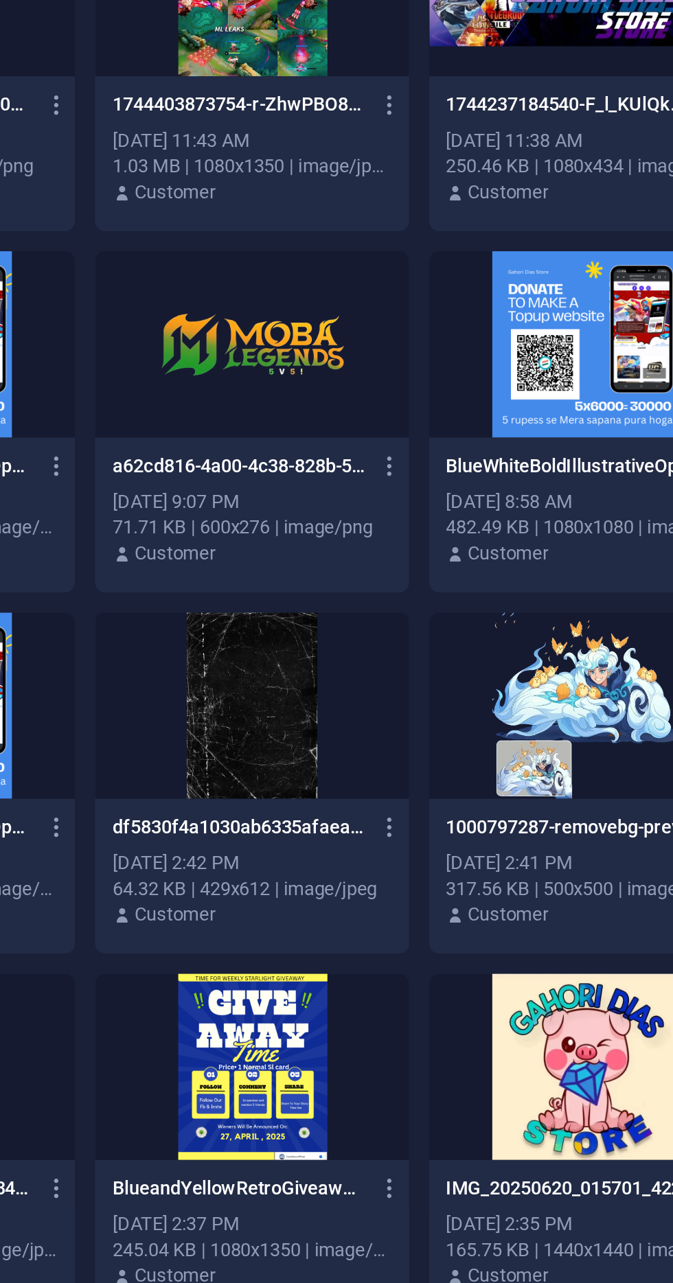
click at [417, 385] on div "a62cd816-4a00-4c38-828b-5dea40f9626b_removalai_preview-4Q-0S3SmmYGkxKa5F7GgPQ.p…" at bounding box center [399, 417] width 150 height 70
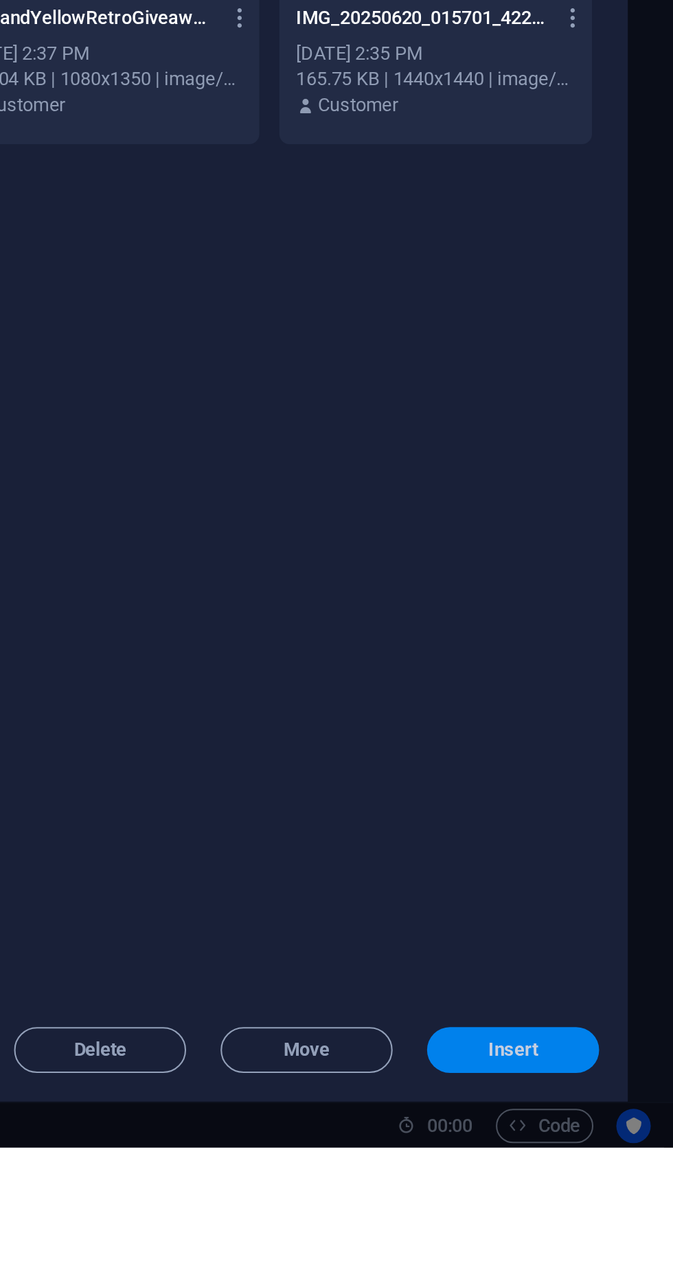
click at [603, 1241] on span "Insert" at bounding box center [596, 1236] width 24 height 8
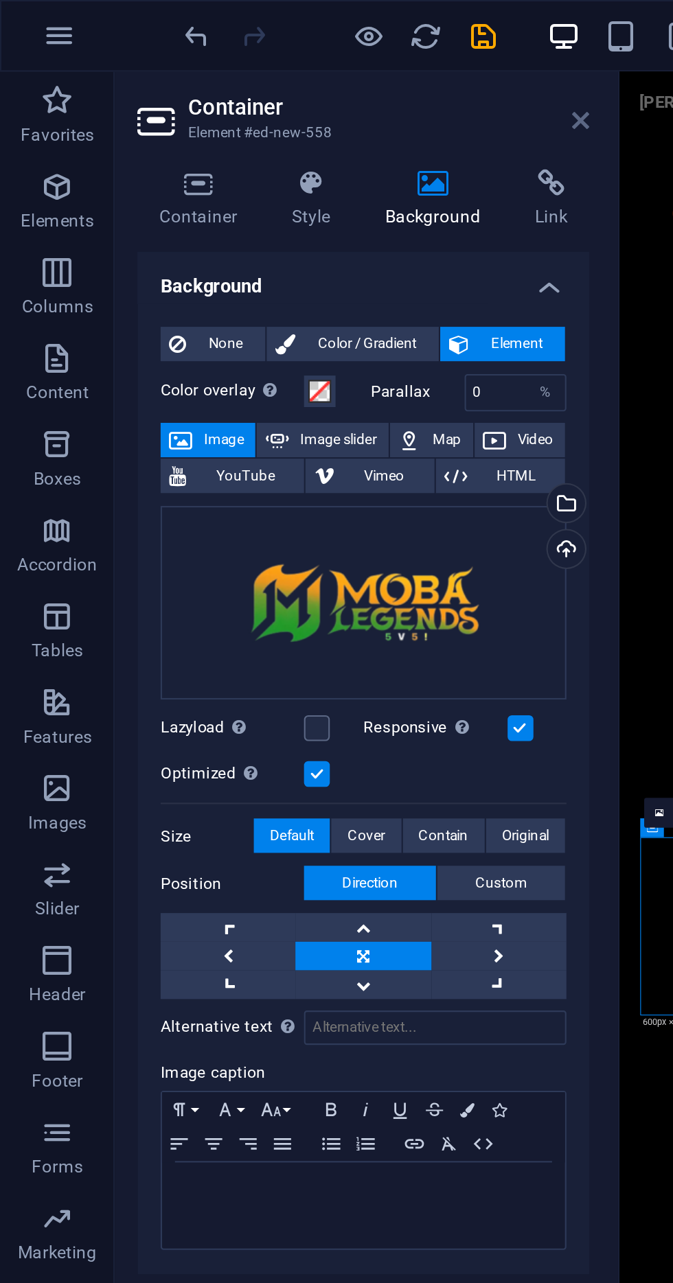
click at [278, 55] on icon at bounding box center [278, 57] width 8 height 11
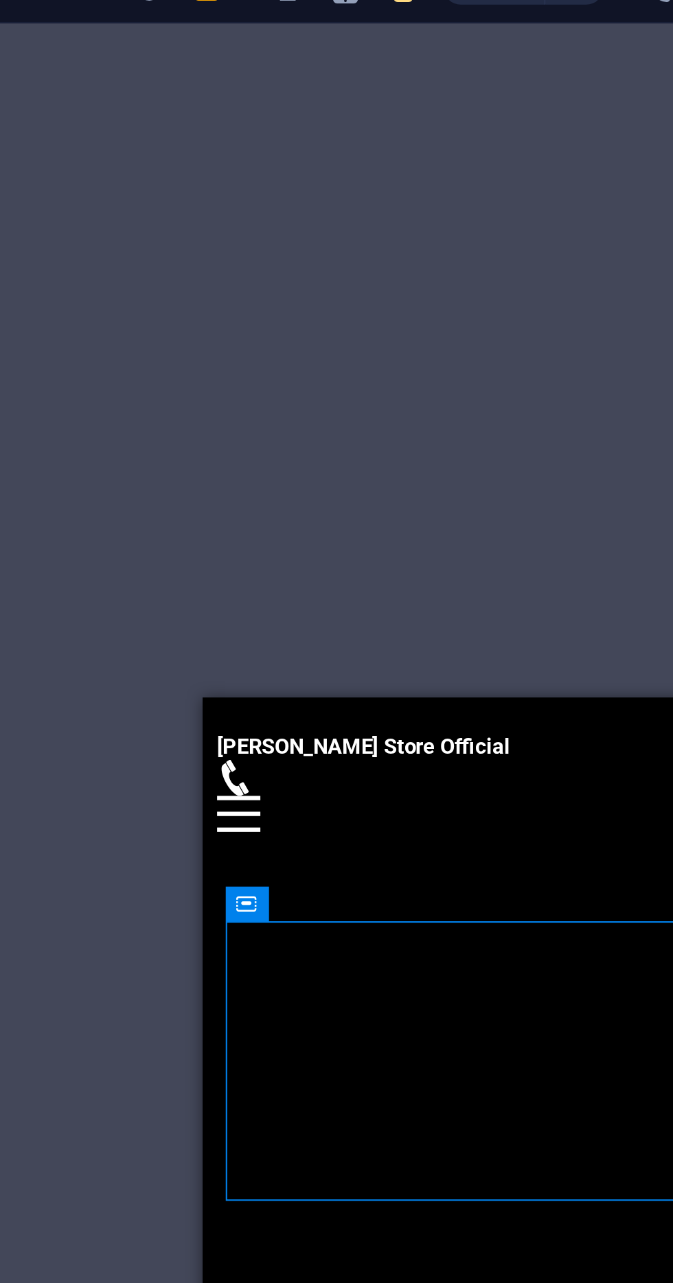
scroll to position [144, 0]
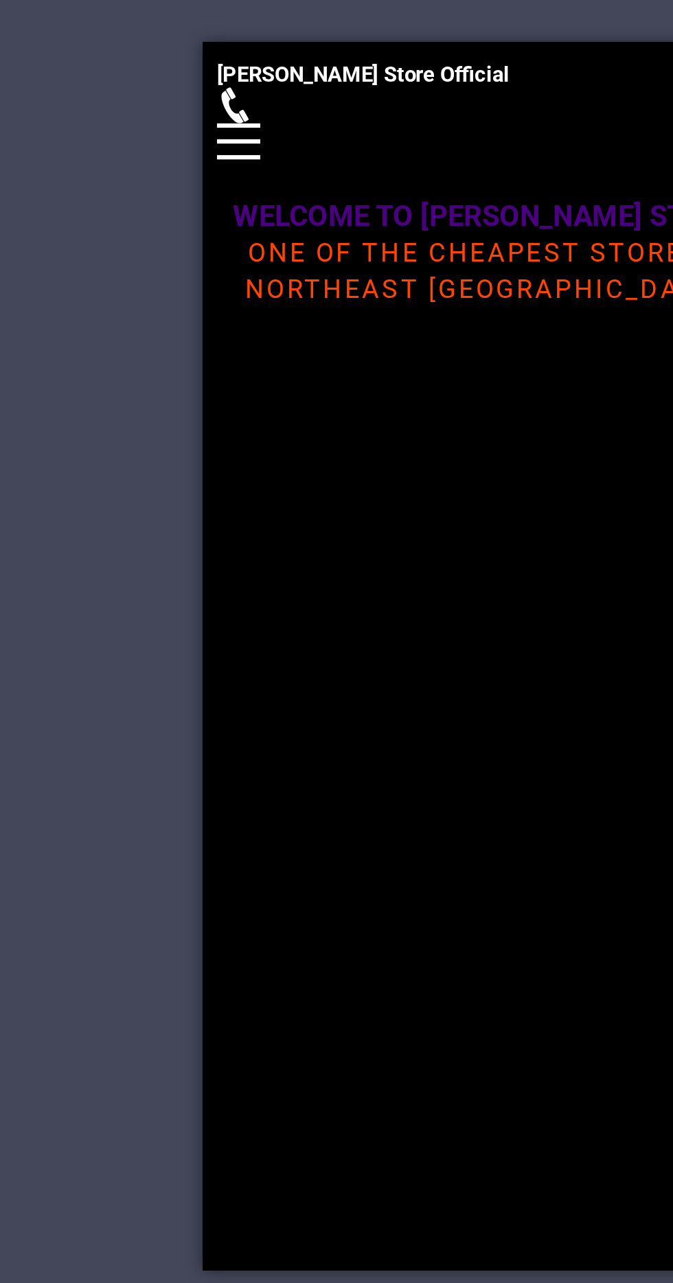
scroll to position [0, 0]
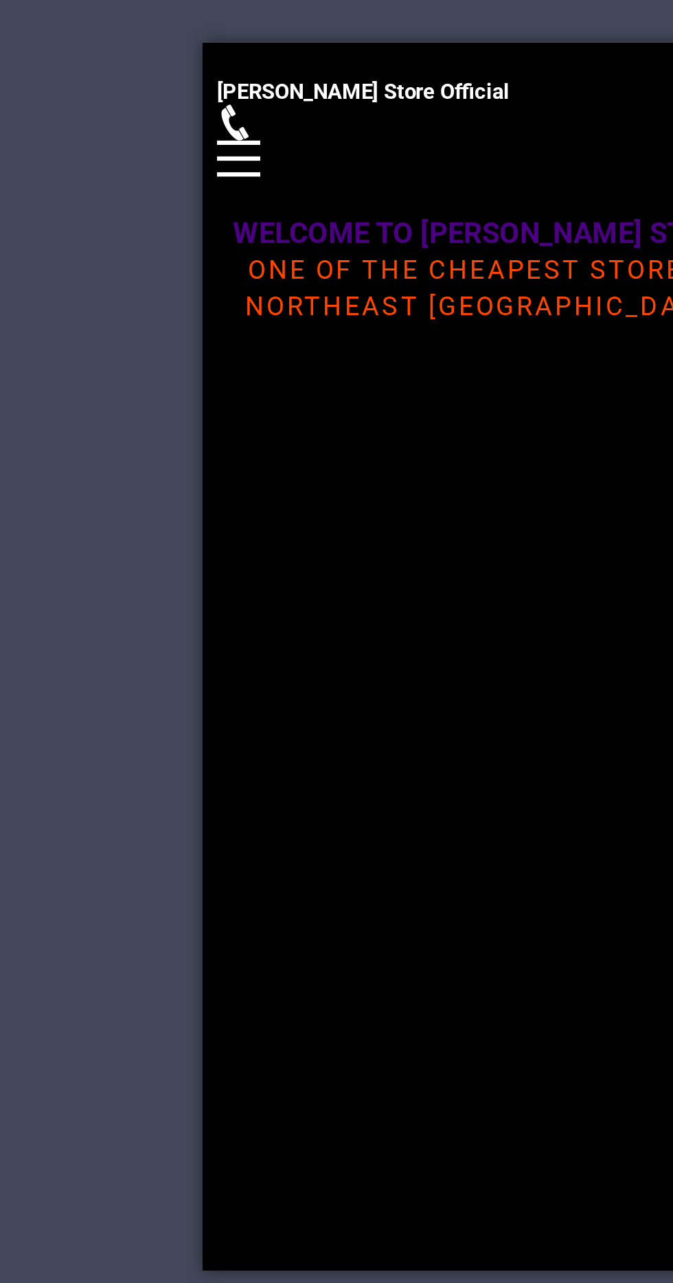
click at [322, 707] on div "Headline Lorem ipsum dolor sit amet, consectetuer adipiscing elit. Aenean commo…" at bounding box center [337, 1217] width 270 height 1020
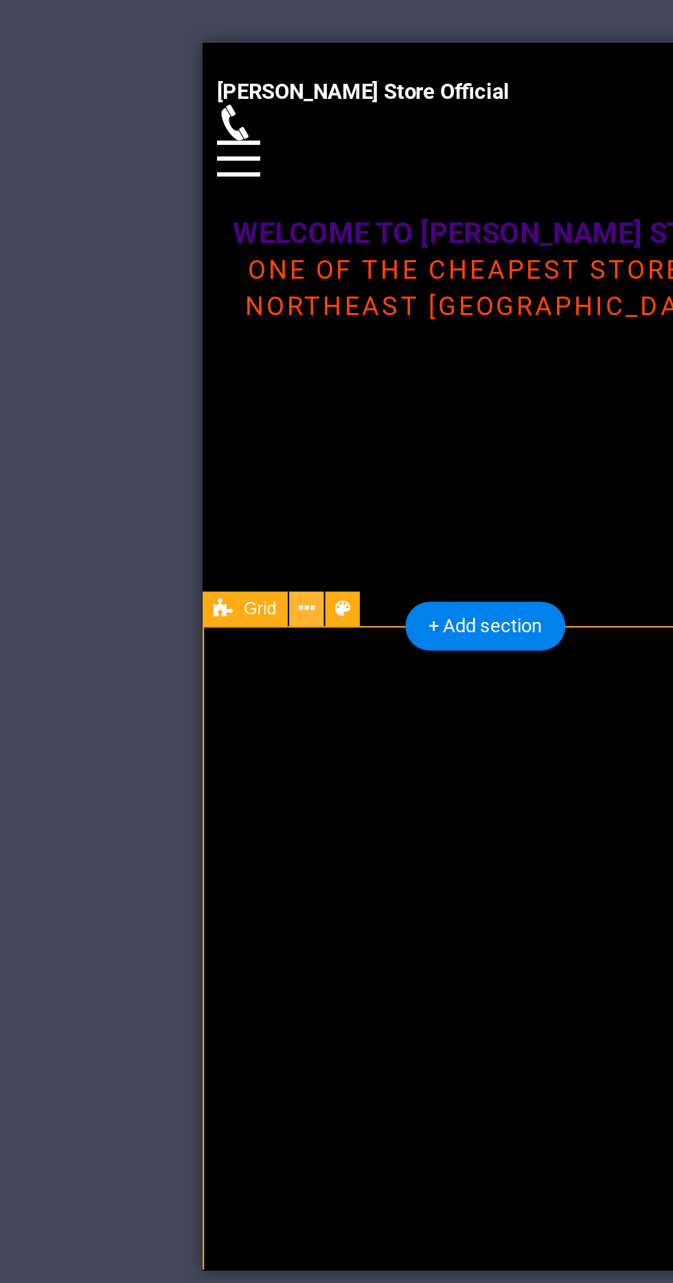
click at [277, 628] on icon at bounding box center [279, 626] width 8 height 14
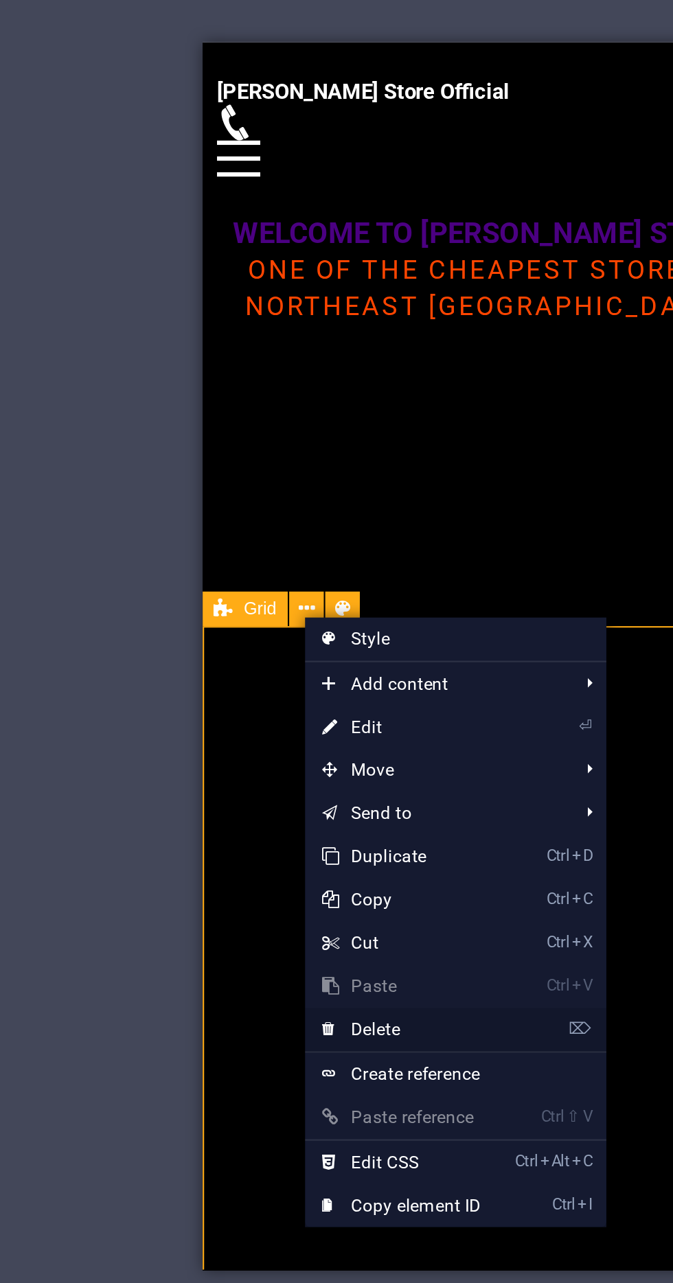
click at [356, 829] on link "⌦ Delete" at bounding box center [324, 826] width 92 height 21
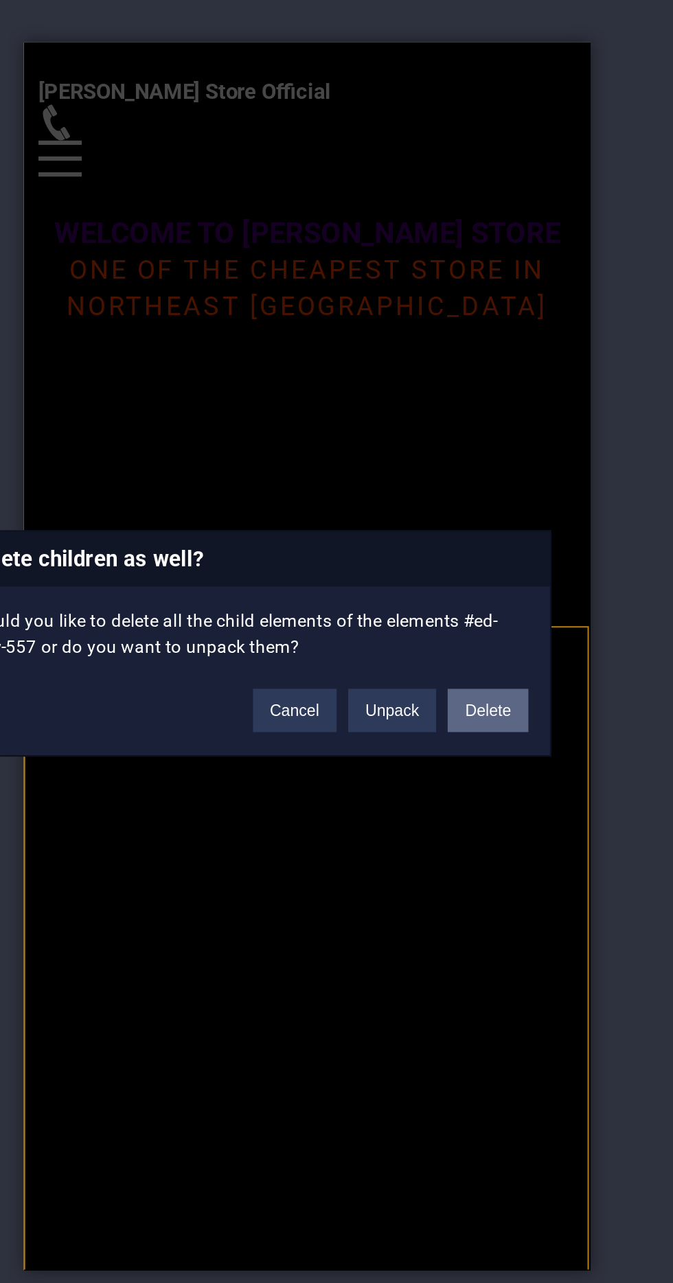
click at [452, 684] on button "Delete" at bounding box center [450, 673] width 38 height 21
click at [163, 707] on div "About Gahoridias Store At Gahoridias Store, we specialize in providing top-up s…" at bounding box center [158, 881] width 270 height 349
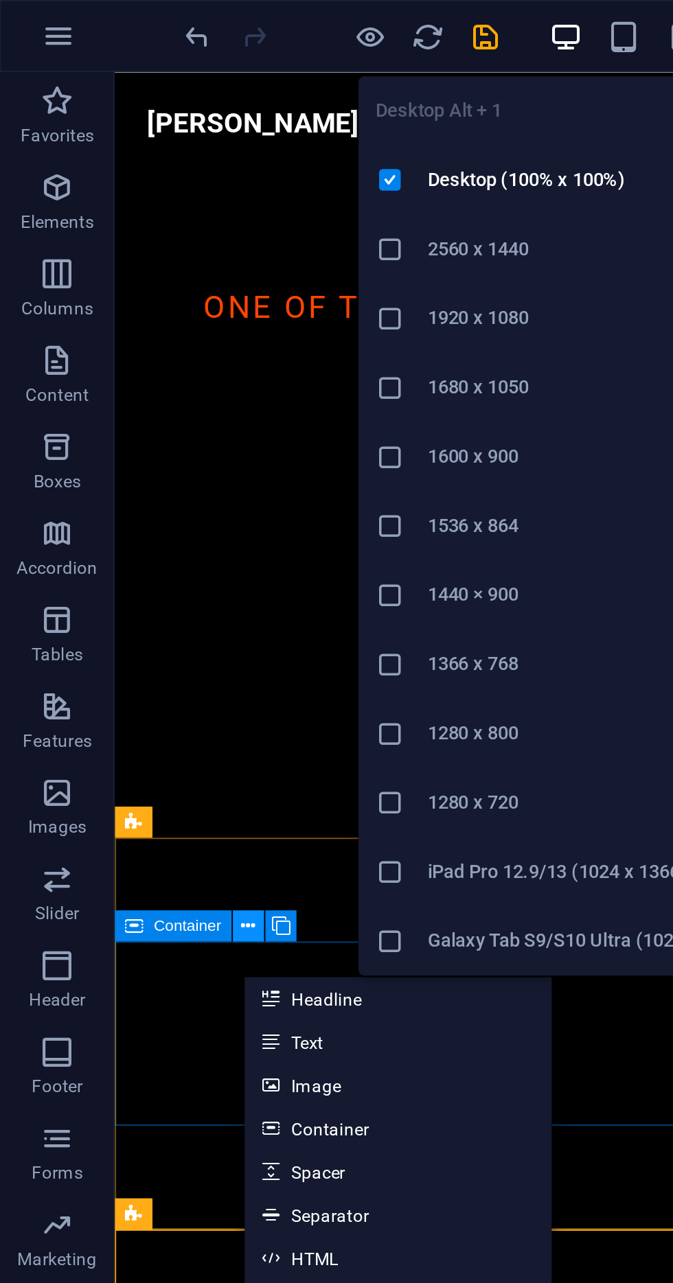
click at [121, 445] on icon at bounding box center [118, 441] width 7 height 13
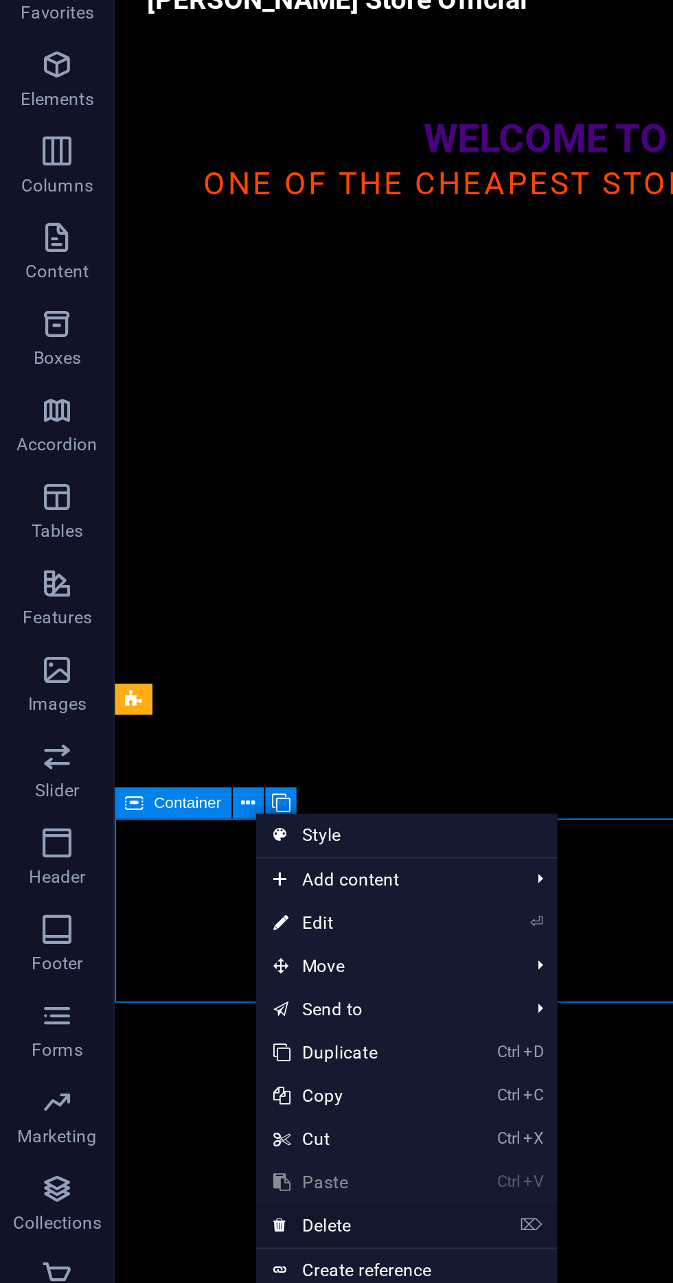
click at [196, 643] on link "⌦ Delete" at bounding box center [168, 642] width 92 height 21
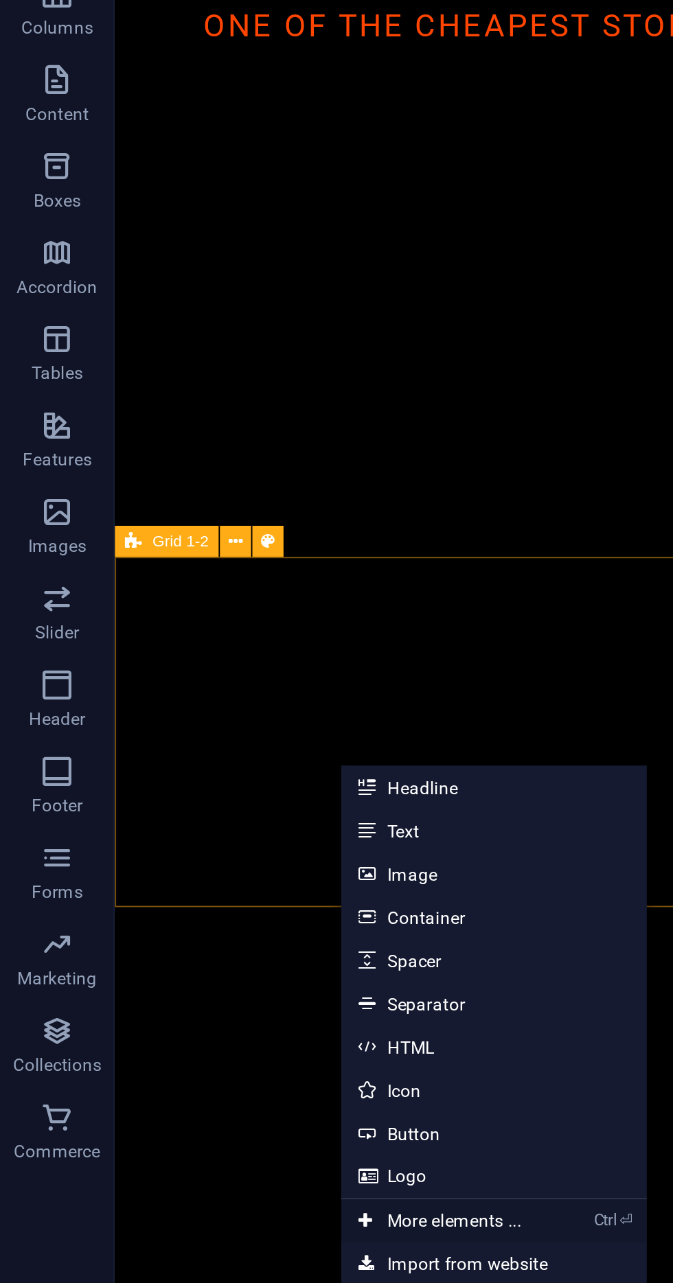
click at [242, 713] on link "Ctrl ⏎ More elements ..." at bounding box center [210, 715] width 94 height 21
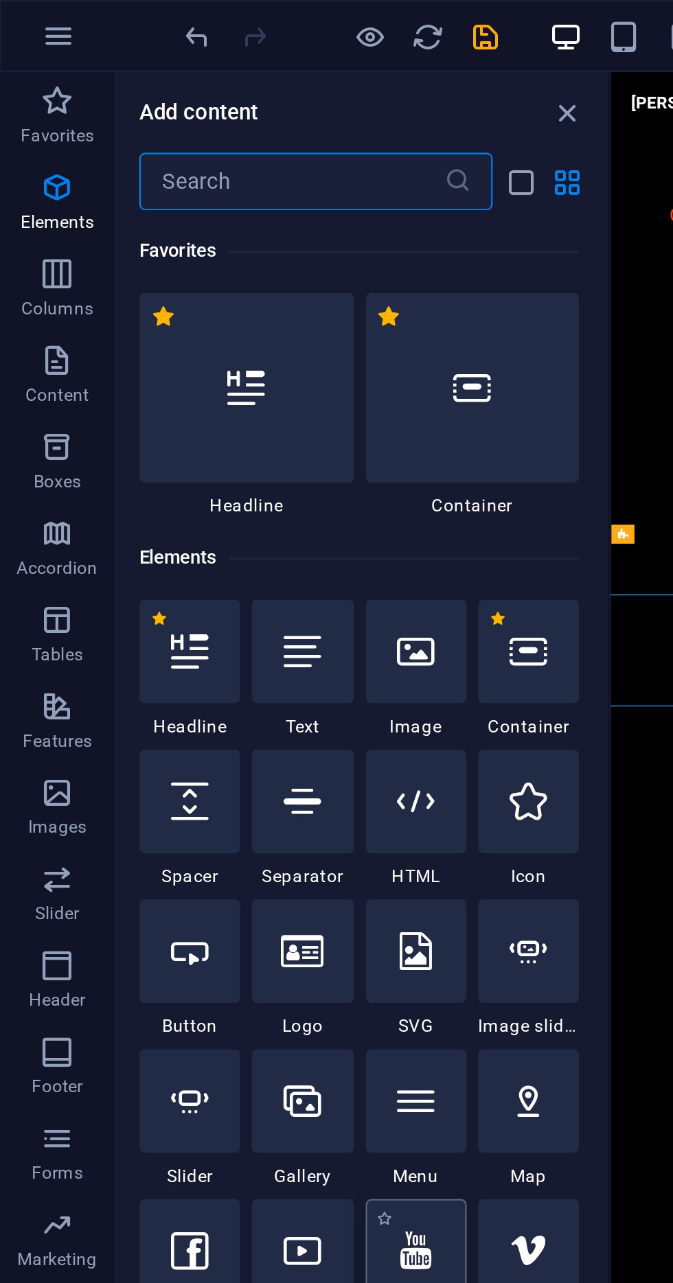
click at [218, 581] on div at bounding box center [198, 595] width 48 height 49
select select "ar16_9"
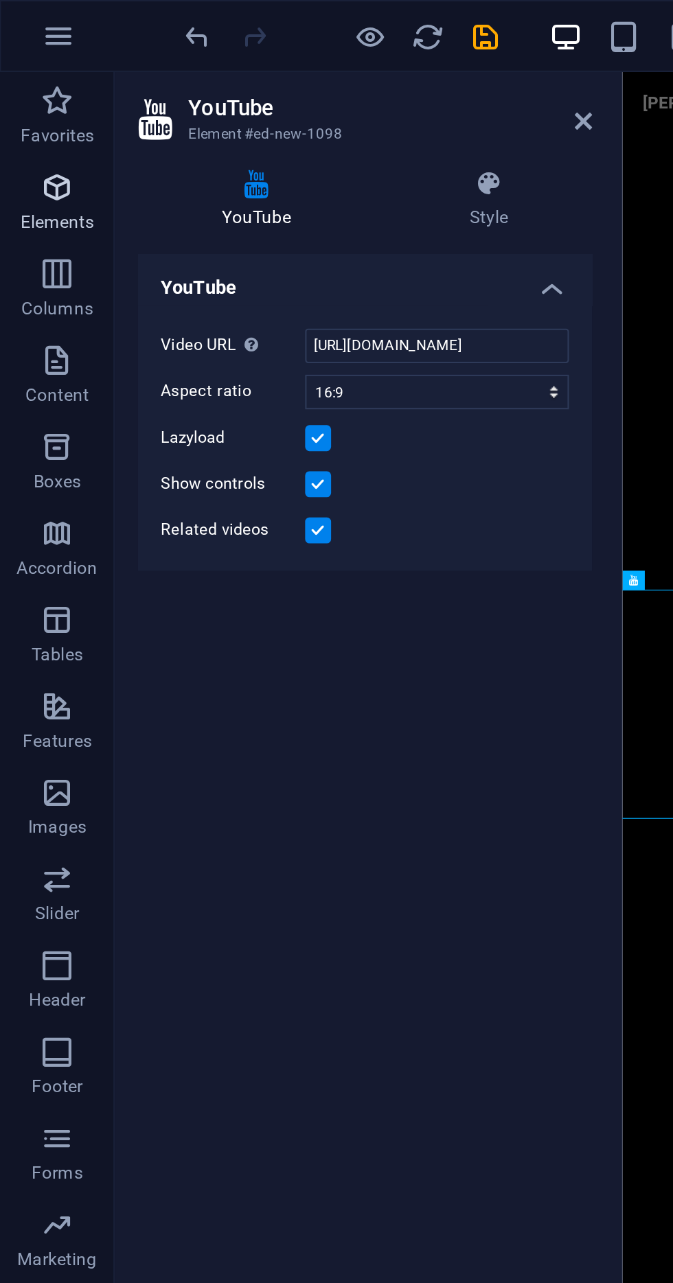
click at [23, 100] on p "Elements" at bounding box center [27, 105] width 35 height 11
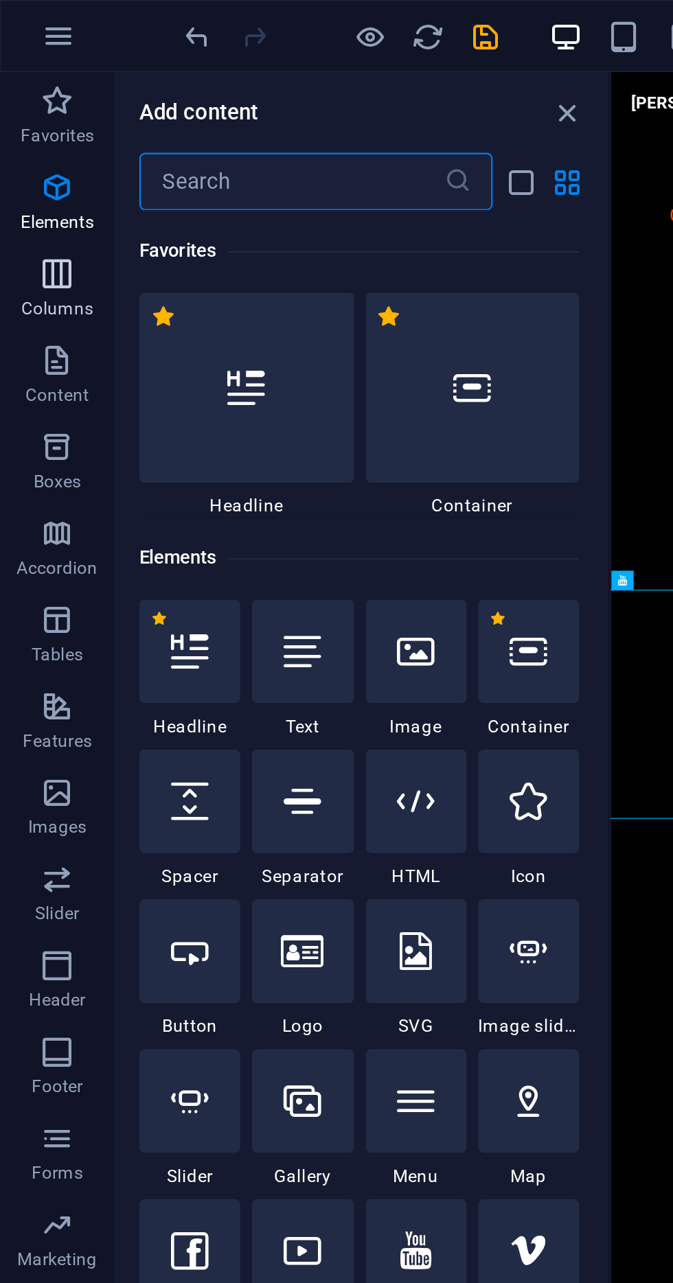
click at [30, 138] on icon "button" at bounding box center [27, 130] width 16 height 16
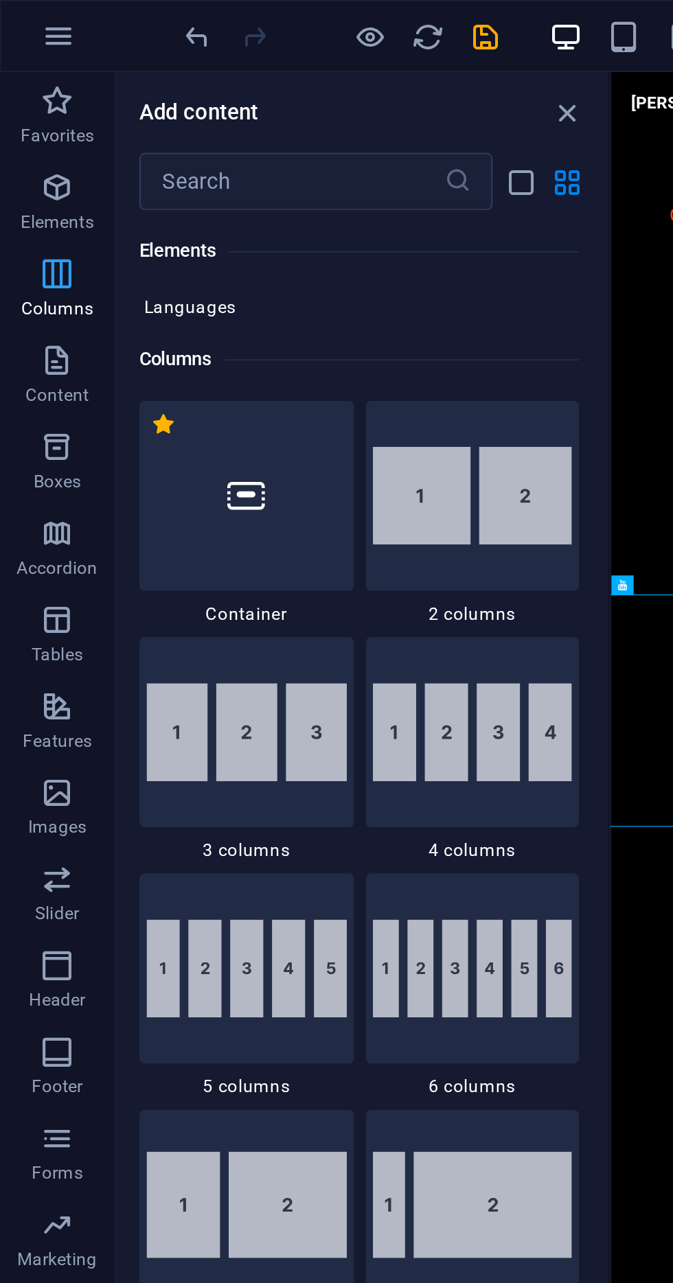
scroll to position [679, 0]
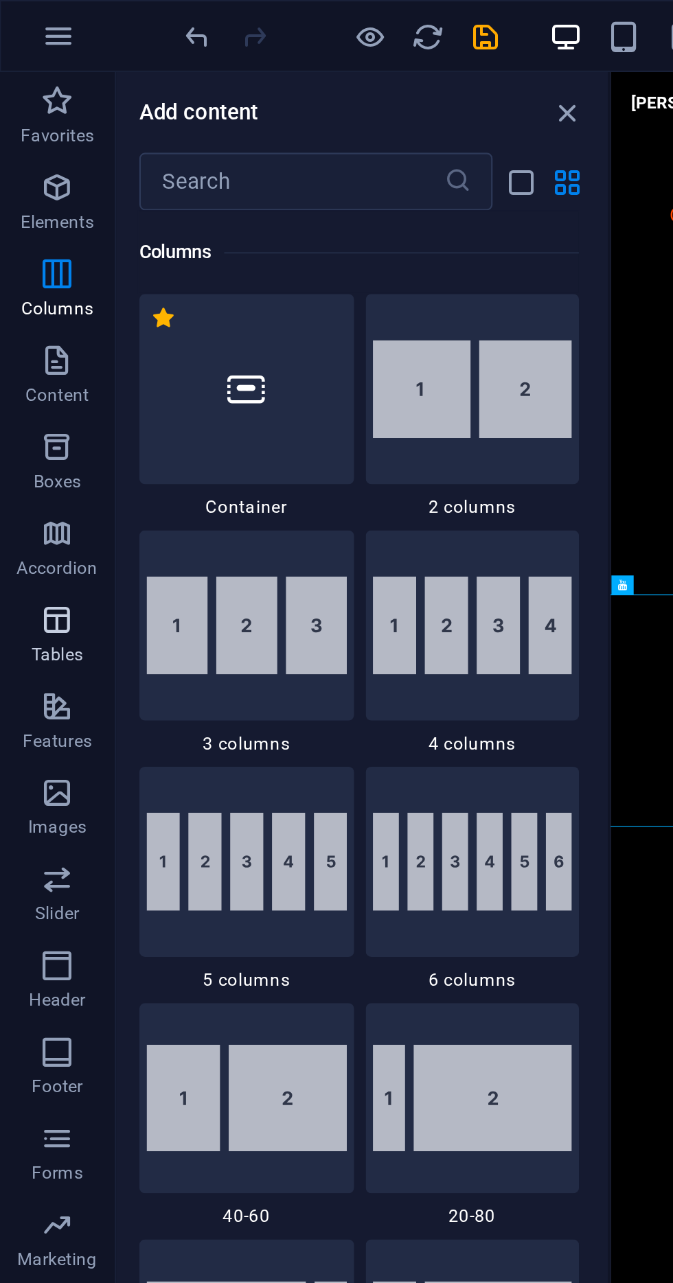
click at [32, 301] on icon "button" at bounding box center [27, 295] width 16 height 16
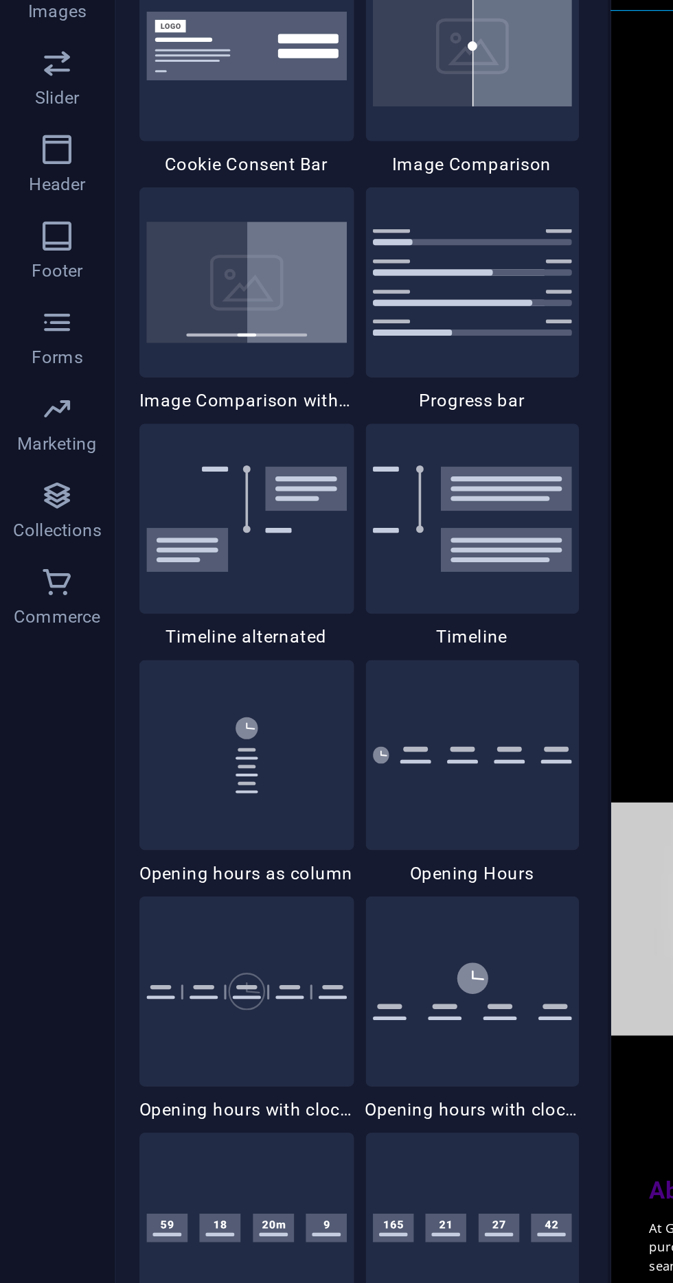
scroll to position [5352, 0]
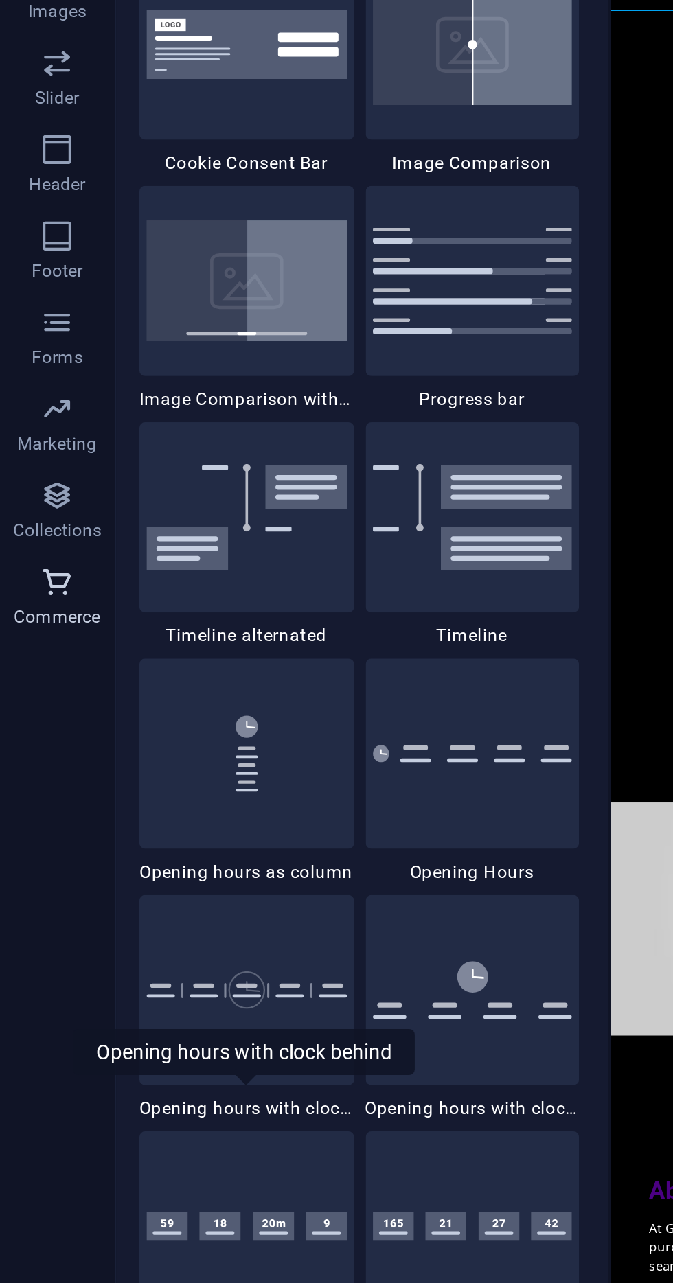
click at [26, 674] on span "Commerce" at bounding box center [27, 674] width 55 height 33
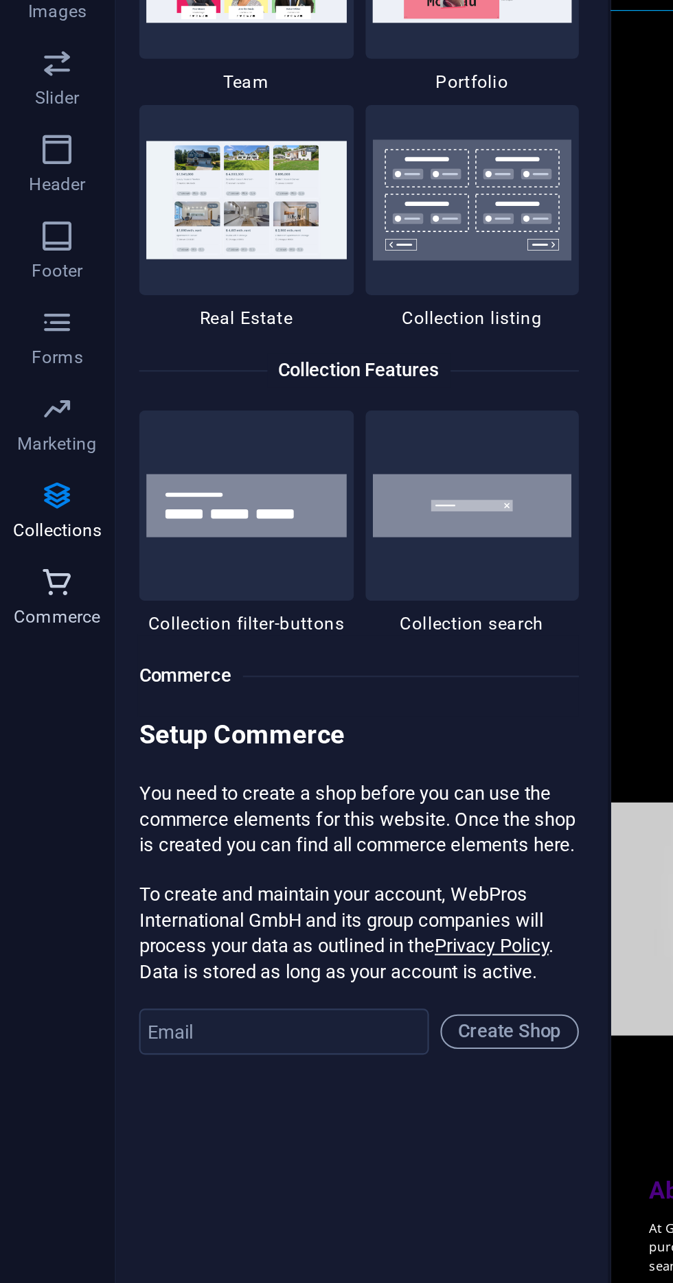
scroll to position [12640, 0]
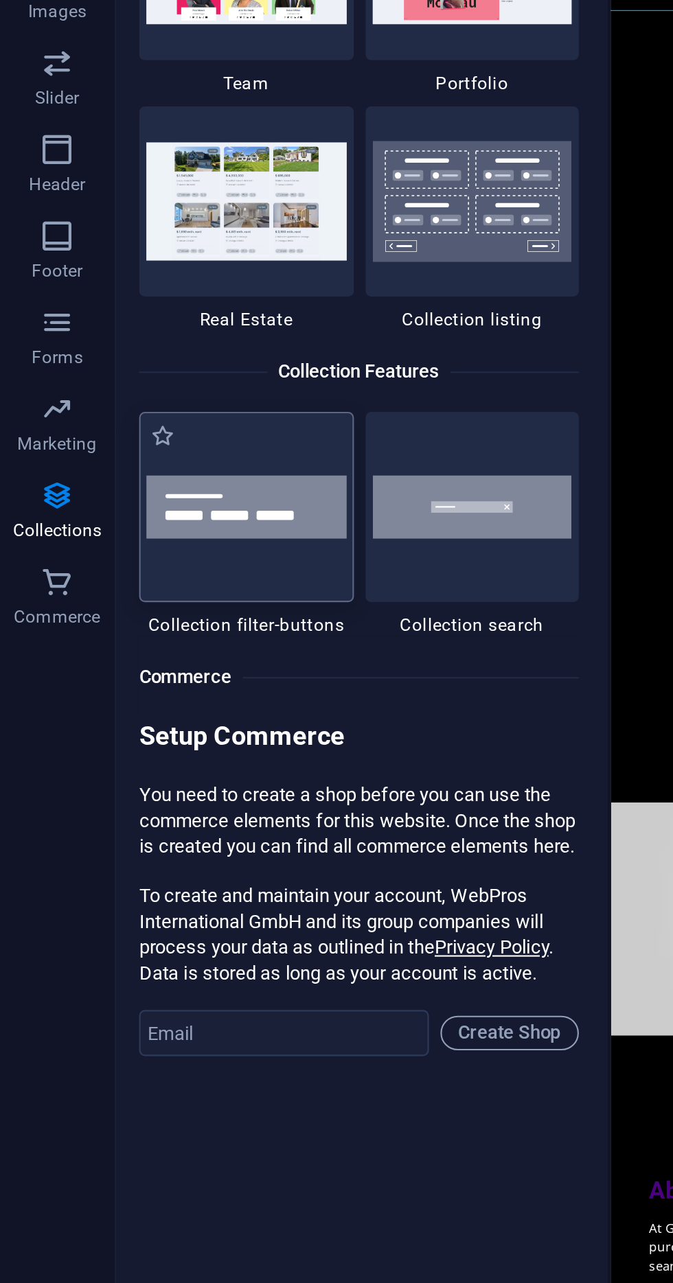
click at [122, 656] on div at bounding box center [118, 630] width 102 height 91
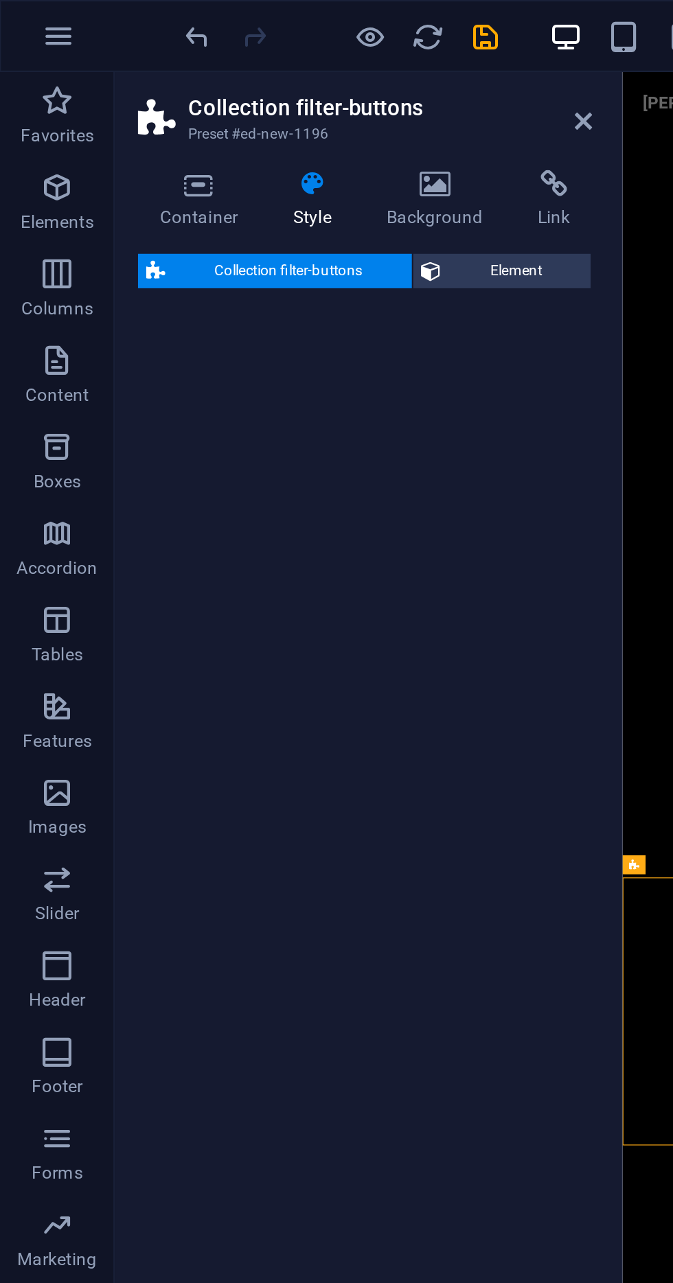
select select "rem"
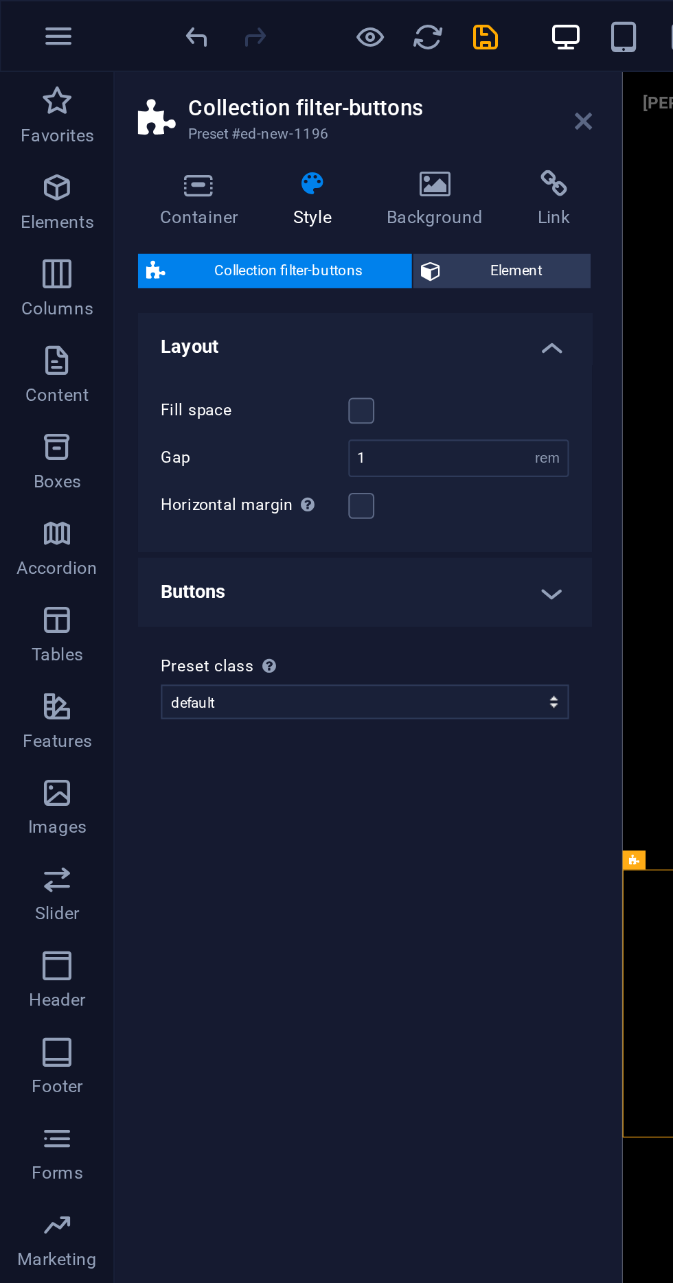
click at [277, 60] on icon at bounding box center [278, 57] width 8 height 11
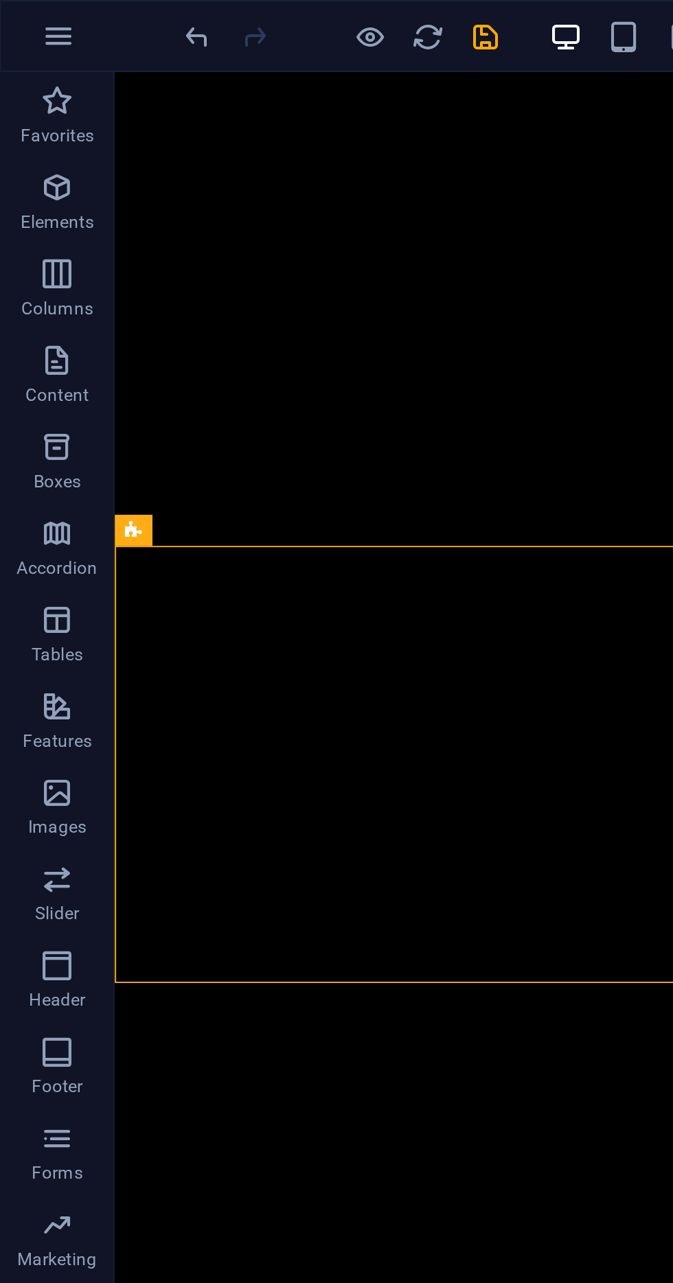
scroll to position [441, 0]
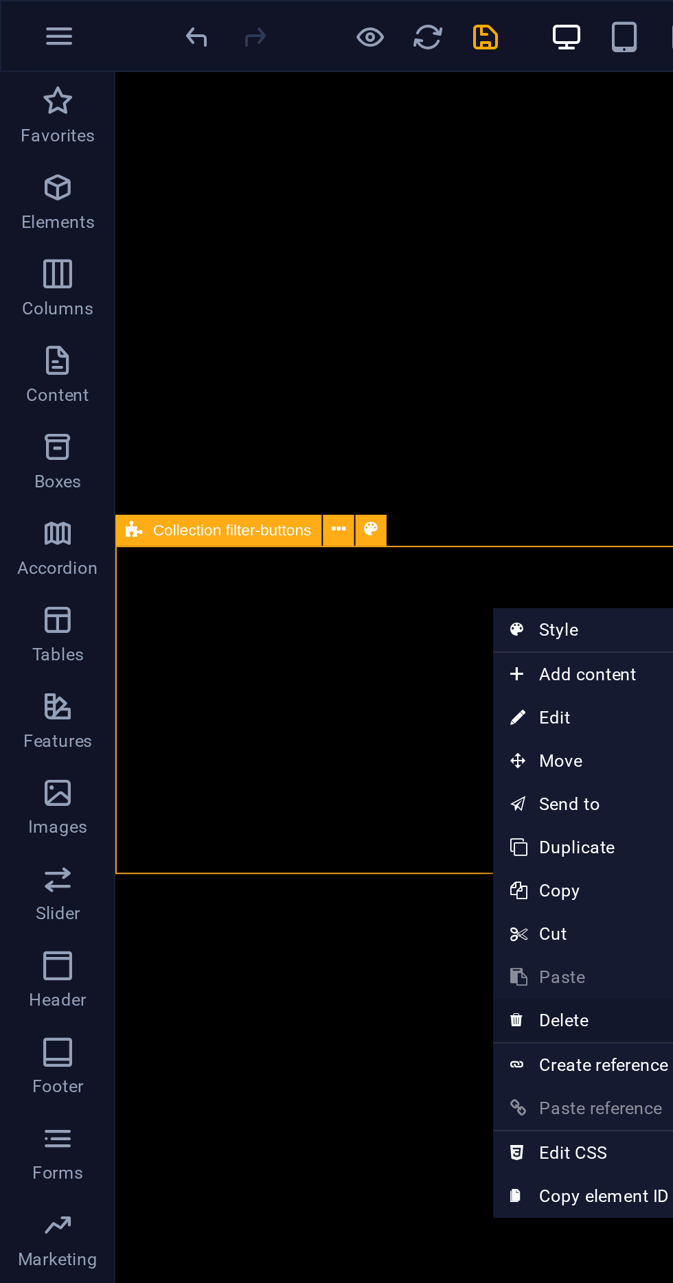
click at [284, 481] on link "⌦ Delete" at bounding box center [281, 486] width 92 height 21
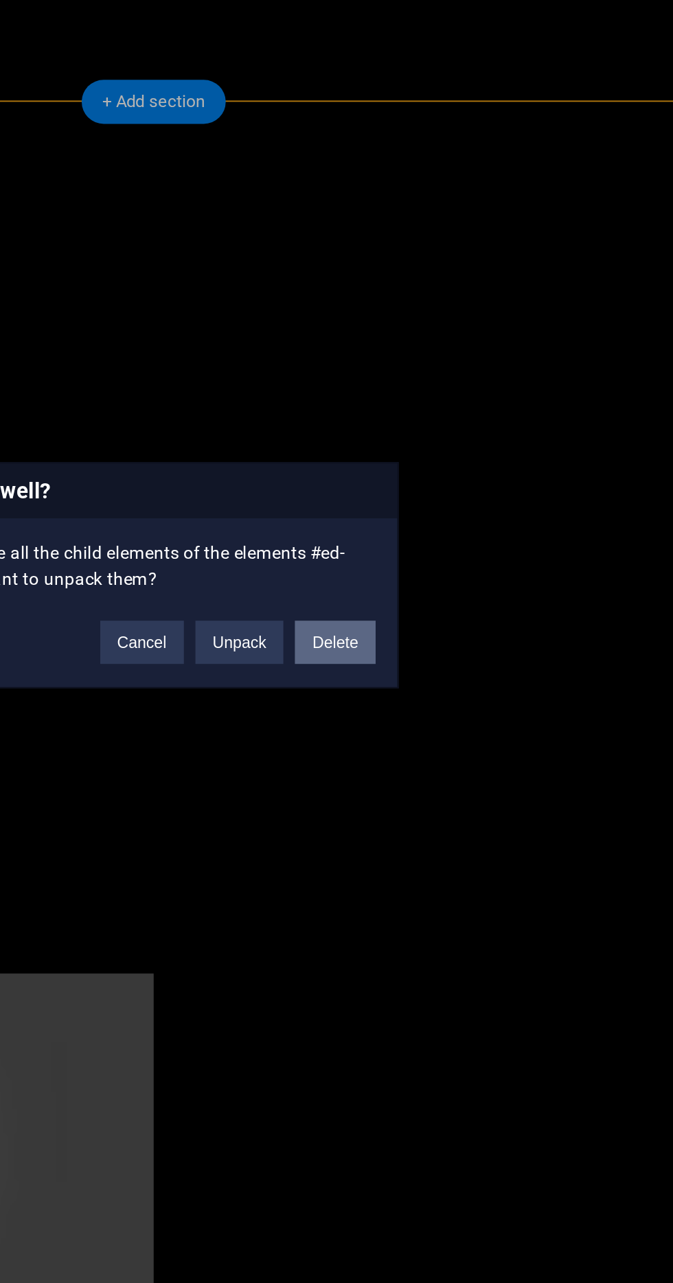
click at [445, 678] on button "Delete" at bounding box center [450, 673] width 38 height 21
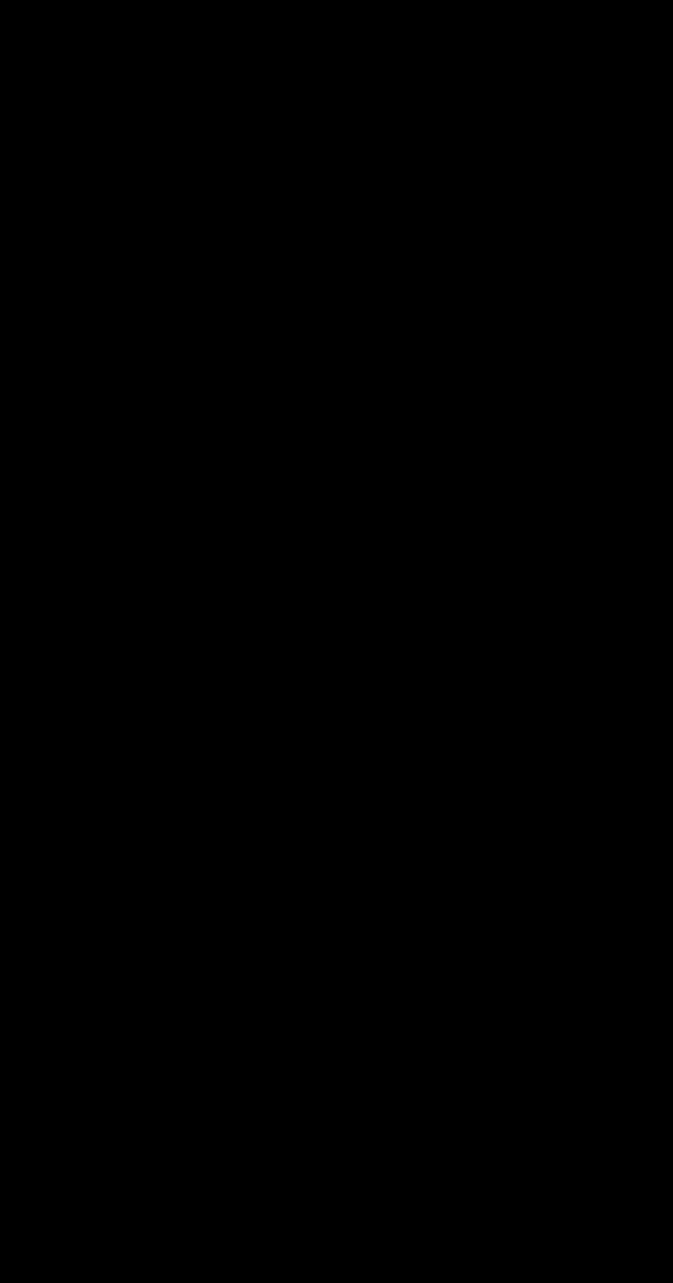
scroll to position [0, 0]
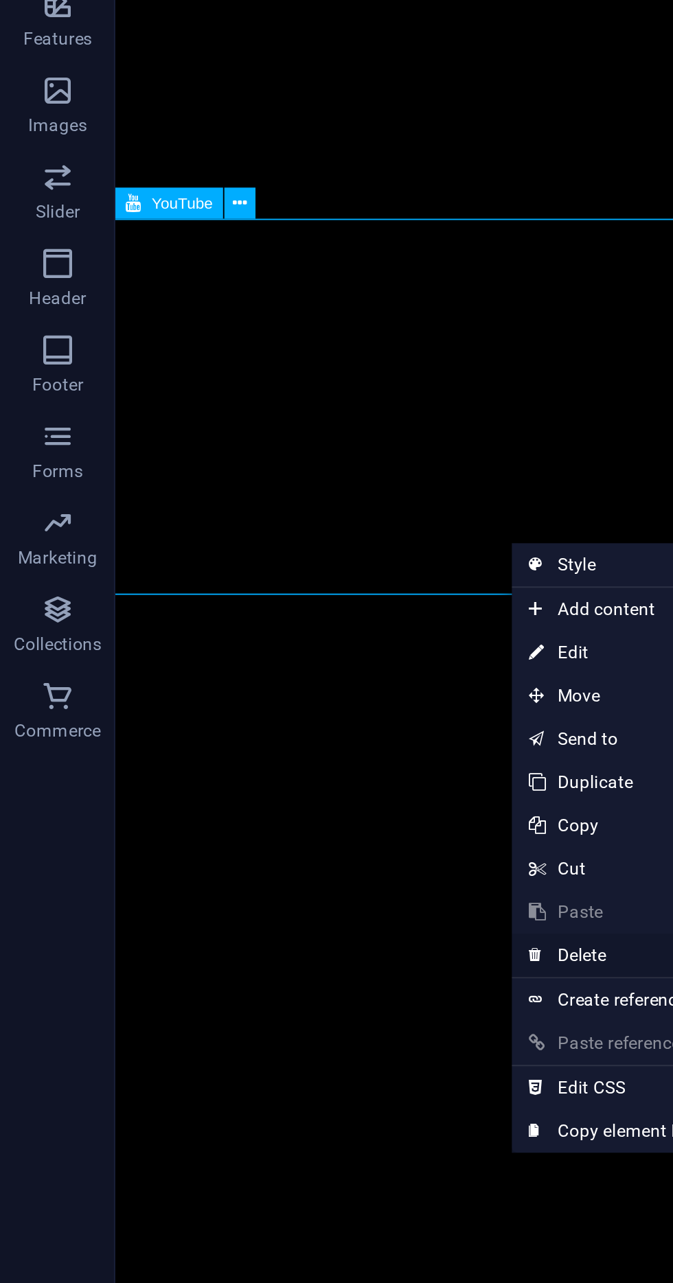
click at [292, 794] on link "⌦ Delete" at bounding box center [290, 789] width 92 height 21
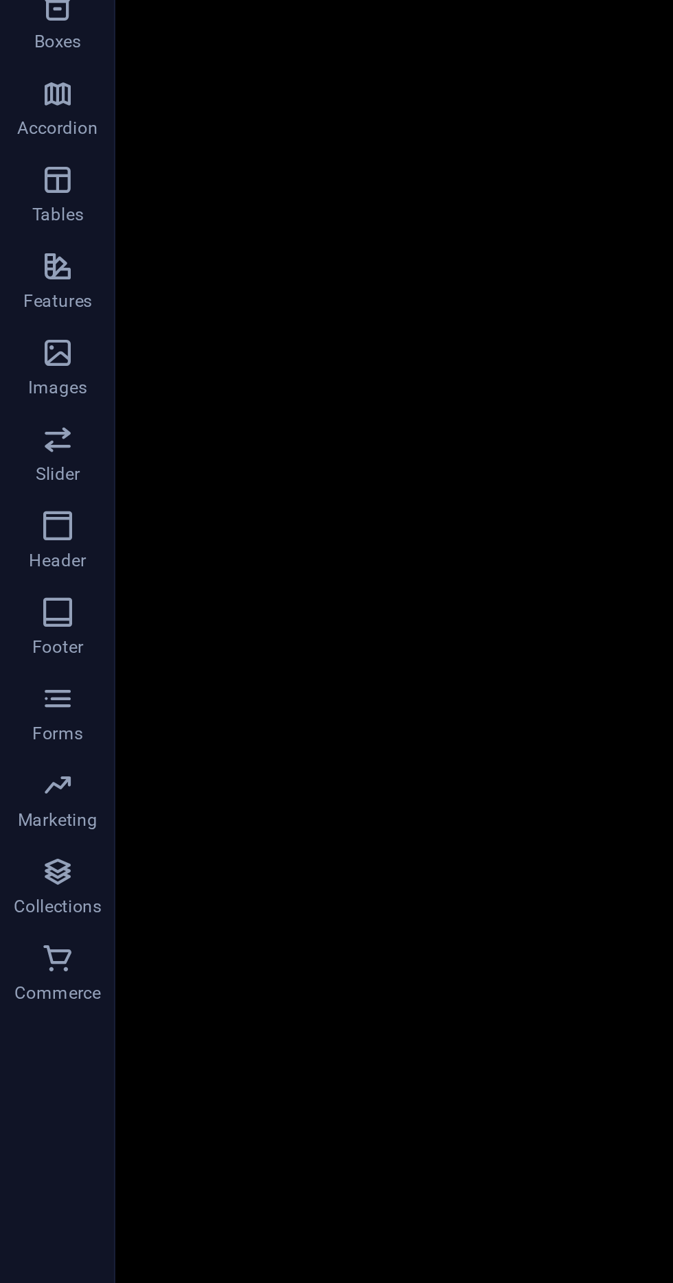
click at [233, 1020] on span "Add elements" at bounding box center [241, 1029] width 68 height 19
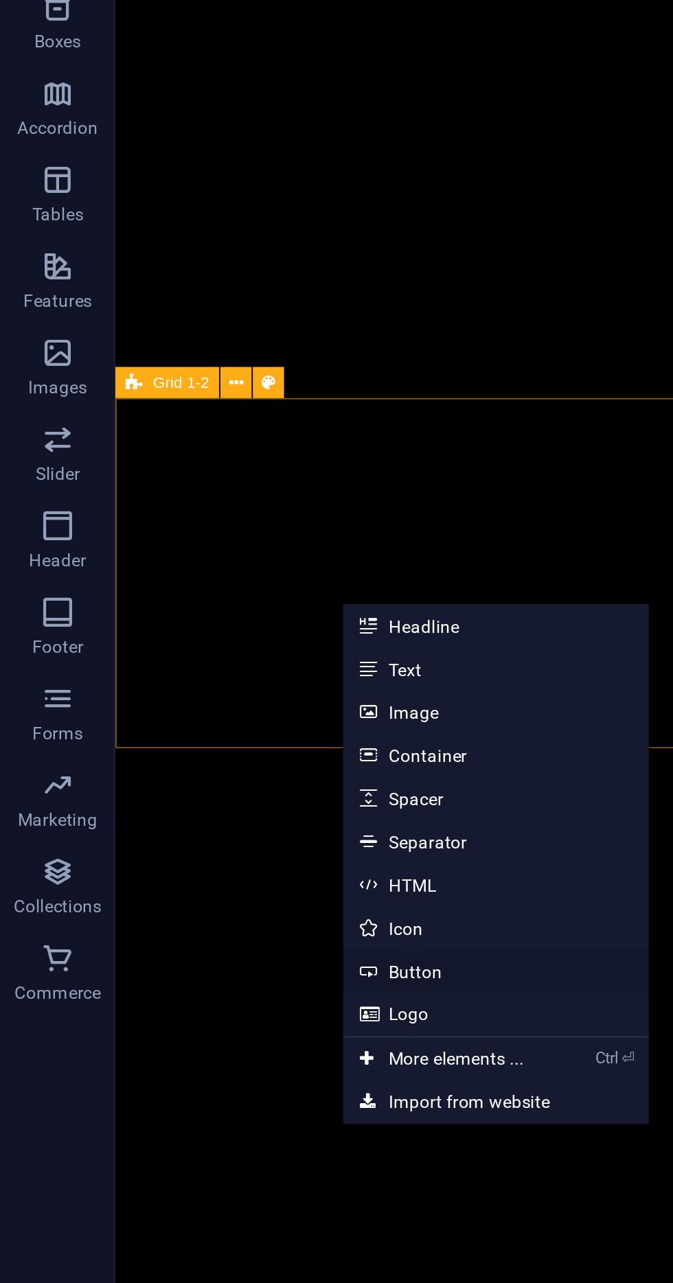
click at [215, 674] on link "Button" at bounding box center [236, 672] width 146 height 21
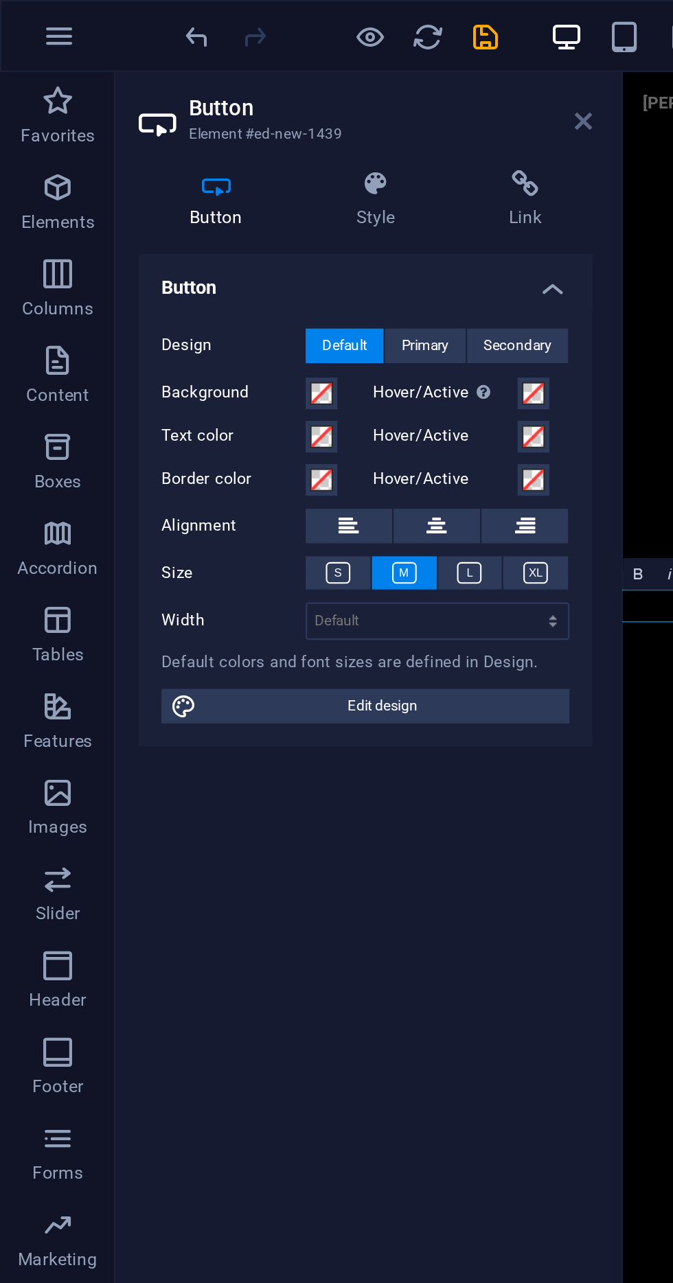
click at [276, 57] on icon at bounding box center [278, 57] width 8 height 11
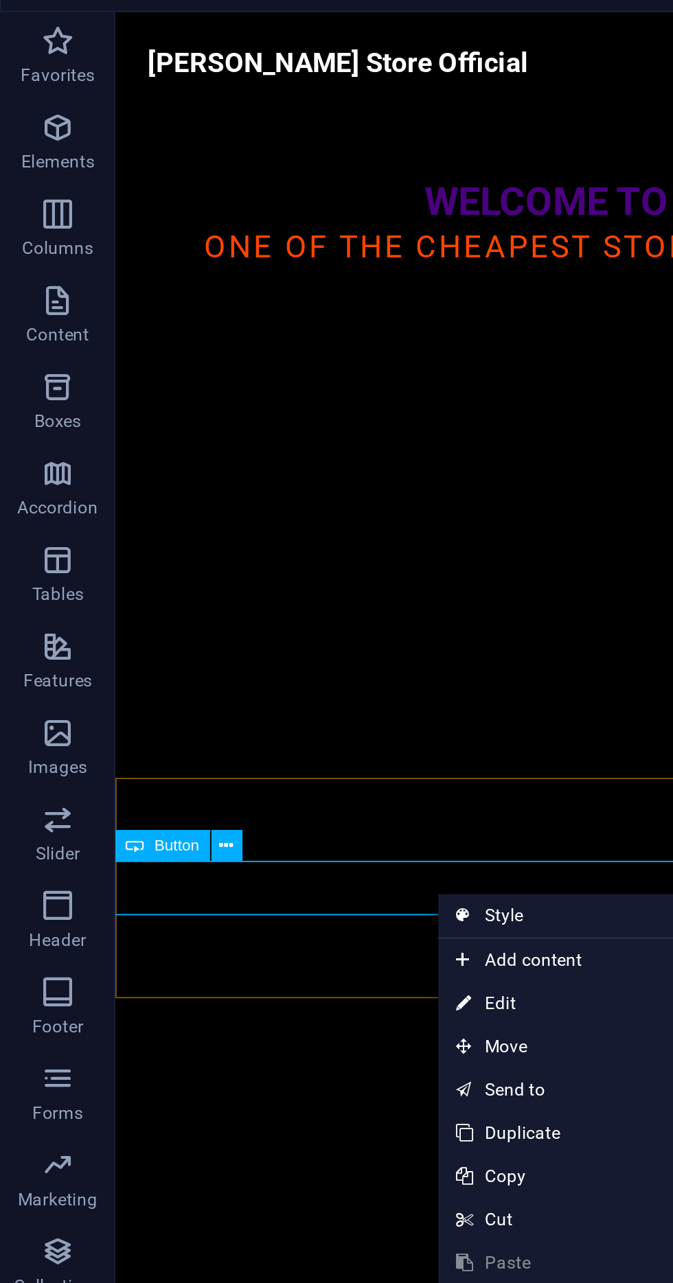
click at [270, 652] on link "⌦ Delete" at bounding box center [255, 651] width 92 height 21
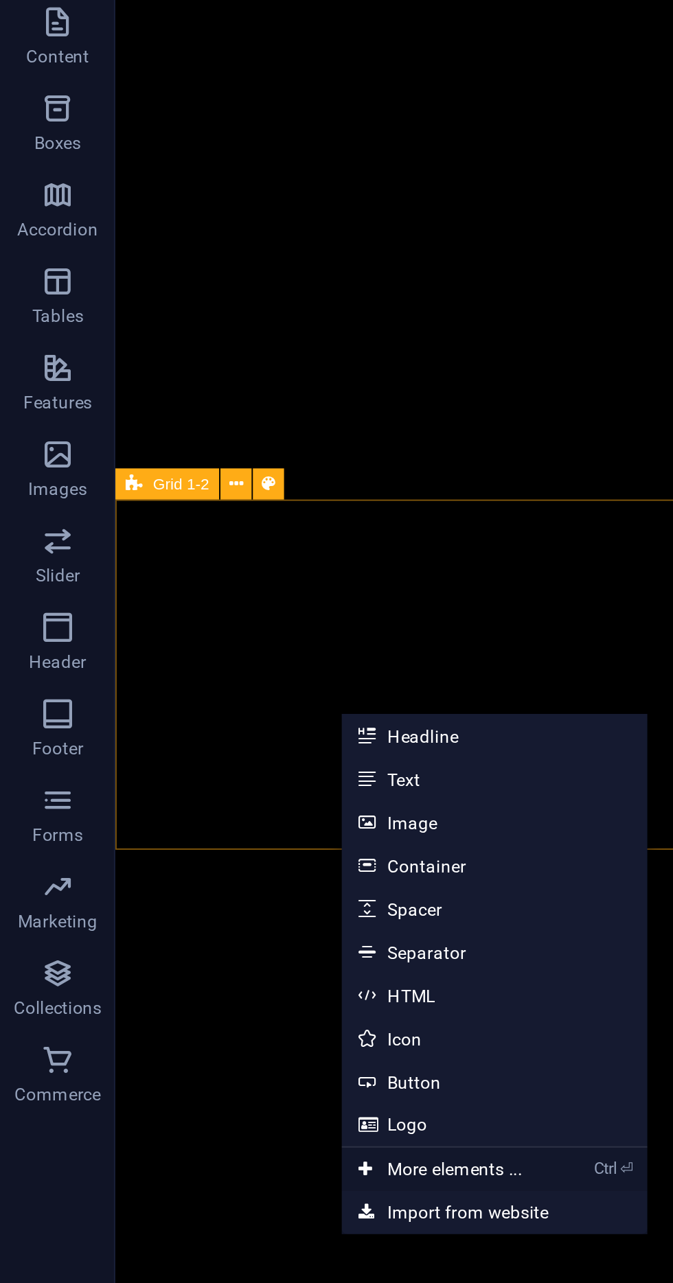
click at [238, 722] on link "Ctrl ⏎ More elements ..." at bounding box center [210, 718] width 94 height 21
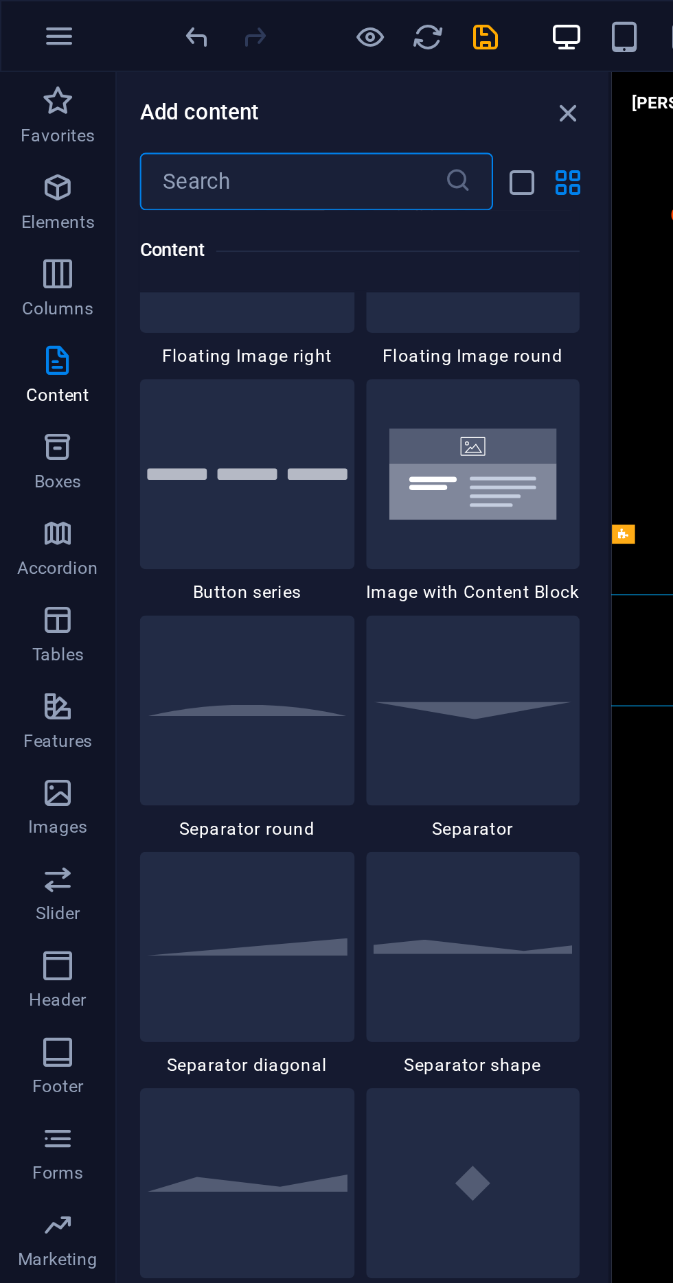
scroll to position [3150, 0]
click at [115, 222] on img at bounding box center [117, 224] width 95 height 5
click at [291, 57] on div "H2 Container Image Slider Reference Slider Placeholder Slider Image Container H…" at bounding box center [482, 647] width 382 height 1227
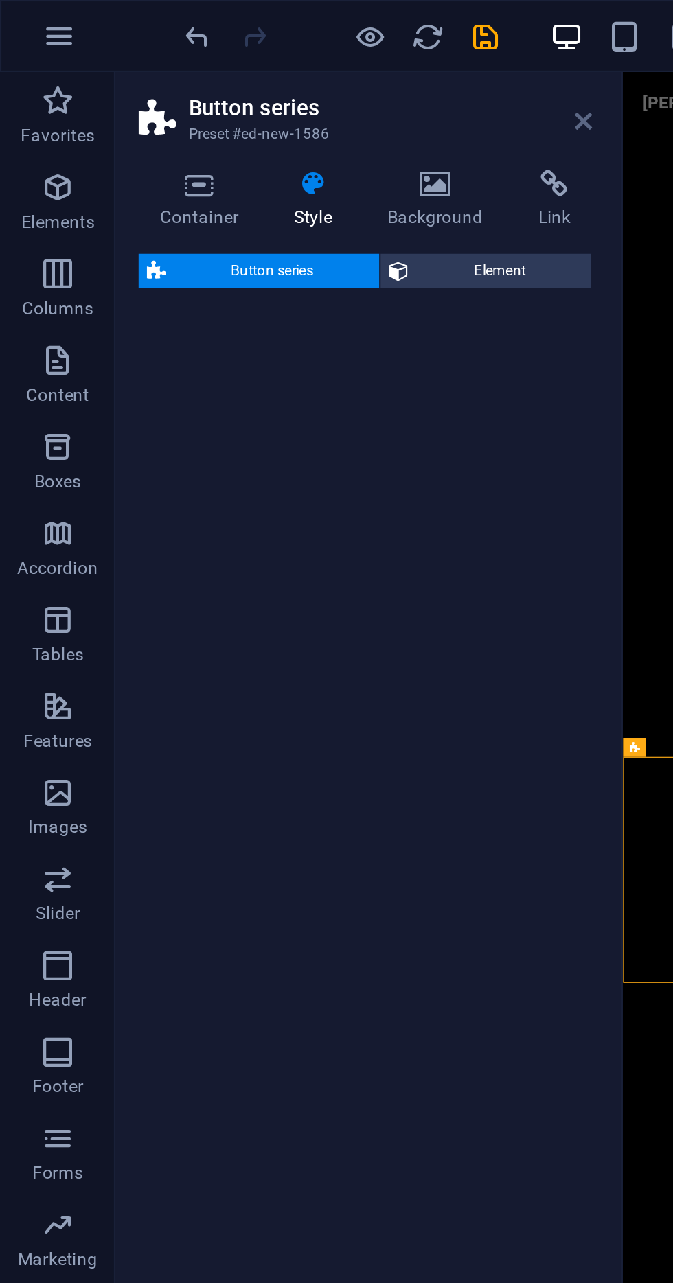
click at [275, 61] on icon at bounding box center [278, 57] width 8 height 11
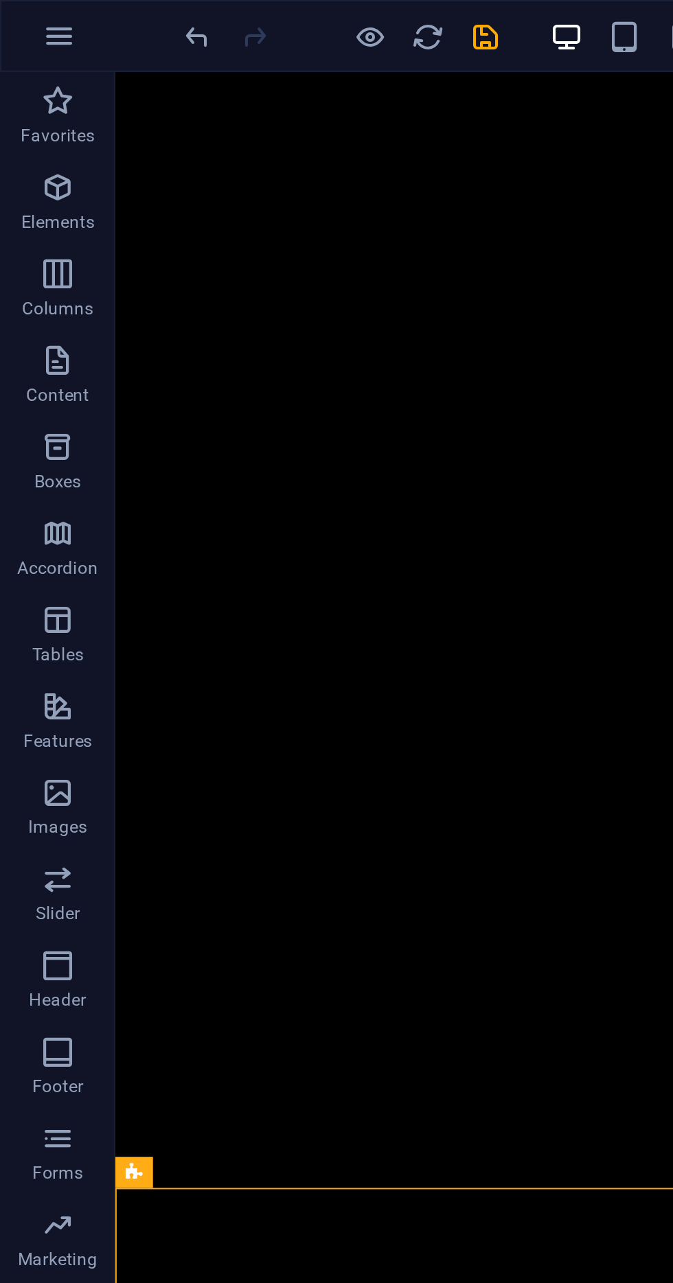
scroll to position [245, 0]
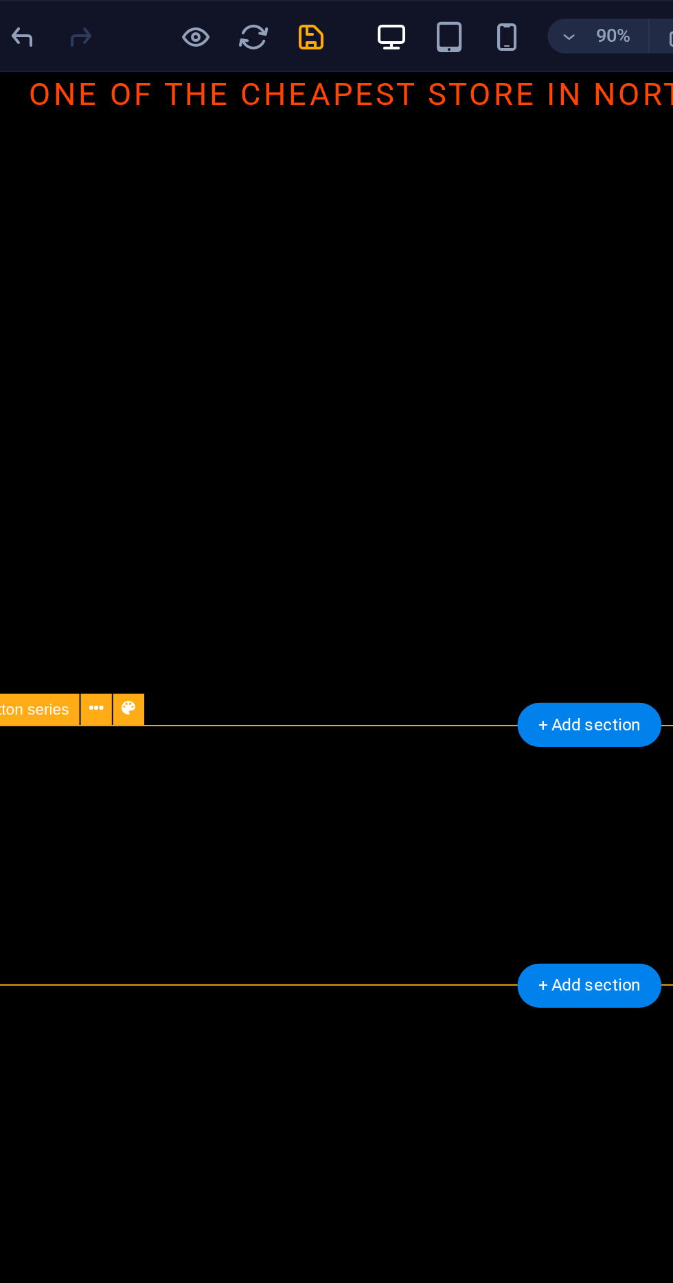
scroll to position [0, 0]
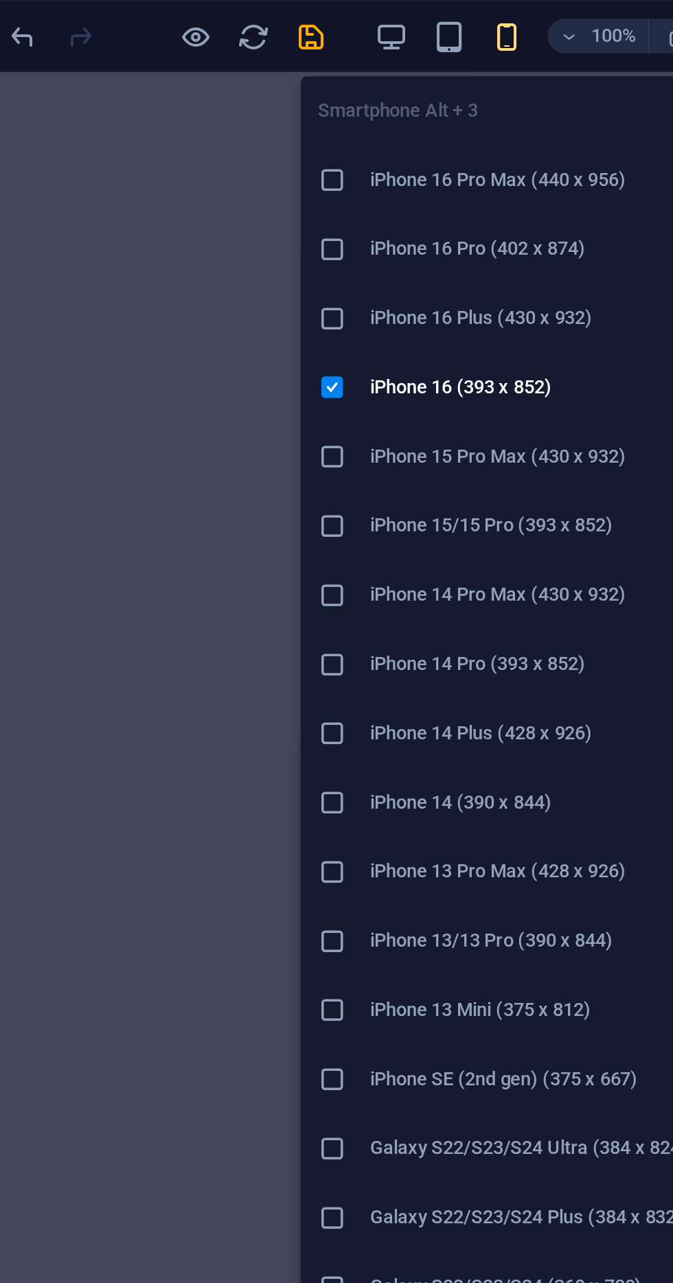
click at [336, 150] on h6 "iPhone 16 Plus (430 x 932)" at bounding box center [342, 152] width 165 height 16
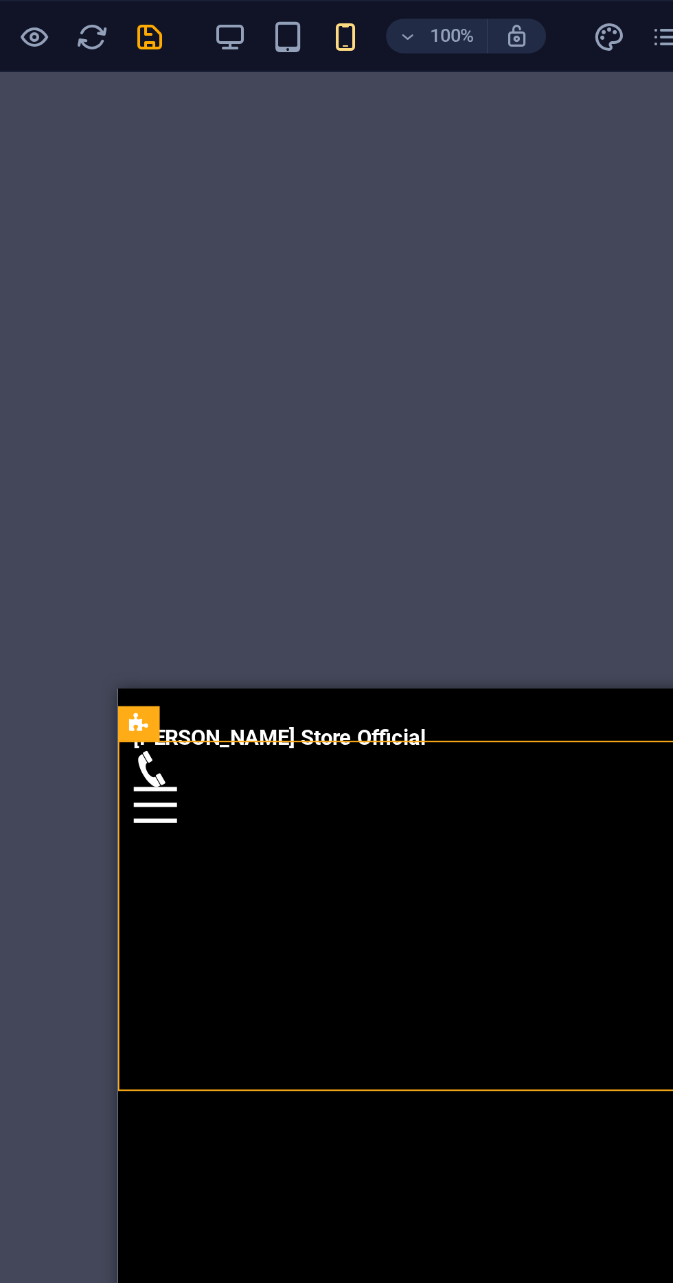
scroll to position [172, 0]
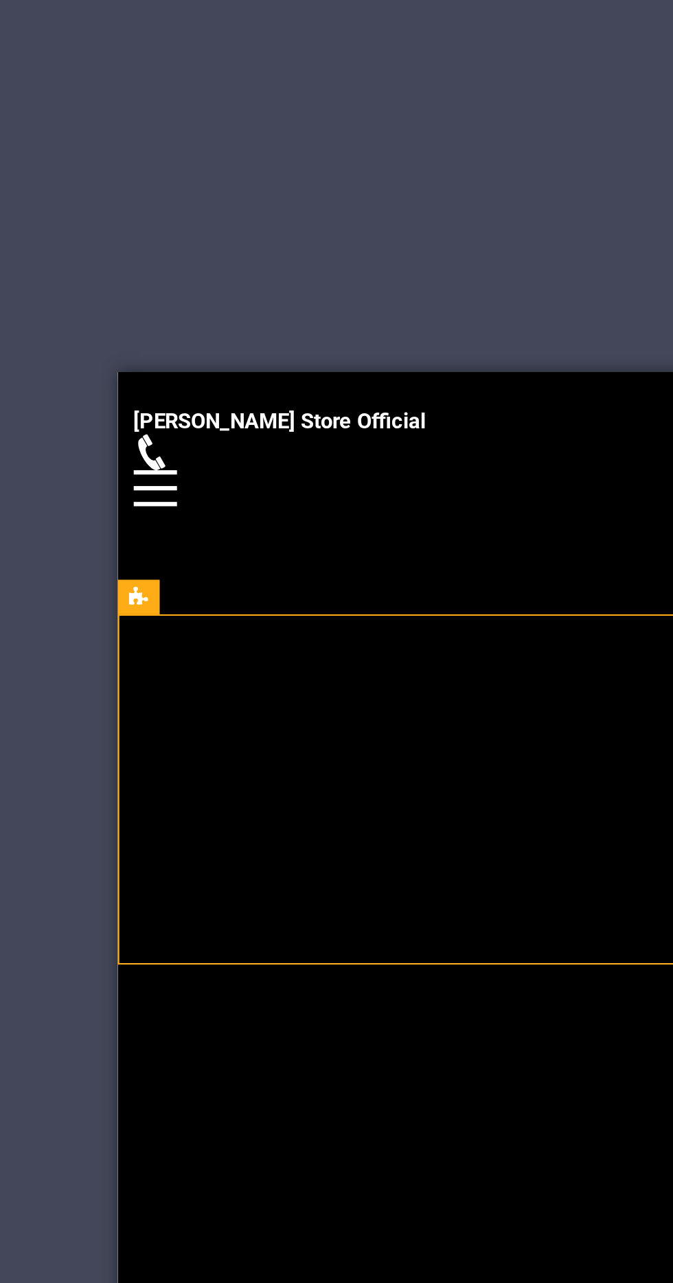
click at [239, 921] on div "Button" at bounding box center [264, 935] width 273 height 29
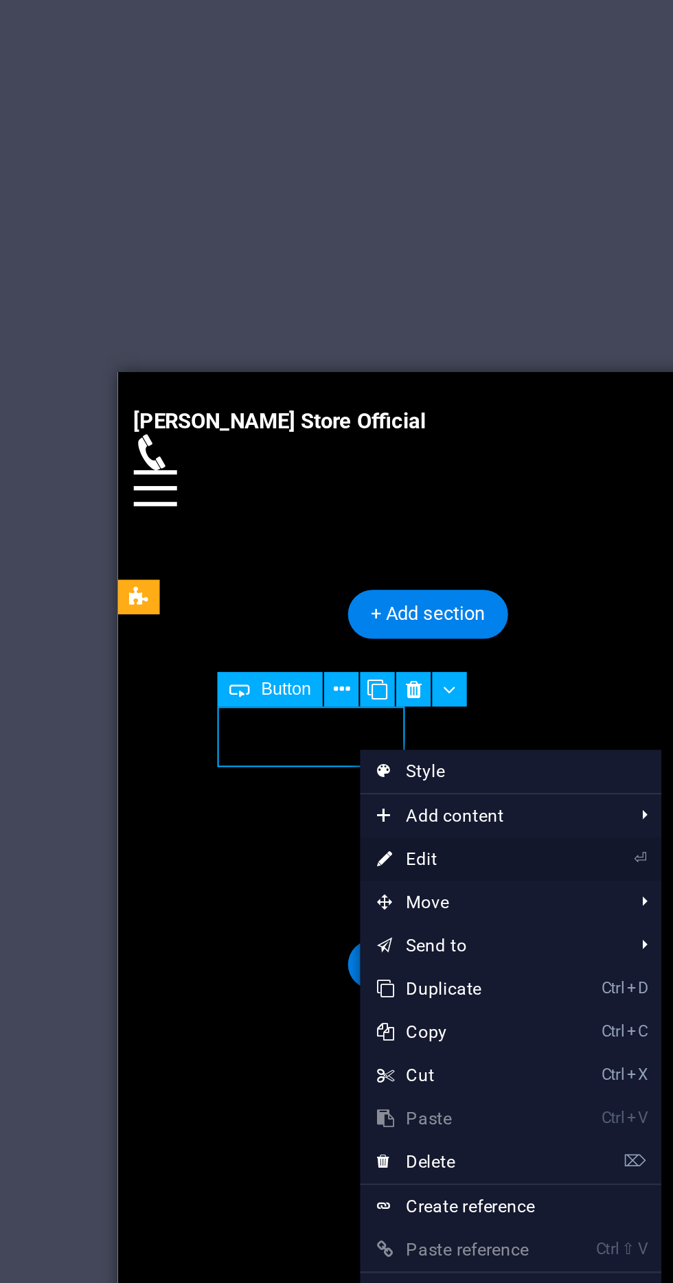
click at [393, 562] on link "⏎ Edit" at bounding box center [378, 560] width 92 height 21
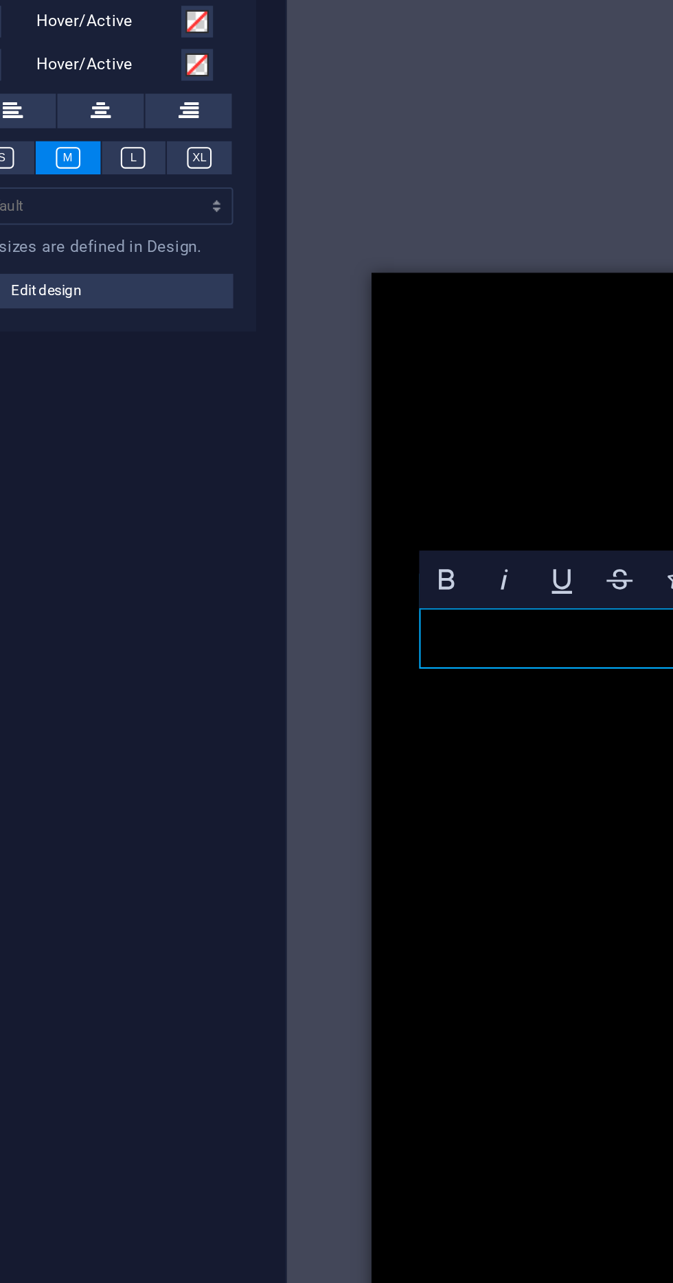
scroll to position [279, 0]
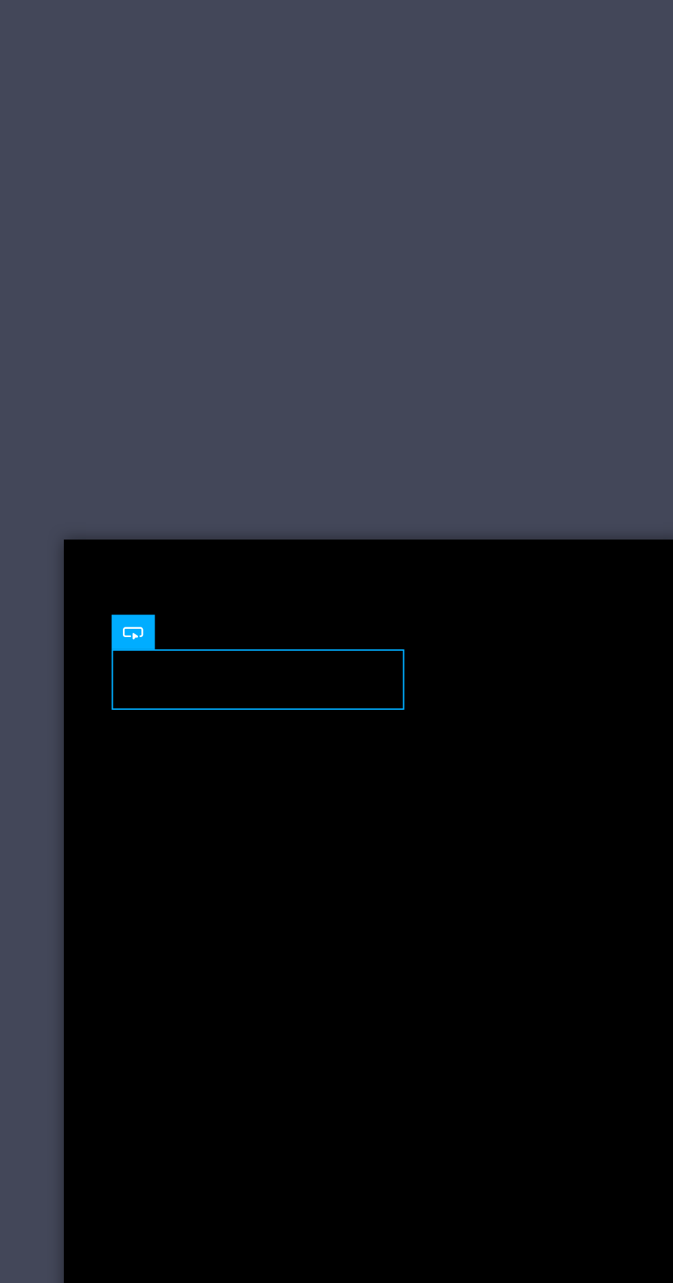
click at [297, 1050] on div "Button" at bounding box center [211, 1064] width 273 height 29
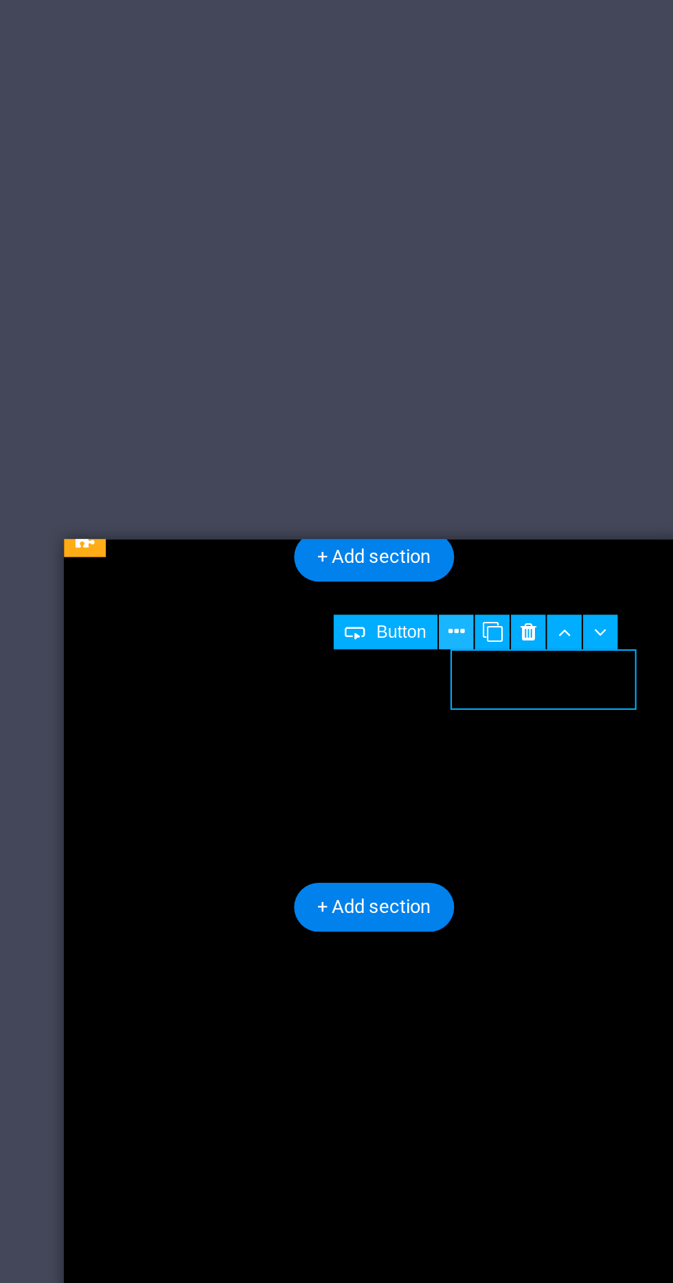
click at [403, 375] on icon at bounding box center [404, 372] width 8 height 14
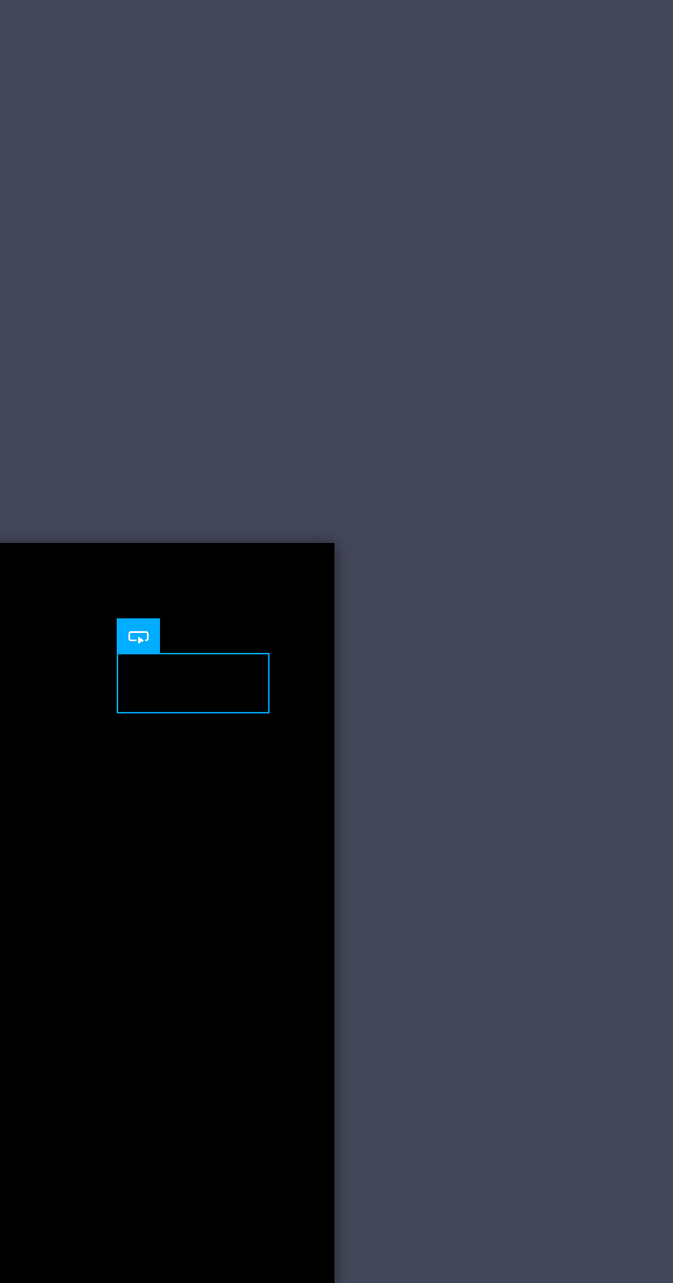
scroll to position [0, 0]
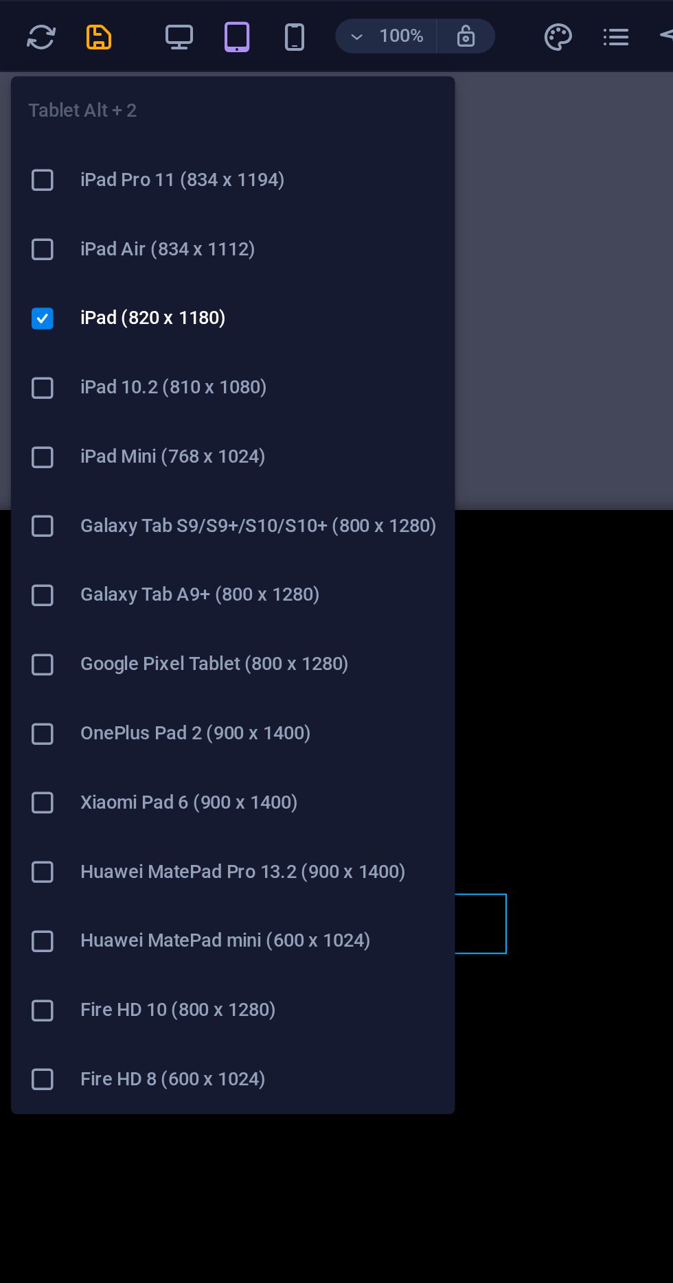
click at [308, 90] on h6 "iPad Pro 11 (834 x 1194)" at bounding box center [307, 86] width 170 height 16
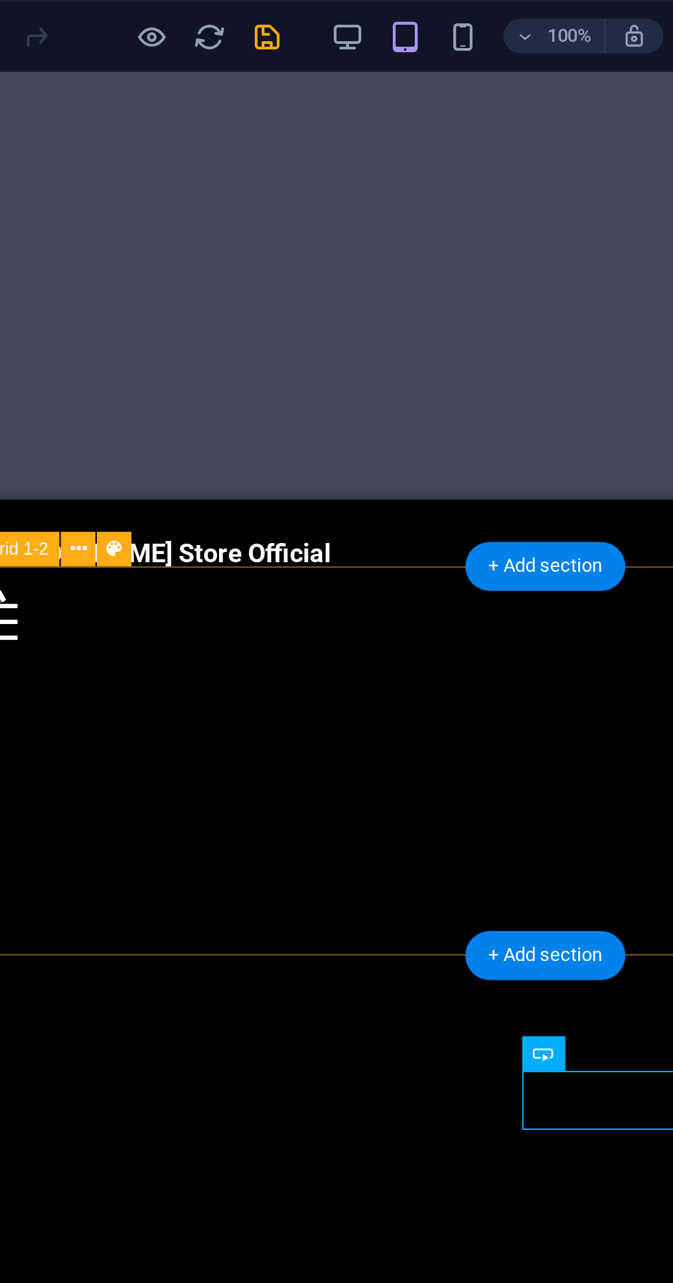
scroll to position [302, 0]
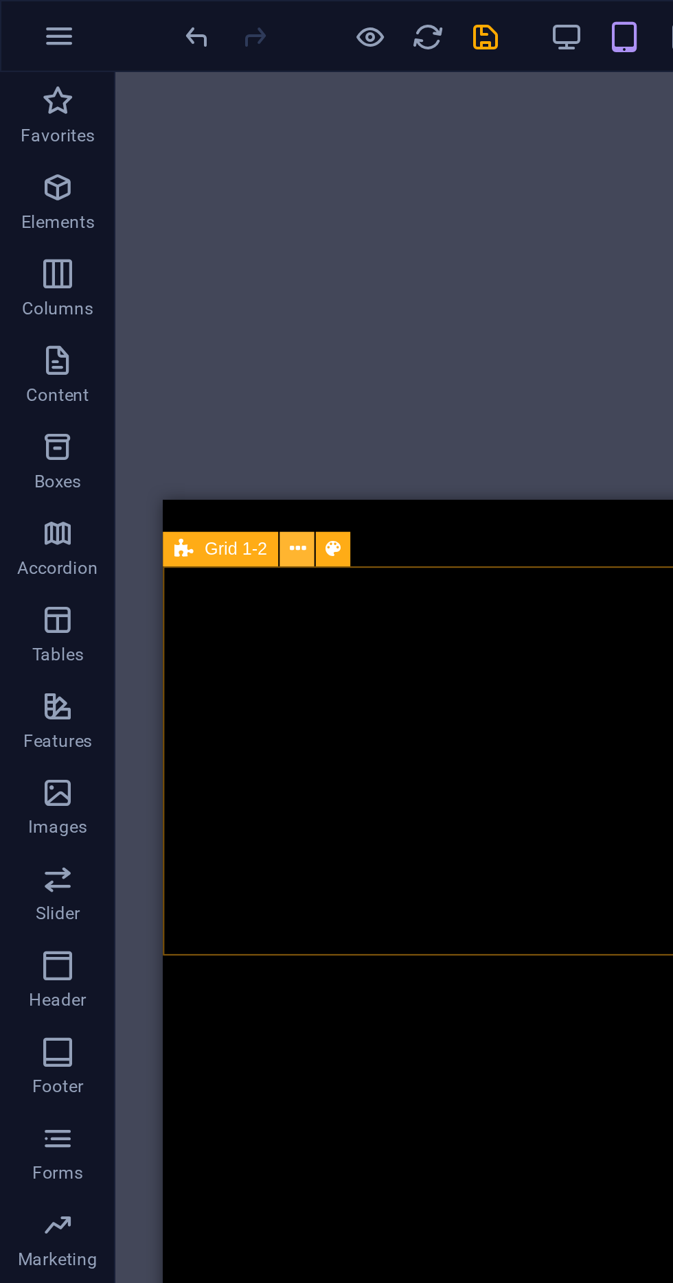
click at [140, 262] on icon at bounding box center [142, 262] width 8 height 14
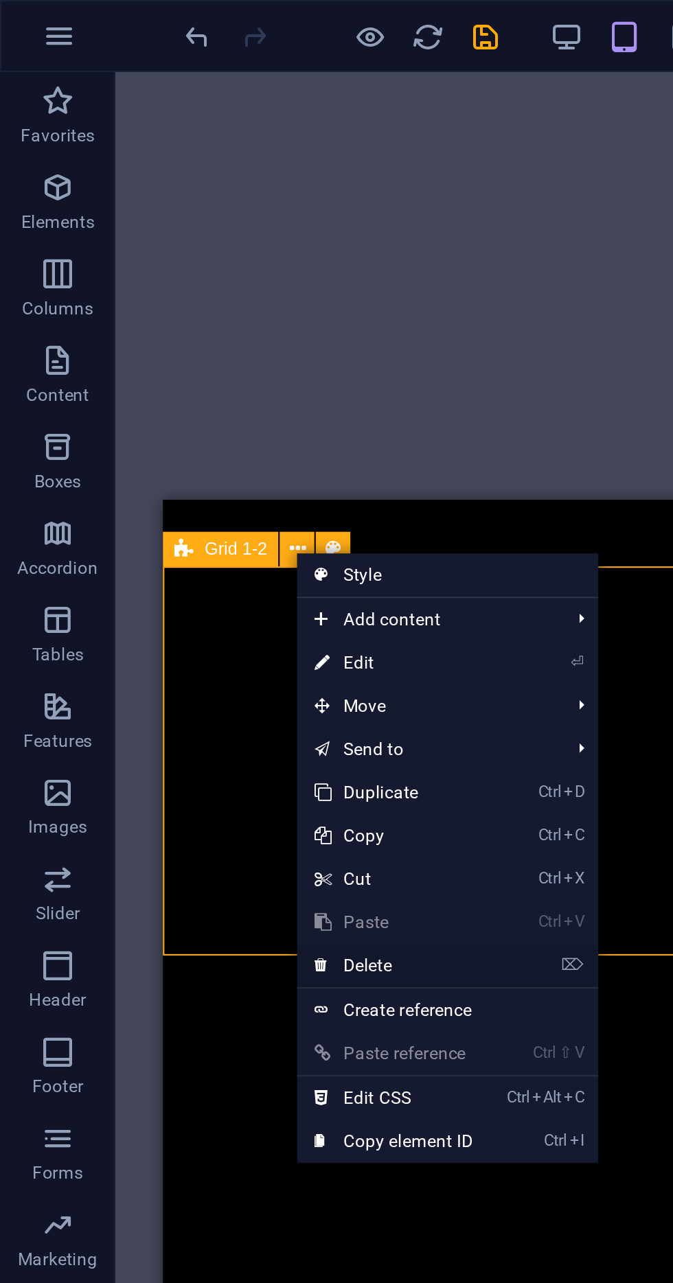
click at [216, 460] on link "⌦ Delete" at bounding box center [187, 460] width 92 height 21
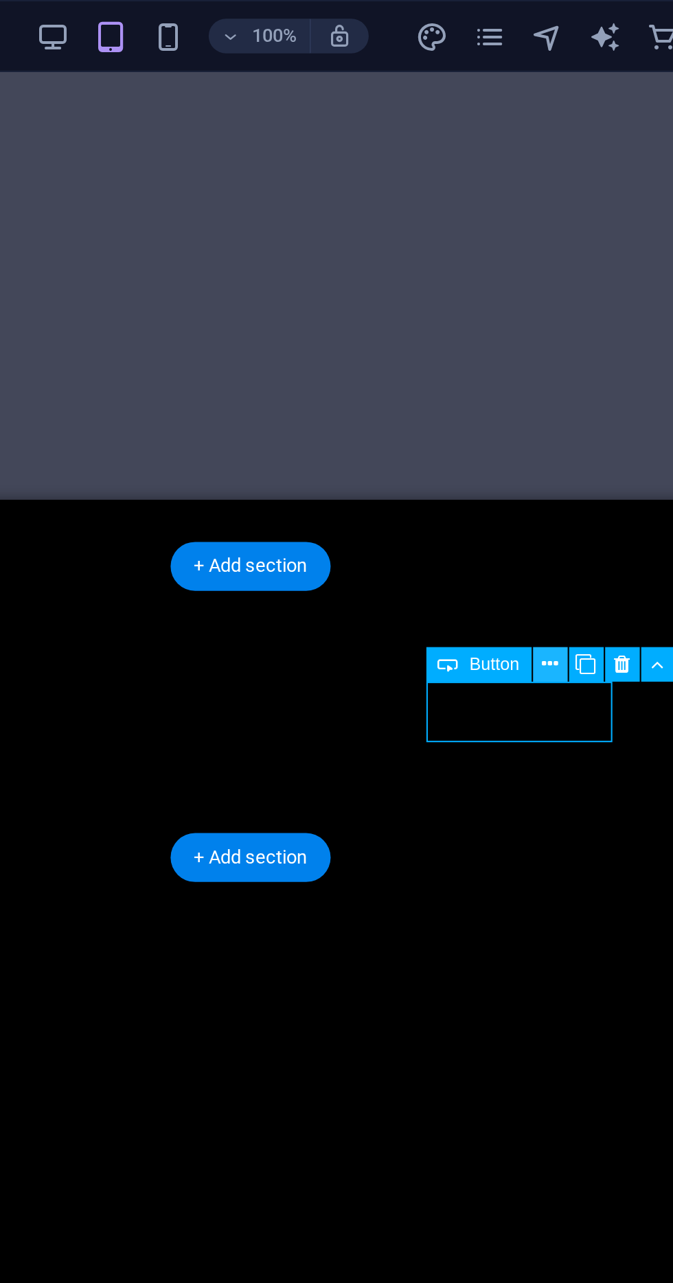
click at [507, 321] on icon at bounding box center [507, 317] width 8 height 14
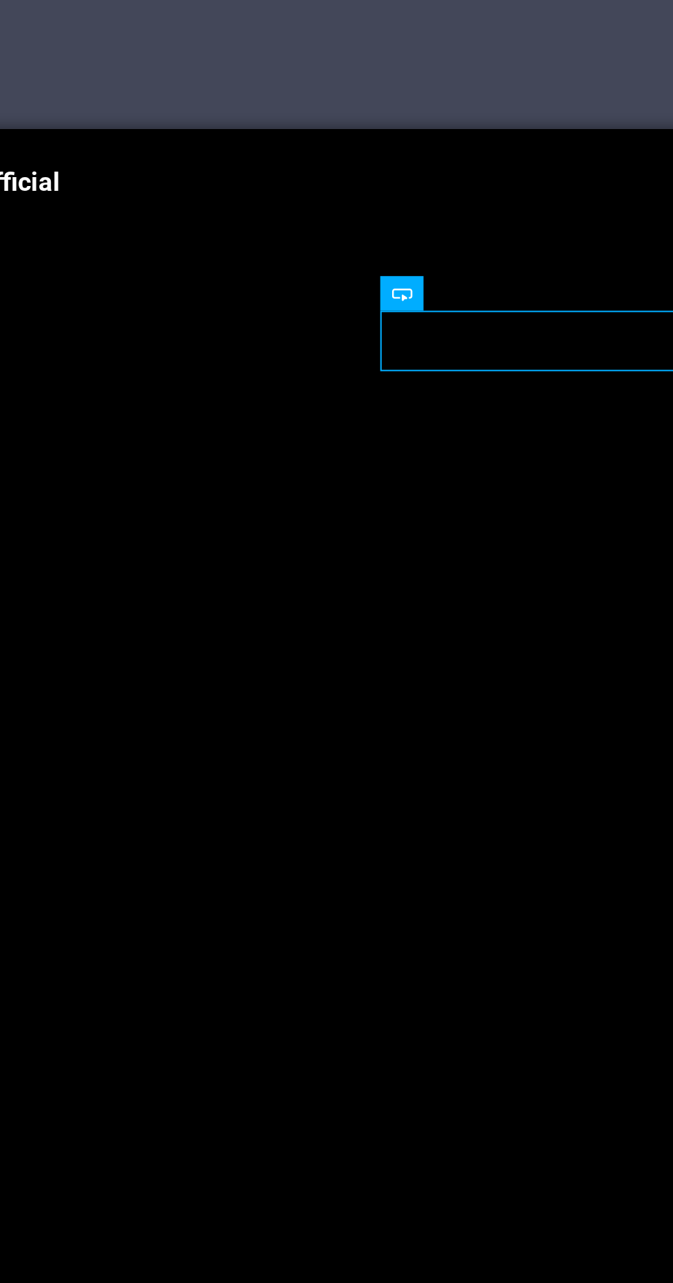
scroll to position [0, 0]
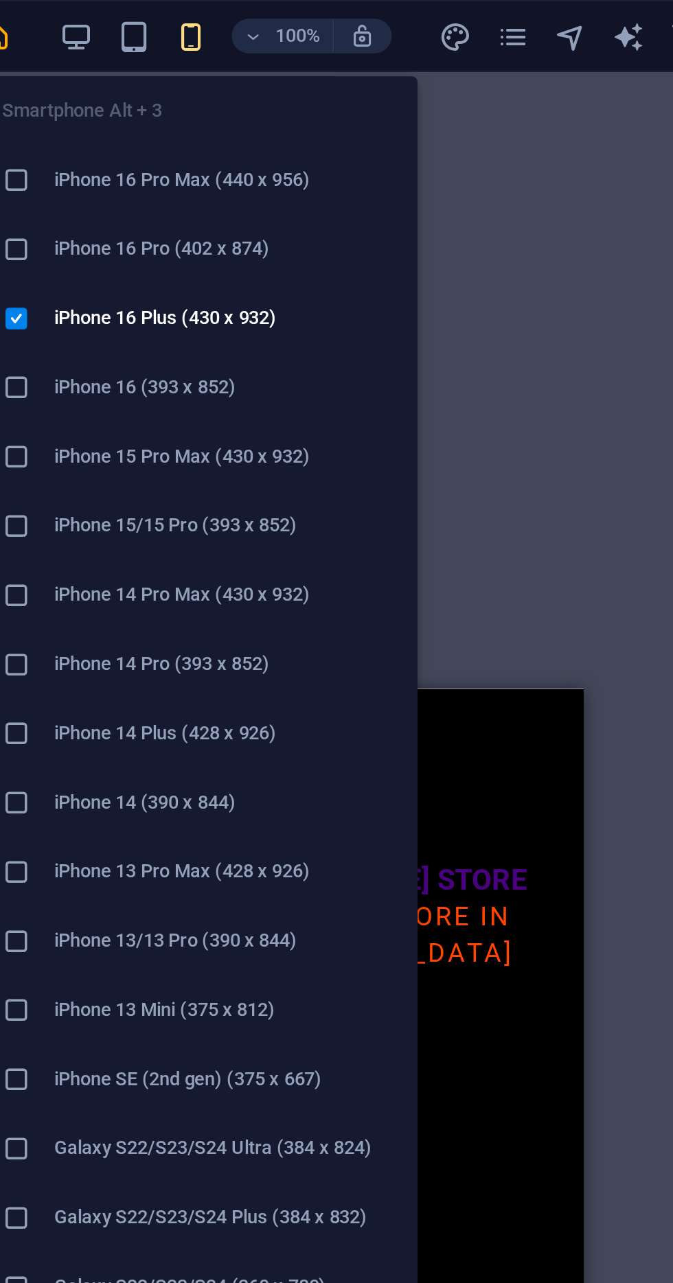
click at [335, 207] on li "iPhone 15 Pro Max (430 x 932)" at bounding box center [330, 217] width 206 height 33
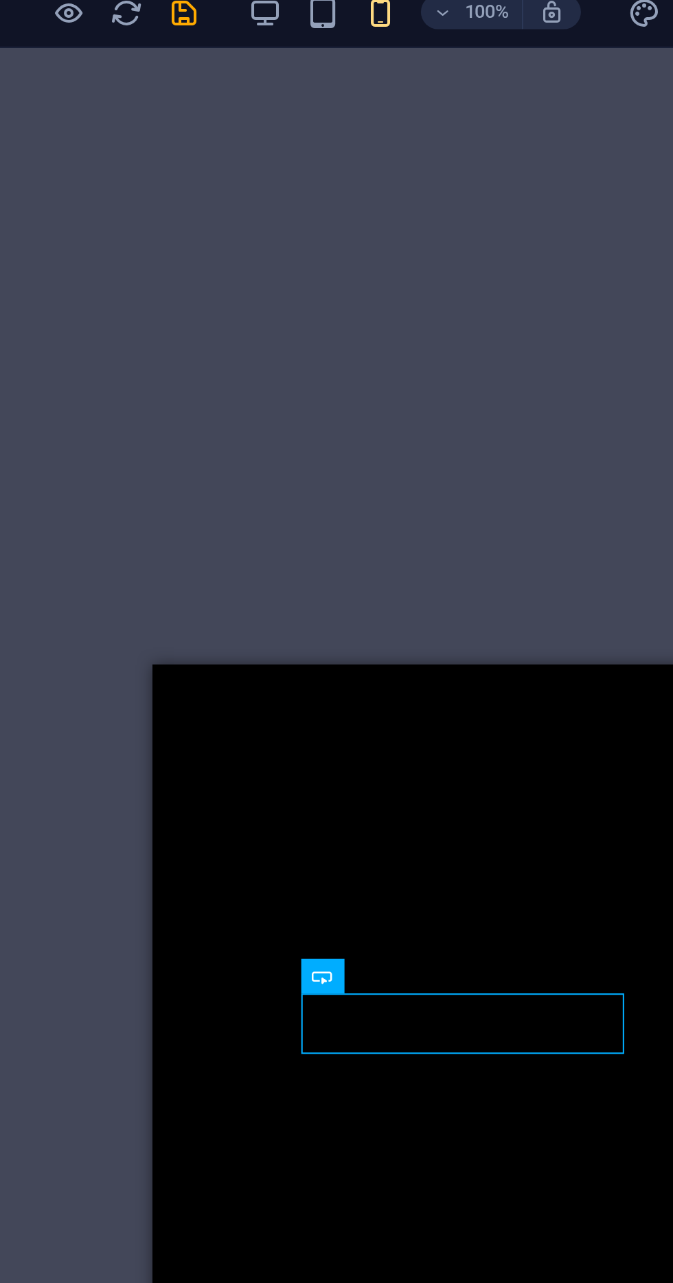
click at [301, 1189] on div "MOBILE LEGENDS" at bounding box center [299, 1203] width 273 height 29
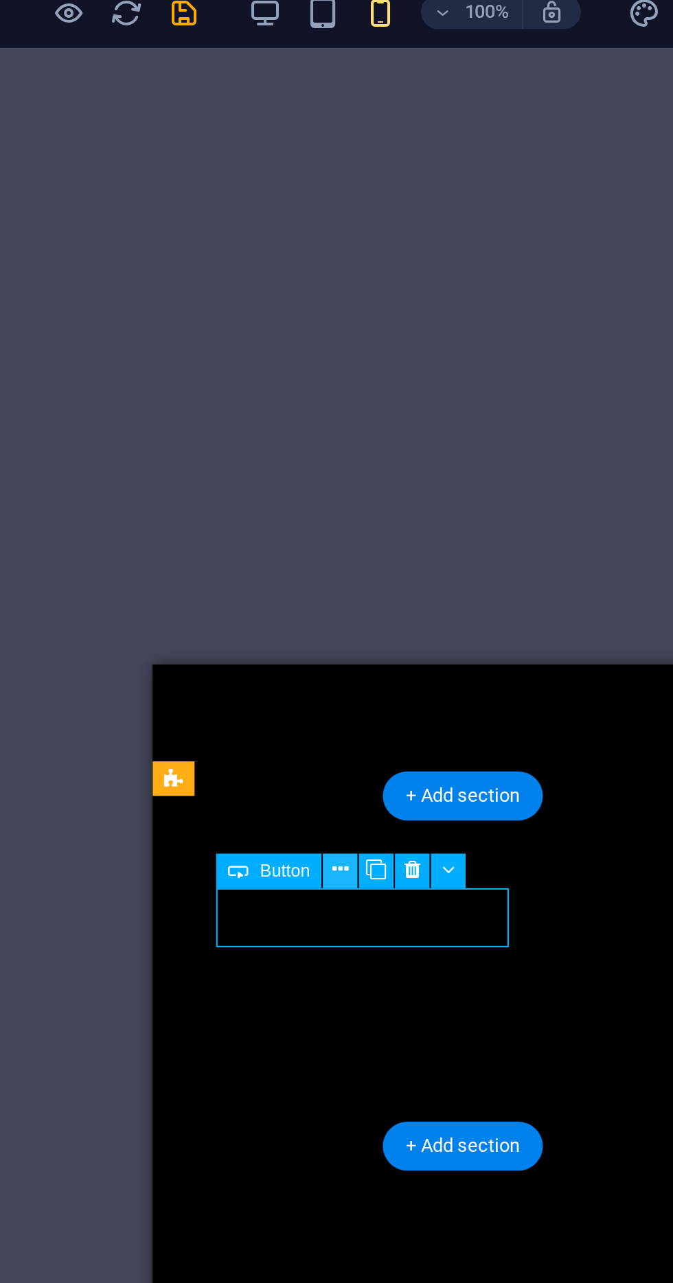
click at [310, 431] on button at bounding box center [305, 426] width 16 height 16
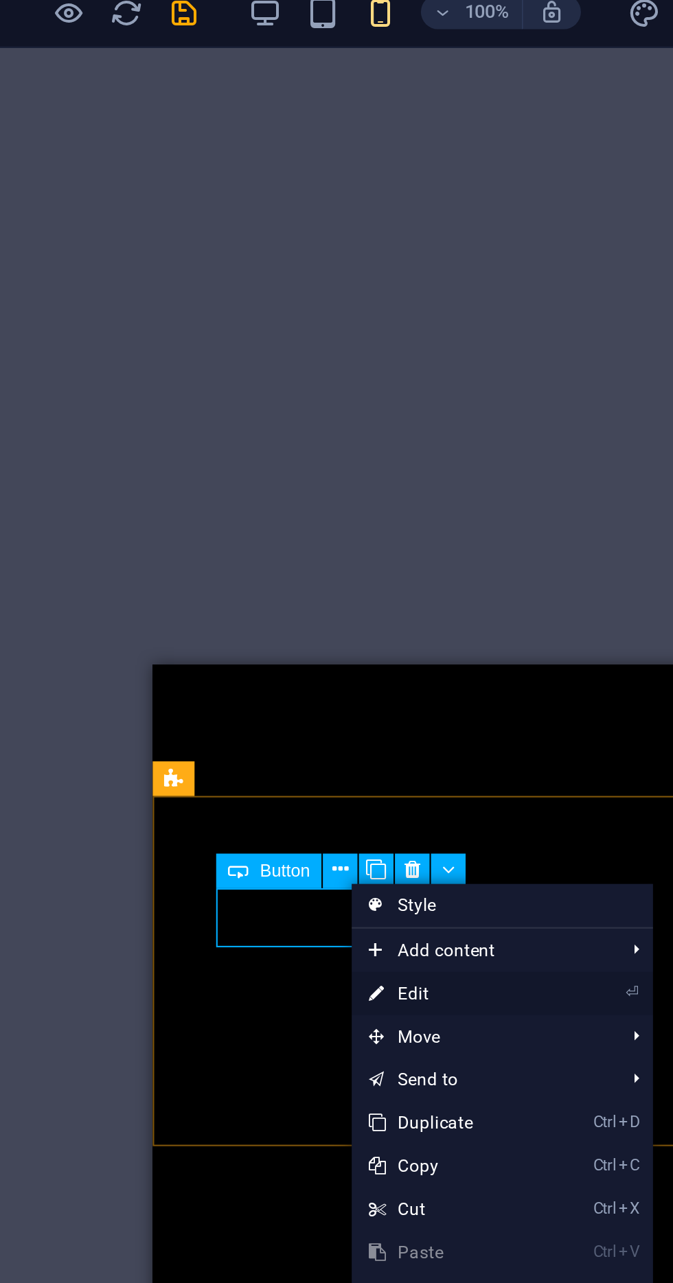
click at [374, 483] on link "⏎ Edit" at bounding box center [357, 484] width 92 height 21
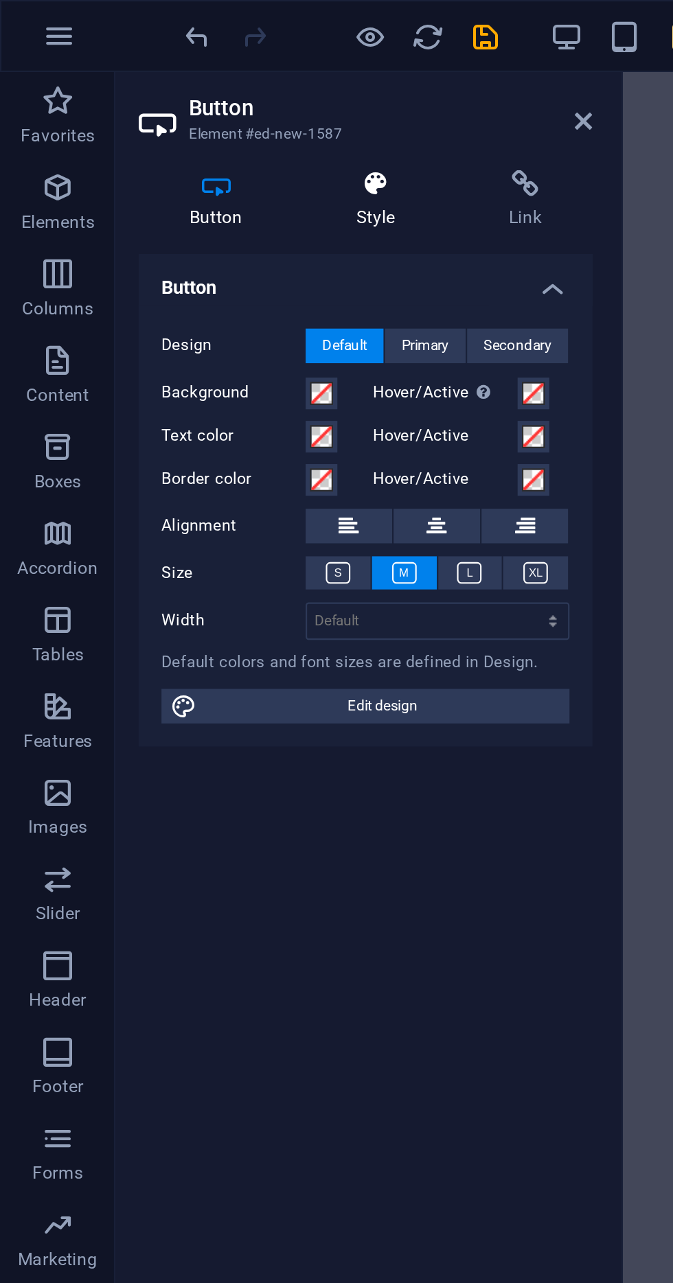
click at [179, 97] on h4 "Style" at bounding box center [182, 95] width 73 height 29
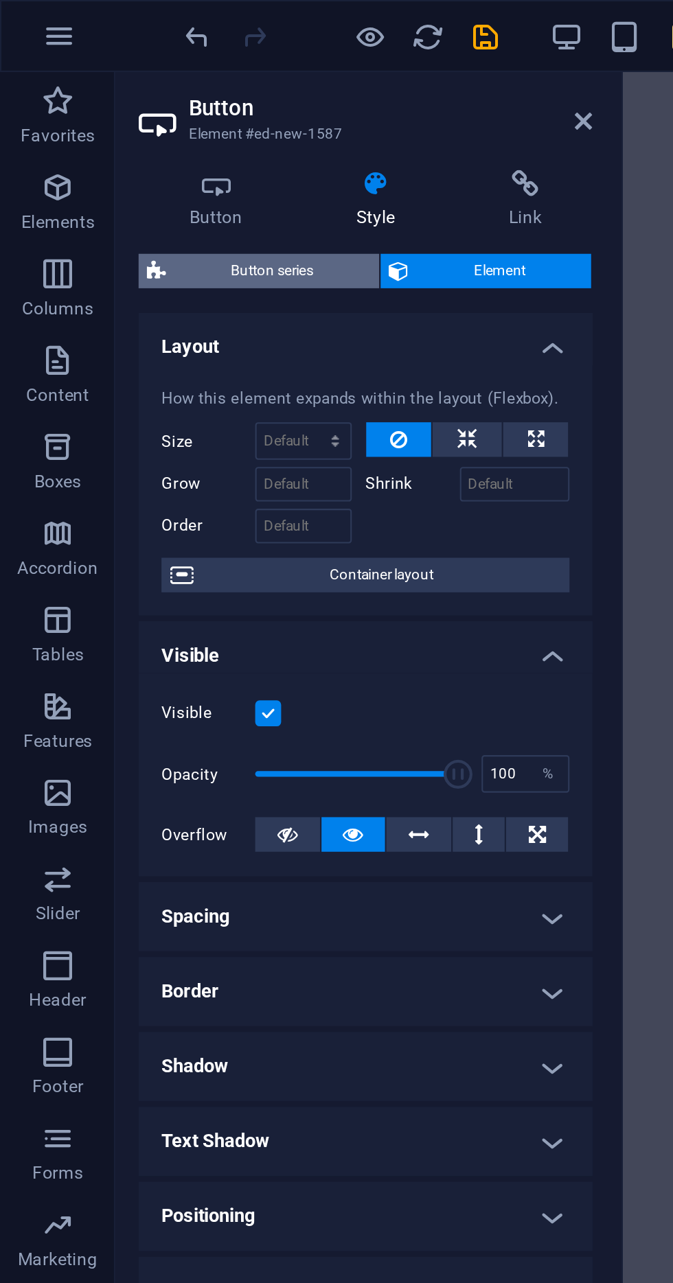
click at [154, 128] on span "Button series" at bounding box center [129, 129] width 93 height 16
select select "rem"
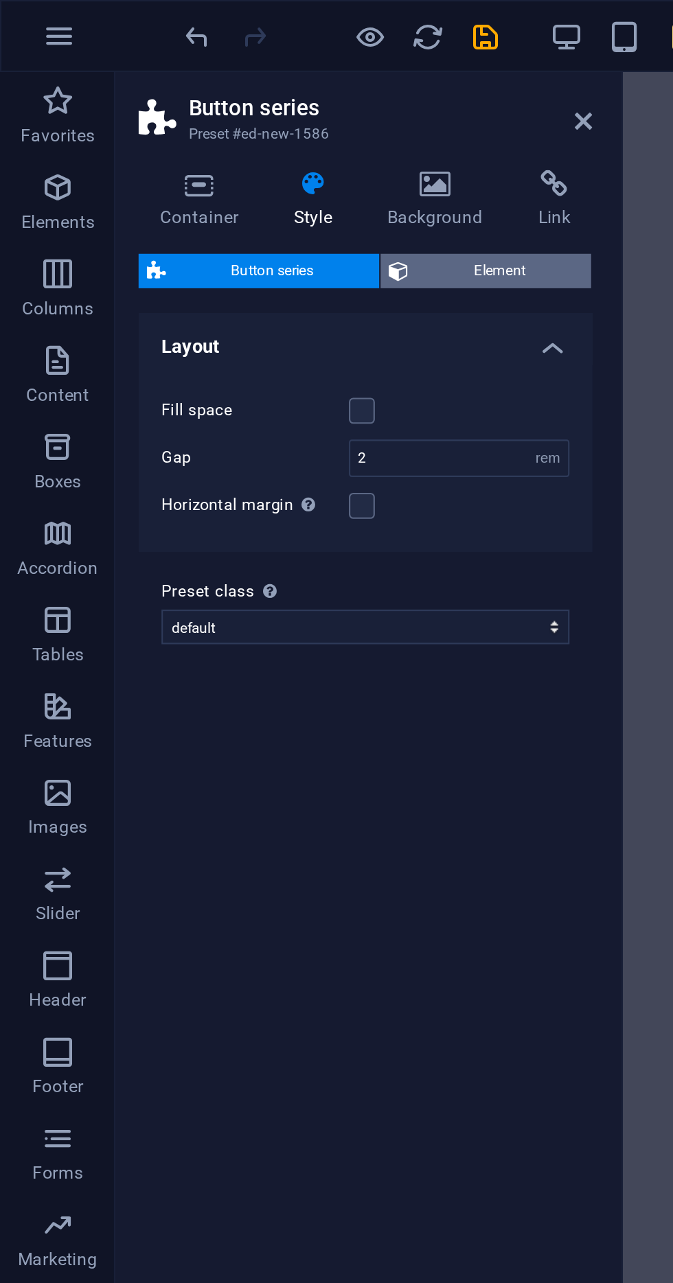
click at [229, 135] on span "Element" at bounding box center [238, 129] width 79 height 16
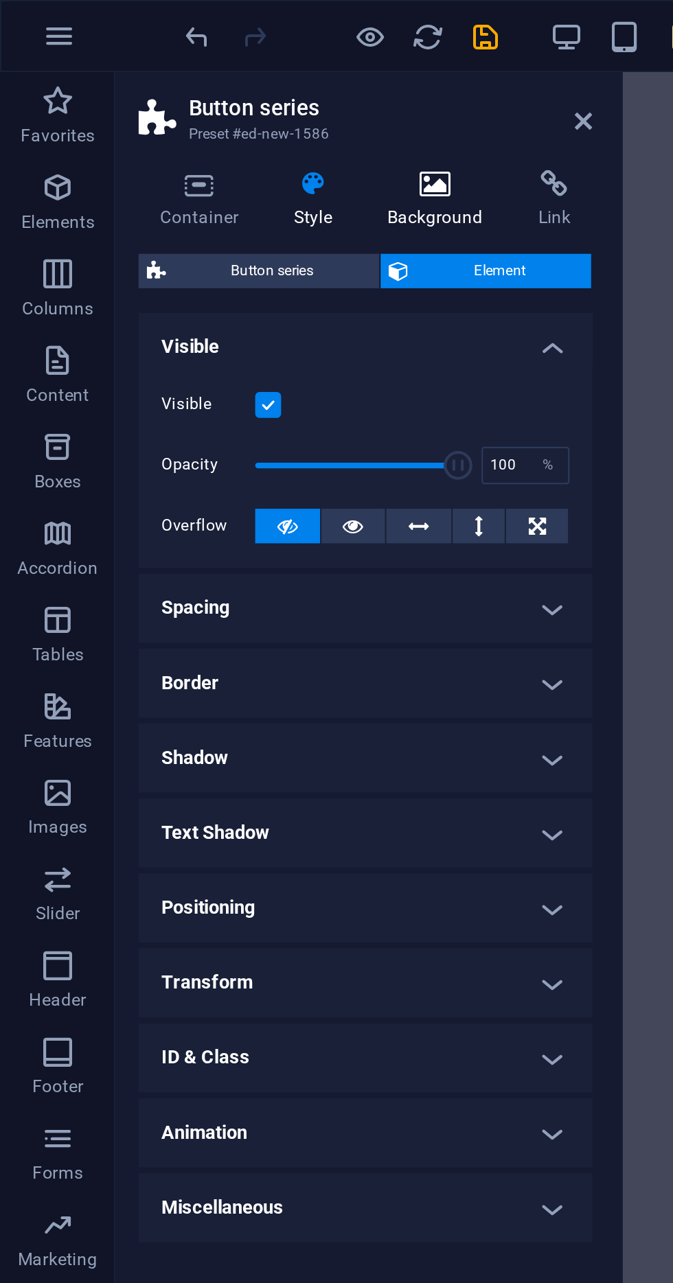
click at [210, 89] on icon at bounding box center [207, 88] width 67 height 14
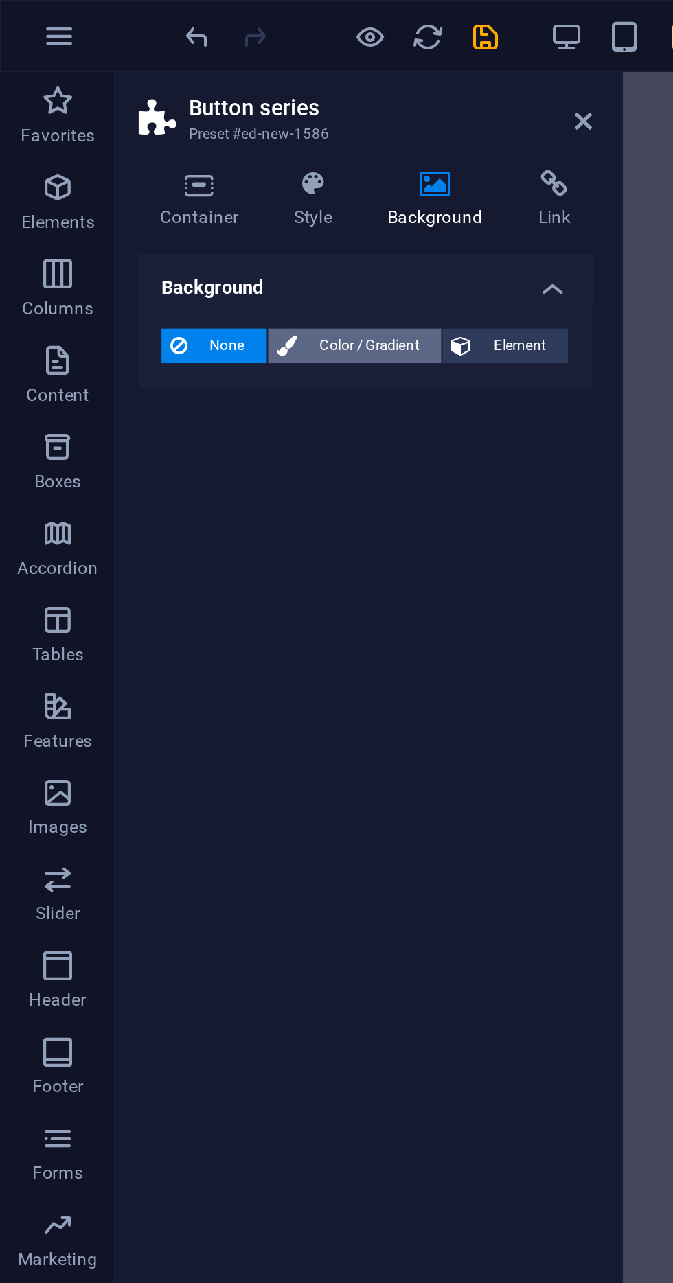
click at [181, 168] on span "Color / Gradient" at bounding box center [176, 165] width 60 height 16
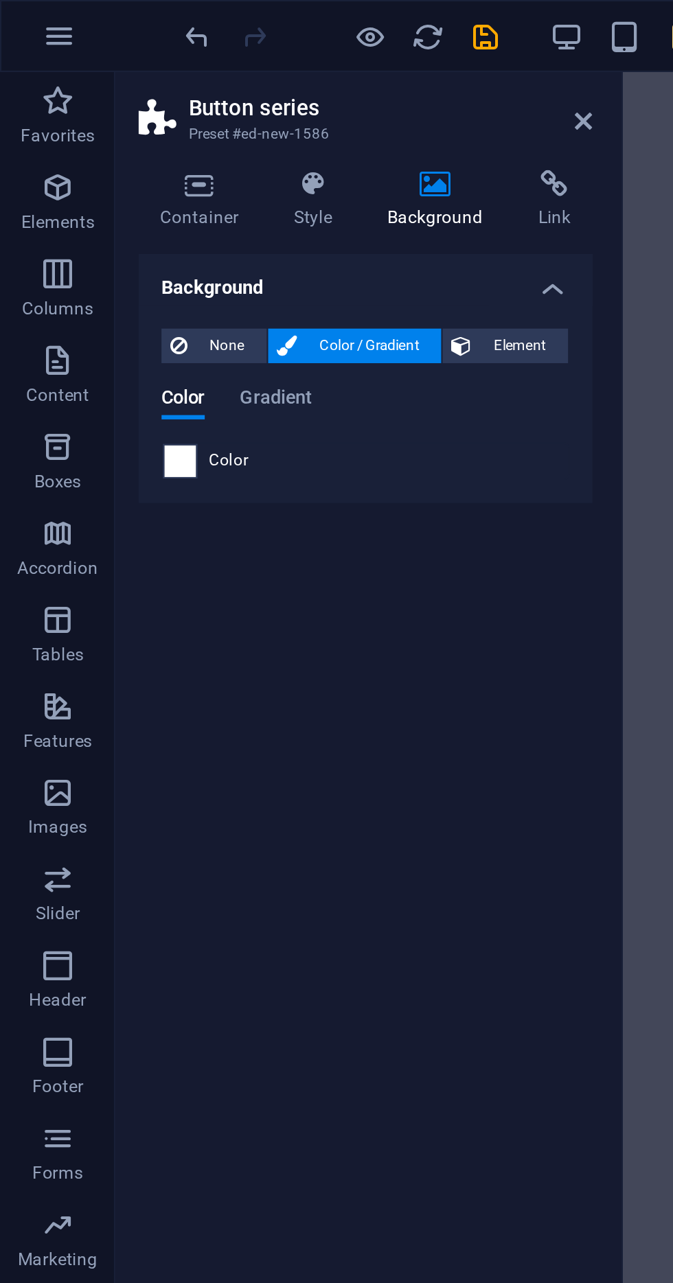
click at [86, 215] on span at bounding box center [85, 219] width 15 height 15
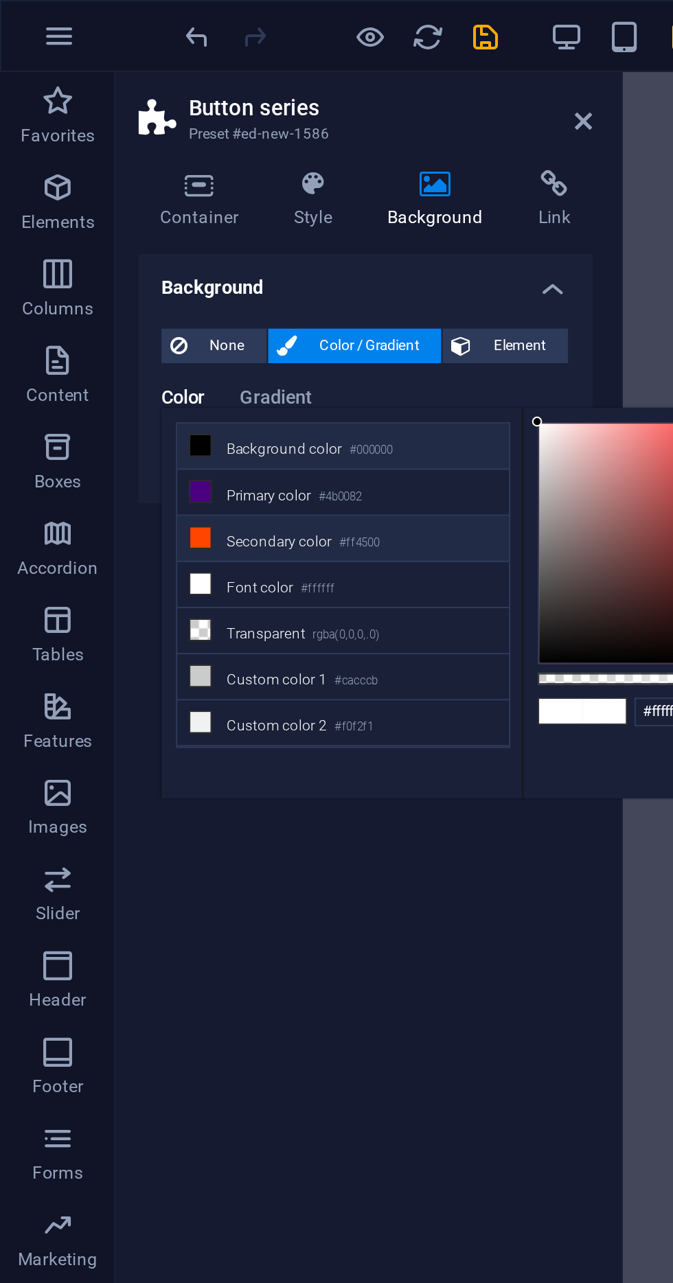
click at [91, 252] on icon at bounding box center [96, 256] width 10 height 10
type input "#ff4500"
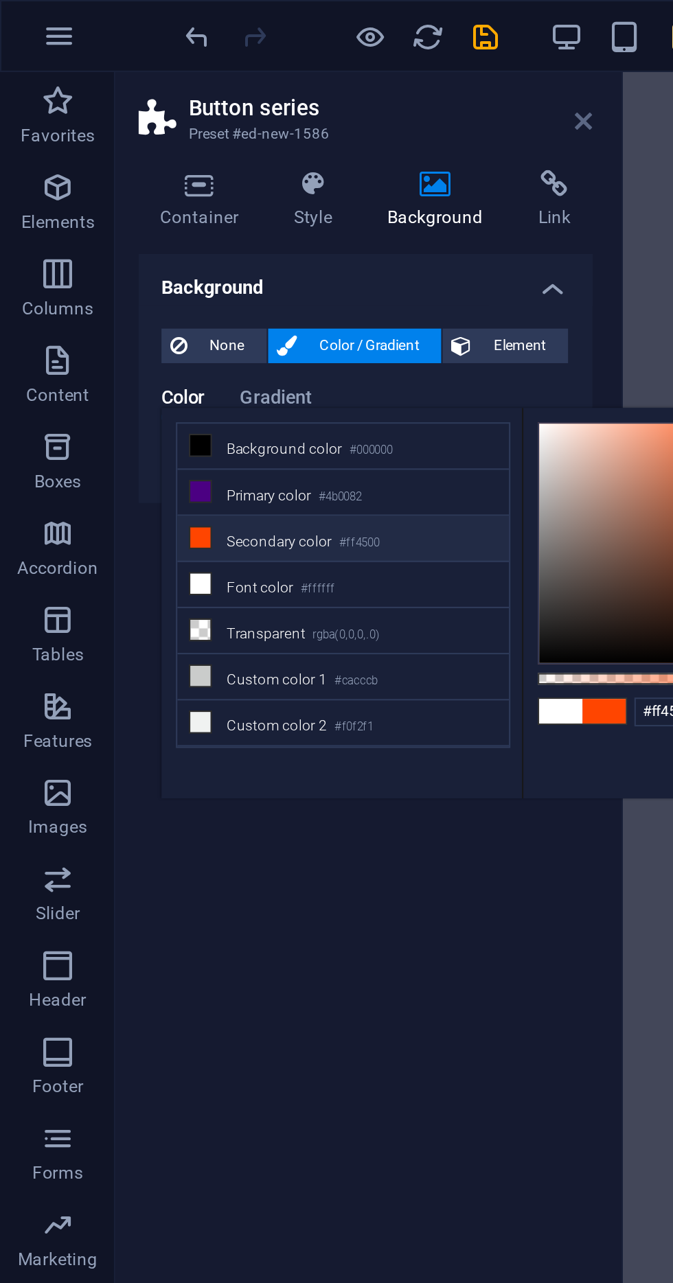
click at [277, 60] on icon at bounding box center [278, 57] width 8 height 11
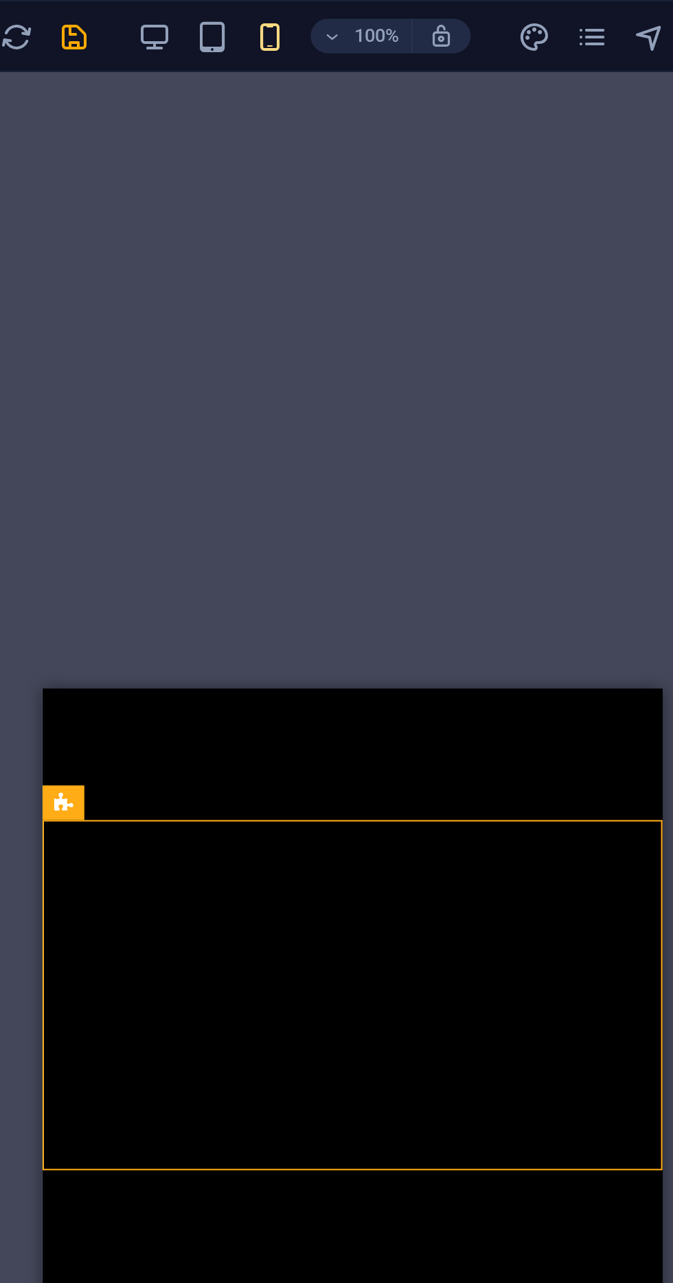
click at [184, 1213] on div "MOBILE LEGENDS" at bounding box center [189, 1227] width 273 height 29
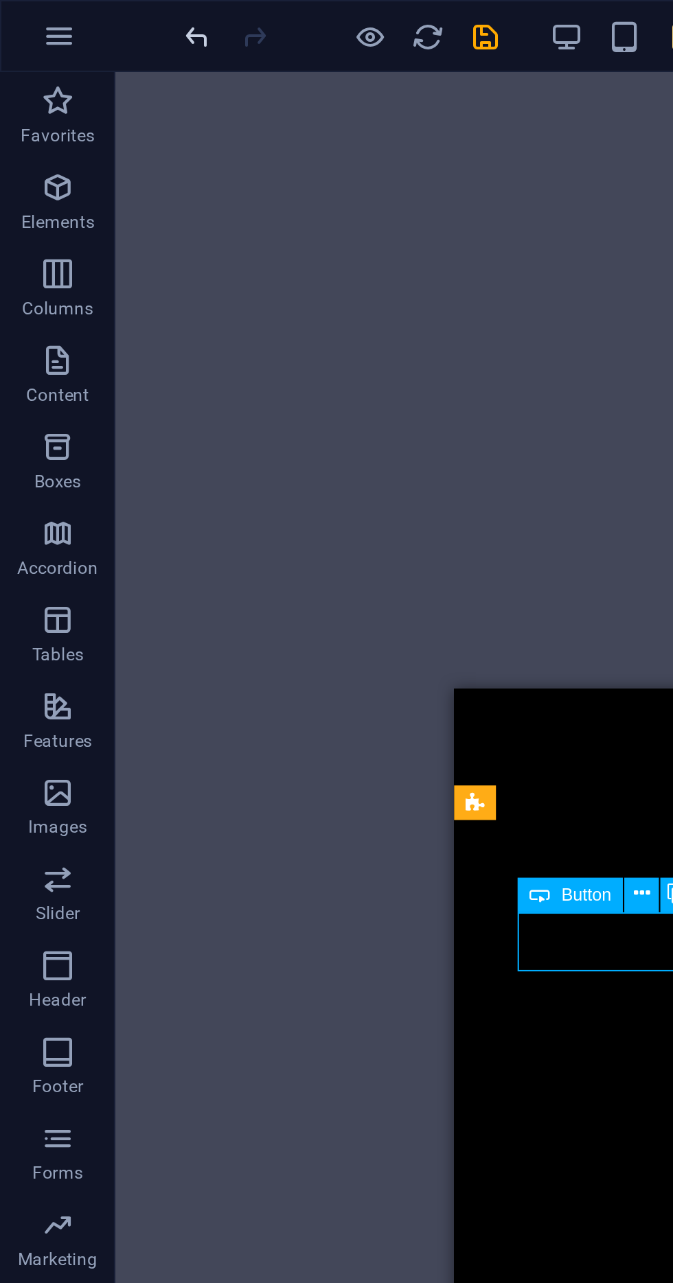
click at [95, 20] on icon "undo" at bounding box center [95, 18] width 16 height 16
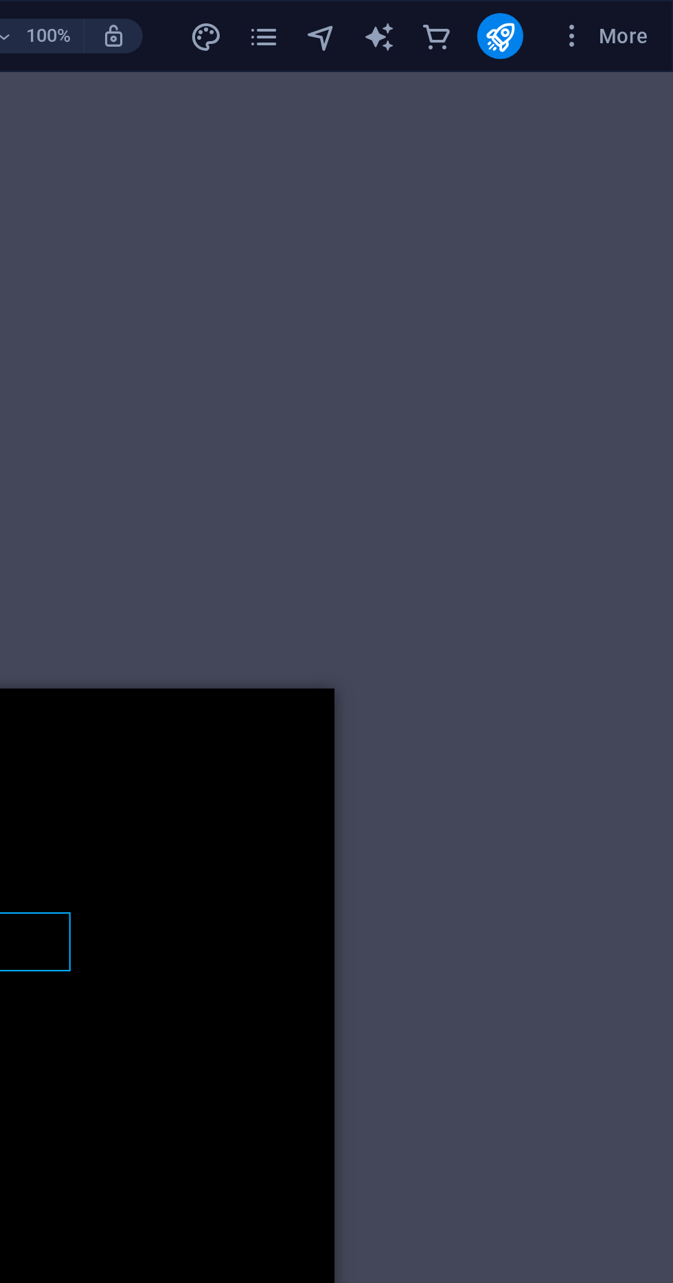
scroll to position [0, 0]
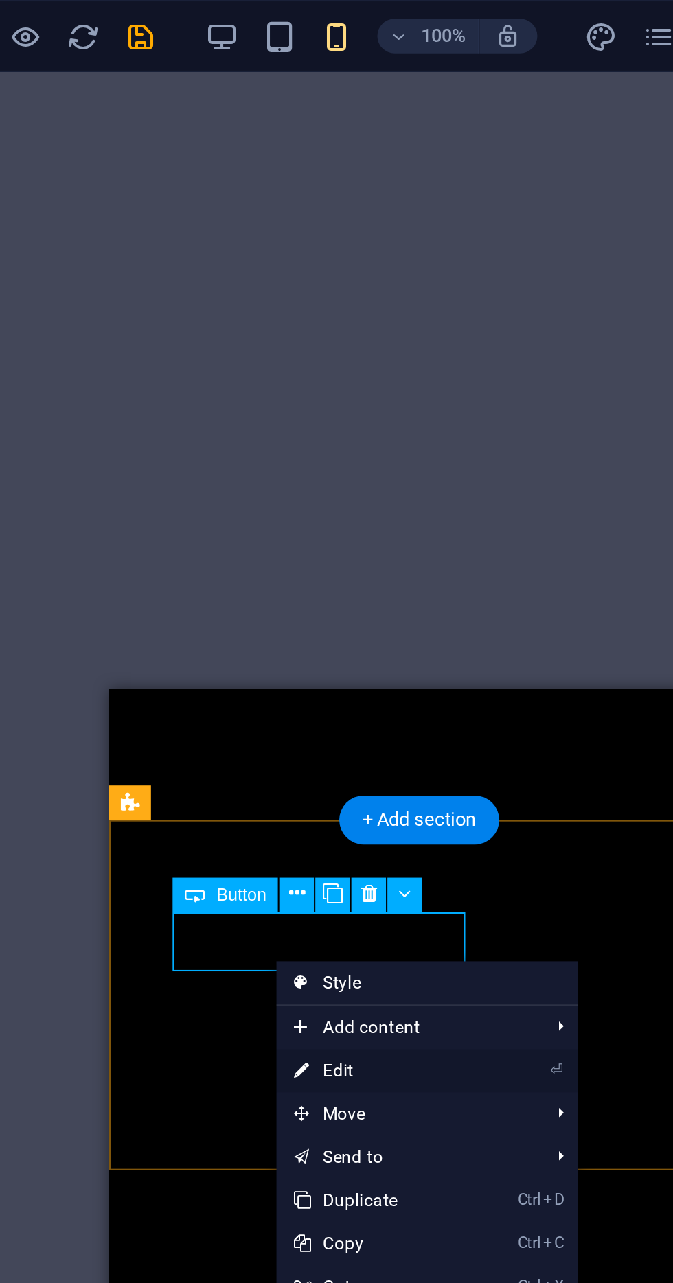
click at [354, 510] on link "⏎ Edit" at bounding box center [342, 510] width 92 height 21
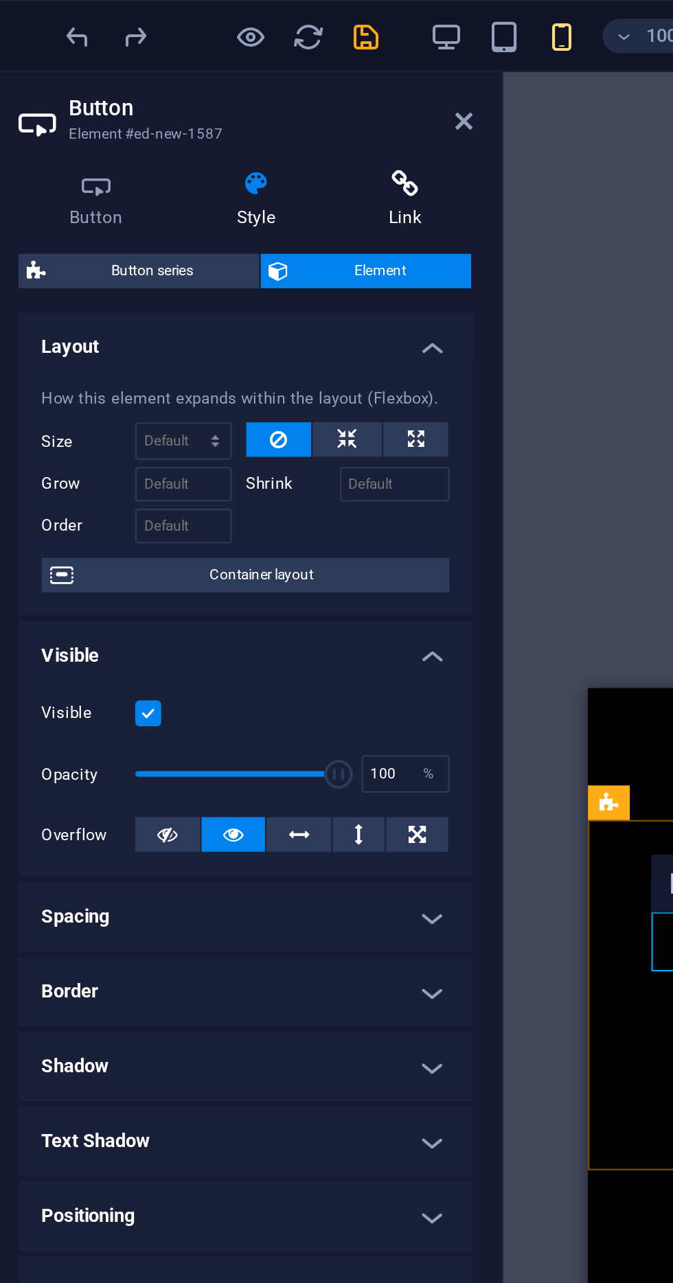
click at [253, 93] on icon at bounding box center [250, 88] width 65 height 14
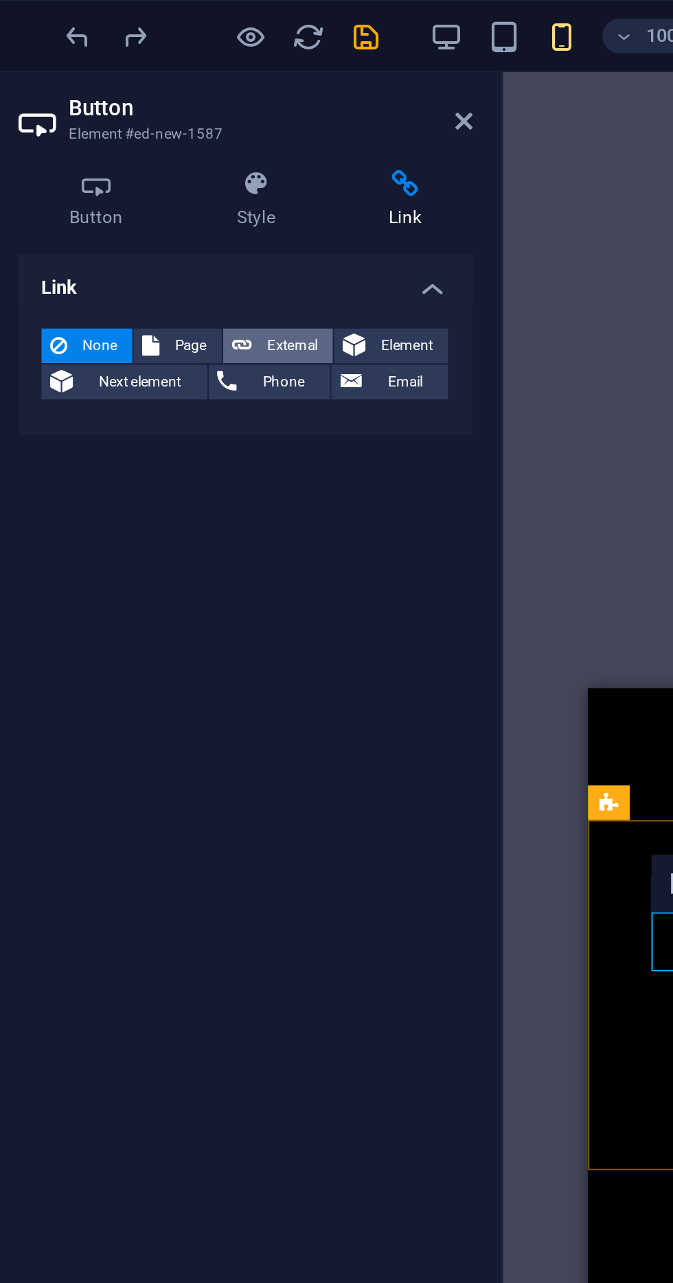
click at [198, 164] on span "External" at bounding box center [196, 165] width 30 height 16
select select "blank"
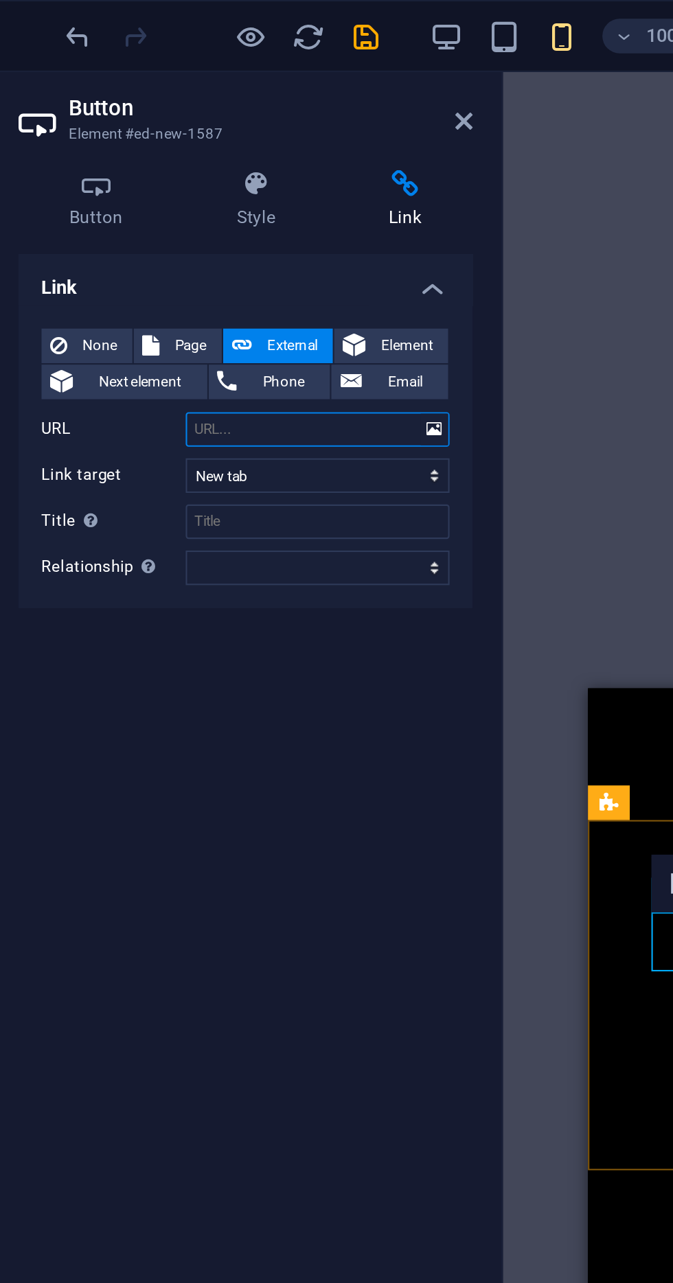
type input "[URL][DOMAIN_NAME]"
click at [279, 57] on icon at bounding box center [278, 57] width 8 height 11
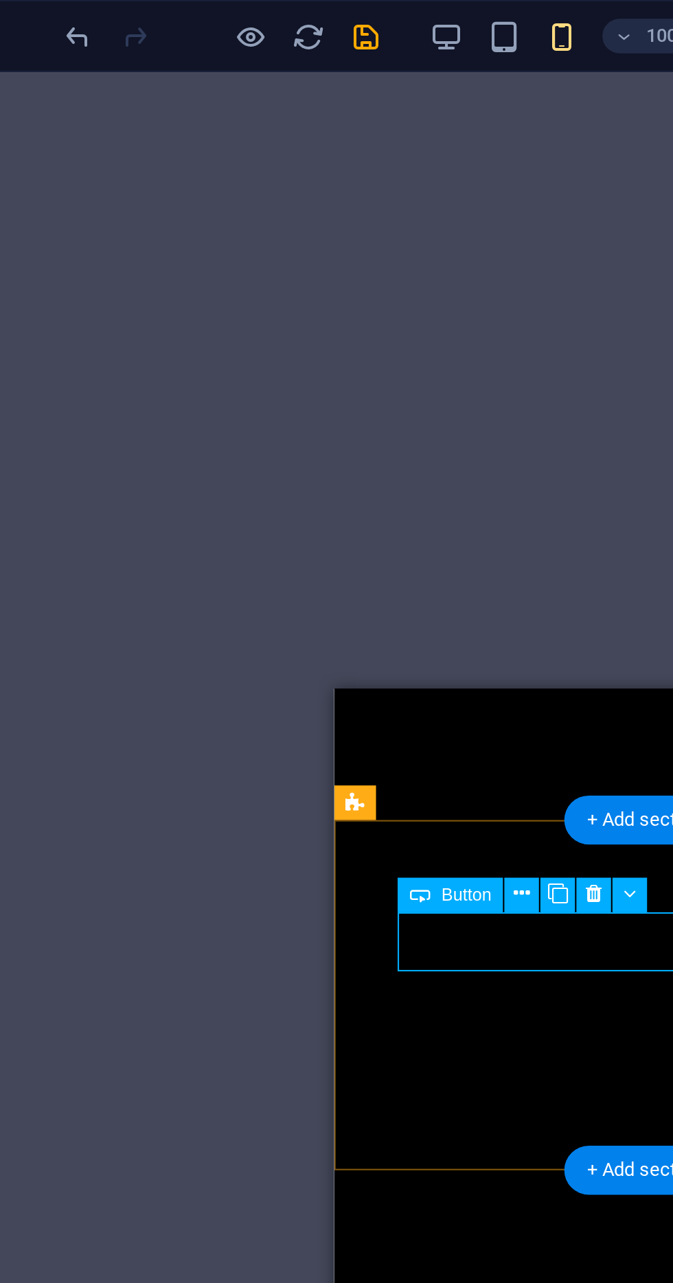
scroll to position [305, 0]
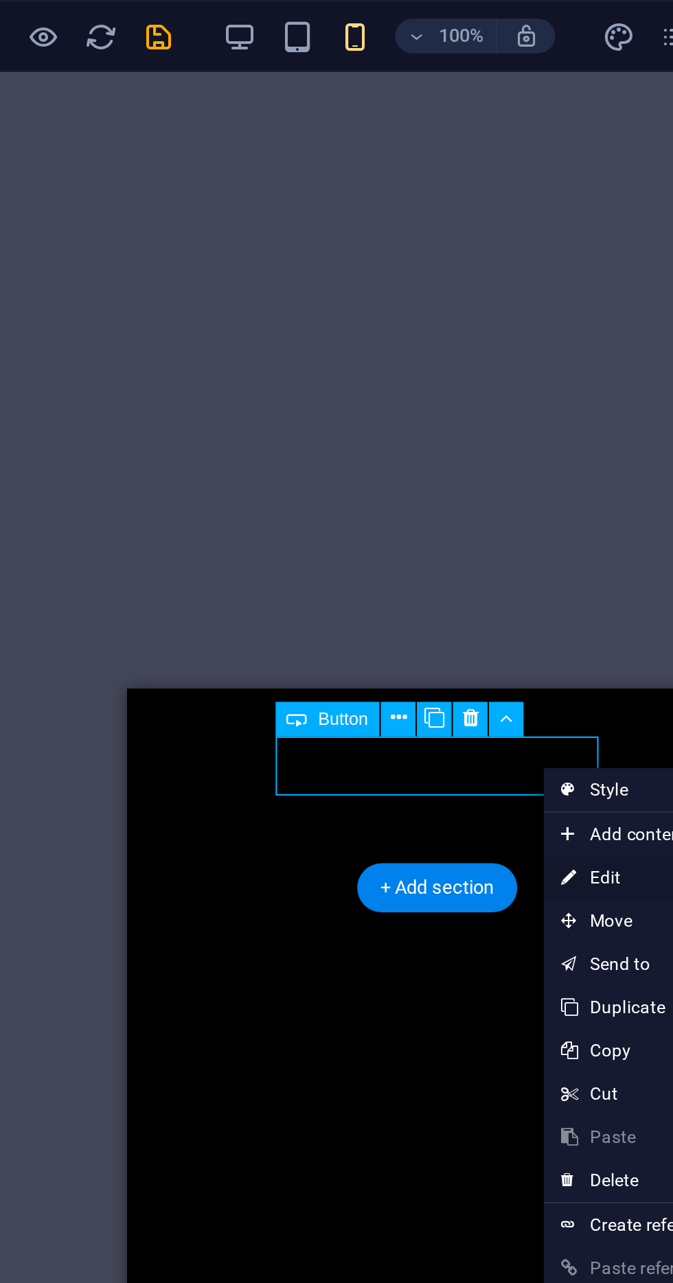
click at [450, 420] on link "⏎ Edit" at bounding box center [461, 418] width 92 height 21
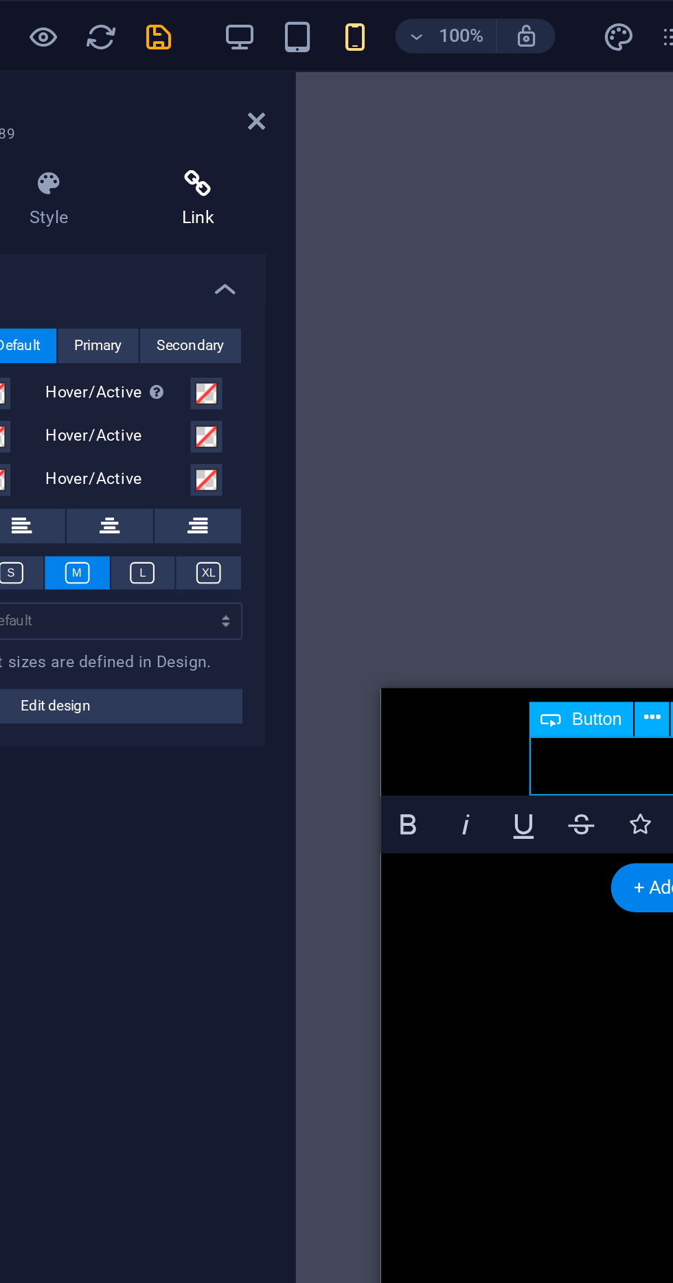
click at [253, 91] on icon at bounding box center [250, 88] width 65 height 14
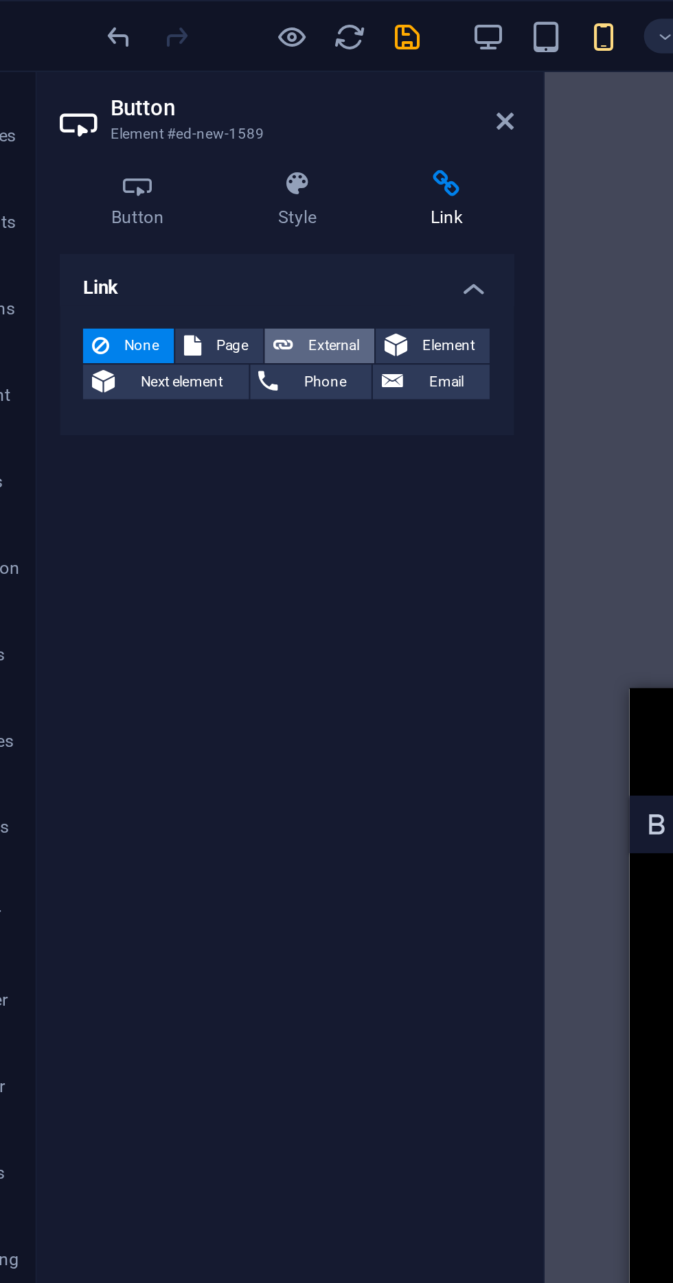
click at [196, 163] on span "External" at bounding box center [196, 165] width 30 height 16
select select "blank"
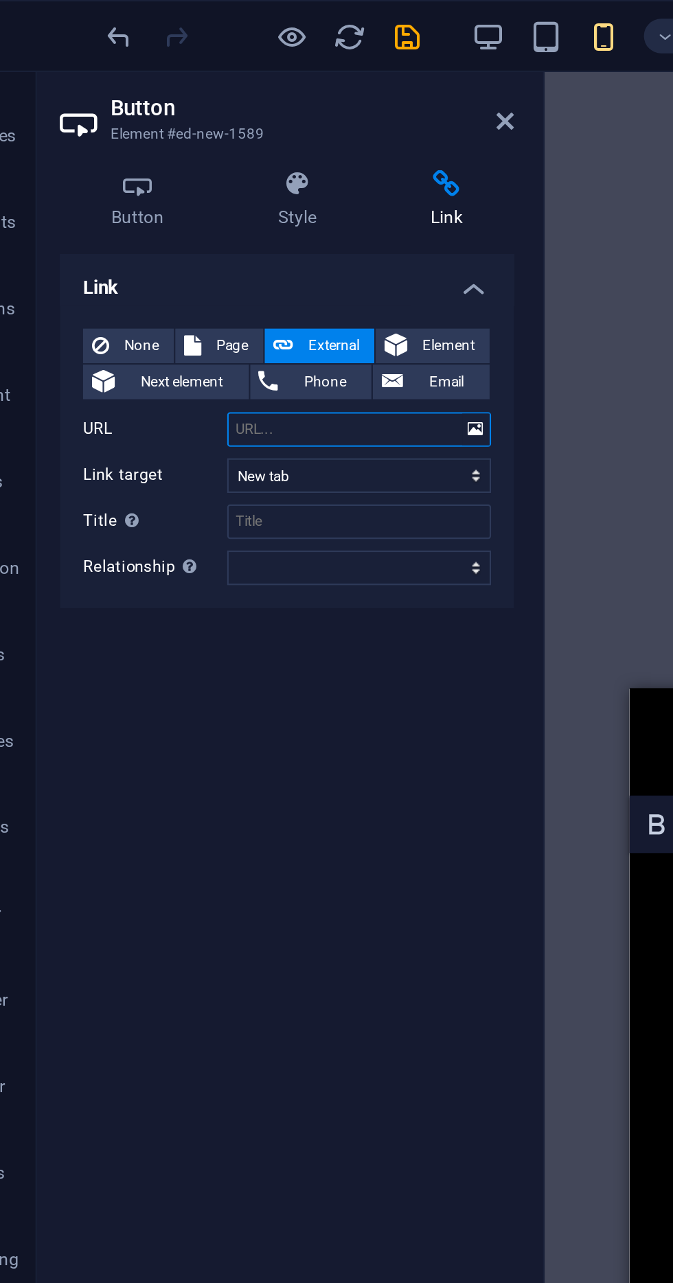
type input "[URL][DOMAIN_NAME]"
click at [277, 57] on icon at bounding box center [278, 57] width 8 height 11
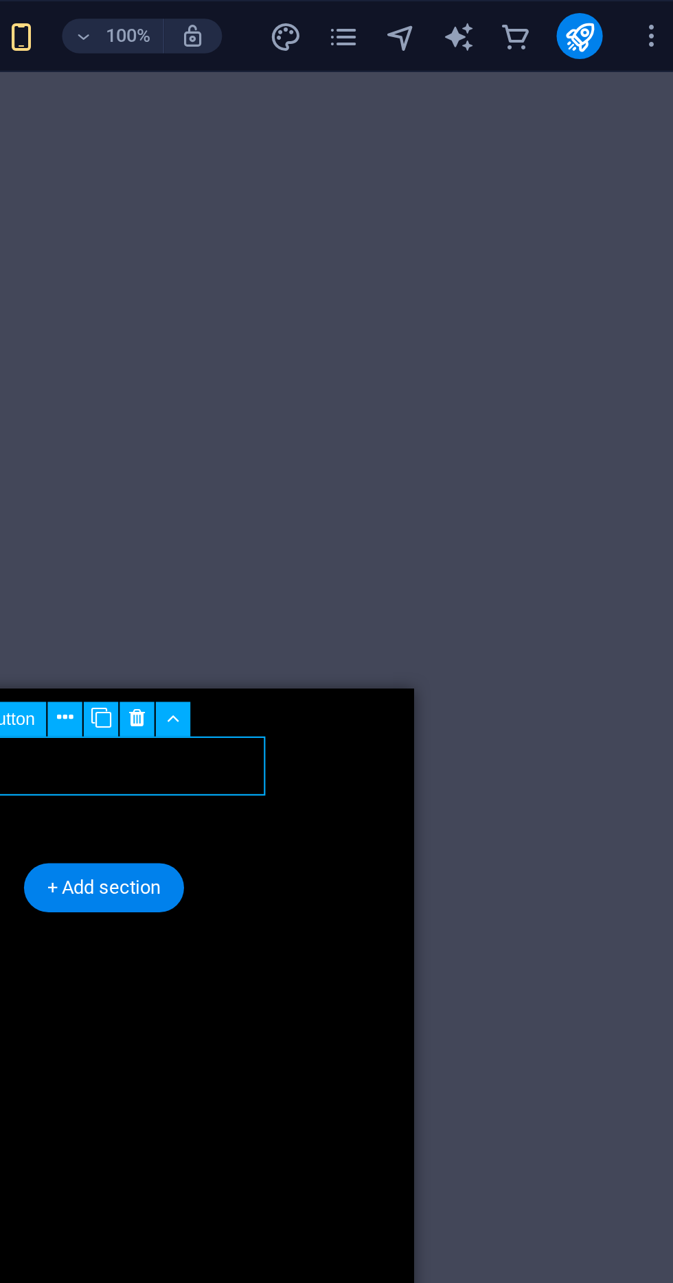
scroll to position [0, 0]
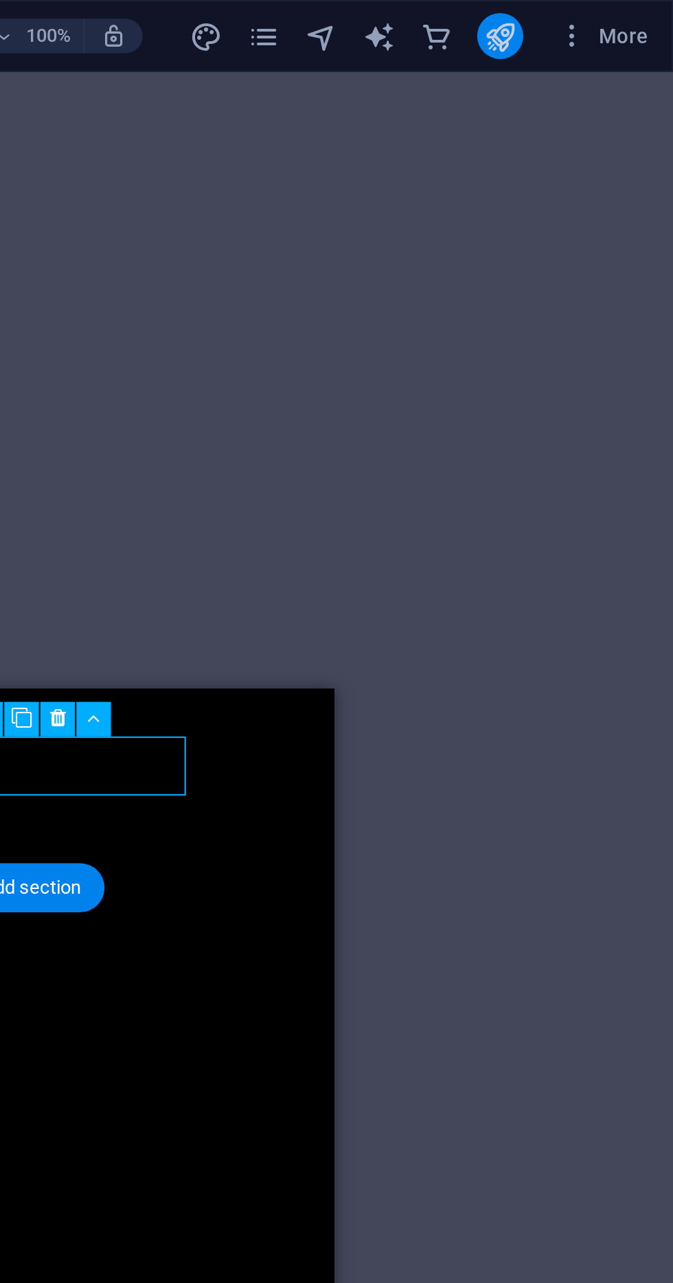
click at [593, 17] on icon "publish" at bounding box center [590, 18] width 16 height 16
